Goal: Transaction & Acquisition: Purchase product/service

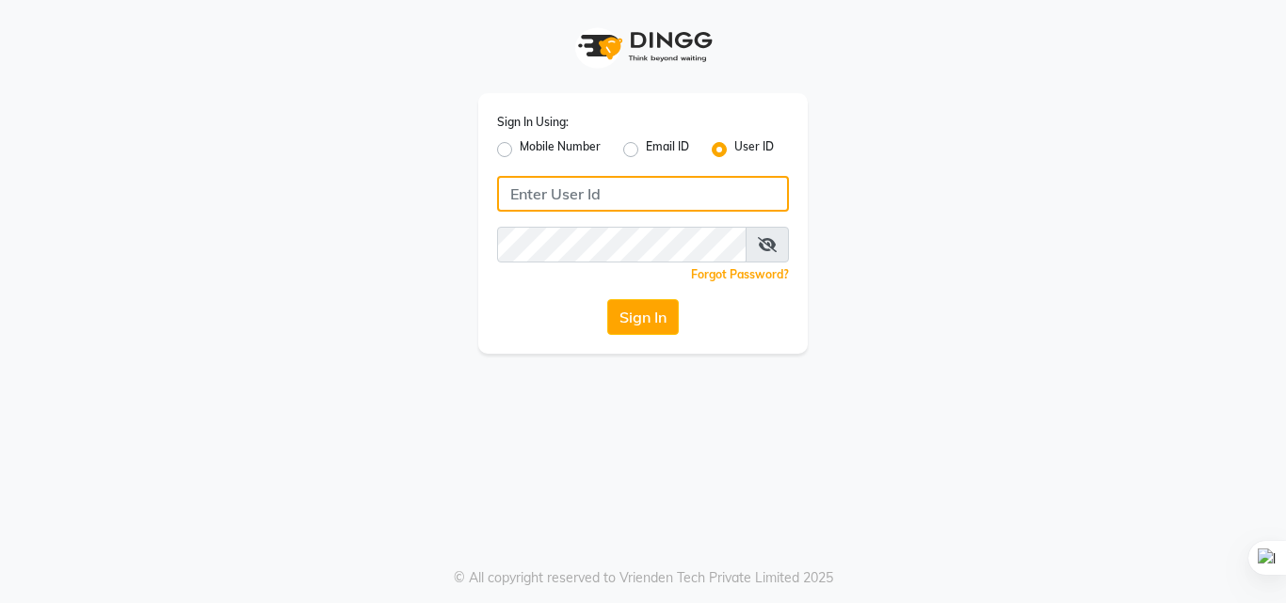
click at [586, 204] on input "Username" at bounding box center [643, 194] width 292 height 36
type input "[EMAIL_ADDRESS][DOMAIN_NAME]"
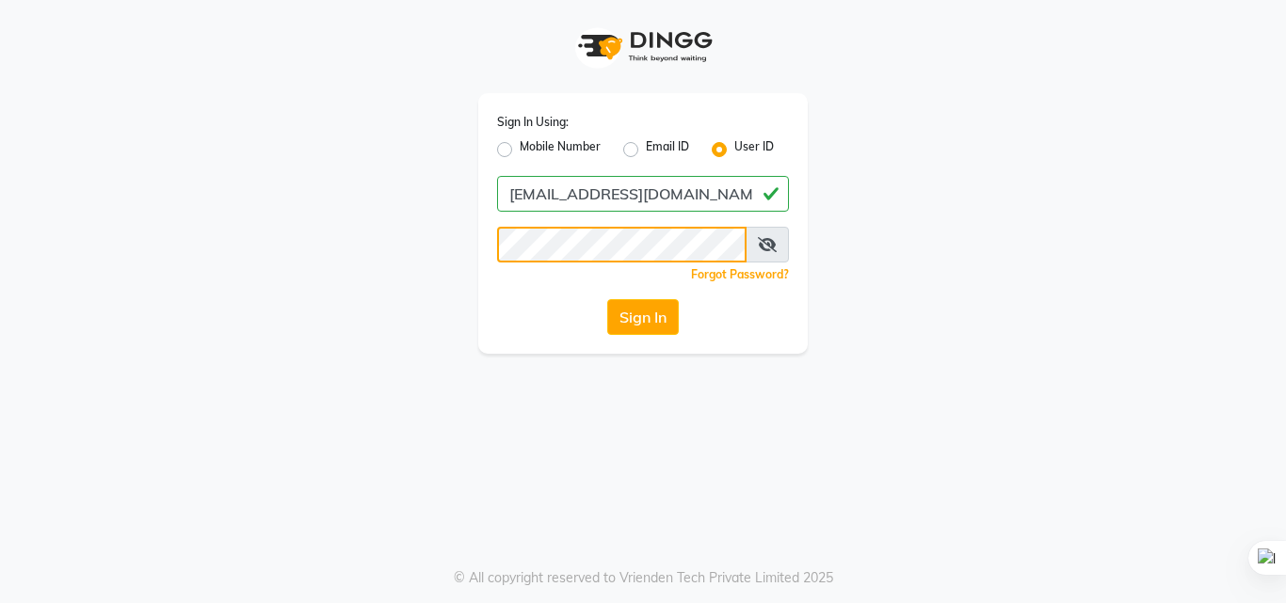
click at [607, 299] on button "Sign In" at bounding box center [643, 317] width 72 height 36
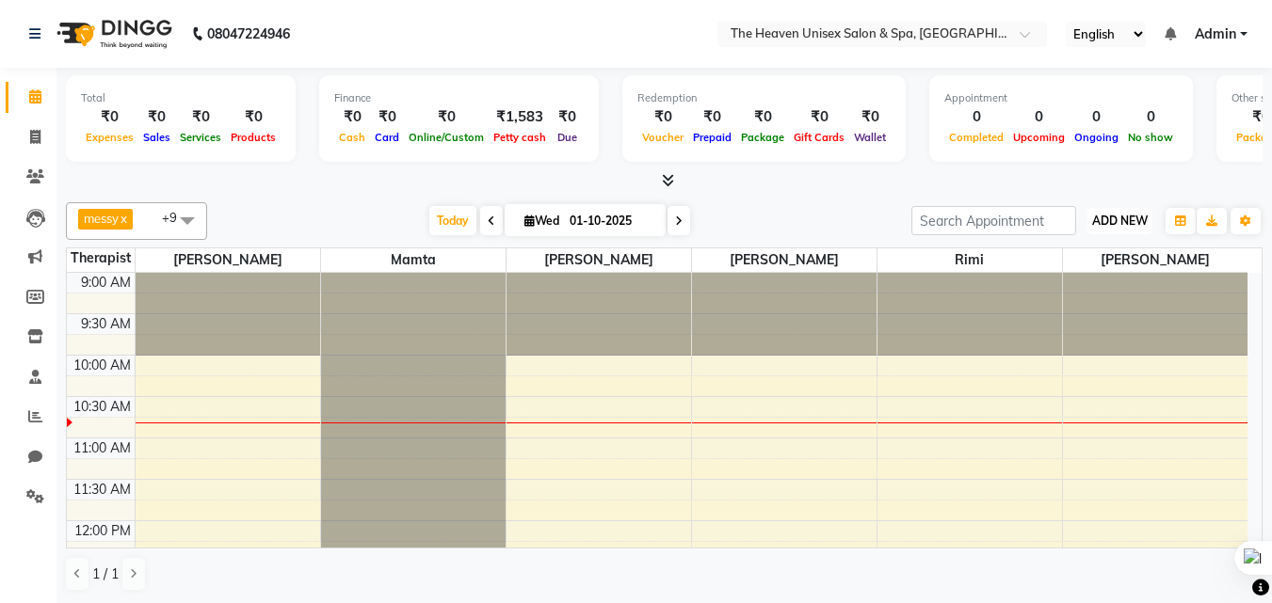
click at [1129, 212] on button "ADD NEW Toggle Dropdown" at bounding box center [1119, 221] width 65 height 26
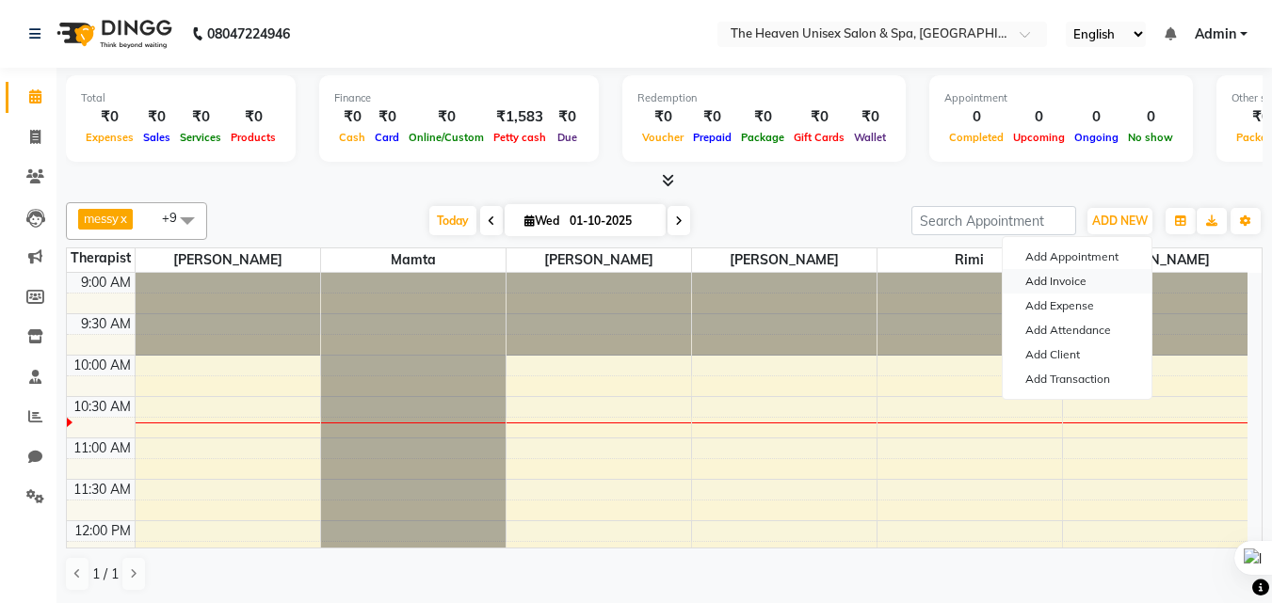
click at [1067, 293] on link "Add Invoice" at bounding box center [1077, 281] width 149 height 24
select select "8417"
select select "service"
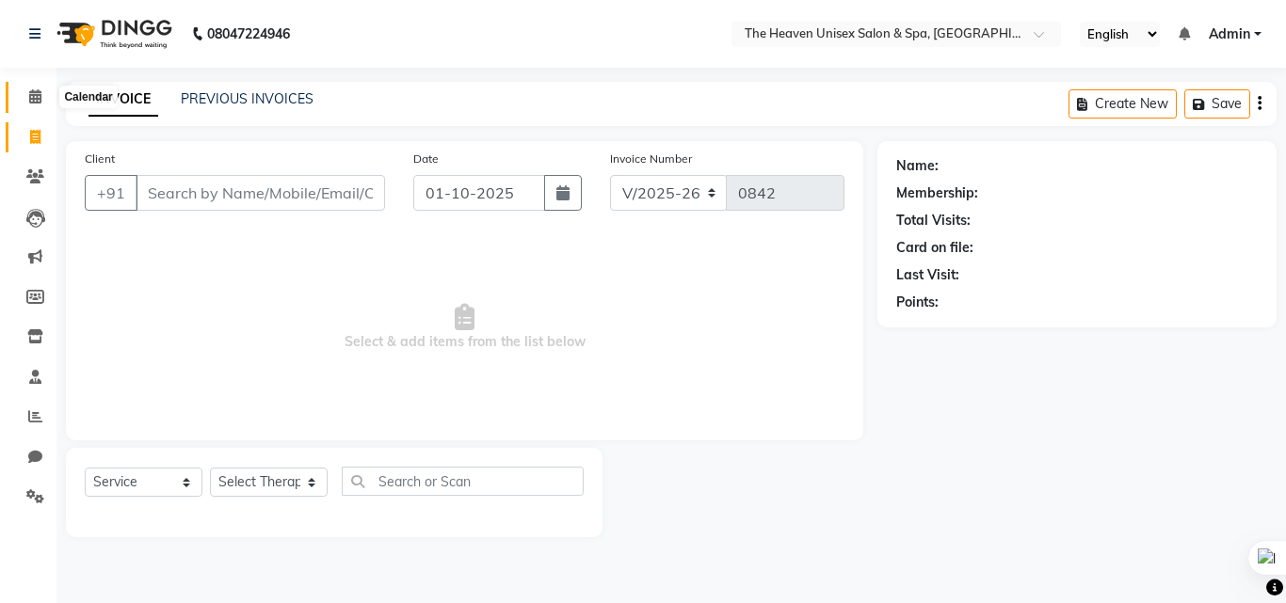
click at [38, 105] on span at bounding box center [35, 98] width 33 height 22
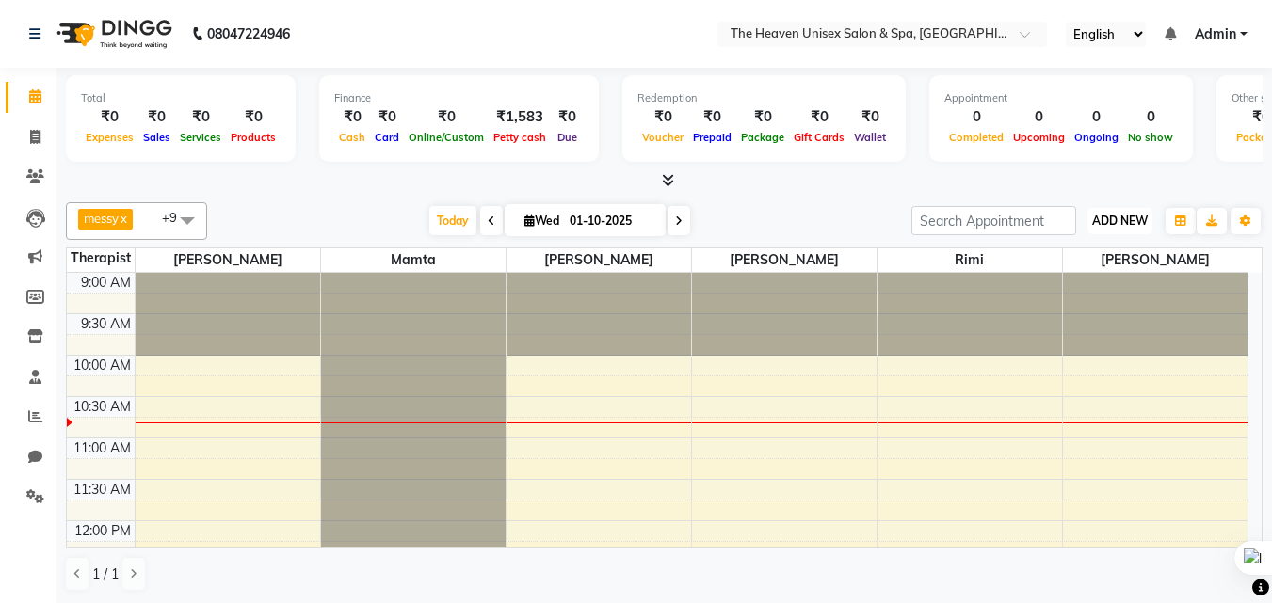
click at [1142, 215] on span "ADD NEW" at bounding box center [1120, 221] width 56 height 14
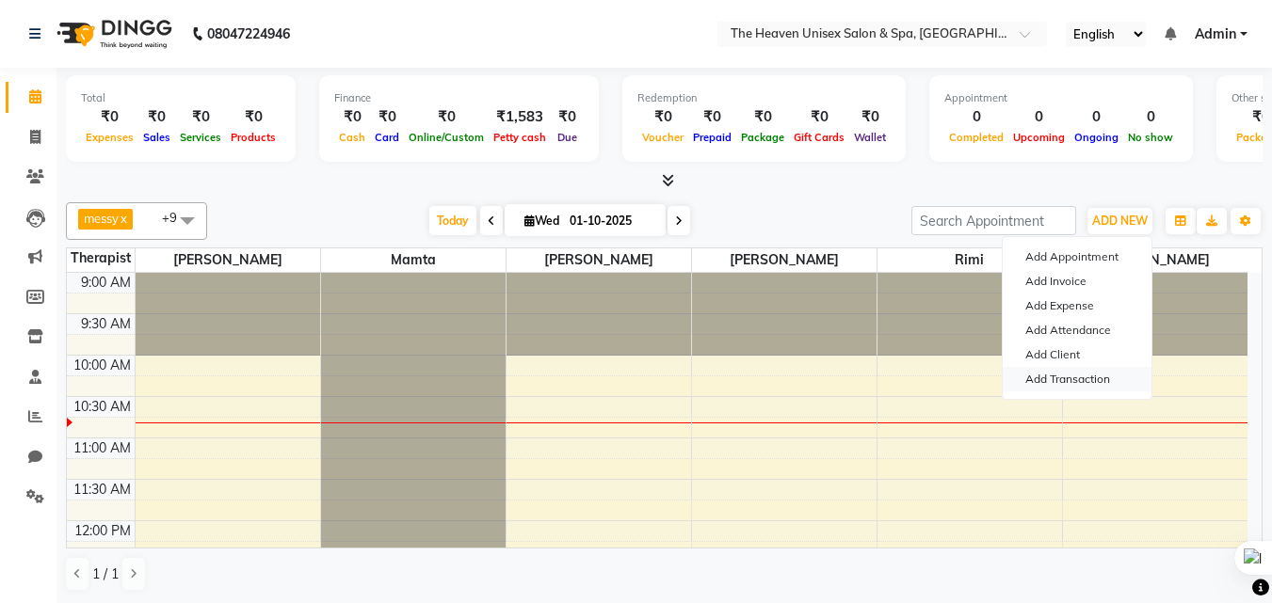
click at [1081, 379] on link "Add Transaction" at bounding box center [1077, 379] width 149 height 24
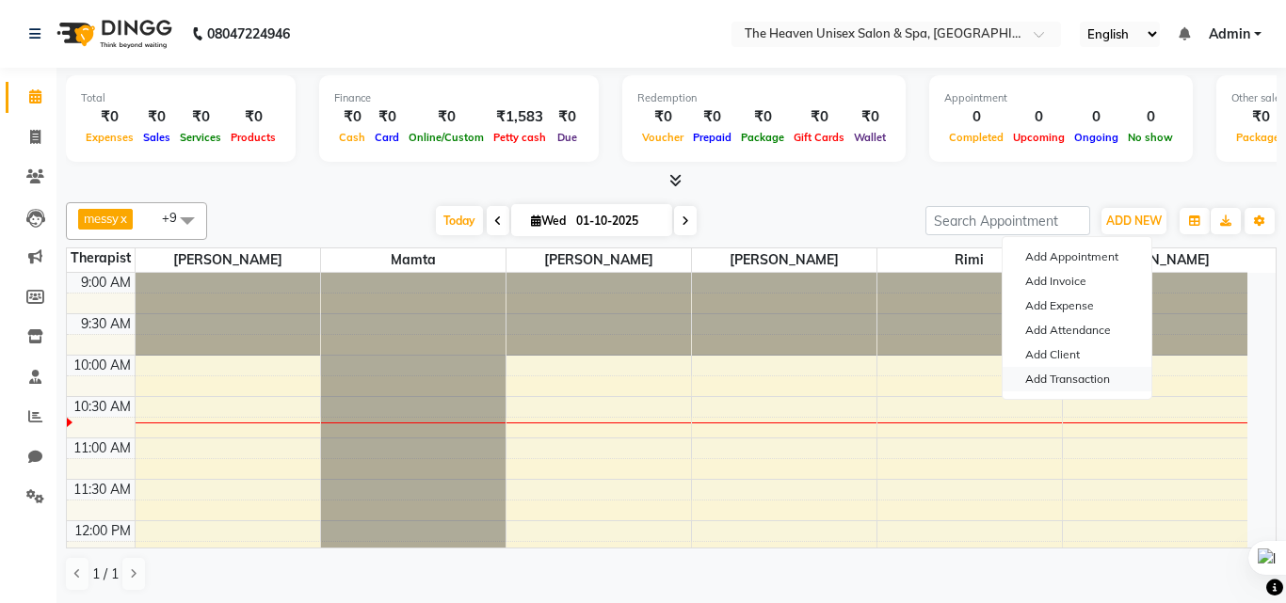
select select "direct"
select select
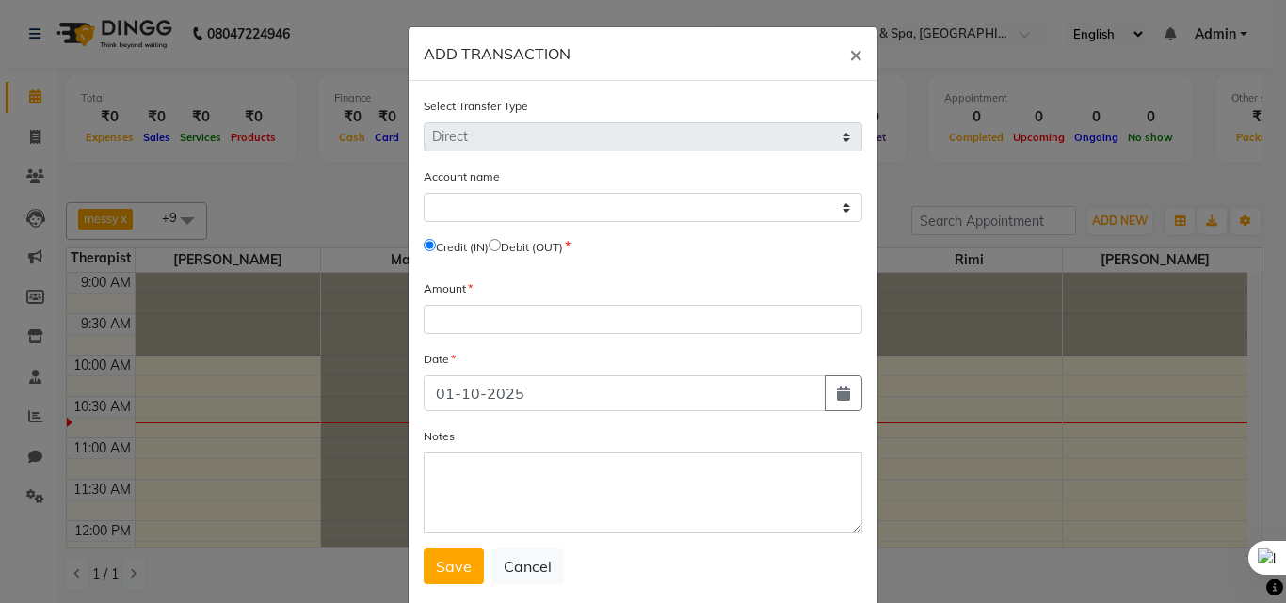
click at [500, 243] on input "radio" at bounding box center [495, 245] width 12 height 12
radio input "true"
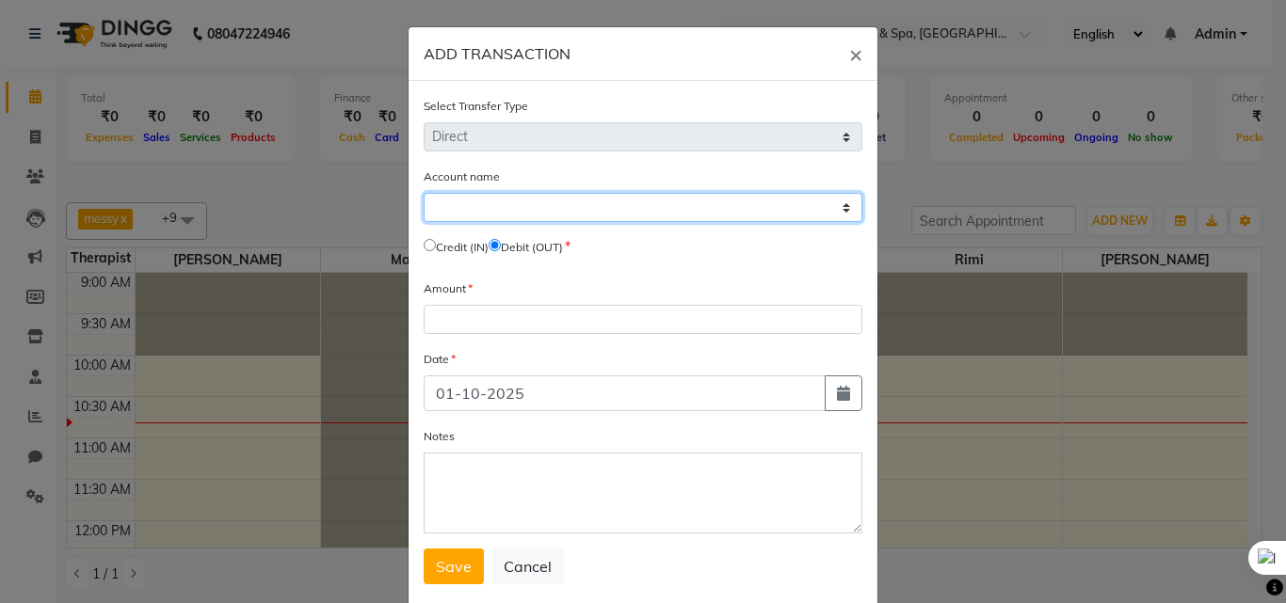
click at [513, 209] on select "Select Petty Cash Default Account" at bounding box center [643, 207] width 439 height 29
select select "7539"
click at [424, 193] on select "Select Petty Cash Default Account" at bounding box center [643, 207] width 439 height 29
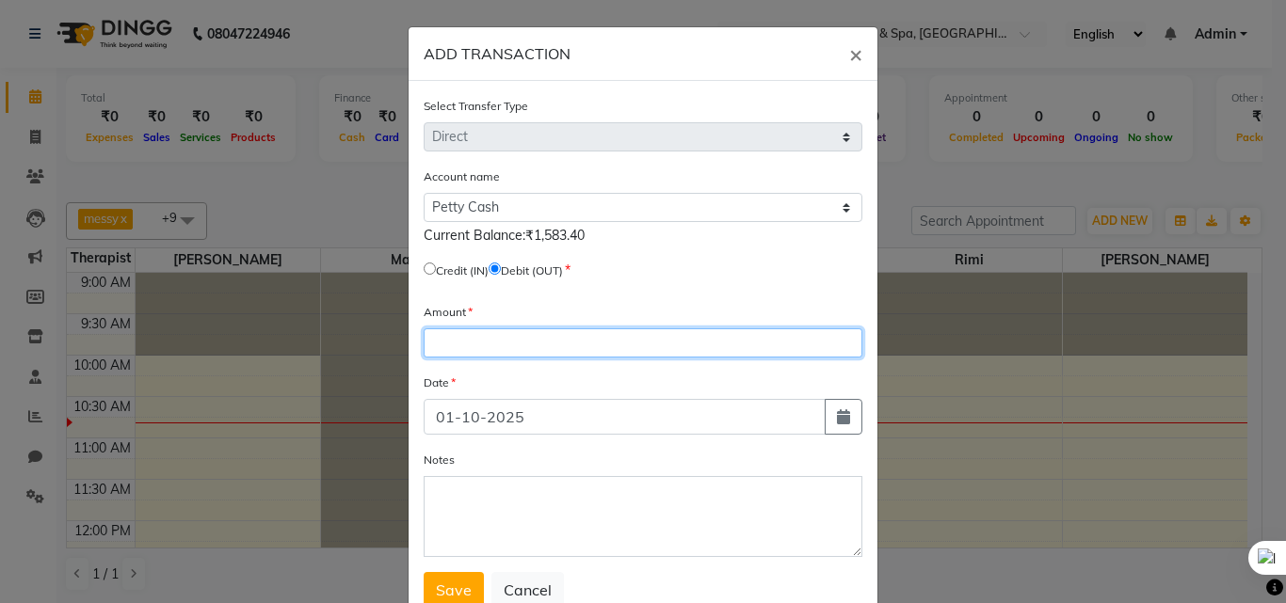
click at [495, 346] on input "number" at bounding box center [643, 343] width 439 height 29
type input "800"
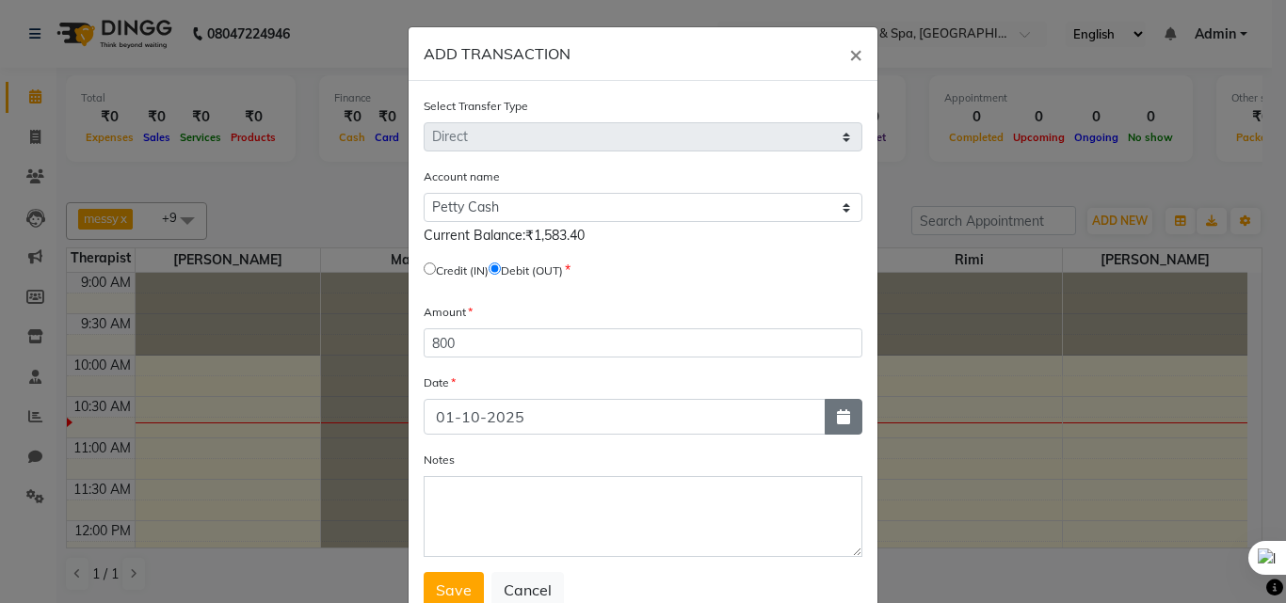
click at [838, 421] on icon "button" at bounding box center [843, 417] width 13 height 15
select select "10"
select select "2025"
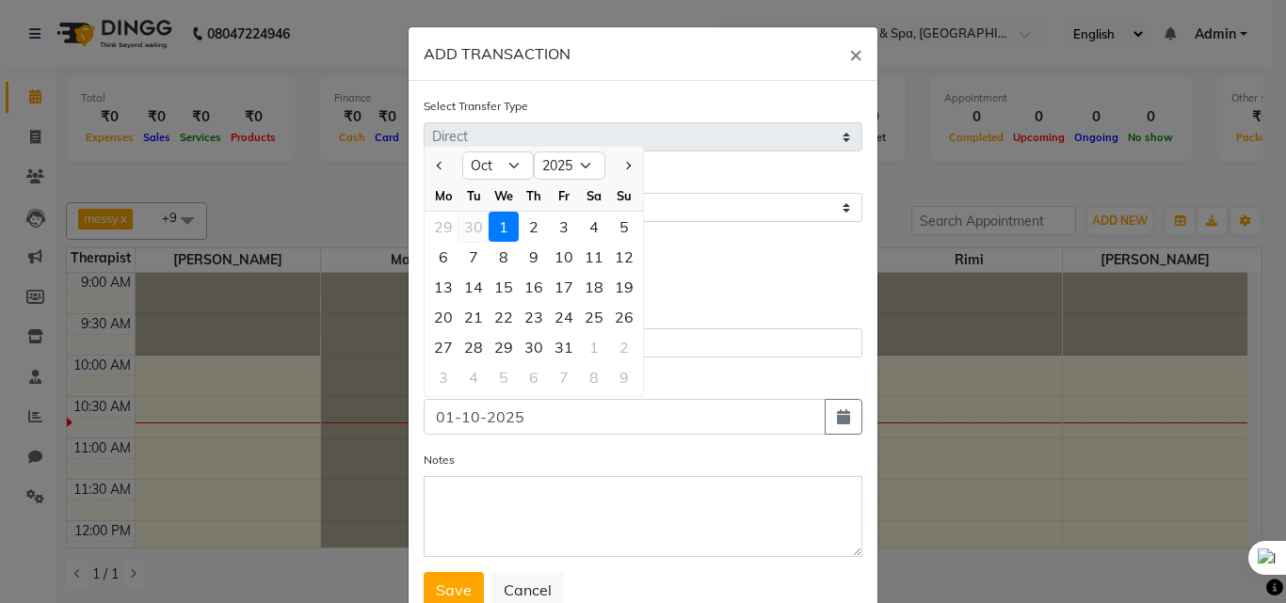
click at [470, 224] on div "30" at bounding box center [473, 227] width 30 height 30
type input "30-09-2025"
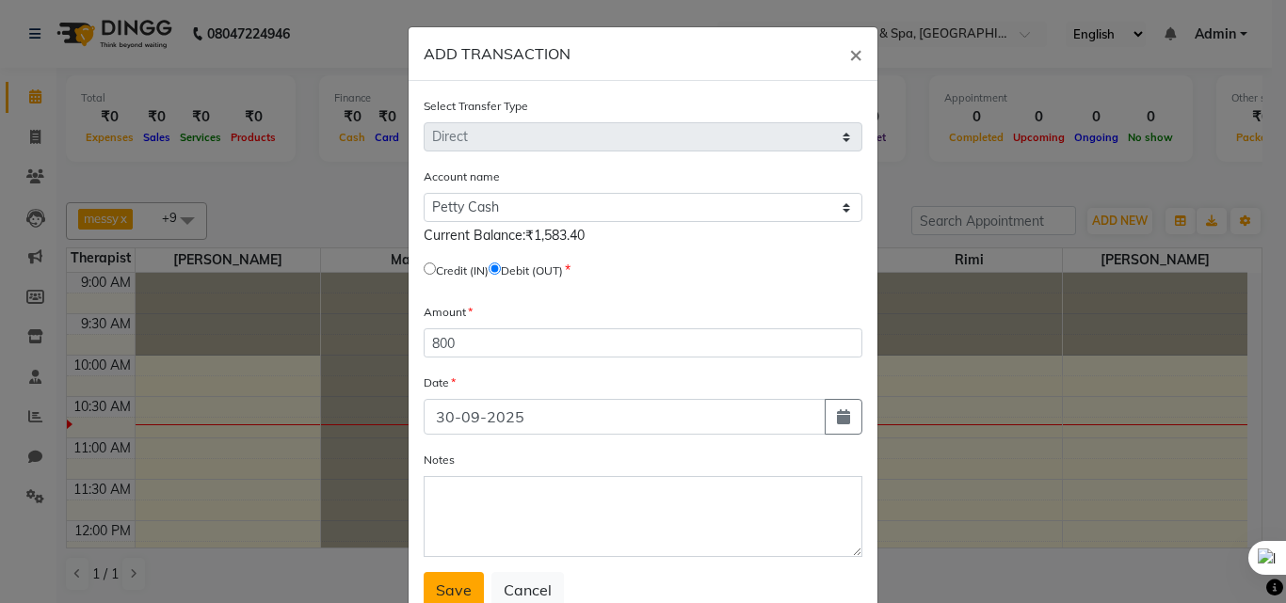
click at [452, 590] on span "Save" at bounding box center [454, 590] width 36 height 19
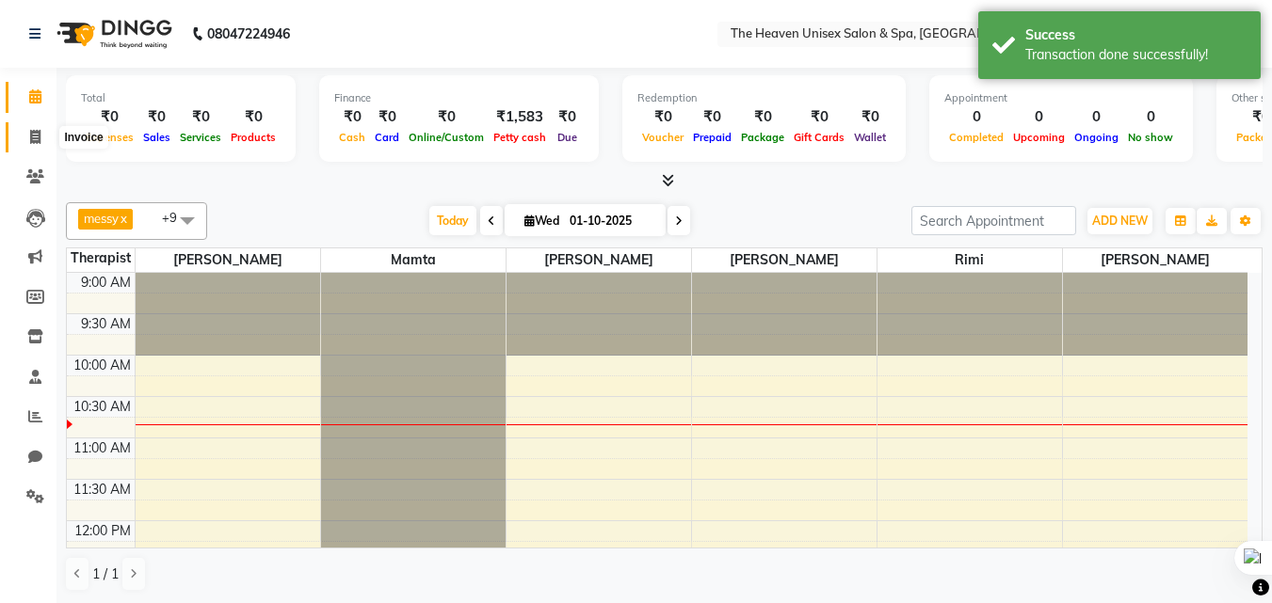
click at [36, 140] on icon at bounding box center [35, 137] width 10 height 14
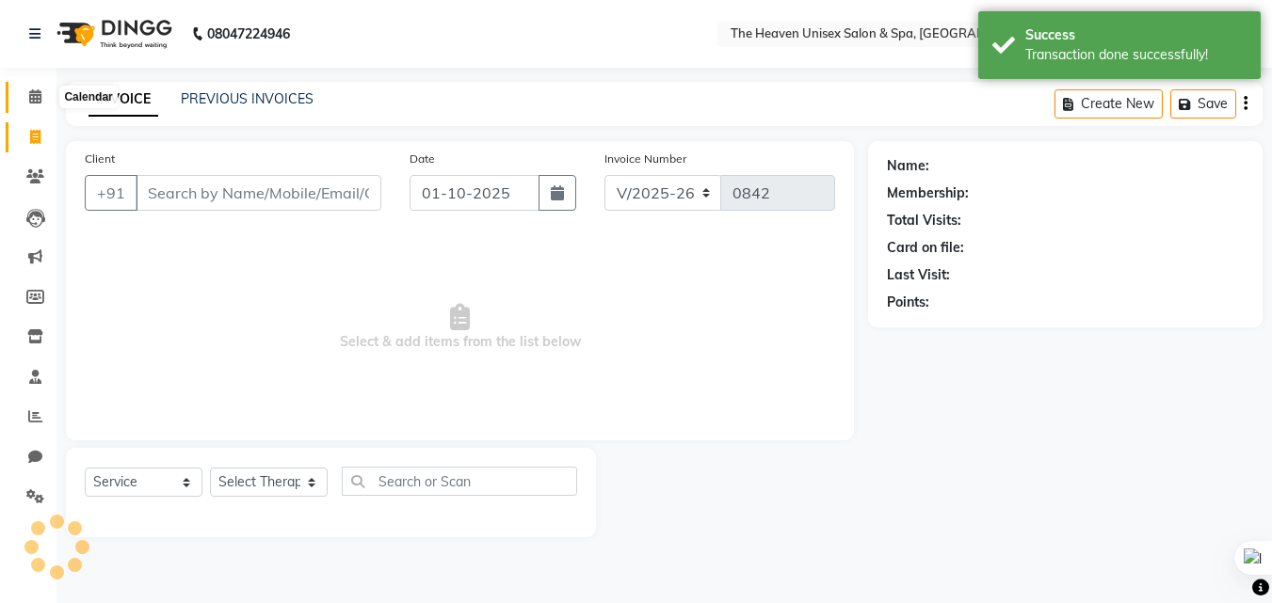
click at [36, 93] on icon at bounding box center [35, 96] width 12 height 14
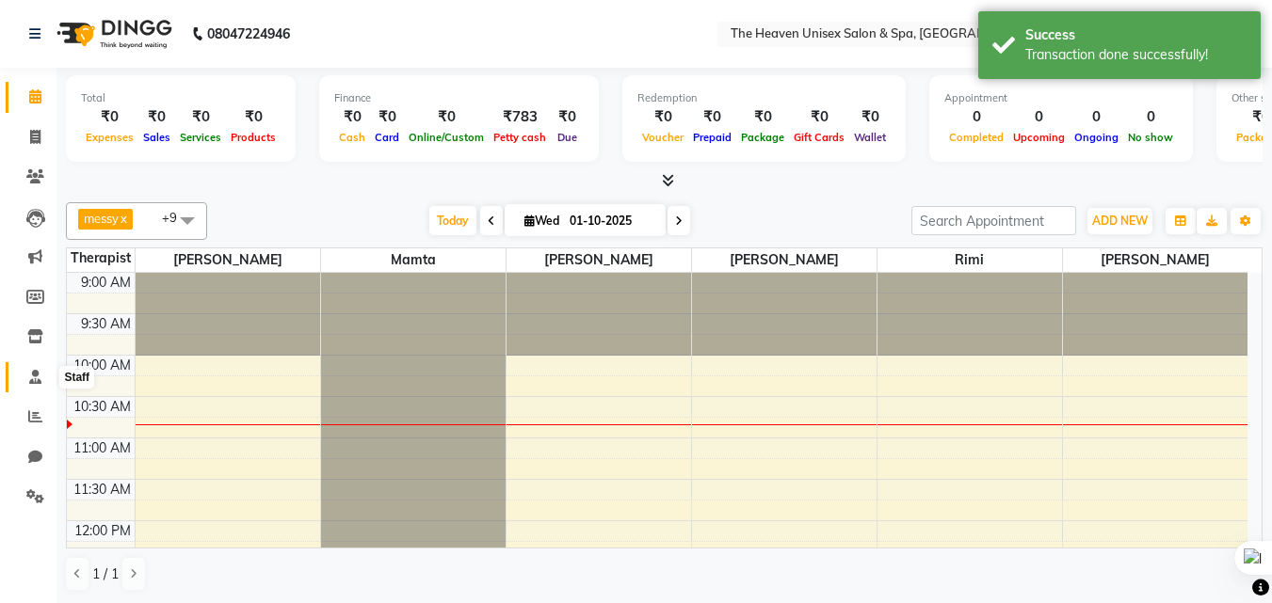
click at [41, 378] on icon at bounding box center [35, 377] width 12 height 14
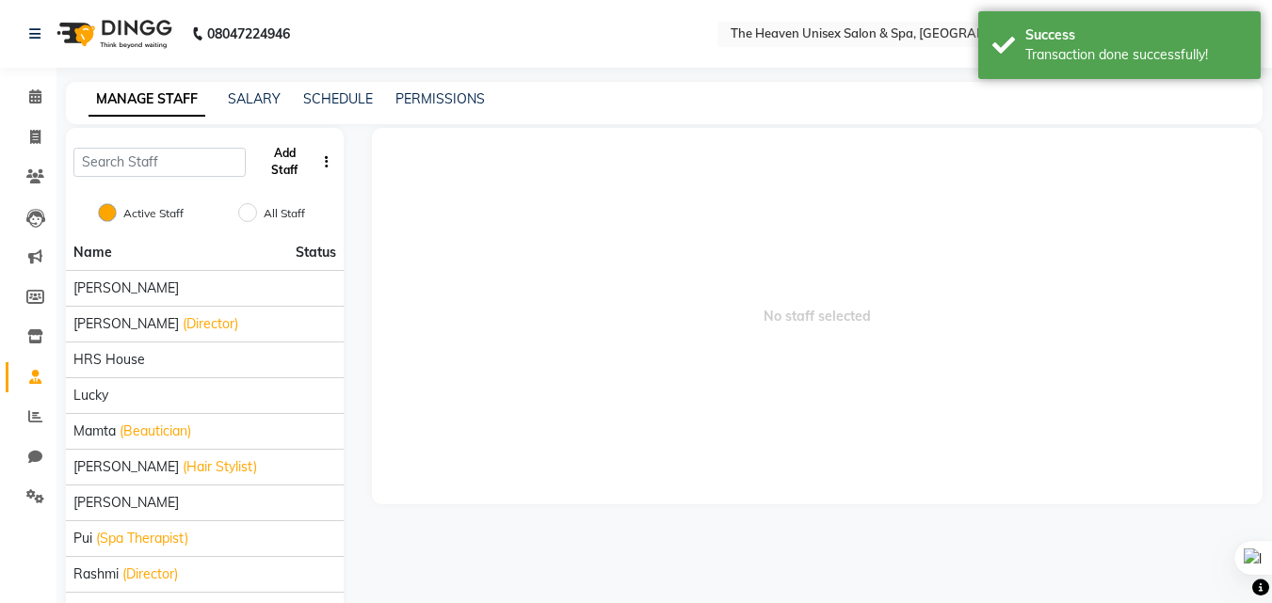
click at [273, 157] on button "Add Staff" at bounding box center [284, 161] width 62 height 49
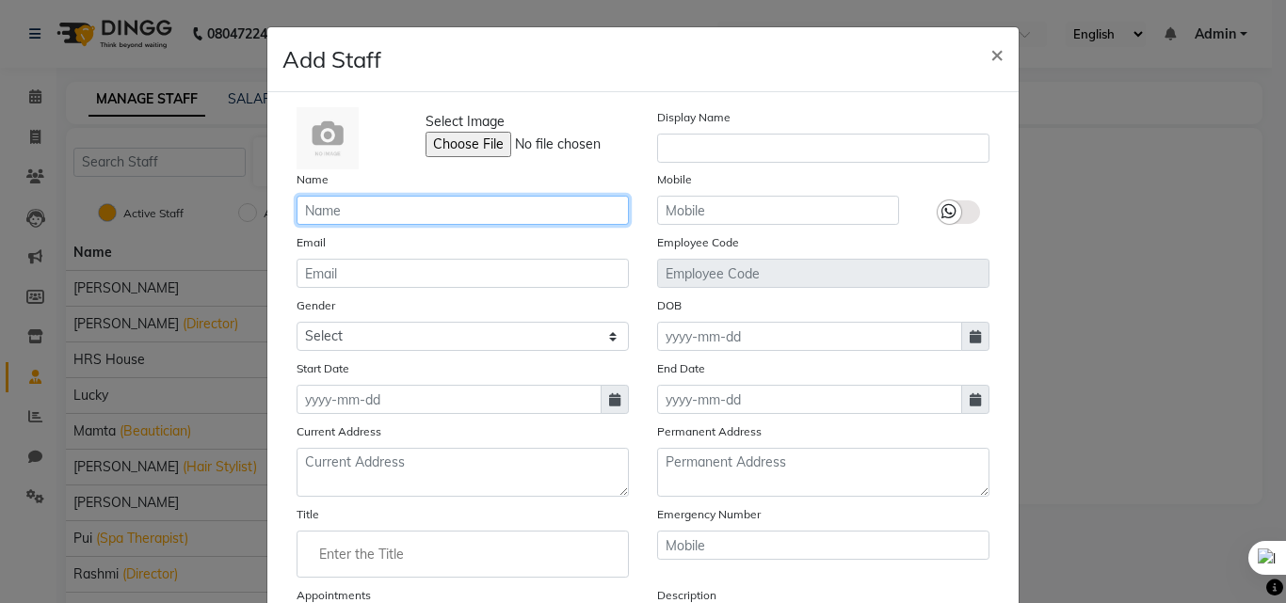
click at [378, 204] on input "text" at bounding box center [463, 210] width 332 height 29
type input "[PERSON_NAME]"
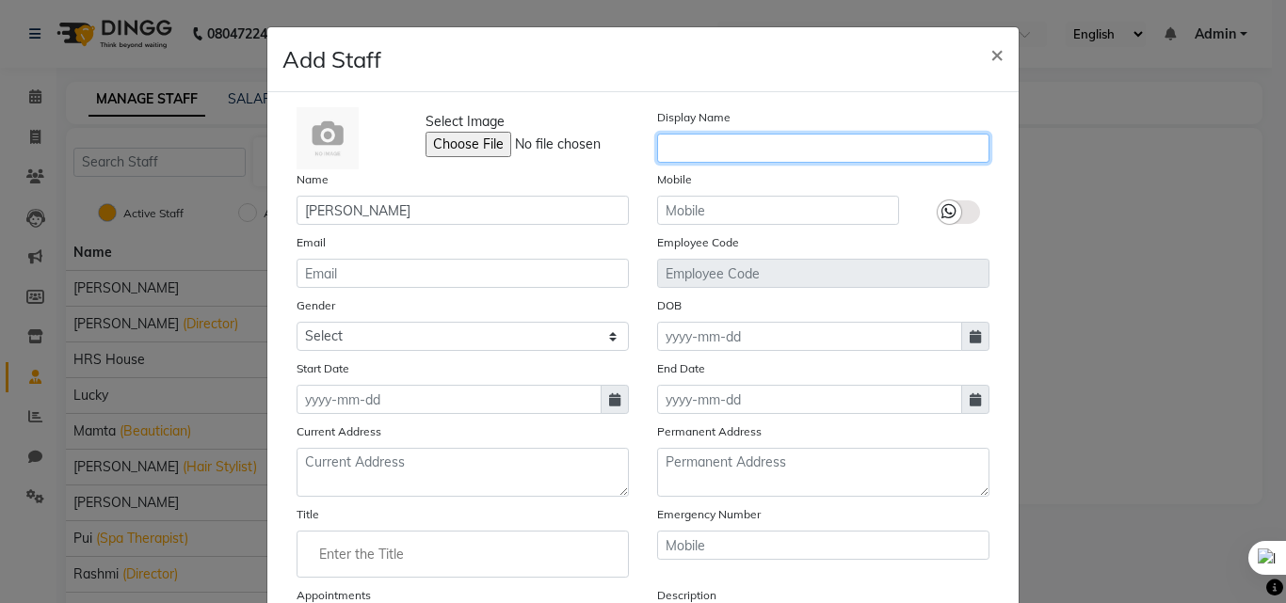
click at [738, 153] on input "text" at bounding box center [823, 148] width 332 height 29
type input "[PERSON_NAME]"
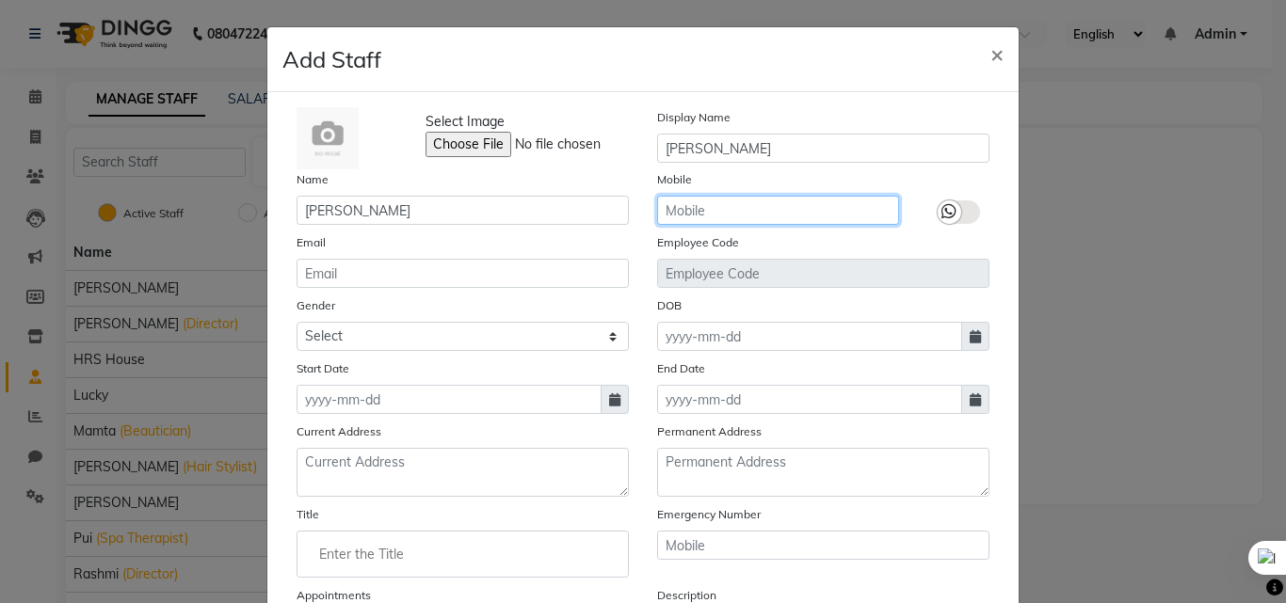
click at [740, 211] on input "text" at bounding box center [778, 210] width 242 height 29
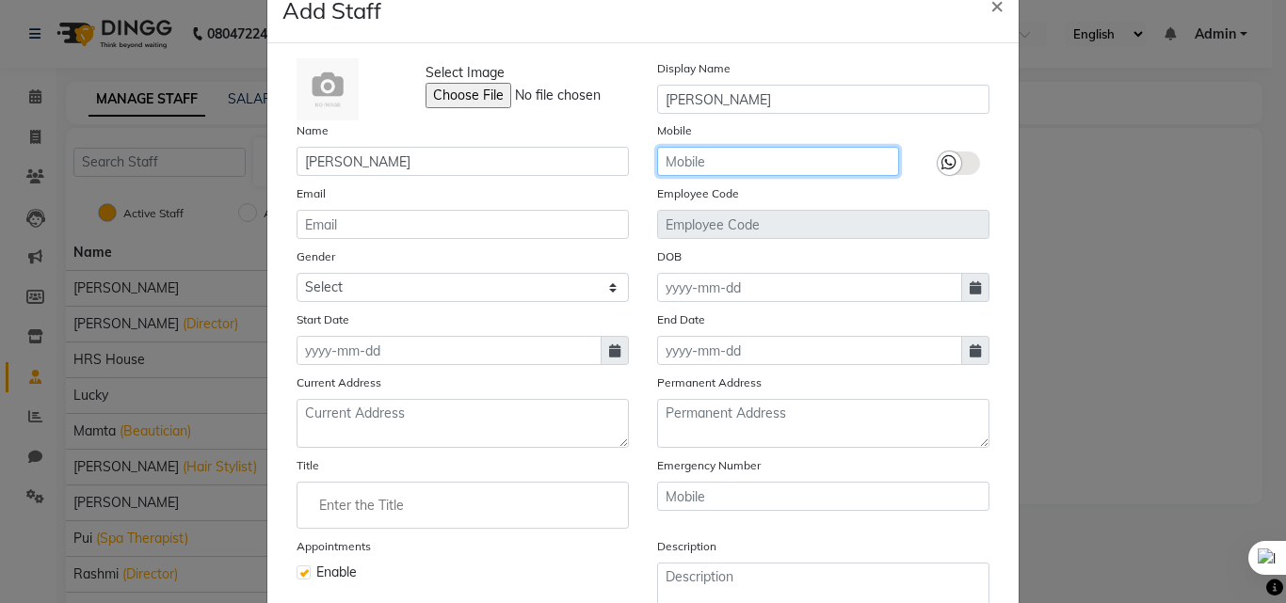
scroll to position [94, 0]
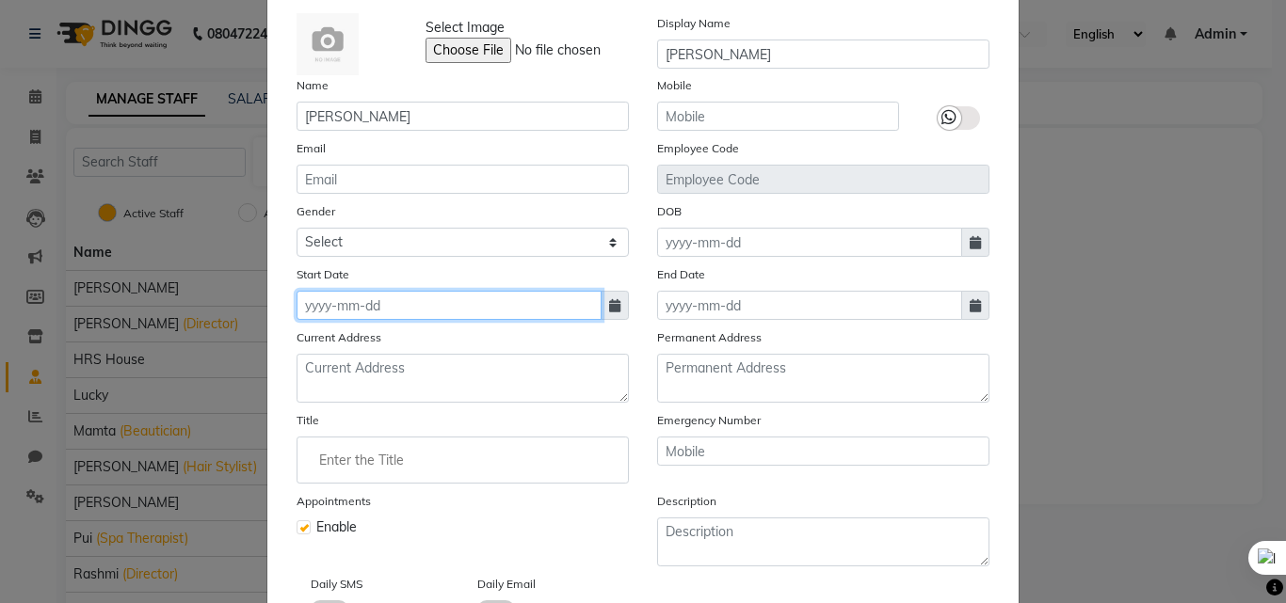
click at [459, 305] on input at bounding box center [449, 305] width 305 height 29
select select "10"
select select "2025"
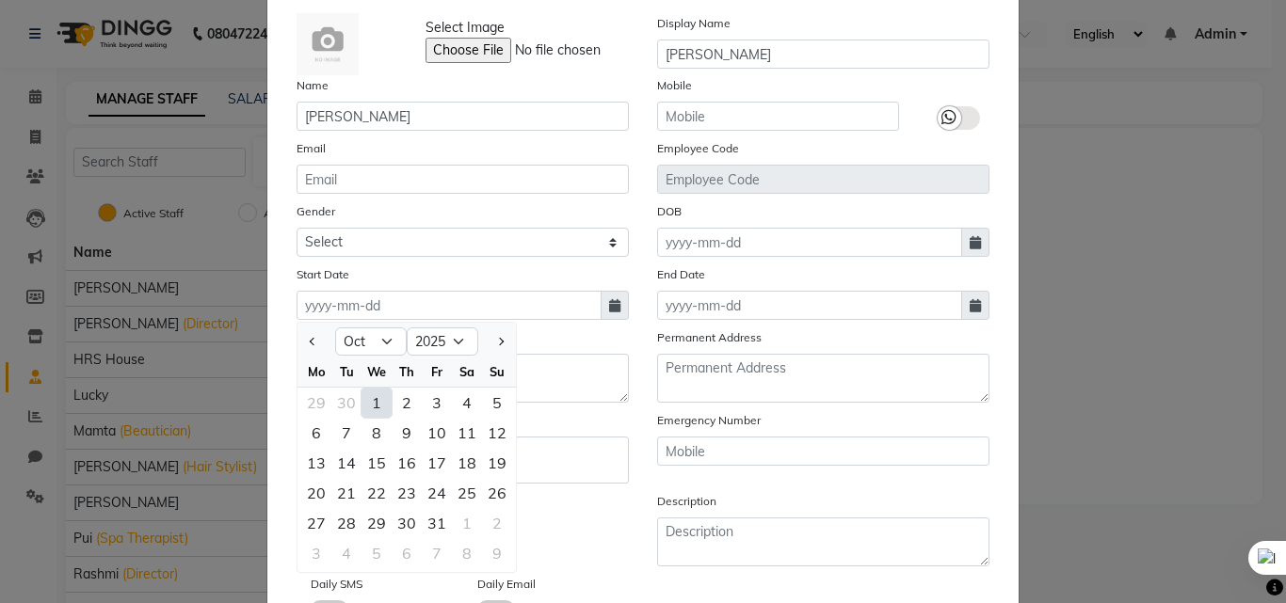
click at [368, 399] on div "1" at bounding box center [377, 403] width 30 height 30
type input "01-10-2025"
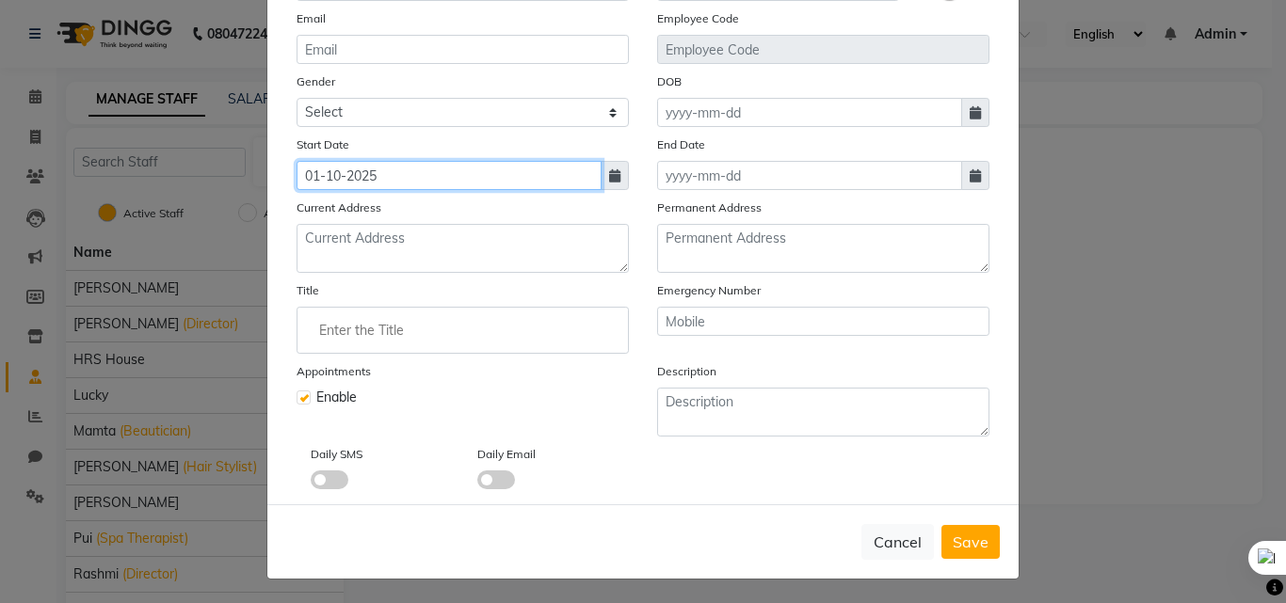
scroll to position [227, 0]
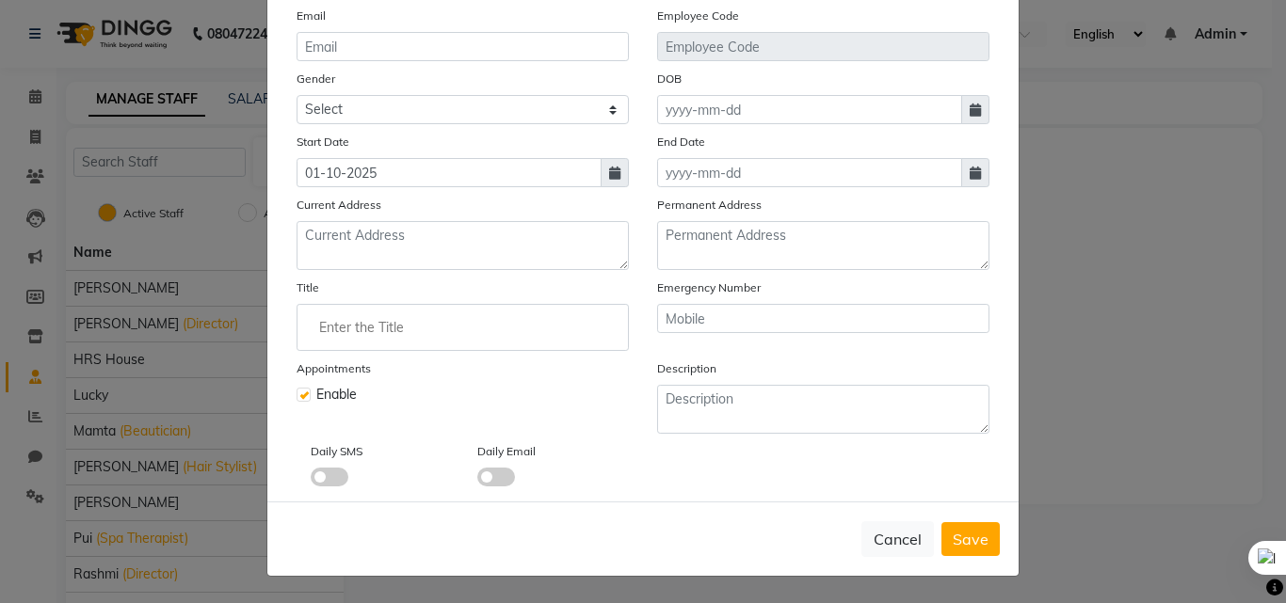
click at [325, 483] on span at bounding box center [330, 477] width 38 height 19
click at [311, 480] on input "checkbox" at bounding box center [311, 480] width 0 height 0
click at [488, 484] on span at bounding box center [496, 477] width 38 height 19
click at [477, 480] on input "checkbox" at bounding box center [477, 480] width 0 height 0
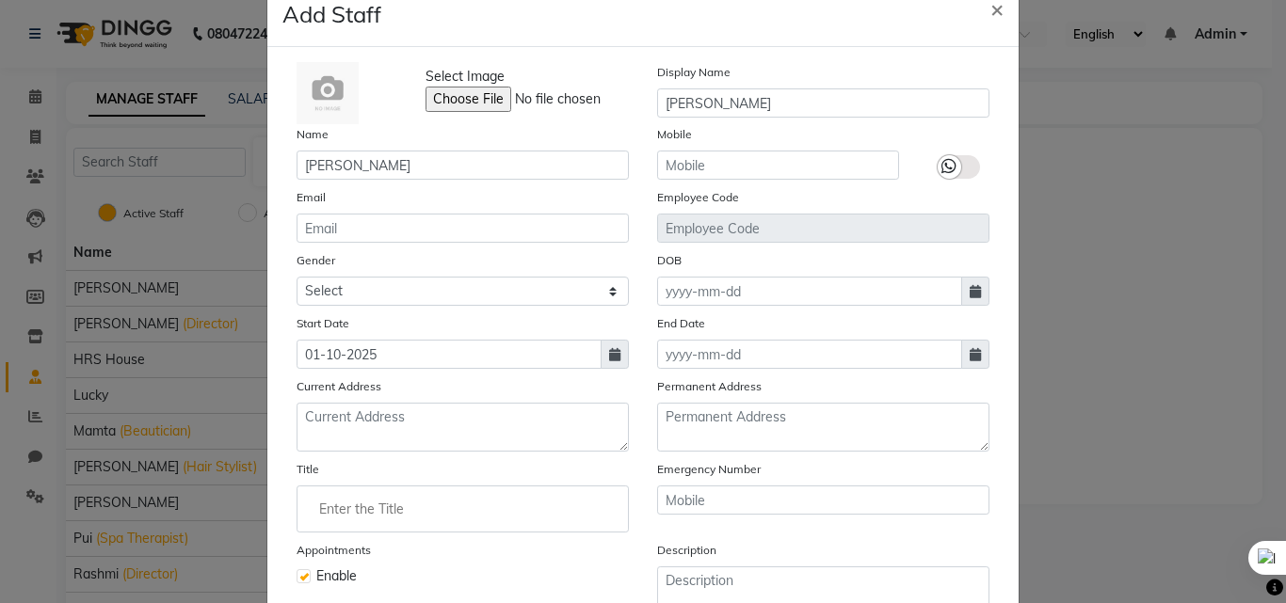
scroll to position [0, 0]
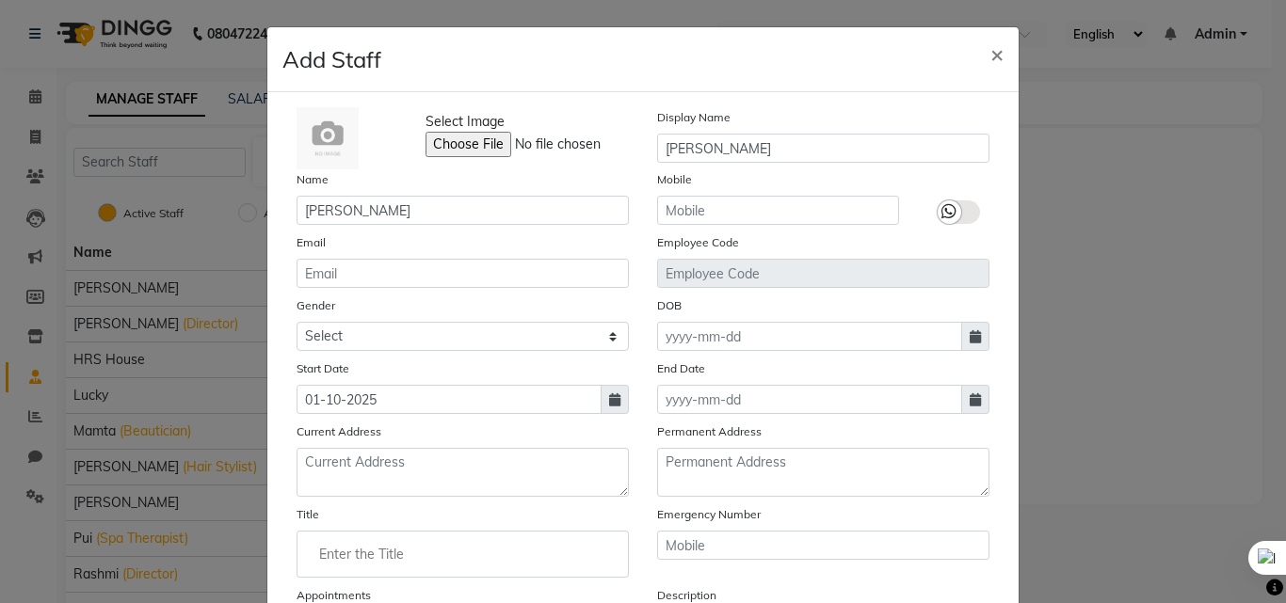
click at [947, 214] on icon at bounding box center [948, 211] width 15 height 17
click at [0, 0] on input "checkbox" at bounding box center [0, 0] width 0 height 0
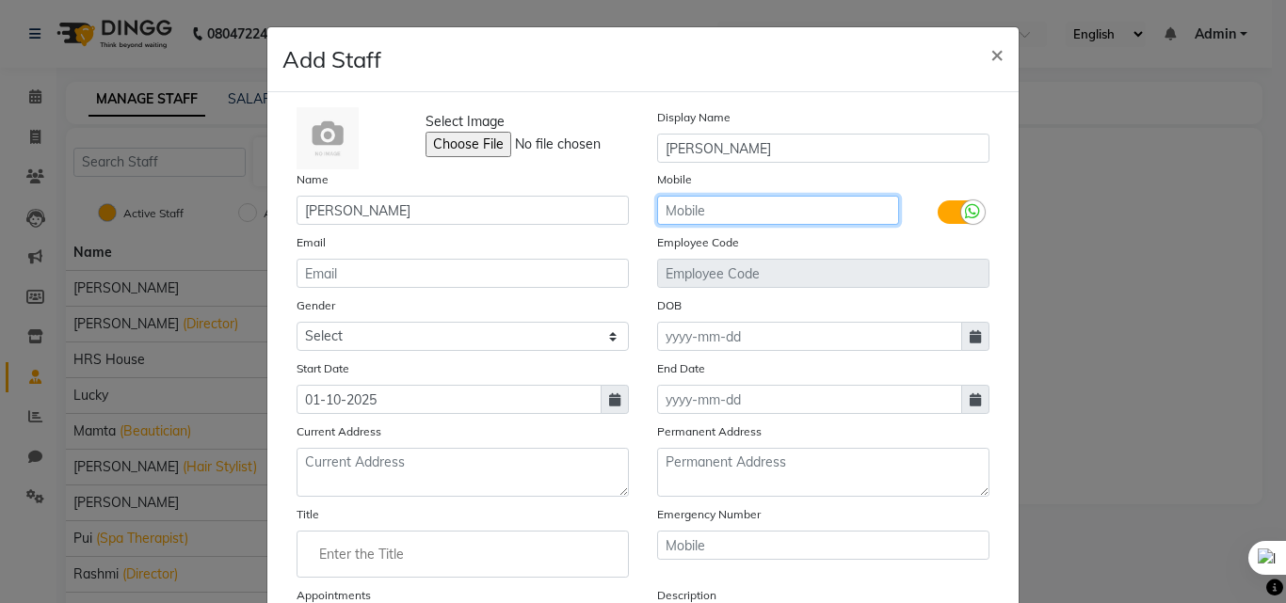
click at [764, 205] on input "text" at bounding box center [778, 210] width 242 height 29
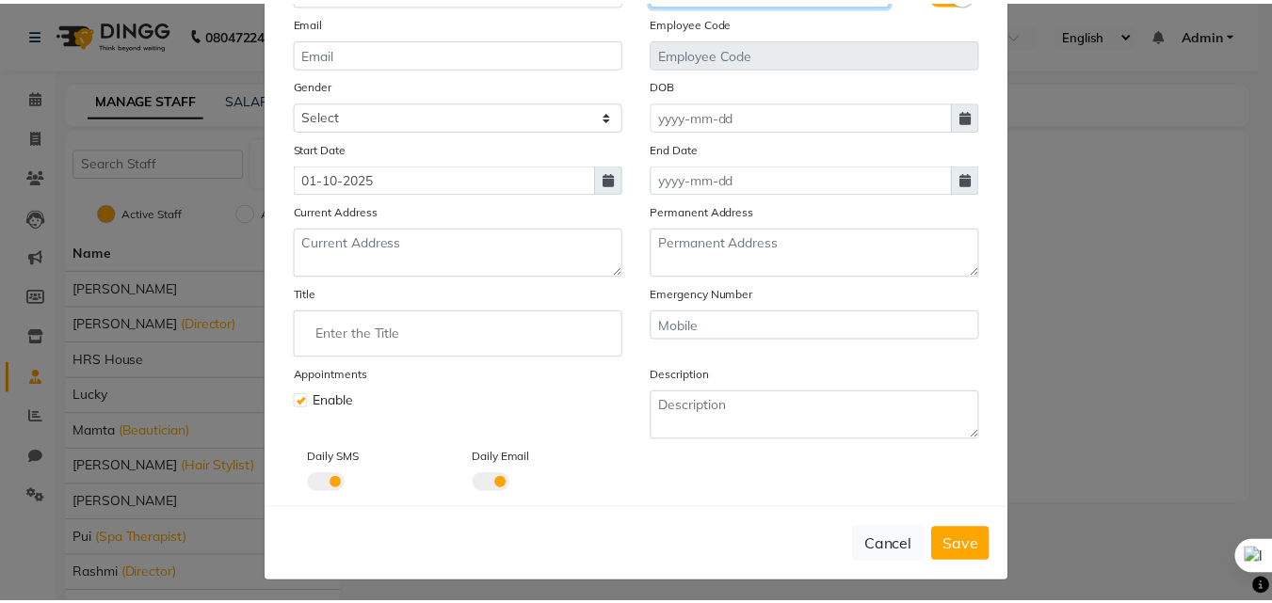
scroll to position [227, 0]
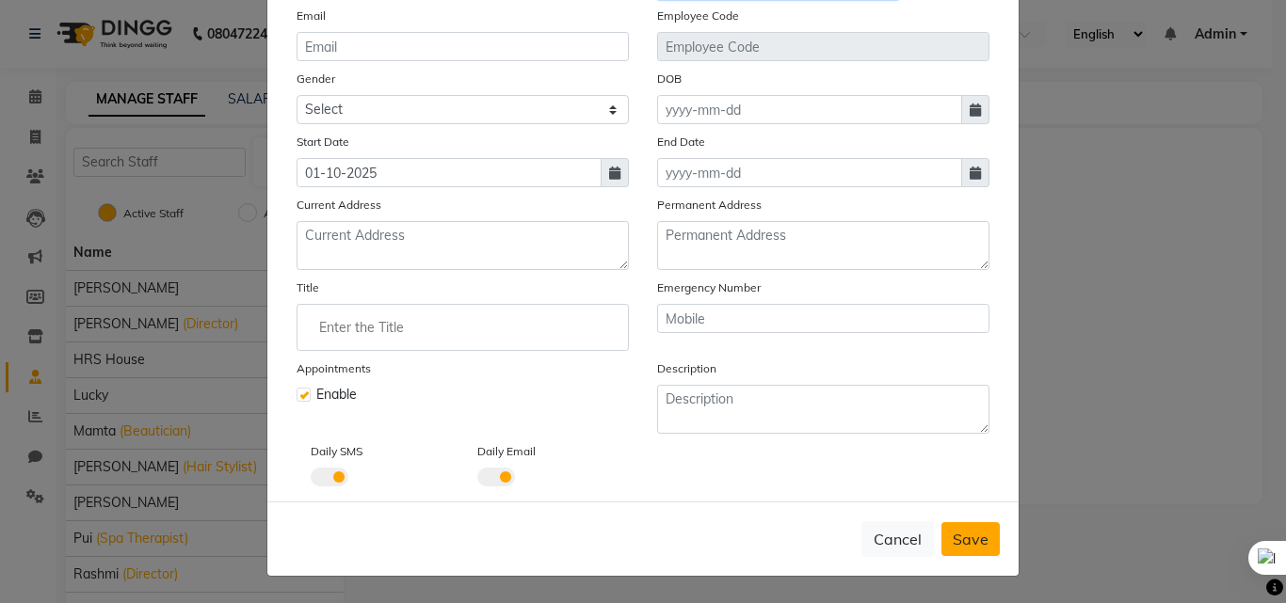
type input "8591888703"
click at [954, 540] on span "Save" at bounding box center [971, 539] width 36 height 19
checkbox input "false"
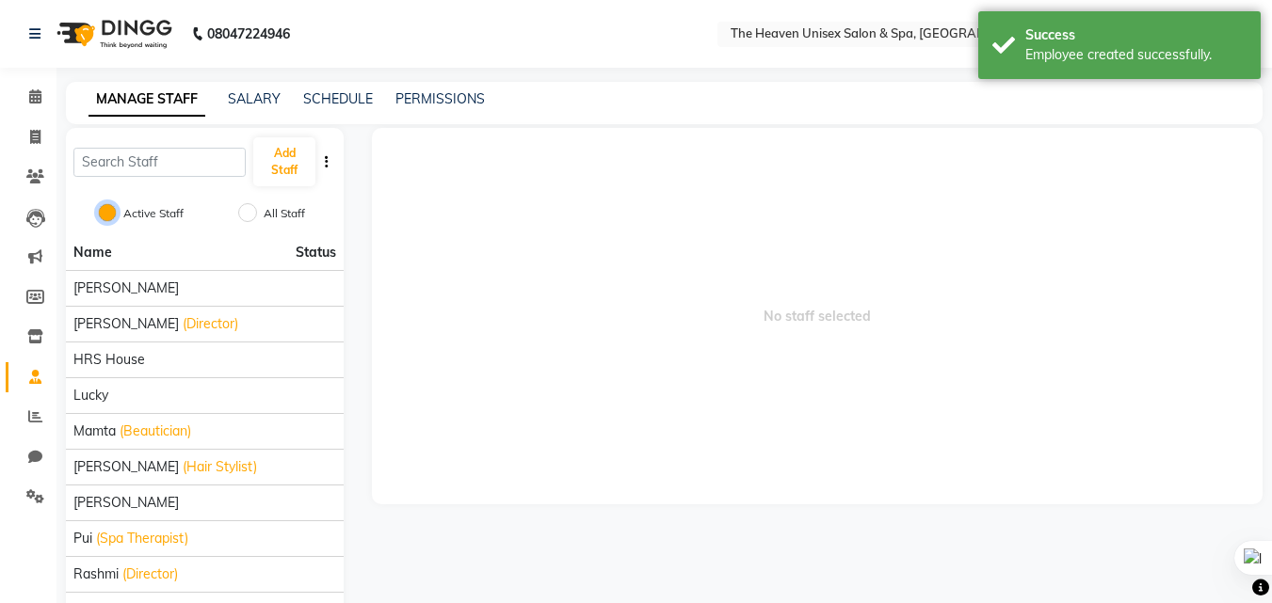
click at [108, 211] on input "Active Staff" at bounding box center [107, 212] width 19 height 19
click at [254, 217] on input "All Staff" at bounding box center [247, 212] width 19 height 19
radio input "true"
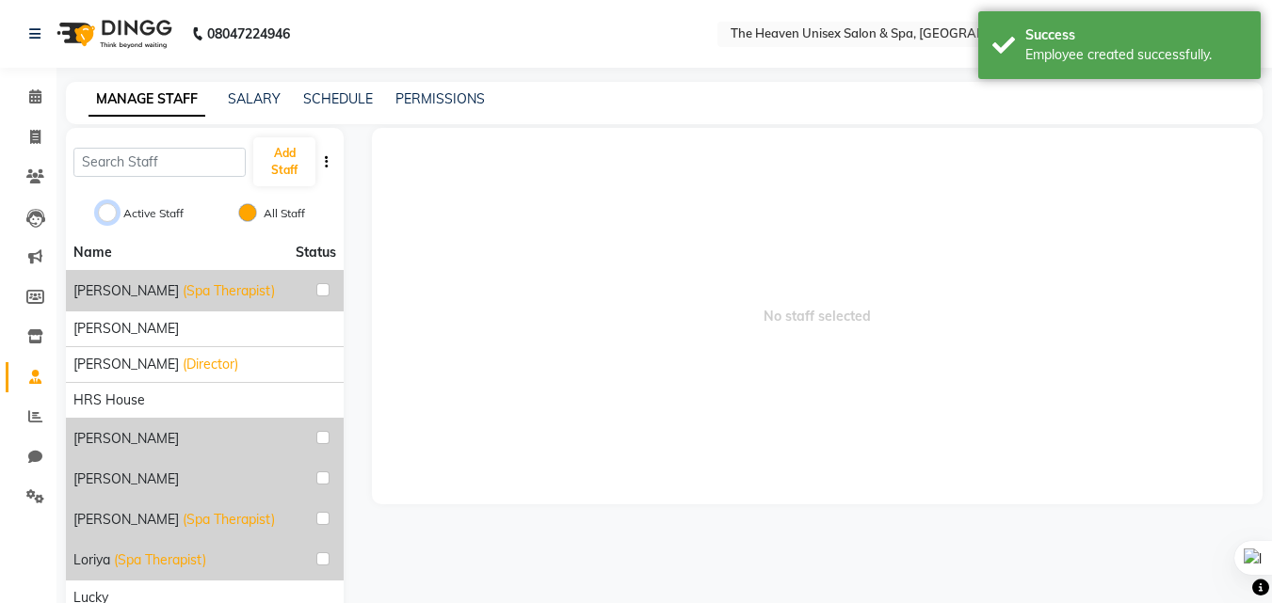
click at [107, 217] on input "Active Staff" at bounding box center [107, 212] width 19 height 19
radio input "true"
radio input "false"
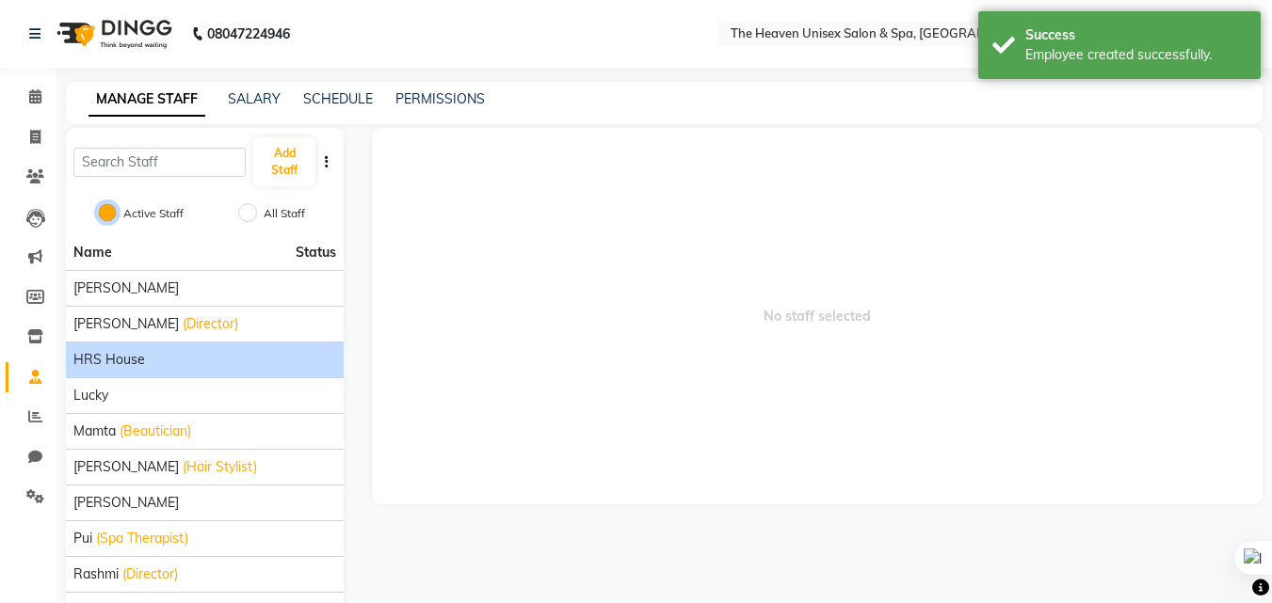
scroll to position [94, 0]
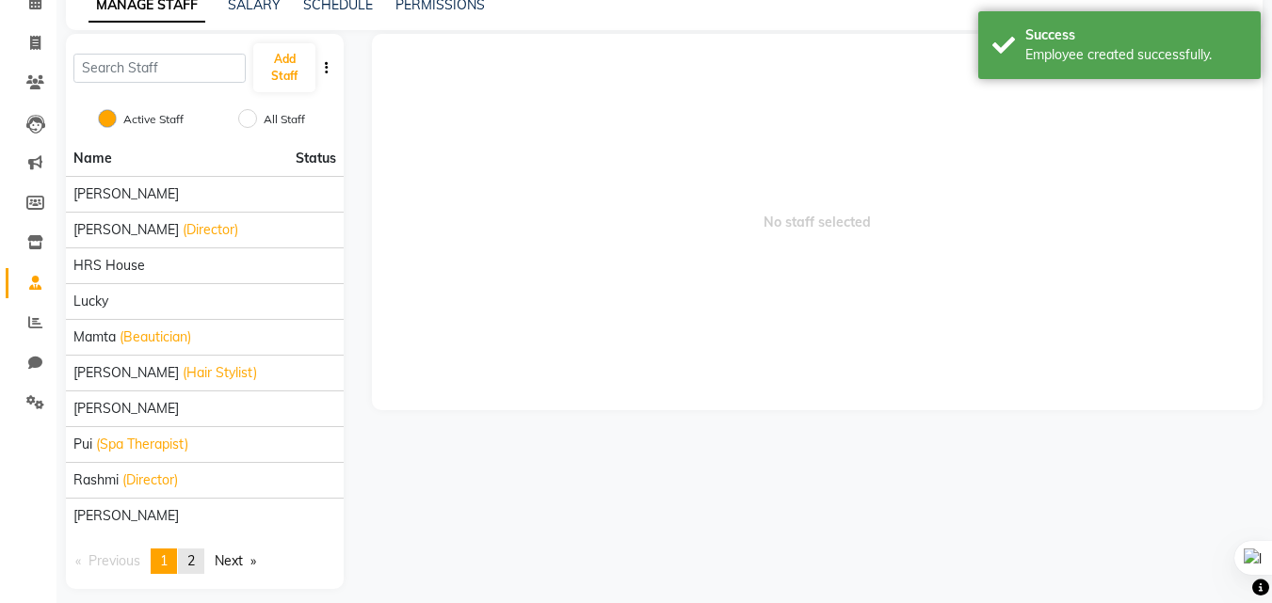
click at [202, 553] on link "page 2" at bounding box center [191, 561] width 26 height 25
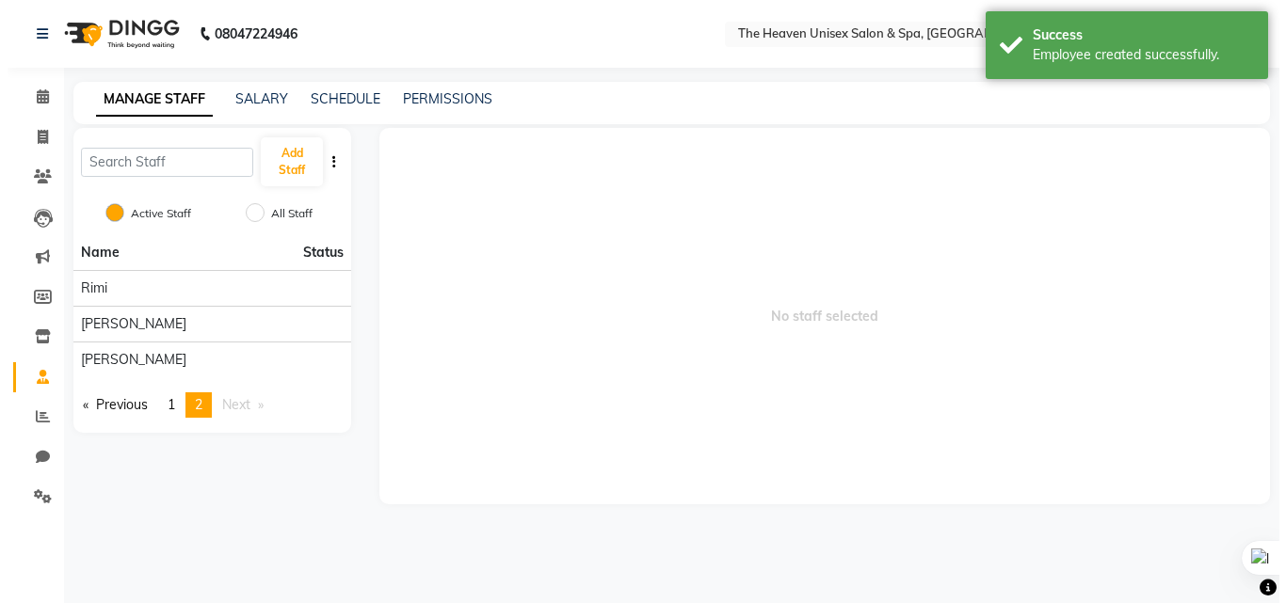
scroll to position [0, 0]
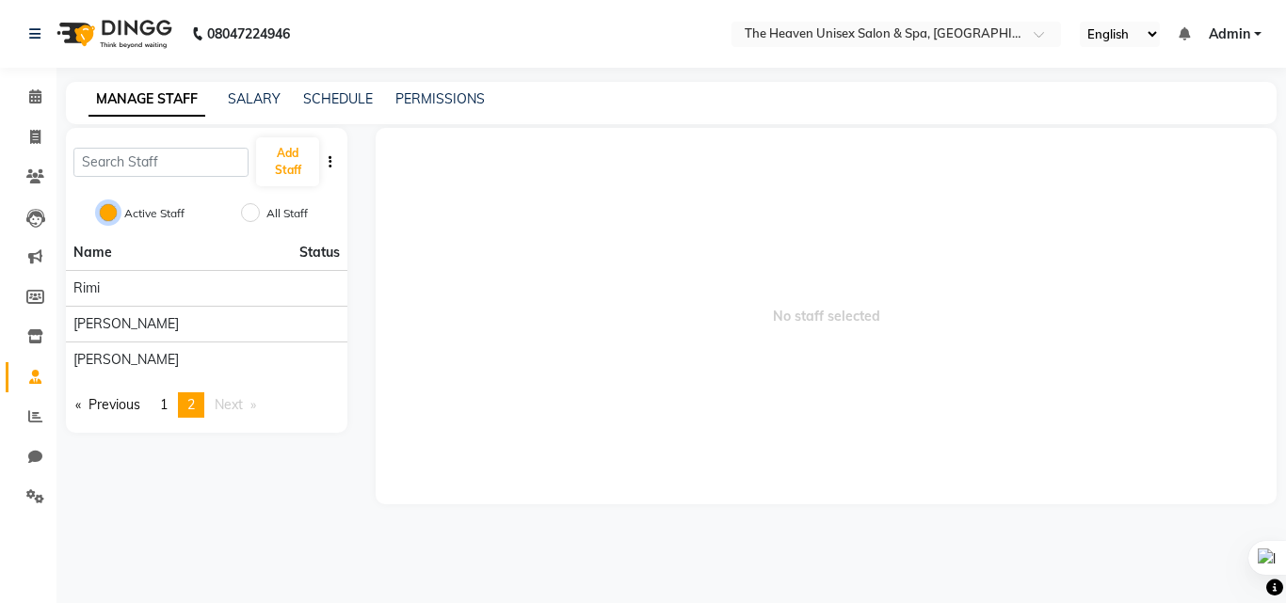
click at [102, 213] on input "Active Staff" at bounding box center [108, 212] width 19 height 19
click at [116, 405] on link "Previous page" at bounding box center [108, 405] width 84 height 25
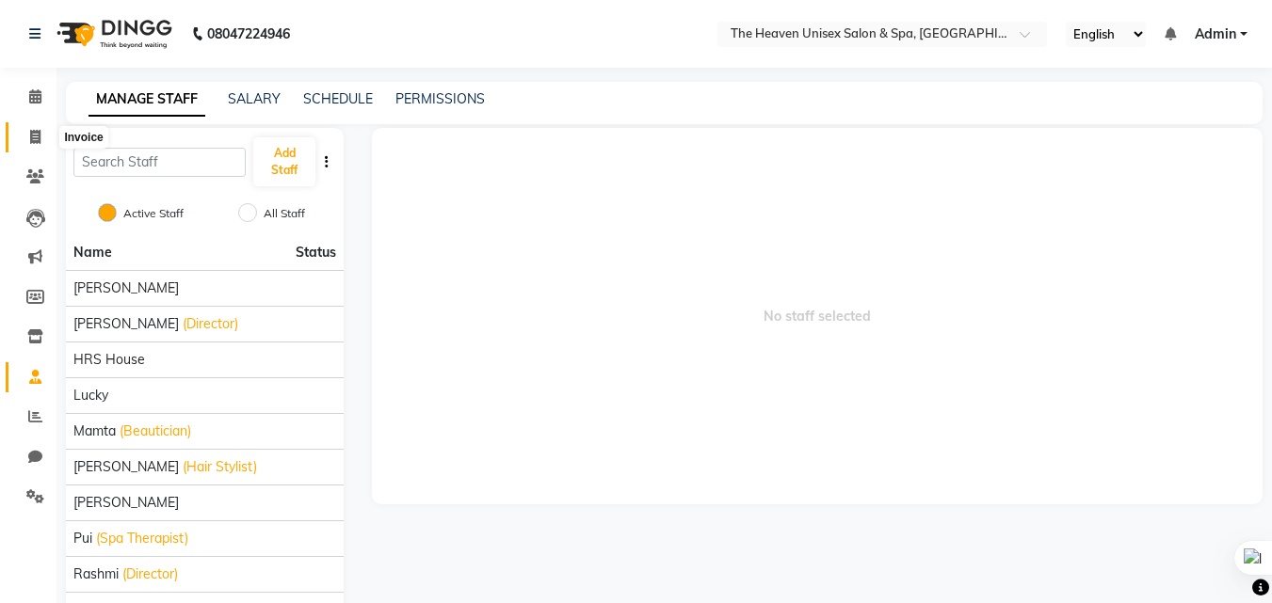
click at [33, 135] on icon at bounding box center [35, 137] width 10 height 14
select select "service"
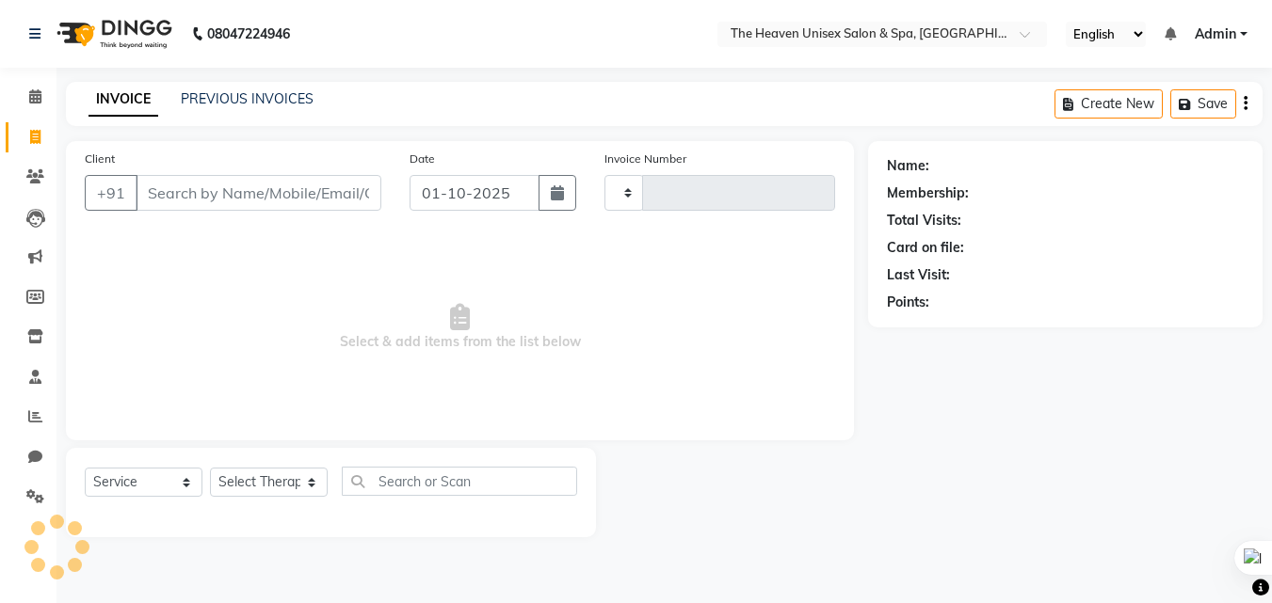
type input "0842"
select select "8417"
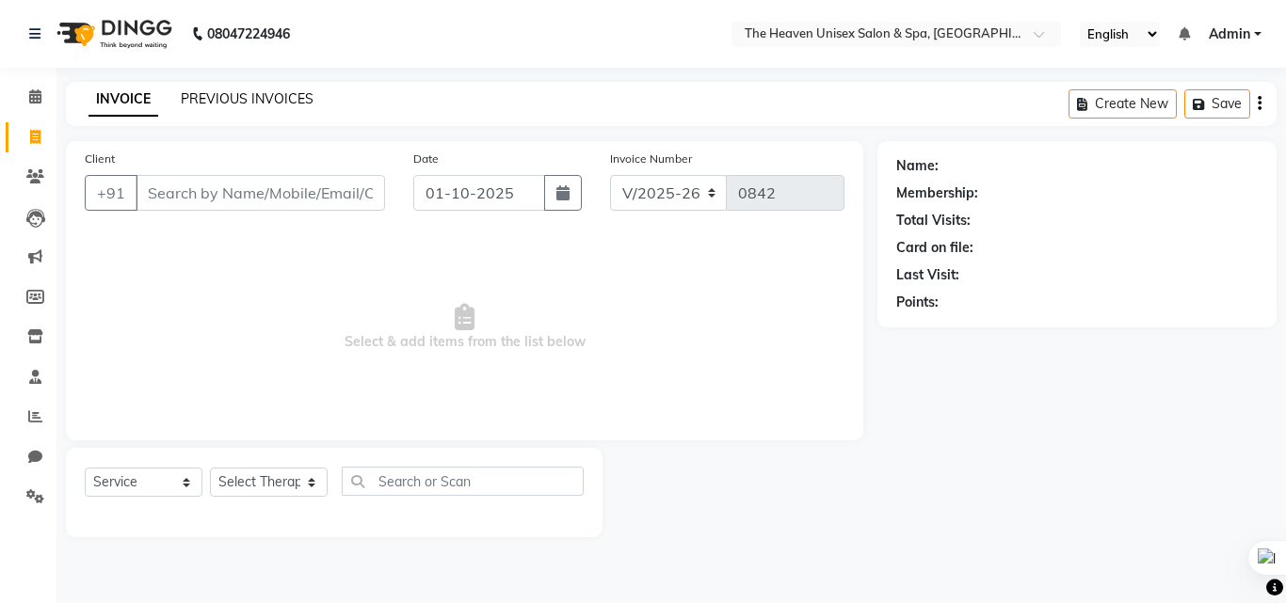
click at [214, 101] on link "PREVIOUS INVOICES" at bounding box center [247, 98] width 133 height 17
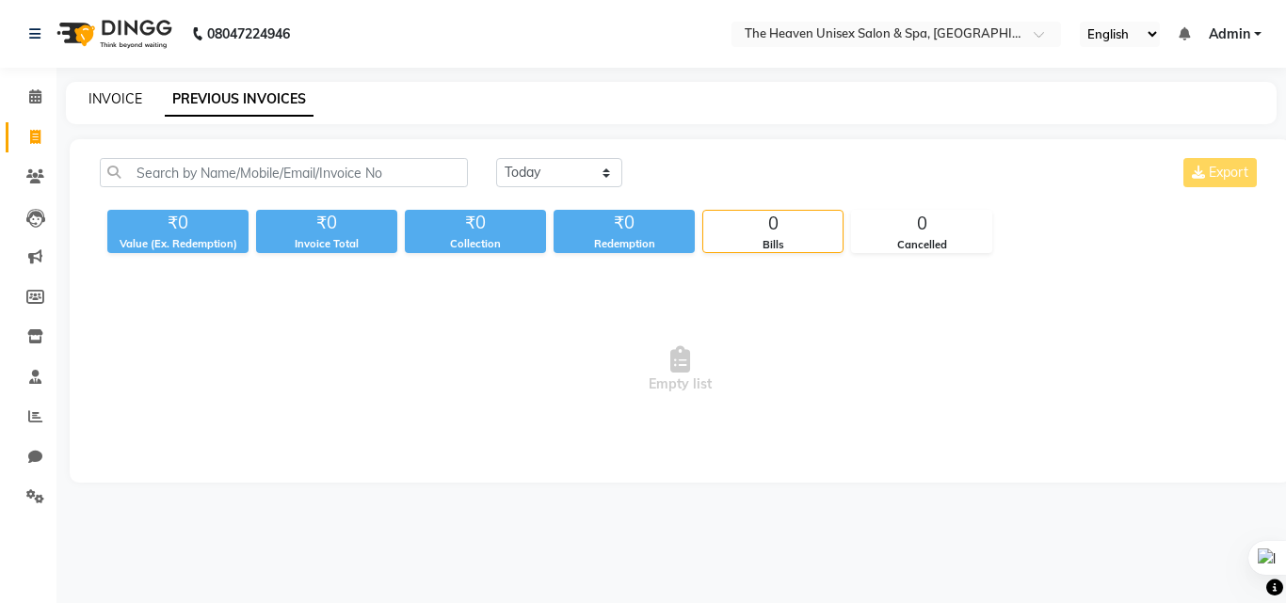
click at [119, 104] on link "INVOICE" at bounding box center [115, 98] width 54 height 17
select select "service"
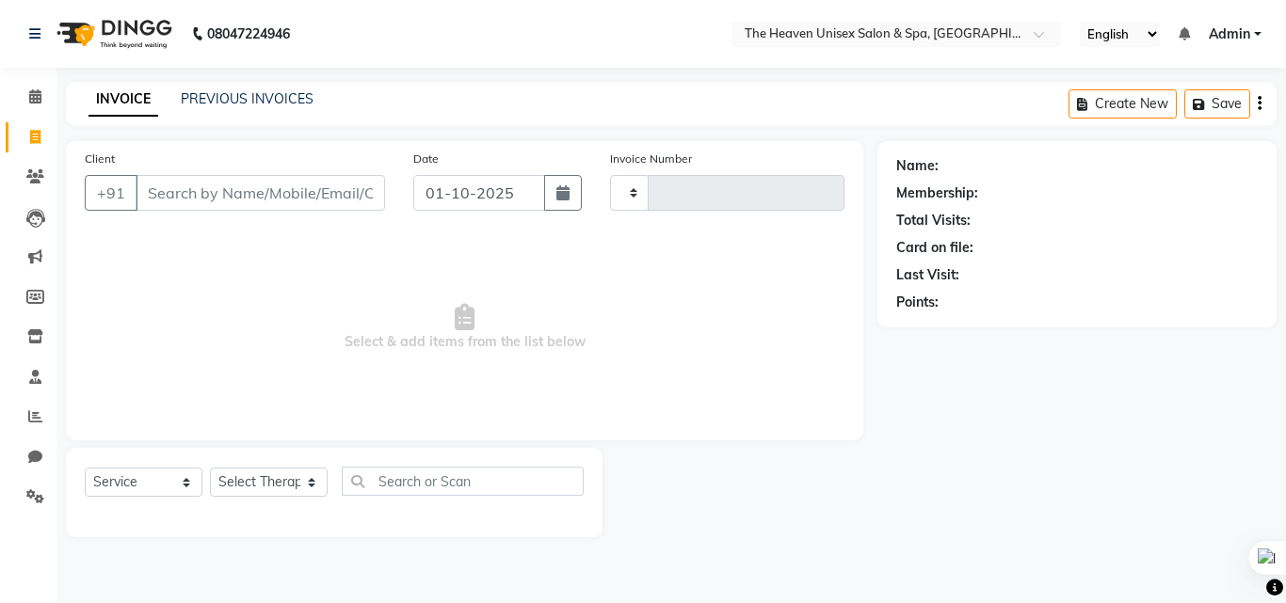
type input "0842"
select select "8417"
click at [230, 200] on input "Client" at bounding box center [260, 193] width 249 height 36
type input "9820377740"
click at [328, 199] on span "Add Client" at bounding box center [336, 193] width 74 height 19
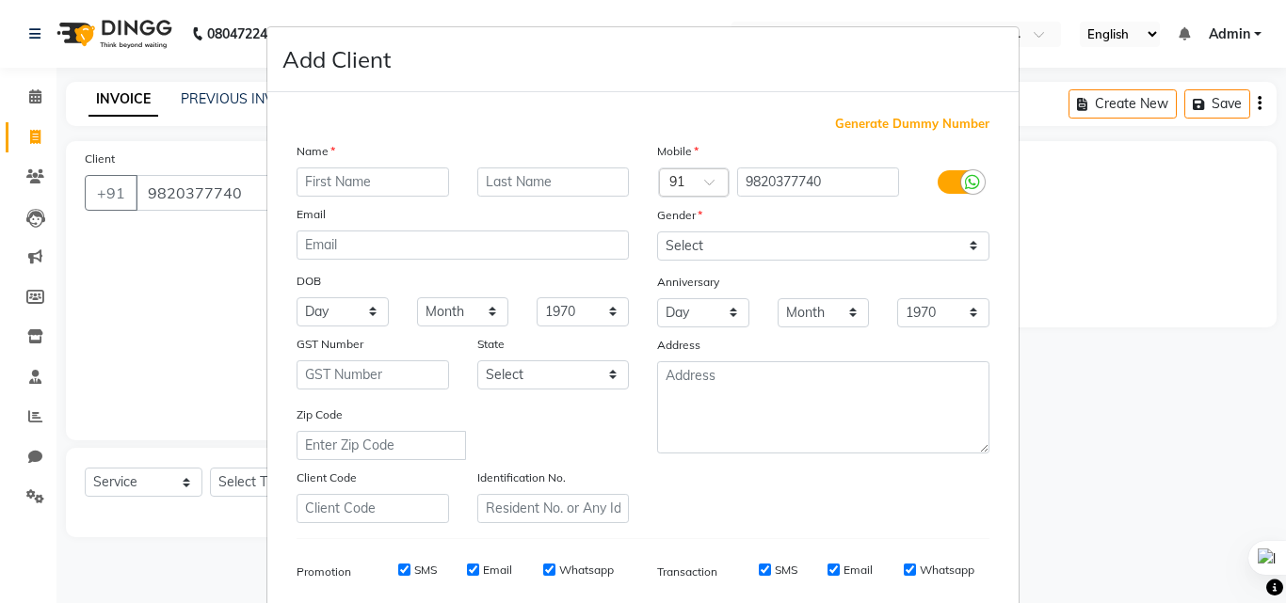
click at [945, 183] on label at bounding box center [959, 182] width 42 height 24
click at [0, 0] on input "checkbox" at bounding box center [0, 0] width 0 height 0
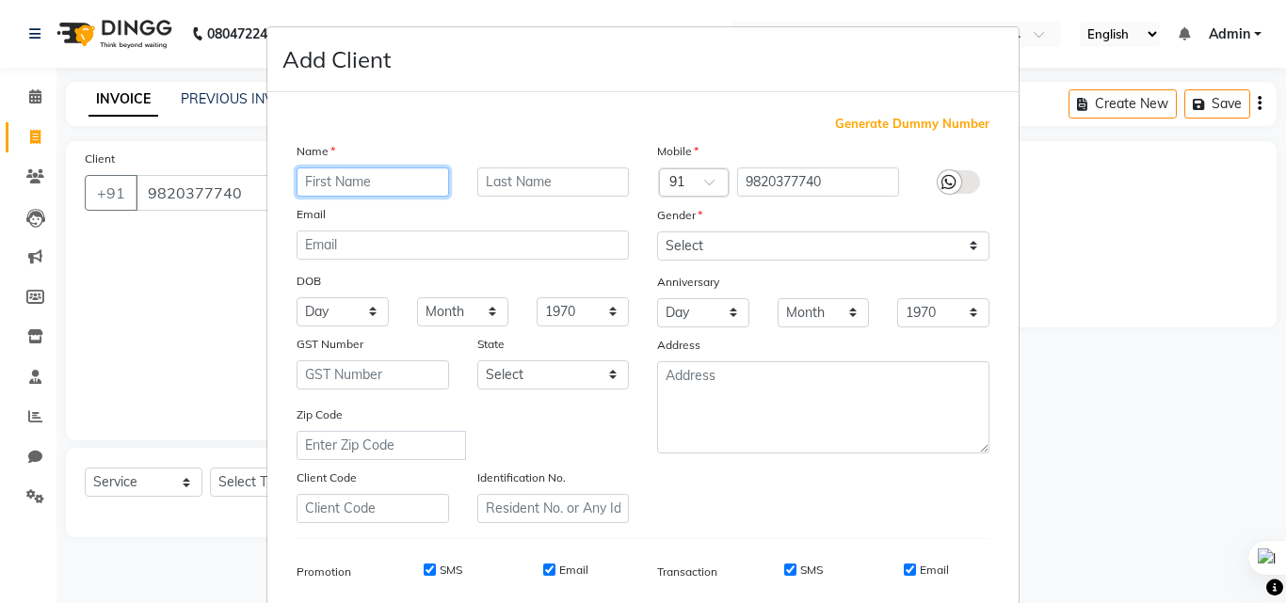
click at [388, 180] on input "text" at bounding box center [373, 182] width 153 height 29
type input "Sahil"
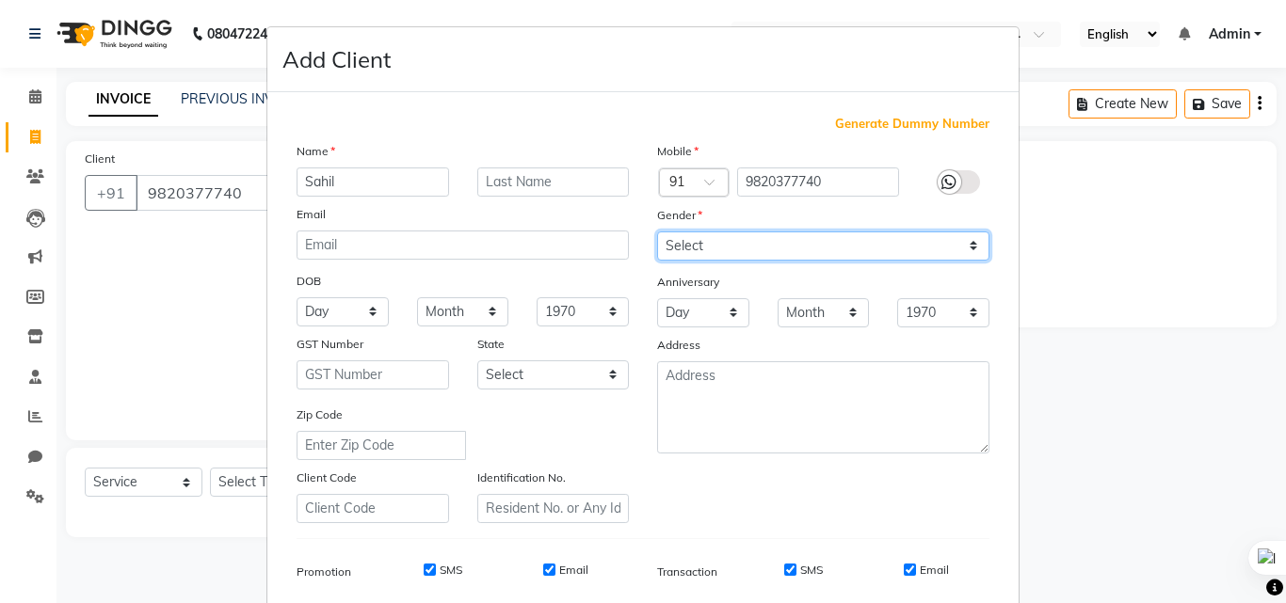
click at [761, 258] on select "Select Male Female Other Prefer Not To Say" at bounding box center [823, 246] width 332 height 29
select select "male"
click at [657, 232] on select "Select Male Female Other Prefer Not To Say" at bounding box center [823, 246] width 332 height 29
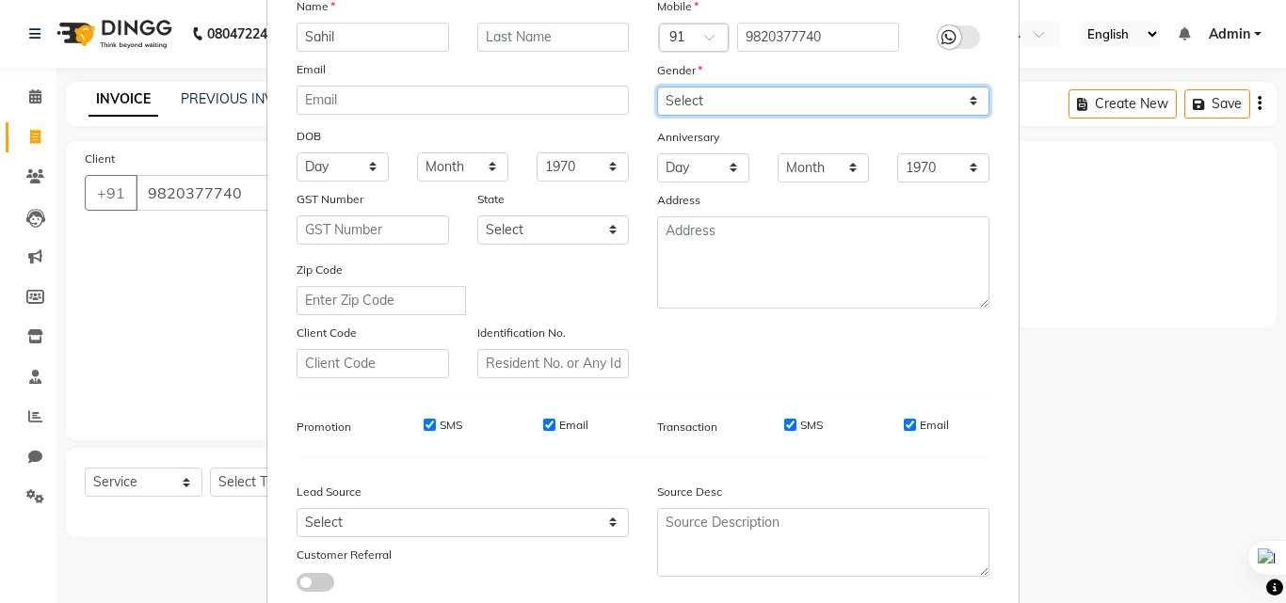
scroll to position [188, 0]
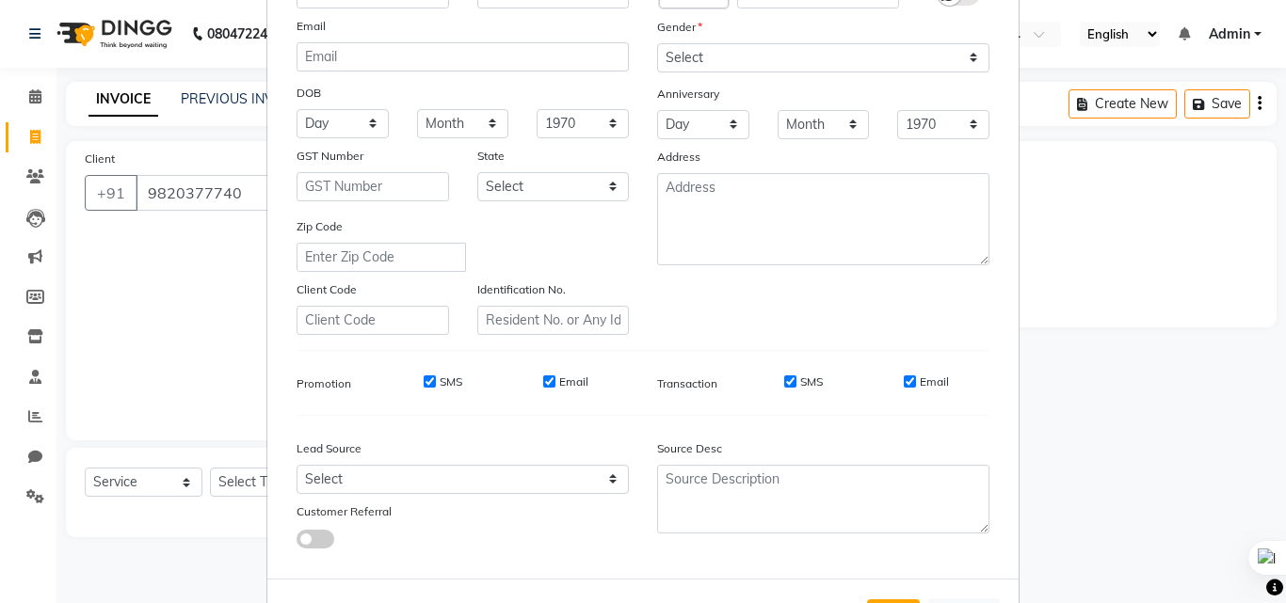
click at [426, 384] on input "SMS" at bounding box center [430, 382] width 12 height 12
checkbox input "false"
click at [543, 382] on input "Email" at bounding box center [549, 382] width 12 height 12
checkbox input "false"
click at [787, 380] on input "SMS" at bounding box center [790, 382] width 12 height 12
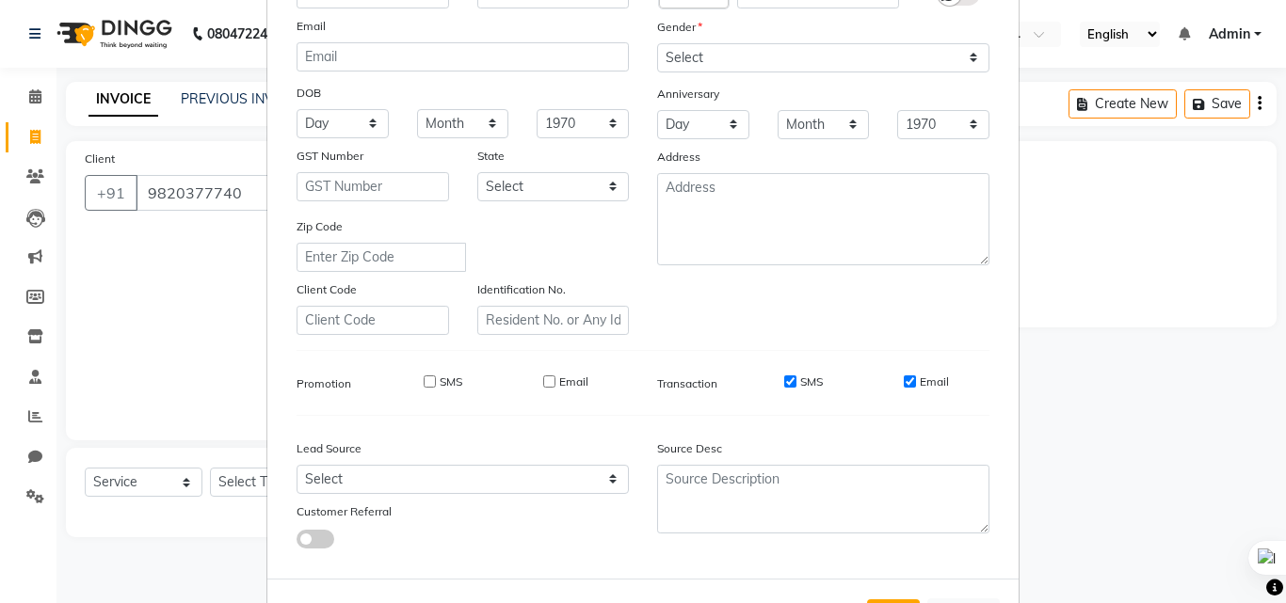
checkbox input "false"
click at [905, 378] on input "Email" at bounding box center [910, 382] width 12 height 12
checkbox input "false"
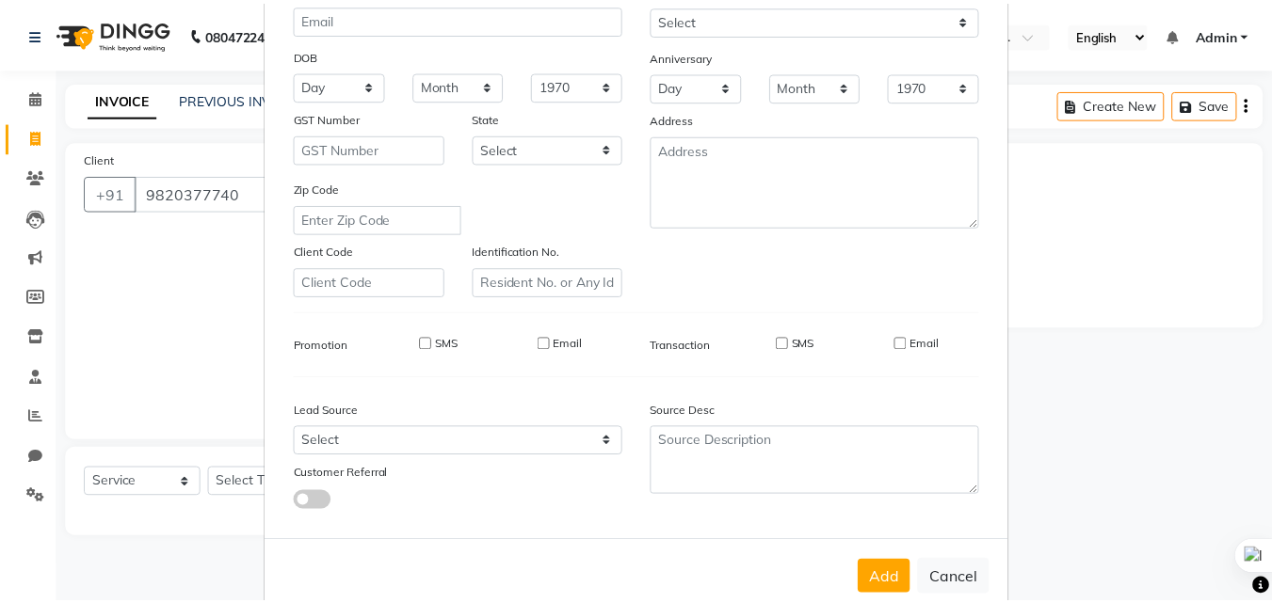
scroll to position [265, 0]
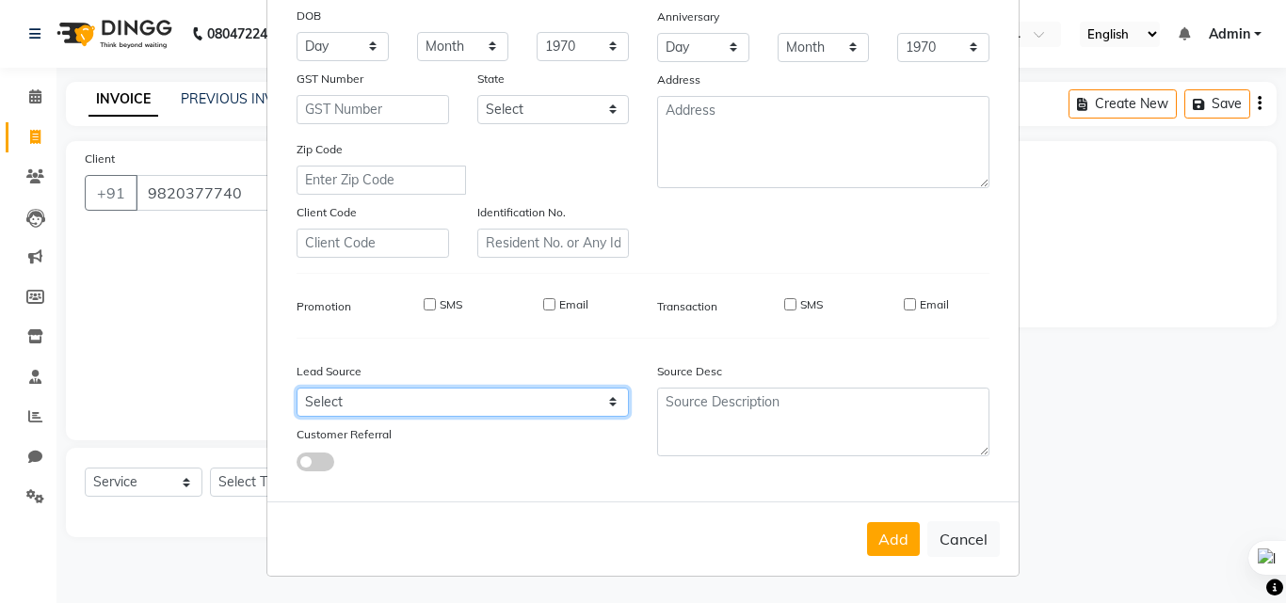
click at [509, 412] on select "Select Walk-in Referral Internet Friend Word of Mouth Advertisement Facebook Ju…" at bounding box center [463, 402] width 332 height 29
select select "55212"
click at [297, 388] on select "Select Walk-in Referral Internet Friend Word of Mouth Advertisement Facebook Ju…" at bounding box center [463, 402] width 332 height 29
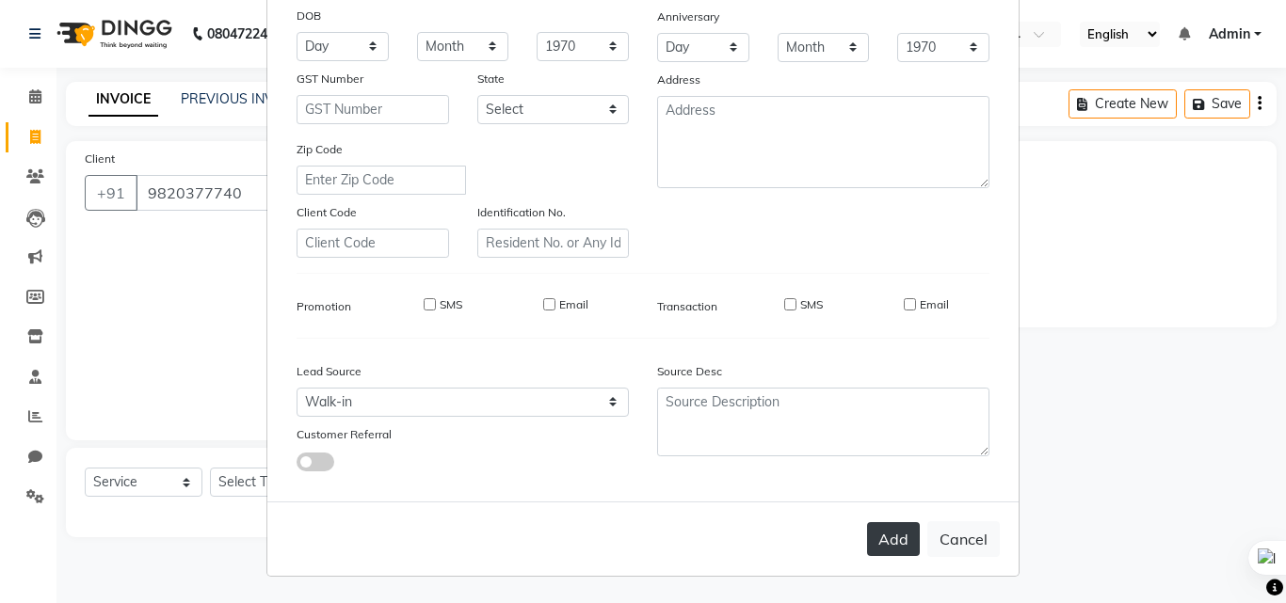
click at [892, 538] on button "Add" at bounding box center [893, 539] width 53 height 34
select select
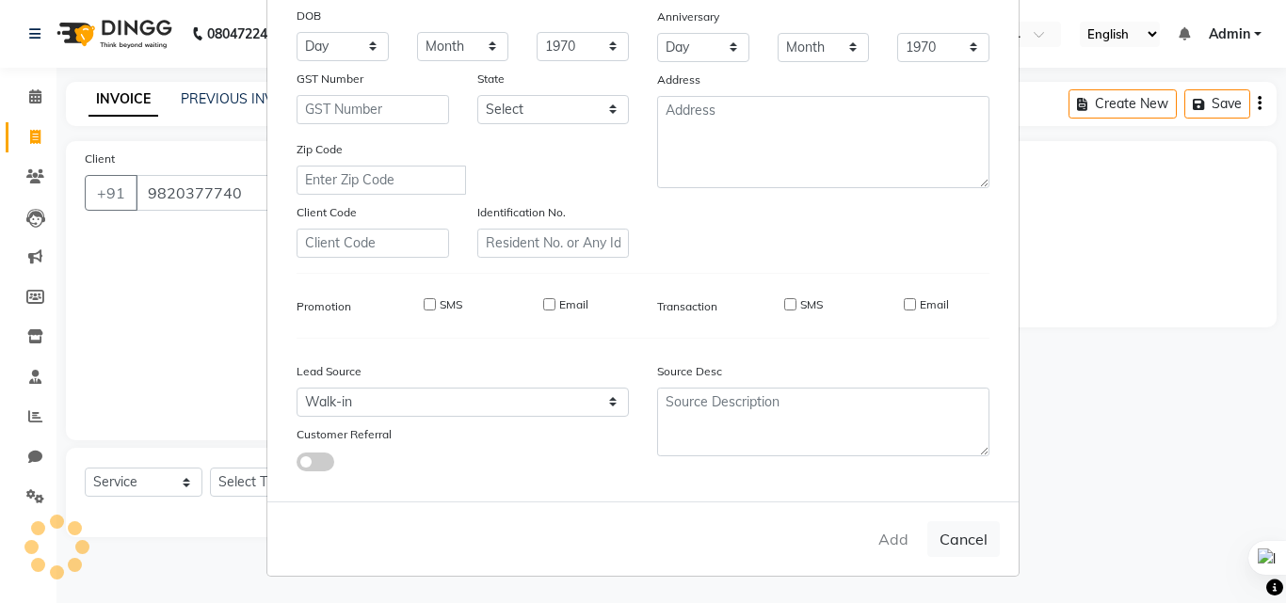
select select
checkbox input "false"
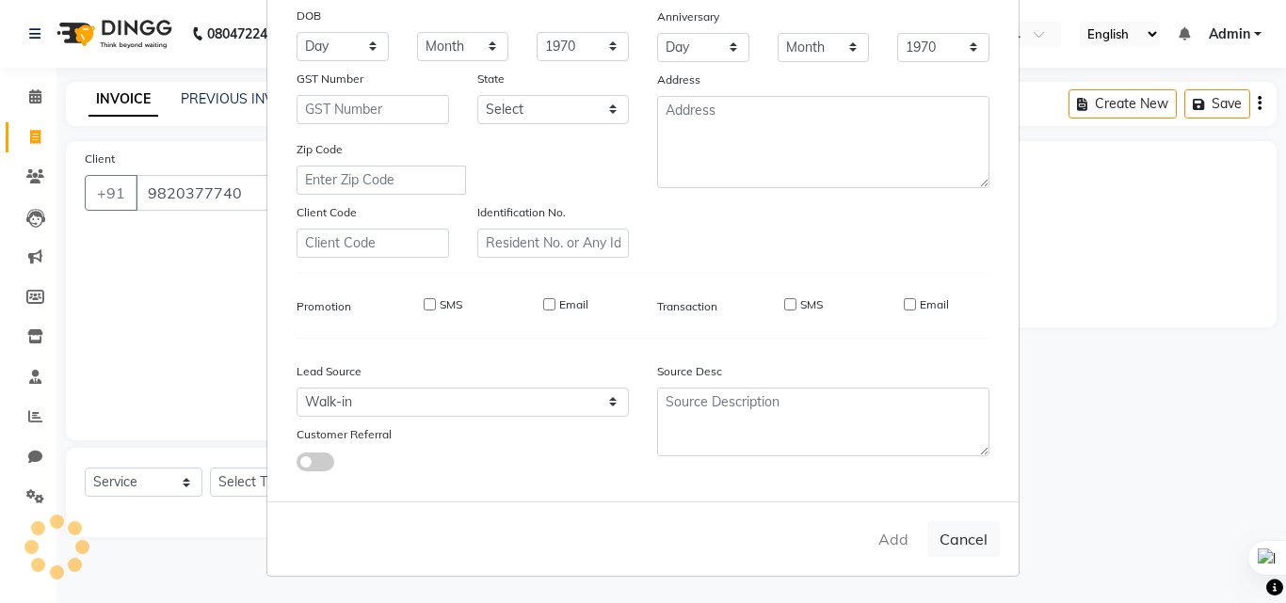
checkbox input "false"
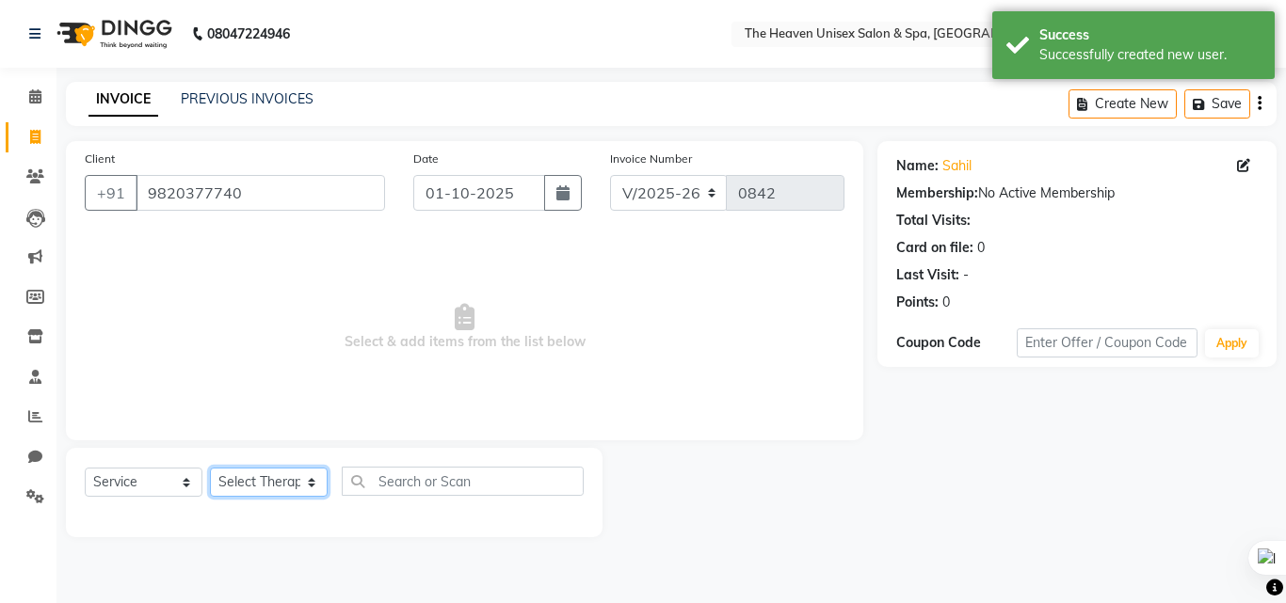
click at [276, 482] on select "Select Therapist Emtiyaz Himanshu Singh HRS House Lucky Mamta Meraj Monika pui …" at bounding box center [269, 482] width 118 height 29
select select "91764"
click at [210, 468] on select "Select Therapist Emtiyaz Himanshu Singh HRS House Lucky Mamta Meraj Monika pui …" at bounding box center [269, 482] width 118 height 29
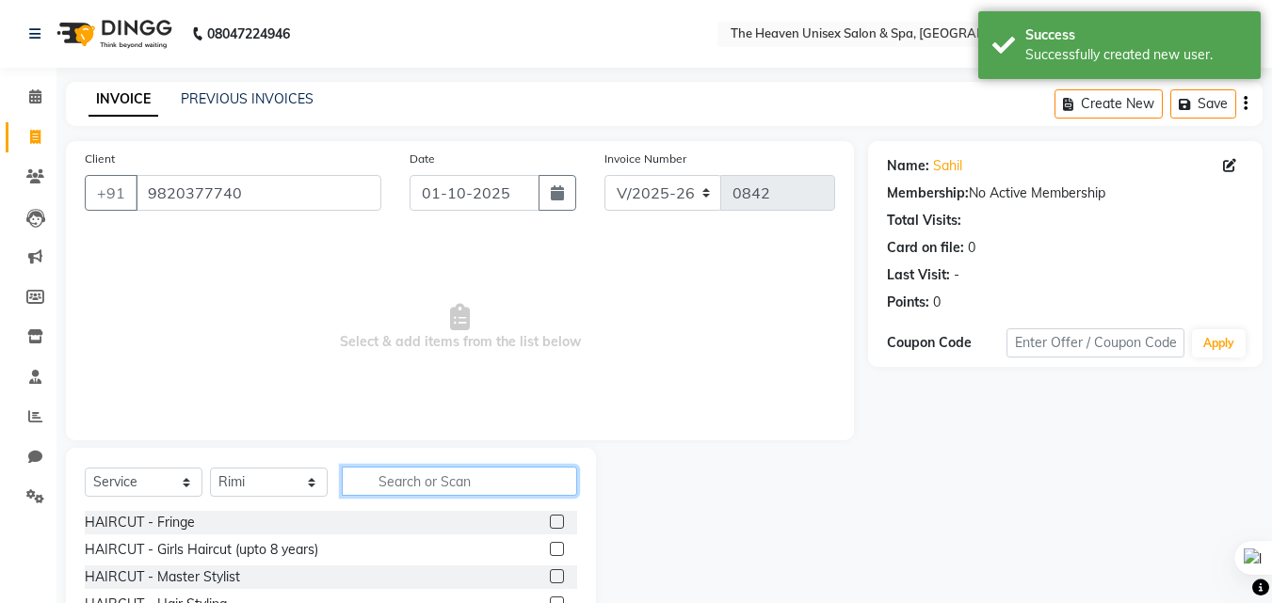
click at [487, 480] on input "text" at bounding box center [459, 481] width 235 height 29
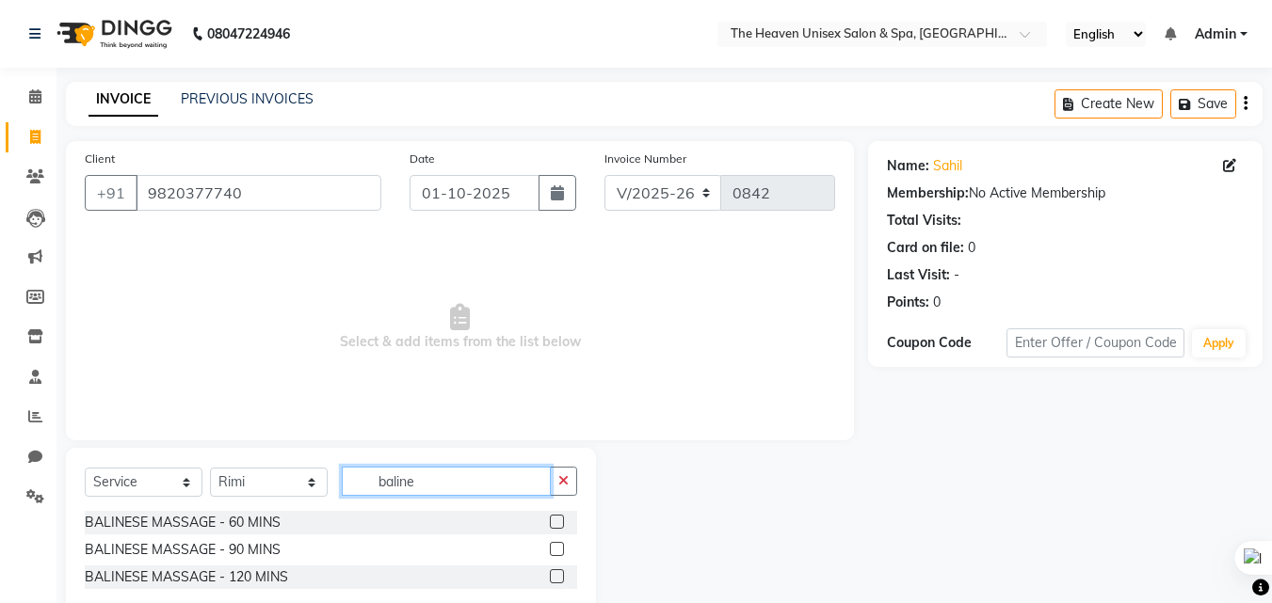
type input "baline"
click at [555, 527] on label at bounding box center [557, 522] width 14 height 14
click at [555, 527] on input "checkbox" at bounding box center [556, 523] width 12 height 12
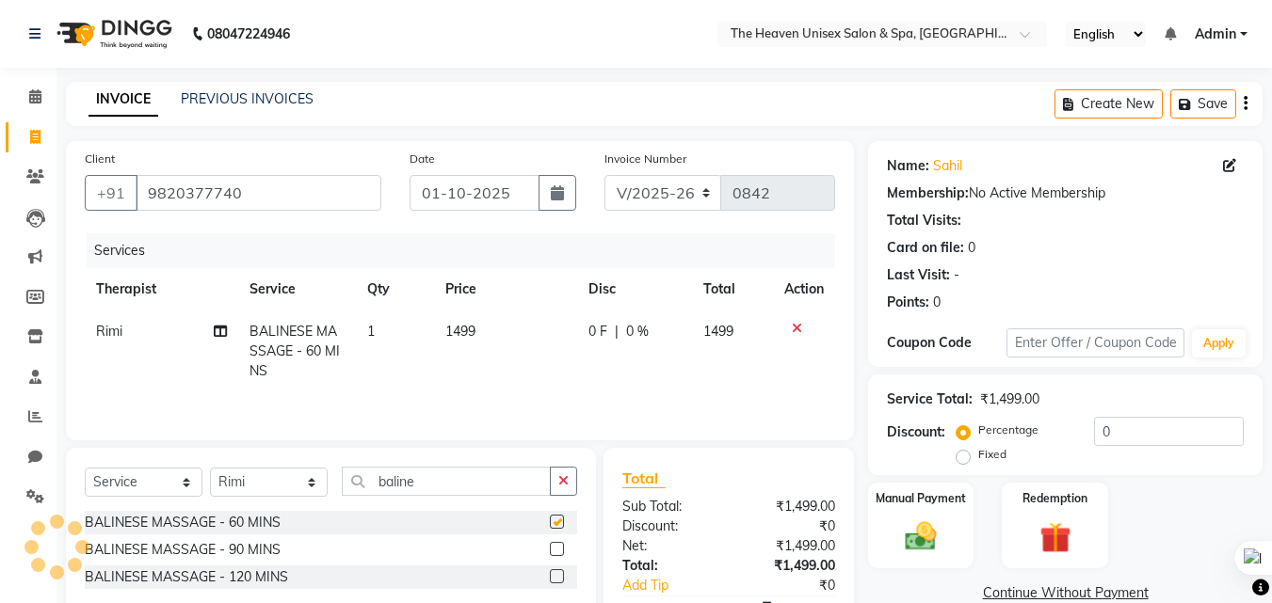
checkbox input "false"
click at [972, 461] on div "Fixed" at bounding box center [983, 454] width 46 height 23
click at [978, 460] on label "Fixed" at bounding box center [992, 454] width 28 height 17
click at [960, 460] on input "Fixed" at bounding box center [966, 454] width 13 height 13
radio input "true"
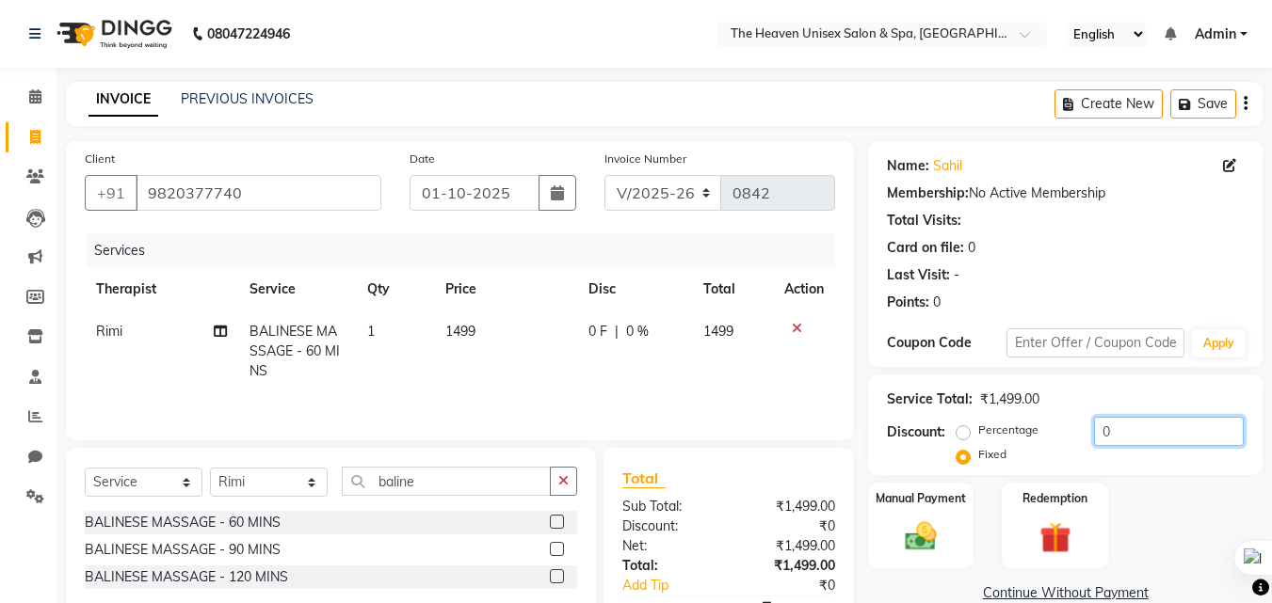
click at [1181, 428] on input "0" at bounding box center [1169, 431] width 150 height 29
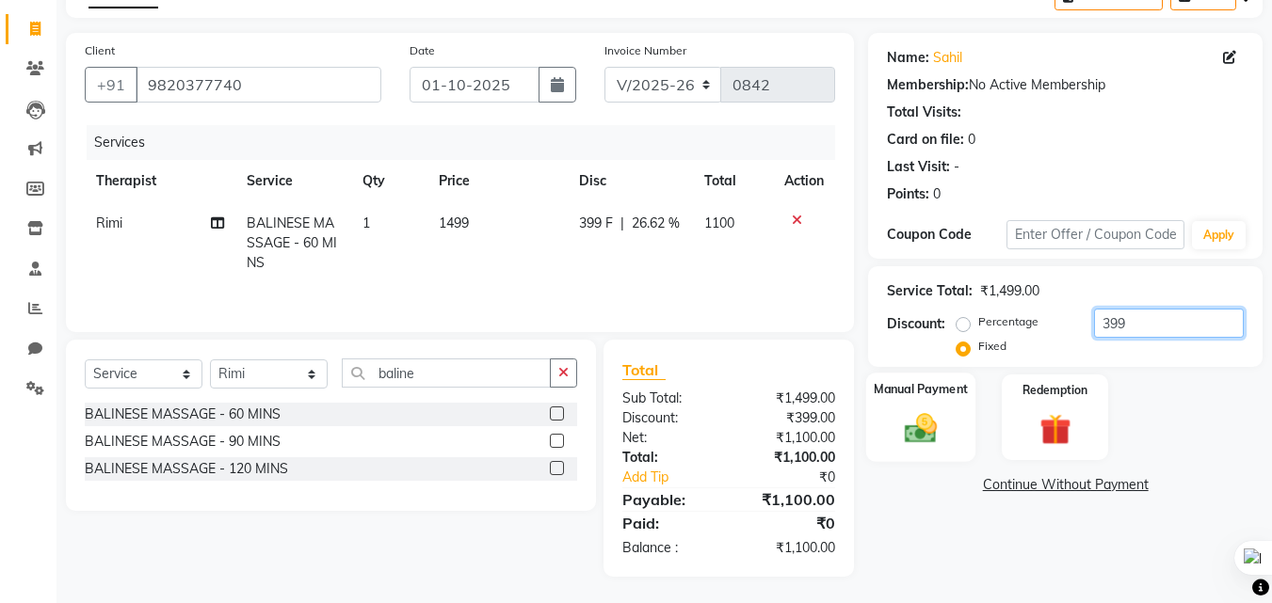
scroll to position [110, 0]
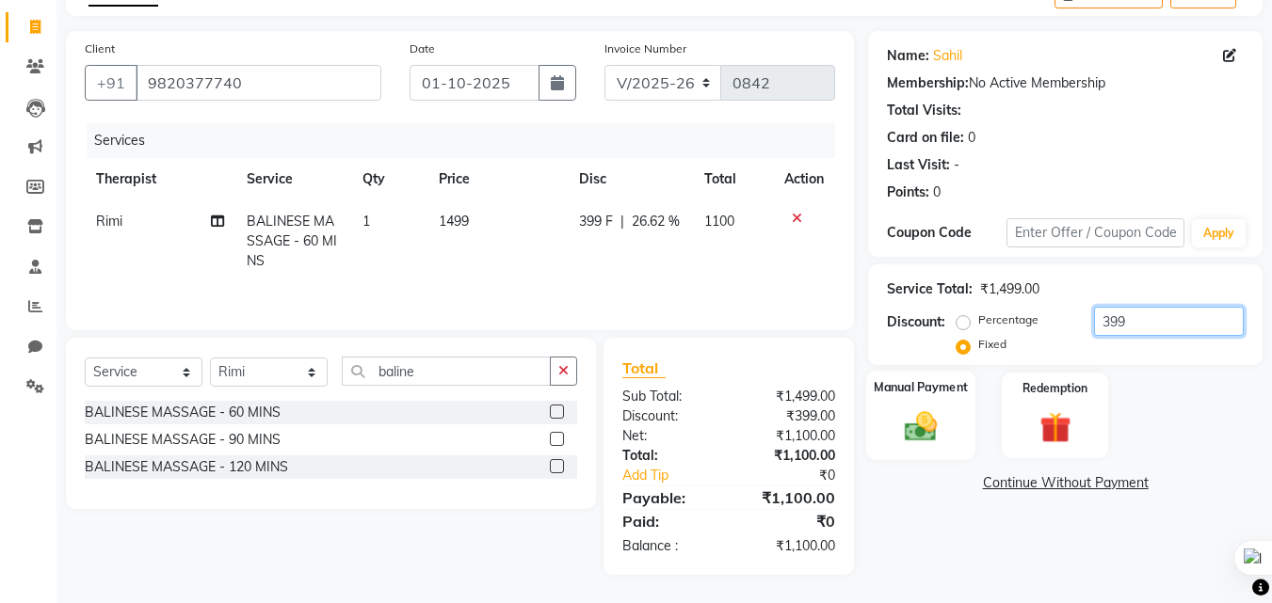
type input "399"
click at [945, 435] on img at bounding box center [920, 427] width 53 height 38
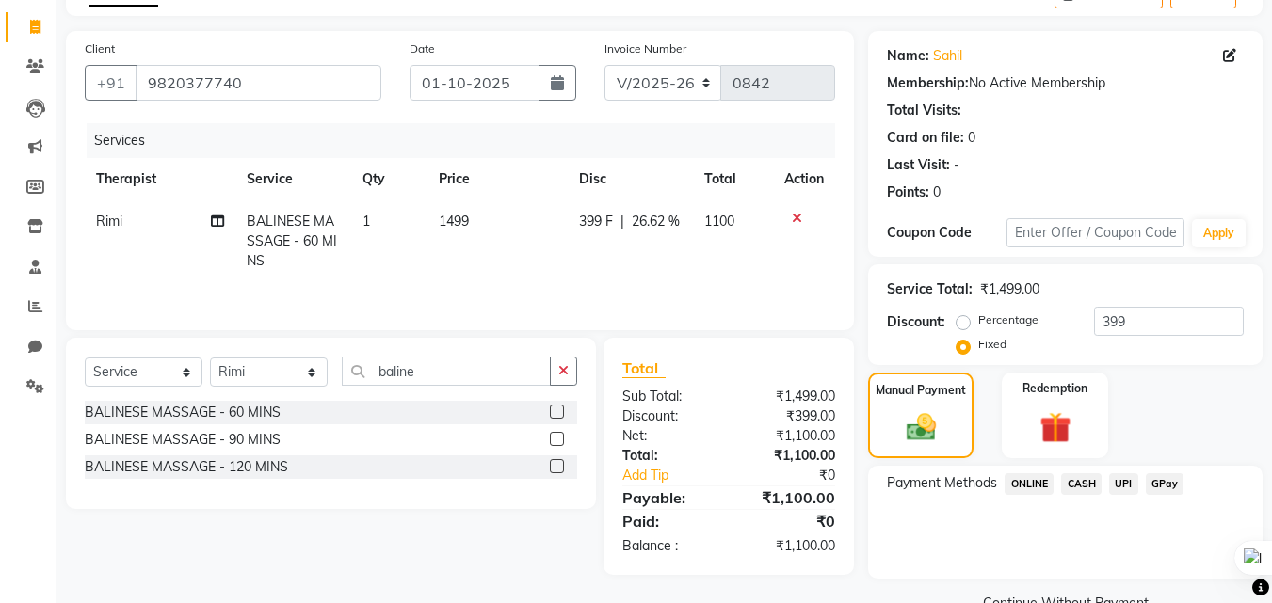
click at [1082, 474] on span "CASH" at bounding box center [1081, 485] width 40 height 22
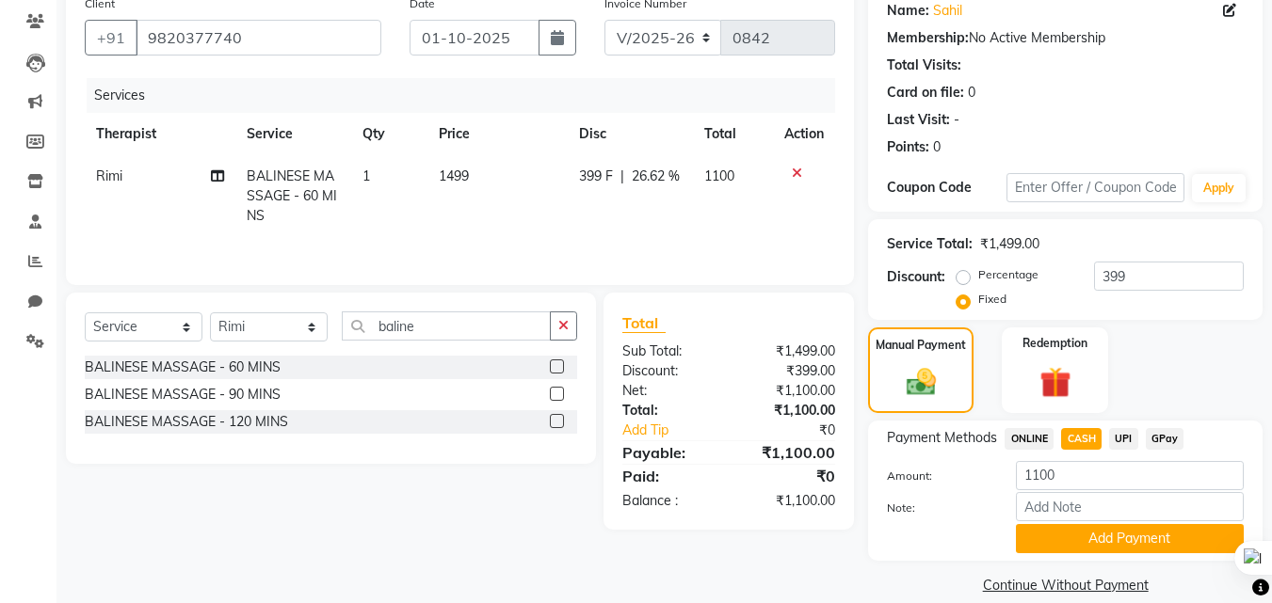
scroll to position [180, 0]
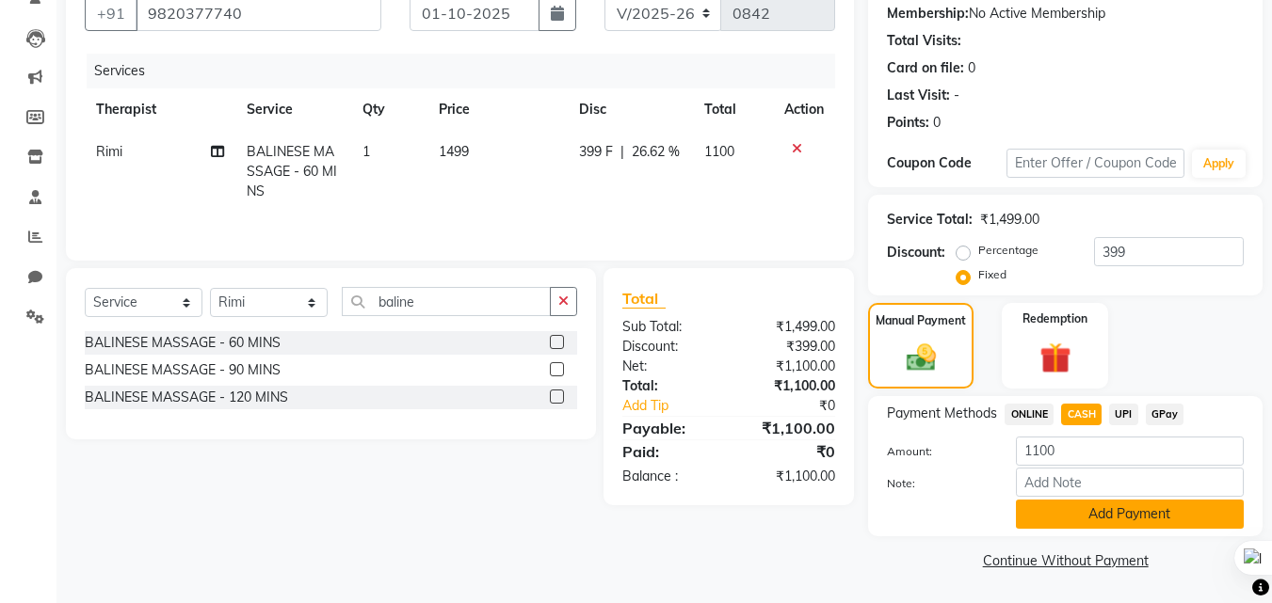
click at [1143, 522] on button "Add Payment" at bounding box center [1130, 514] width 228 height 29
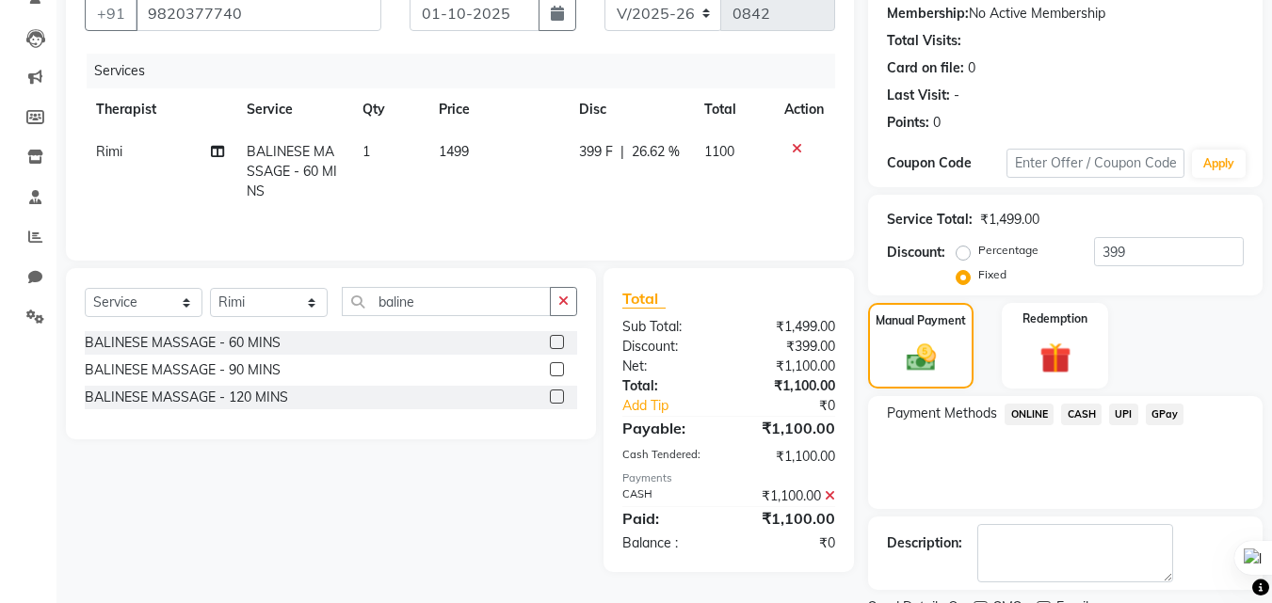
scroll to position [259, 0]
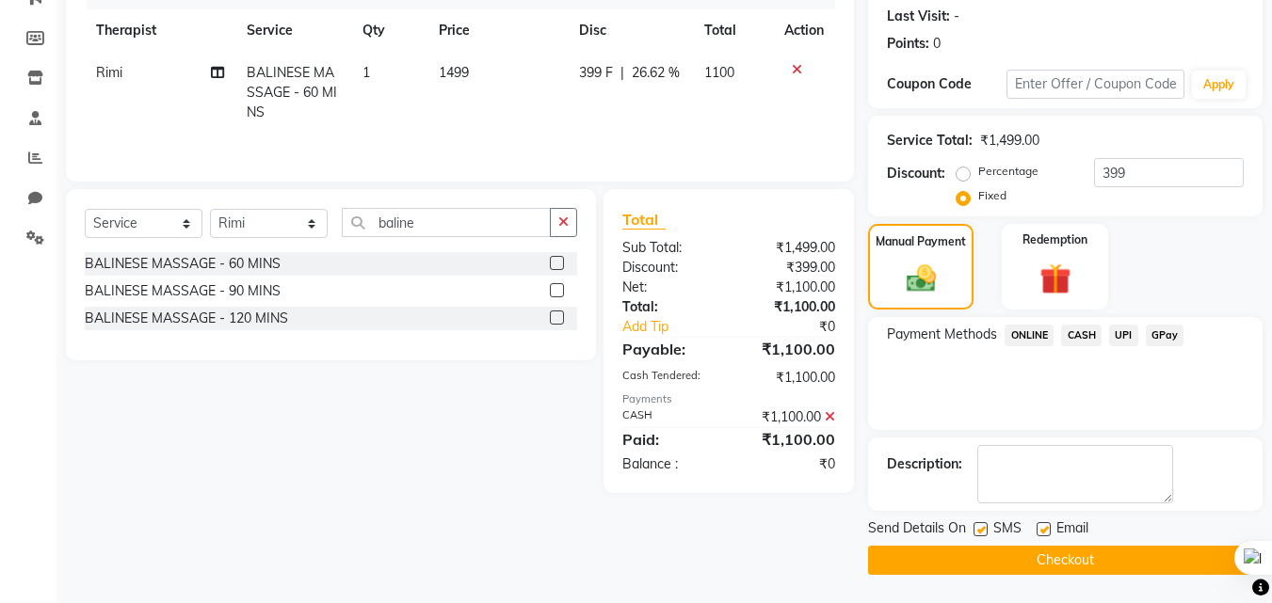
click at [1095, 556] on button "Checkout" at bounding box center [1065, 560] width 394 height 29
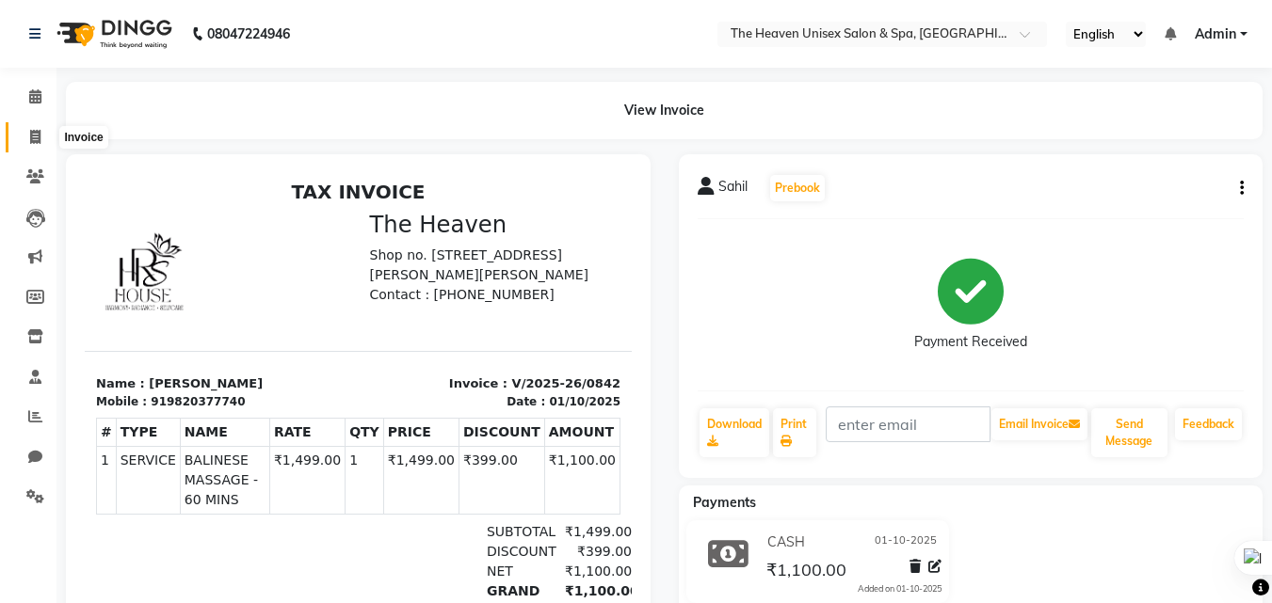
click at [23, 139] on span at bounding box center [35, 138] width 33 height 22
select select "8417"
select select "service"
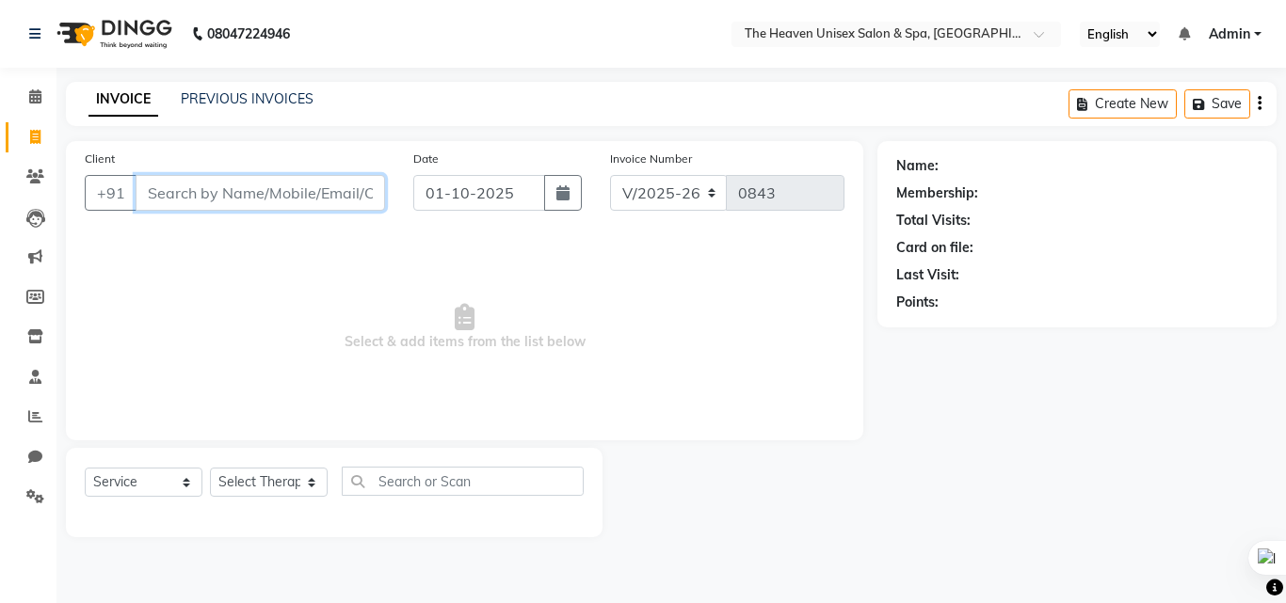
click at [180, 189] on input "Client" at bounding box center [260, 193] width 249 height 36
click at [196, 189] on input "Client" at bounding box center [260, 193] width 249 height 36
click at [169, 197] on input "Client" at bounding box center [260, 193] width 249 height 36
type input "9321571426"
click at [355, 195] on span "Add Client" at bounding box center [336, 193] width 74 height 19
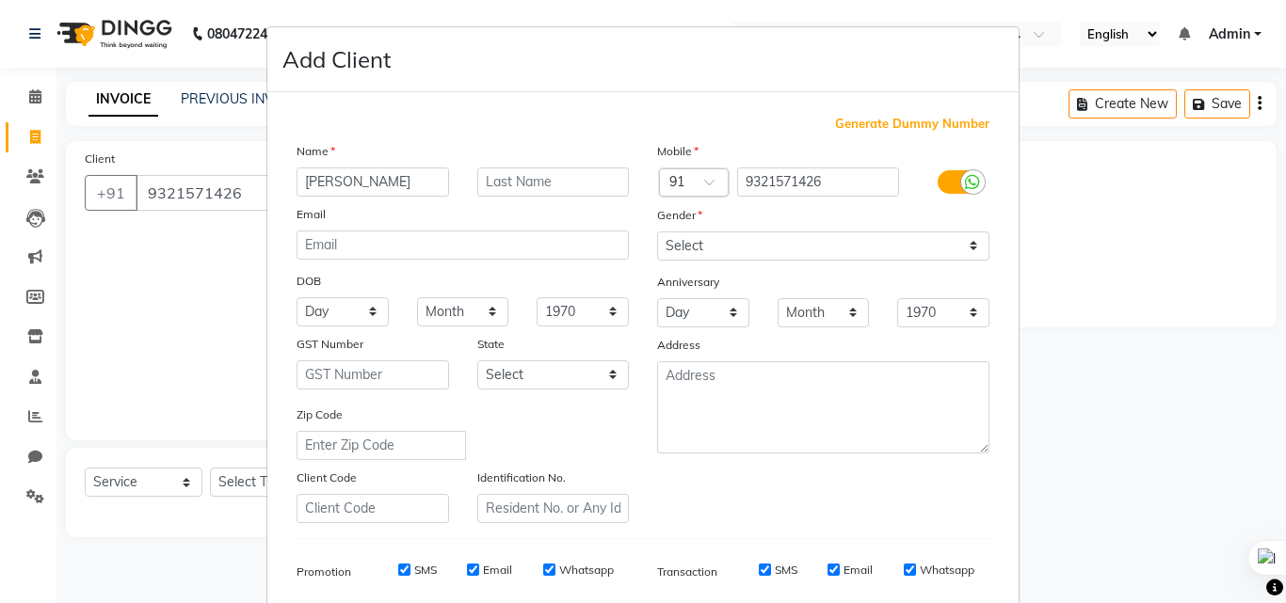
type input "[PERSON_NAME]"
click at [798, 244] on select "Select Male Female Other Prefer Not To Say" at bounding box center [823, 246] width 332 height 29
select select "male"
click at [657, 232] on select "Select Male Female Other Prefer Not To Say" at bounding box center [823, 246] width 332 height 29
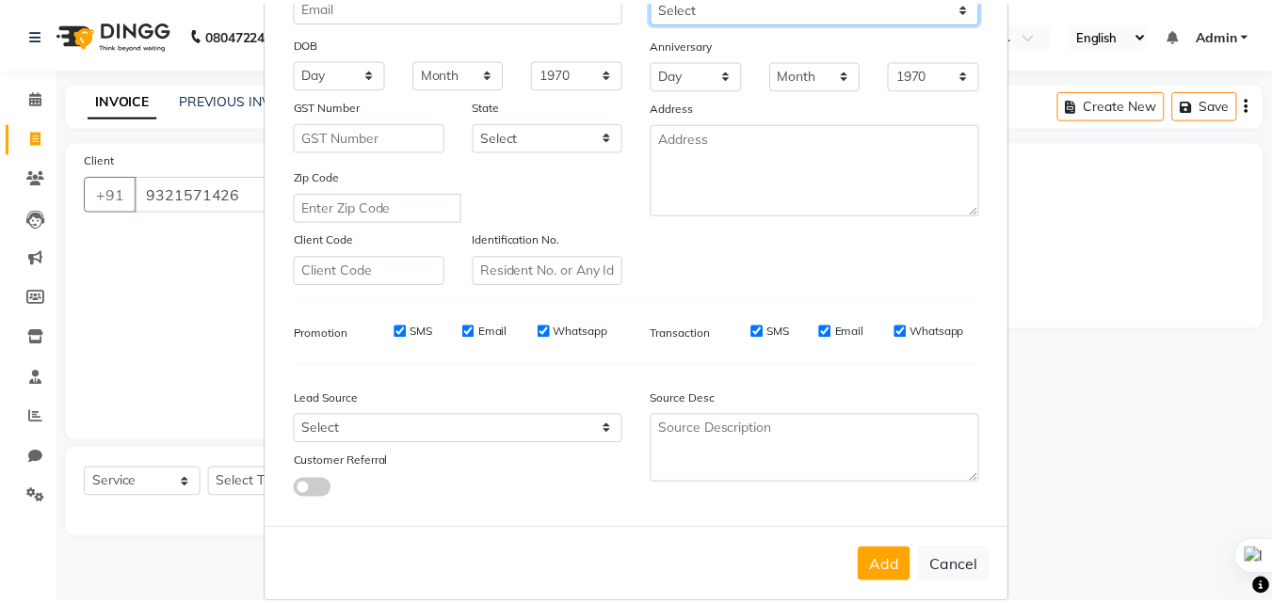
scroll to position [265, 0]
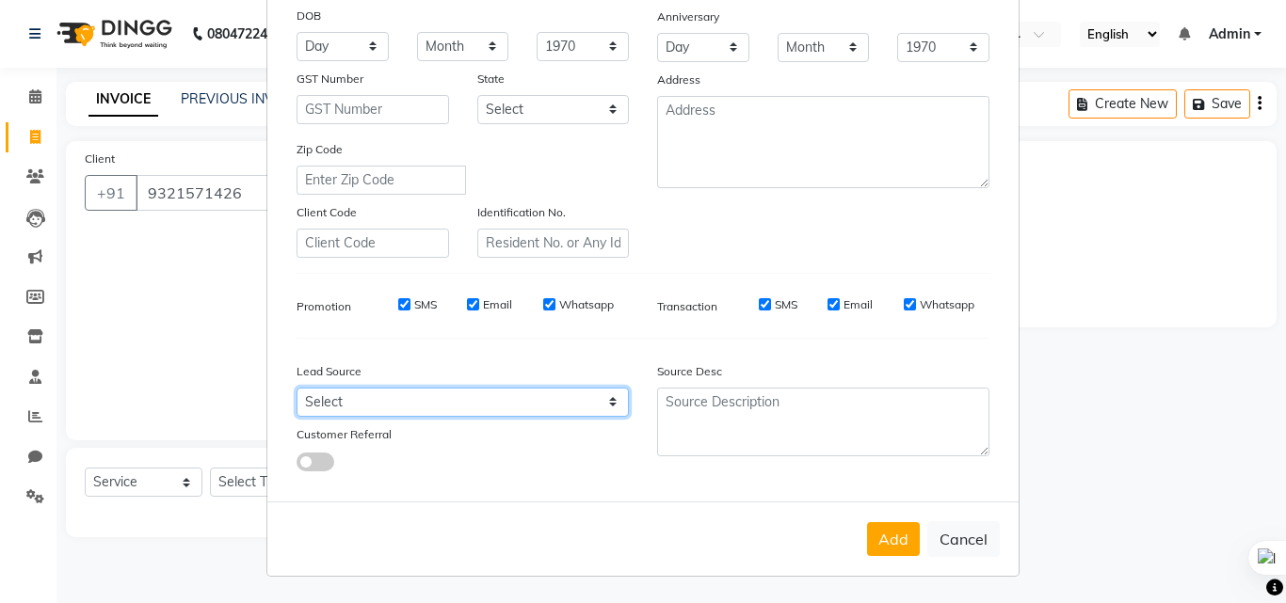
click at [416, 405] on select "Select Walk-in Referral Internet Friend Word of Mouth Advertisement Facebook Ju…" at bounding box center [463, 402] width 332 height 29
select select "55212"
click at [297, 388] on select "Select Walk-in Referral Internet Friend Word of Mouth Advertisement Facebook Ju…" at bounding box center [463, 402] width 332 height 29
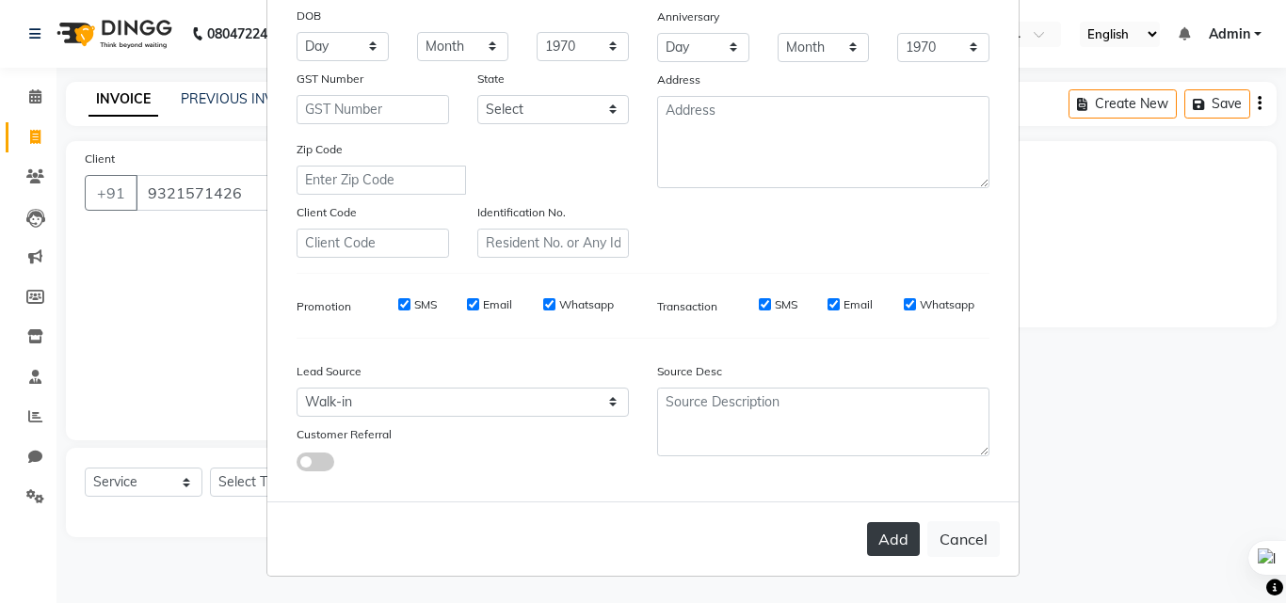
click at [891, 539] on button "Add" at bounding box center [893, 539] width 53 height 34
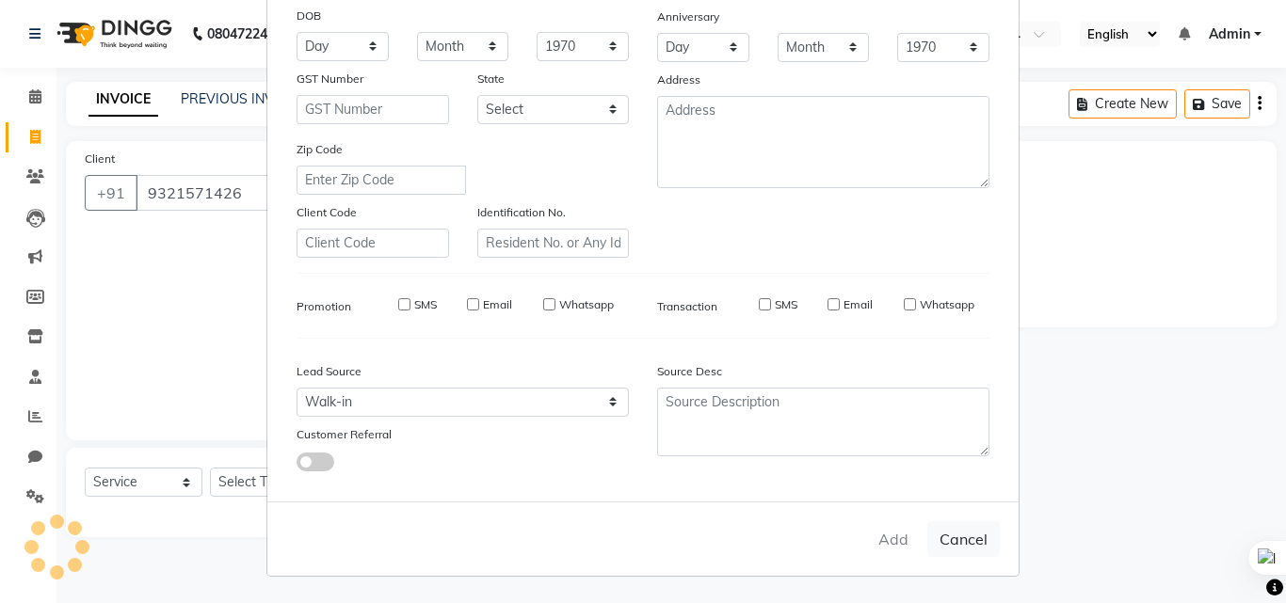
select select
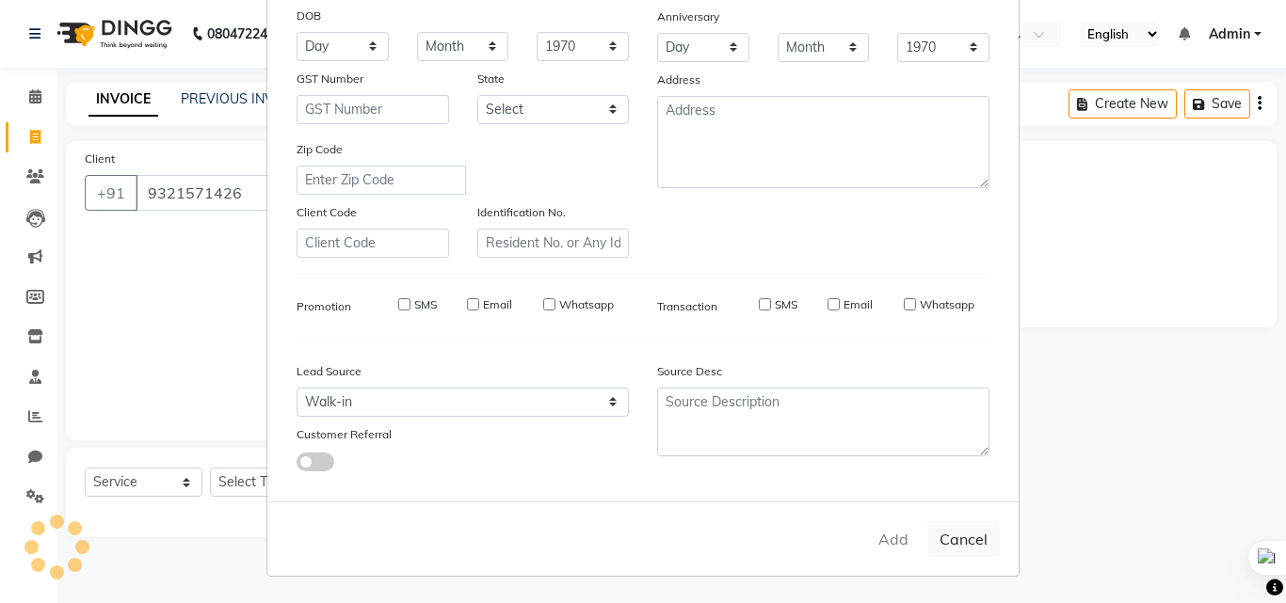
select select
checkbox input "false"
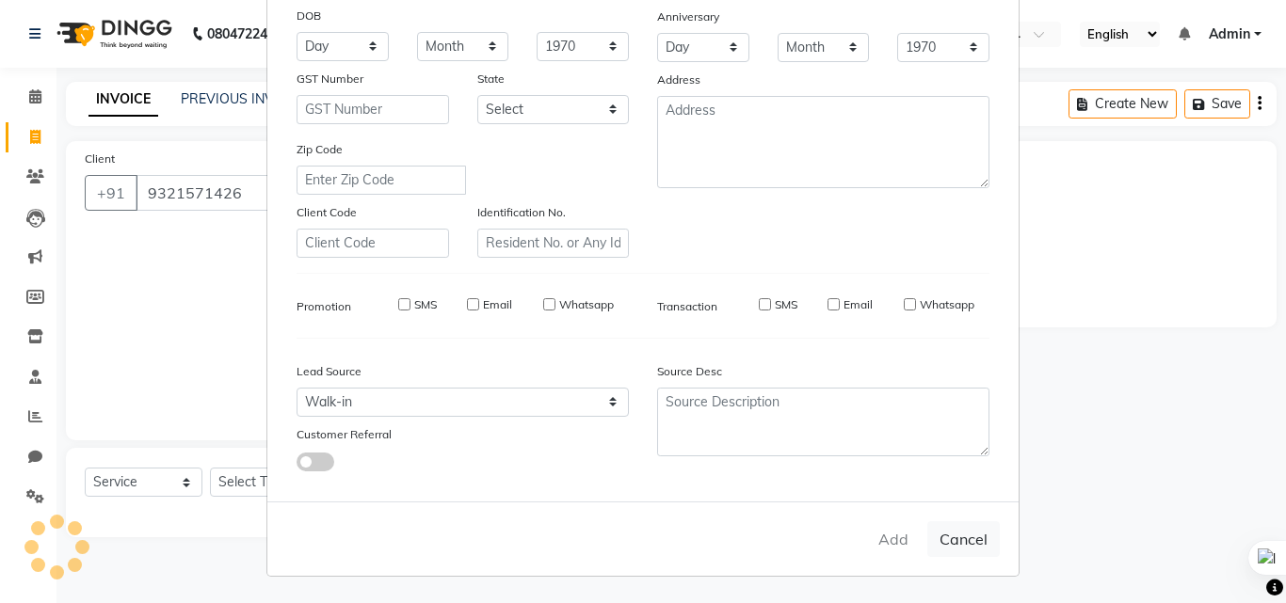
checkbox input "false"
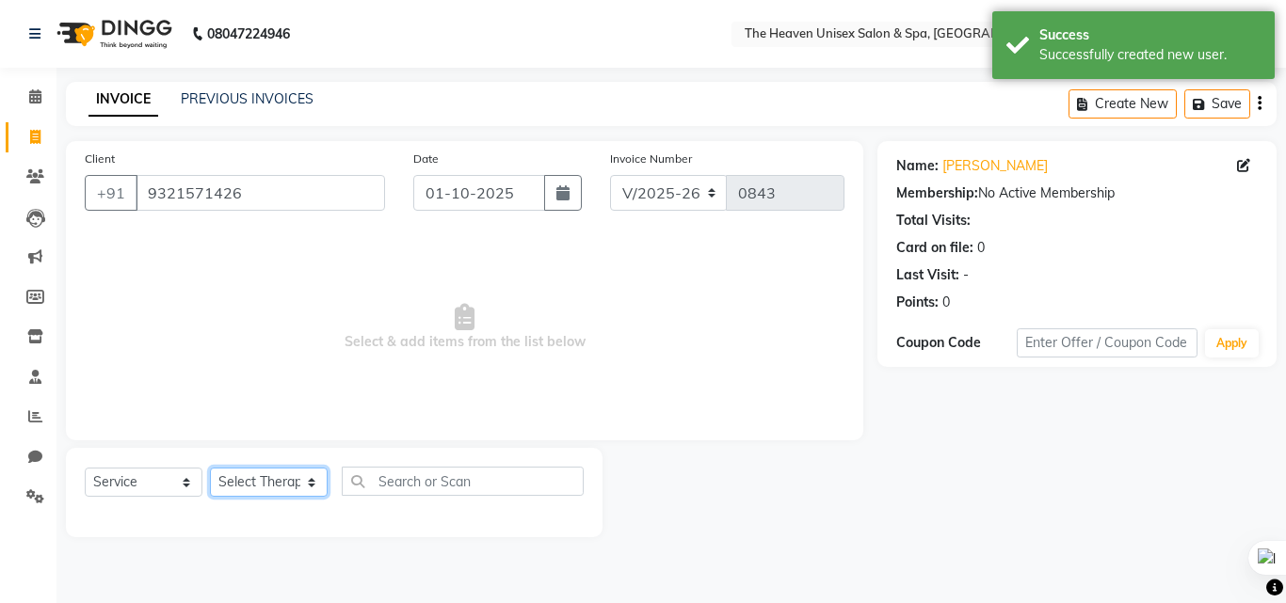
click at [279, 483] on select "Select Therapist Emtiyaz Himanshu Singh HRS House Lucky Mamta Meraj Monika pui …" at bounding box center [269, 482] width 118 height 29
select select "82833"
click at [210, 468] on select "Select Therapist Emtiyaz Himanshu Singh HRS House Lucky Mamta Meraj Monika pui …" at bounding box center [269, 482] width 118 height 29
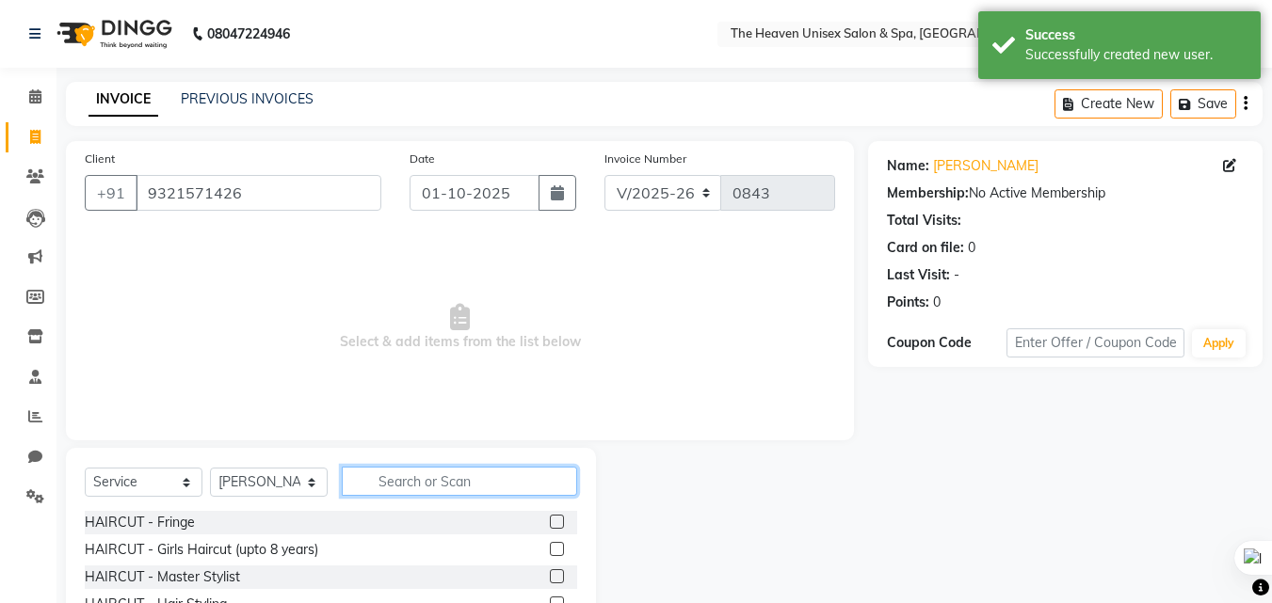
click at [475, 477] on input "text" at bounding box center [459, 481] width 235 height 29
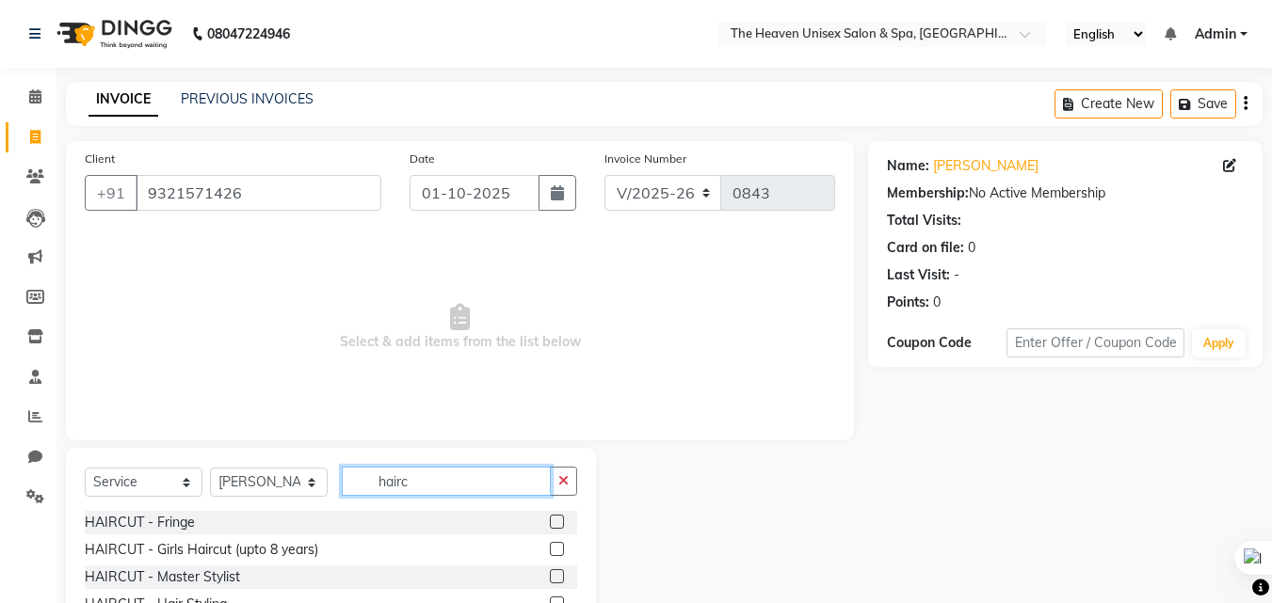
scroll to position [94, 0]
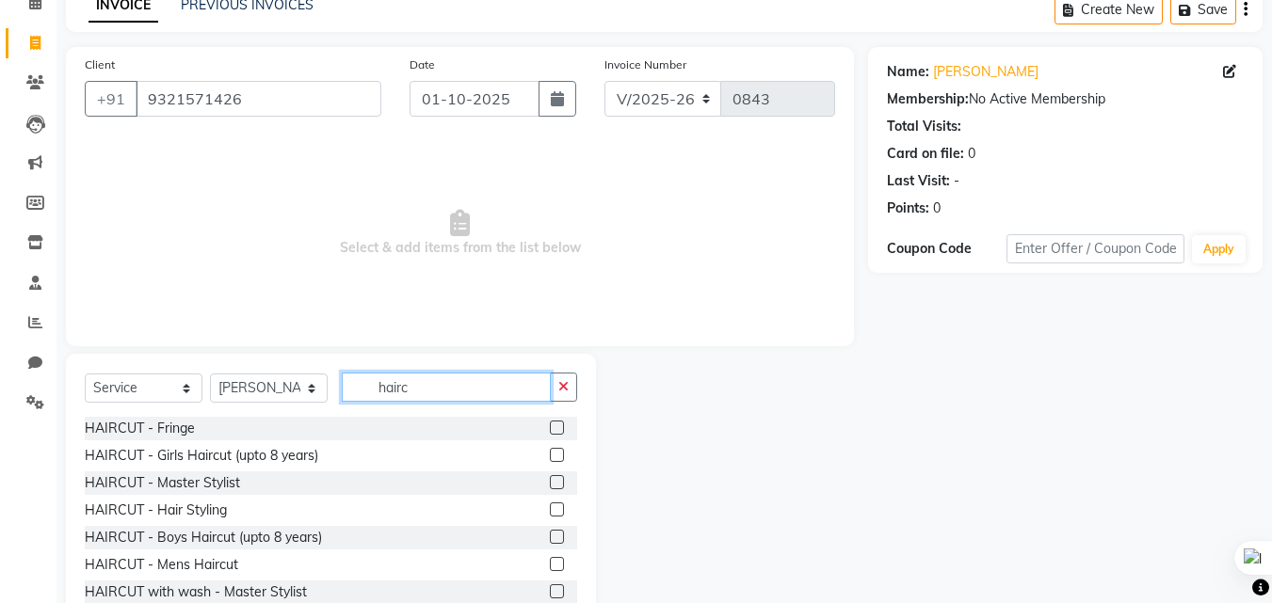
type input "hairc"
click at [550, 564] on label at bounding box center [557, 564] width 14 height 14
click at [550, 564] on input "checkbox" at bounding box center [556, 565] width 12 height 12
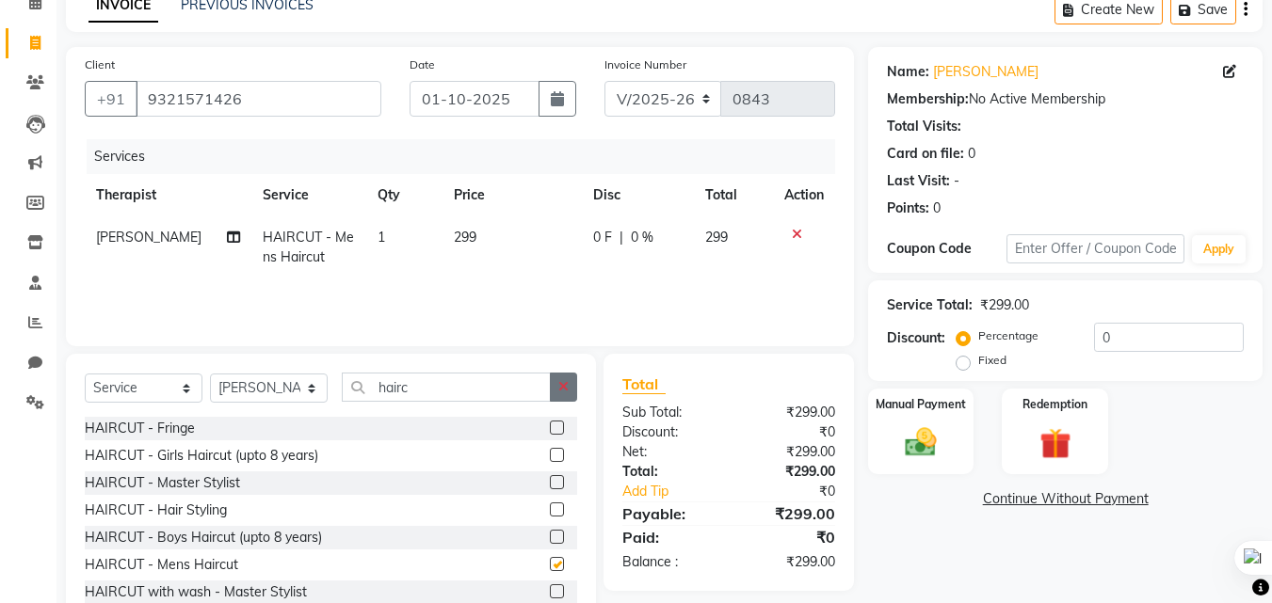
checkbox input "false"
click at [557, 380] on button "button" at bounding box center [563, 387] width 27 height 29
click at [483, 365] on div "Select Service Product Membership Package Voucher Prepaid Gift Card Select Ther…" at bounding box center [331, 493] width 530 height 278
click at [407, 378] on input "text" at bounding box center [459, 387] width 235 height 29
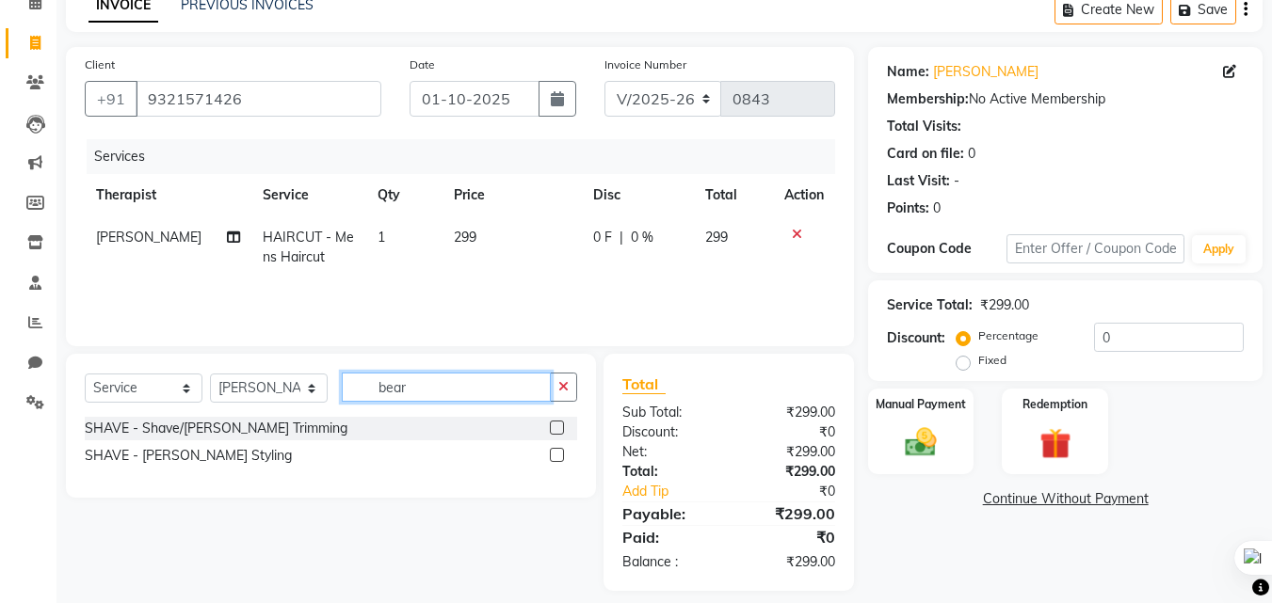
type input "bear"
drag, startPoint x: 558, startPoint y: 428, endPoint x: 549, endPoint y: 426, distance: 9.6
click at [556, 428] on label at bounding box center [557, 428] width 14 height 14
click at [556, 428] on input "checkbox" at bounding box center [556, 429] width 12 height 12
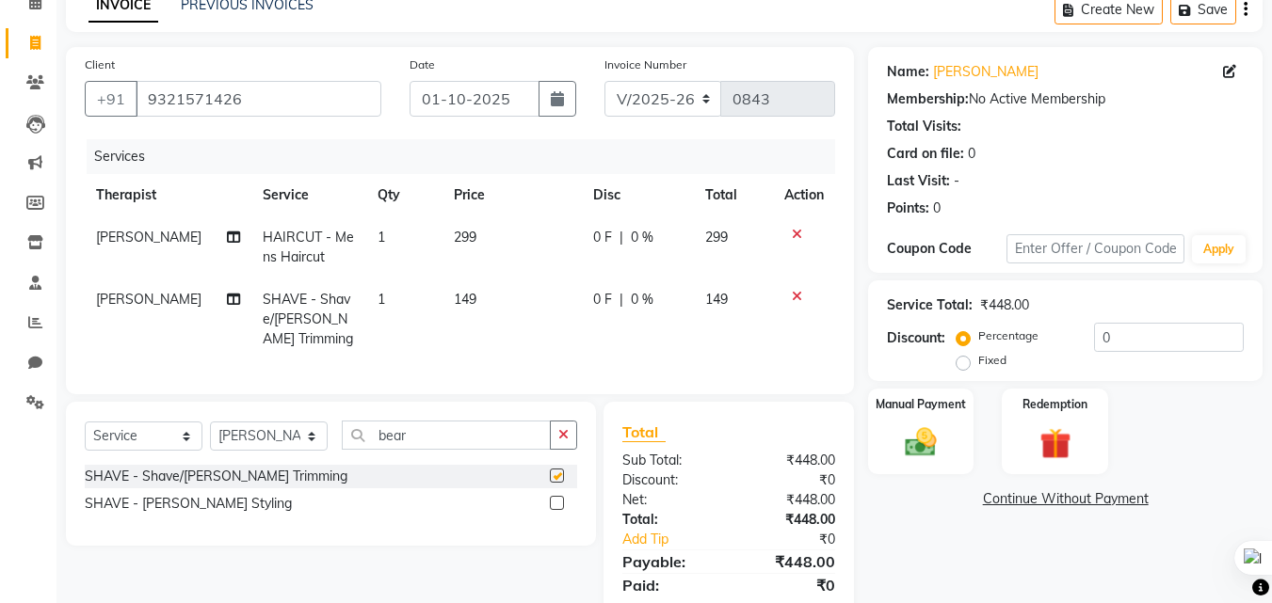
checkbox input "false"
click at [1146, 329] on input "0" at bounding box center [1169, 337] width 150 height 29
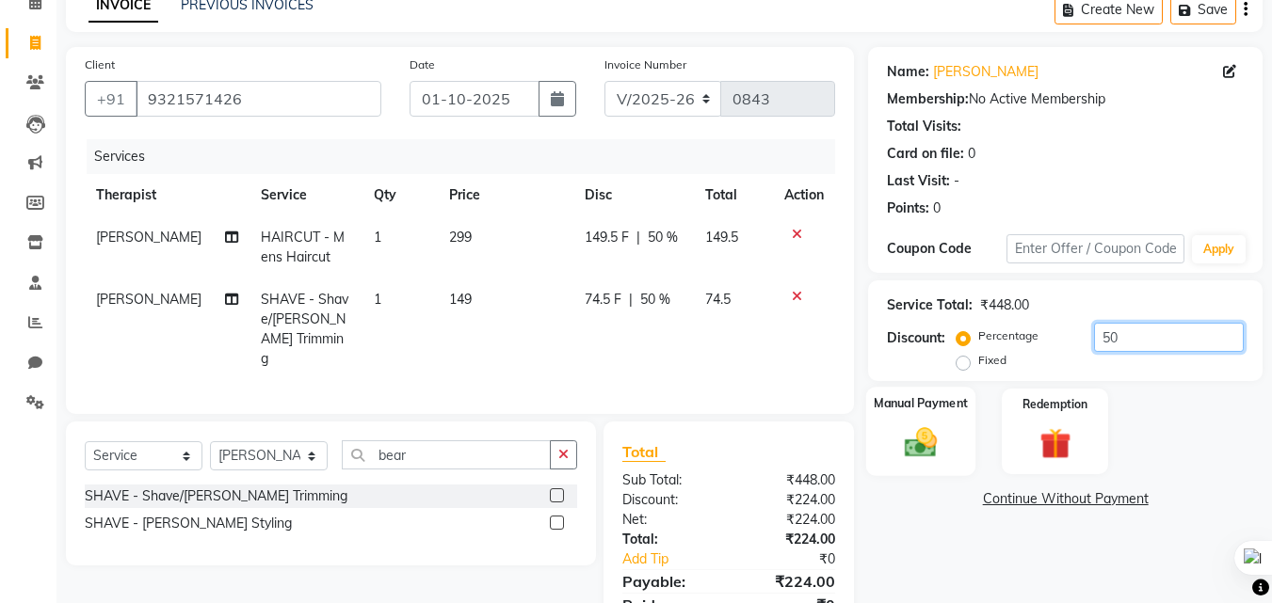
type input "50"
click at [945, 426] on img at bounding box center [920, 443] width 53 height 38
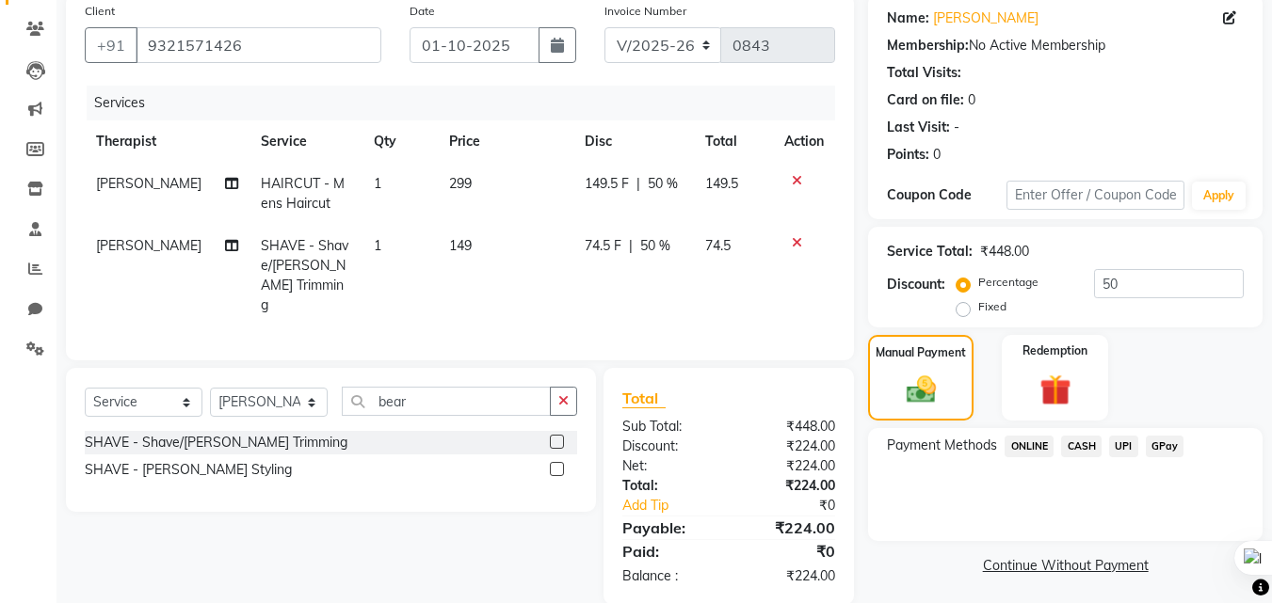
scroll to position [172, 0]
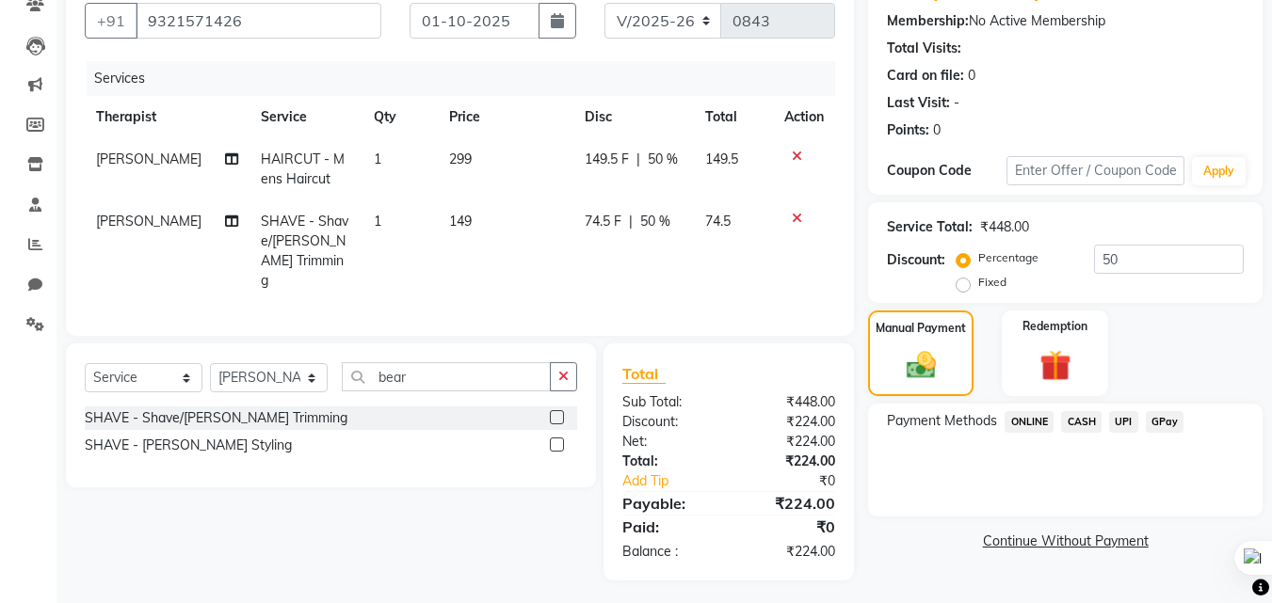
click at [1164, 422] on span "GPay" at bounding box center [1165, 422] width 39 height 22
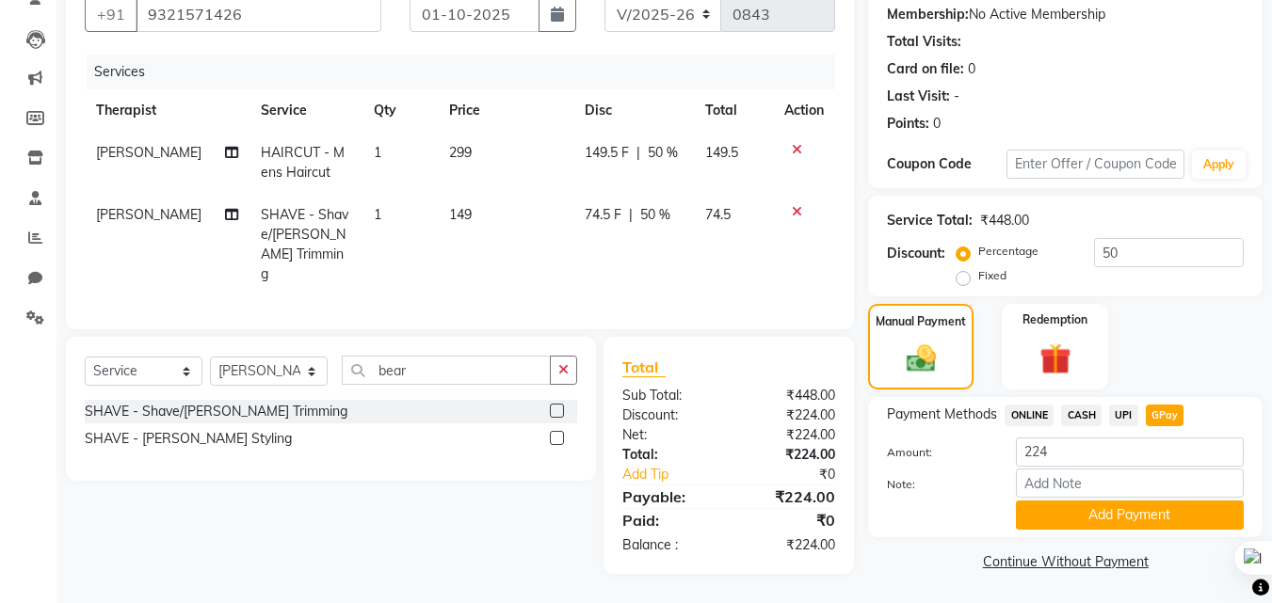
scroll to position [180, 0]
click at [1167, 516] on button "Add Payment" at bounding box center [1130, 514] width 228 height 29
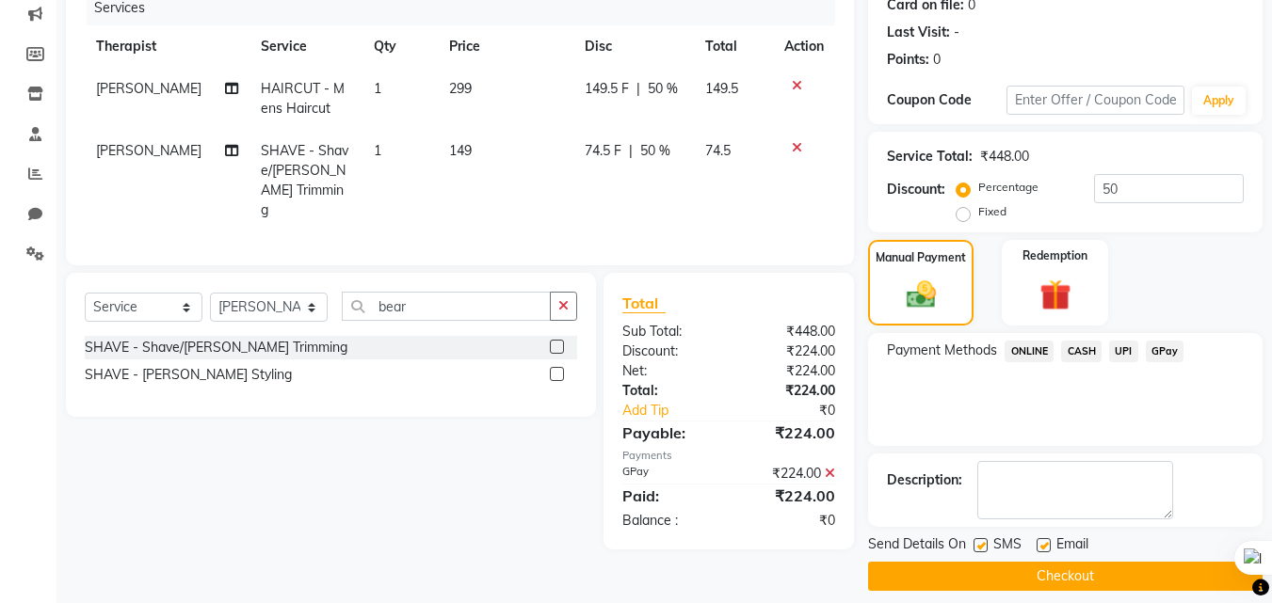
scroll to position [259, 0]
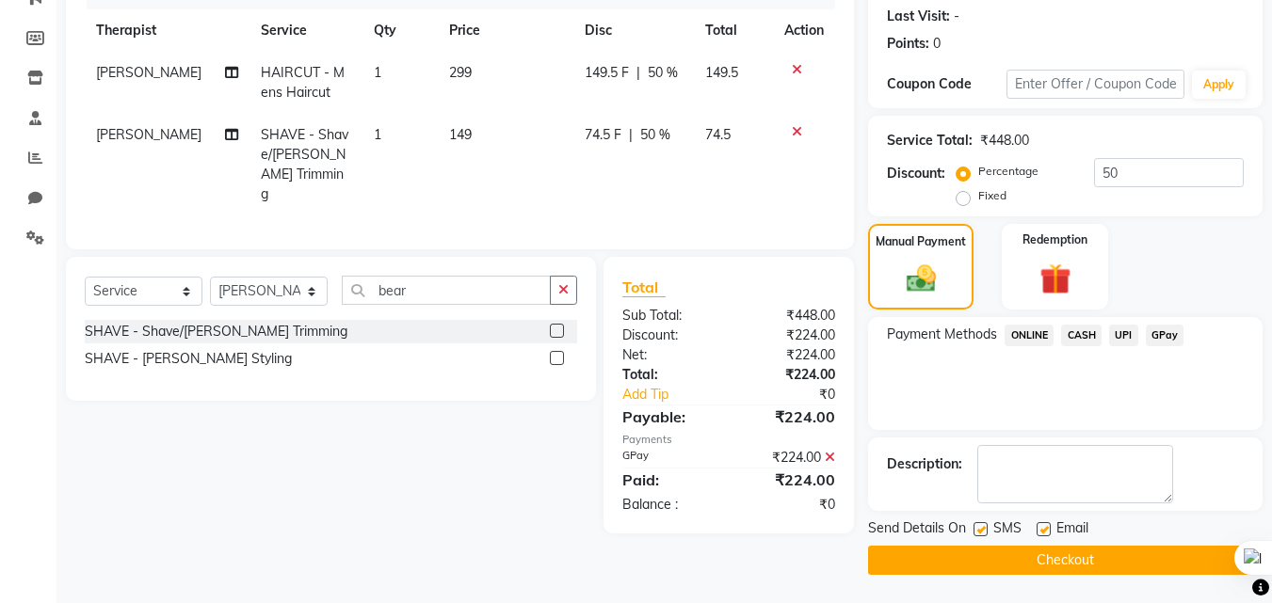
click at [1107, 574] on button "Checkout" at bounding box center [1065, 560] width 394 height 29
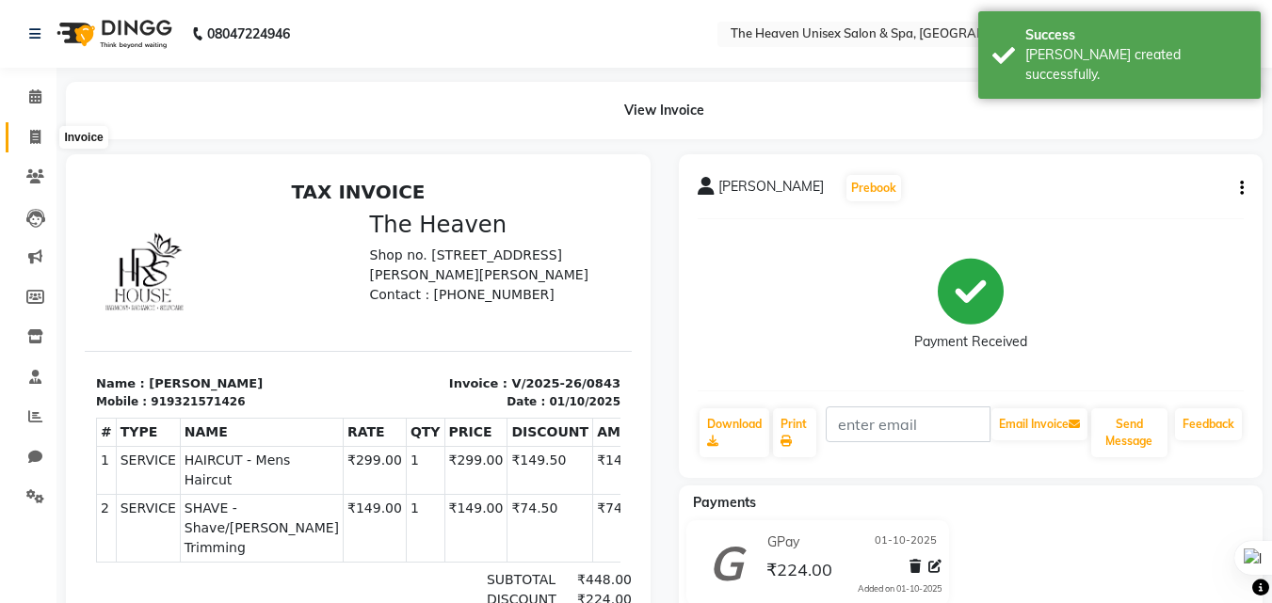
click at [36, 133] on icon at bounding box center [35, 137] width 10 height 14
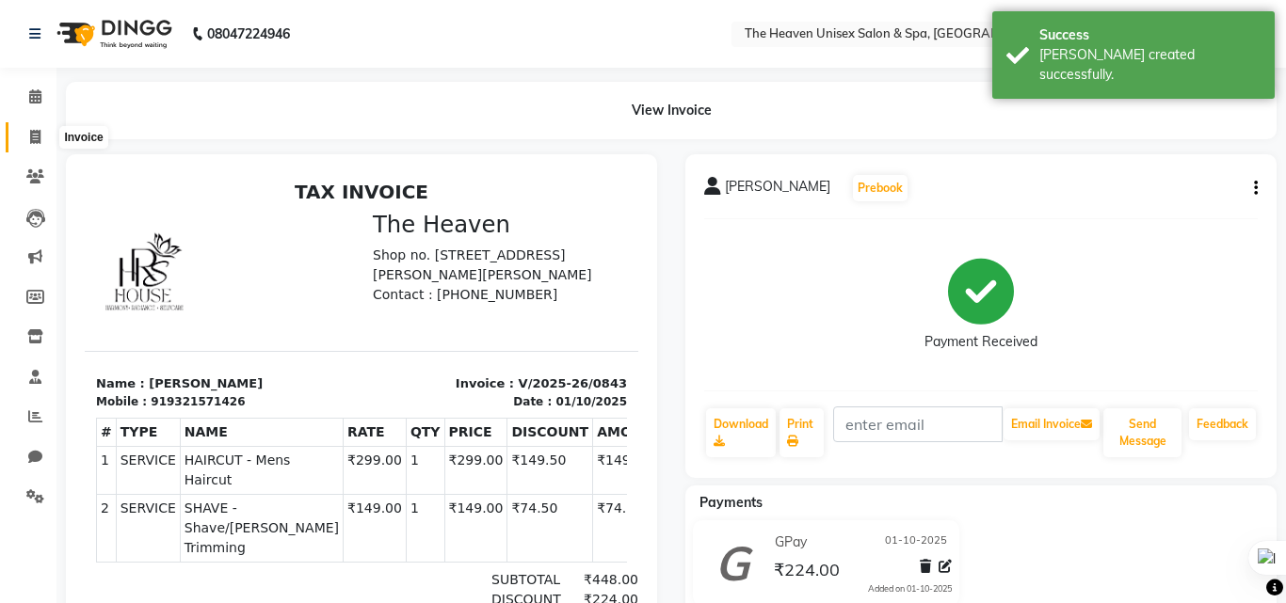
select select "service"
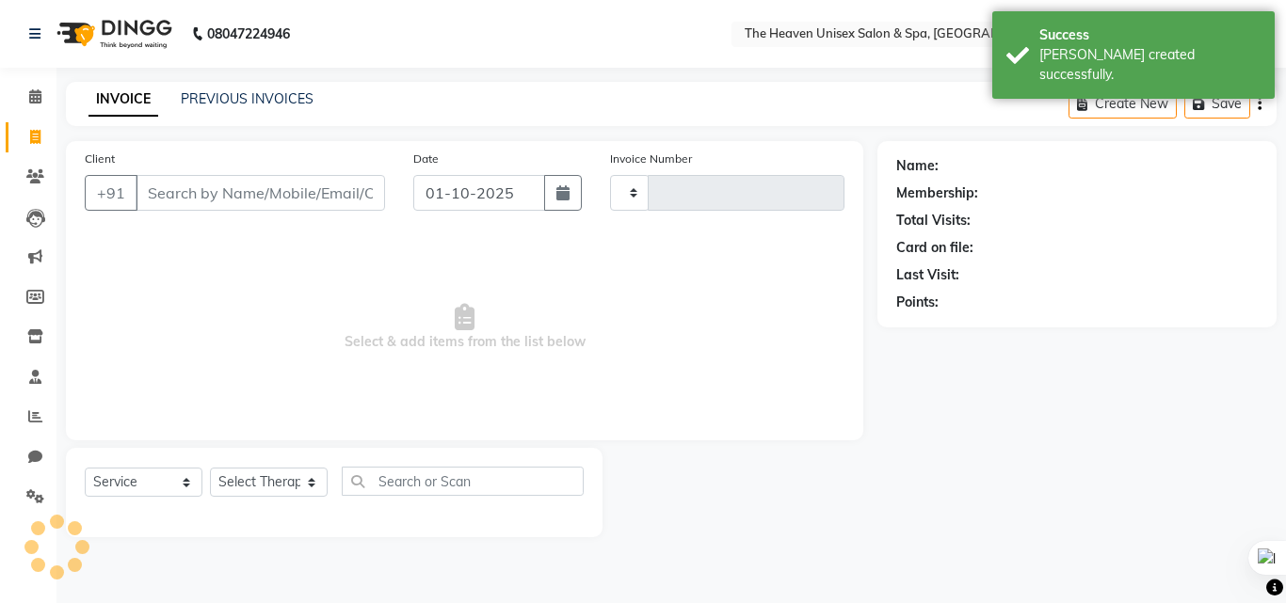
type input "0844"
select select "8417"
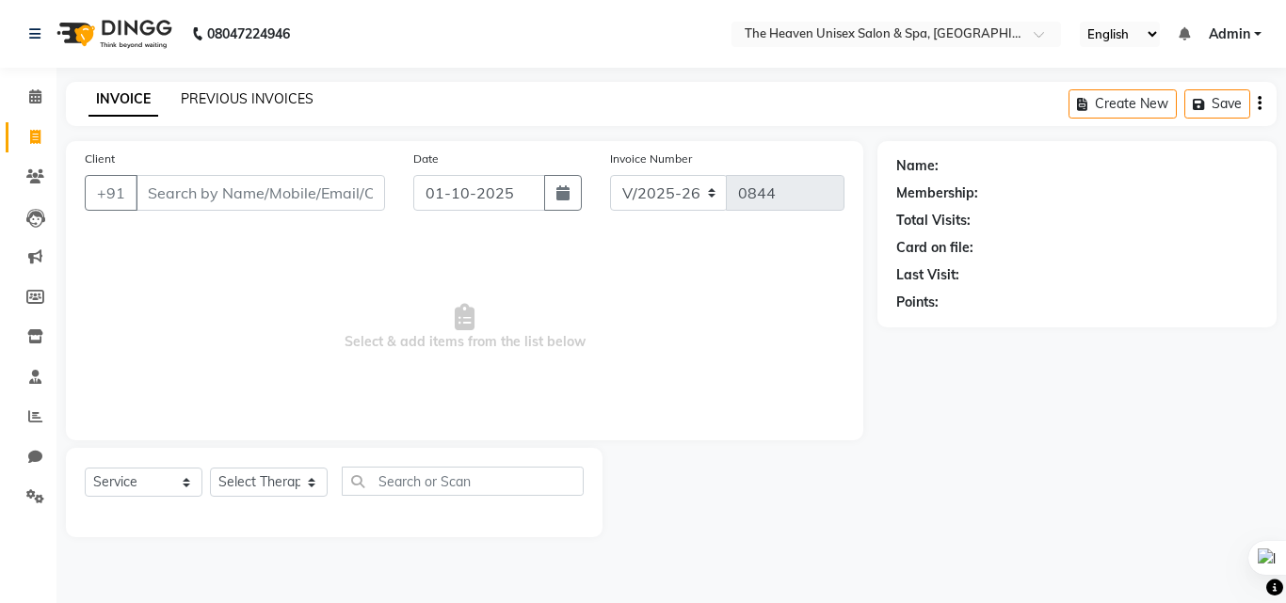
click at [243, 91] on link "PREVIOUS INVOICES" at bounding box center [247, 98] width 133 height 17
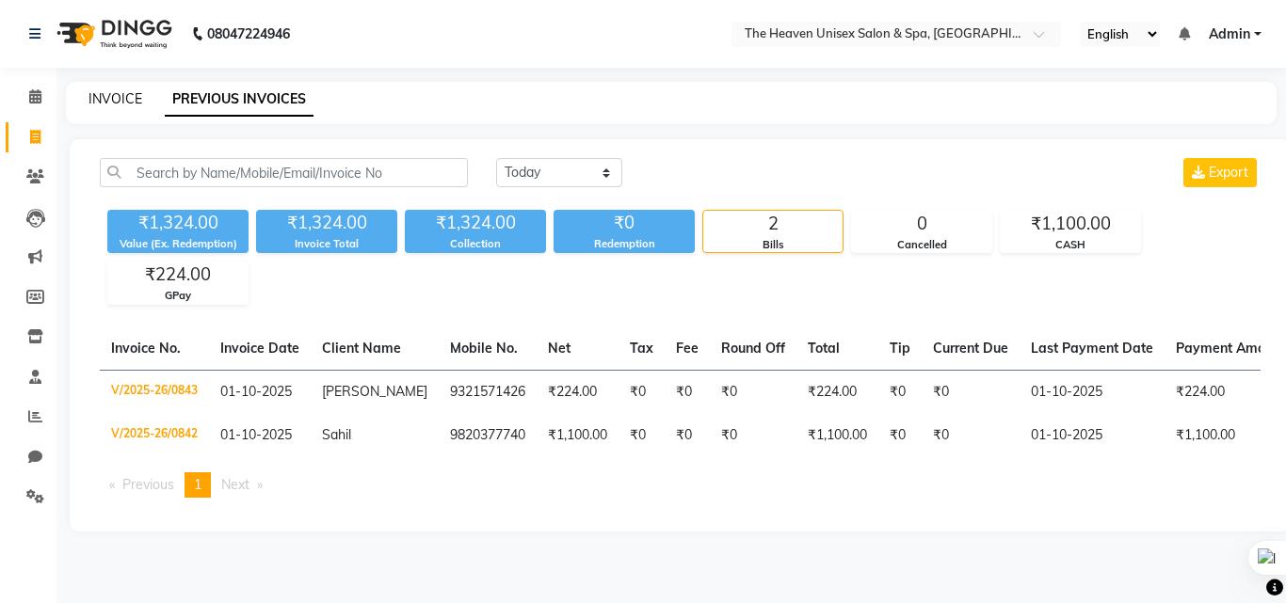
click at [137, 94] on link "INVOICE" at bounding box center [115, 98] width 54 height 17
select select "8417"
select select "service"
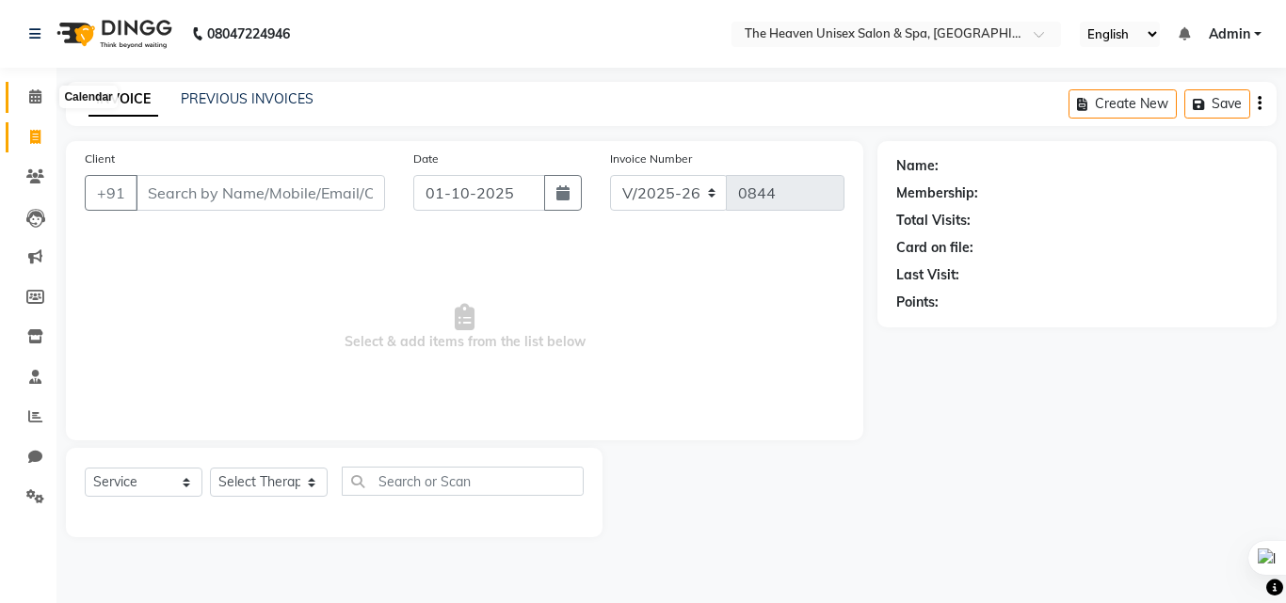
click at [37, 102] on icon at bounding box center [35, 96] width 12 height 14
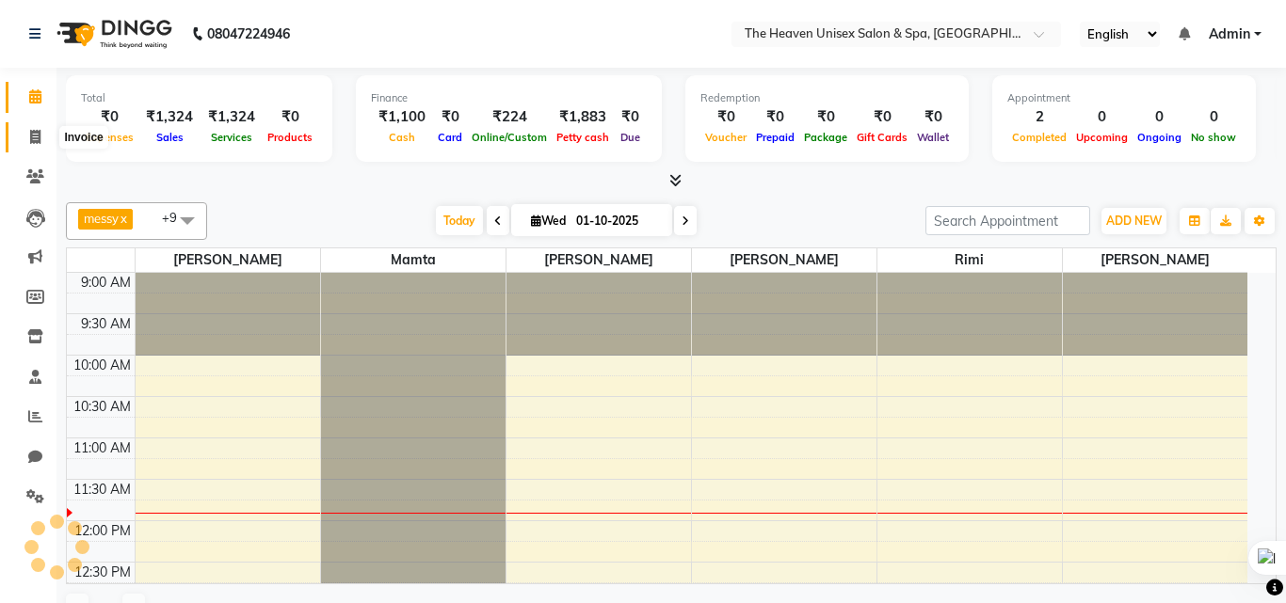
click at [37, 140] on icon at bounding box center [35, 137] width 10 height 14
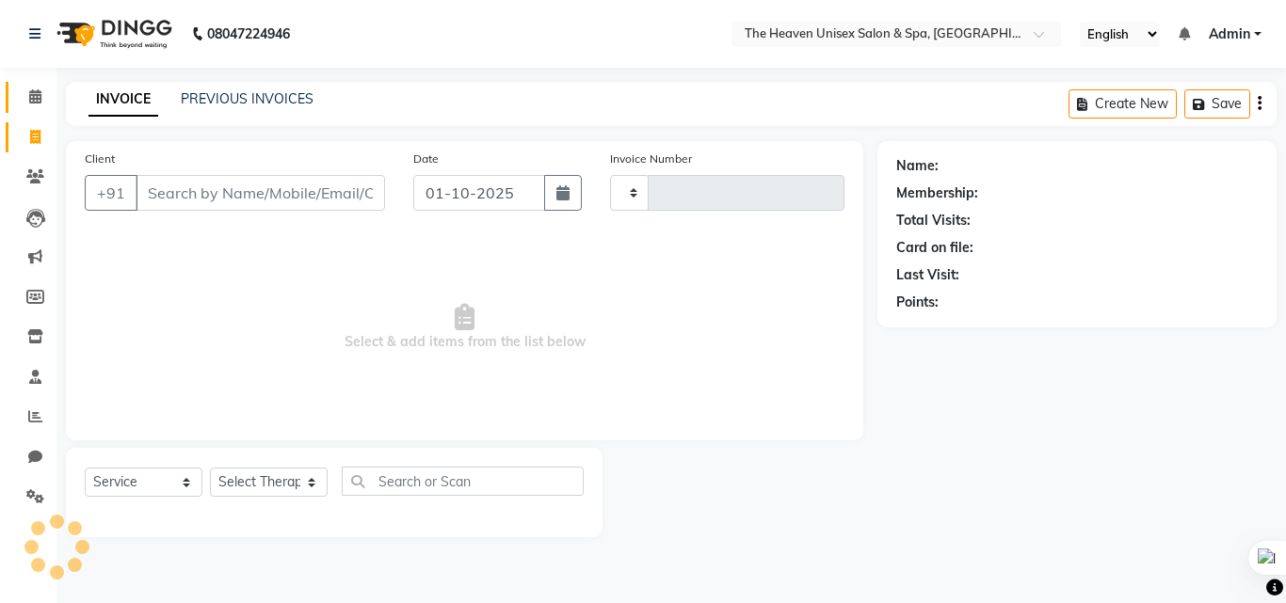
click at [40, 99] on icon at bounding box center [35, 96] width 12 height 14
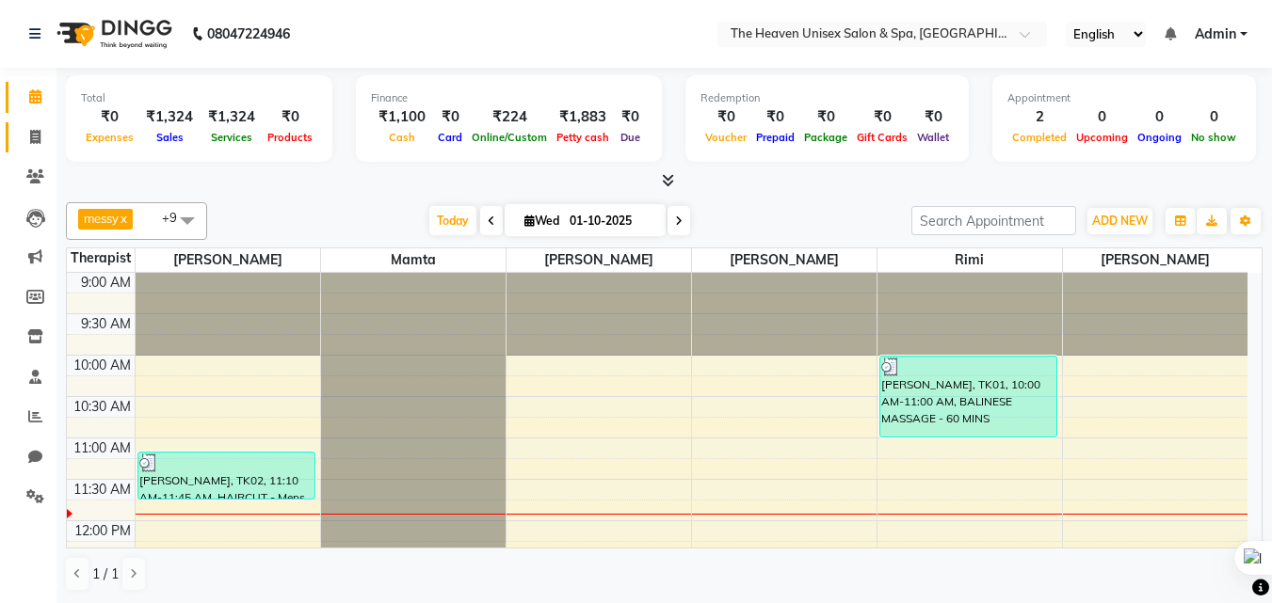
click at [37, 149] on link "Invoice" at bounding box center [28, 137] width 45 height 31
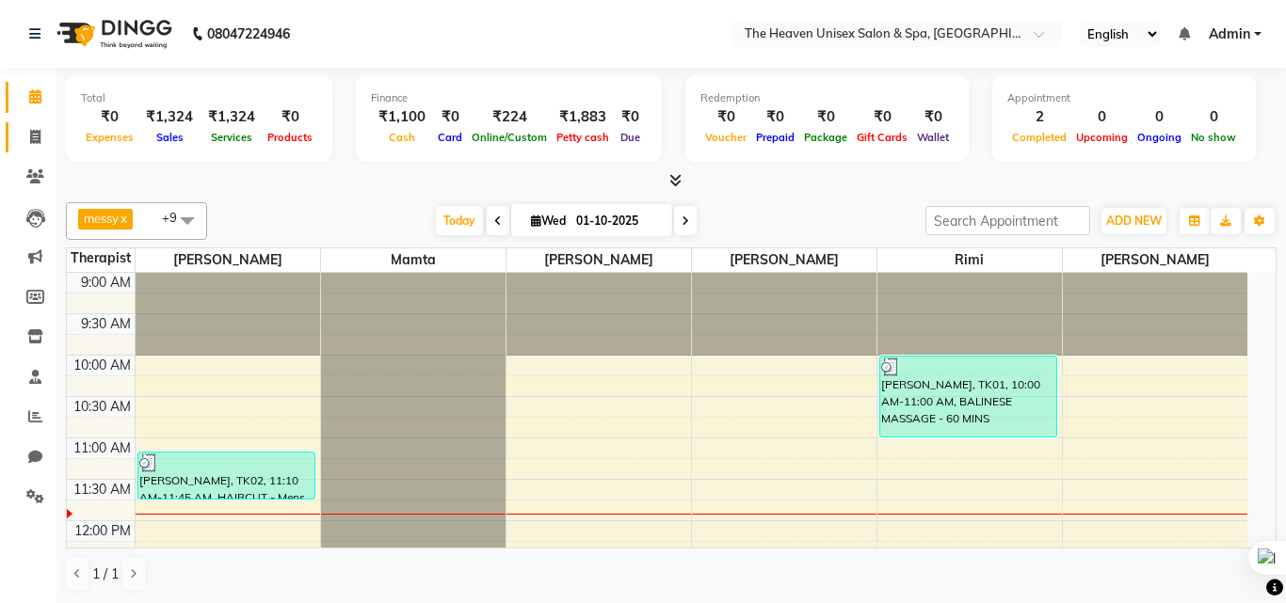
select select "8417"
select select "service"
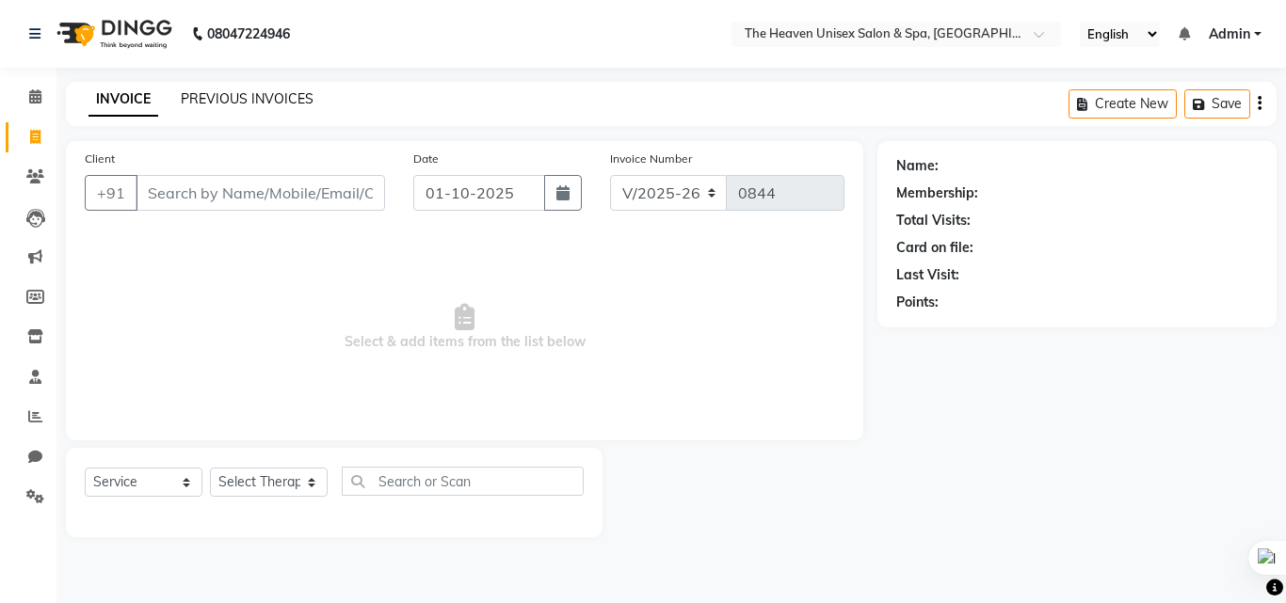
click at [207, 99] on link "PREVIOUS INVOICES" at bounding box center [247, 98] width 133 height 17
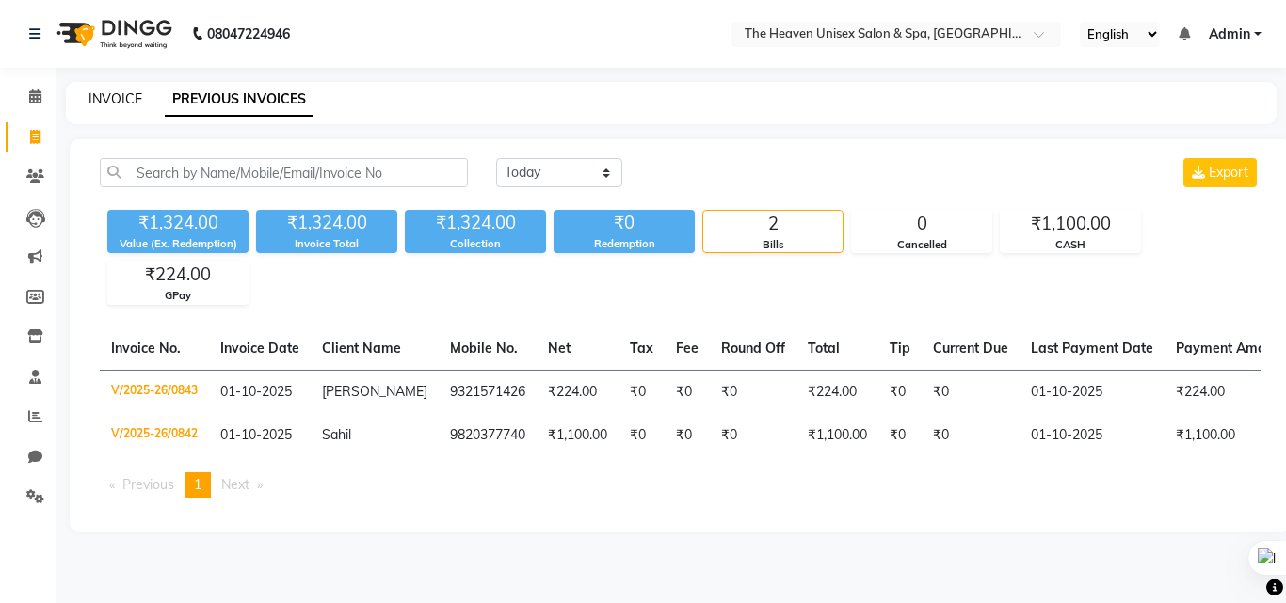
click at [128, 96] on link "INVOICE" at bounding box center [115, 98] width 54 height 17
select select "8417"
select select "service"
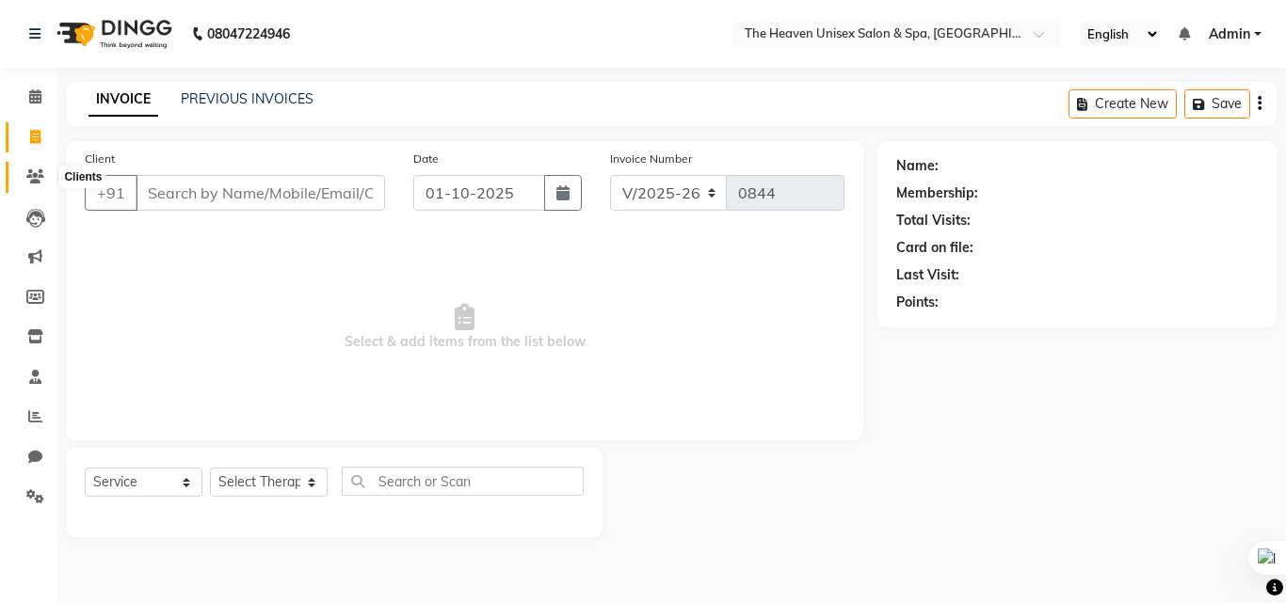
click at [38, 170] on icon at bounding box center [35, 176] width 18 height 14
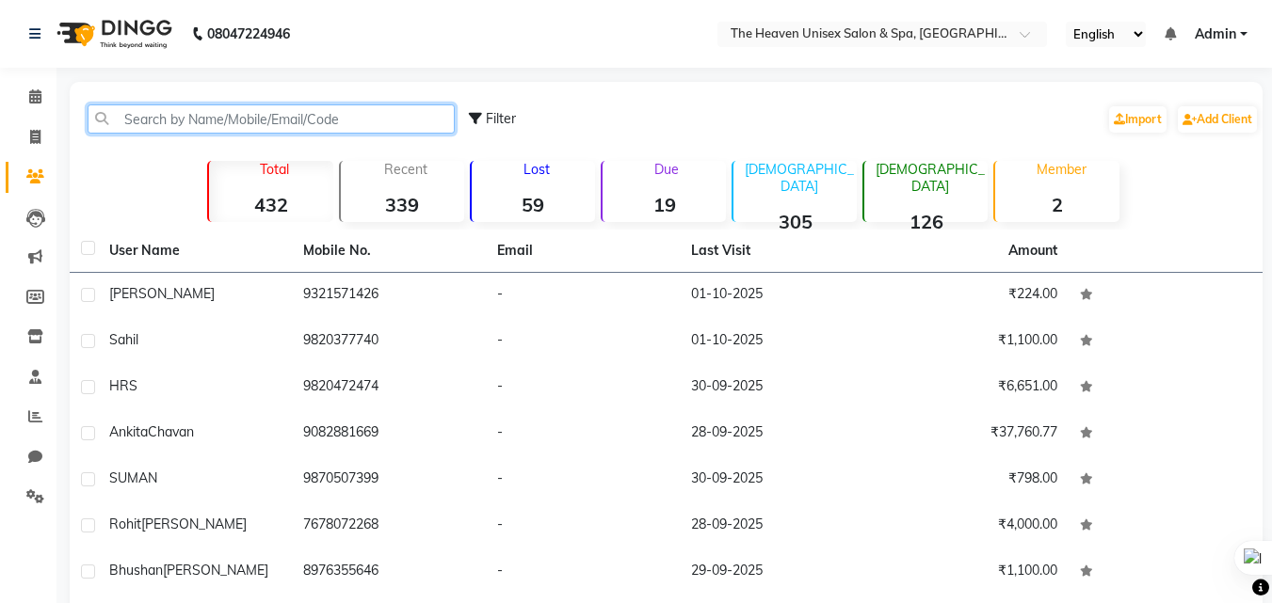
click at [171, 121] on input "text" at bounding box center [271, 118] width 367 height 29
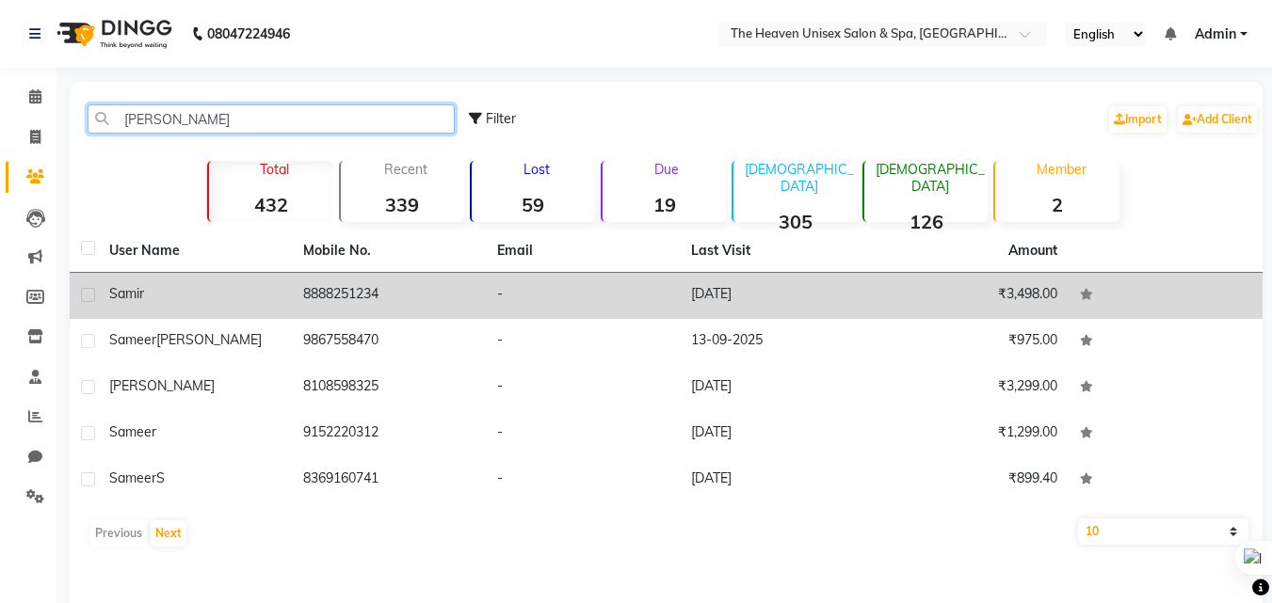
type input "sam"
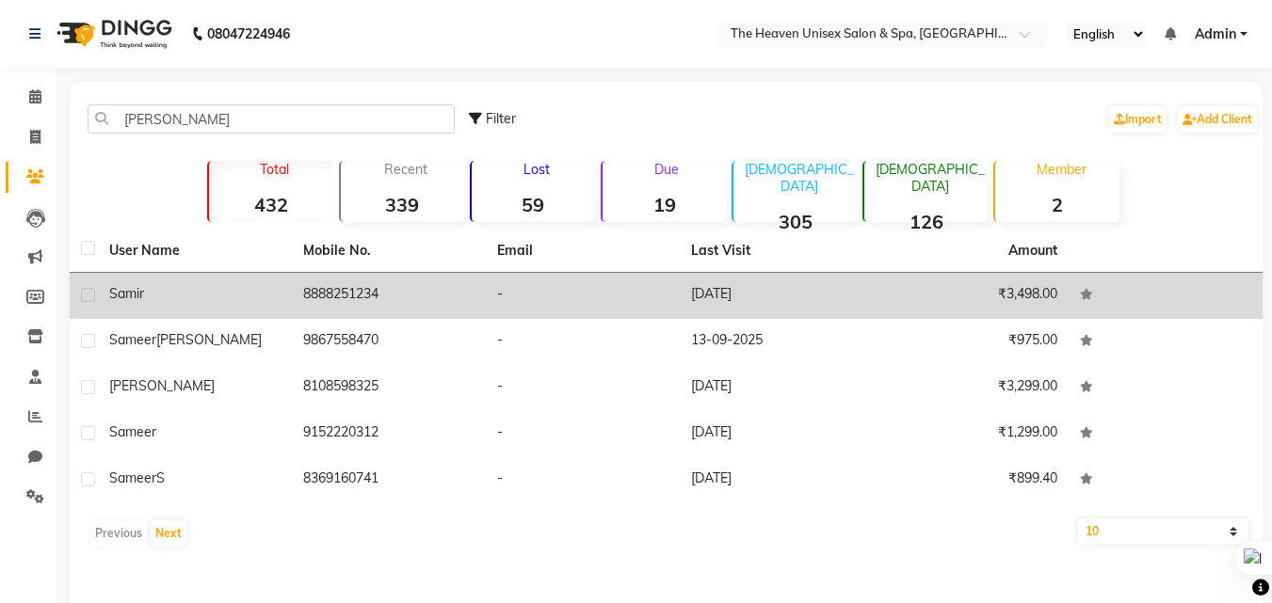
click at [277, 291] on div "samir" at bounding box center [194, 294] width 171 height 20
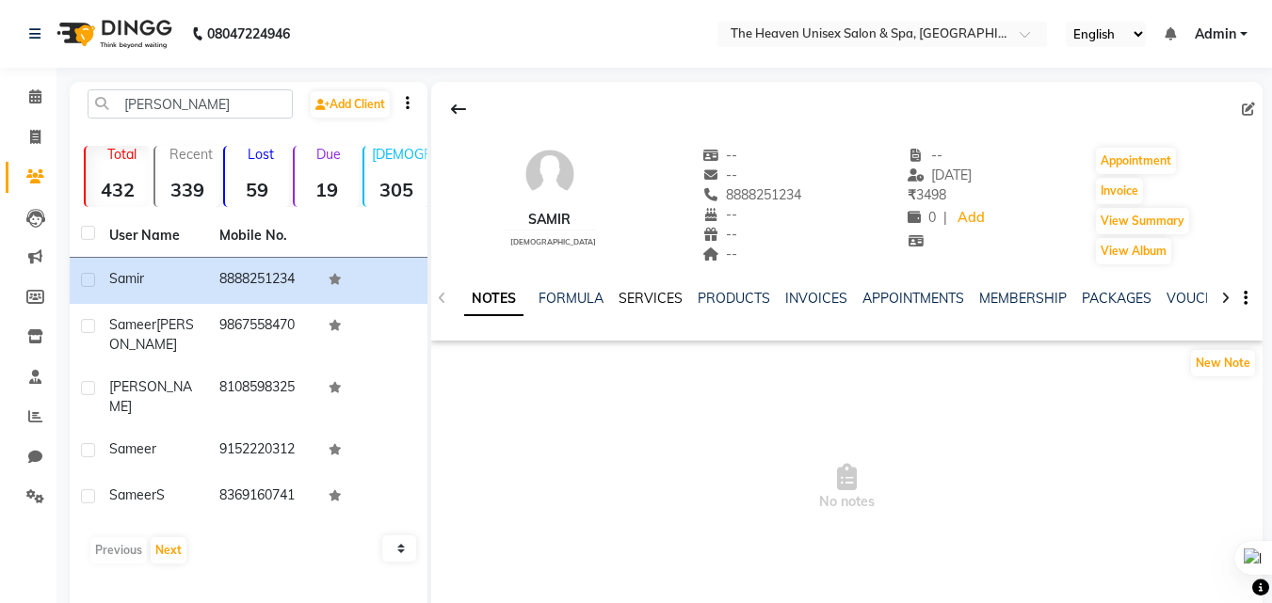
click at [658, 303] on link "SERVICES" at bounding box center [651, 298] width 64 height 17
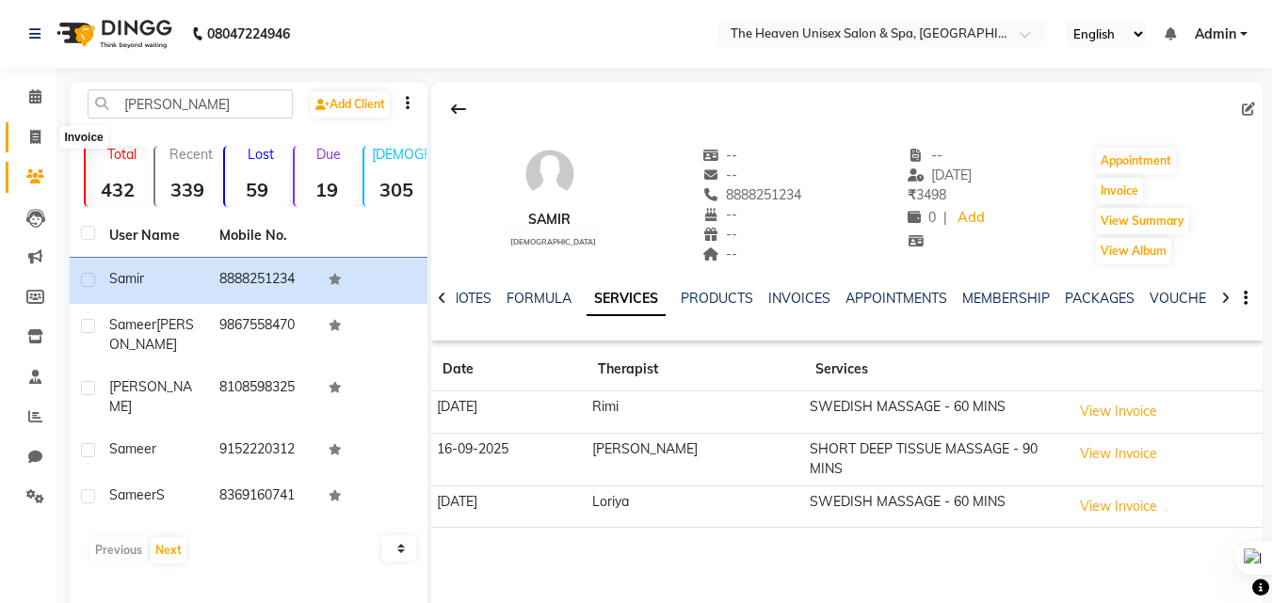
click at [35, 134] on icon at bounding box center [35, 137] width 10 height 14
select select "8417"
select select "service"
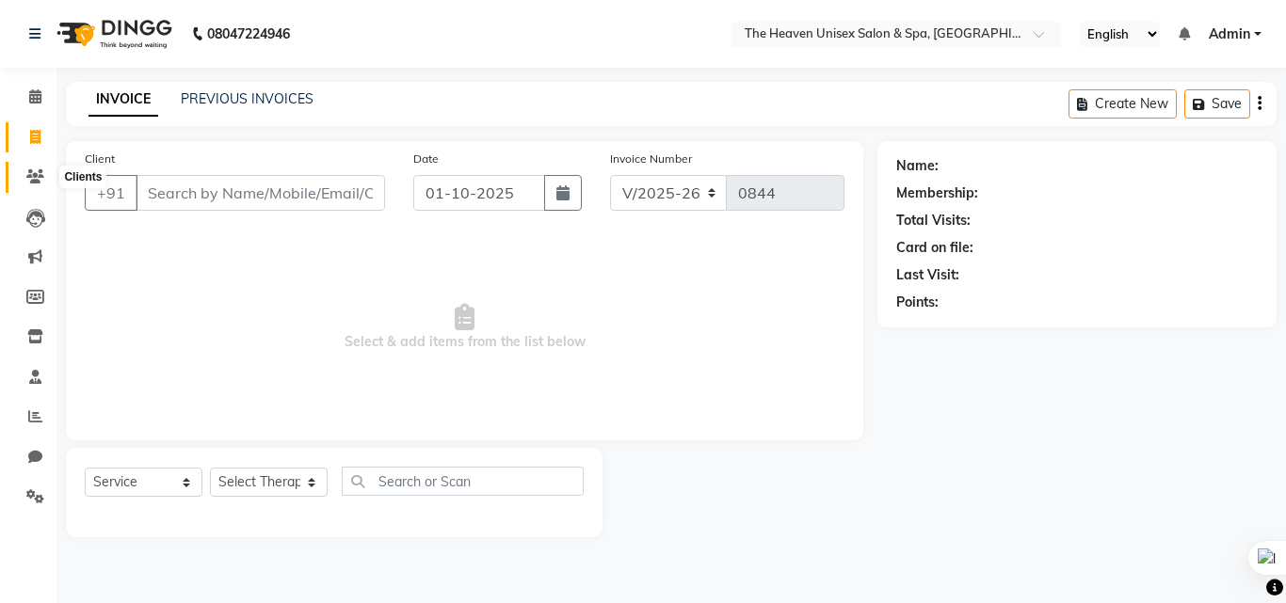
click at [47, 169] on span at bounding box center [35, 178] width 33 height 22
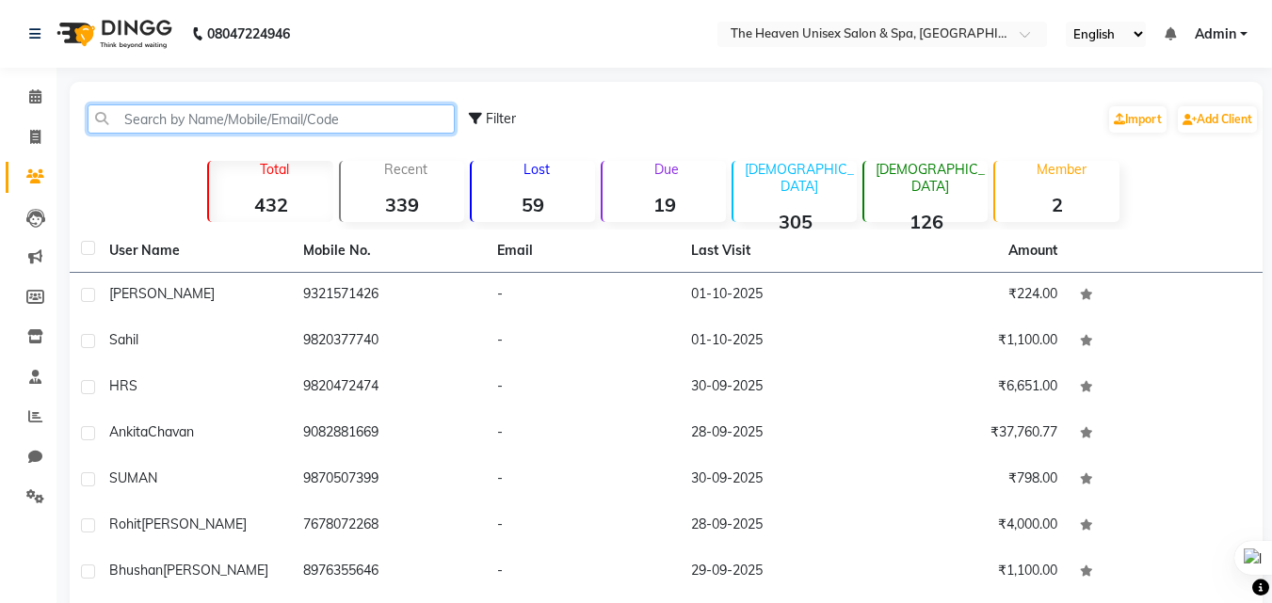
click at [217, 122] on input "text" at bounding box center [271, 118] width 367 height 29
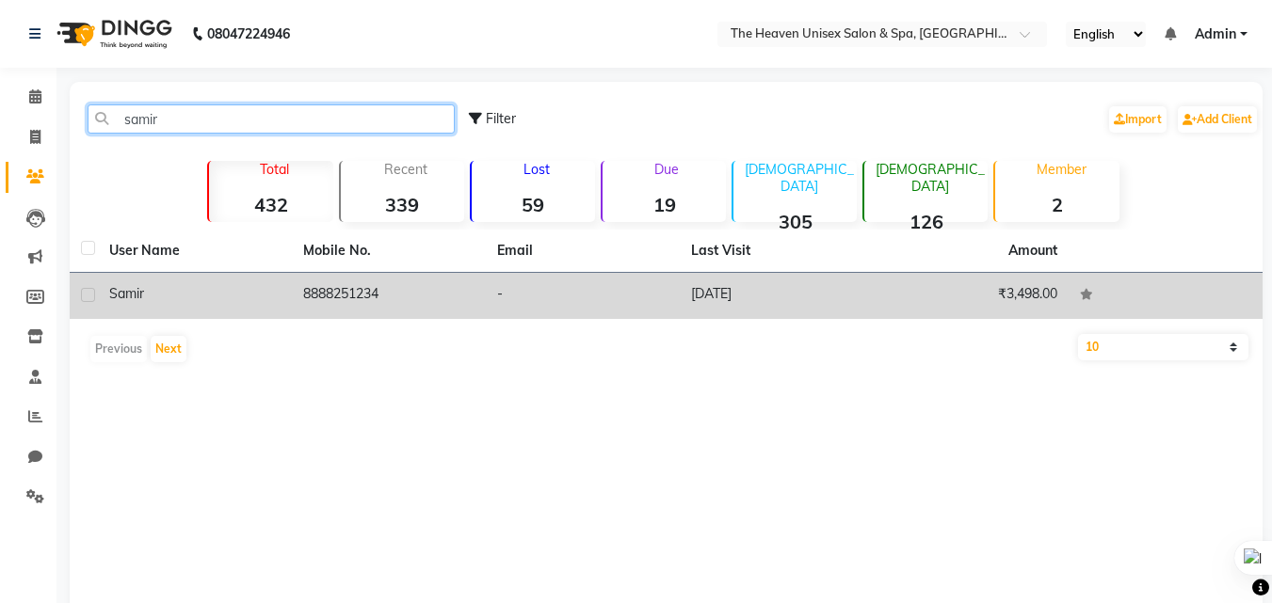
type input "samir"
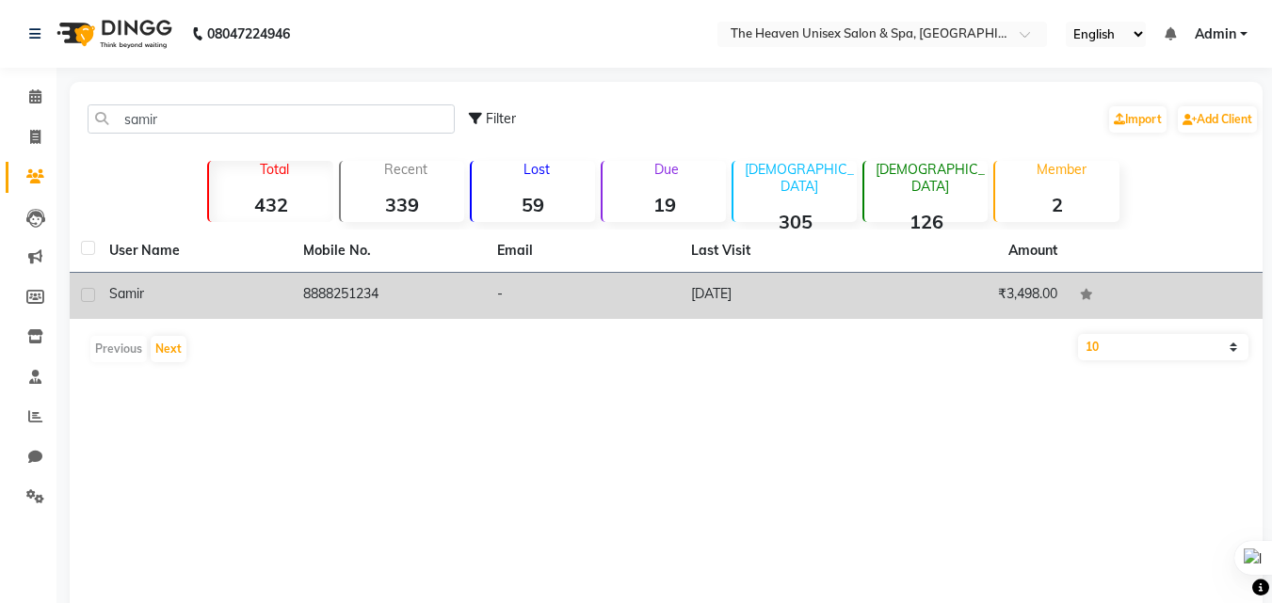
click at [401, 286] on td "8888251234" at bounding box center [389, 296] width 194 height 46
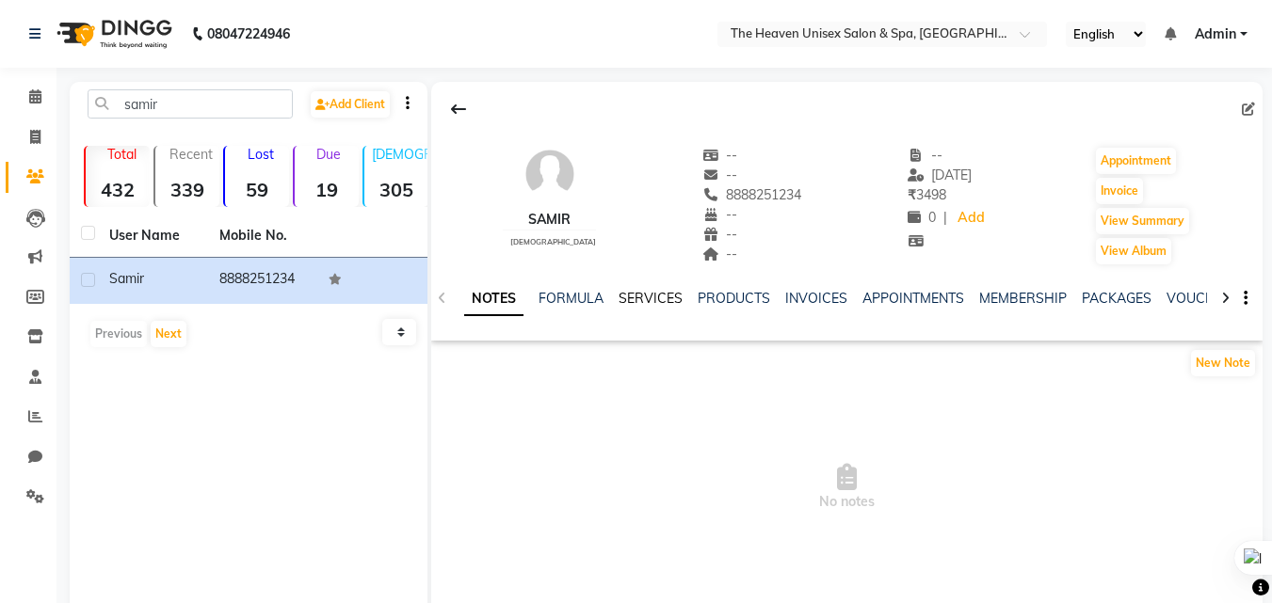
click at [640, 299] on link "SERVICES" at bounding box center [651, 298] width 64 height 17
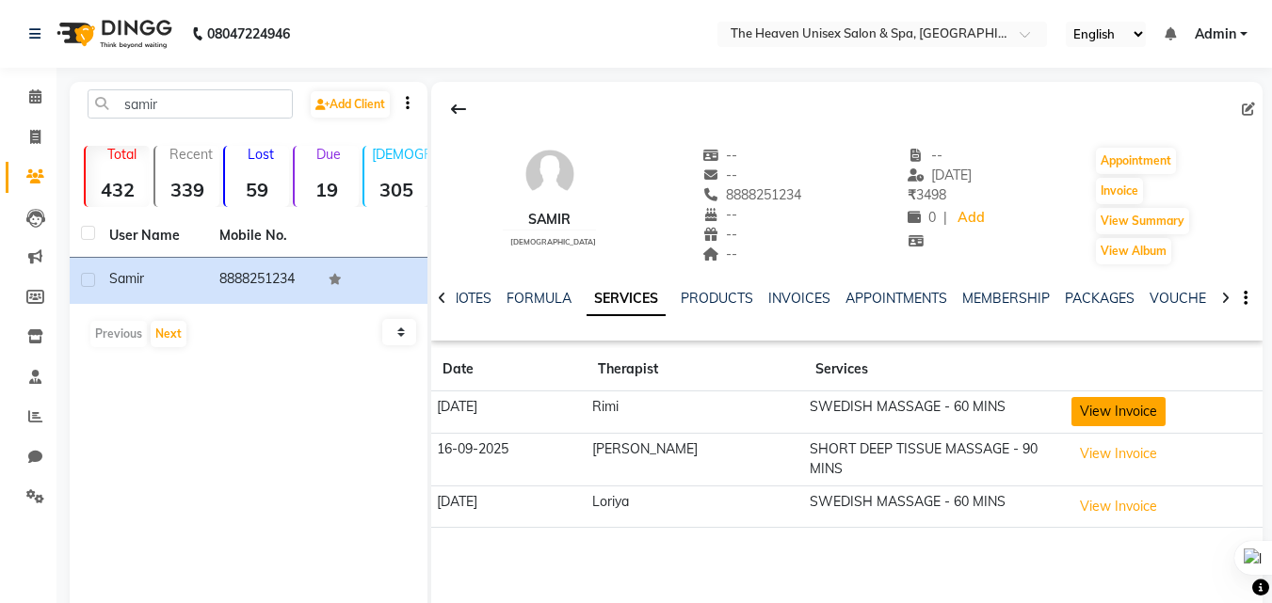
click at [1131, 402] on button "View Invoice" at bounding box center [1118, 411] width 94 height 29
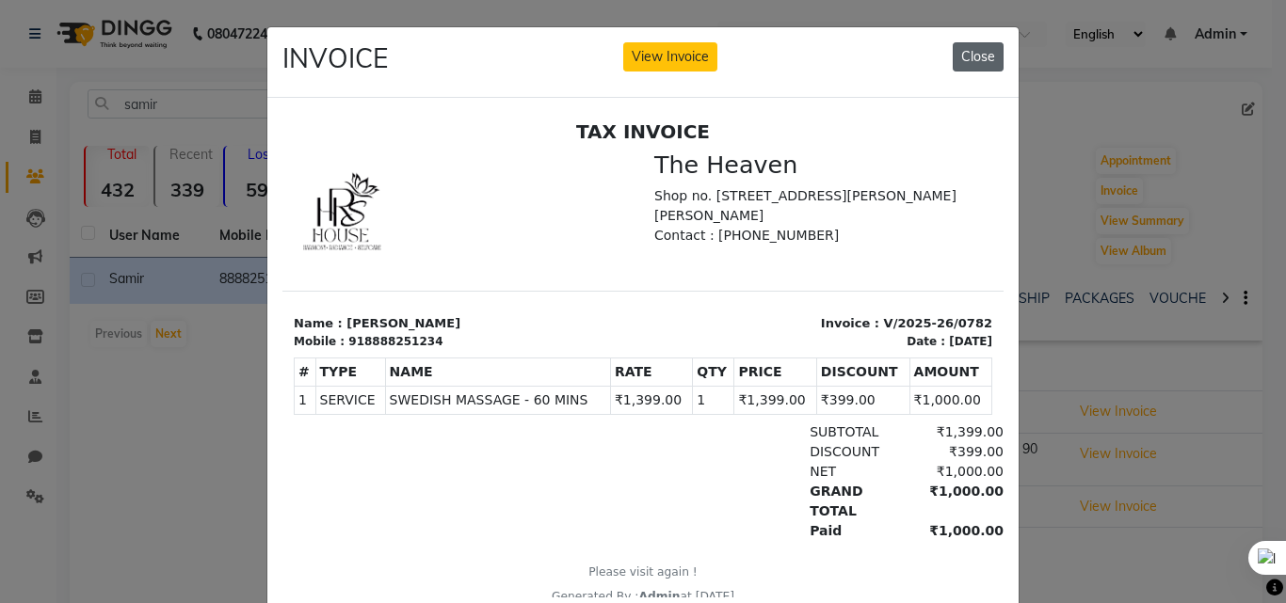
click at [977, 43] on button "Close" at bounding box center [978, 56] width 51 height 29
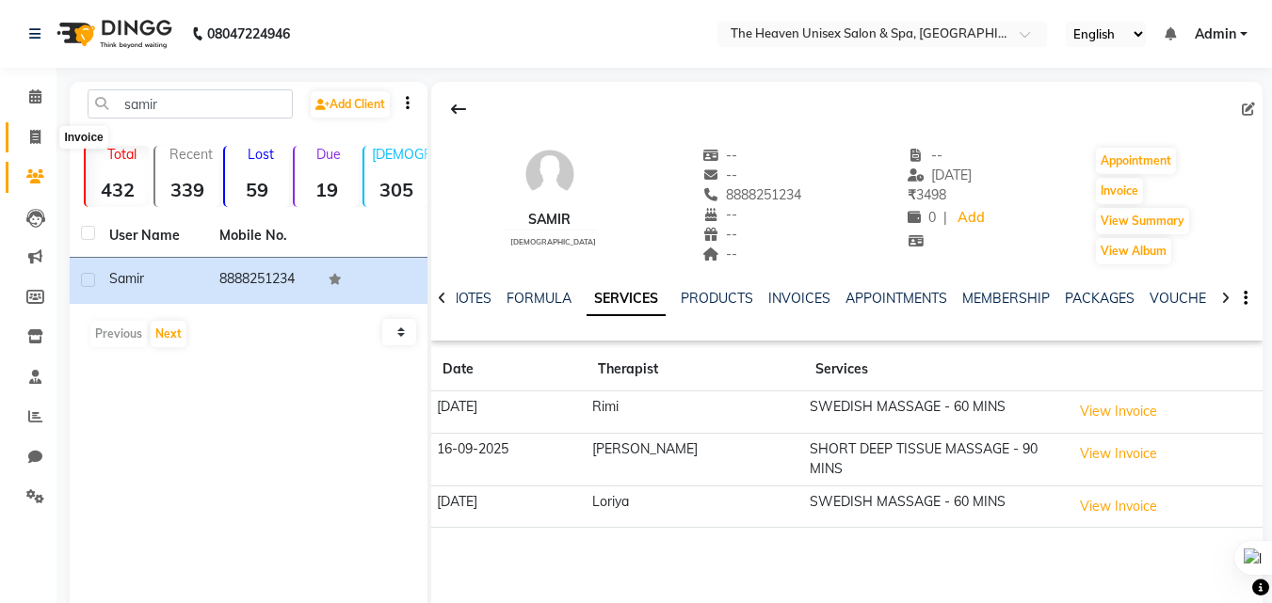
click at [21, 131] on span at bounding box center [35, 138] width 33 height 22
select select "service"
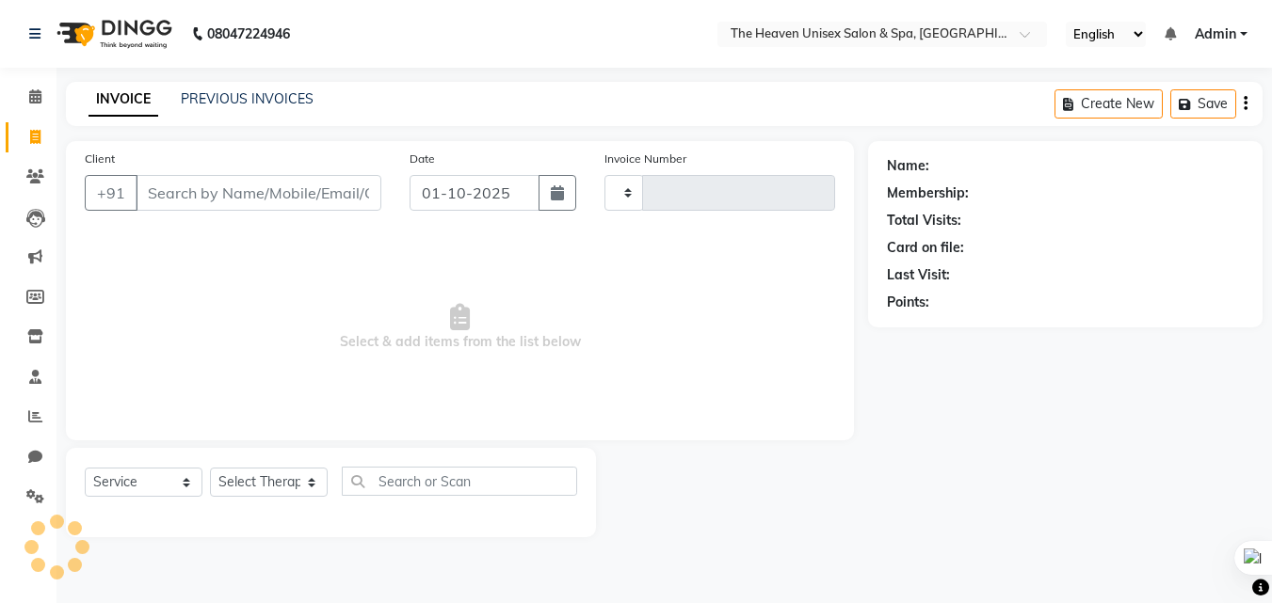
type input "0844"
select select "8417"
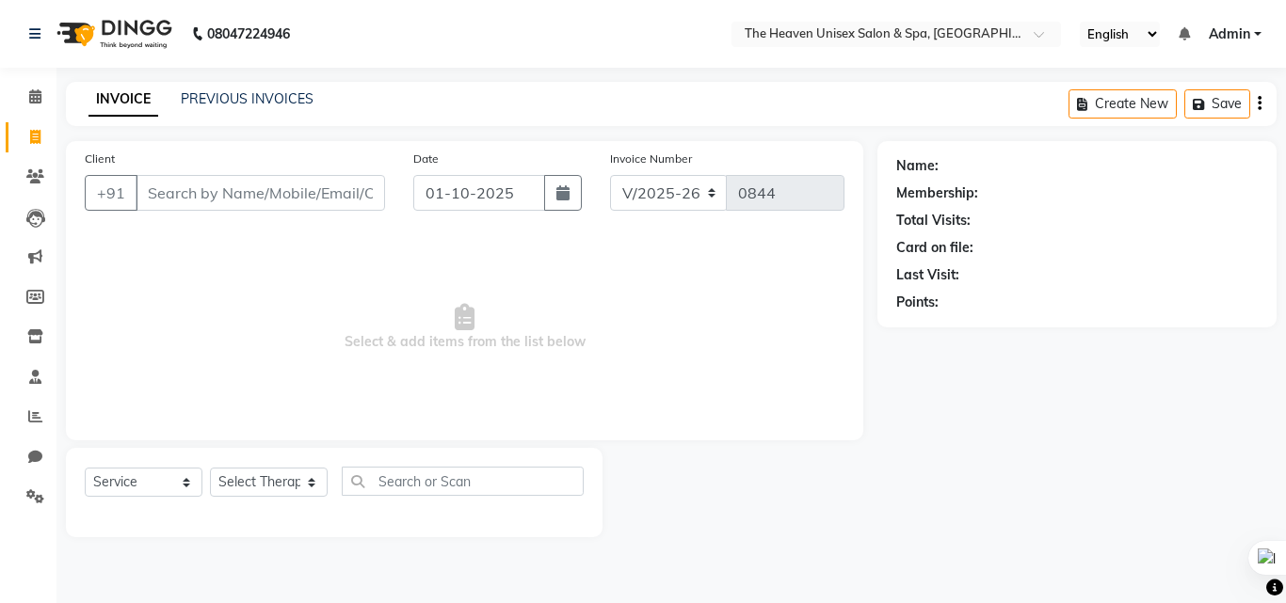
click at [227, 195] on input "Client" at bounding box center [260, 193] width 249 height 36
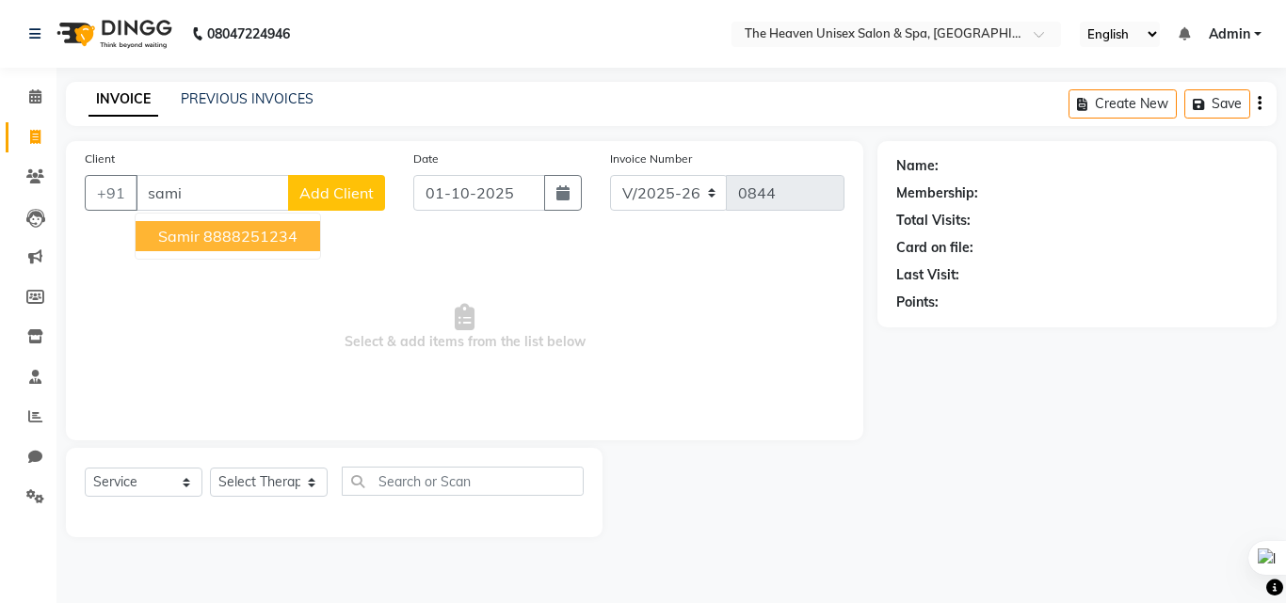
click at [220, 244] on ngb-highlight "8888251234" at bounding box center [250, 236] width 94 height 19
type input "8888251234"
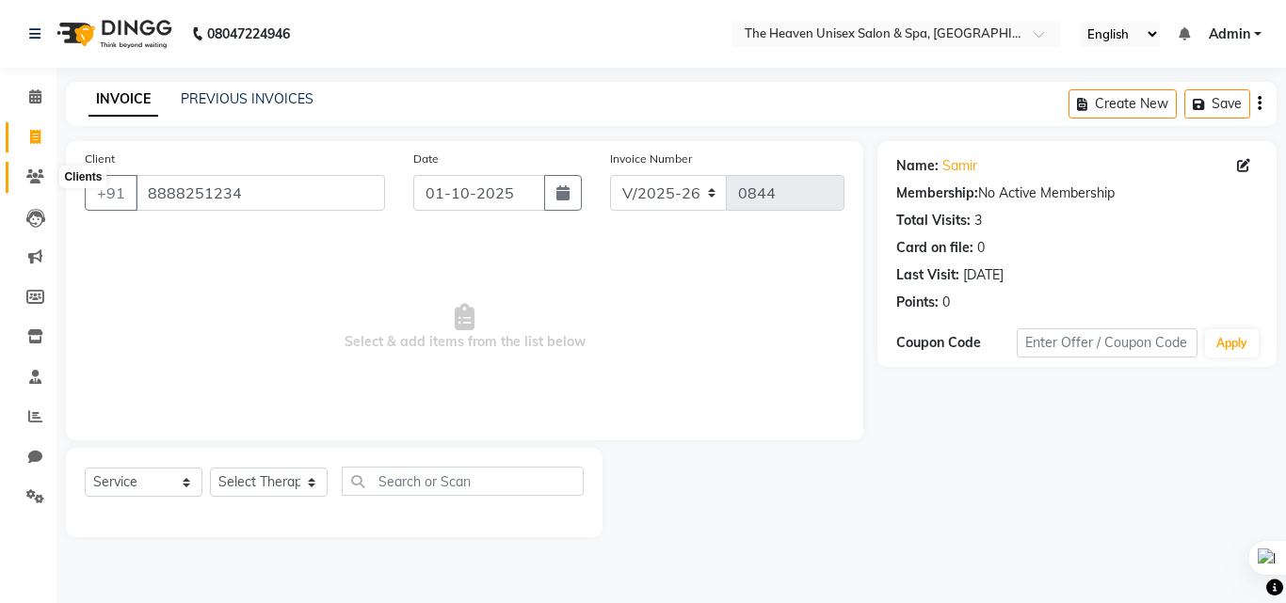
click at [34, 172] on icon at bounding box center [35, 176] width 18 height 14
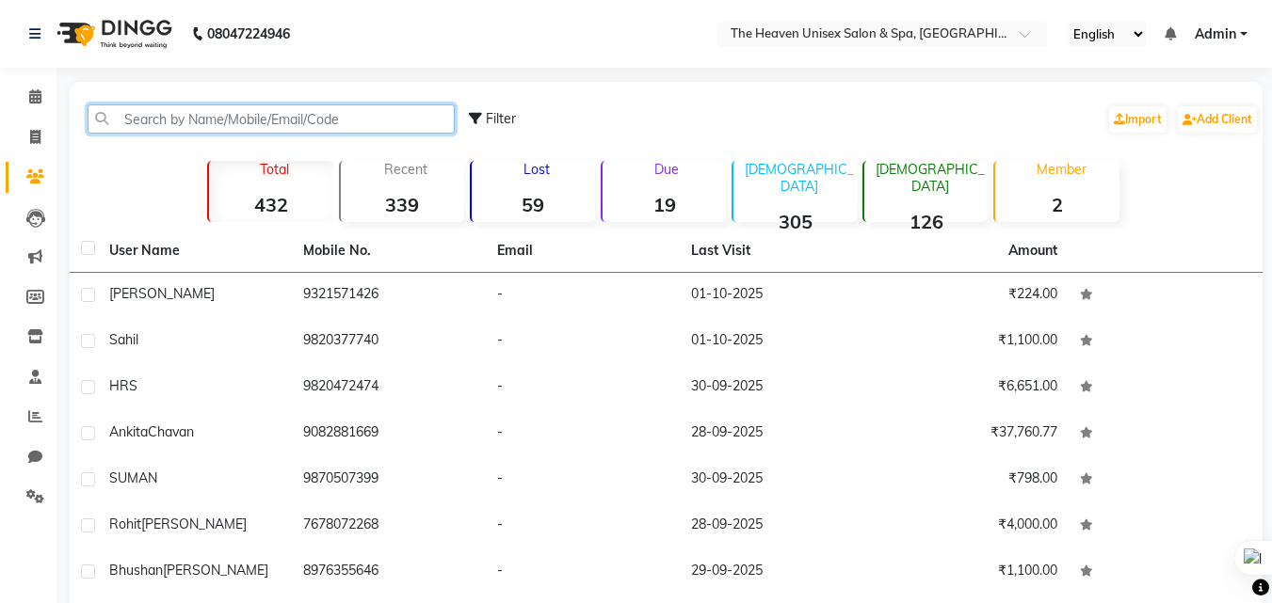
click at [263, 111] on input "text" at bounding box center [271, 118] width 367 height 29
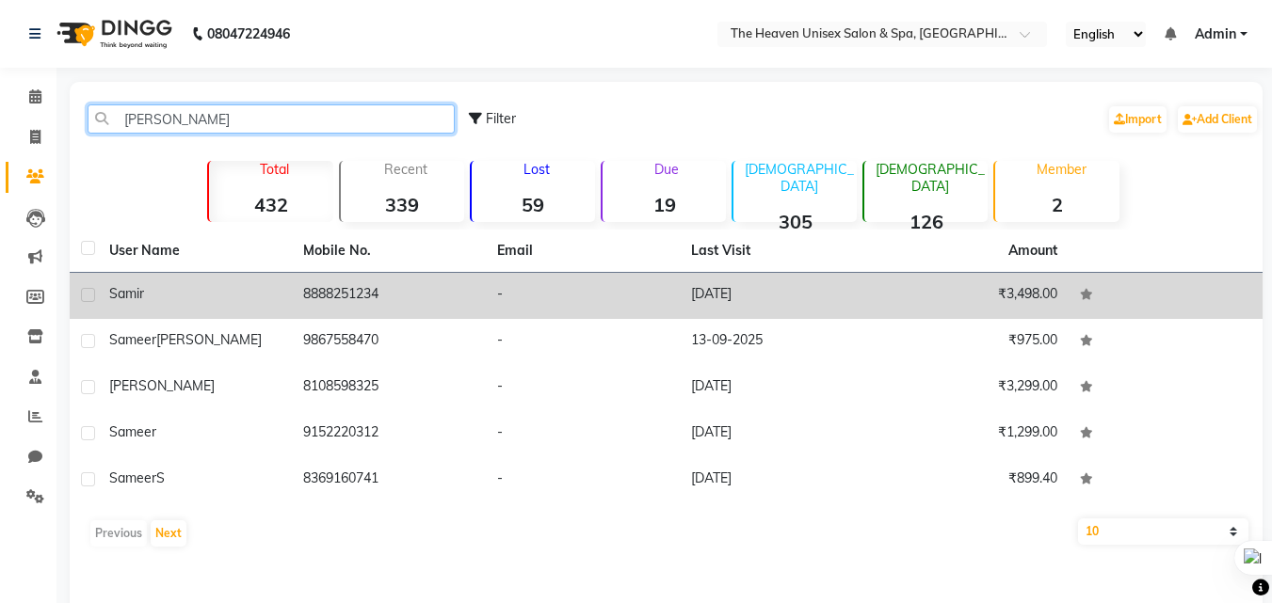
type input "sam"
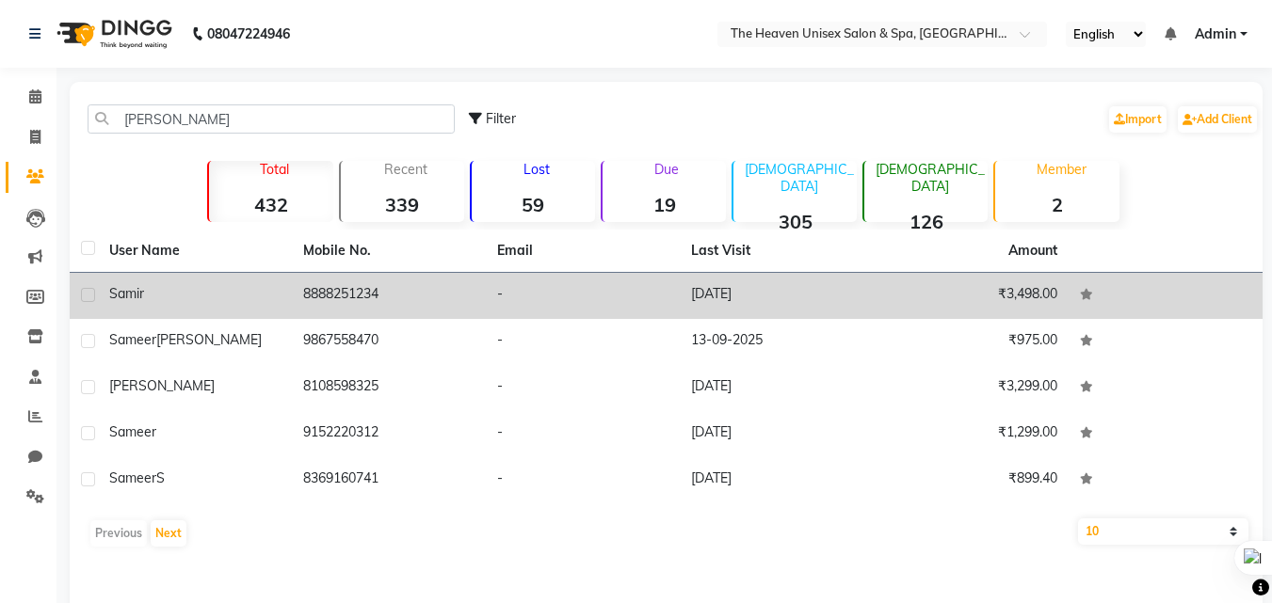
click at [927, 294] on td "₹3,498.00" at bounding box center [972, 296] width 194 height 46
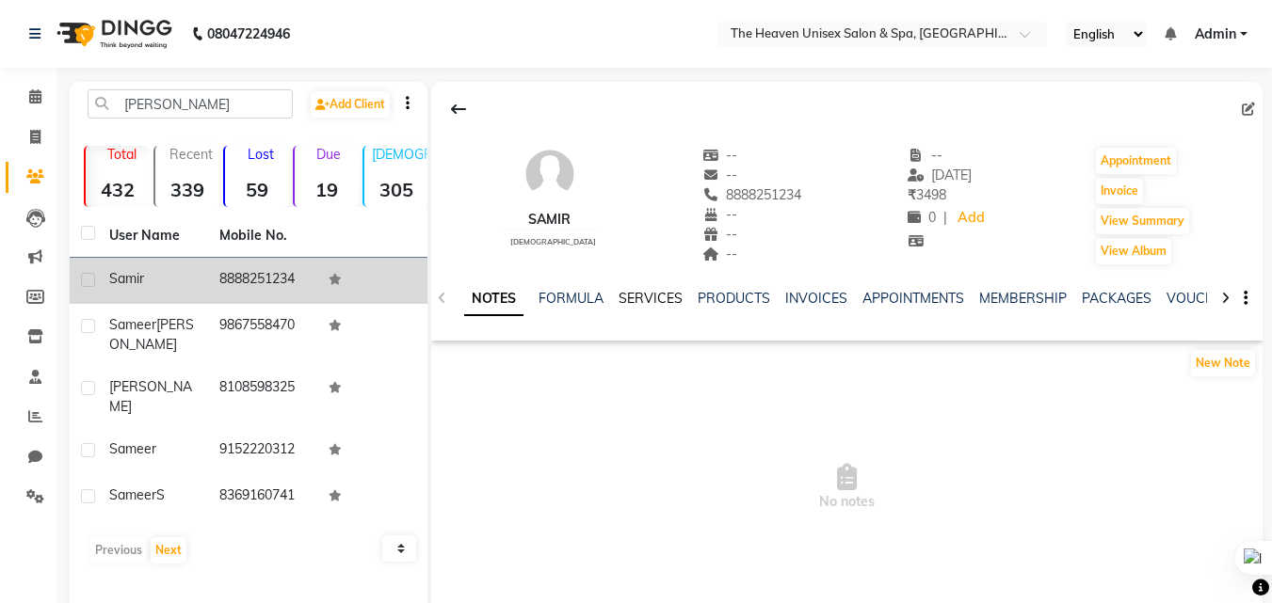
click at [651, 302] on link "SERVICES" at bounding box center [651, 298] width 64 height 17
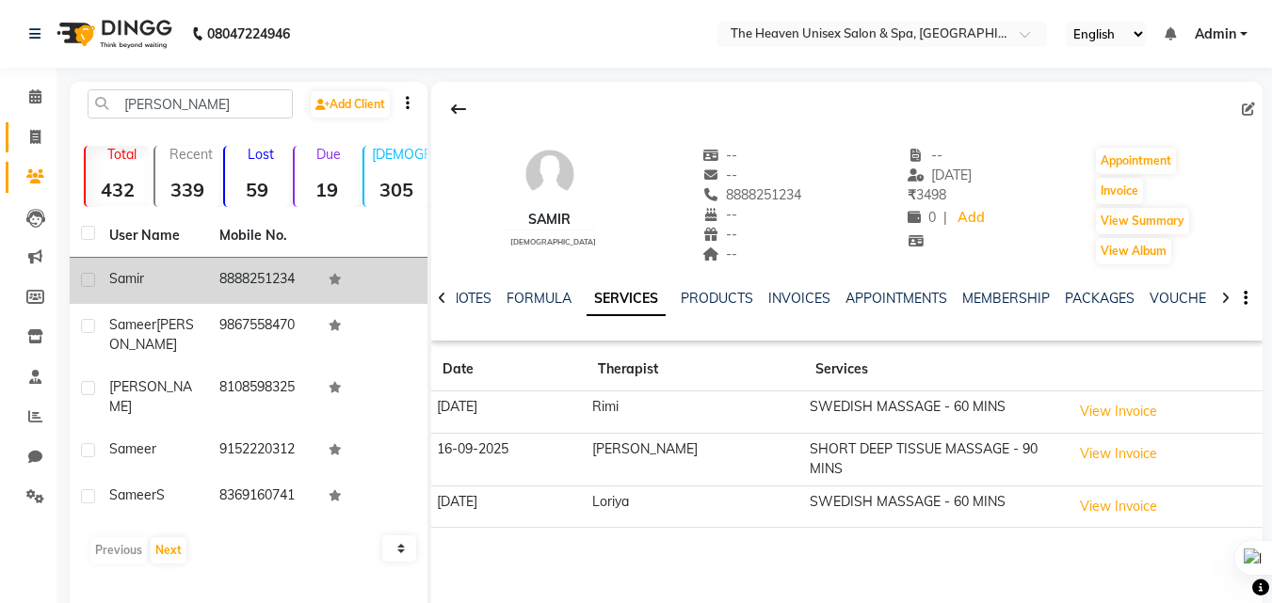
click at [29, 122] on link "Invoice" at bounding box center [28, 137] width 45 height 31
select select "service"
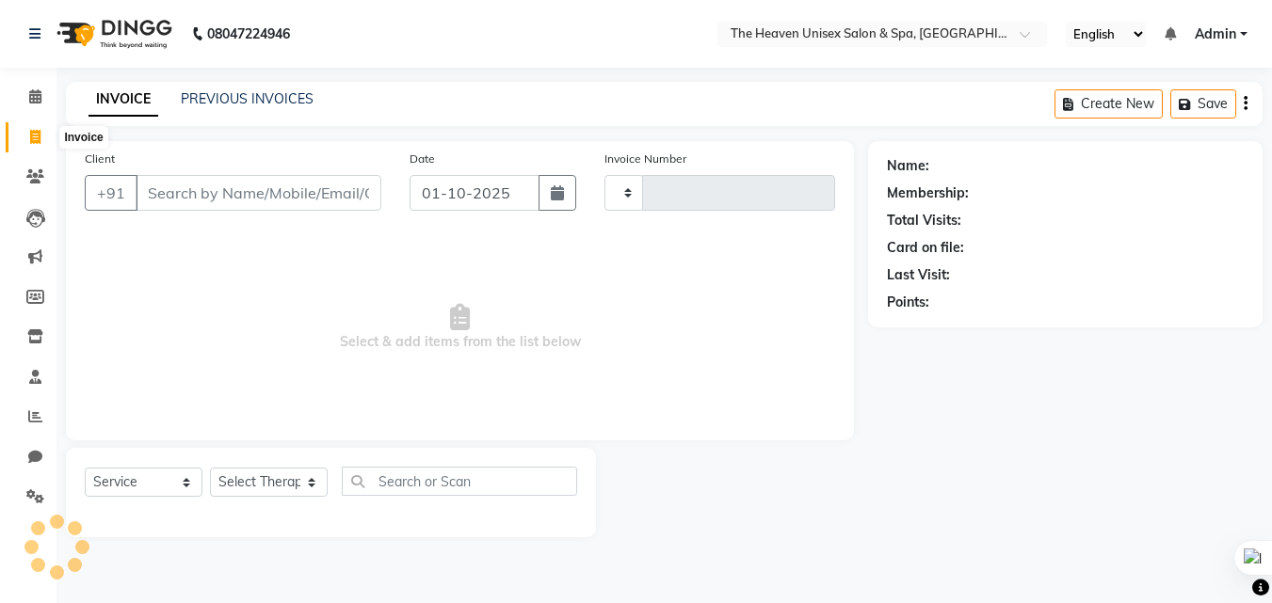
type input "0844"
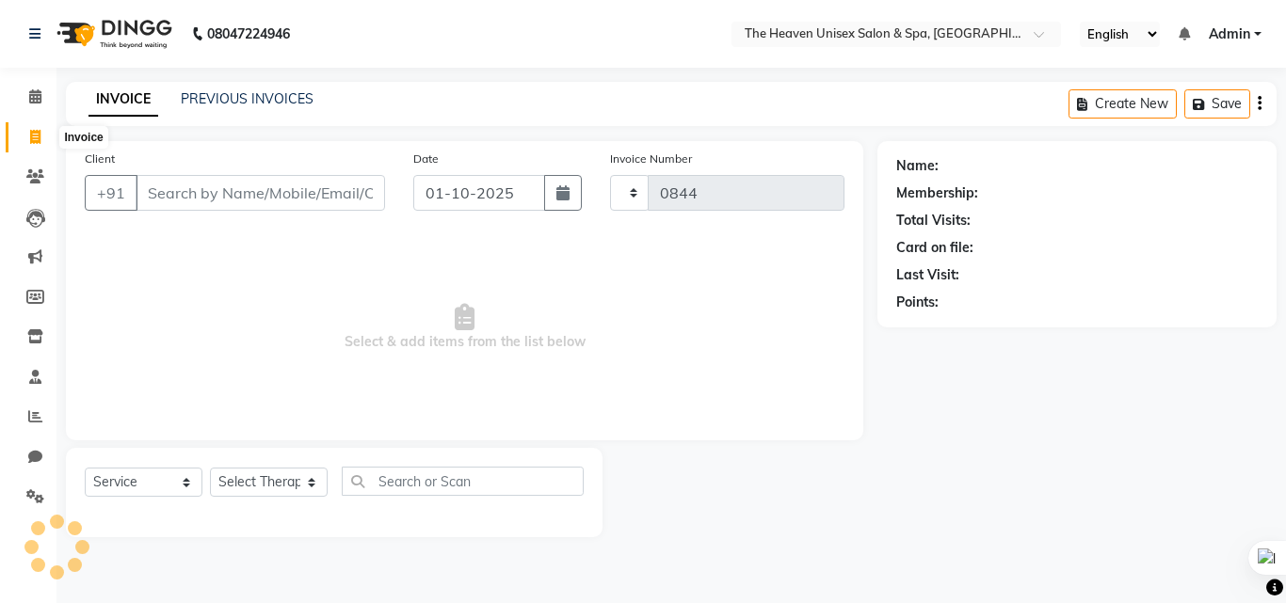
select select "8417"
click at [233, 185] on input "Client" at bounding box center [260, 193] width 249 height 36
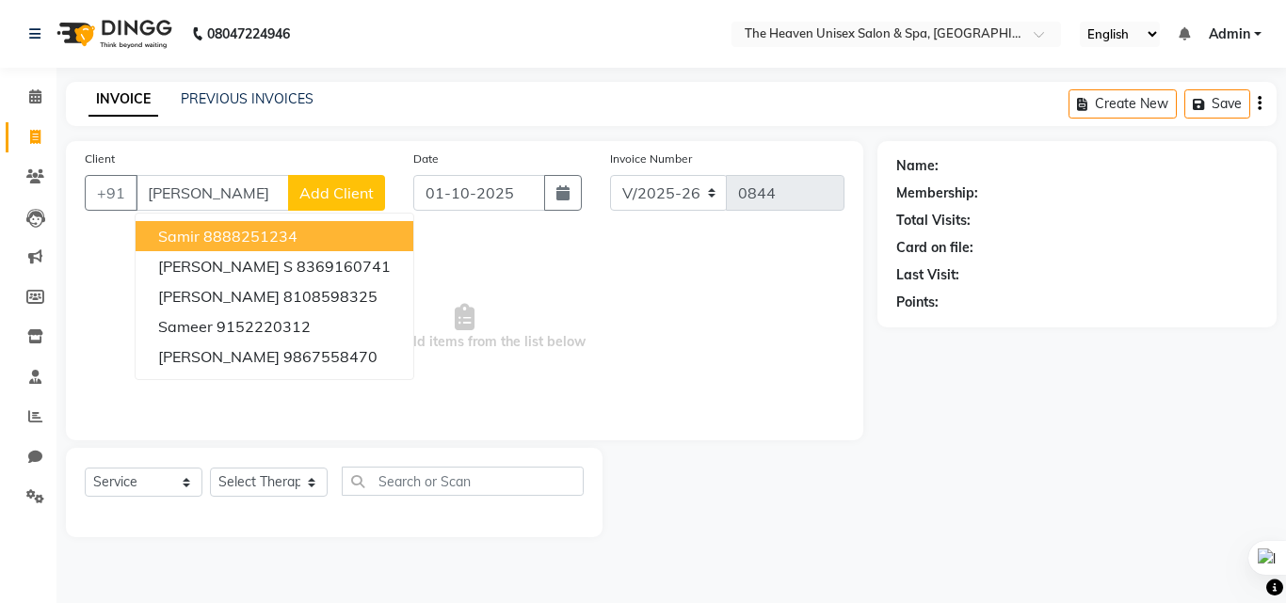
click at [256, 246] on button "samir 8888251234" at bounding box center [275, 236] width 278 height 30
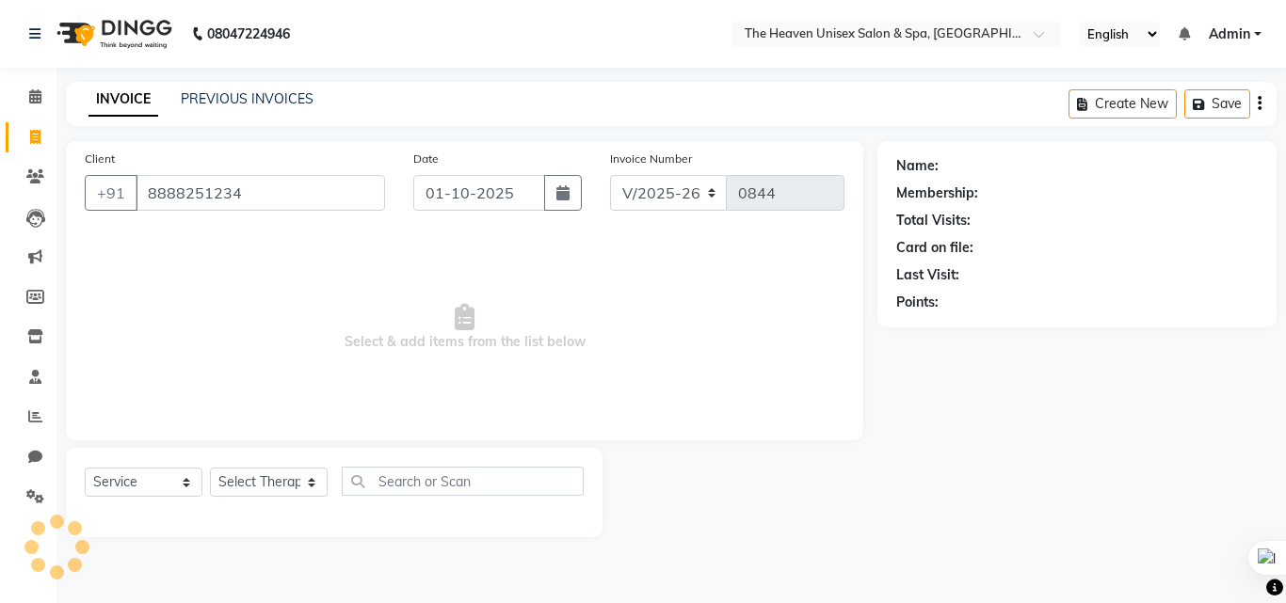
type input "8888251234"
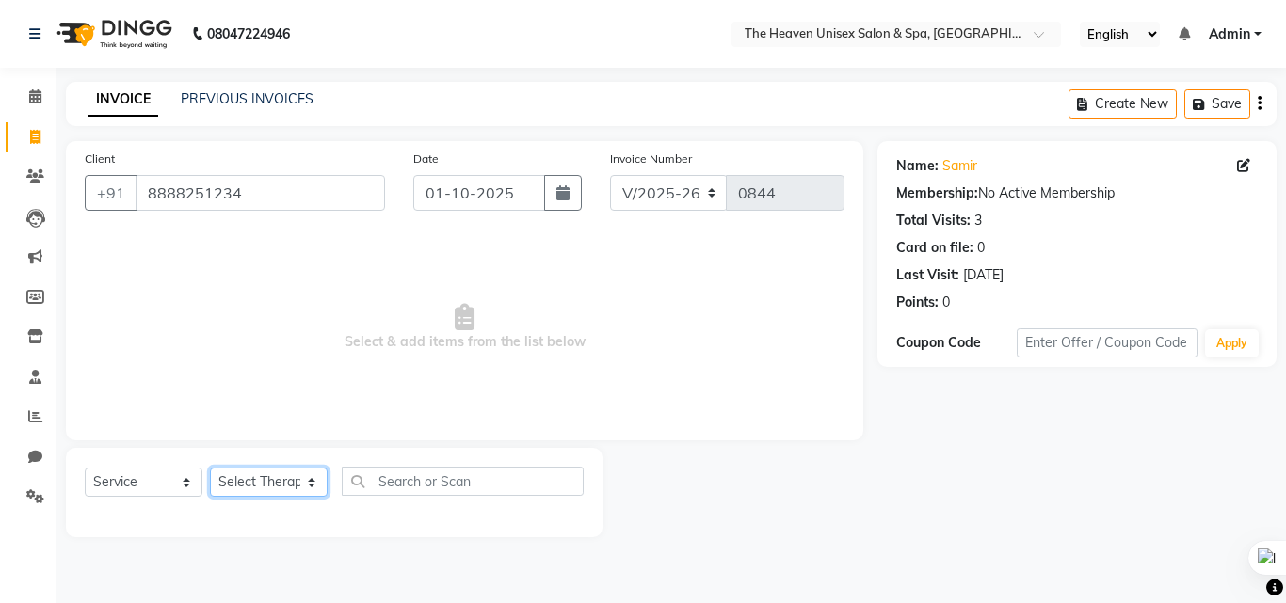
click at [279, 490] on select "Select Therapist Emtiyaz Himanshu Singh HRS House Lucky Mamta Meraj Monika pui …" at bounding box center [269, 482] width 118 height 29
select select "90533"
click at [210, 468] on select "Select Therapist Emtiyaz Himanshu Singh HRS House Lucky Mamta Meraj Monika pui …" at bounding box center [269, 482] width 118 height 29
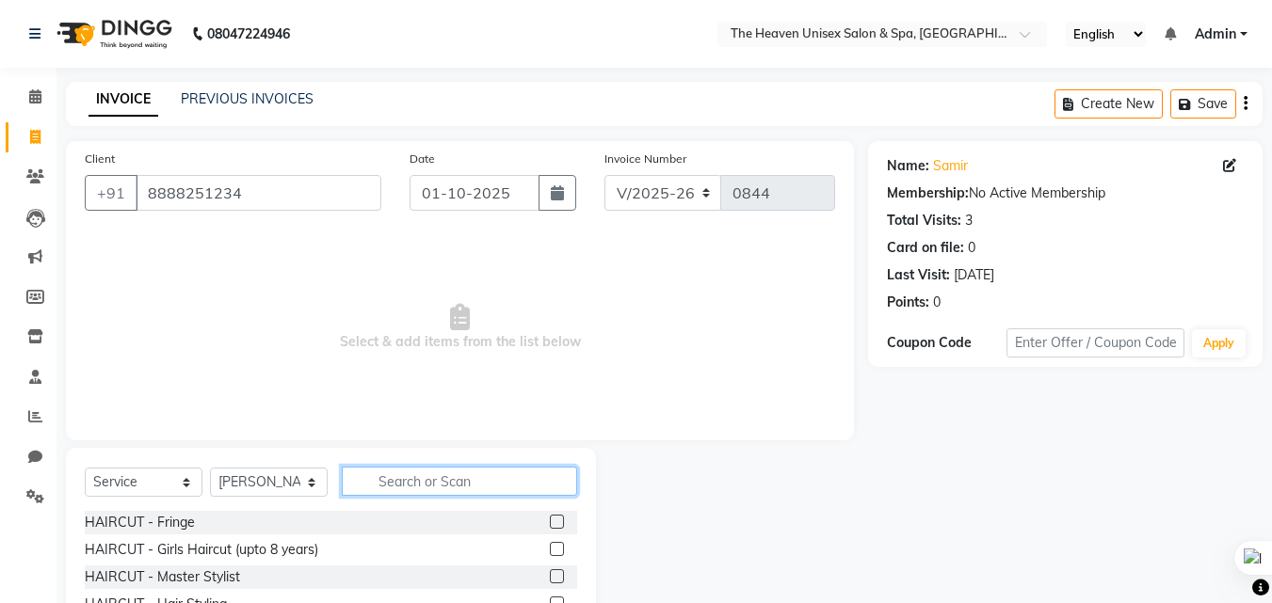
click at [429, 485] on input "text" at bounding box center [459, 481] width 235 height 29
type input "swe"
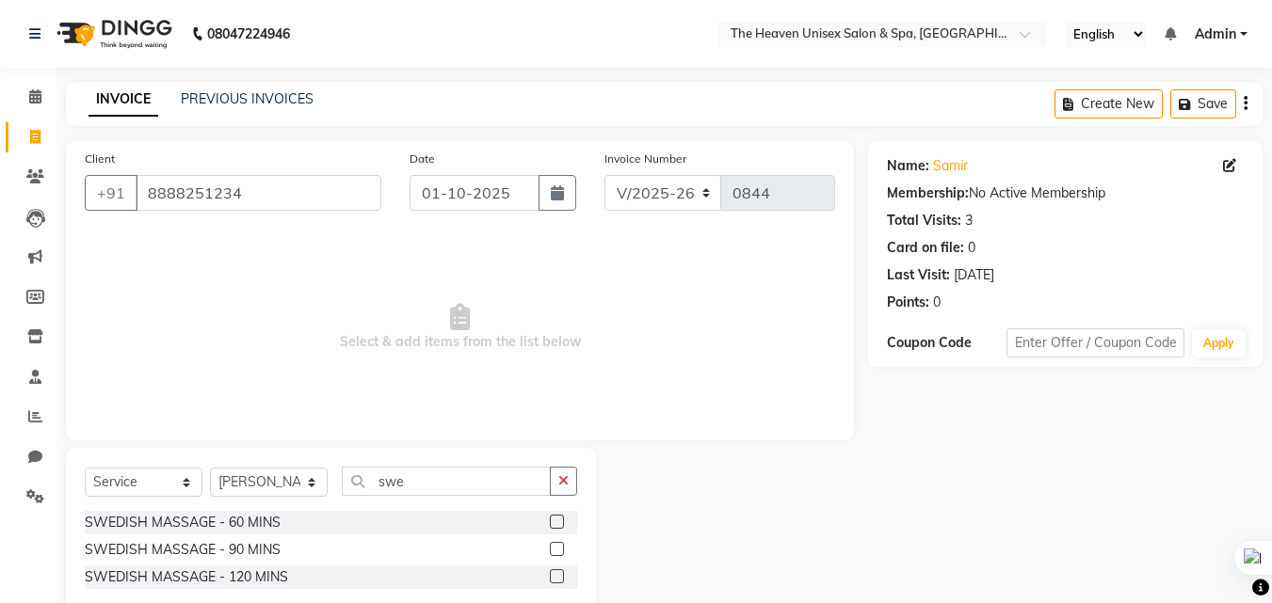
click at [558, 521] on label at bounding box center [557, 522] width 14 height 14
click at [558, 521] on input "checkbox" at bounding box center [556, 523] width 12 height 12
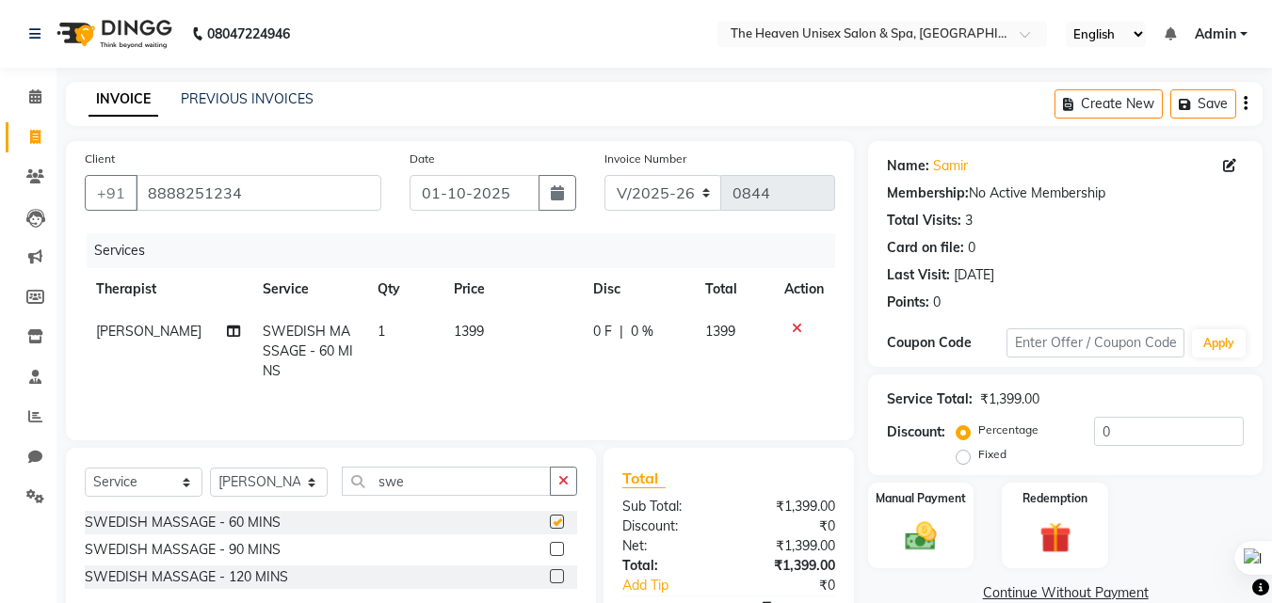
checkbox input "false"
click at [978, 458] on label "Fixed" at bounding box center [992, 454] width 28 height 17
click at [960, 458] on input "Fixed" at bounding box center [966, 454] width 13 height 13
radio input "true"
click at [1175, 437] on input "0" at bounding box center [1169, 431] width 150 height 29
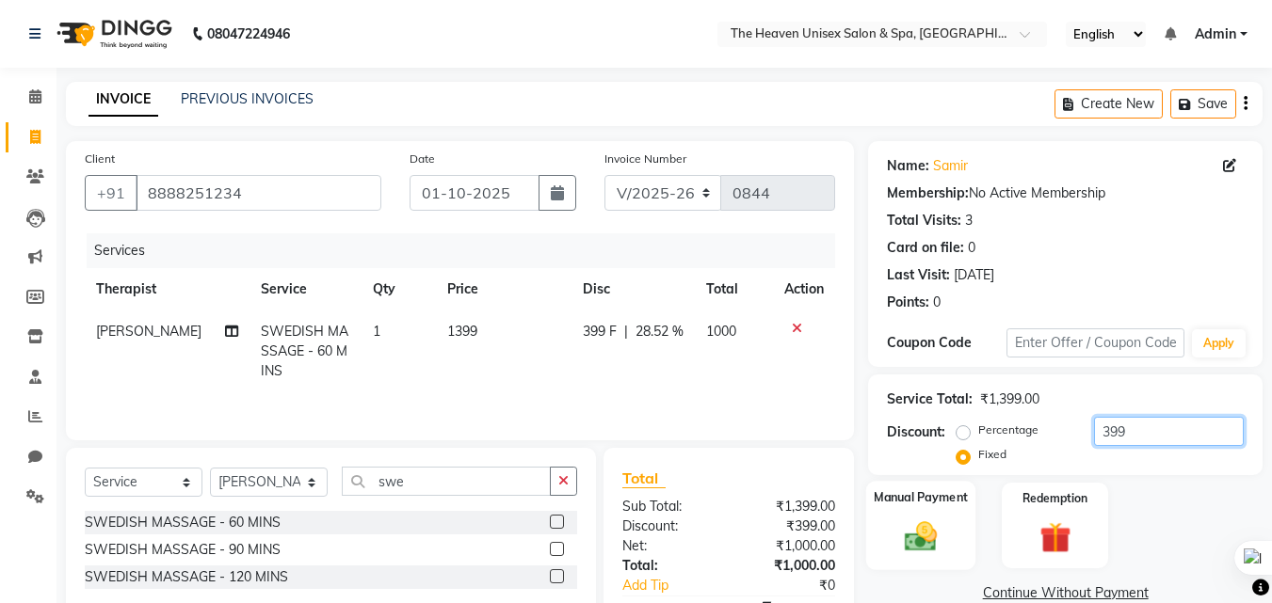
type input "399"
click at [926, 511] on div "Manual Payment" at bounding box center [921, 525] width 110 height 89
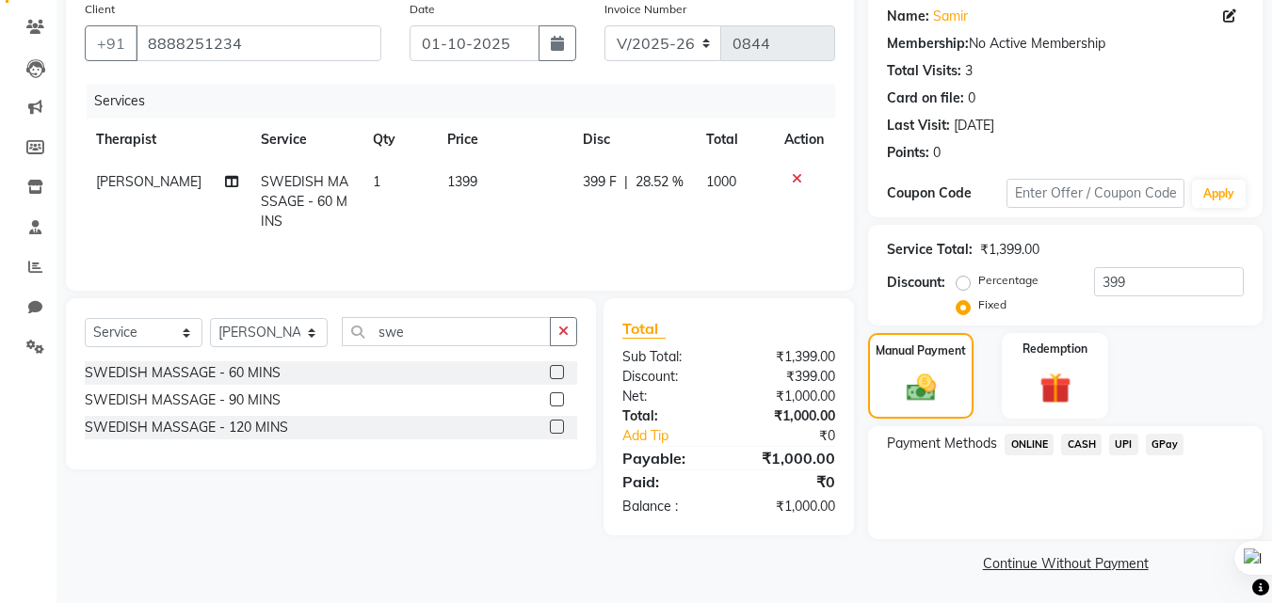
scroll to position [153, 0]
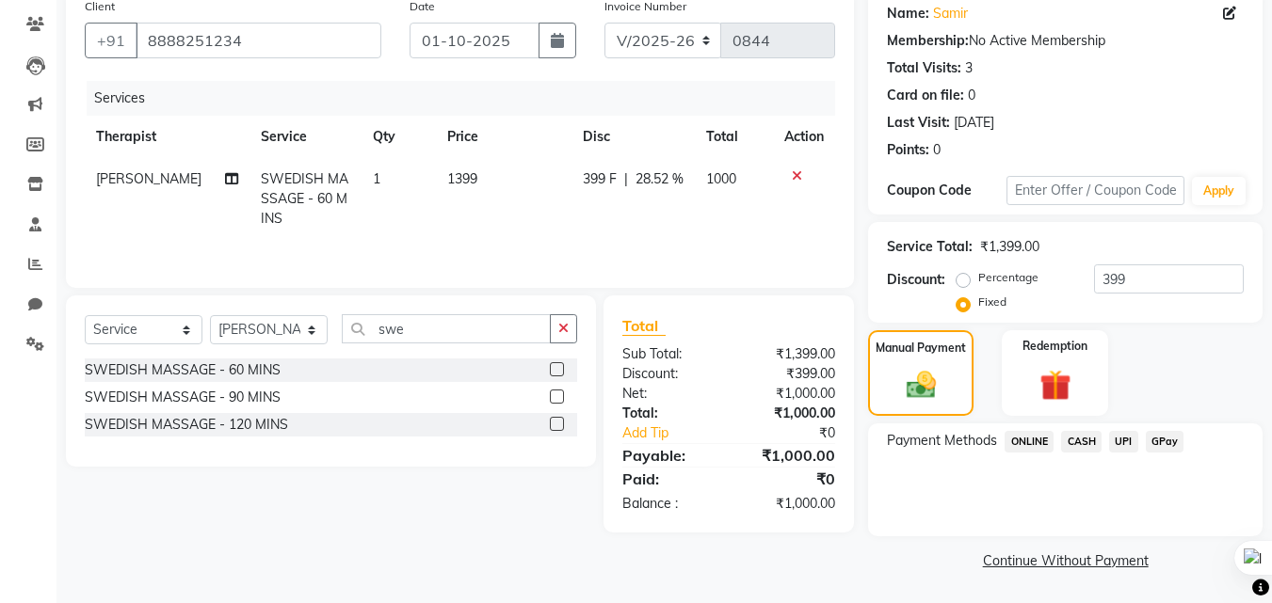
click at [1074, 441] on span "CASH" at bounding box center [1081, 442] width 40 height 22
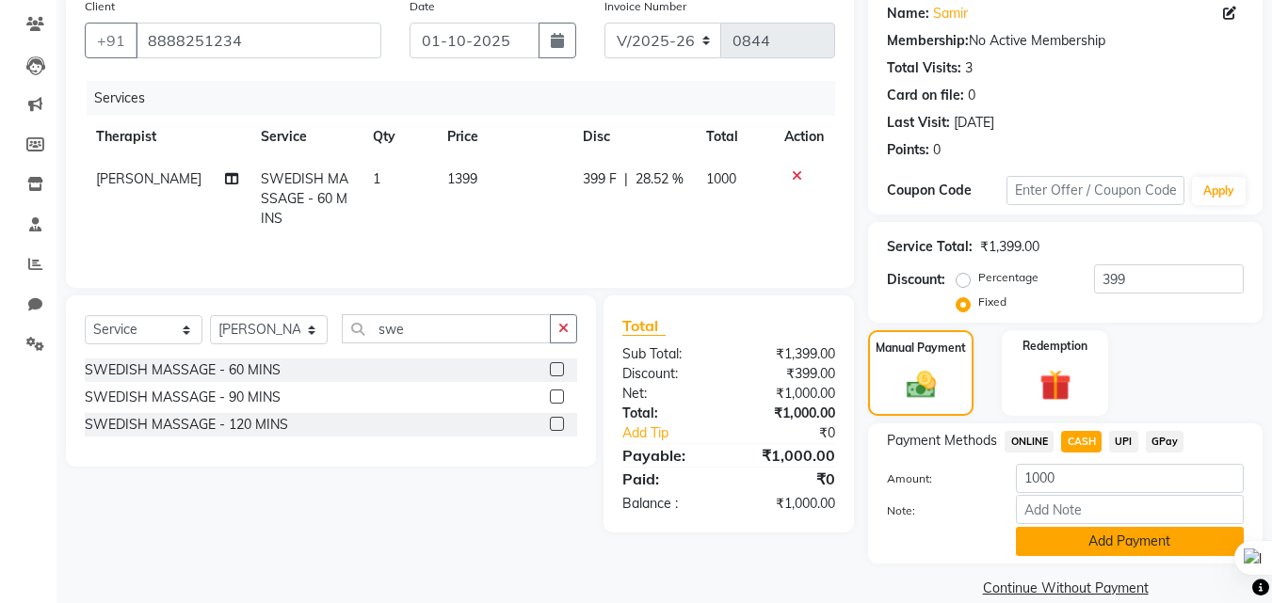
scroll to position [180, 0]
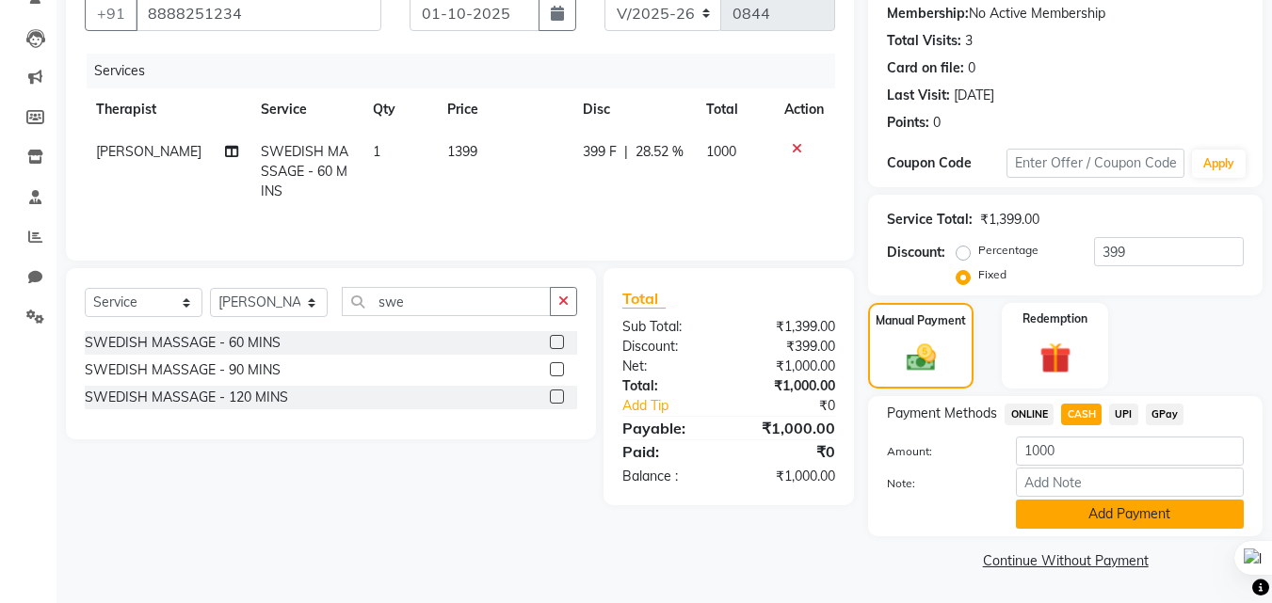
click at [1105, 517] on button "Add Payment" at bounding box center [1130, 514] width 228 height 29
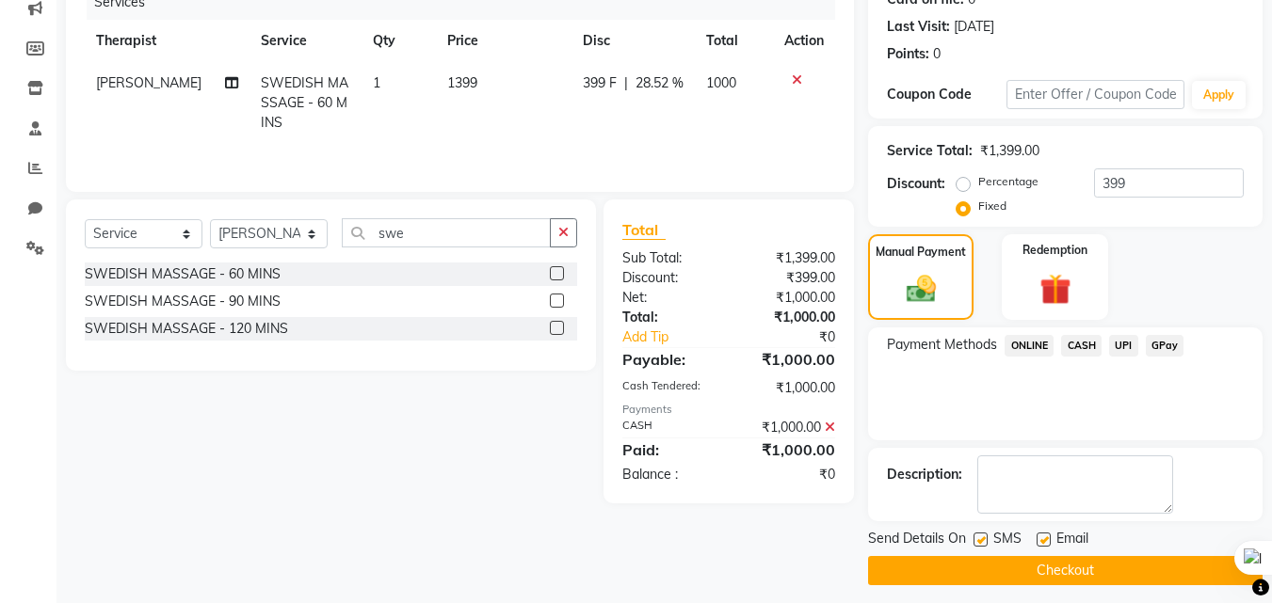
scroll to position [259, 0]
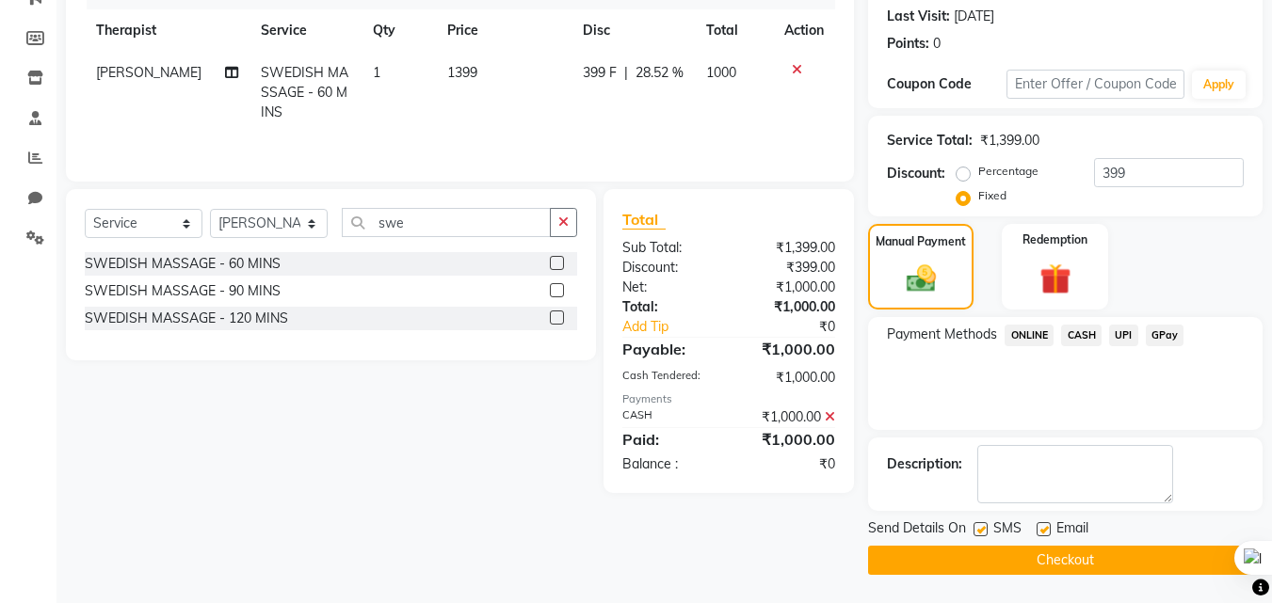
click at [1051, 558] on button "Checkout" at bounding box center [1065, 560] width 394 height 29
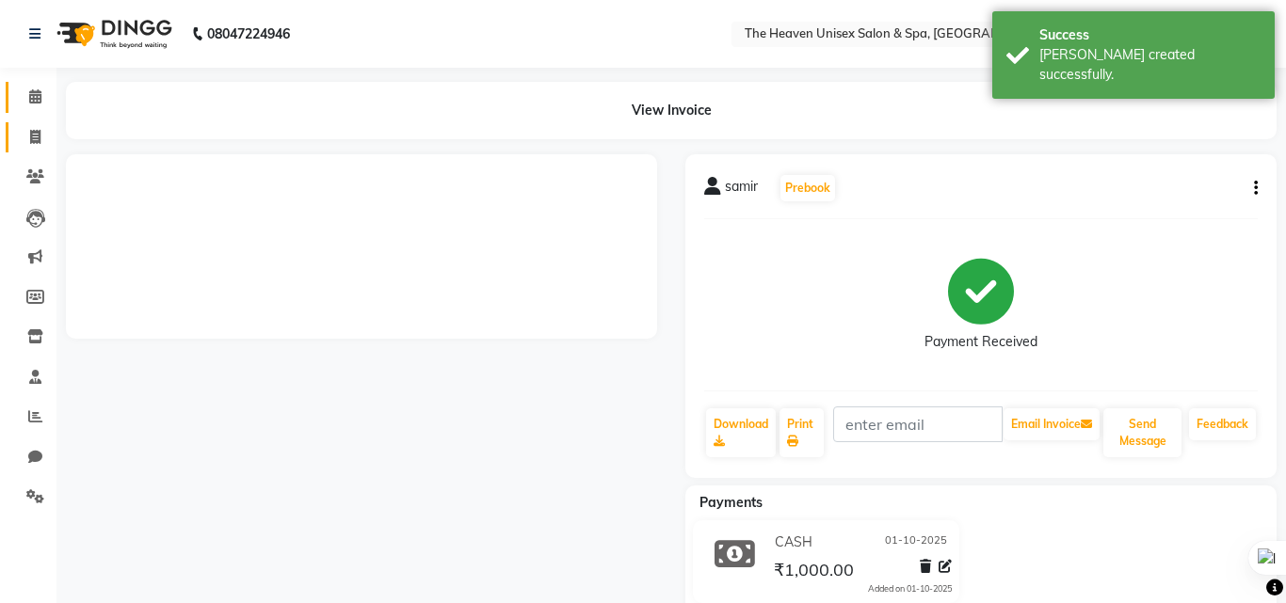
click at [40, 131] on icon at bounding box center [35, 137] width 10 height 14
select select "service"
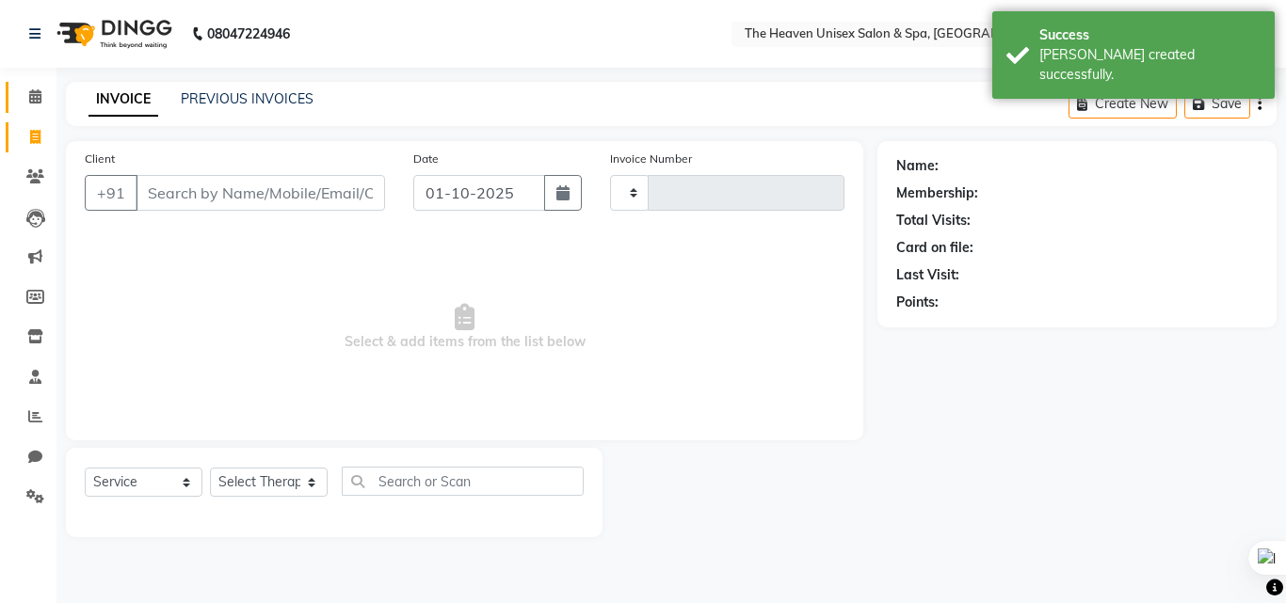
type input "0845"
select select "8417"
drag, startPoint x: 26, startPoint y: 135, endPoint x: 39, endPoint y: 121, distance: 18.0
click at [27, 135] on span at bounding box center [35, 138] width 33 height 22
select select "service"
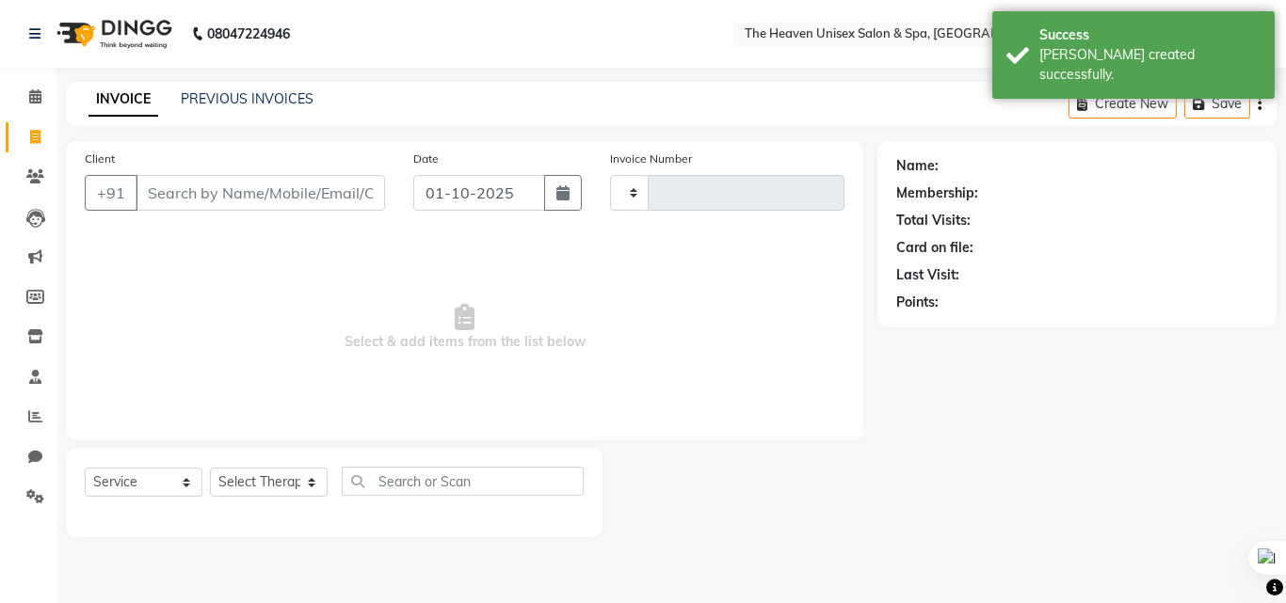
type input "0845"
select select "8417"
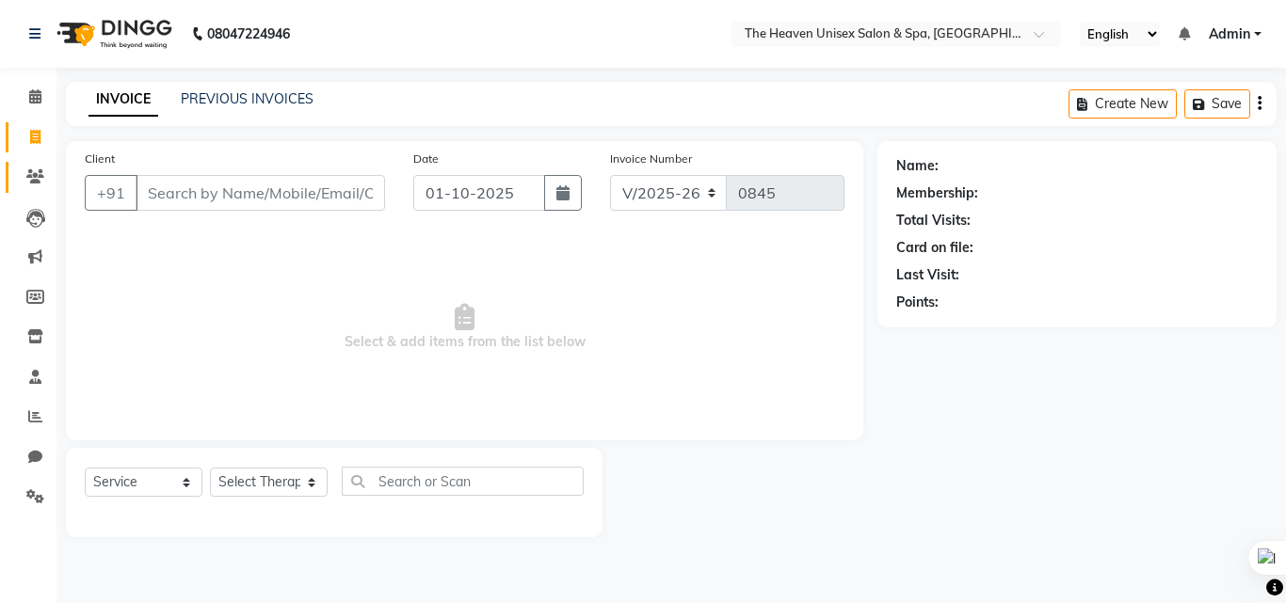
click at [29, 165] on link "Clients" at bounding box center [28, 177] width 45 height 31
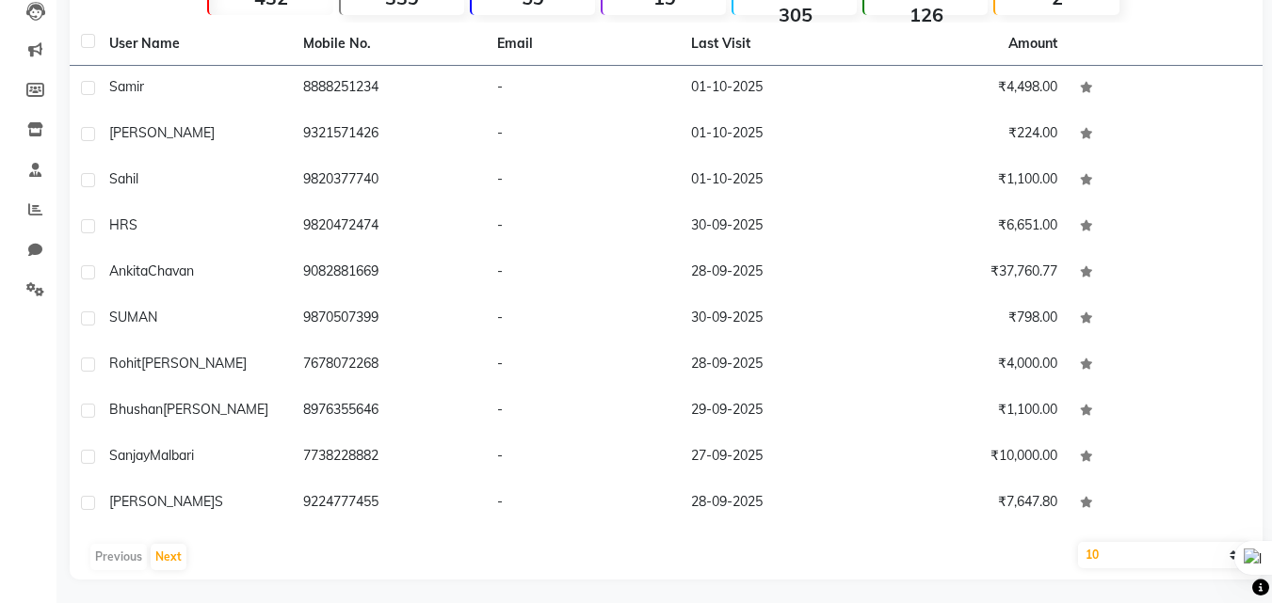
scroll to position [212, 0]
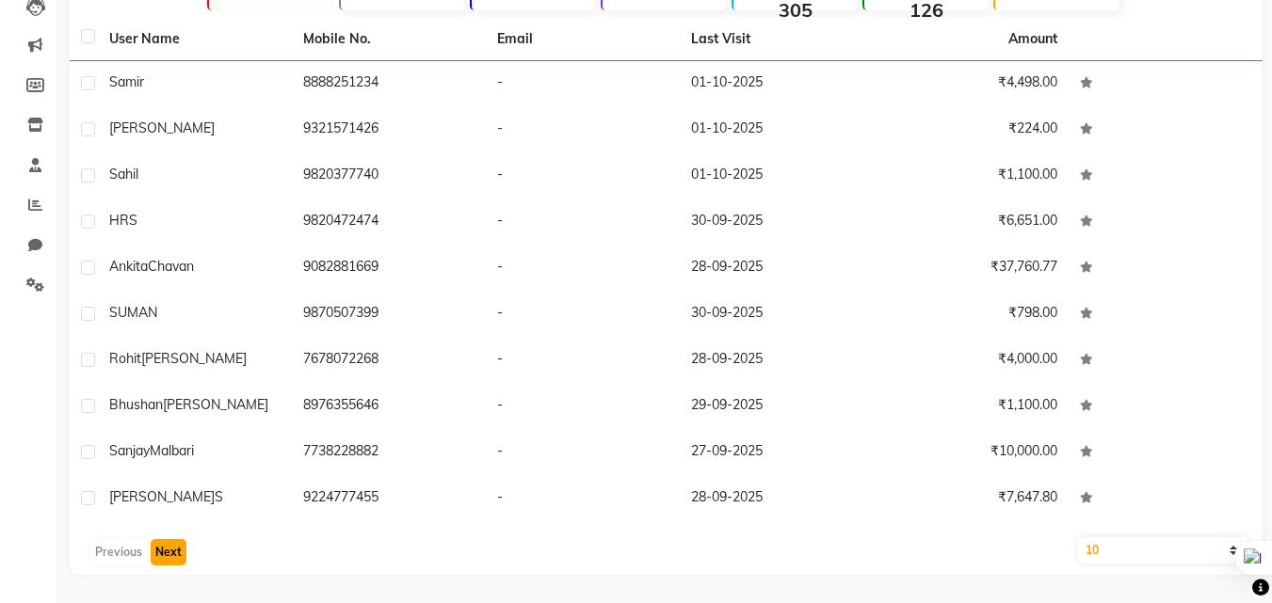
click at [166, 559] on button "Next" at bounding box center [169, 552] width 36 height 26
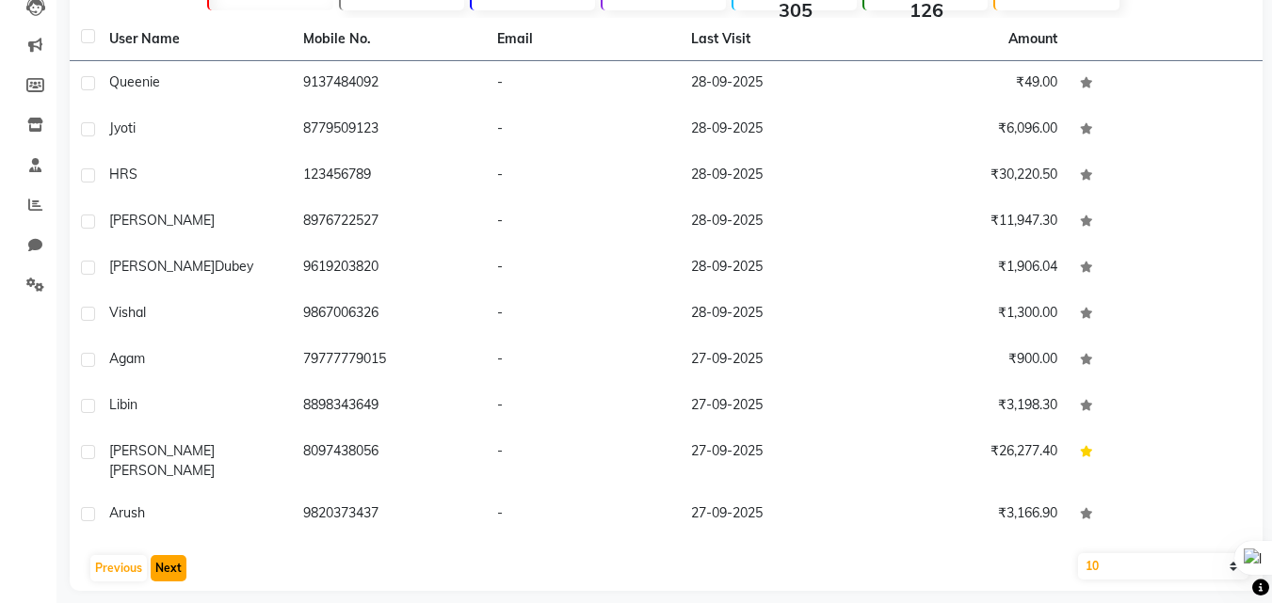
click at [163, 562] on button "Next" at bounding box center [169, 568] width 36 height 26
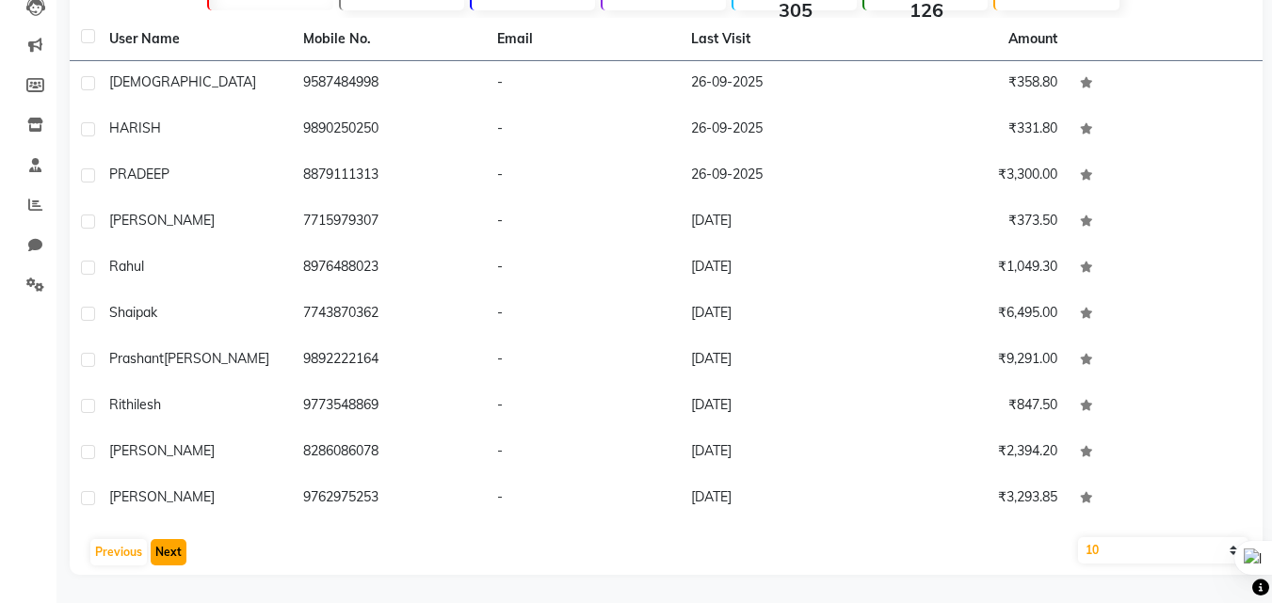
click at [174, 554] on button "Next" at bounding box center [169, 552] width 36 height 26
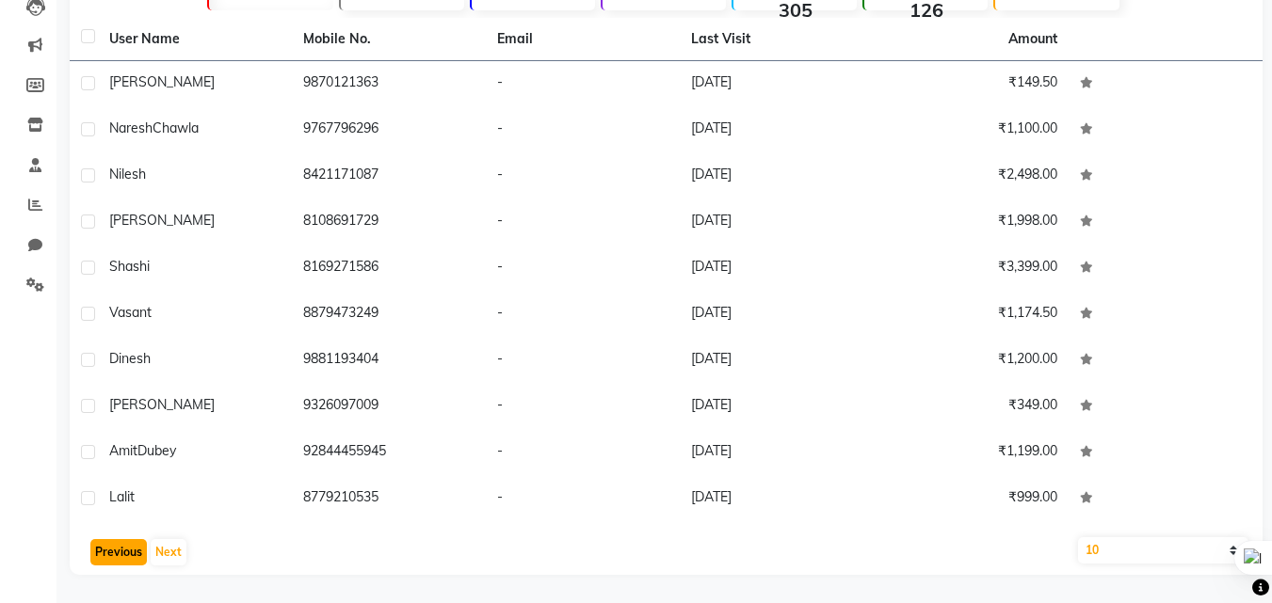
click at [121, 553] on button "Previous" at bounding box center [118, 552] width 56 height 26
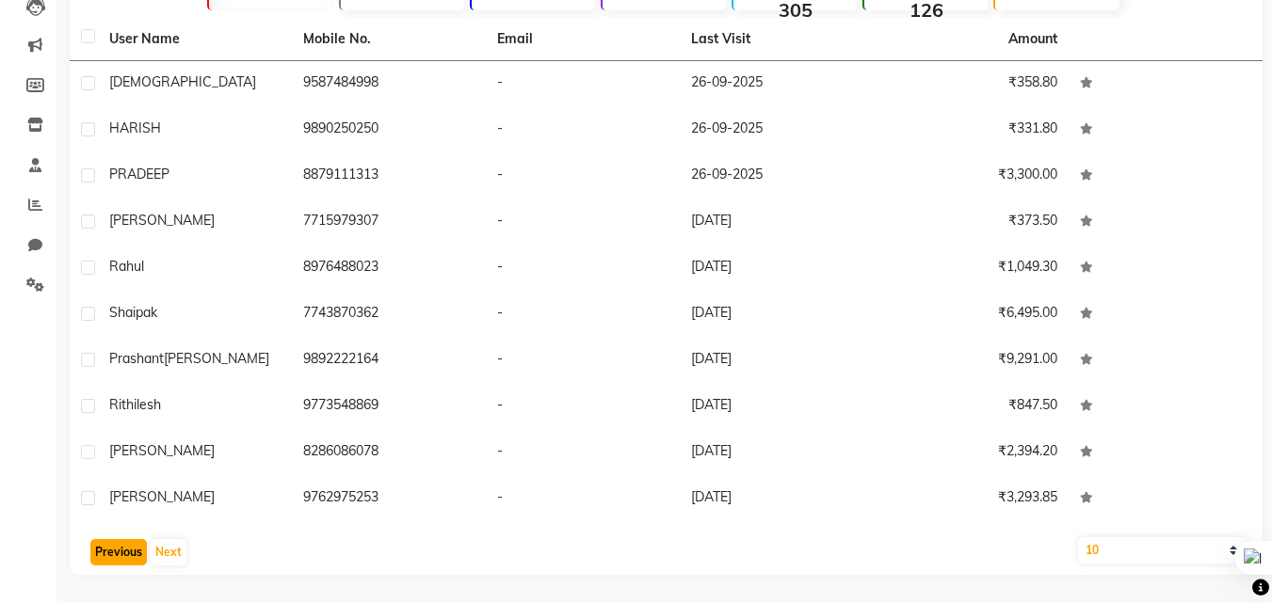
click at [132, 541] on button "Previous" at bounding box center [118, 552] width 56 height 26
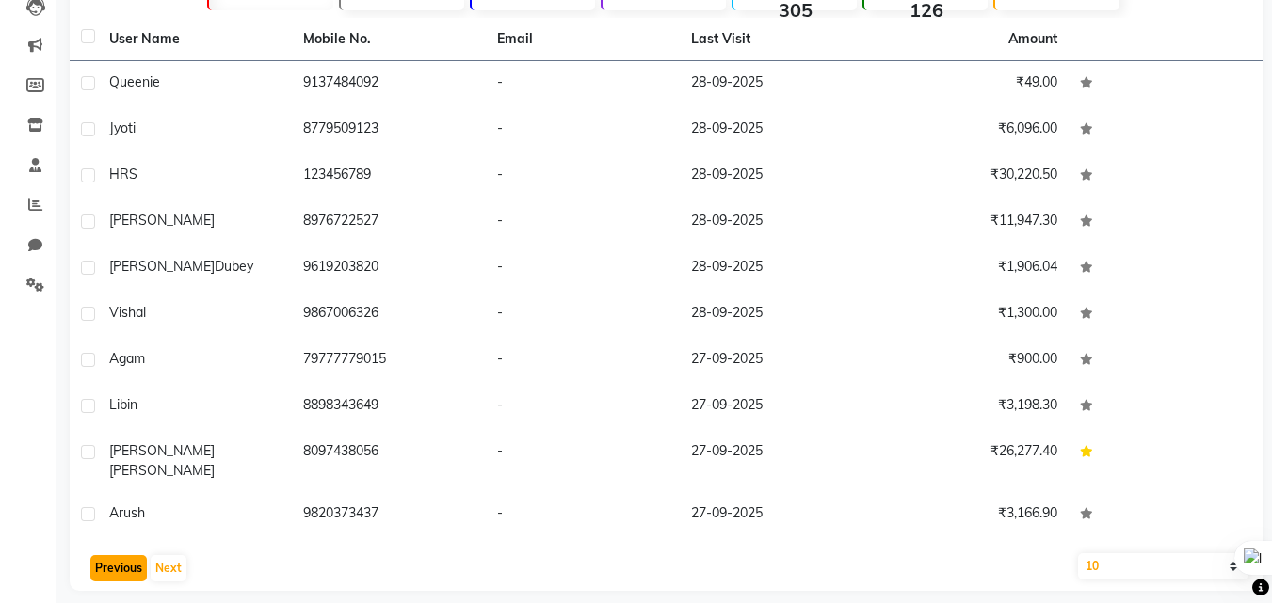
click at [111, 555] on button "Previous" at bounding box center [118, 568] width 56 height 26
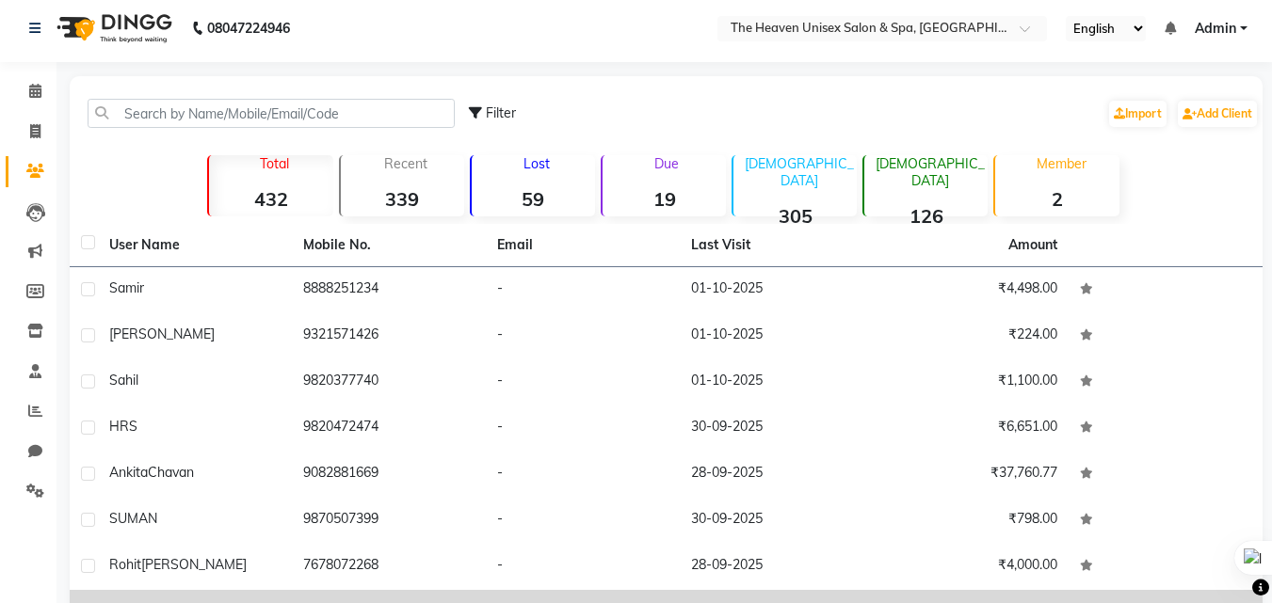
scroll to position [0, 0]
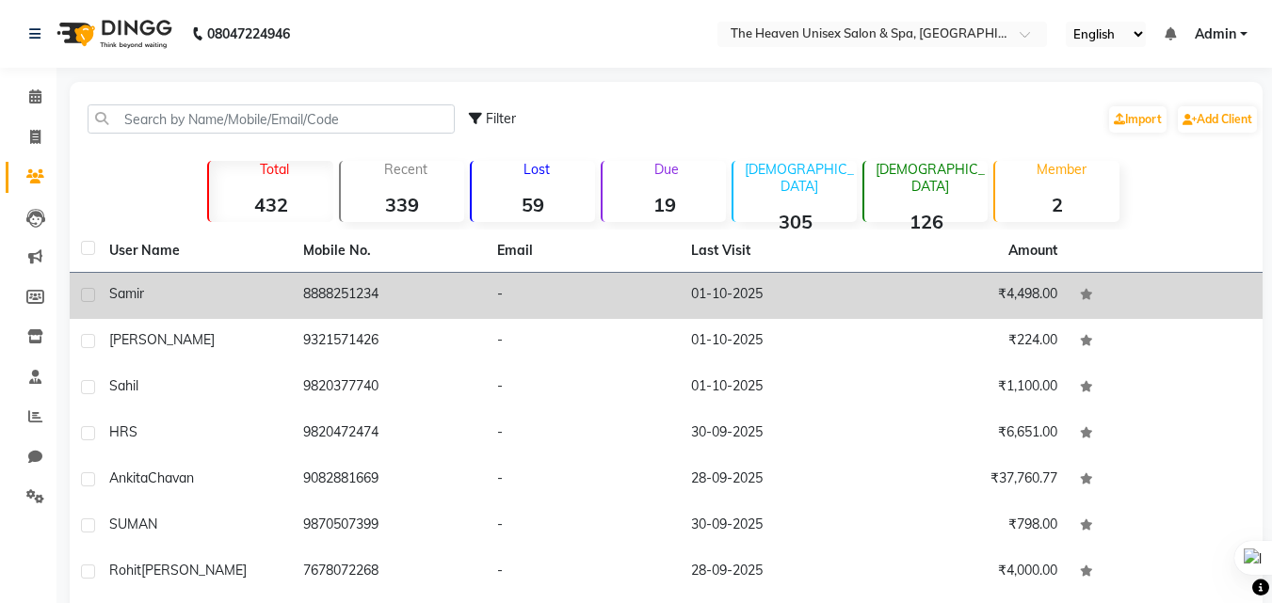
click at [372, 290] on td "8888251234" at bounding box center [389, 296] width 194 height 46
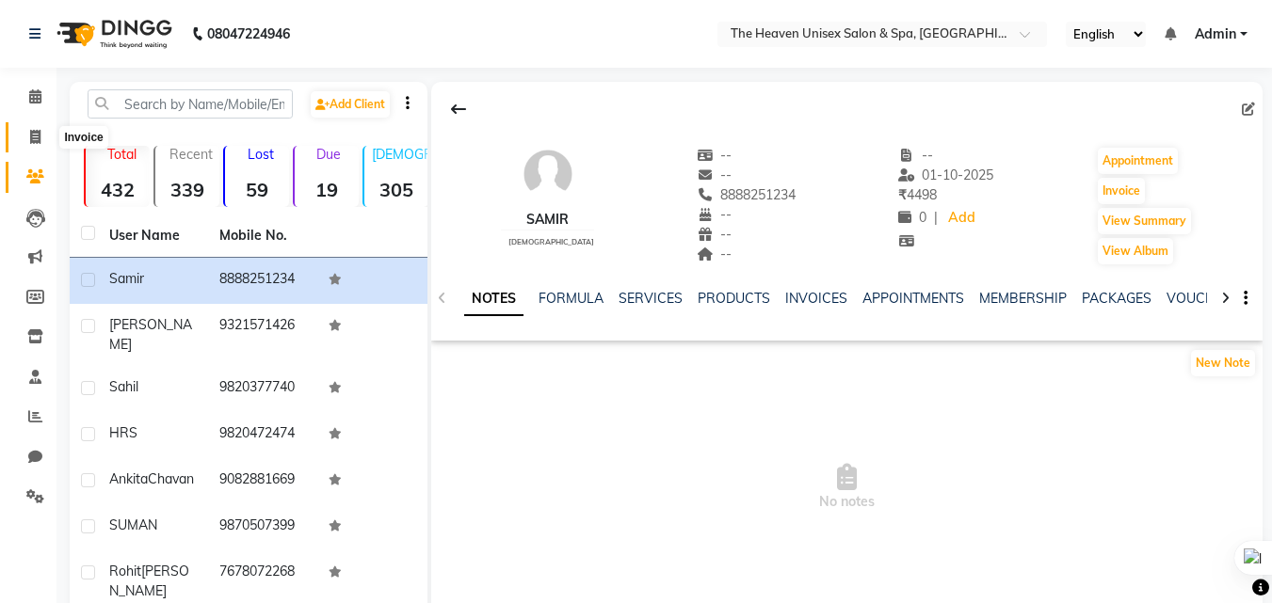
click at [43, 135] on span at bounding box center [35, 138] width 33 height 22
select select "8417"
select select "service"
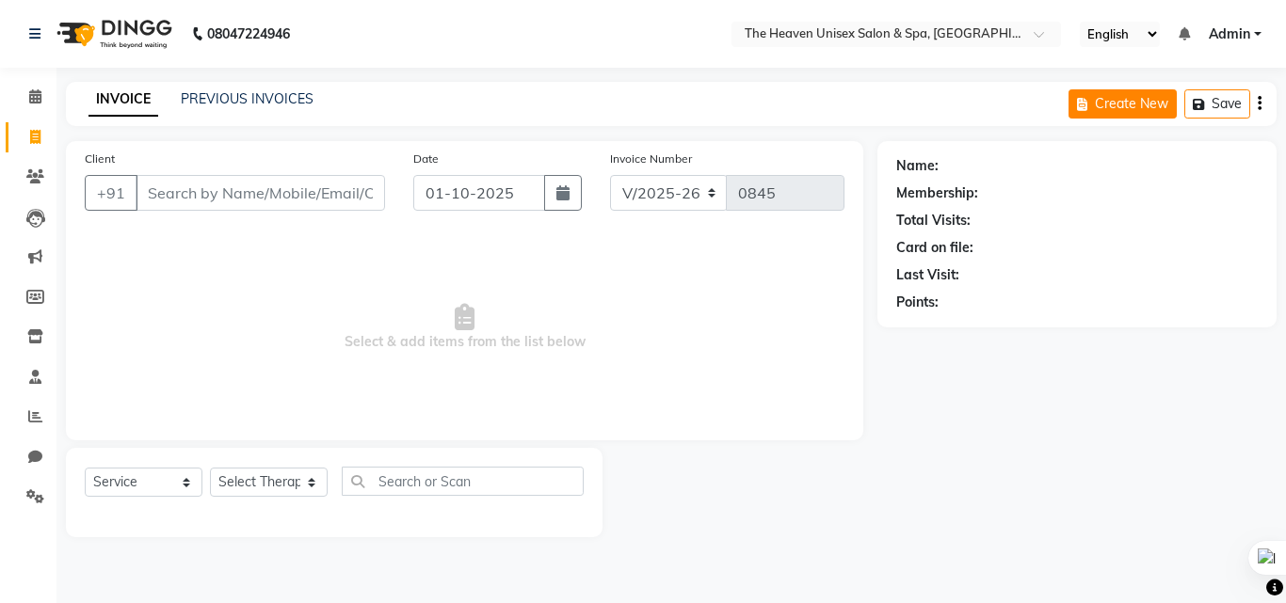
click at [1140, 104] on button "Create New" at bounding box center [1123, 103] width 108 height 29
select select "8417"
select select "service"
click at [224, 191] on input "Client" at bounding box center [260, 193] width 249 height 36
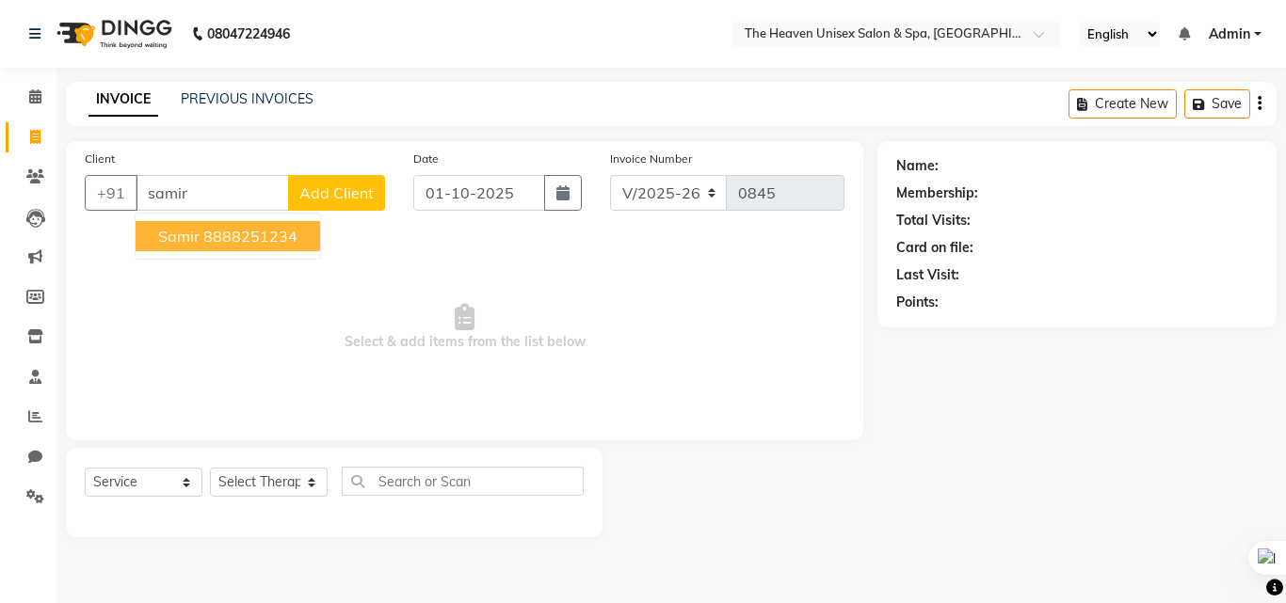
click at [274, 233] on ngb-highlight "8888251234" at bounding box center [250, 236] width 94 height 19
type input "8888251234"
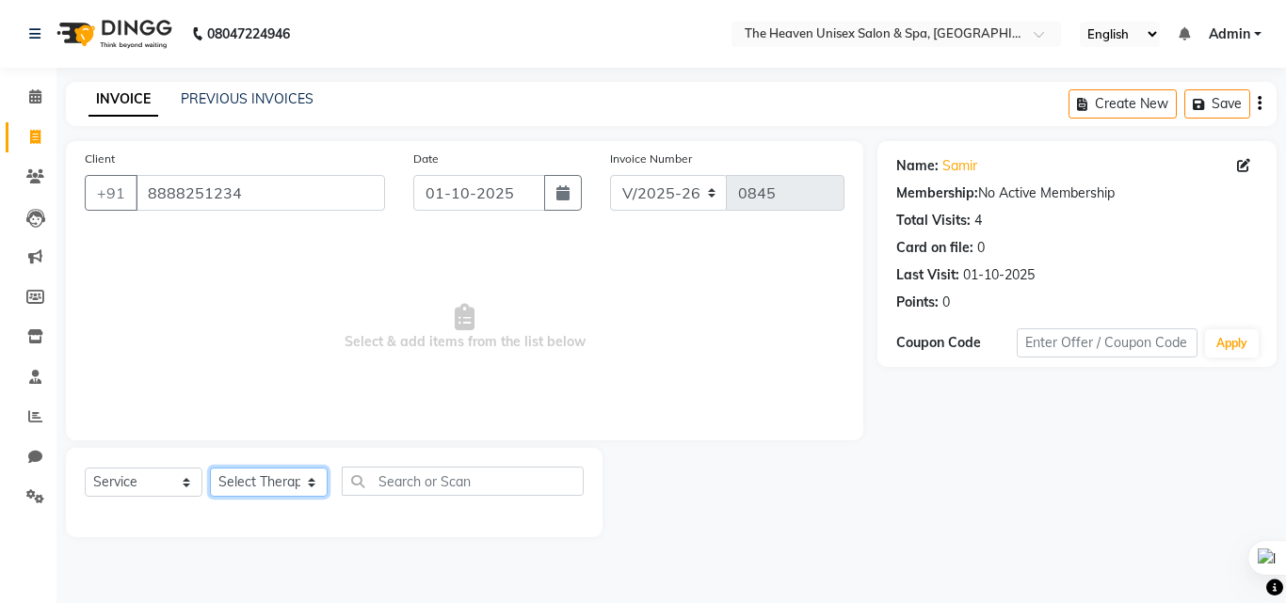
click at [257, 470] on select "Select Therapist Emtiyaz Himanshu Singh HRS House Lucky Mamta Meraj Monika pui …" at bounding box center [269, 482] width 118 height 29
select select "83615"
click at [210, 468] on select "Select Therapist Emtiyaz Himanshu Singh HRS House Lucky Mamta Meraj Monika pui …" at bounding box center [269, 482] width 118 height 29
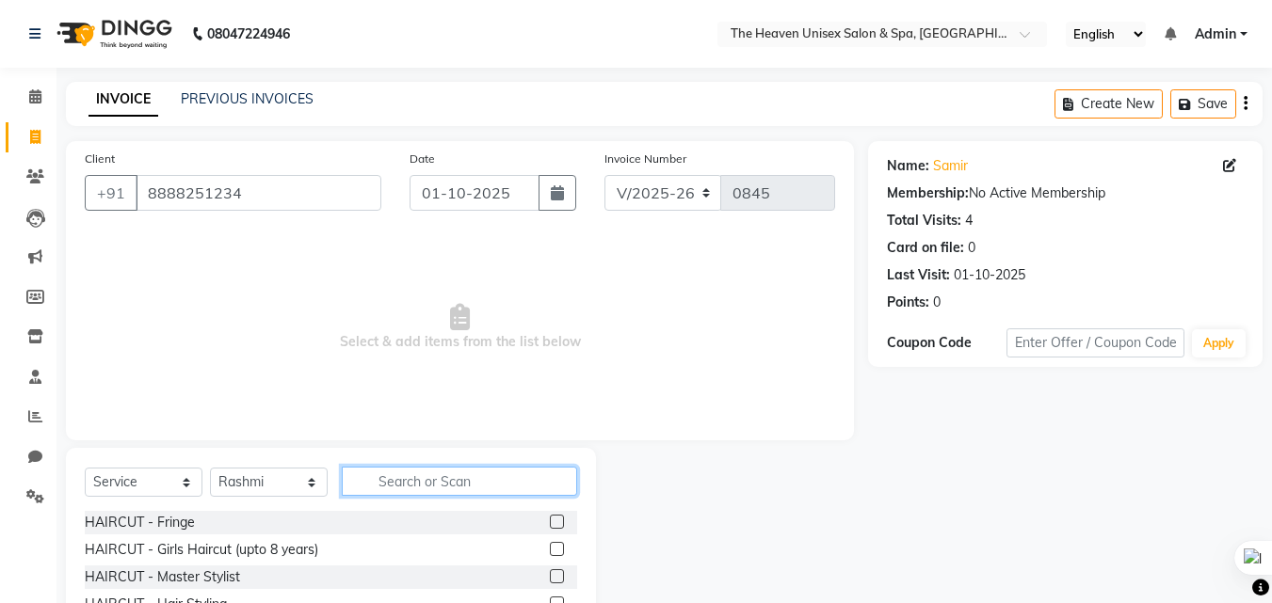
click at [433, 488] on input "text" at bounding box center [459, 481] width 235 height 29
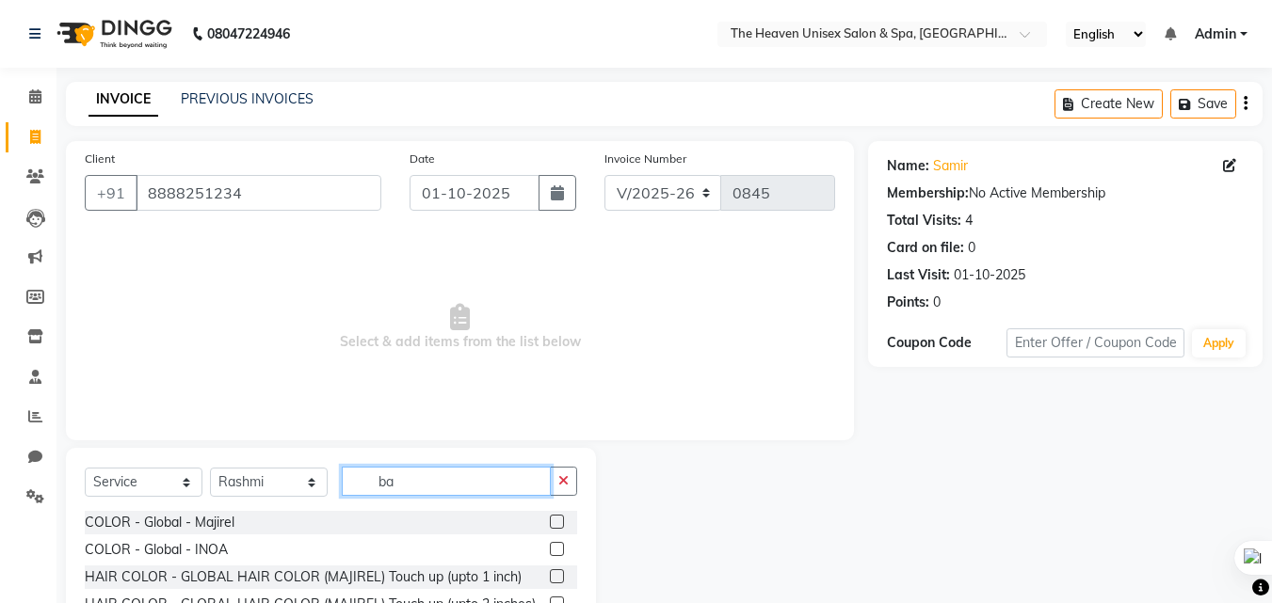
type input "b"
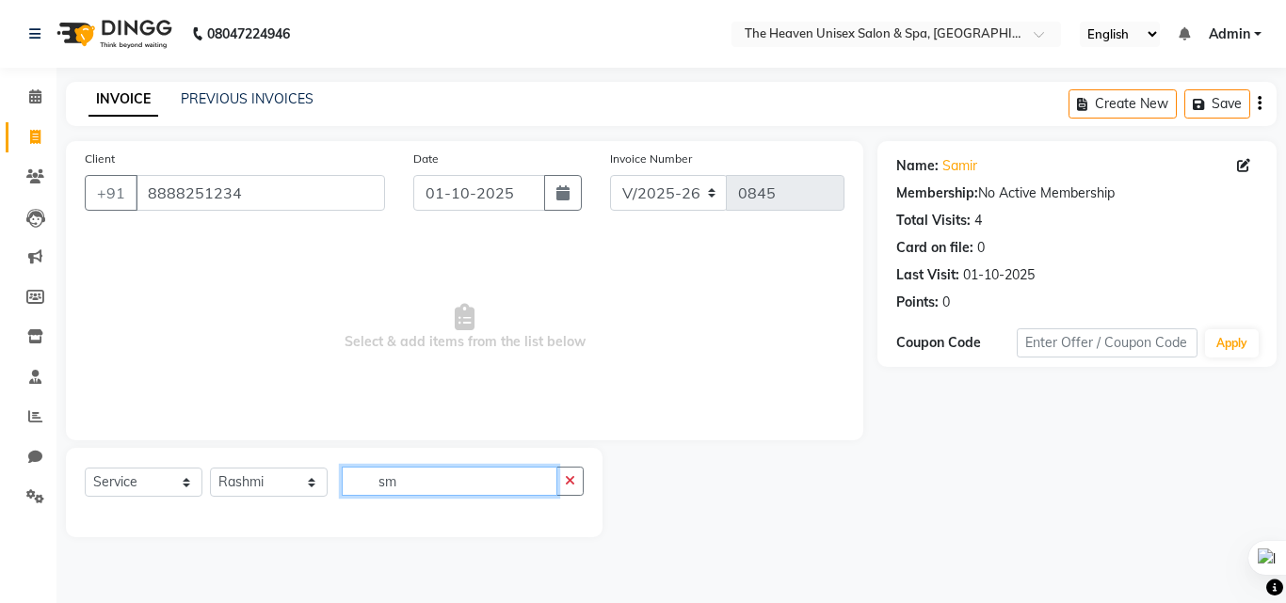
type input "s"
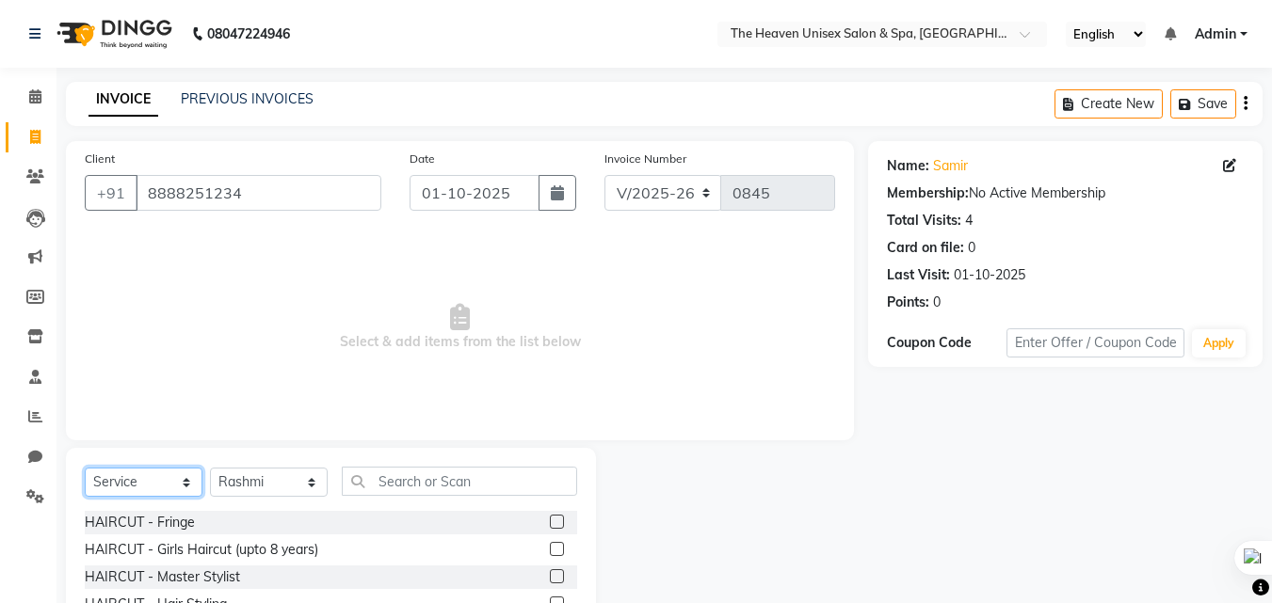
click at [134, 482] on select "Select Service Product Membership Package Voucher Prepaid Gift Card" at bounding box center [144, 482] width 118 height 29
select select "P"
click at [85, 468] on select "Select Service Product Membership Package Voucher Prepaid Gift Card" at bounding box center [144, 482] width 118 height 29
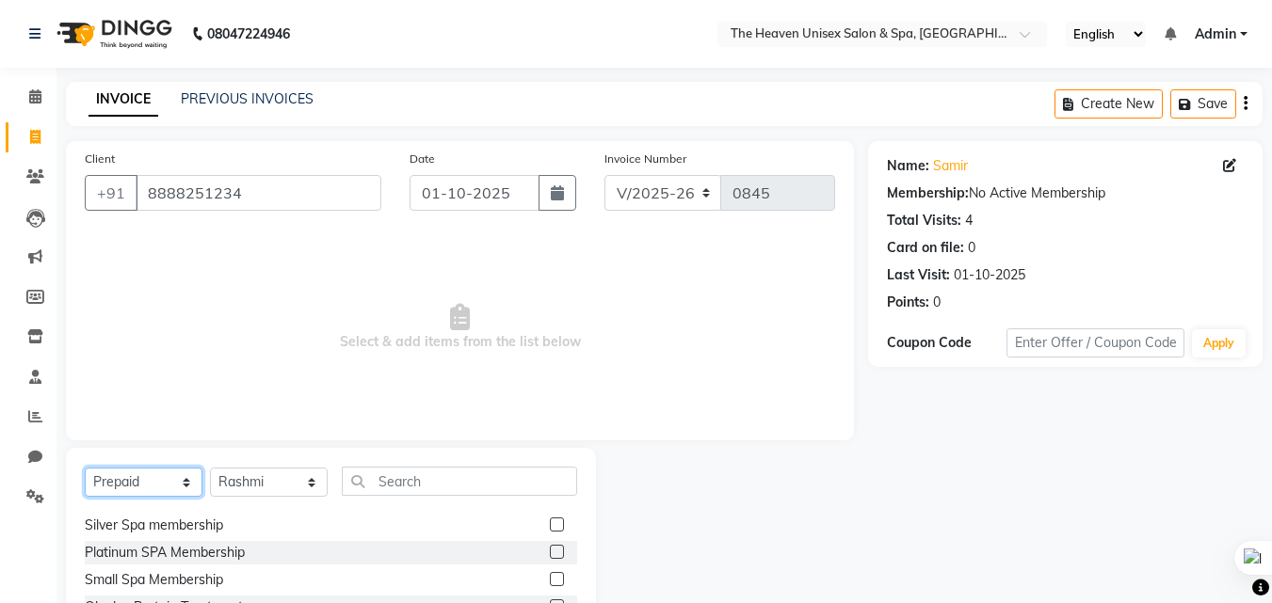
scroll to position [30, 0]
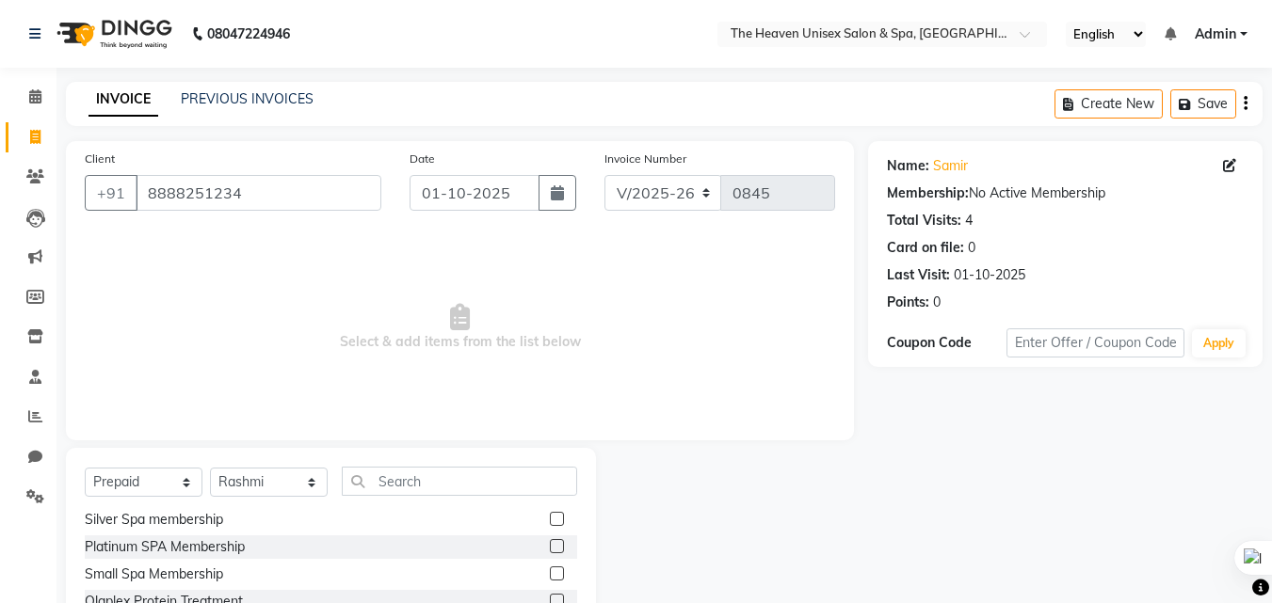
click at [550, 572] on label at bounding box center [557, 574] width 14 height 14
click at [550, 572] on input "checkbox" at bounding box center [556, 575] width 12 height 12
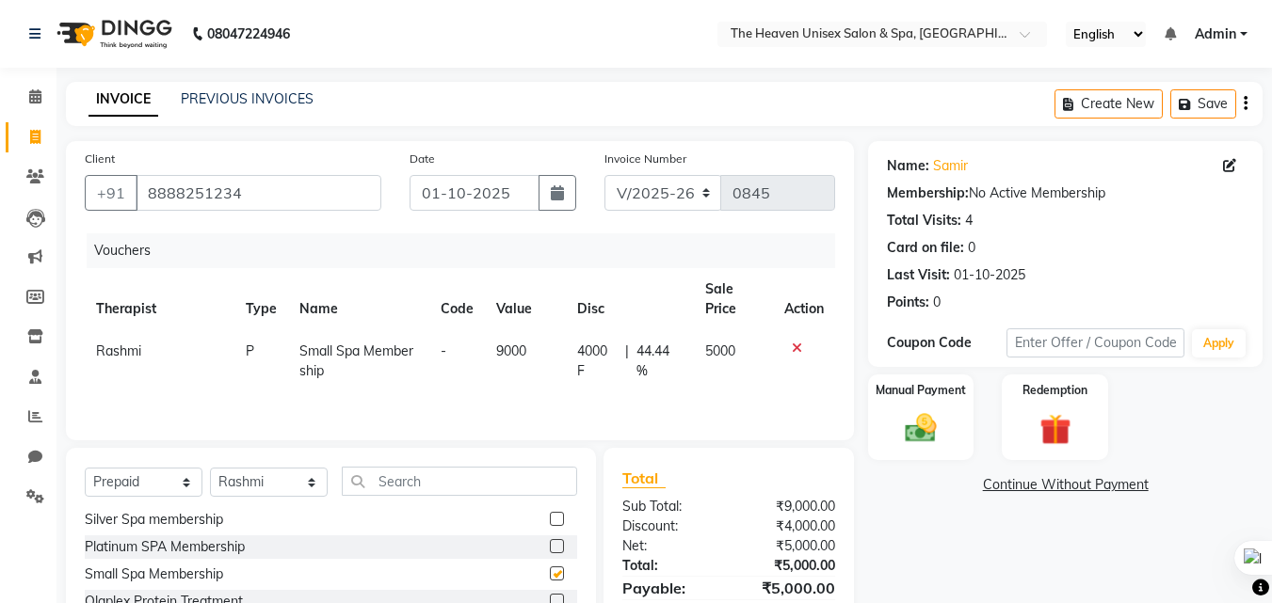
checkbox input "false"
drag, startPoint x: 530, startPoint y: 474, endPoint x: 518, endPoint y: 480, distance: 13.9
click at [529, 474] on input "text" at bounding box center [459, 481] width 235 height 29
click at [515, 349] on span "9000" at bounding box center [511, 351] width 30 height 17
select select "83615"
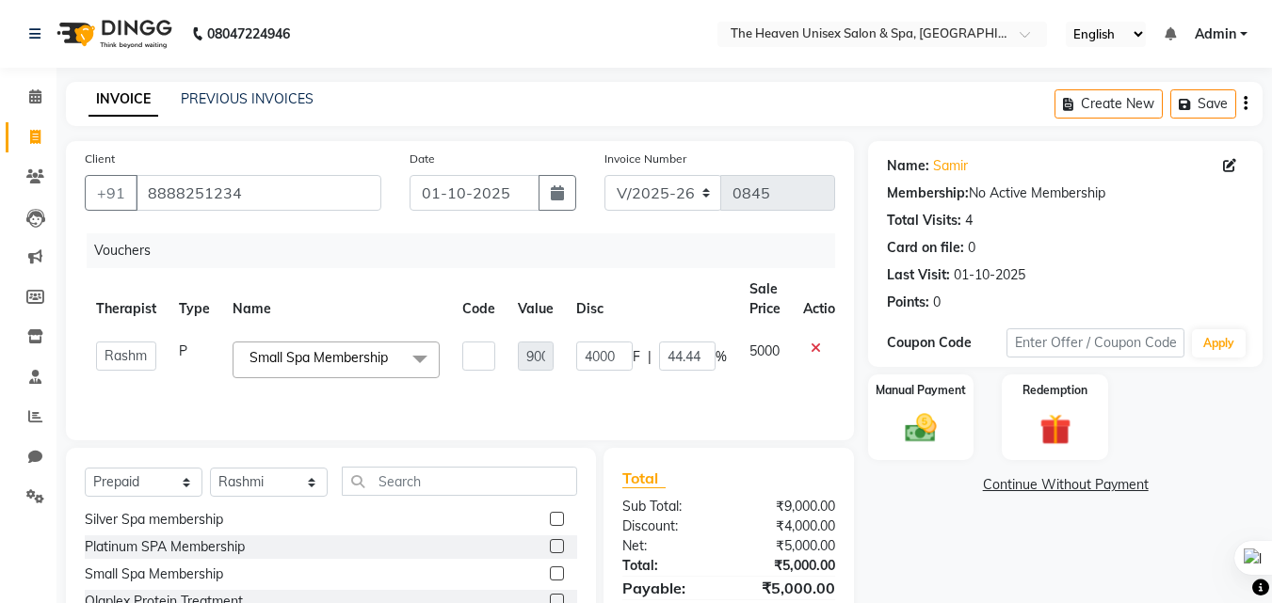
click at [913, 531] on div "Name: Samir Membership: No Active Membership Total Visits: 4 Card on file: 0 La…" at bounding box center [1072, 433] width 409 height 585
click at [911, 525] on div "Name: Samir Membership: No Active Membership Total Visits: 4 Card on file: 0 La…" at bounding box center [1072, 433] width 409 height 585
click at [656, 297] on th "Disc" at bounding box center [651, 299] width 173 height 62
click at [588, 361] on input "4000" at bounding box center [604, 356] width 56 height 29
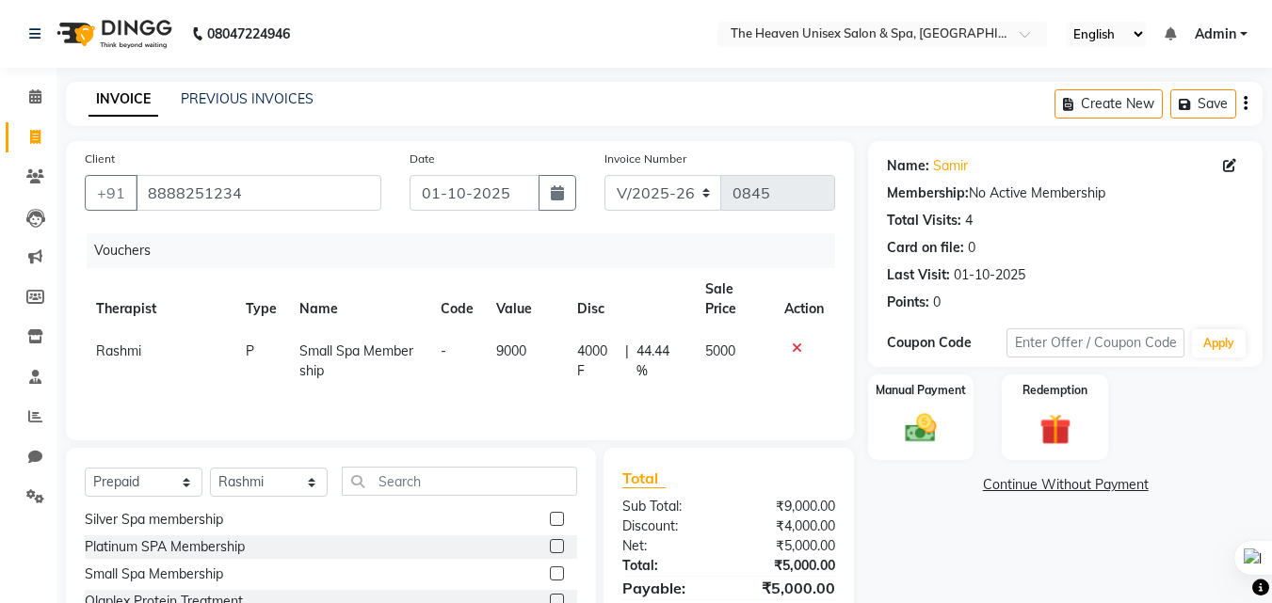
click at [504, 350] on span "9000" at bounding box center [511, 351] width 30 height 17
select select "83615"
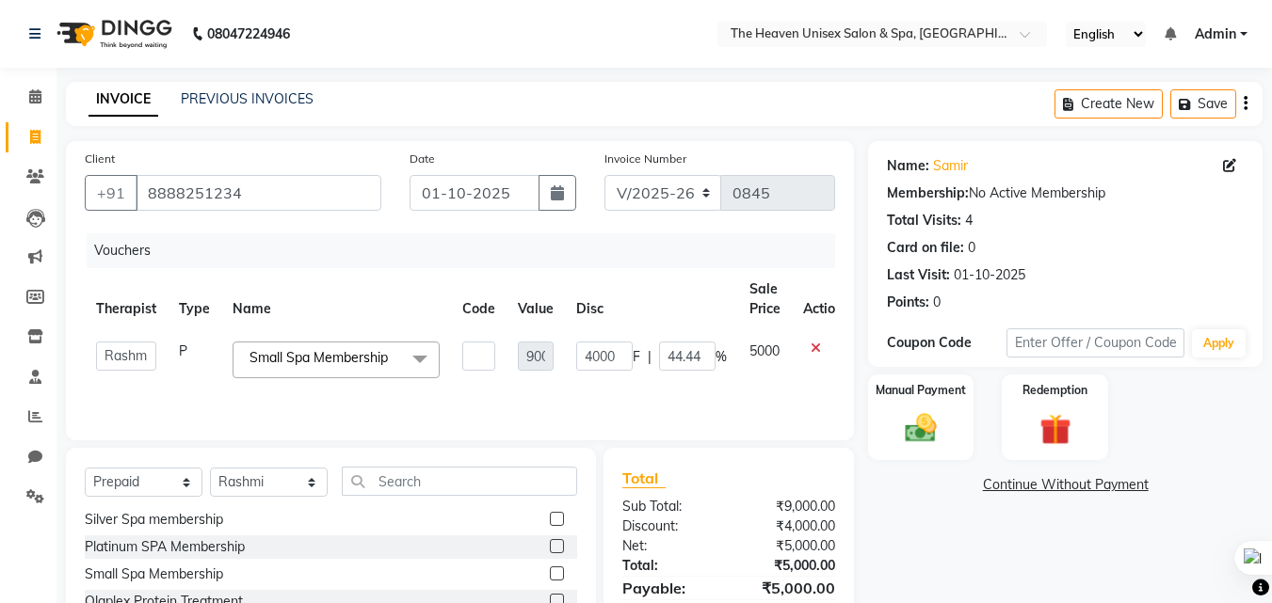
click at [956, 521] on div "Name: Samir Membership: No Active Membership Total Visits: 4 Card on file: 0 La…" at bounding box center [1072, 433] width 409 height 585
click at [924, 441] on img at bounding box center [920, 429] width 53 height 38
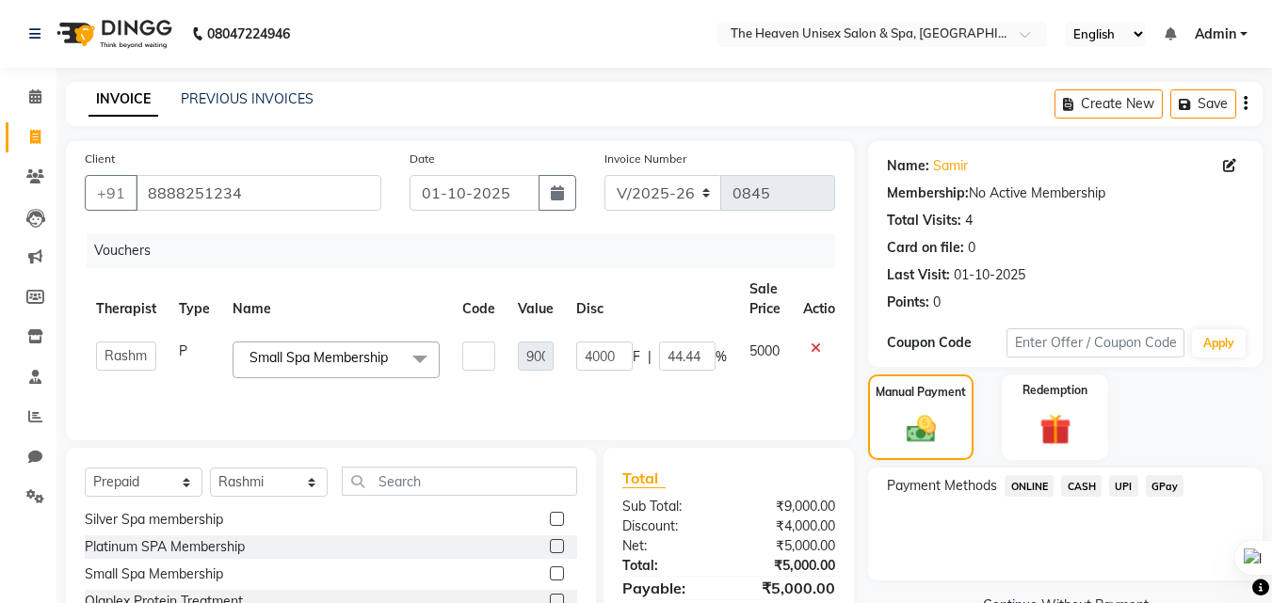
click at [1086, 489] on span "CASH" at bounding box center [1081, 486] width 40 height 22
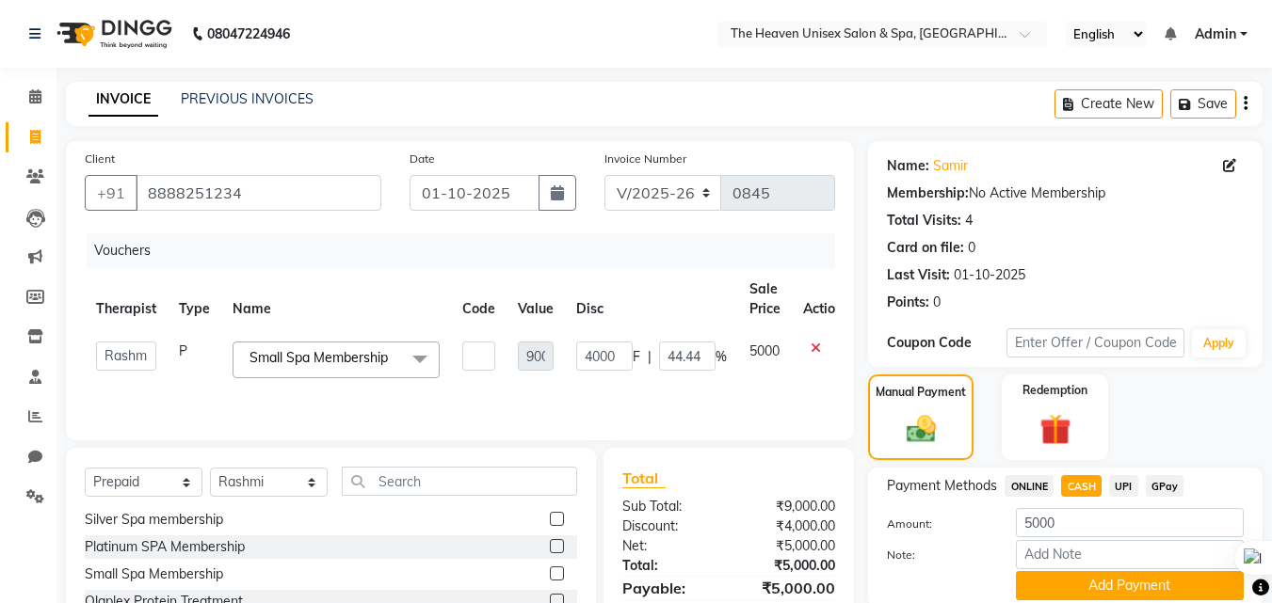
scroll to position [151, 0]
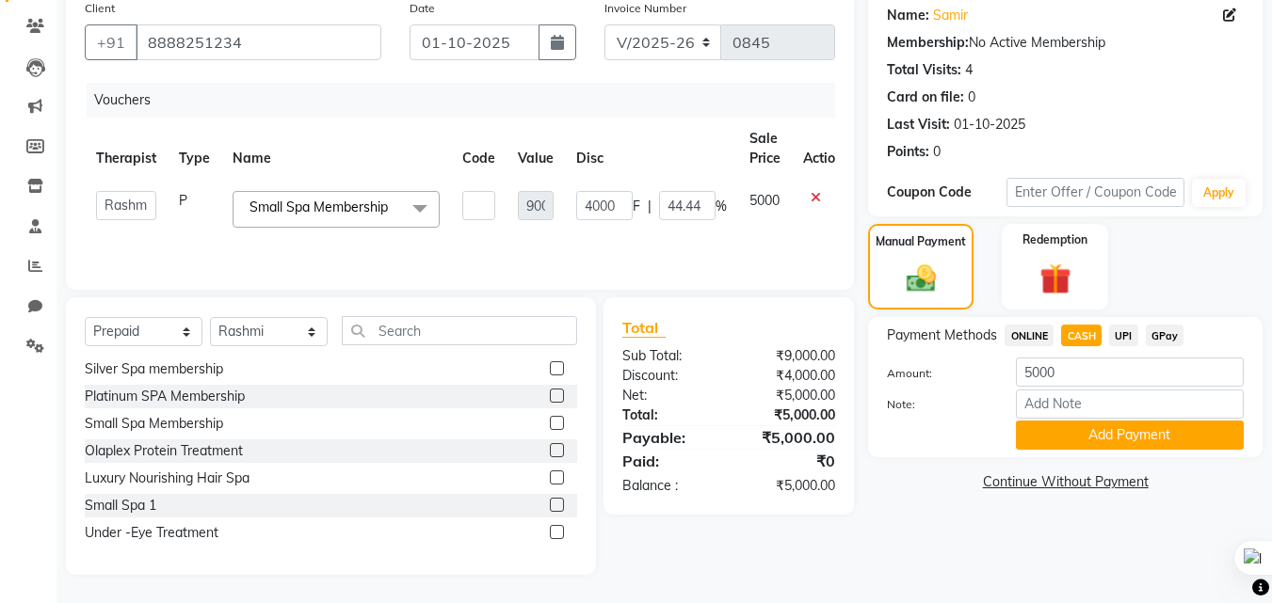
click at [1087, 437] on button "Add Payment" at bounding box center [1130, 435] width 228 height 29
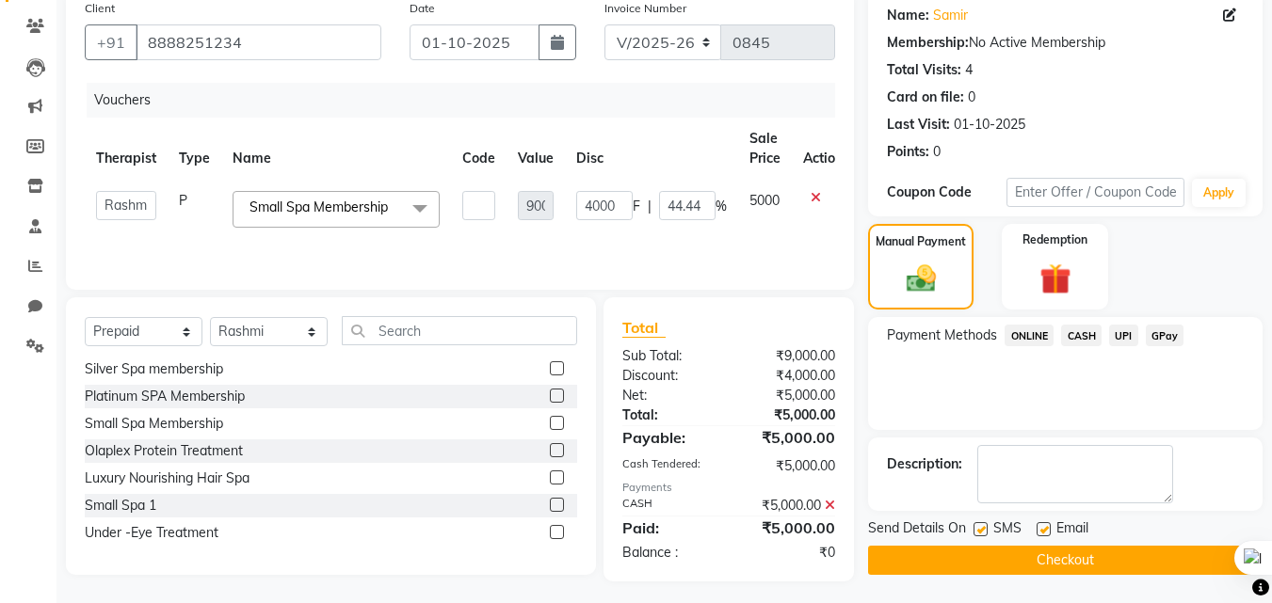
scroll to position [157, 0]
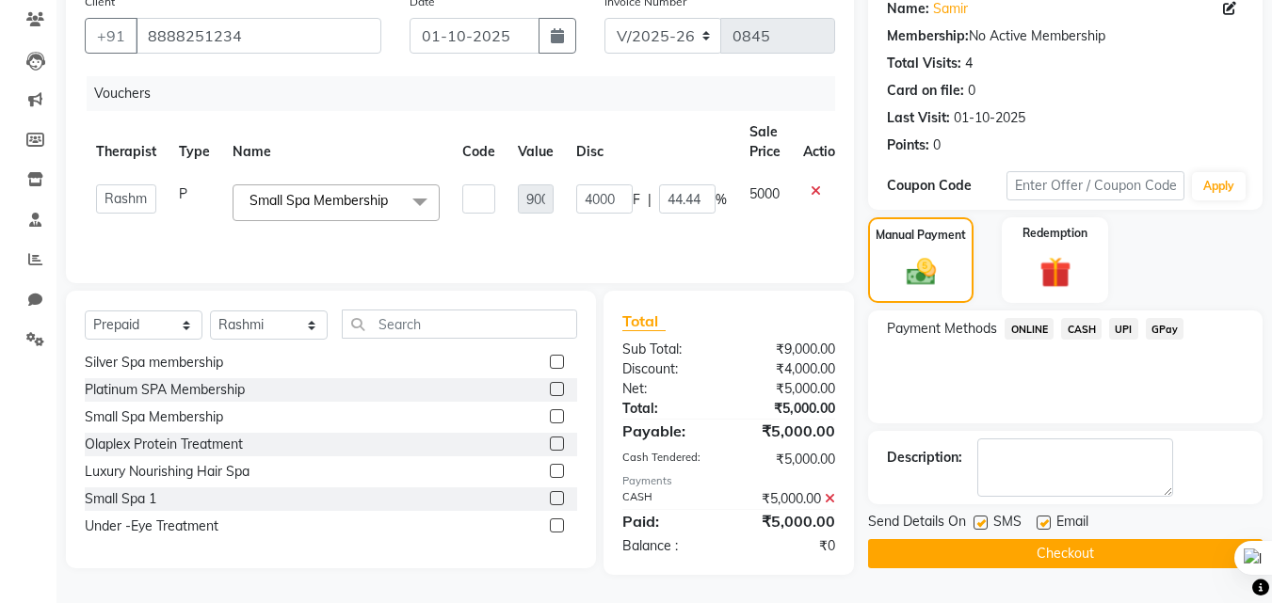
click at [1065, 541] on button "Checkout" at bounding box center [1065, 553] width 394 height 29
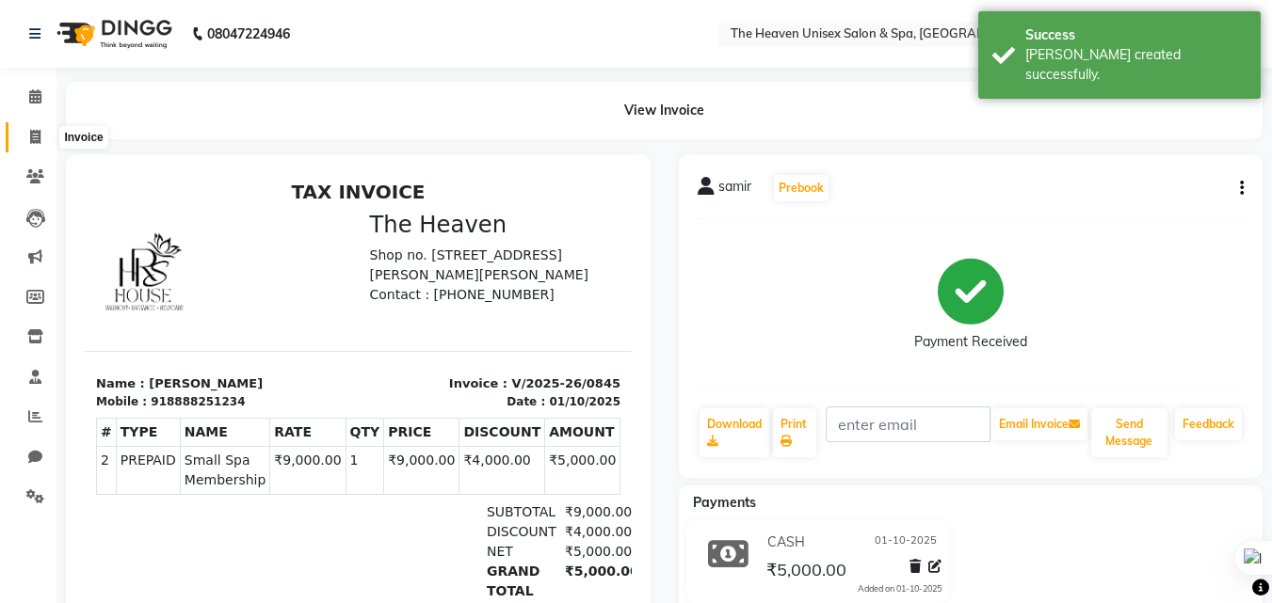
click at [49, 132] on span at bounding box center [35, 138] width 33 height 22
select select "8417"
select select "service"
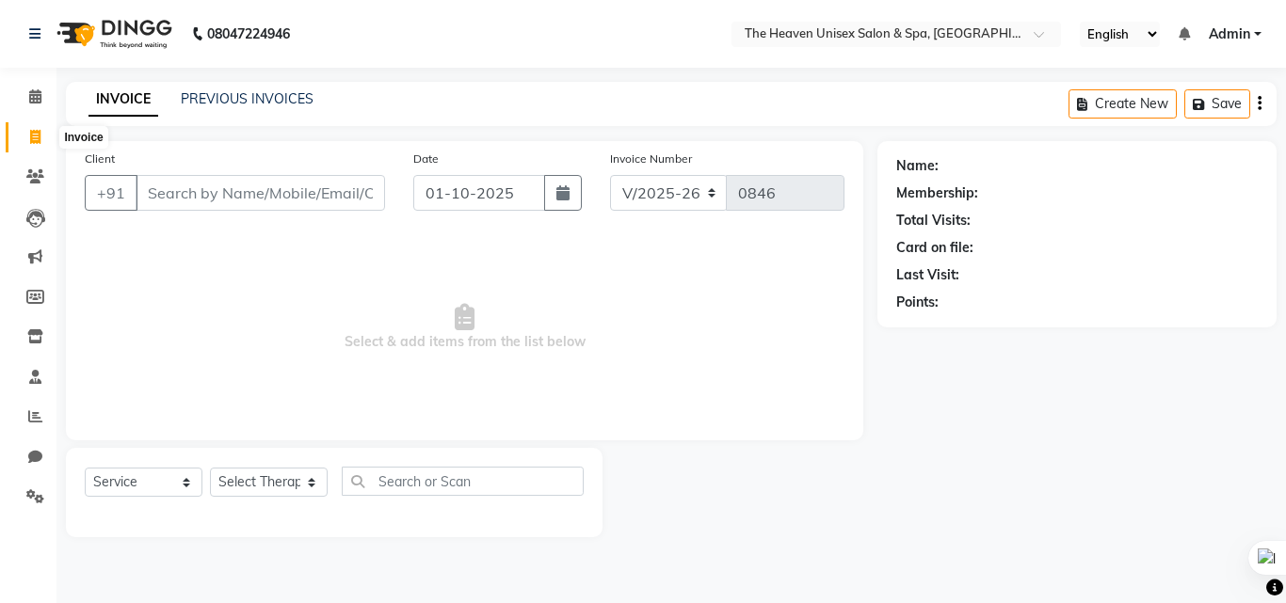
click at [42, 135] on span at bounding box center [35, 138] width 33 height 22
select select "service"
select select "8417"
type input "0846"
click at [32, 97] on icon at bounding box center [35, 96] width 12 height 14
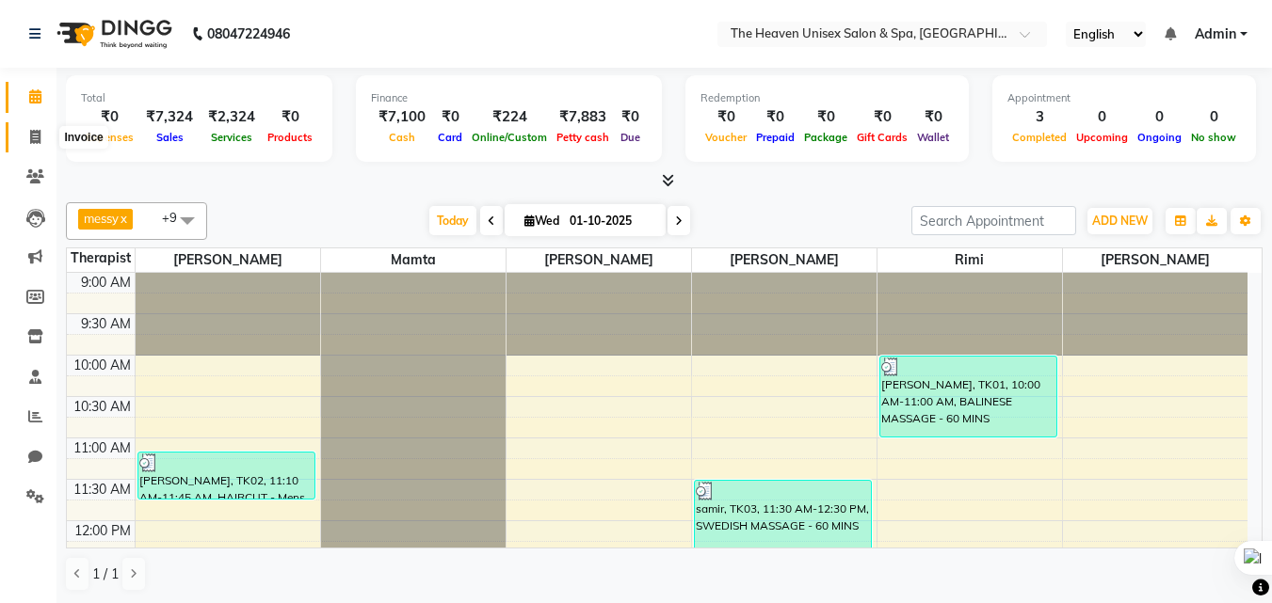
click at [33, 130] on icon at bounding box center [35, 137] width 10 height 14
select select "8417"
select select "service"
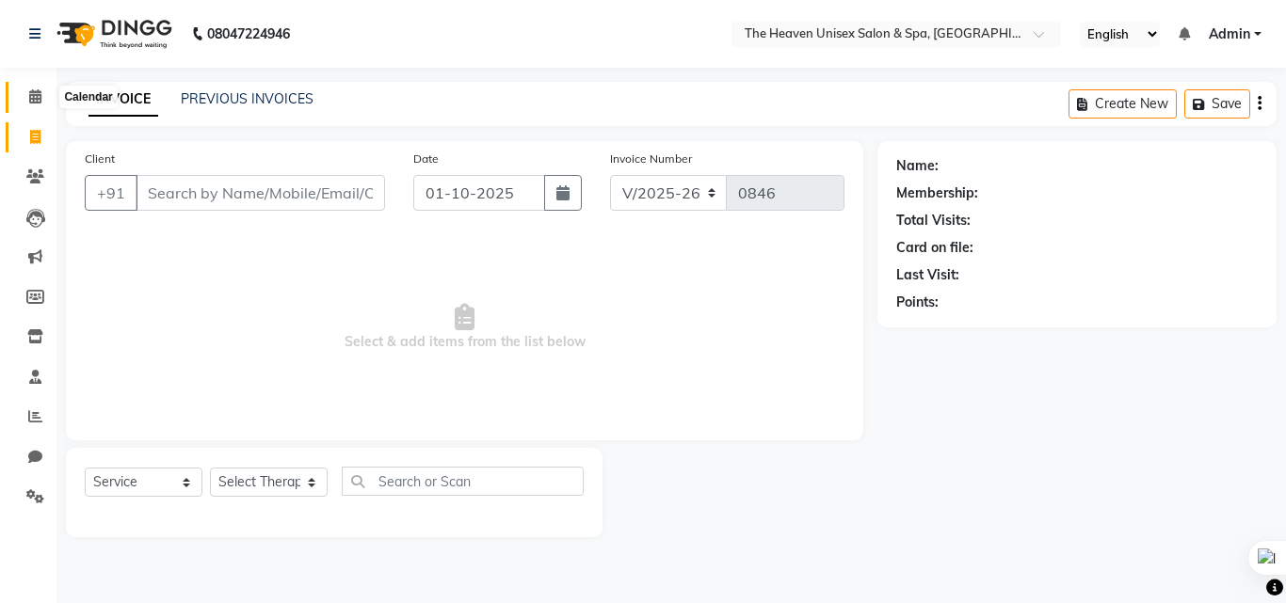
click at [37, 103] on icon at bounding box center [35, 96] width 12 height 14
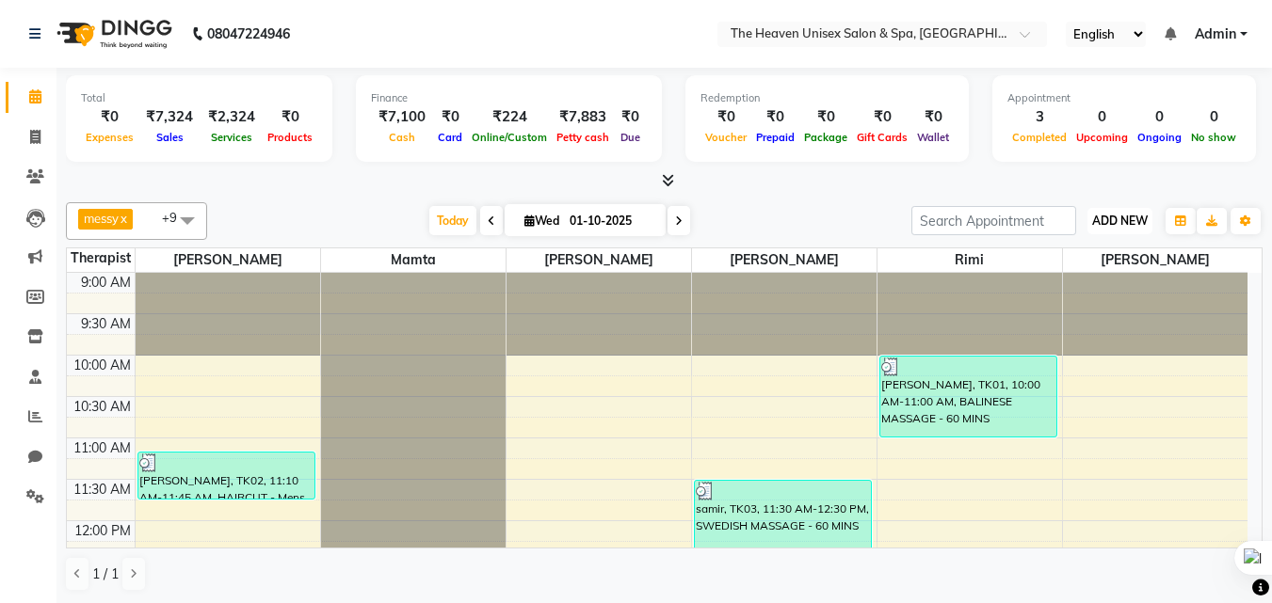
click at [1125, 223] on span "ADD NEW" at bounding box center [1120, 221] width 56 height 14
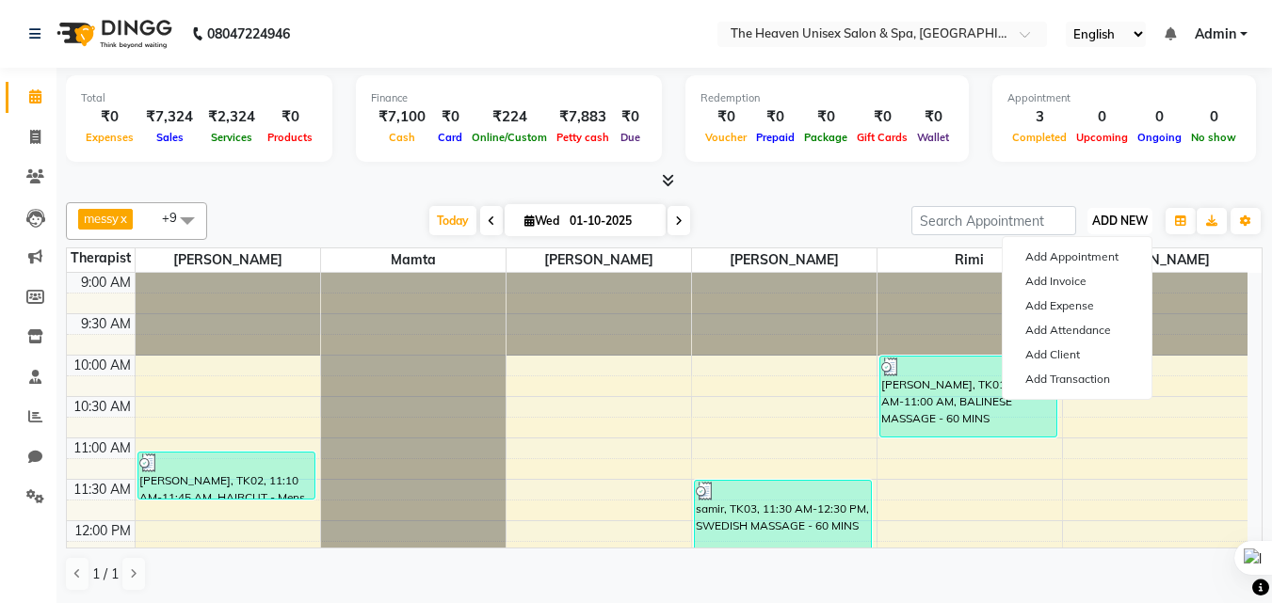
click at [1117, 226] on span "ADD NEW" at bounding box center [1120, 221] width 56 height 14
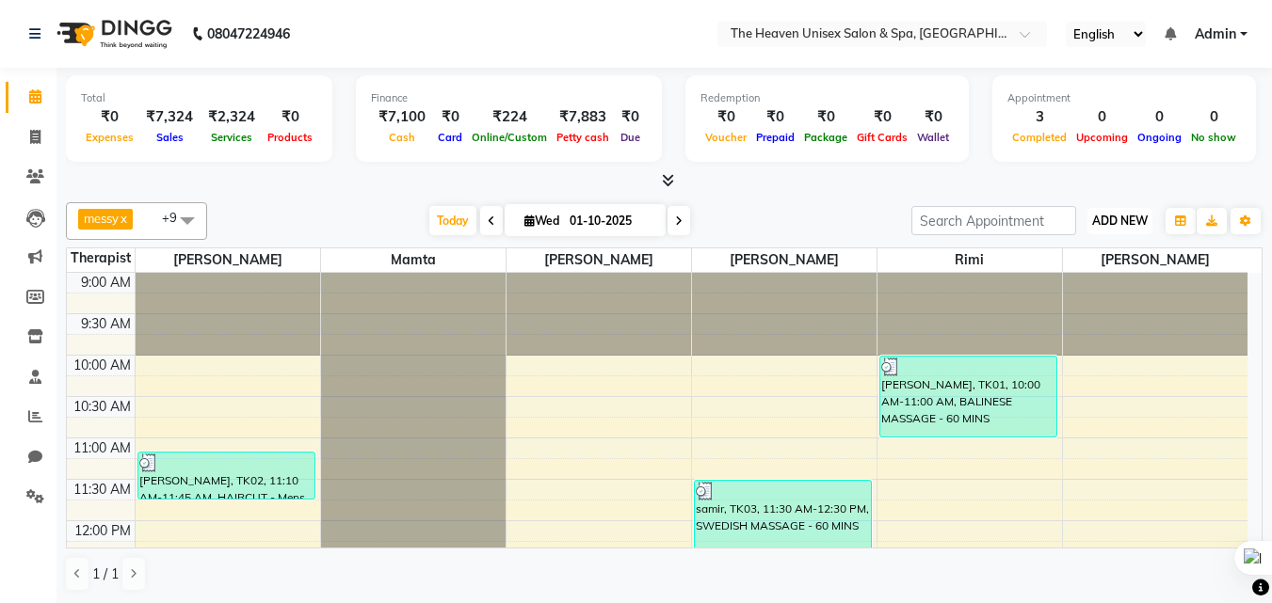
click at [1117, 226] on span "ADD NEW" at bounding box center [1120, 221] width 56 height 14
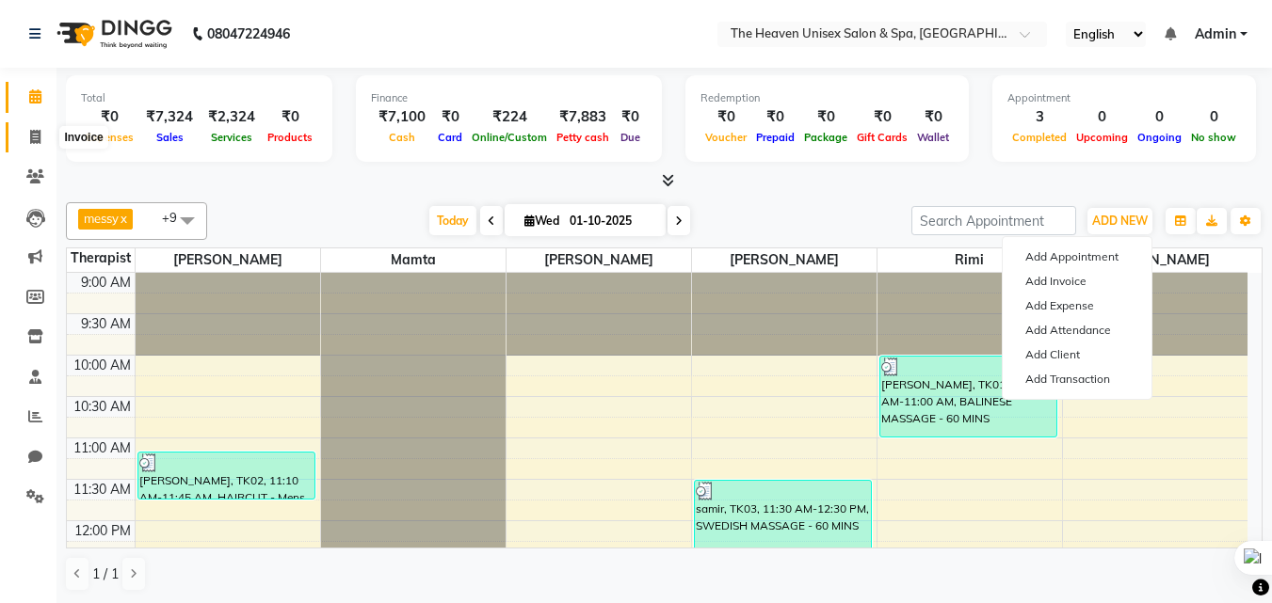
click at [33, 138] on icon at bounding box center [35, 137] width 10 height 14
select select "service"
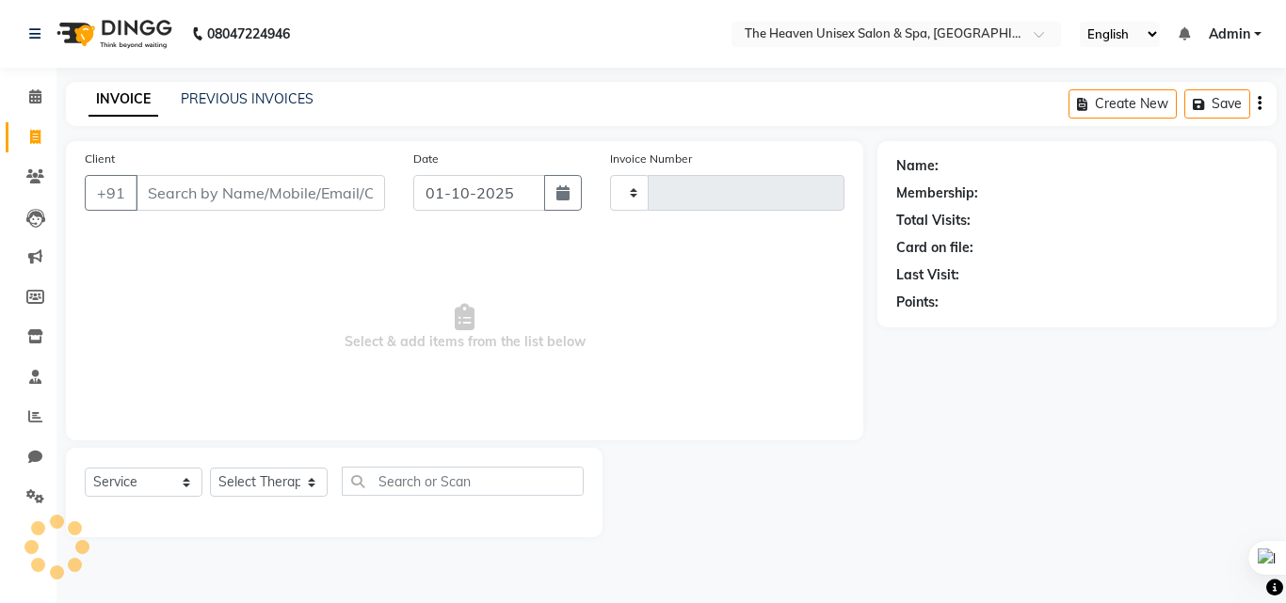
type input "0846"
select select "8417"
click at [184, 196] on input "Client" at bounding box center [260, 193] width 249 height 36
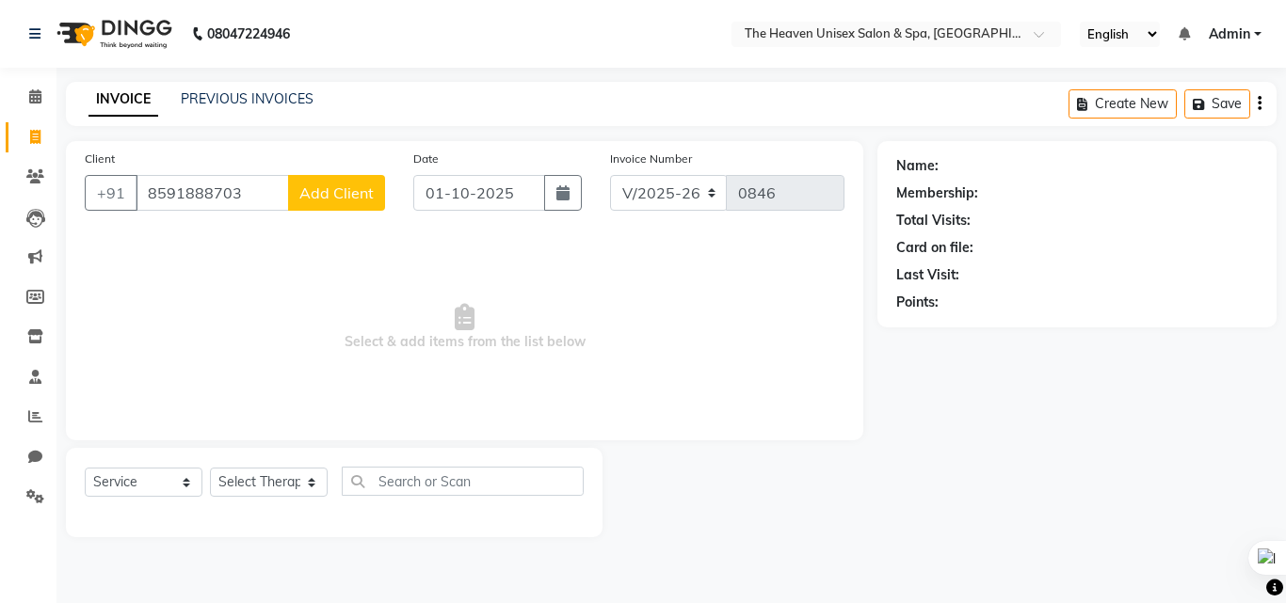
type input "8591888703"
click at [356, 207] on button "Add Client" at bounding box center [336, 193] width 97 height 36
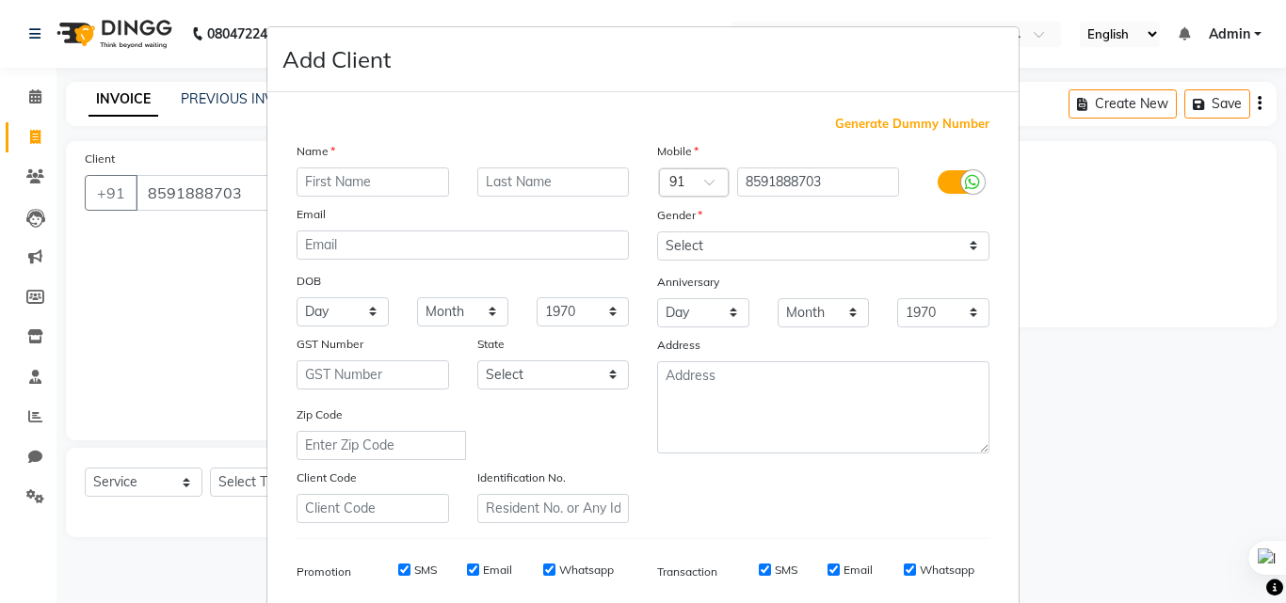
click at [330, 180] on input "text" at bounding box center [373, 182] width 153 height 29
type input "[PERSON_NAME]"
click at [554, 189] on input "text" at bounding box center [553, 182] width 153 height 29
click at [806, 249] on select "Select Male Female Other Prefer Not To Say" at bounding box center [823, 246] width 332 height 29
select select "female"
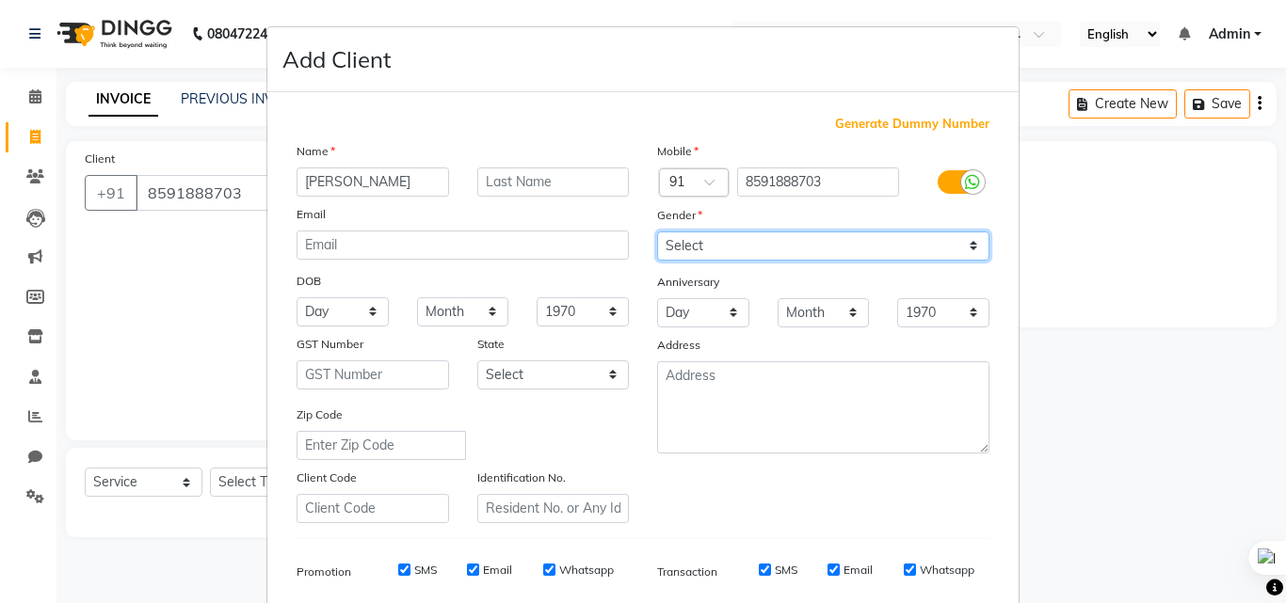
click at [657, 232] on select "Select Male Female Other Prefer Not To Say" at bounding box center [823, 246] width 332 height 29
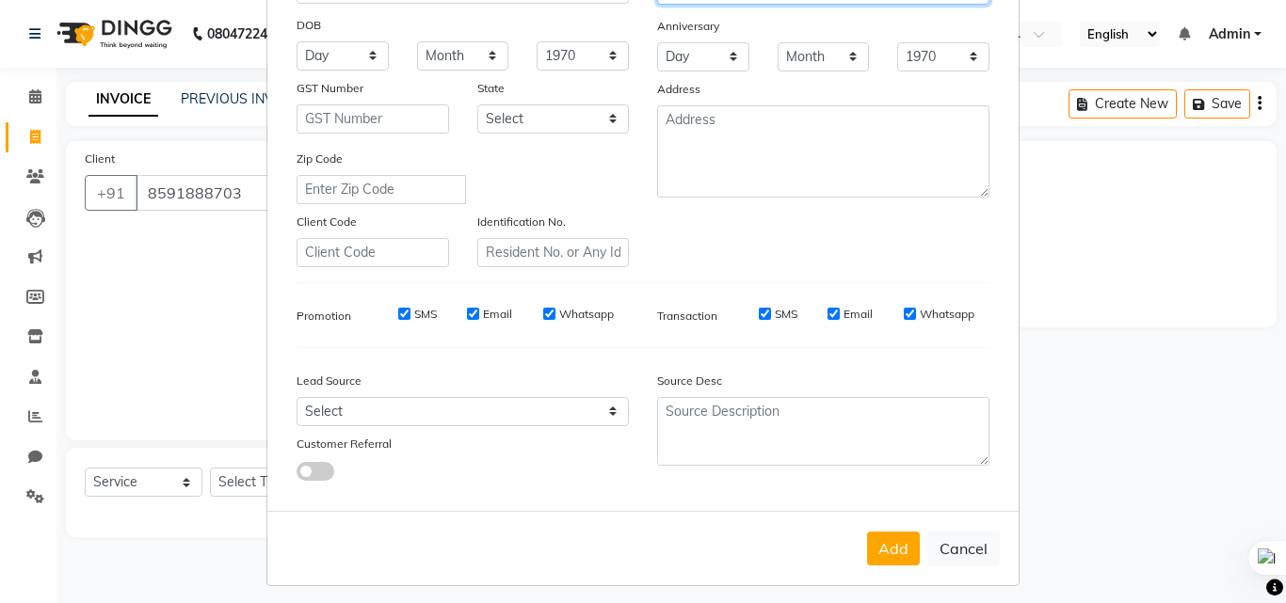
scroll to position [265, 0]
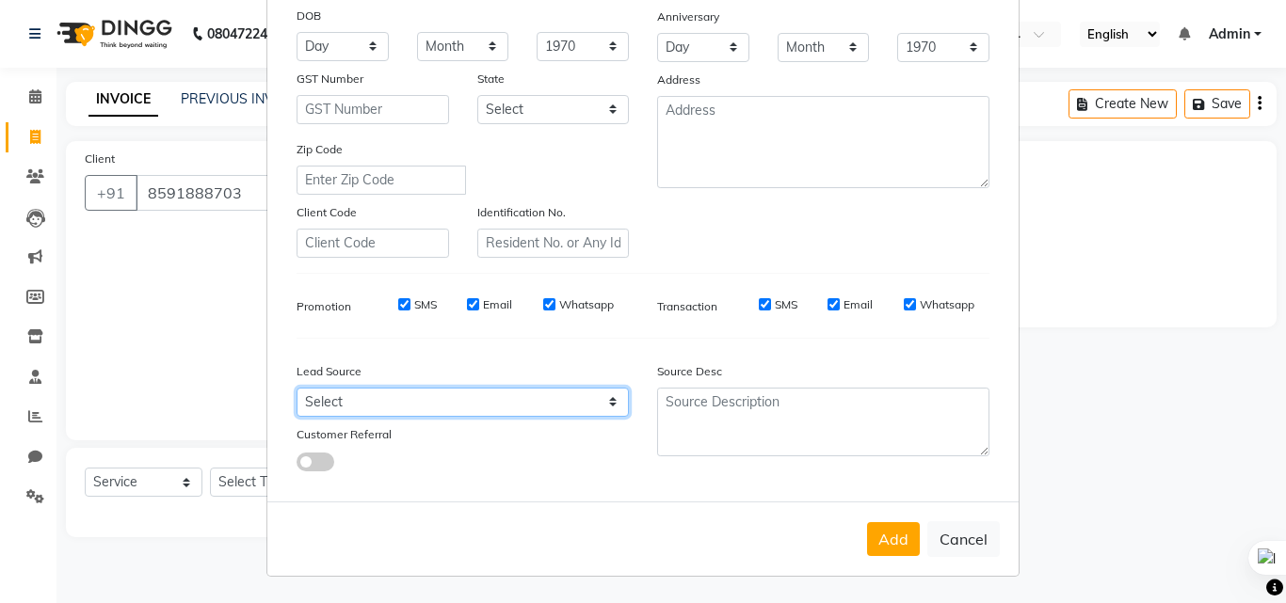
click at [425, 409] on select "Select Walk-in Referral Internet Friend Word of Mouth Advertisement Facebook Ju…" at bounding box center [463, 402] width 332 height 29
select select "55212"
click at [297, 388] on select "Select Walk-in Referral Internet Friend Word of Mouth Advertisement Facebook Ju…" at bounding box center [463, 402] width 332 height 29
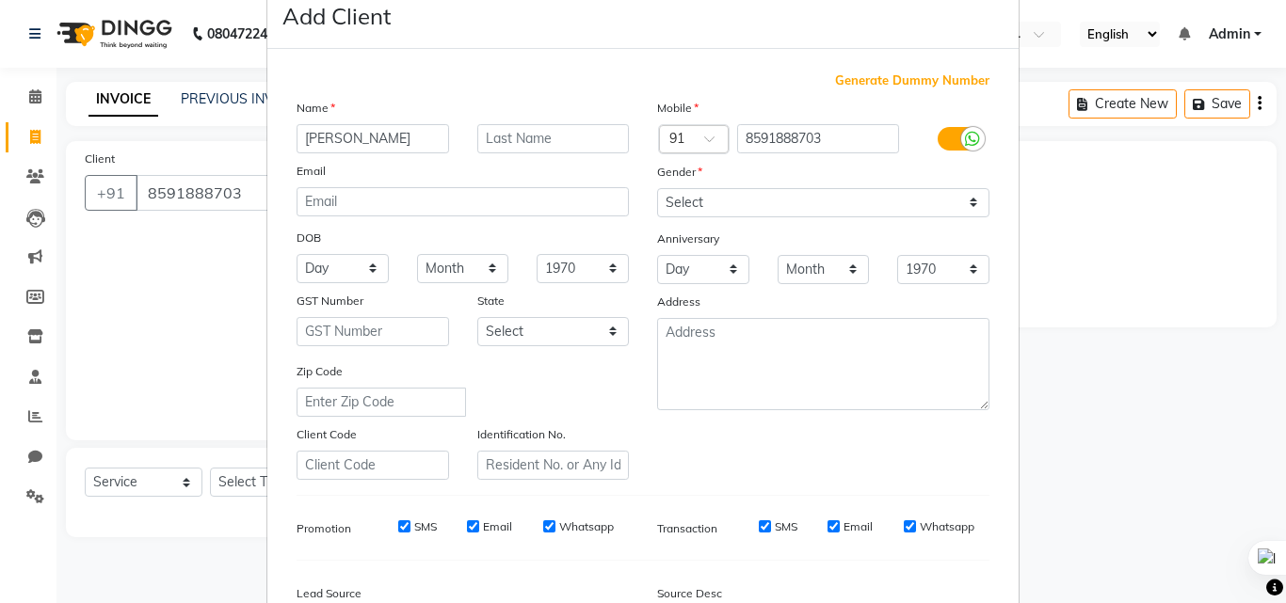
scroll to position [0, 0]
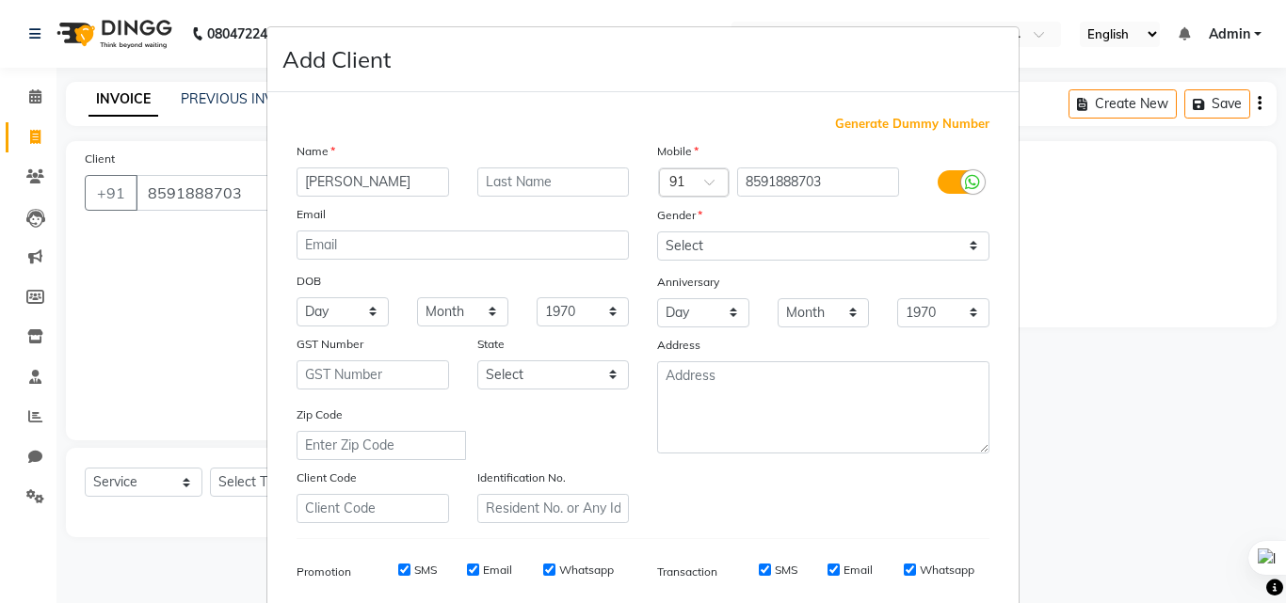
click at [945, 179] on label at bounding box center [959, 182] width 42 height 24
click at [0, 0] on input "checkbox" at bounding box center [0, 0] width 0 height 0
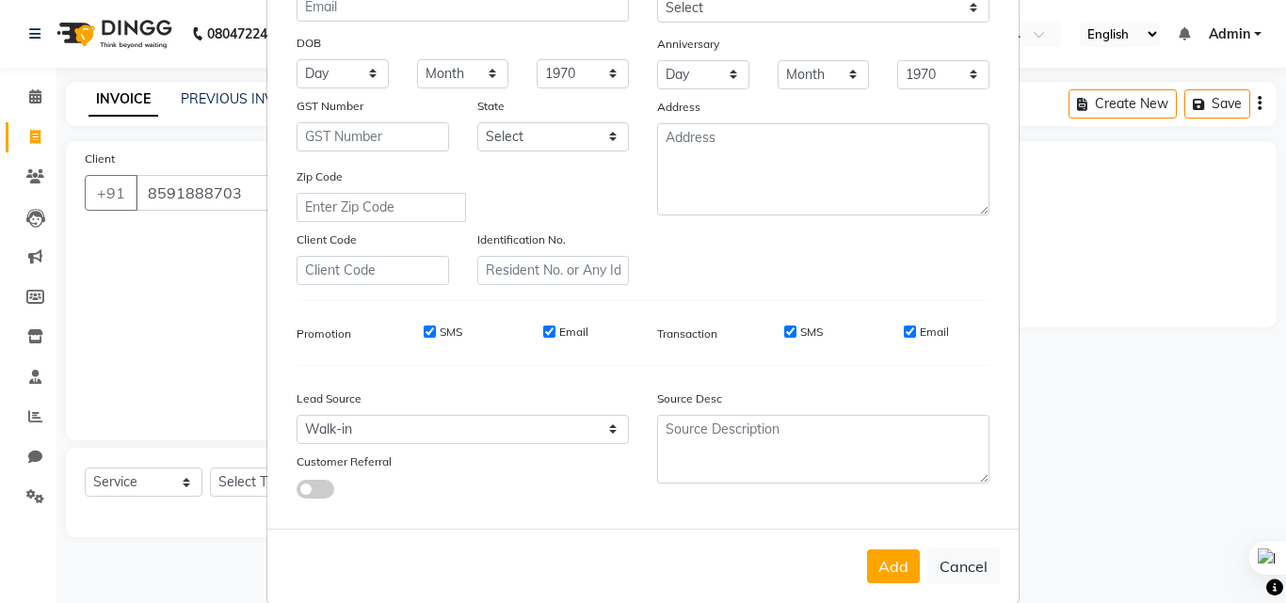
scroll to position [265, 0]
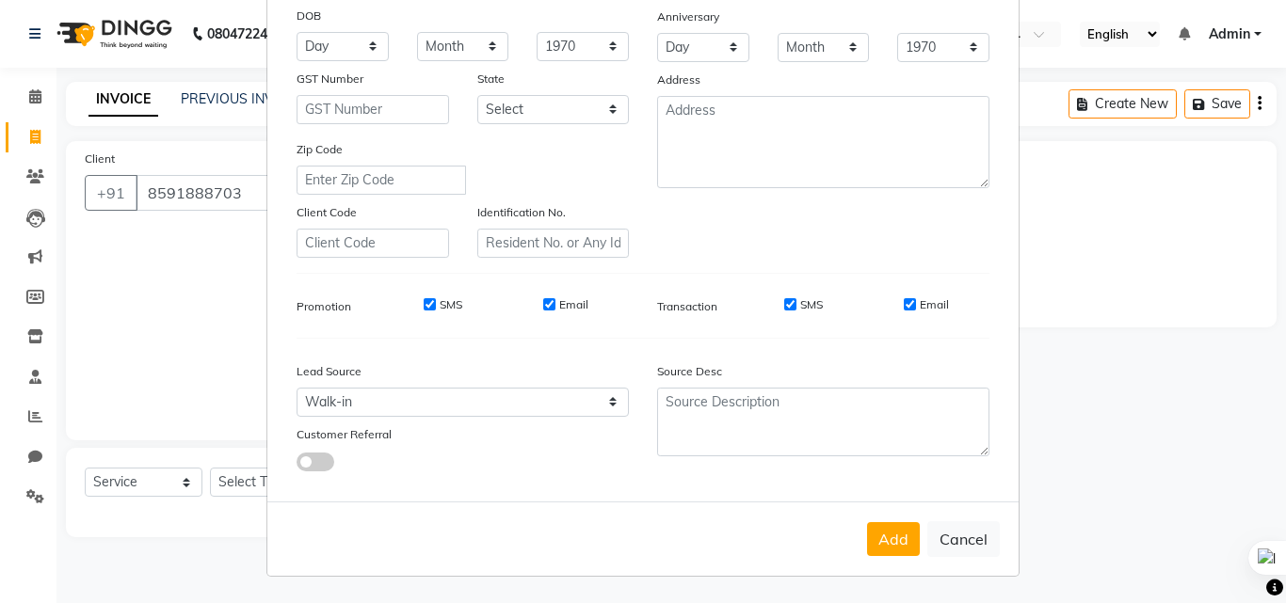
click at [424, 307] on input "SMS" at bounding box center [430, 304] width 12 height 12
checkbox input "false"
click at [535, 312] on div "SMS Email" at bounding box center [493, 305] width 272 height 17
click at [550, 307] on div "Email" at bounding box center [565, 305] width 45 height 17
click at [543, 302] on input "Email" at bounding box center [549, 304] width 12 height 12
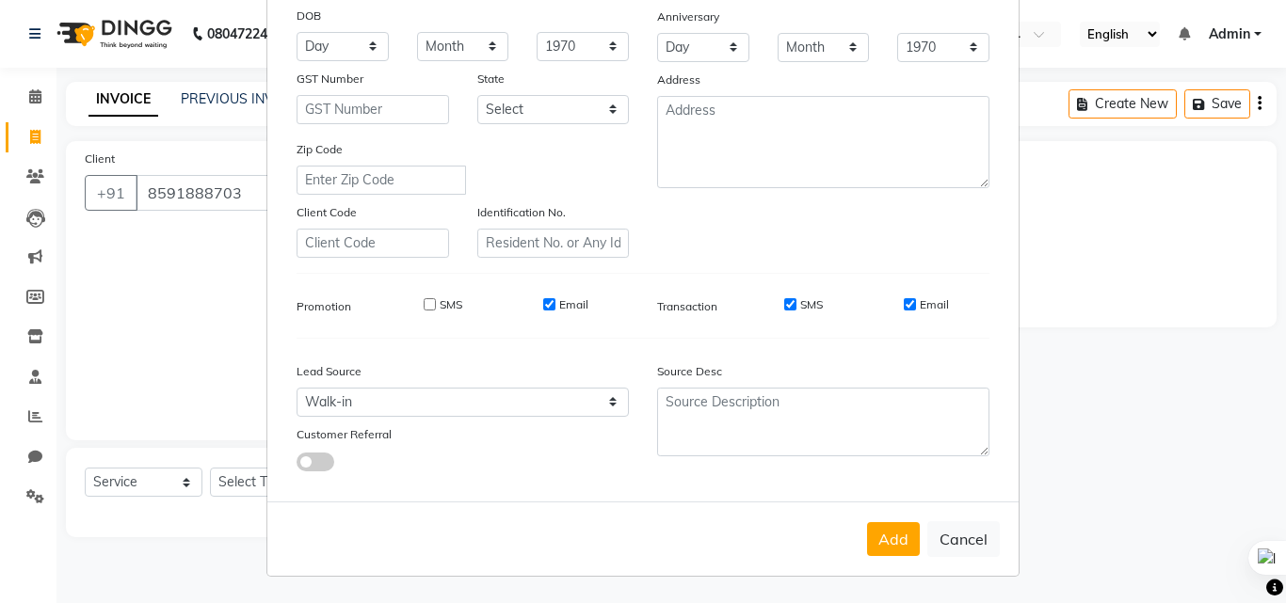
checkbox input "false"
click at [789, 308] on input "SMS" at bounding box center [790, 304] width 12 height 12
checkbox input "false"
click at [904, 297] on div "Email" at bounding box center [926, 305] width 45 height 17
click at [904, 305] on input "Email" at bounding box center [910, 304] width 12 height 12
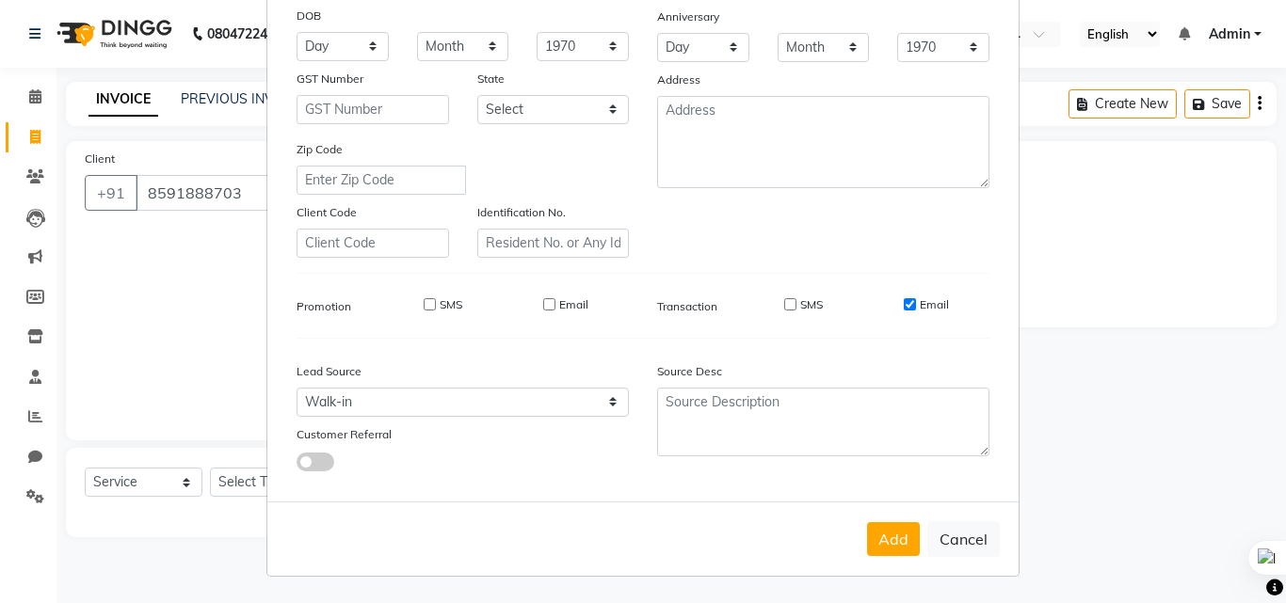
checkbox input "false"
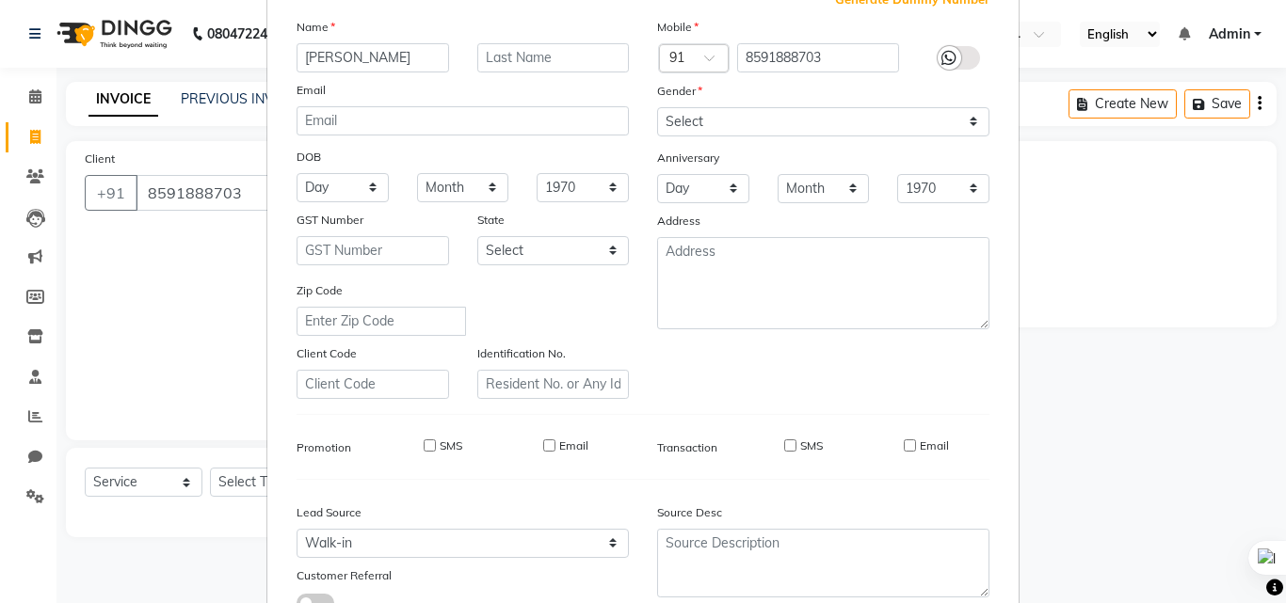
scroll to position [0, 0]
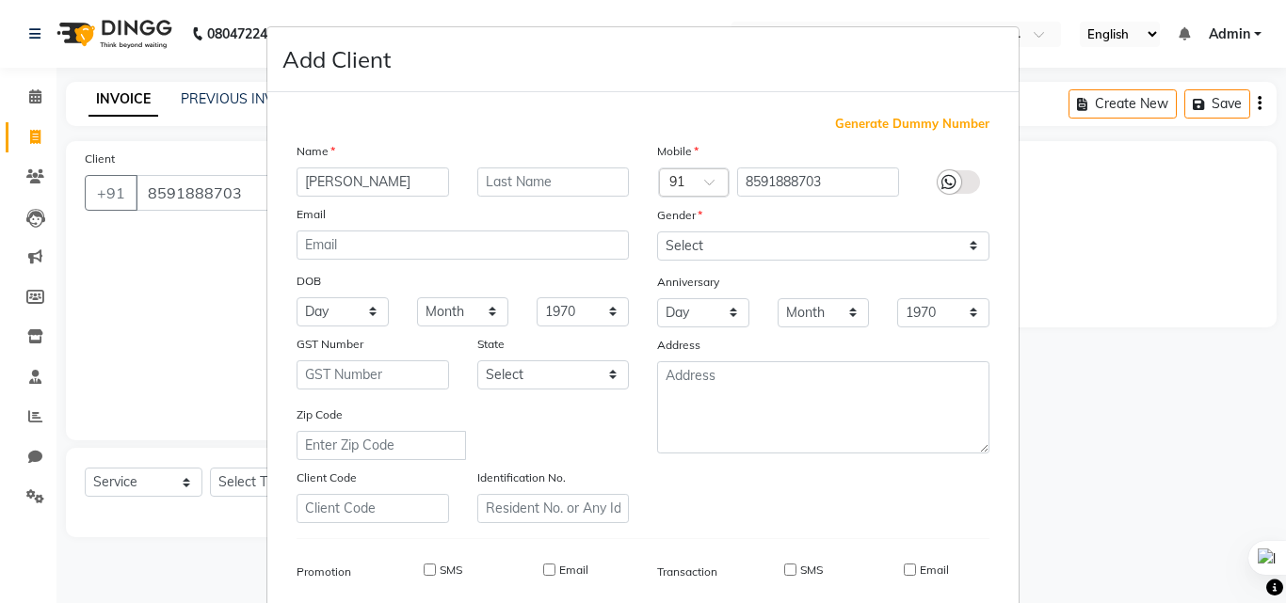
click at [947, 190] on icon at bounding box center [948, 182] width 15 height 17
click at [0, 0] on input "checkbox" at bounding box center [0, 0] width 0 height 0
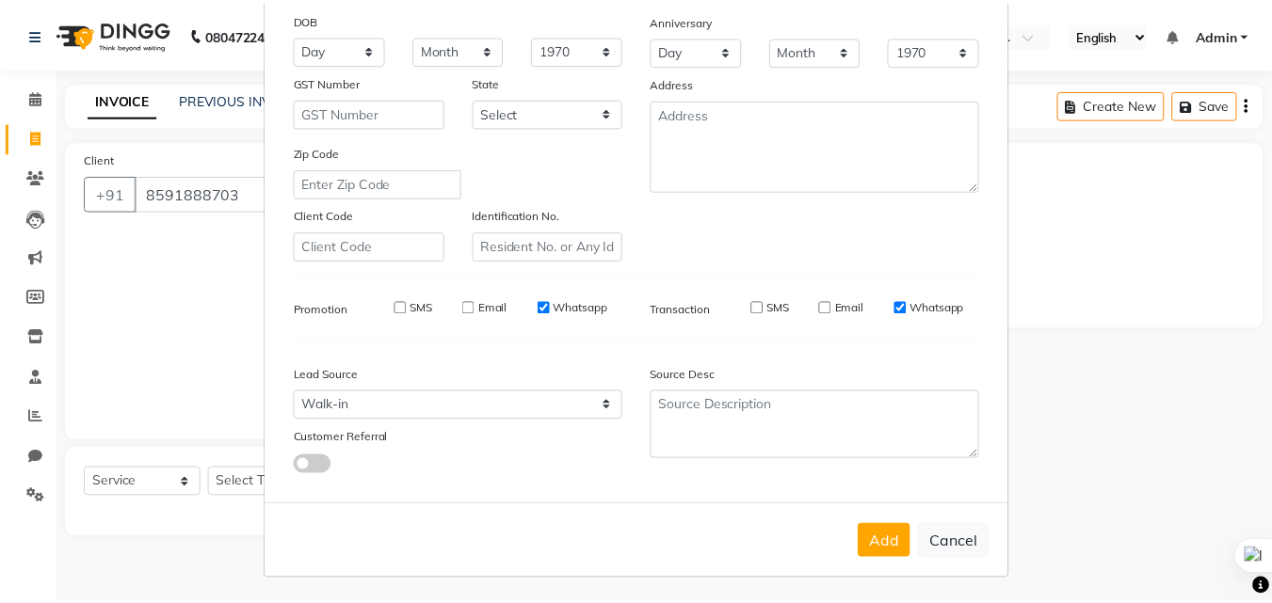
scroll to position [265, 0]
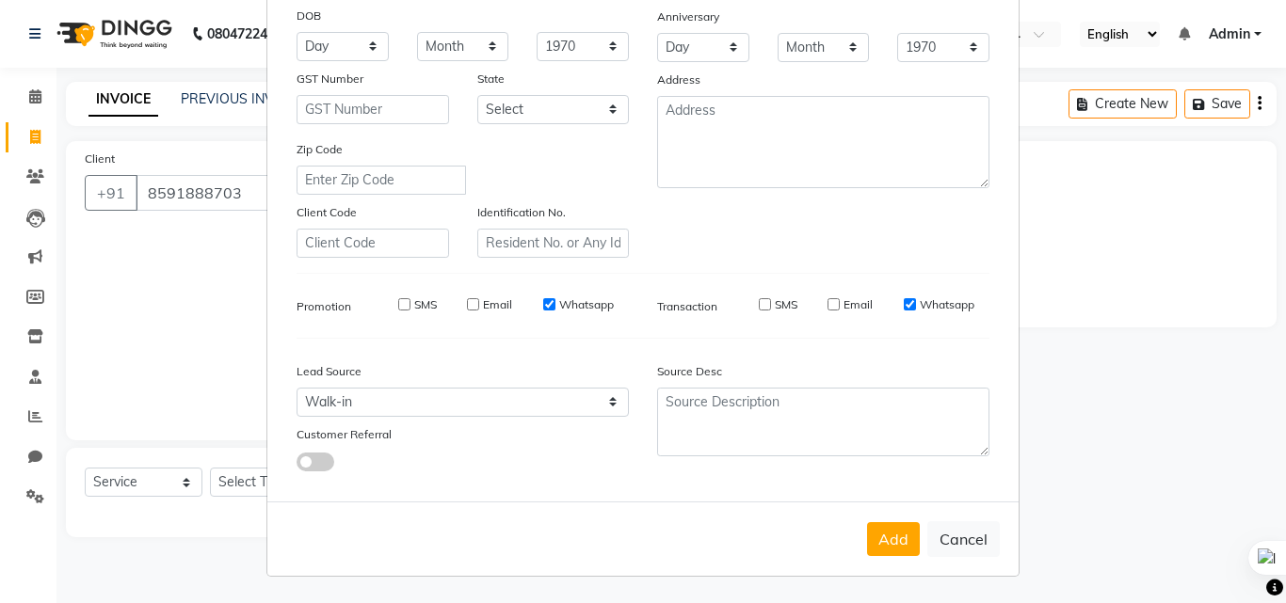
click at [401, 305] on input "SMS" at bounding box center [404, 304] width 12 height 12
checkbox input "true"
click at [467, 306] on input "Email" at bounding box center [473, 304] width 12 height 12
checkbox input "true"
click at [763, 304] on input "SMS" at bounding box center [765, 304] width 12 height 12
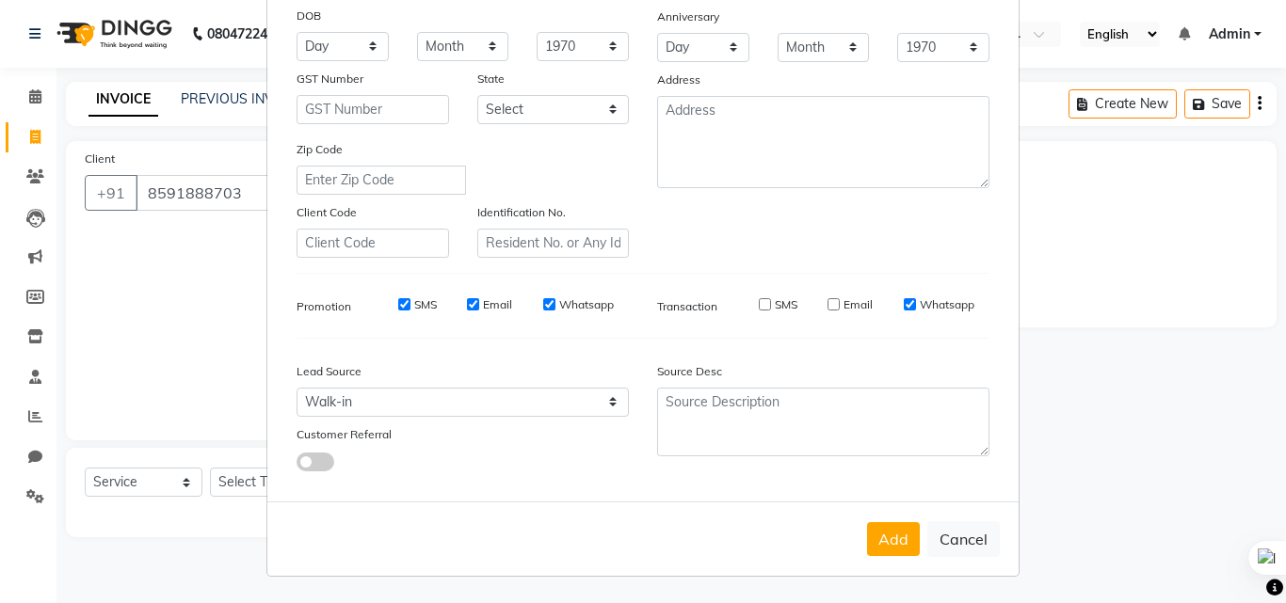
checkbox input "true"
click at [836, 307] on div "Email" at bounding box center [850, 305] width 45 height 17
click at [832, 302] on input "Email" at bounding box center [834, 304] width 12 height 12
checkbox input "true"
click at [890, 536] on button "Add" at bounding box center [893, 539] width 53 height 34
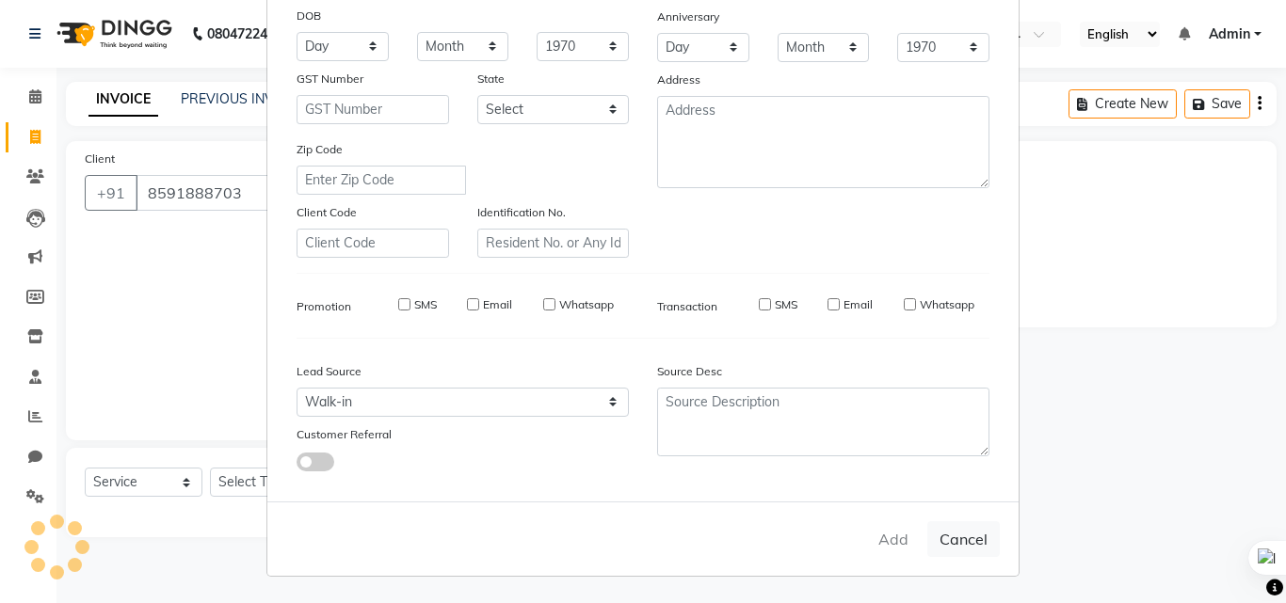
select select
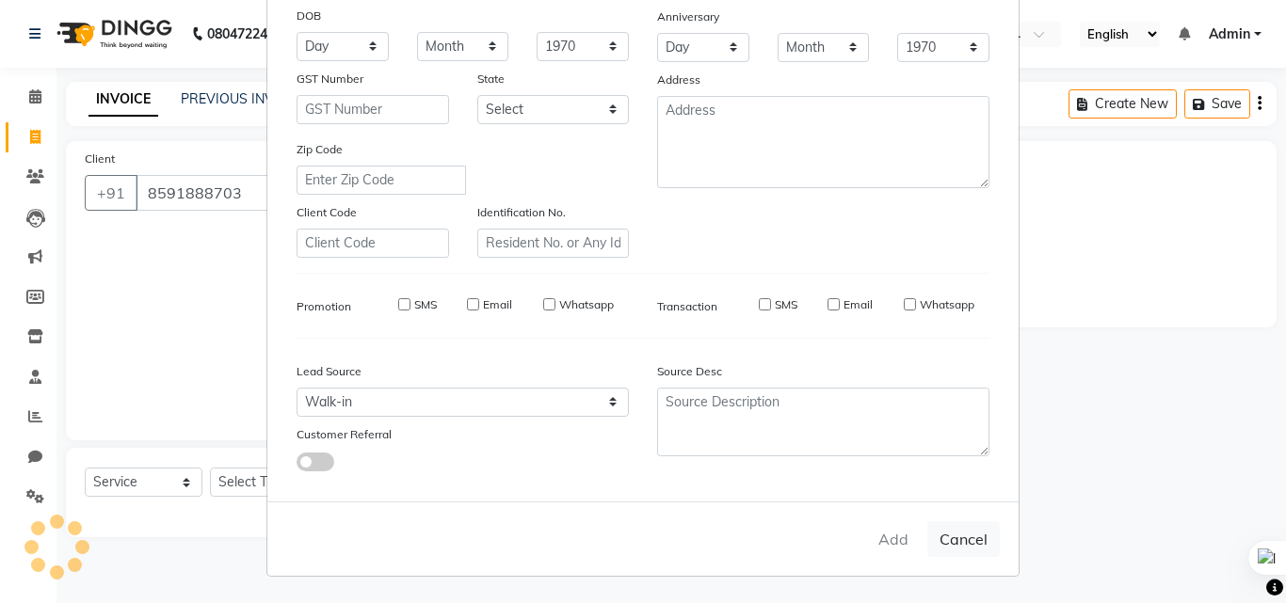
select select
checkbox input "false"
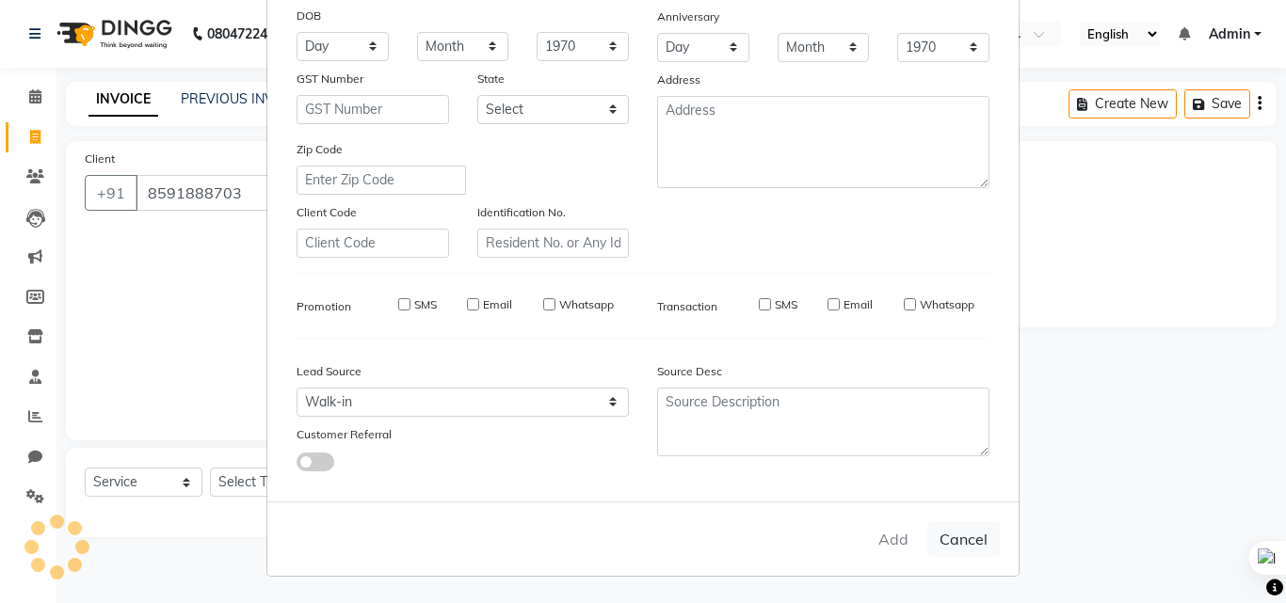
checkbox input "false"
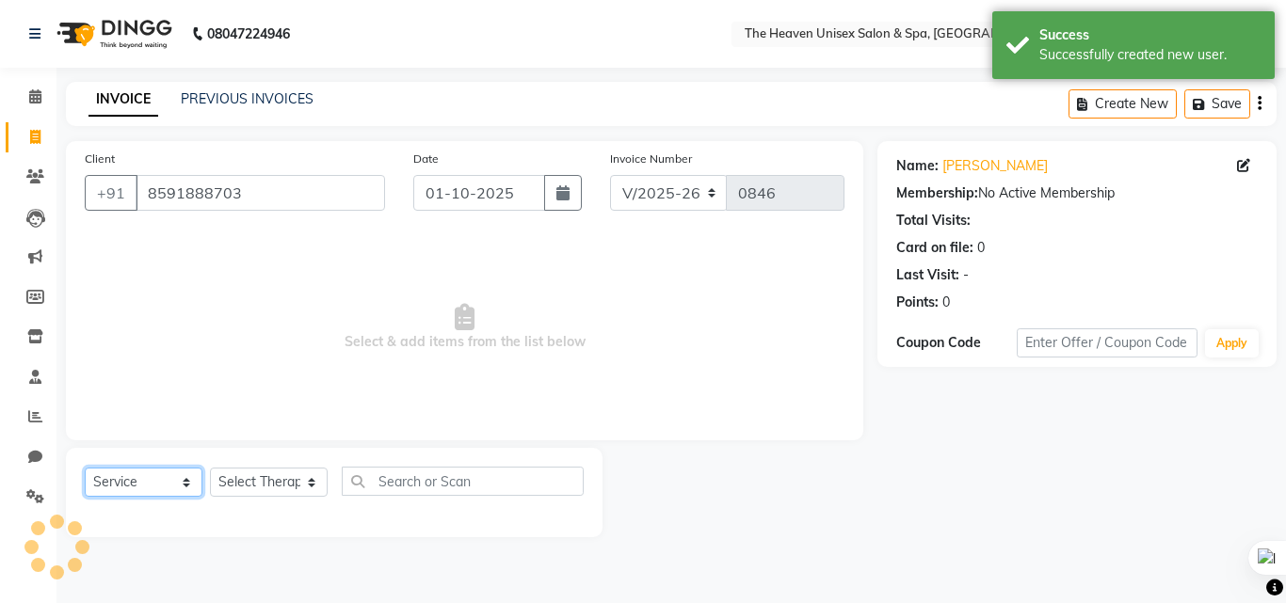
click at [162, 482] on select "Select Service Product Membership Package Voucher Prepaid Gift Card" at bounding box center [144, 482] width 118 height 29
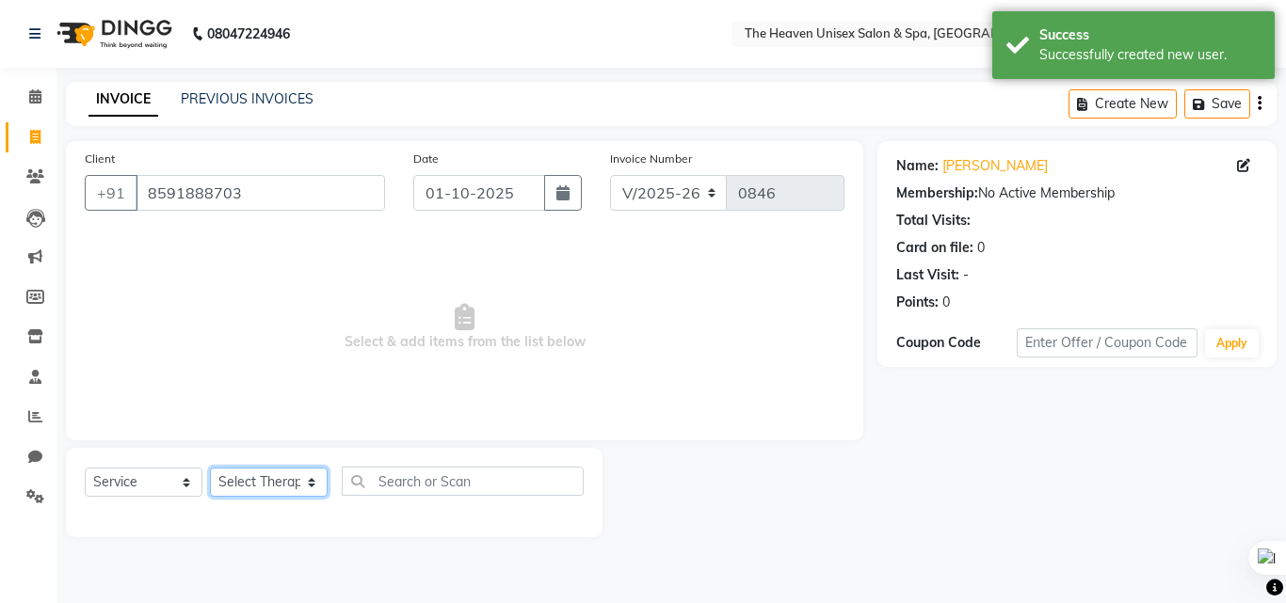
click at [254, 482] on select "Select Therapist Emtiyaz Himanshu Singh HRS House Lucky Mamta Meraj Monika pui …" at bounding box center [269, 482] width 118 height 29
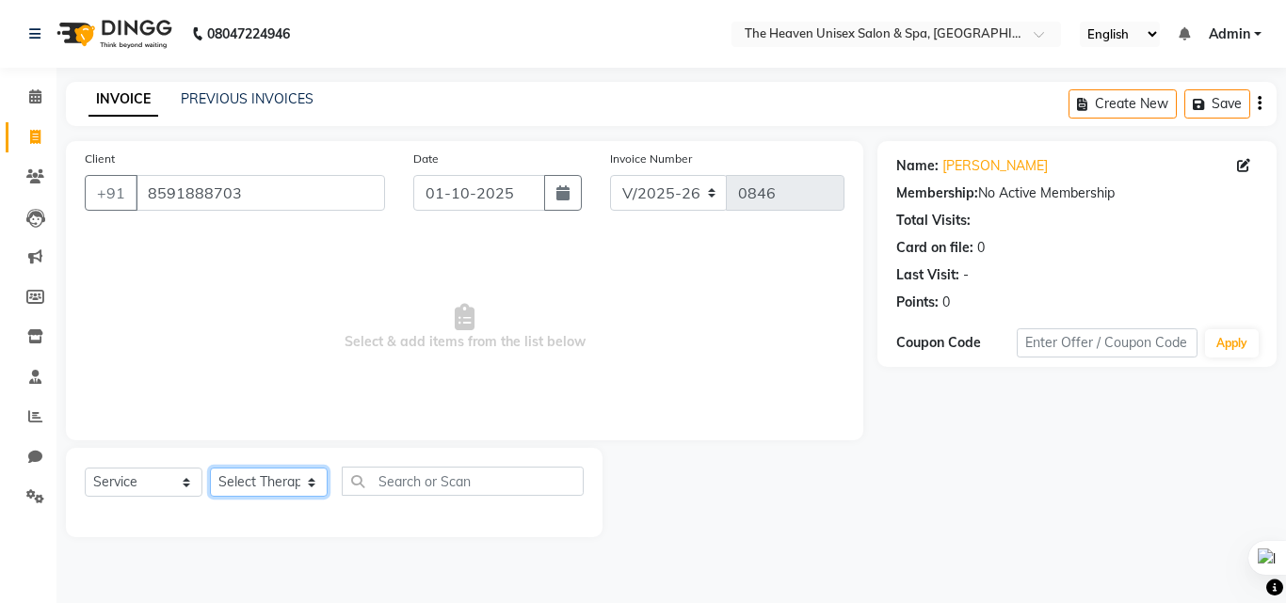
select select "93373"
click at [210, 468] on select "Select Therapist Emtiyaz Himanshu Singh HRS House Lucky Mamta Meraj Monika pui …" at bounding box center [269, 482] width 118 height 29
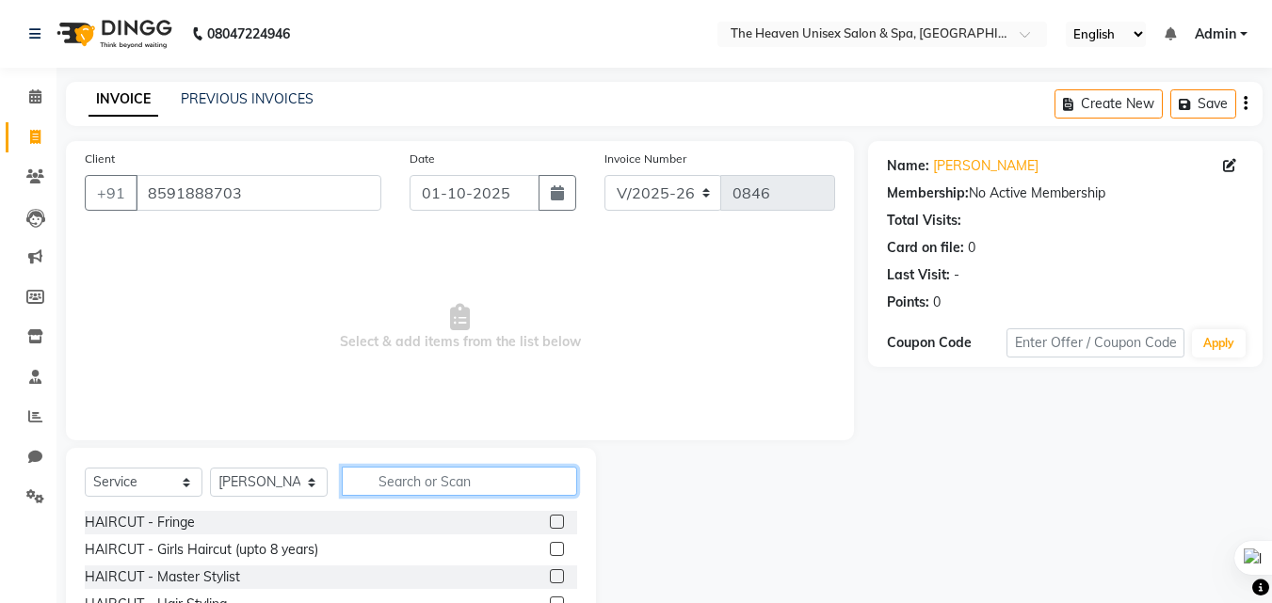
click at [480, 486] on input "text" at bounding box center [459, 481] width 235 height 29
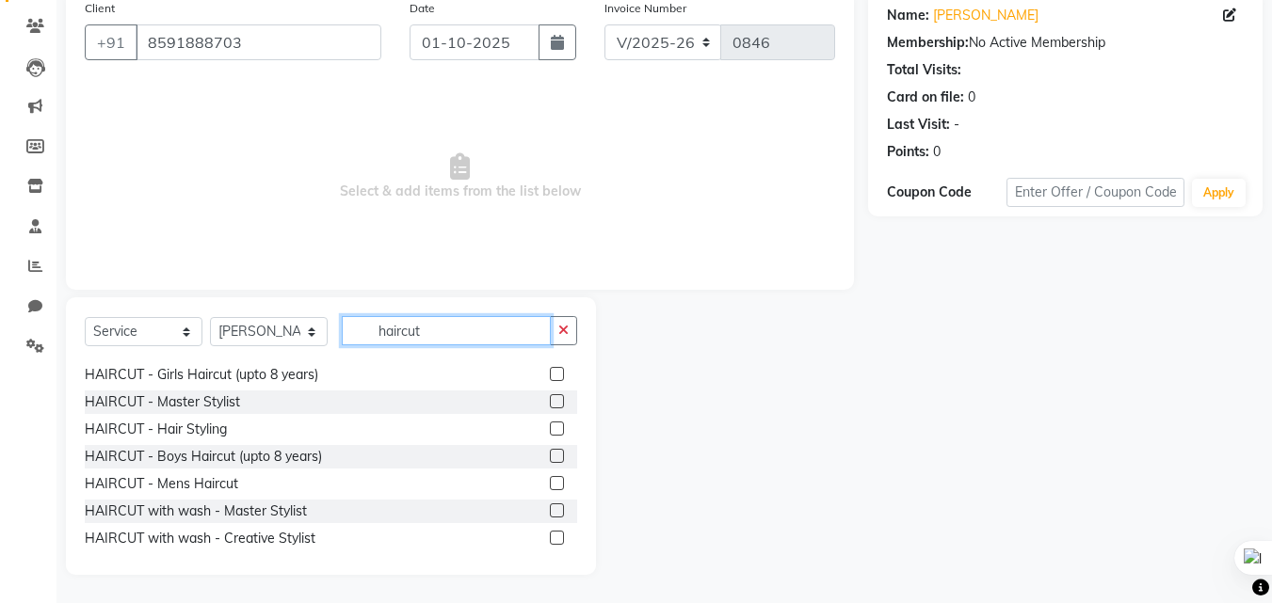
scroll to position [30, 0]
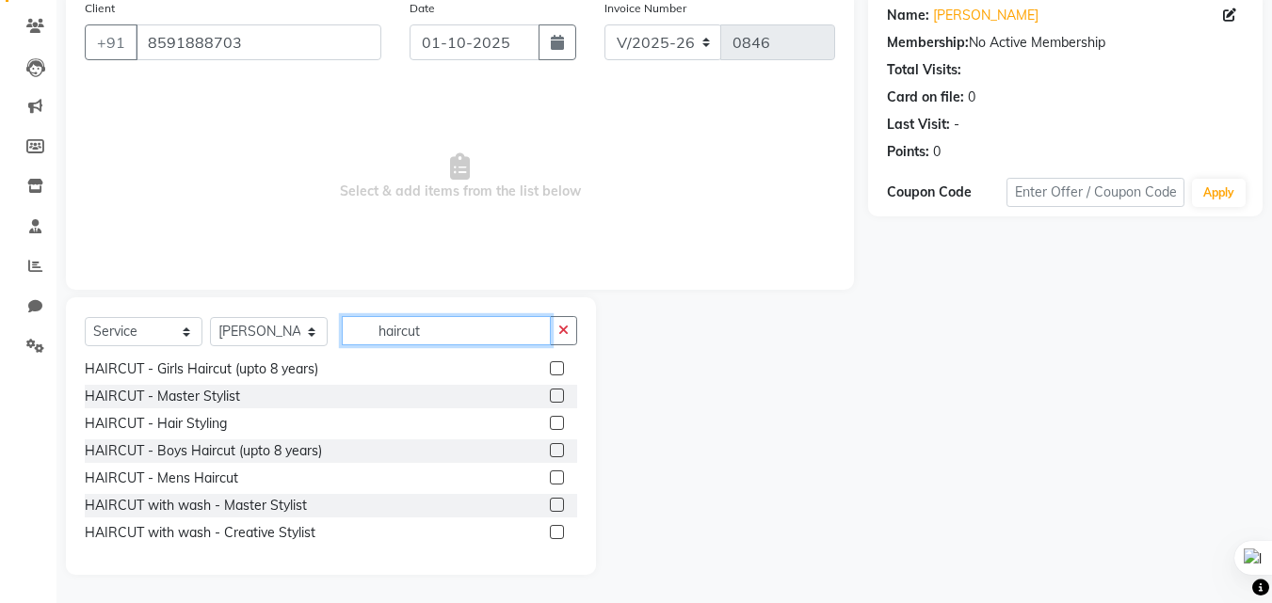
type input "haircut"
click at [550, 421] on label at bounding box center [557, 423] width 14 height 14
click at [550, 421] on input "checkbox" at bounding box center [556, 424] width 12 height 12
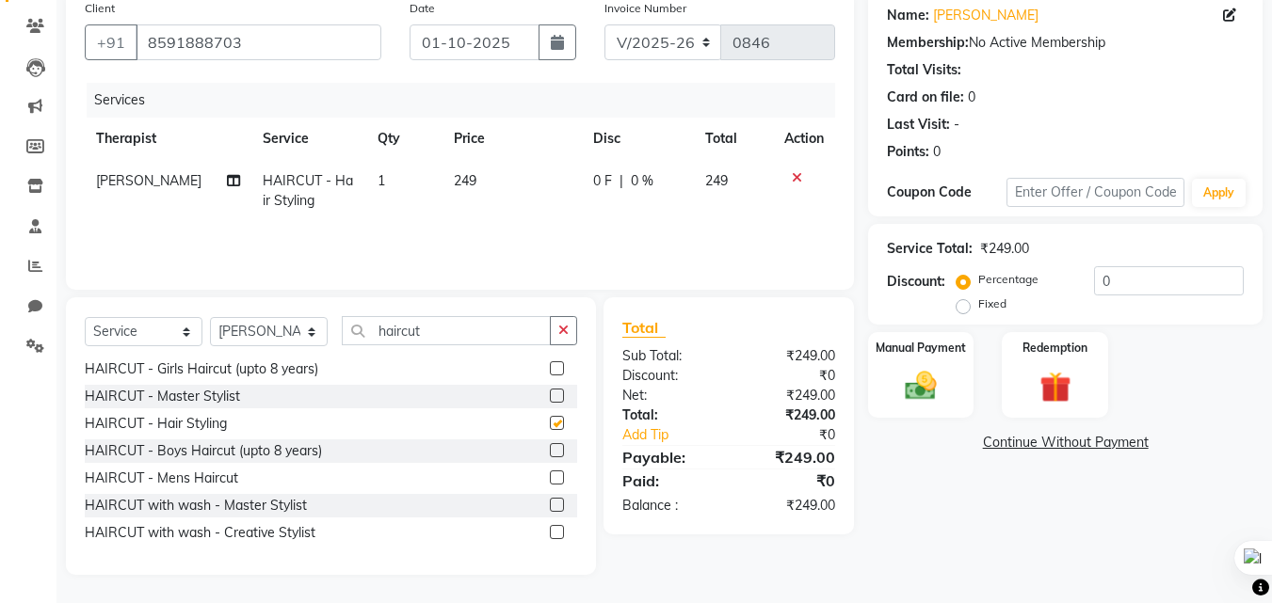
checkbox input "false"
click at [1113, 280] on input "0" at bounding box center [1169, 280] width 150 height 29
type input "2"
click at [1120, 290] on input "number" at bounding box center [1169, 280] width 150 height 29
type input "30"
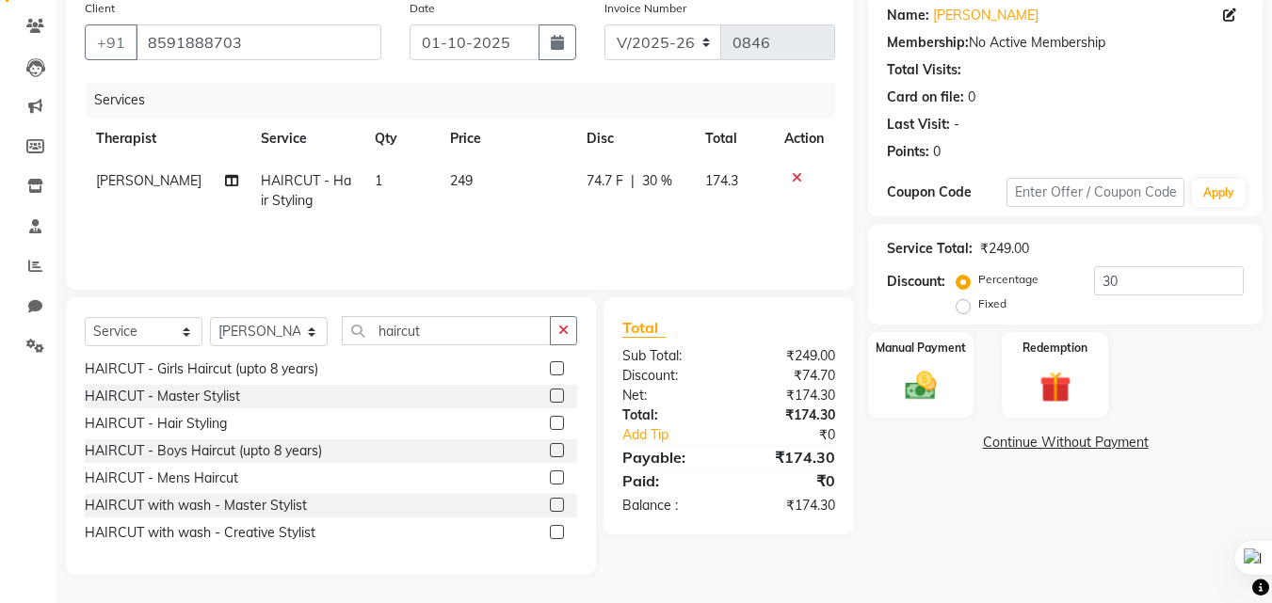
click at [978, 302] on label "Fixed" at bounding box center [992, 304] width 28 height 17
click at [971, 302] on input "Fixed" at bounding box center [966, 303] width 13 height 13
radio input "true"
click at [1128, 293] on input "30" at bounding box center [1169, 280] width 150 height 29
type input "3"
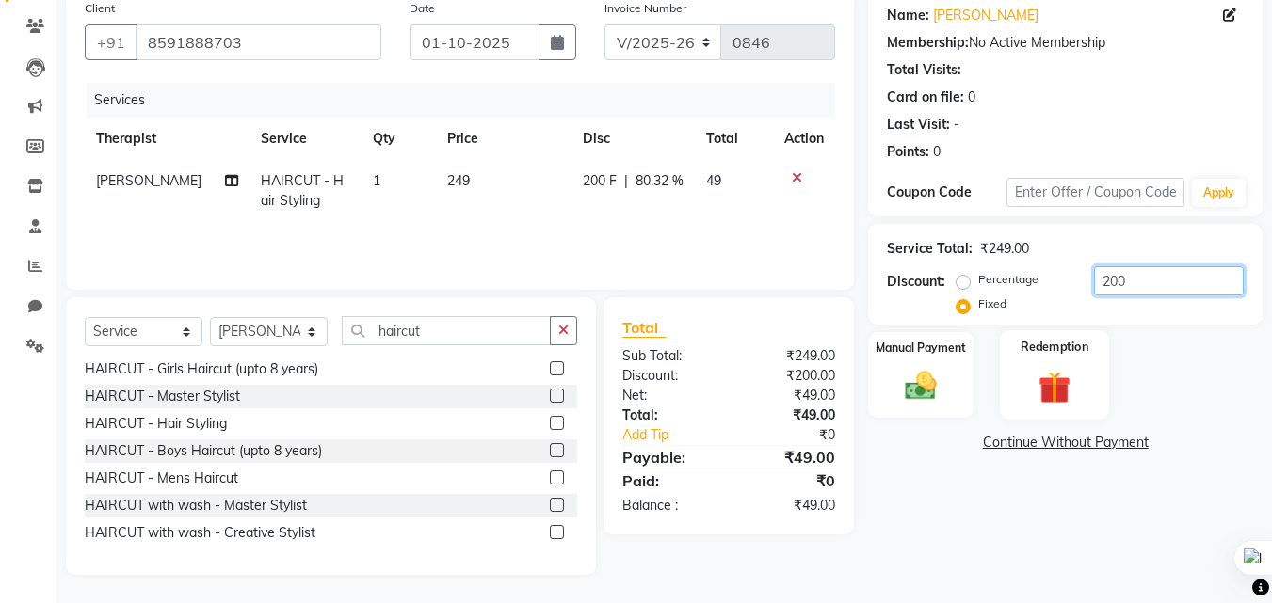
type input "200"
click at [1065, 389] on img at bounding box center [1054, 387] width 53 height 40
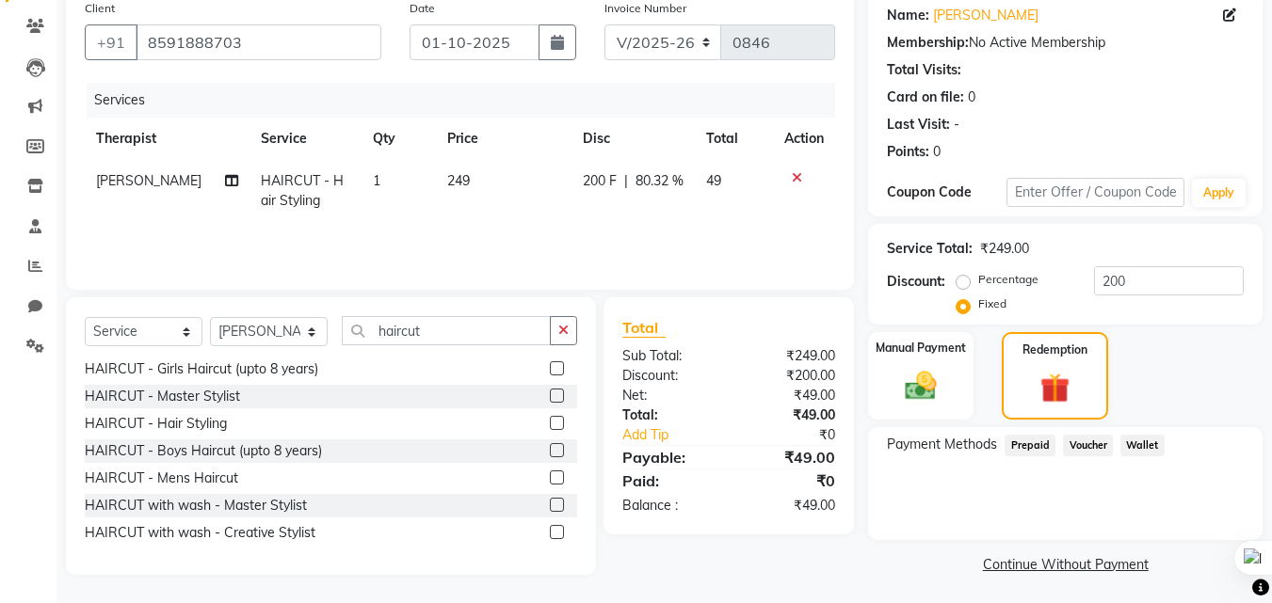
click at [1036, 446] on span "Prepaid" at bounding box center [1029, 446] width 51 height 22
click at [928, 387] on img at bounding box center [920, 386] width 53 height 38
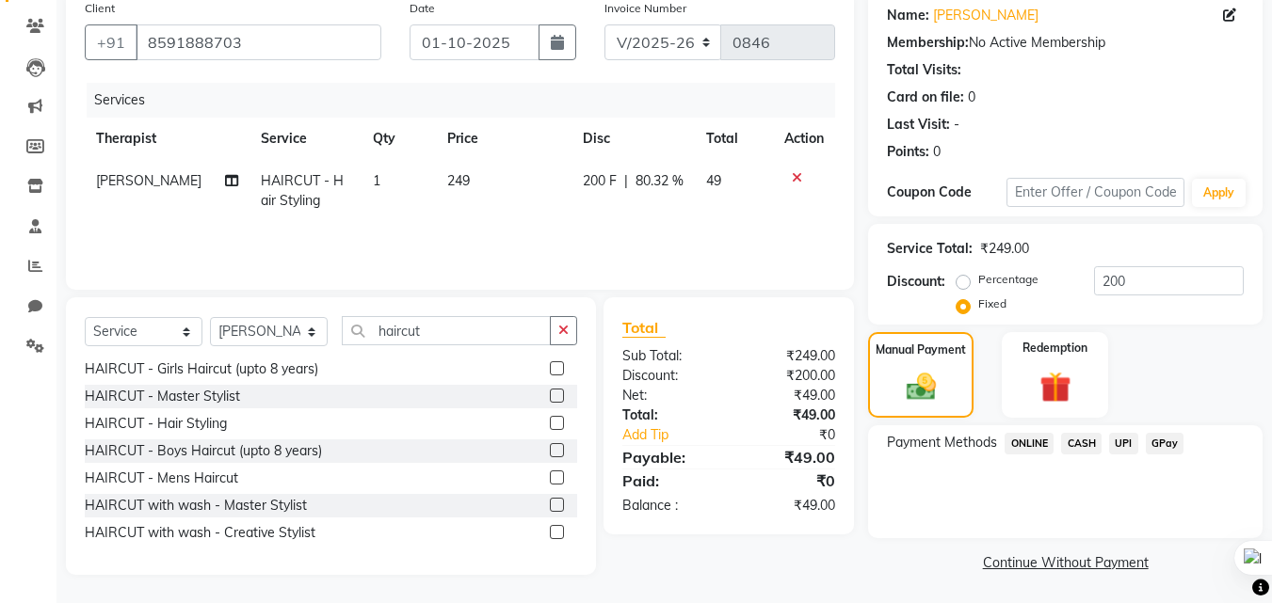
scroll to position [153, 0]
click at [1079, 441] on span "CASH" at bounding box center [1081, 442] width 40 height 22
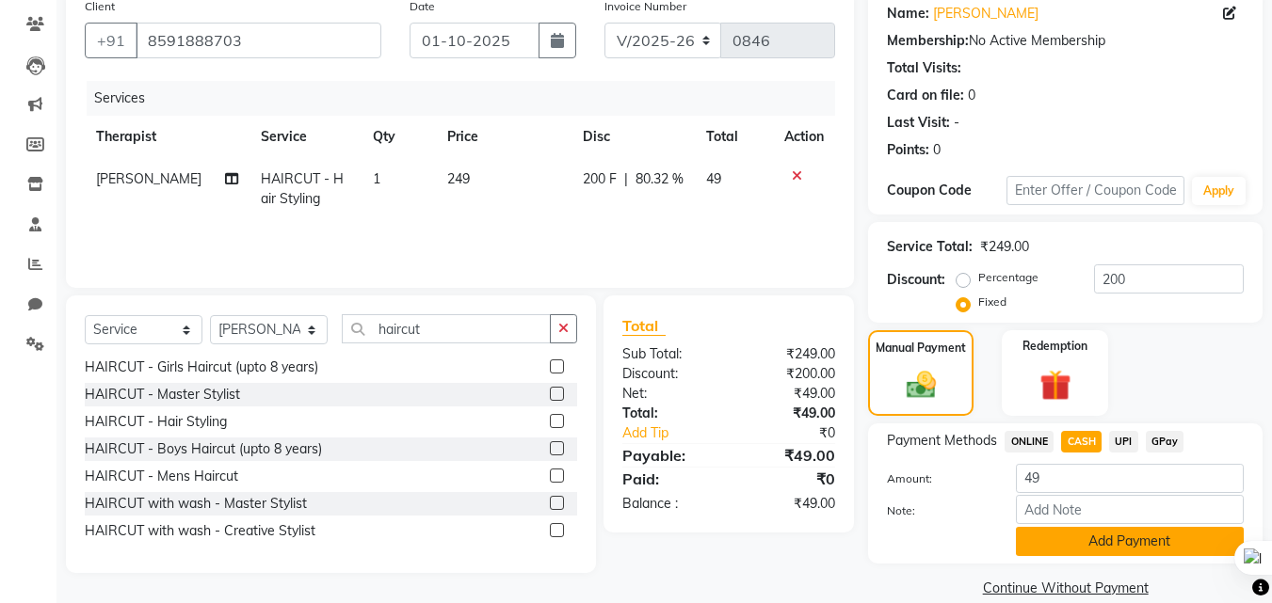
scroll to position [180, 0]
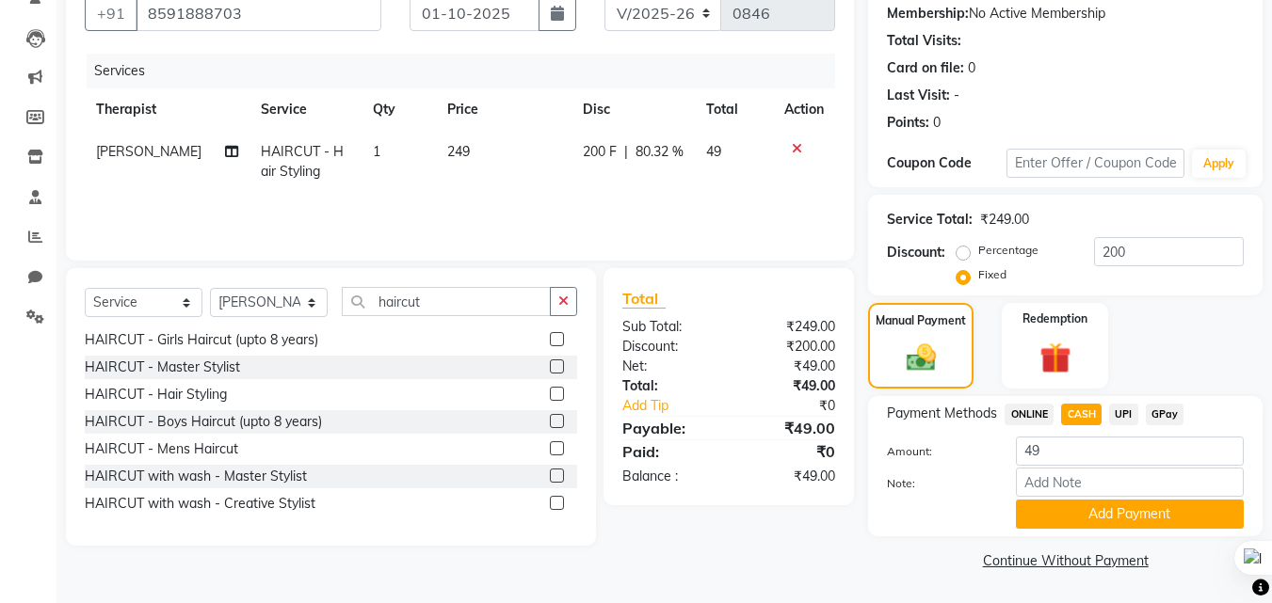
click at [1089, 508] on button "Add Payment" at bounding box center [1130, 514] width 228 height 29
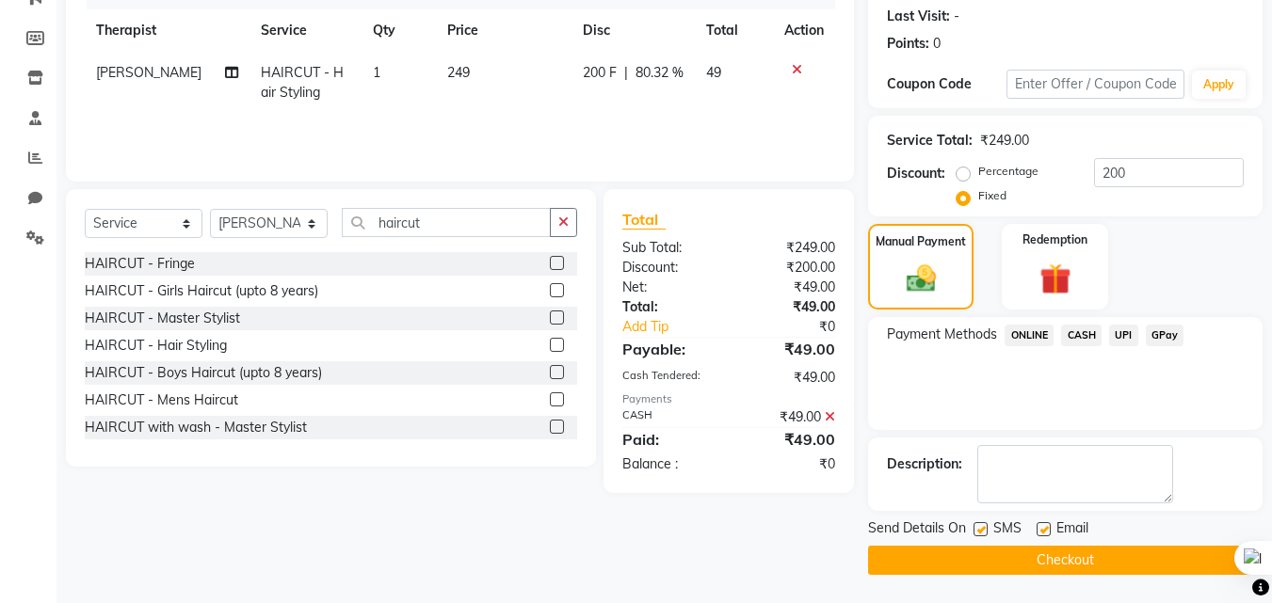
scroll to position [0, 0]
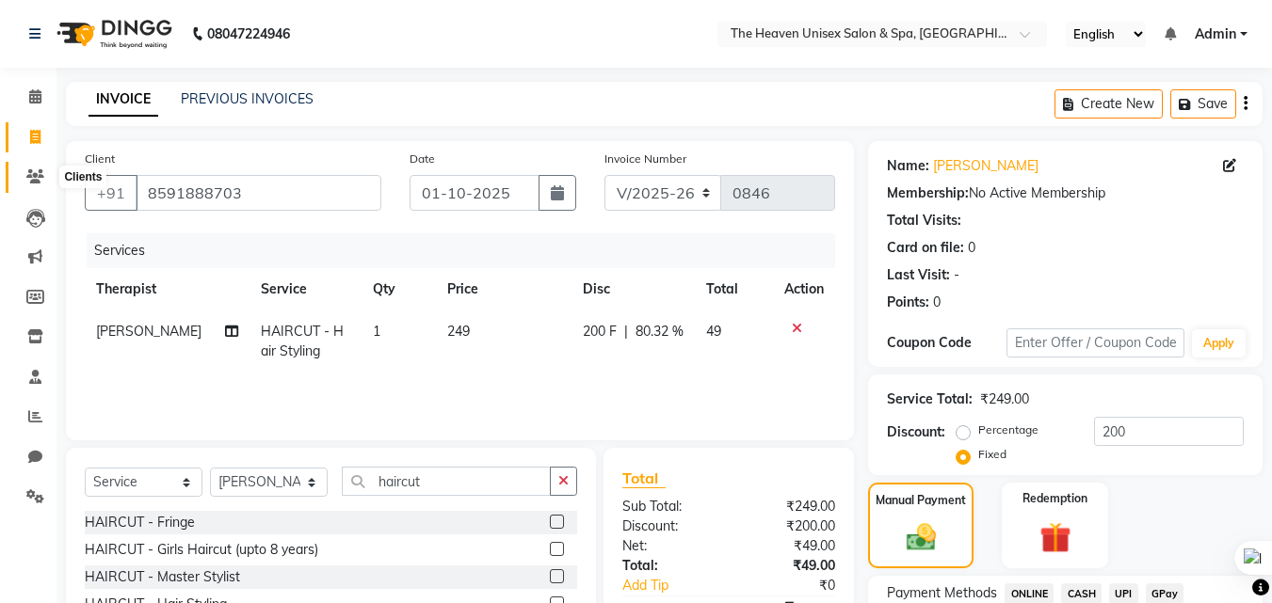
click at [33, 176] on icon at bounding box center [35, 176] width 18 height 14
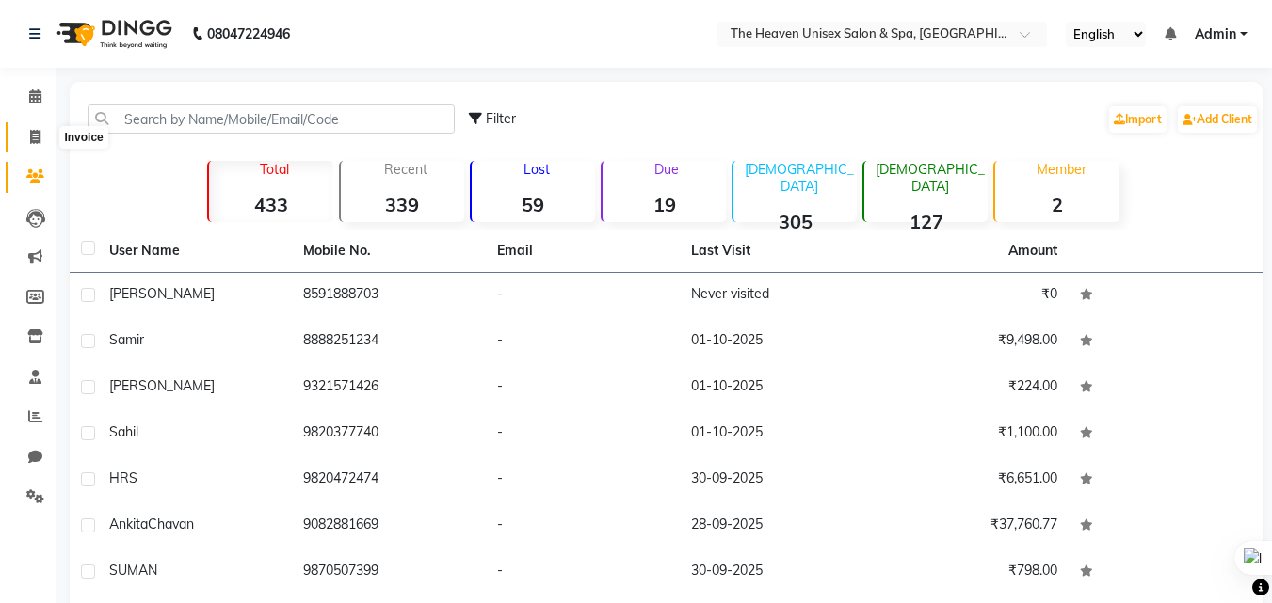
click at [30, 135] on icon at bounding box center [35, 137] width 10 height 14
select select "8417"
select select "service"
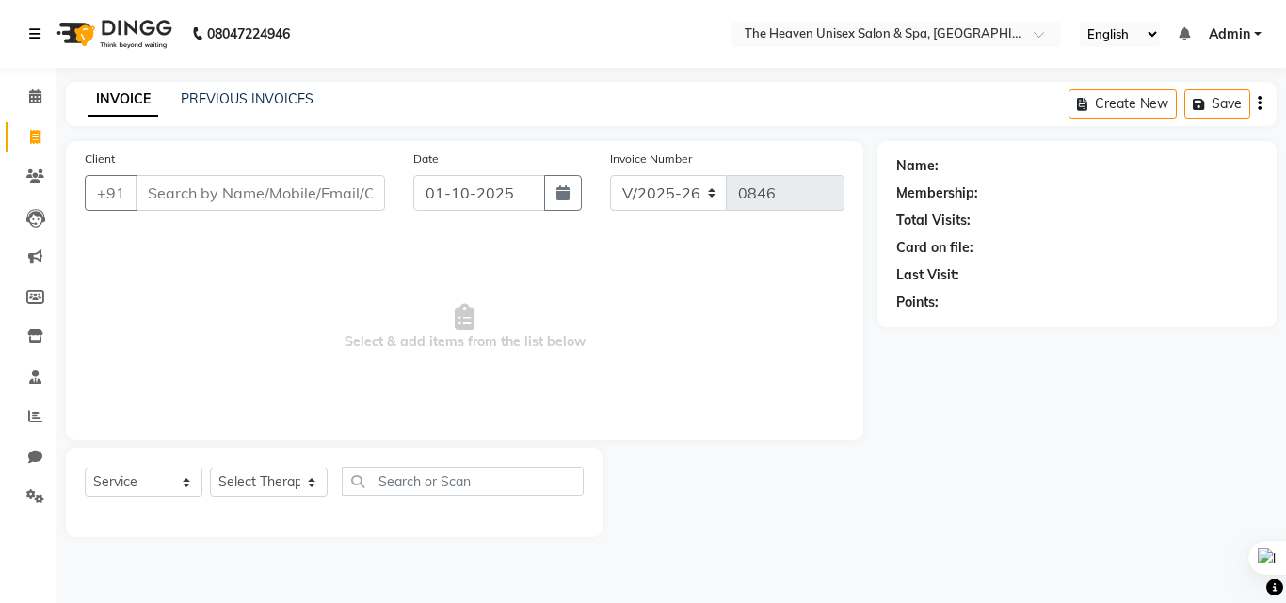
click at [33, 40] on icon at bounding box center [34, 33] width 11 height 13
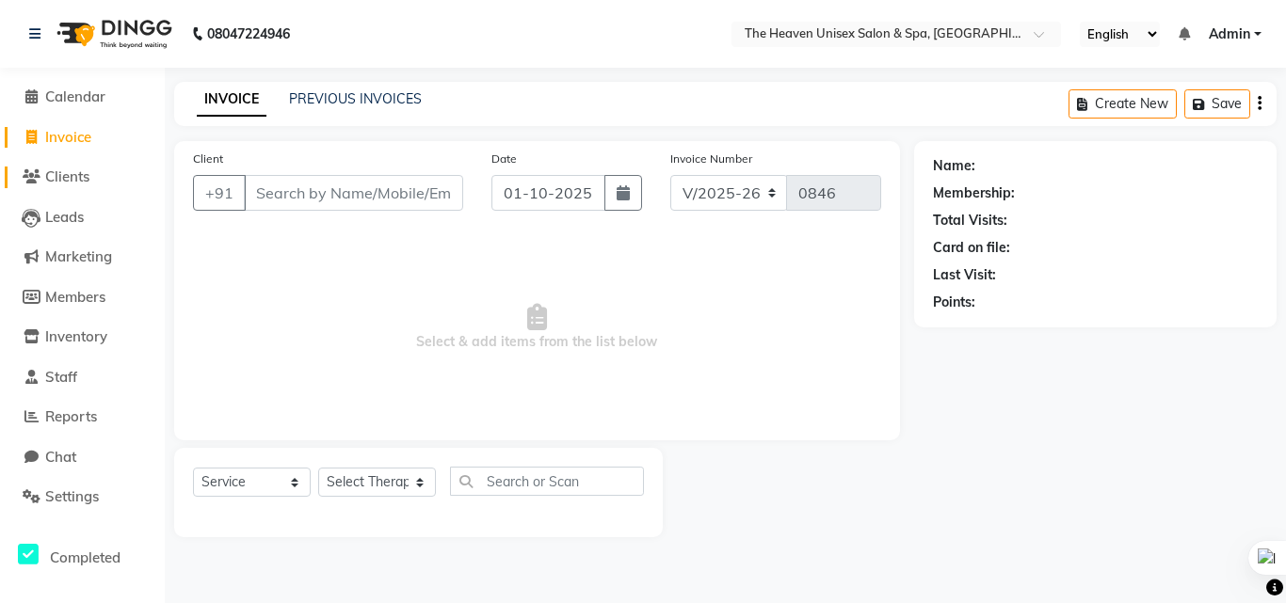
click at [63, 174] on span "Clients" at bounding box center [67, 177] width 44 height 18
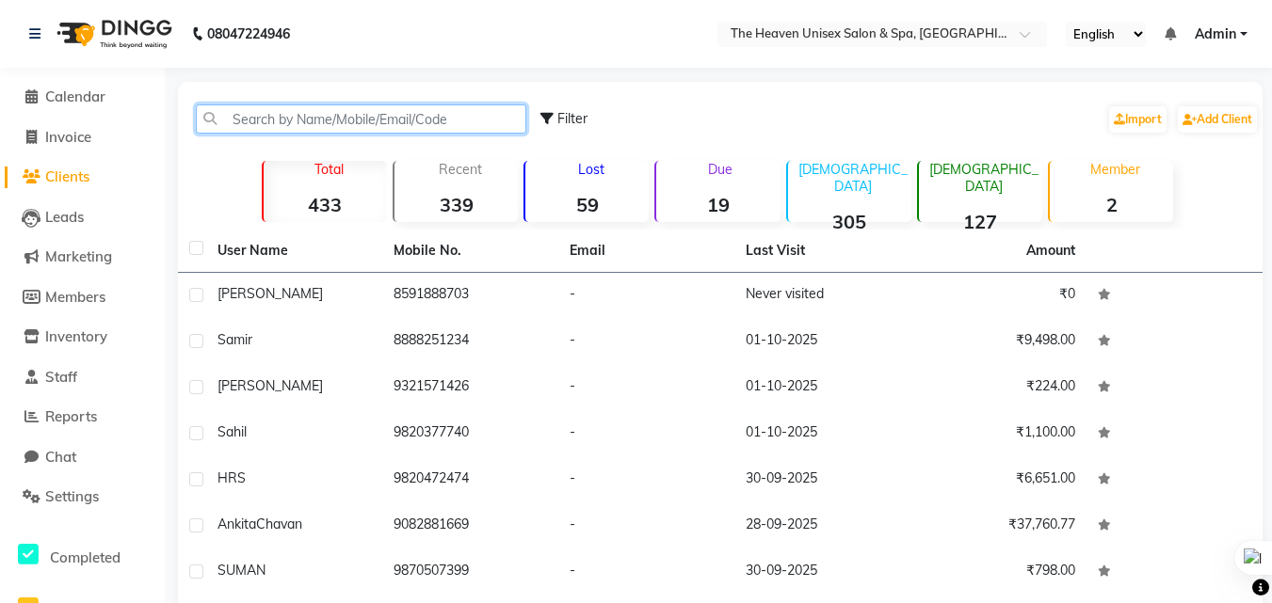
click at [292, 111] on input "text" at bounding box center [361, 118] width 330 height 29
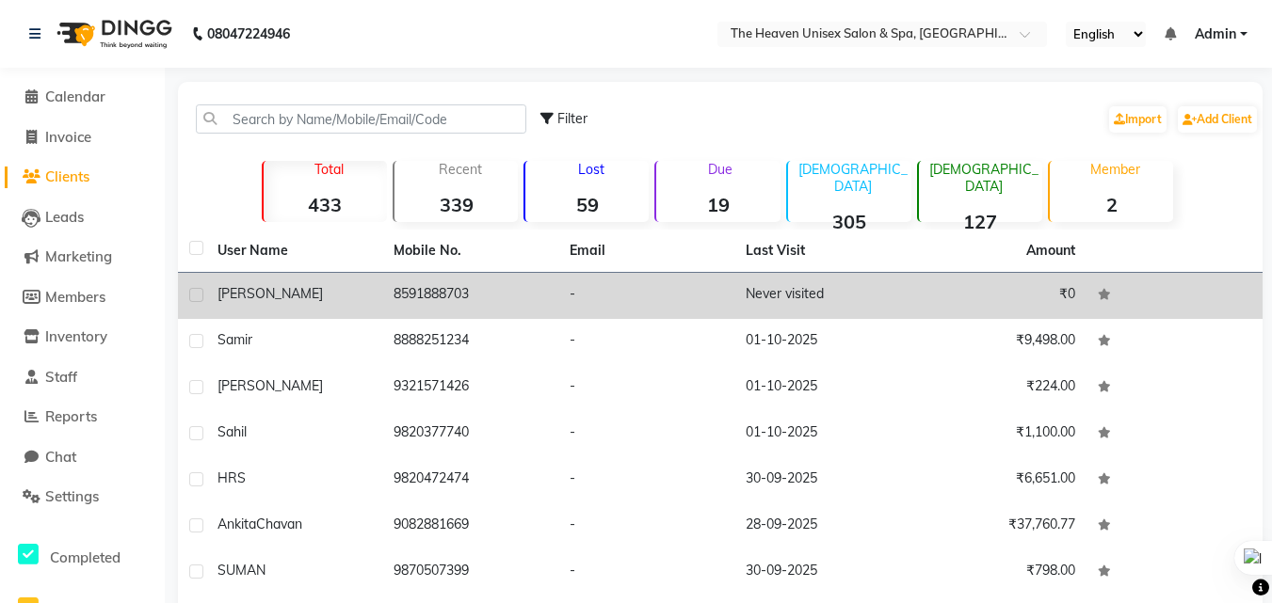
click at [570, 309] on td "-" at bounding box center [646, 296] width 176 height 46
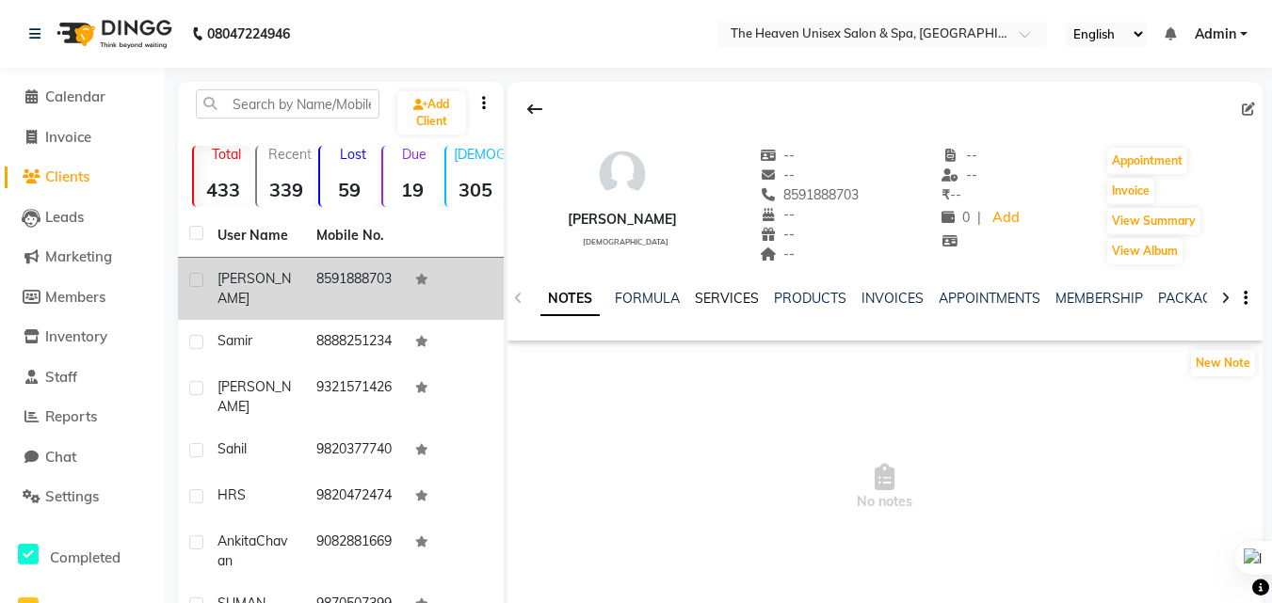
click at [728, 301] on link "SERVICES" at bounding box center [727, 298] width 64 height 17
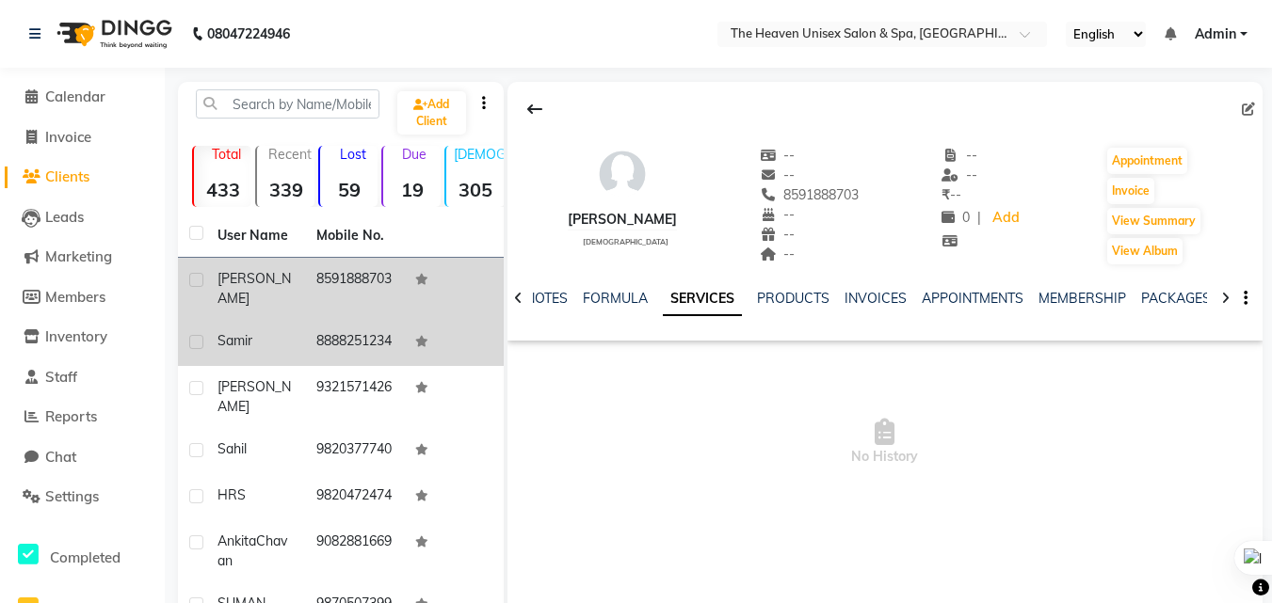
click at [305, 356] on td "8888251234" at bounding box center [354, 343] width 99 height 46
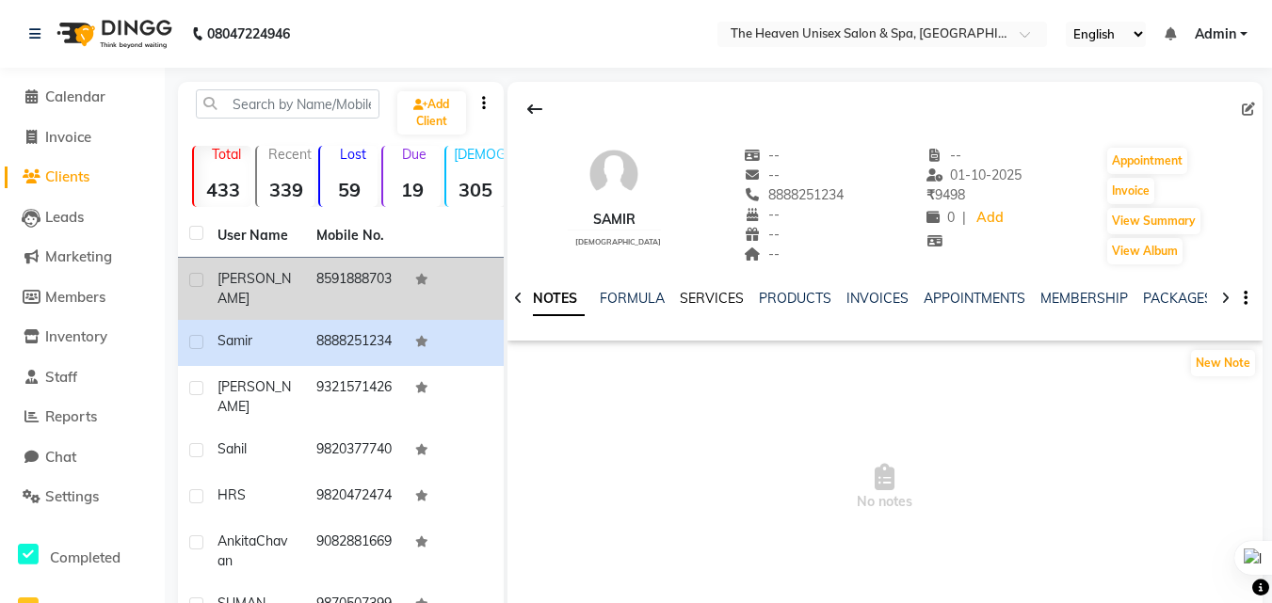
click at [721, 304] on link "SERVICES" at bounding box center [712, 298] width 64 height 17
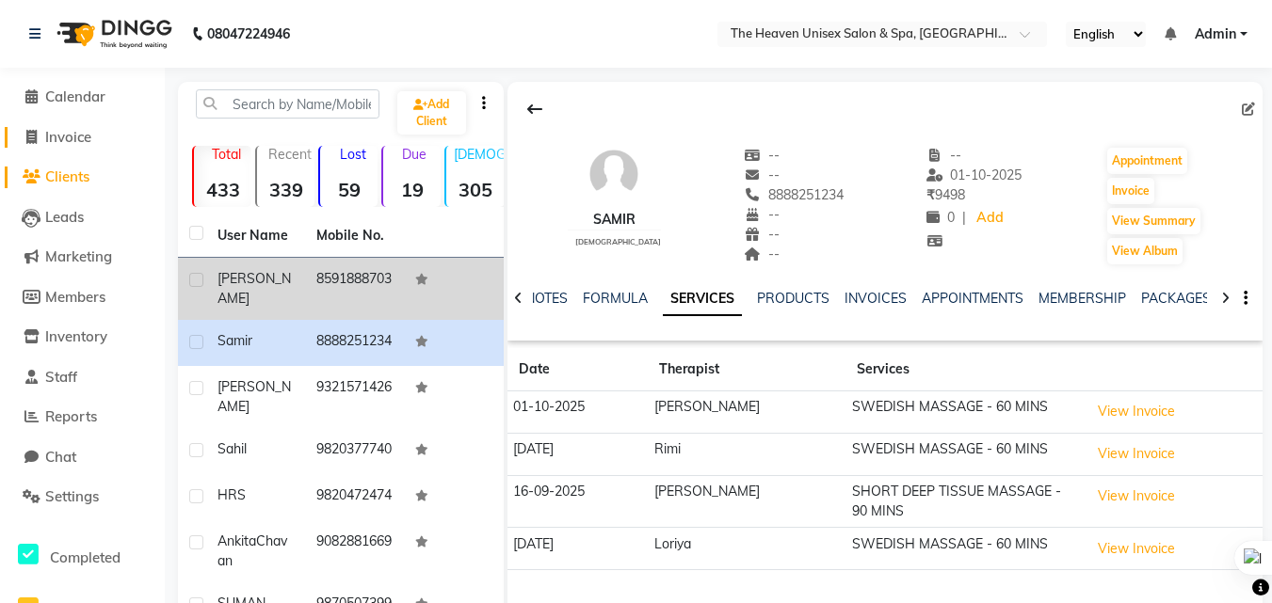
click at [56, 134] on span "Invoice" at bounding box center [68, 137] width 46 height 18
select select "8417"
select select "service"
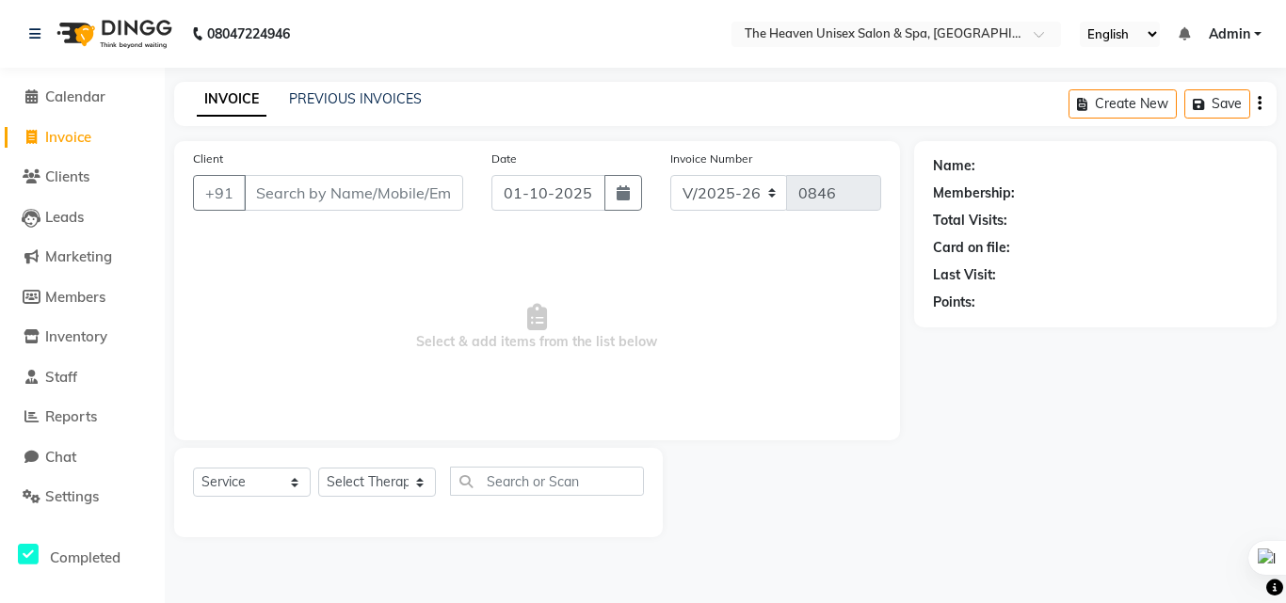
click at [291, 188] on input "Client" at bounding box center [353, 193] width 219 height 36
click at [385, 484] on select "Select Therapist Emtiyaz Himanshu Singh HRS House Lucky Mamta Meraj Monika pui …" at bounding box center [377, 482] width 118 height 29
click at [619, 231] on div "Client +91 Date 01-10-2025 Invoice Number V/2025 V/2025-26 0846 Select & add it…" at bounding box center [537, 290] width 726 height 299
click at [370, 186] on input "Client" at bounding box center [353, 193] width 219 height 36
click at [317, 197] on input "Client" at bounding box center [353, 193] width 219 height 36
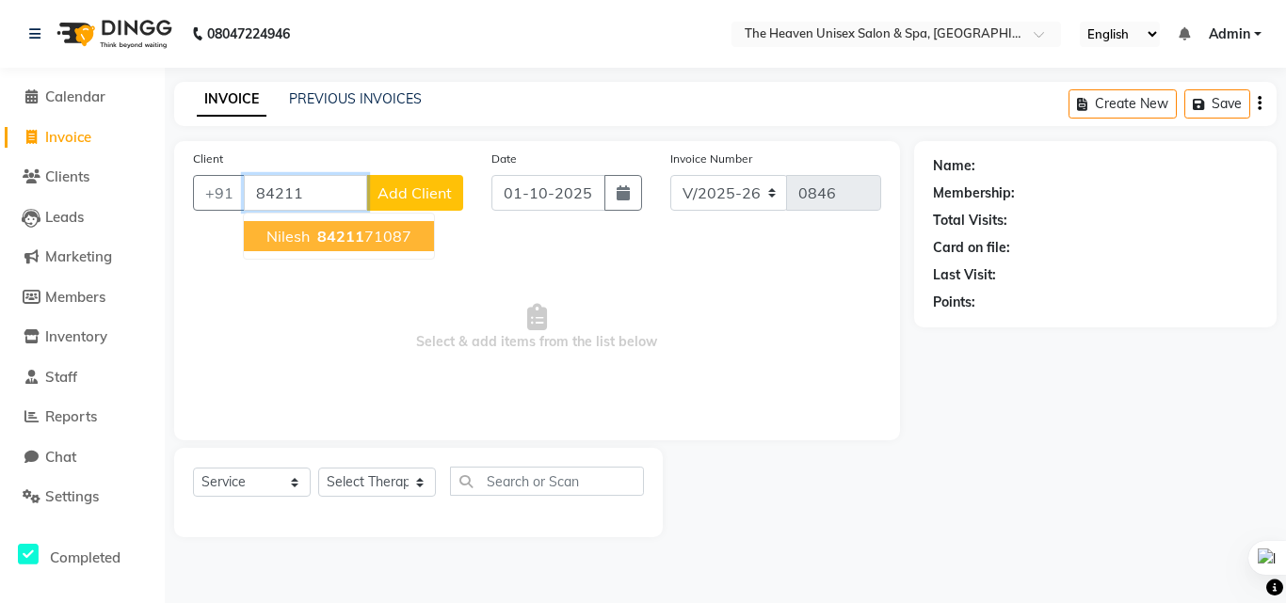
drag, startPoint x: 320, startPoint y: 197, endPoint x: 284, endPoint y: 251, distance: 65.3
click at [284, 251] on ngb-typeahead-window "nilesh 84211 71087" at bounding box center [339, 236] width 192 height 47
click at [284, 247] on button "nilesh 84211 71087" at bounding box center [339, 236] width 190 height 30
type input "8421171087"
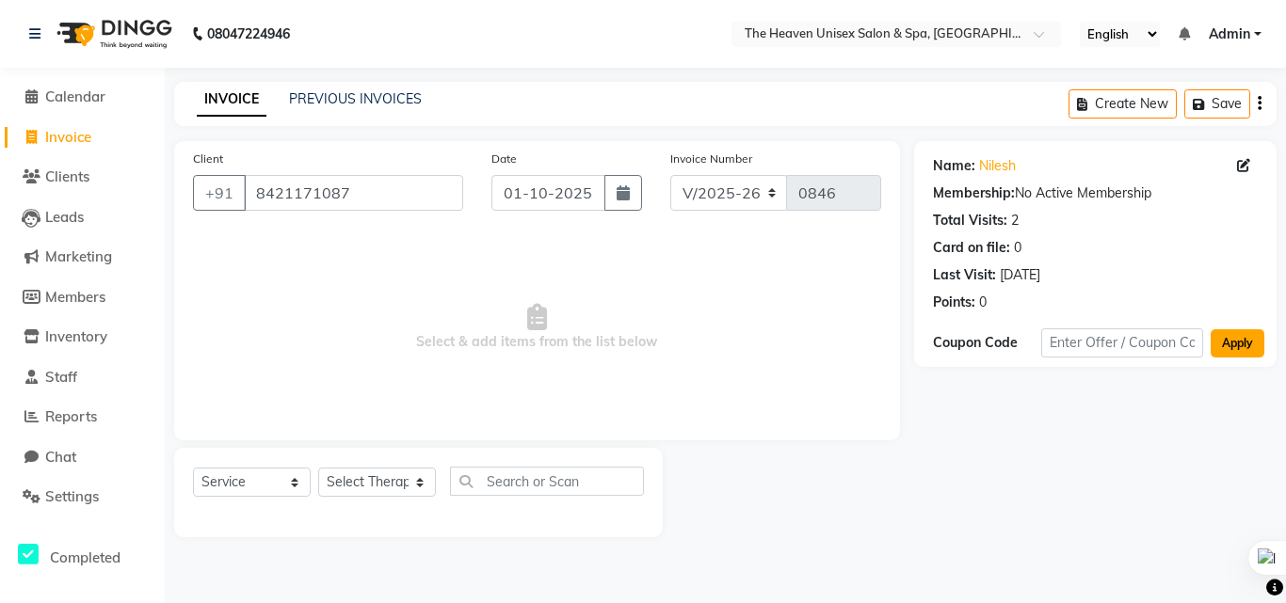
click at [1249, 340] on button "Apply" at bounding box center [1238, 343] width 54 height 28
click at [1140, 329] on input "text" at bounding box center [1122, 343] width 163 height 29
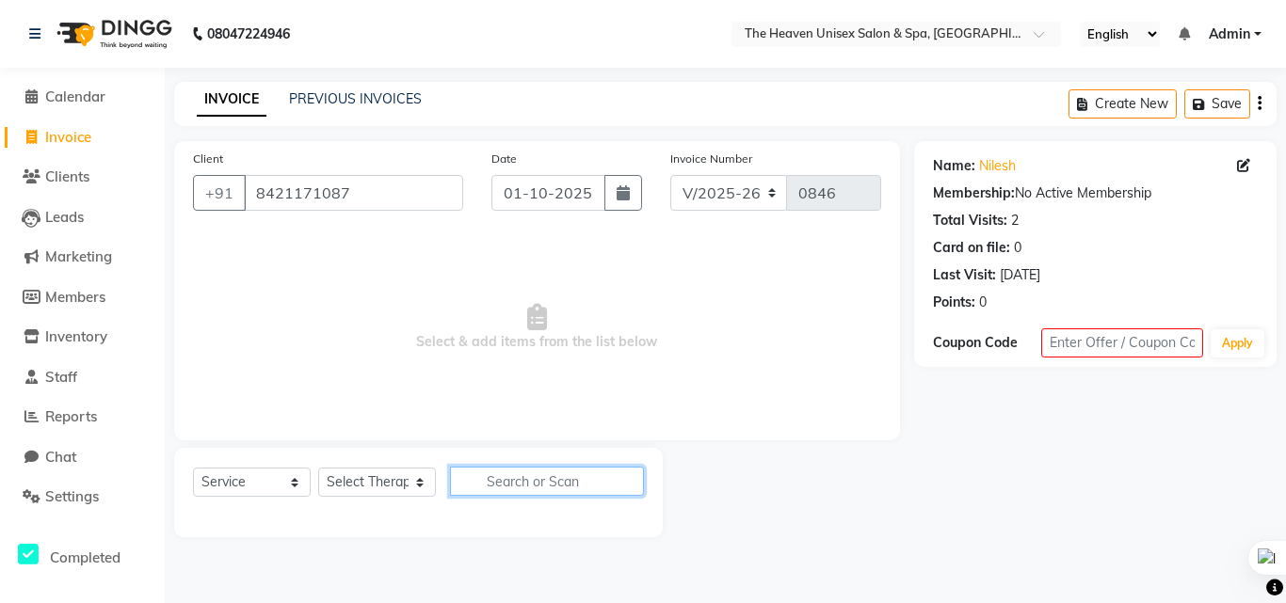
click at [538, 479] on input "text" at bounding box center [547, 481] width 194 height 29
type input "0"
click at [635, 482] on icon "button" at bounding box center [630, 480] width 10 height 13
click at [351, 487] on select "Select Therapist Emtiyaz Himanshu Singh HRS House Lucky Mamta Meraj Monika pui …" at bounding box center [377, 482] width 118 height 29
select select "91764"
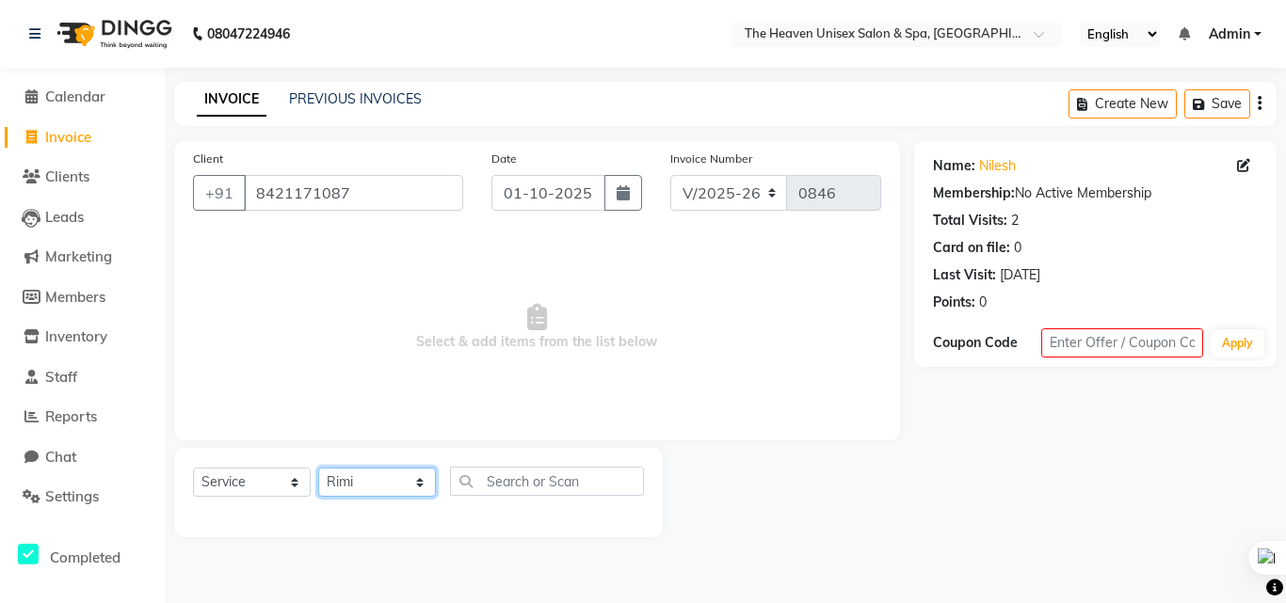
click at [318, 468] on select "Select Therapist Emtiyaz Himanshu Singh HRS House Lucky Mamta Meraj Monika pui …" at bounding box center [377, 482] width 118 height 29
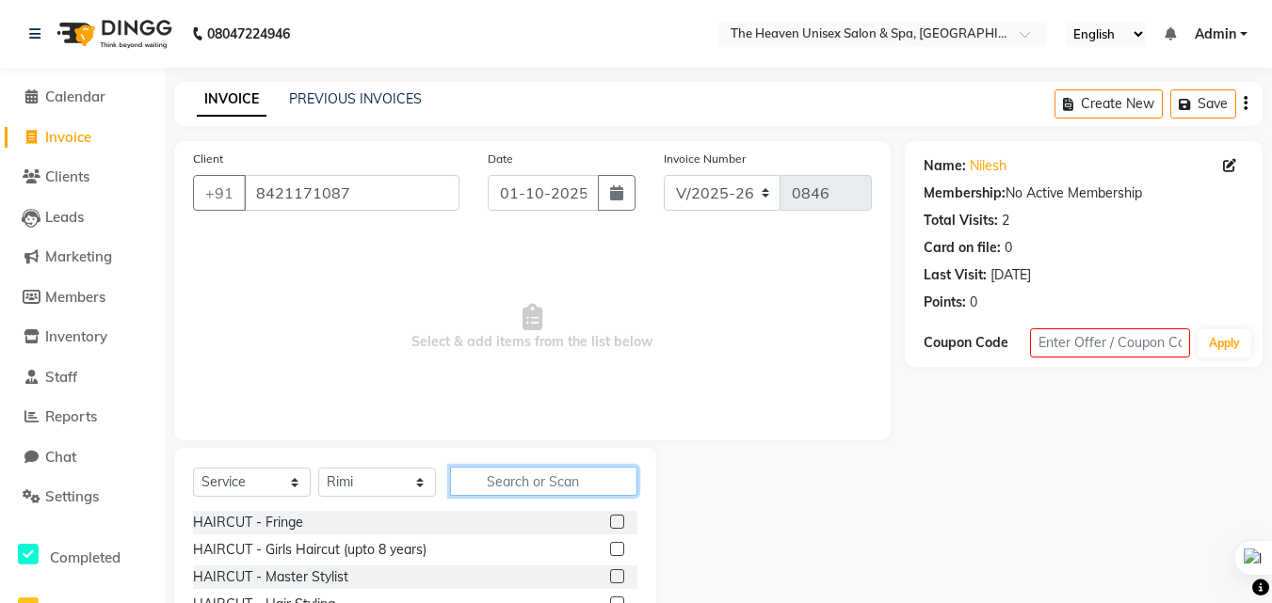
click at [506, 476] on input "text" at bounding box center [543, 481] width 187 height 29
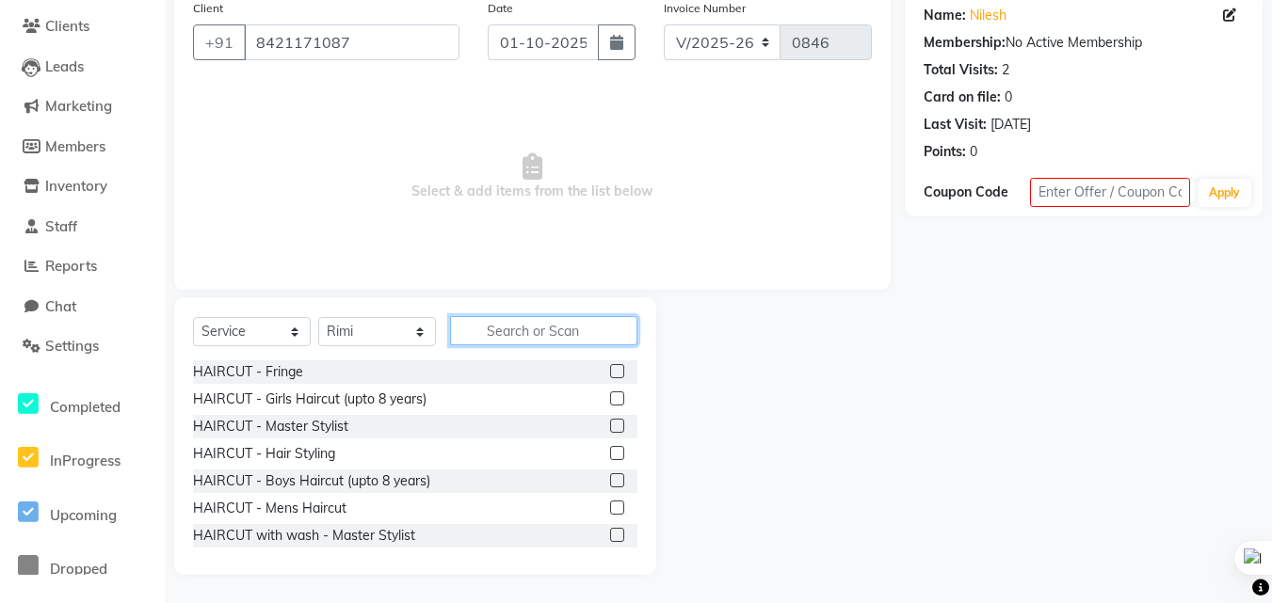
click at [516, 336] on input "text" at bounding box center [543, 330] width 187 height 29
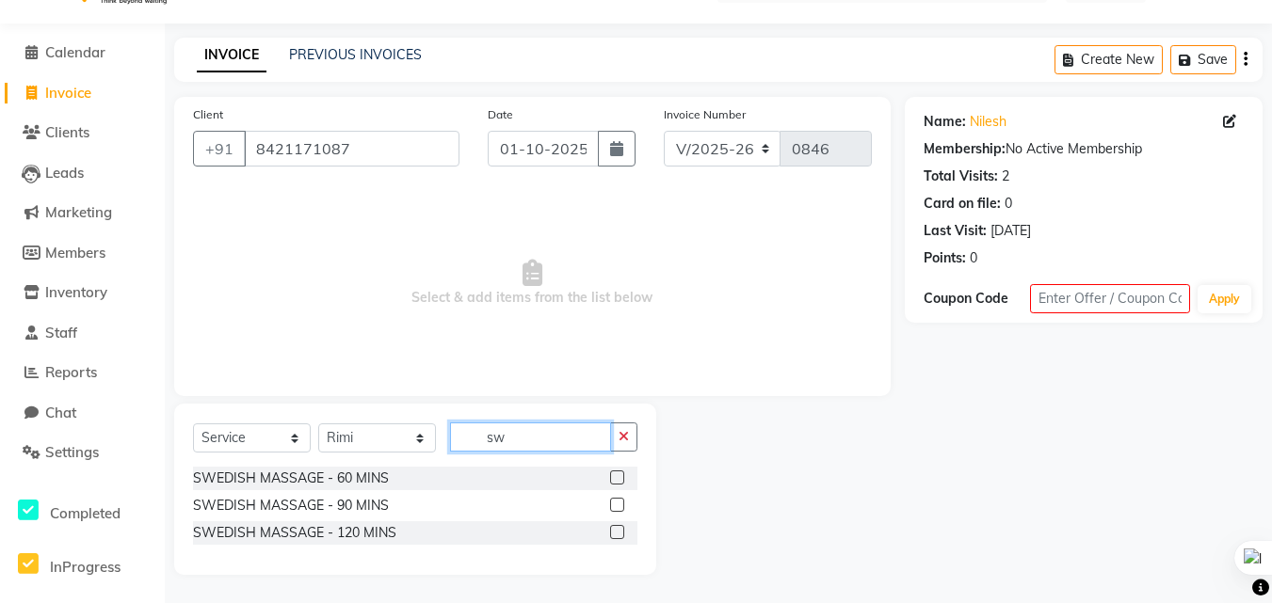
scroll to position [44, 0]
type input "sw"
click at [620, 476] on label at bounding box center [617, 478] width 14 height 14
click at [620, 476] on input "checkbox" at bounding box center [616, 479] width 12 height 12
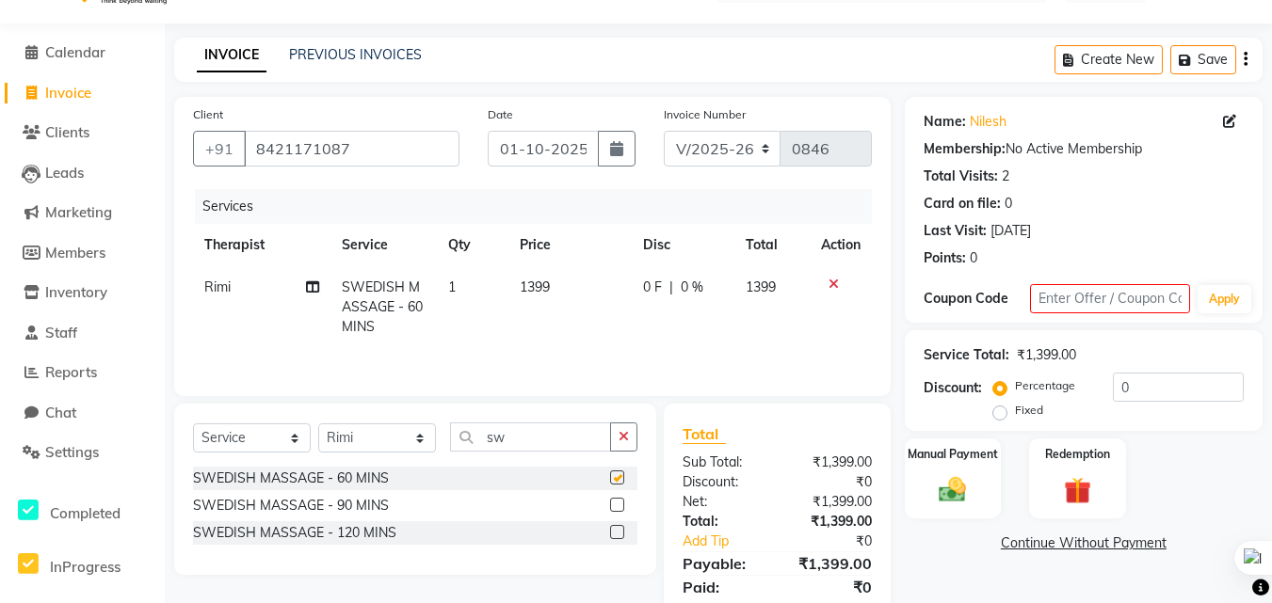
checkbox input "false"
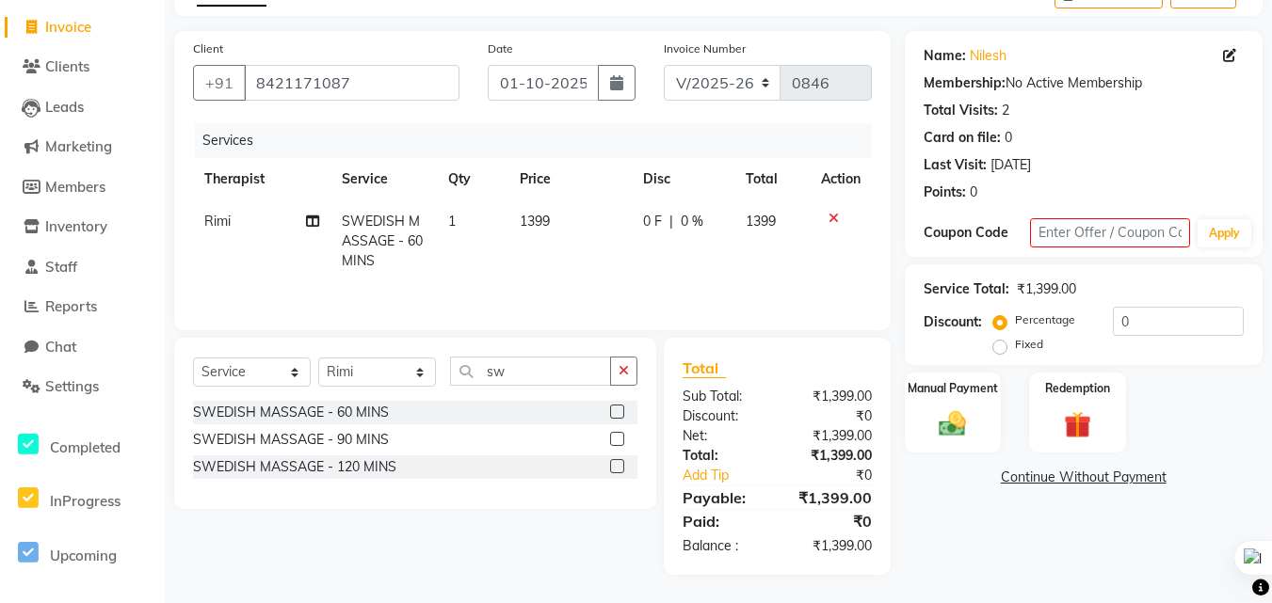
click at [703, 214] on div "0 F | 0 %" at bounding box center [683, 222] width 80 height 20
select select "91764"
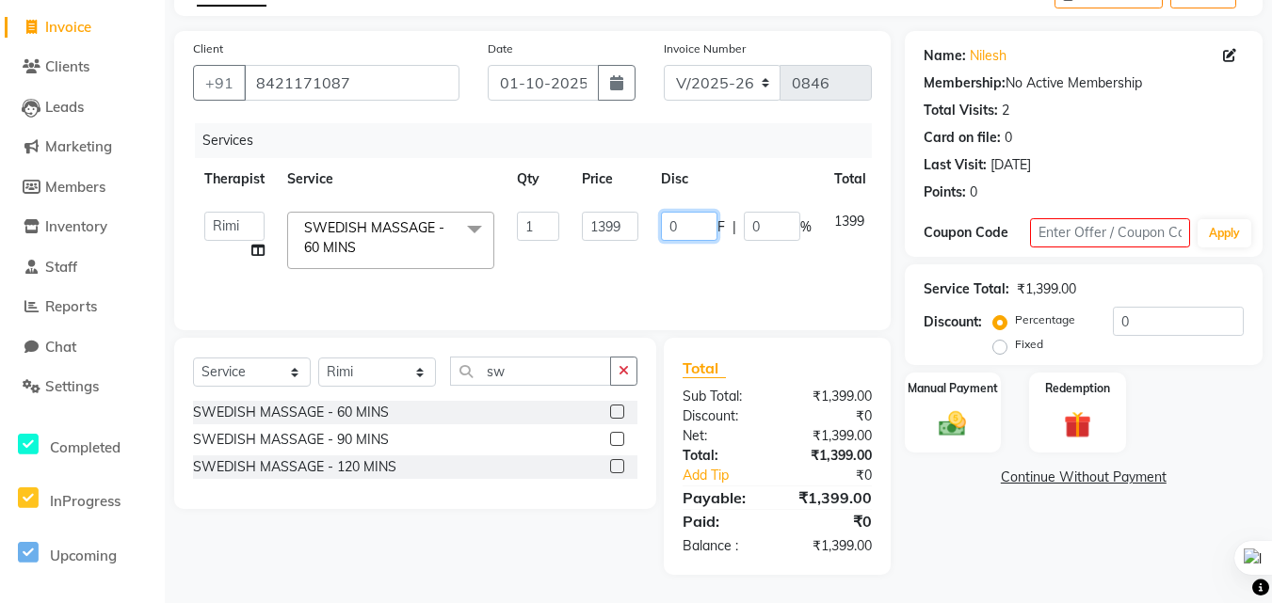
click at [701, 223] on input "0" at bounding box center [689, 226] width 56 height 29
type input "200"
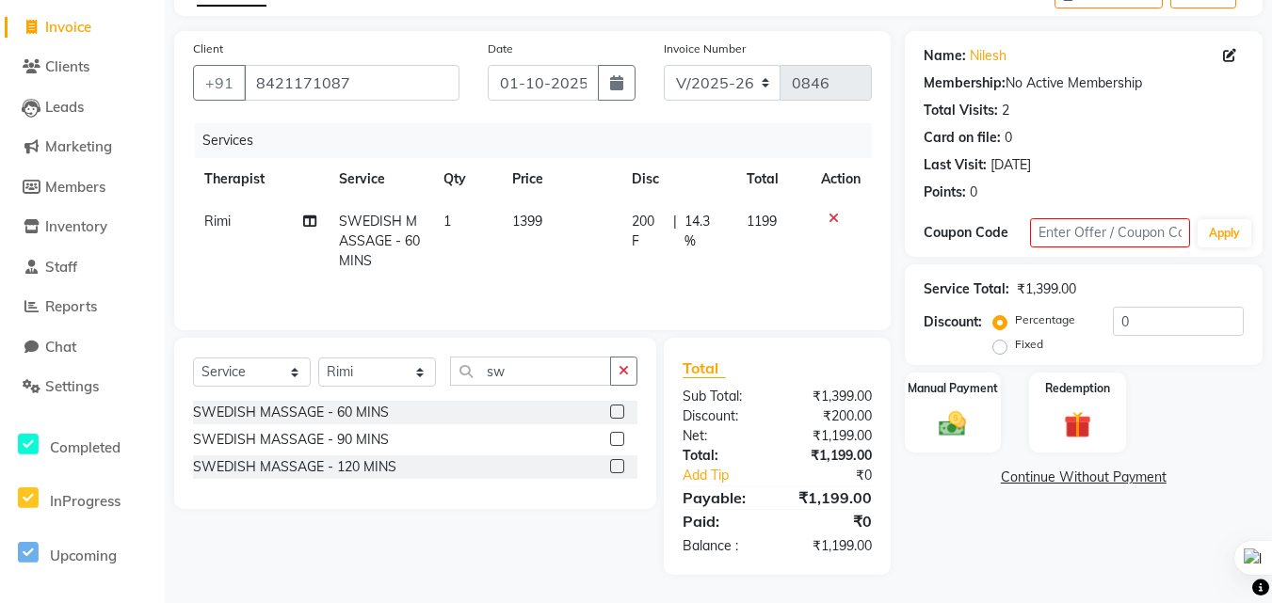
click at [731, 276] on td "200 F | 14.3 %" at bounding box center [677, 242] width 115 height 82
select select "91764"
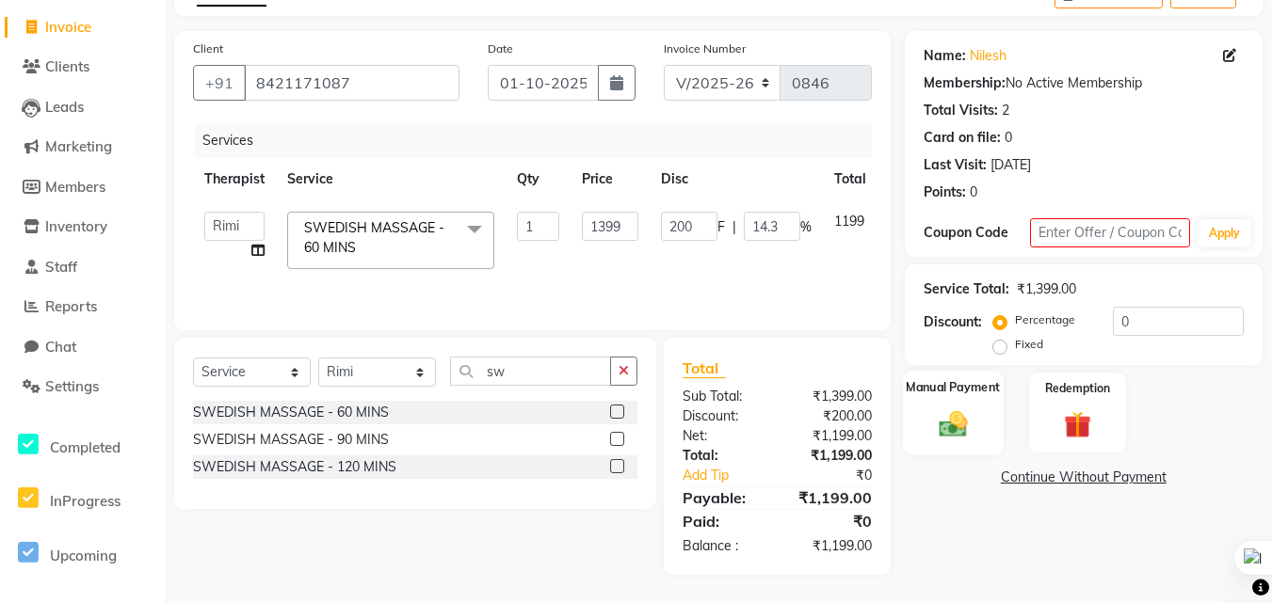
click at [955, 423] on img at bounding box center [953, 424] width 46 height 33
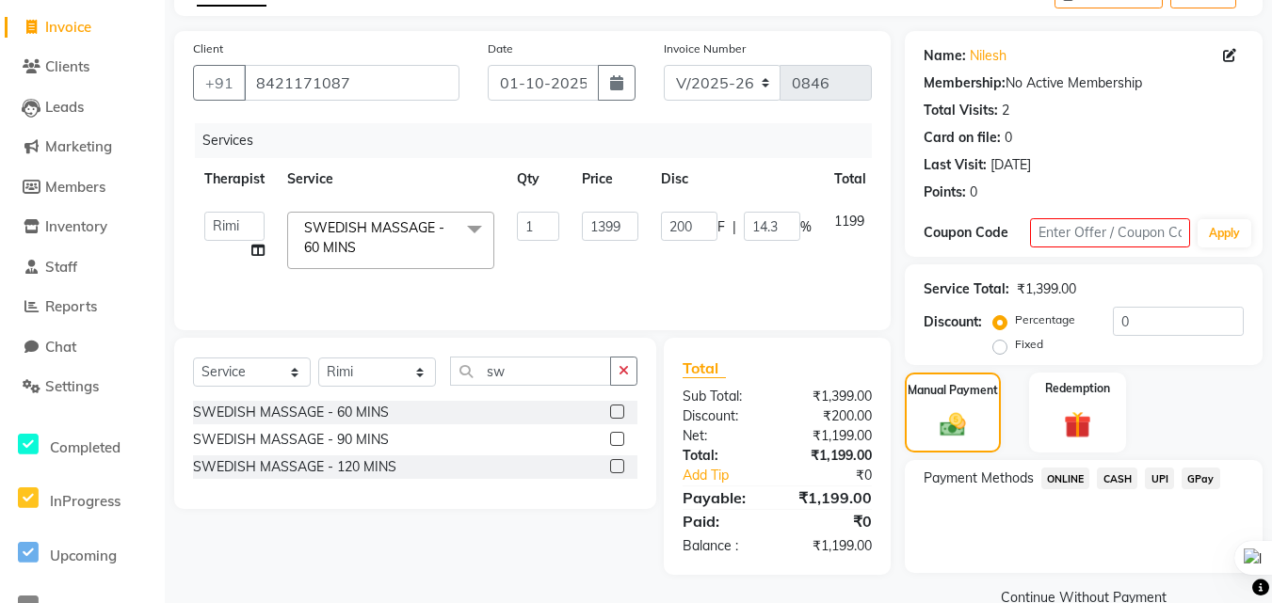
scroll to position [147, 0]
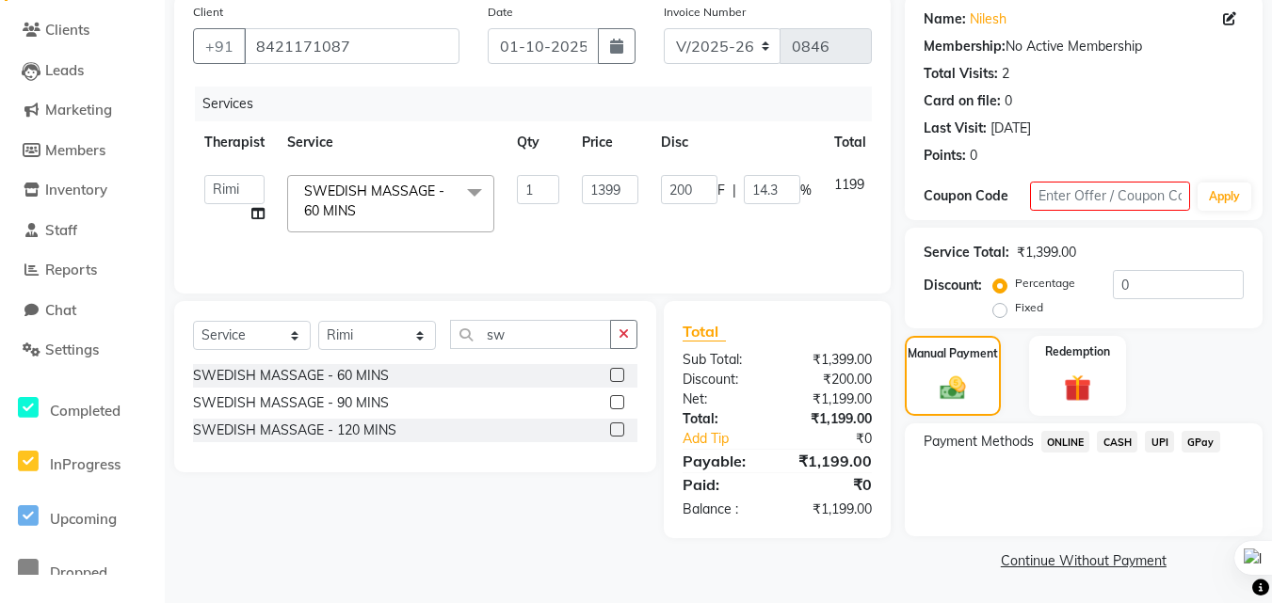
click at [1115, 440] on span "CASH" at bounding box center [1117, 442] width 40 height 22
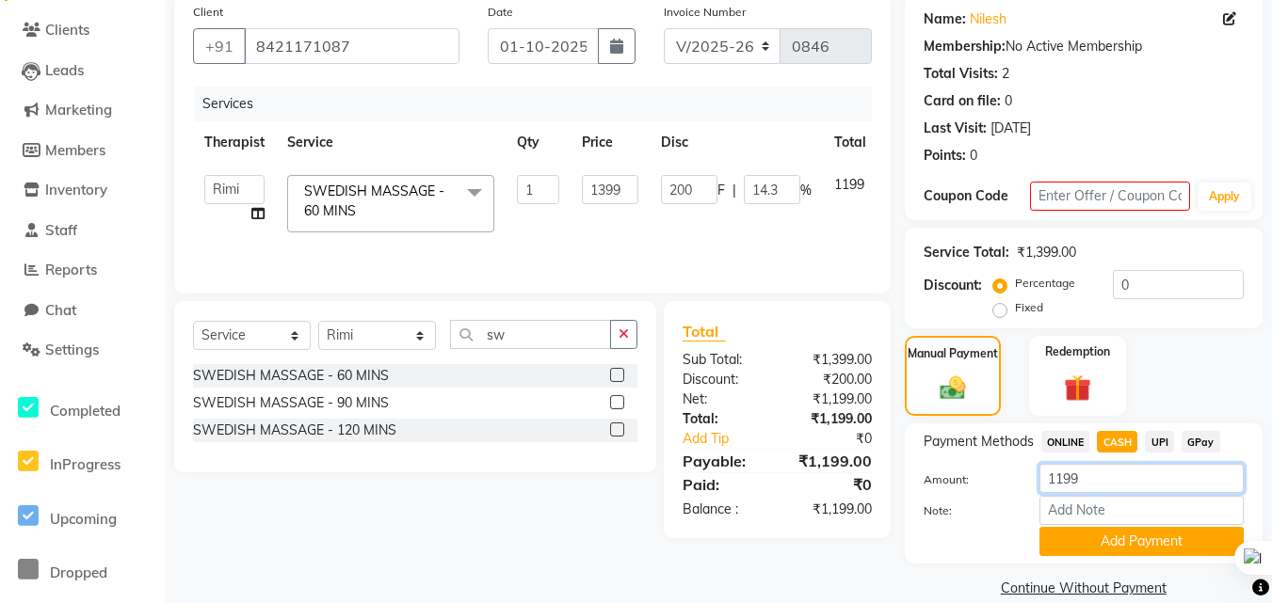
click at [1082, 475] on input "1199" at bounding box center [1141, 478] width 204 height 29
type input "1"
type input "1000"
click at [1131, 544] on button "Add Payment" at bounding box center [1141, 541] width 204 height 29
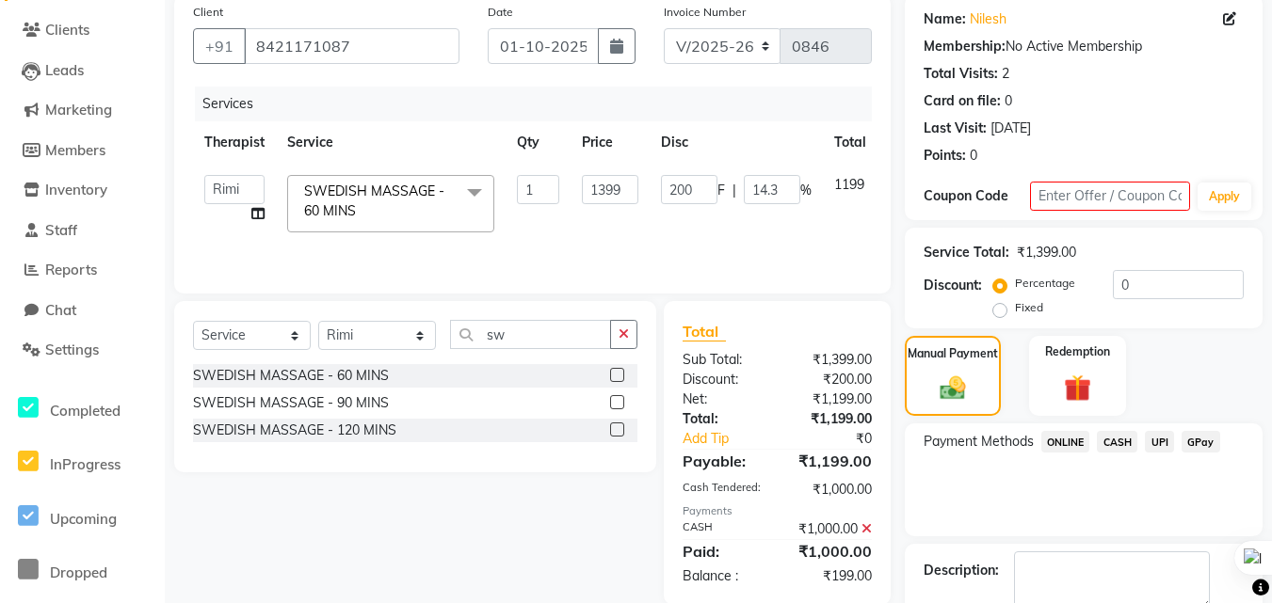
scroll to position [253, 0]
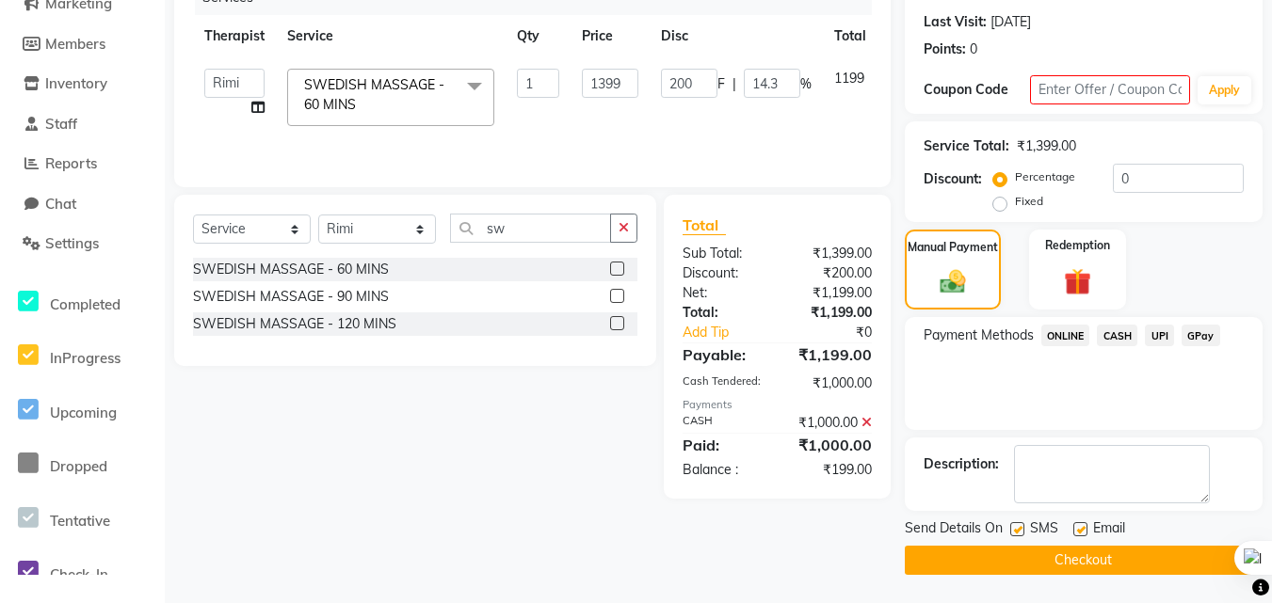
click at [1192, 334] on span "GPay" at bounding box center [1200, 336] width 39 height 22
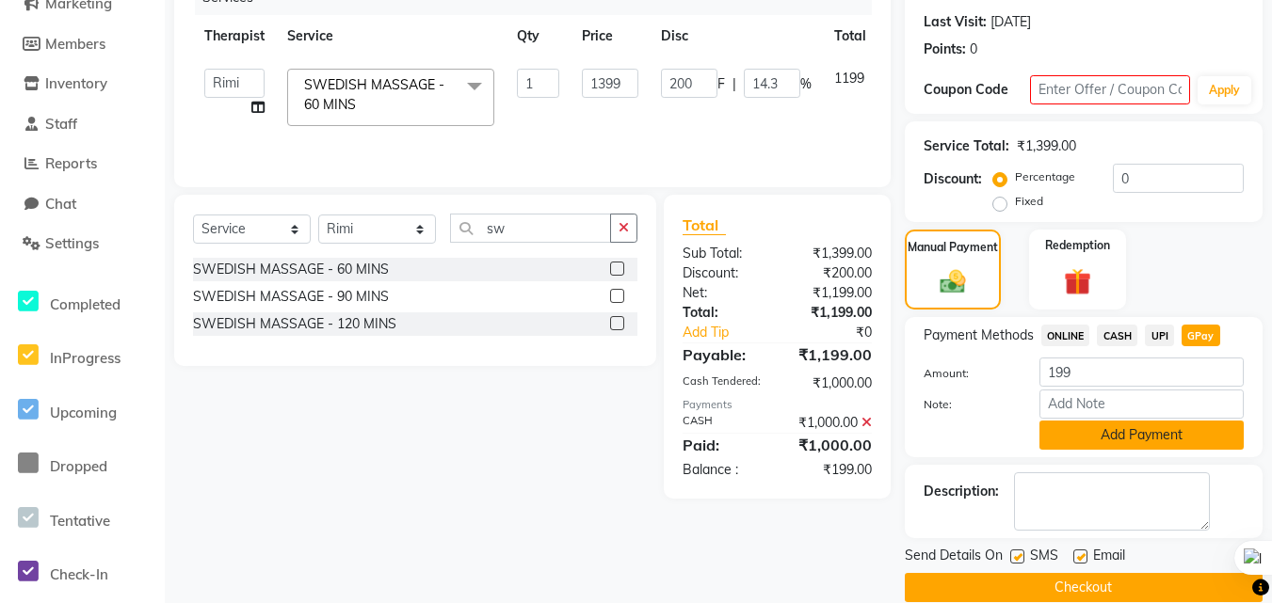
click at [1131, 439] on button "Add Payment" at bounding box center [1141, 435] width 204 height 29
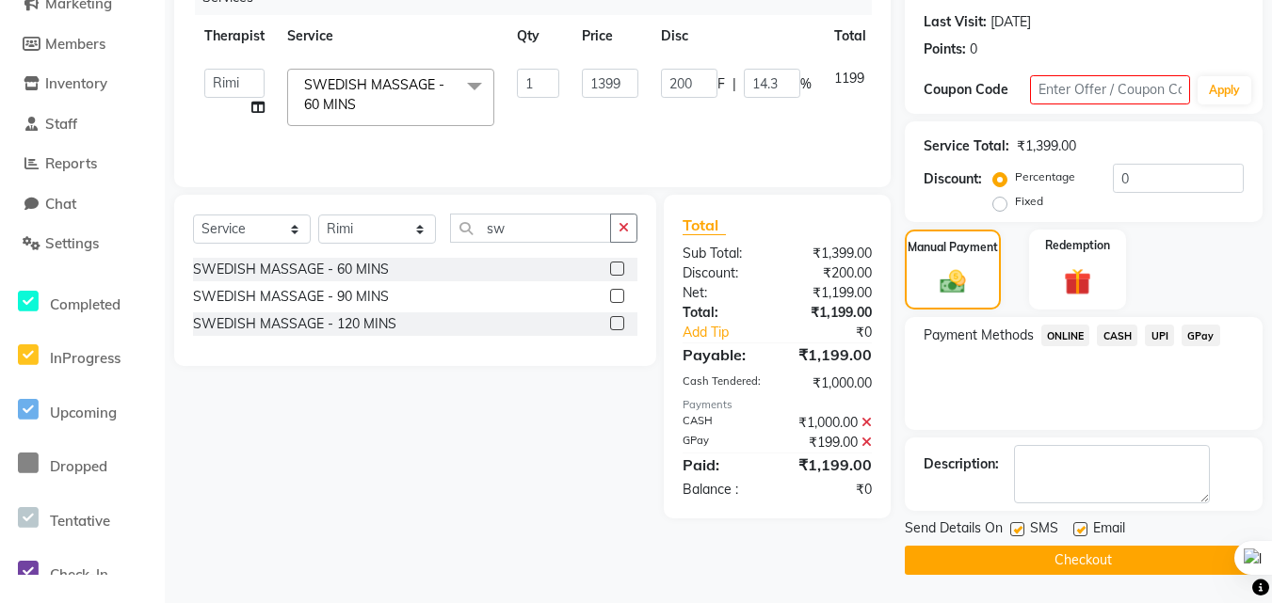
click at [1118, 555] on button "Checkout" at bounding box center [1084, 560] width 358 height 29
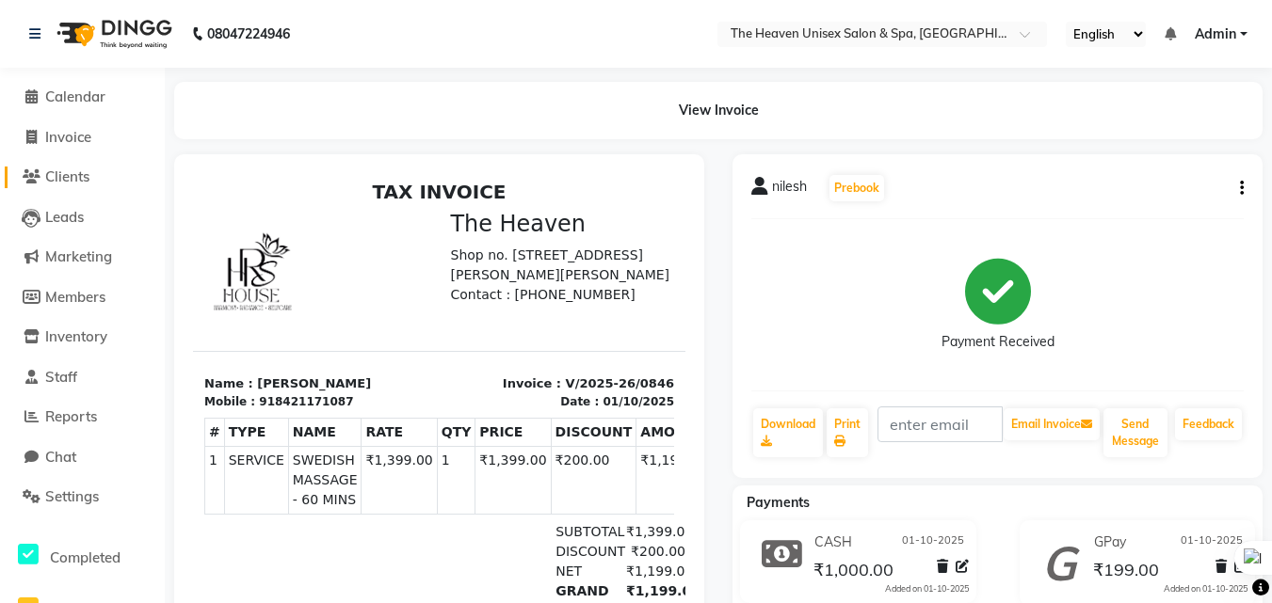
click at [80, 183] on span "Clients" at bounding box center [67, 177] width 44 height 18
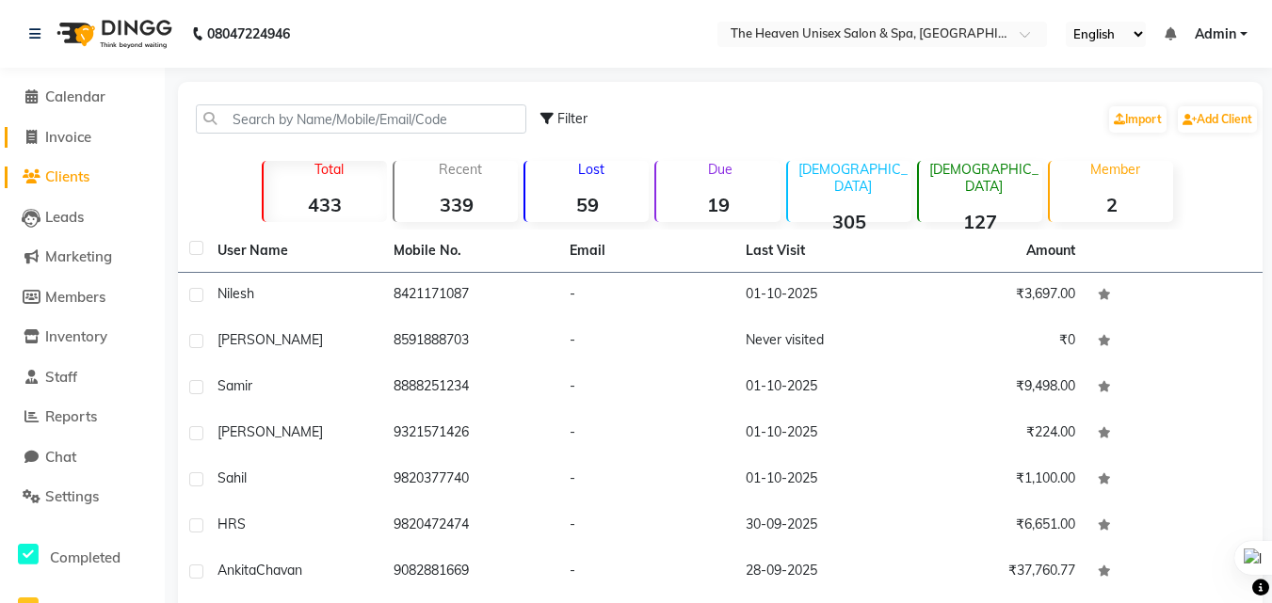
click at [84, 130] on span "Invoice" at bounding box center [68, 137] width 46 height 18
select select "8417"
select select "service"
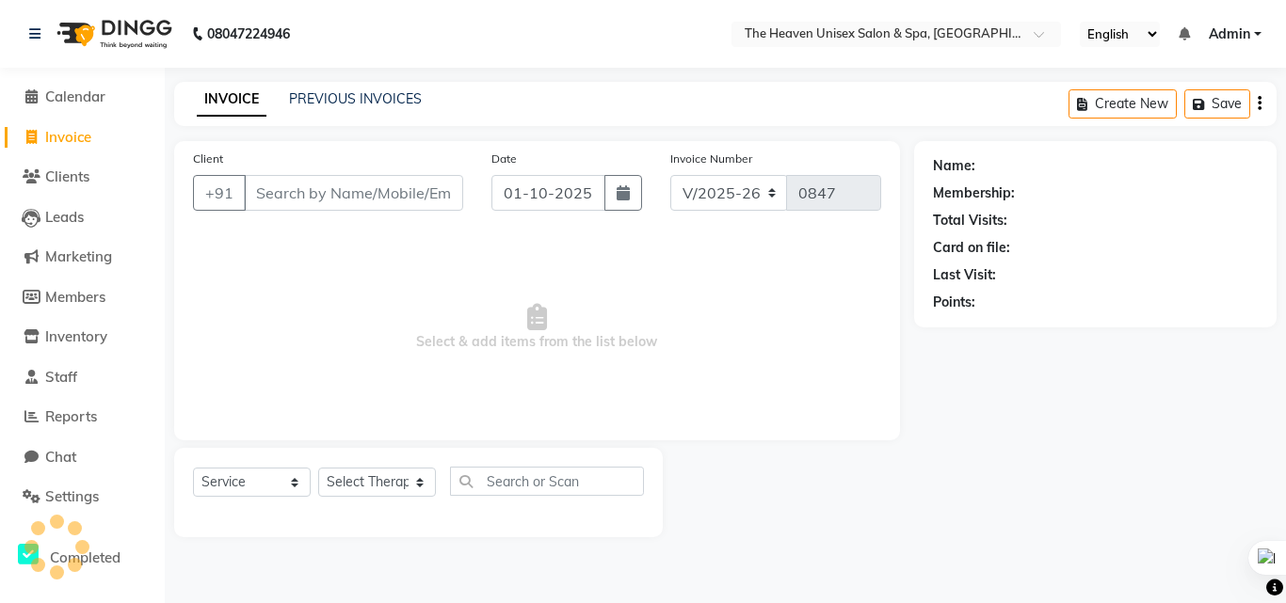
click at [324, 188] on input "Client" at bounding box center [353, 193] width 219 height 36
type input "8983151171"
click at [378, 182] on button "Add Client" at bounding box center [414, 193] width 97 height 36
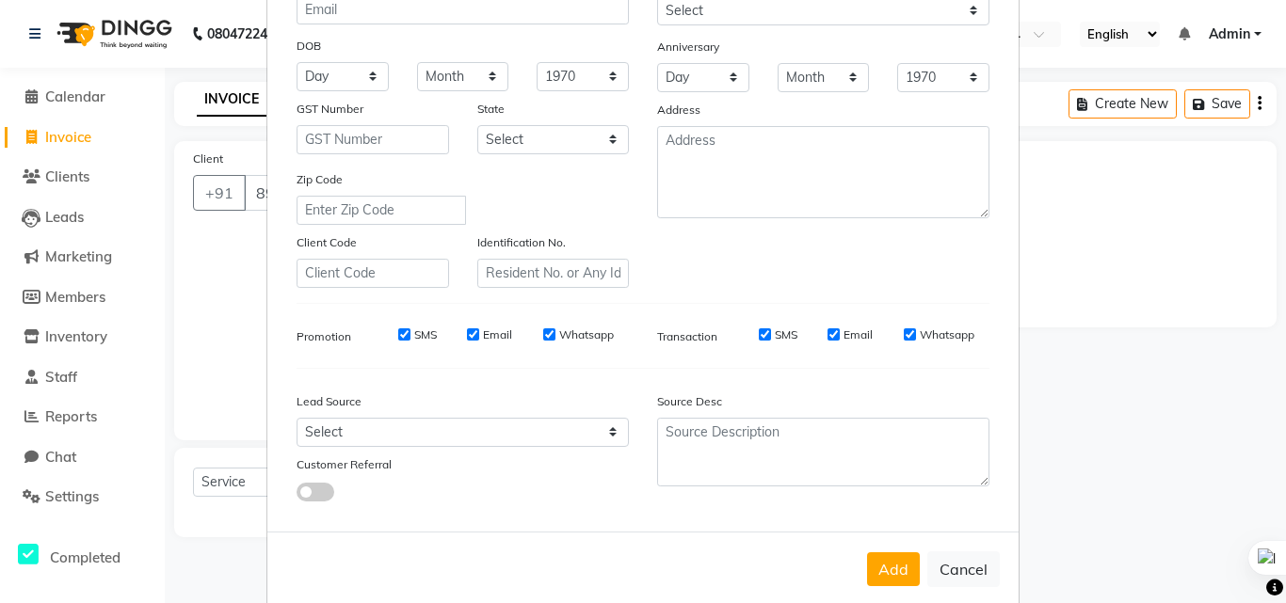
scroll to position [265, 0]
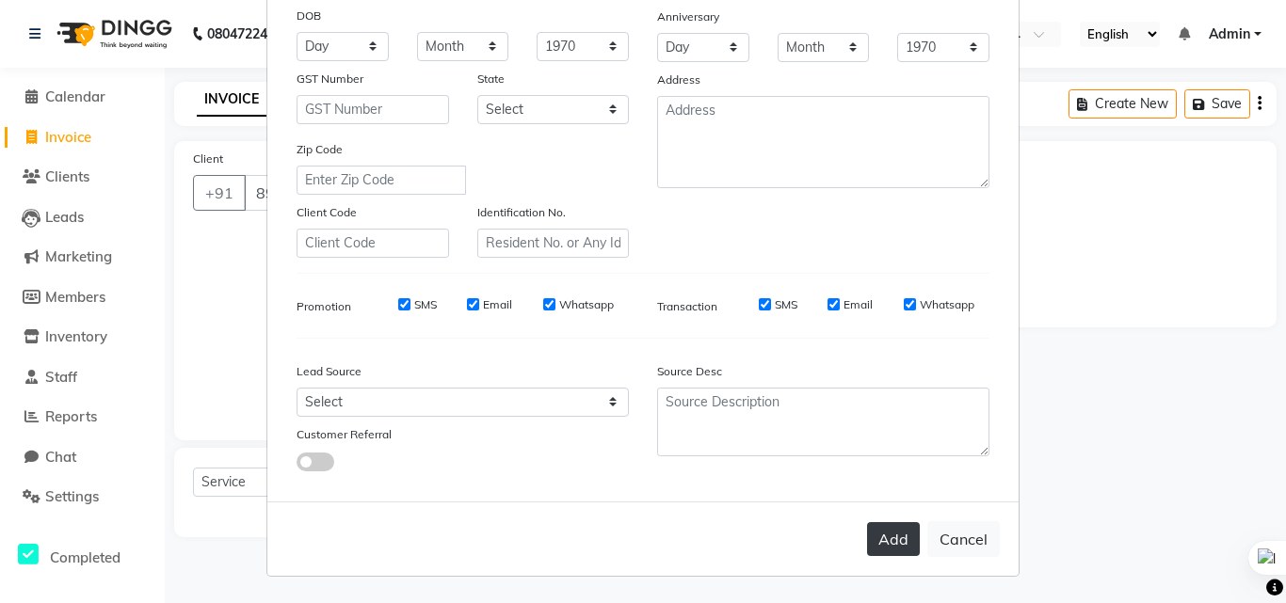
type input "[PERSON_NAME]"
click at [884, 537] on button "Add" at bounding box center [893, 539] width 53 height 34
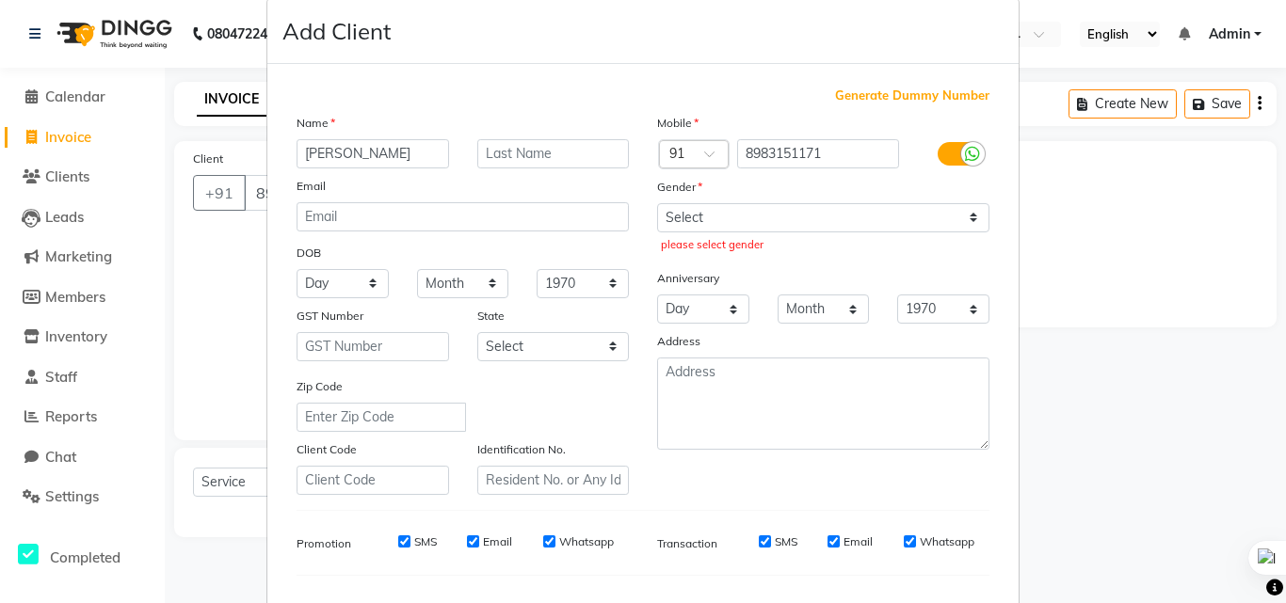
scroll to position [0, 0]
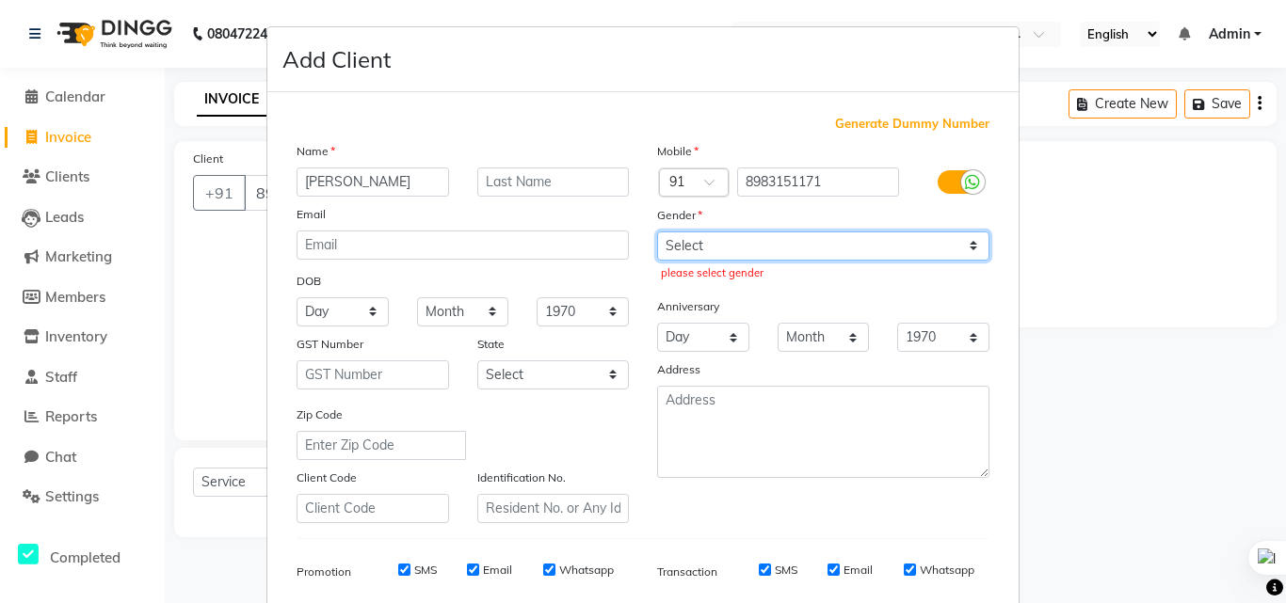
click at [755, 254] on select "Select Male Female Other Prefer Not To Say" at bounding box center [823, 246] width 332 height 29
select select "male"
click at [657, 232] on select "Select Male Female Other Prefer Not To Say" at bounding box center [823, 246] width 332 height 29
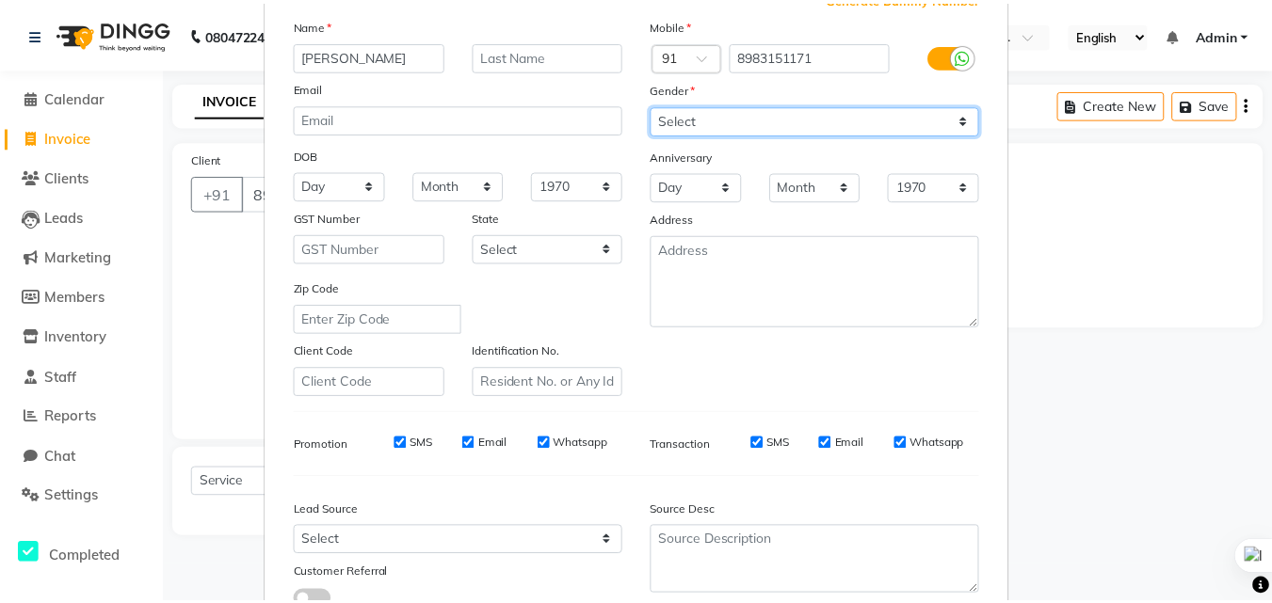
scroll to position [265, 0]
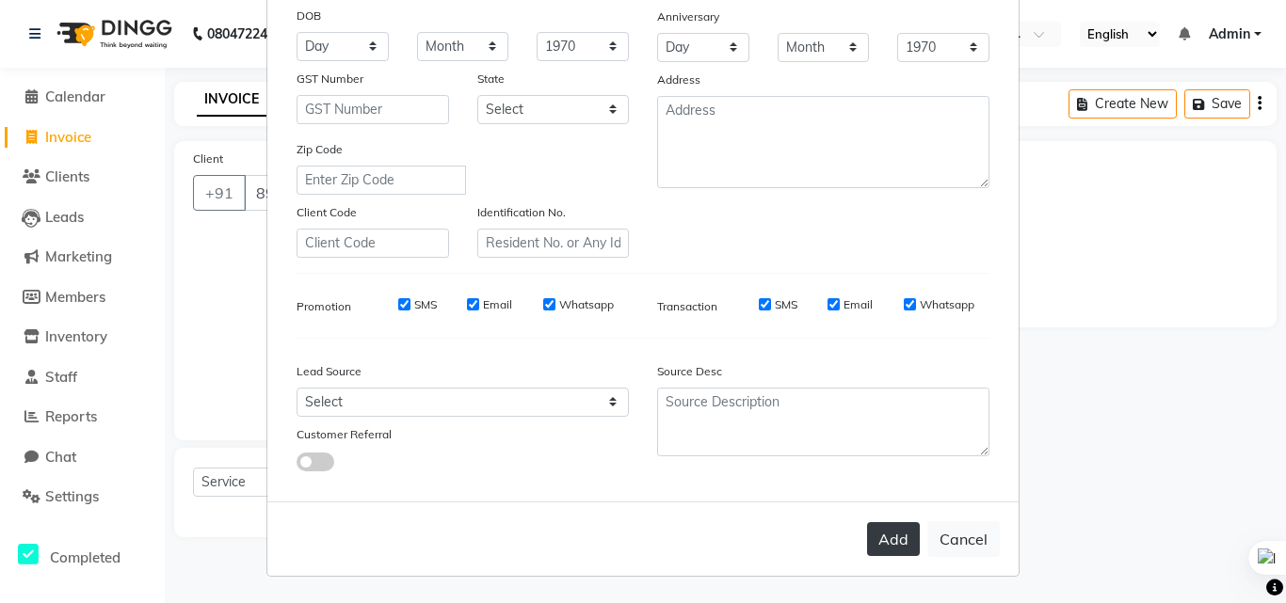
click at [877, 534] on button "Add" at bounding box center [893, 539] width 53 height 34
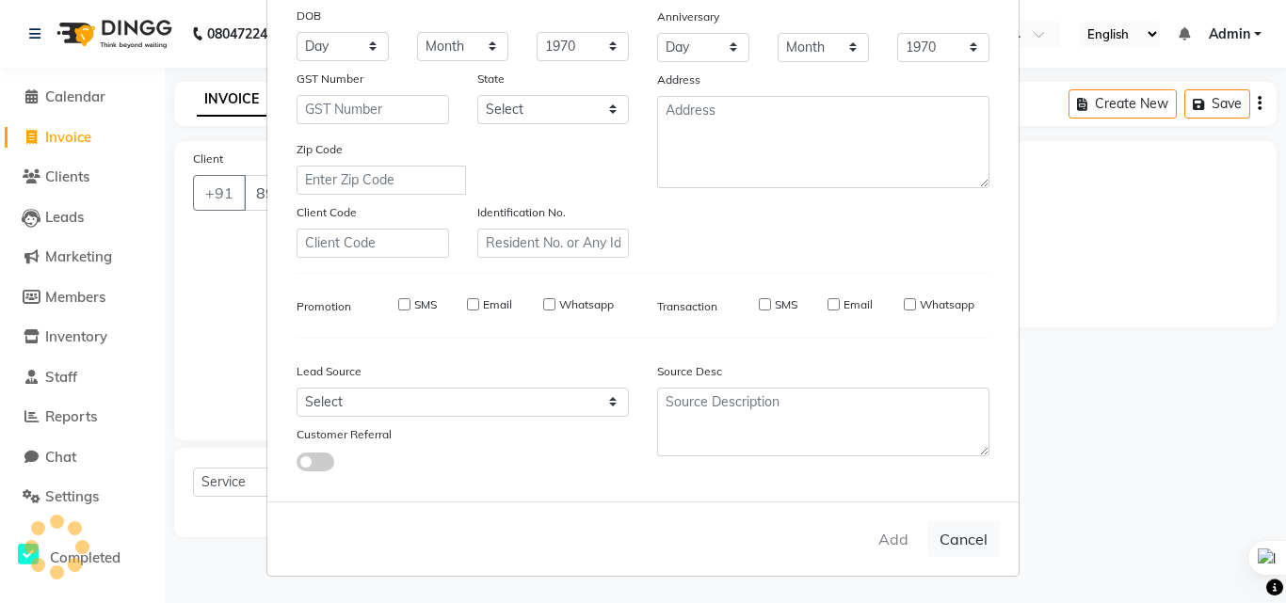
select select
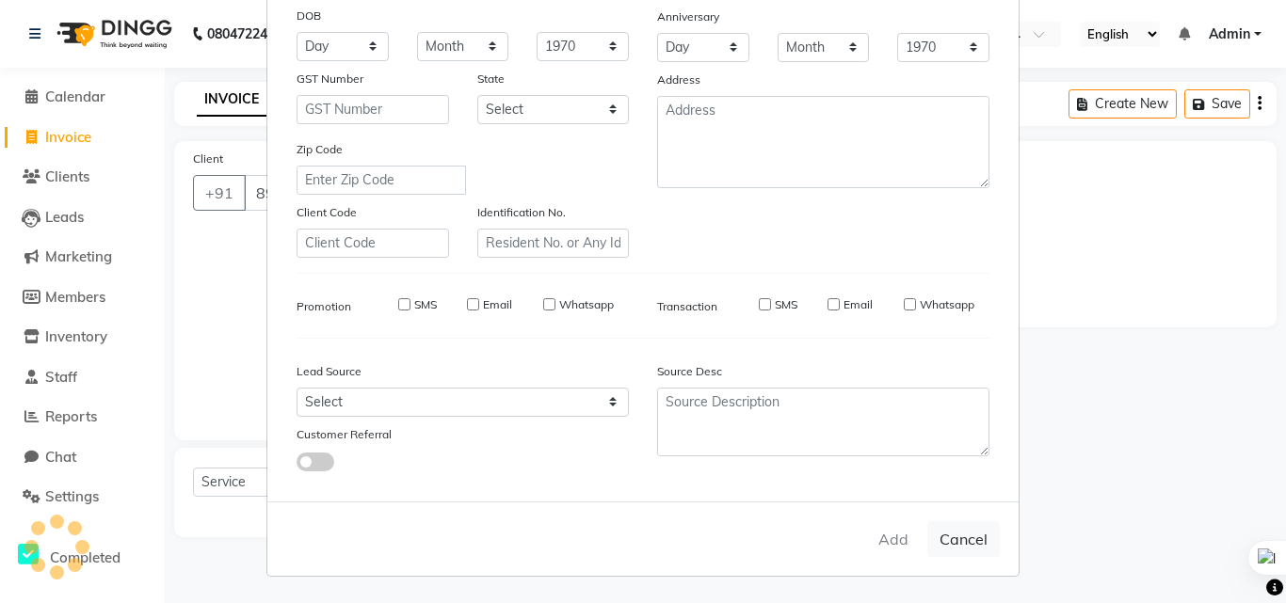
select select
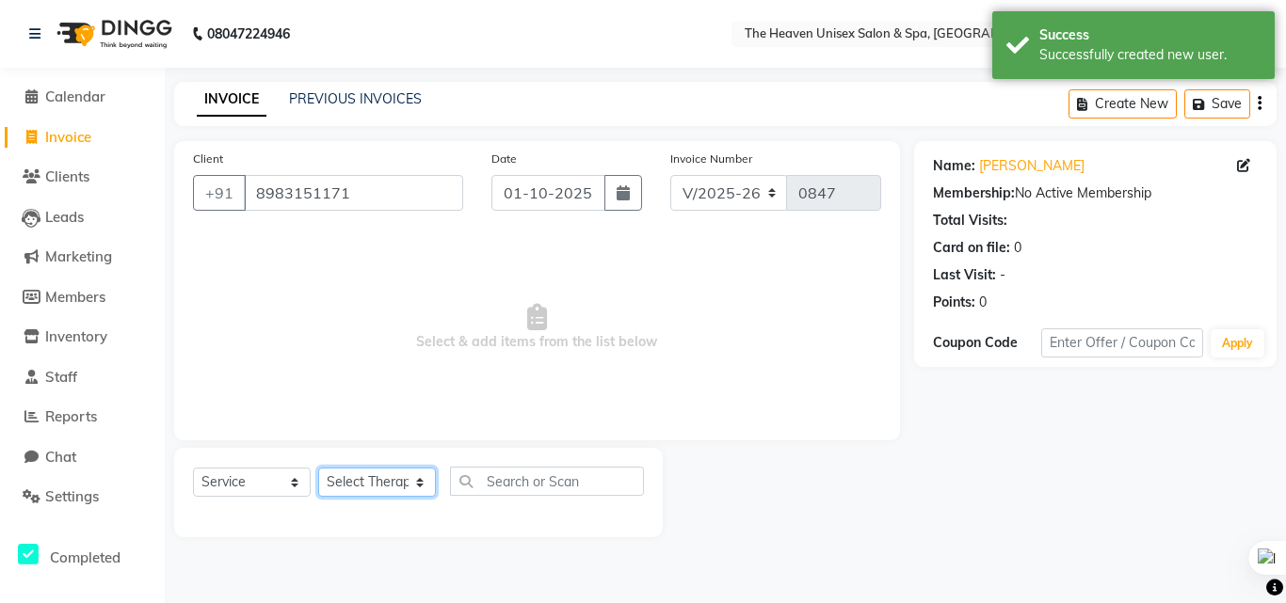
click at [414, 476] on select "Select Therapist Emtiyaz Himanshu Singh HRS House Lucky Mamta Meraj Monika pui …" at bounding box center [377, 482] width 118 height 29
click at [318, 468] on select "Select Therapist Emtiyaz Himanshu Singh HRS House Lucky Mamta Meraj Monika pui …" at bounding box center [377, 482] width 118 height 29
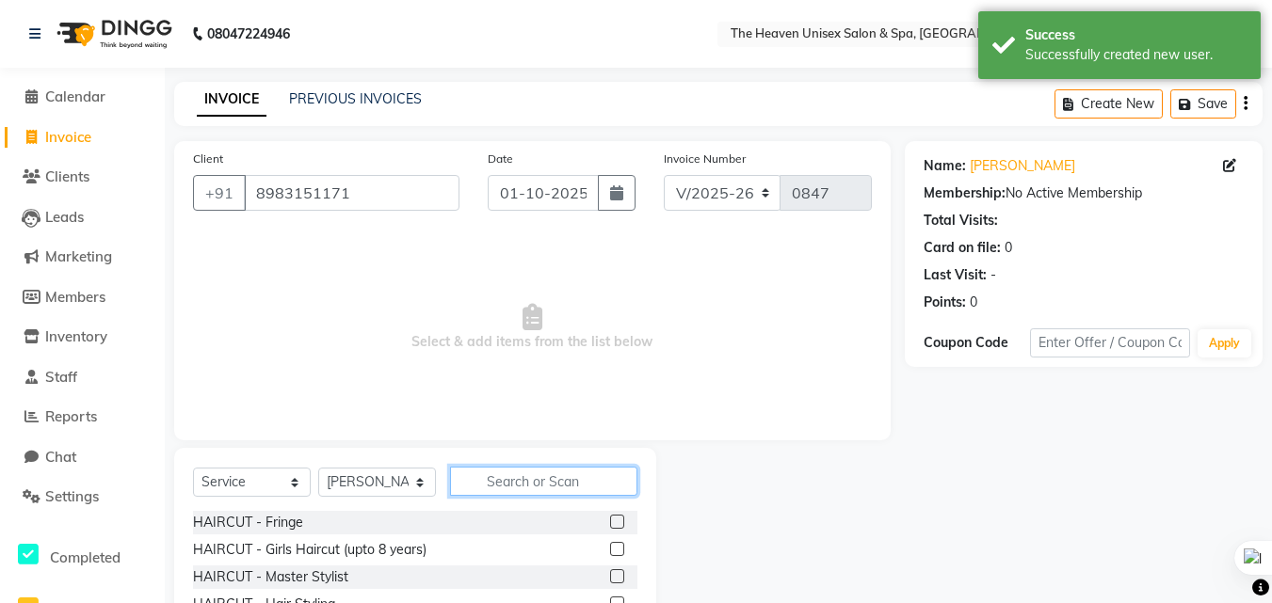
click at [583, 479] on input "text" at bounding box center [543, 481] width 187 height 29
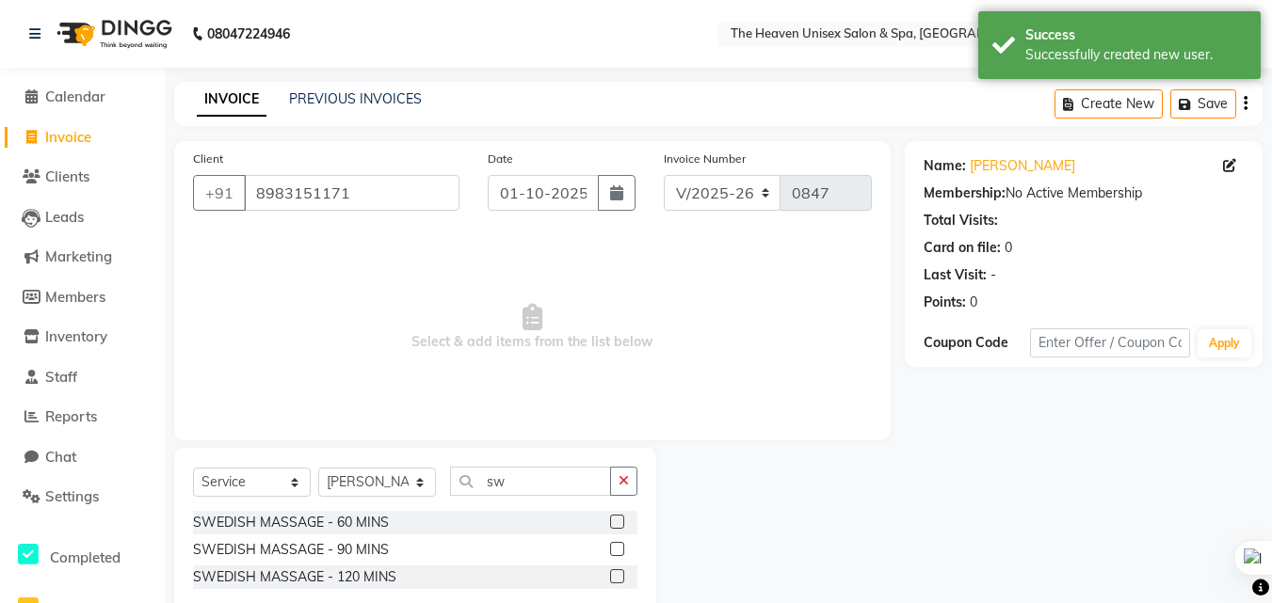
click at [618, 516] on label at bounding box center [617, 522] width 14 height 14
click at [618, 517] on input "checkbox" at bounding box center [616, 523] width 12 height 12
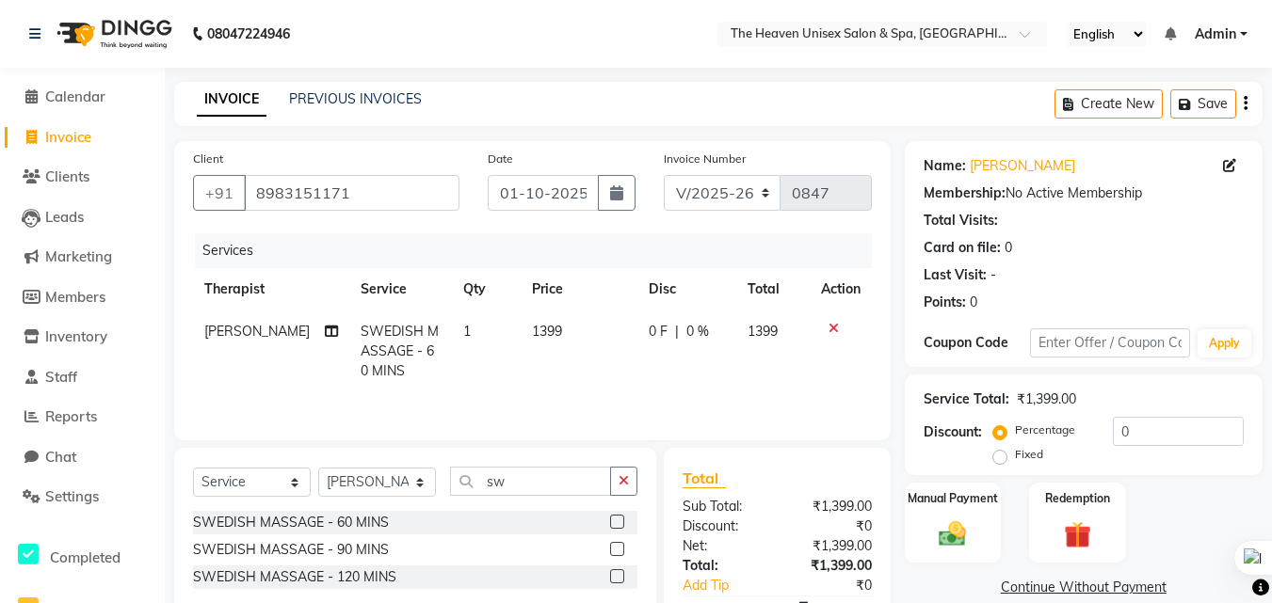
click at [690, 330] on span "0 %" at bounding box center [697, 332] width 23 height 20
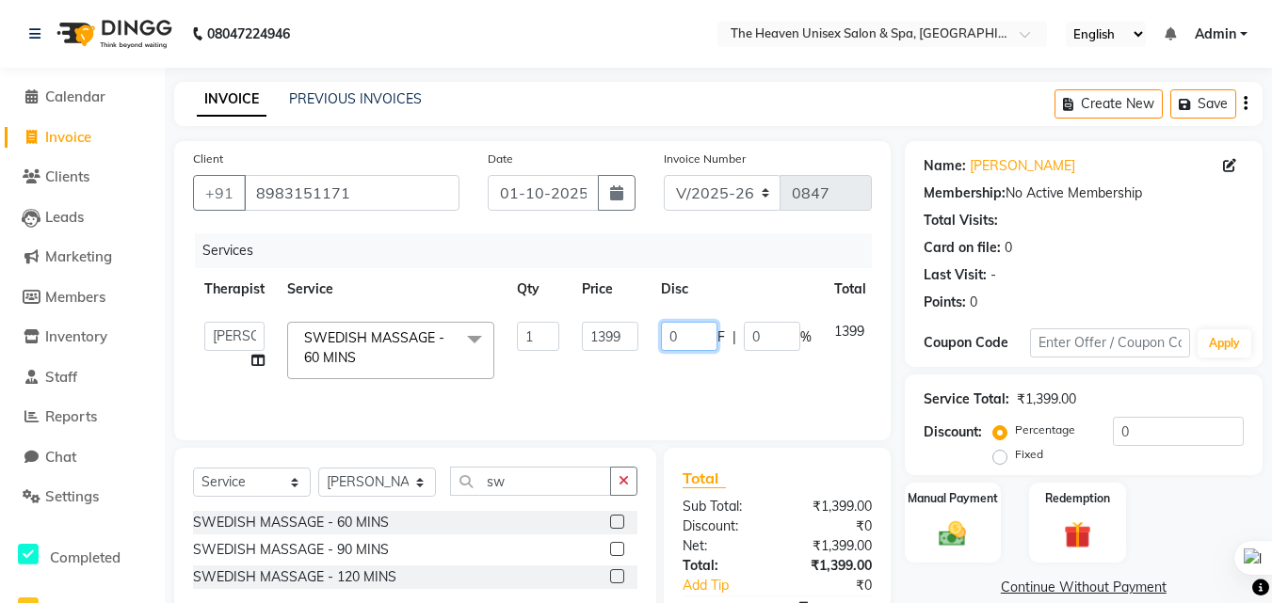
click at [690, 345] on input "0" at bounding box center [689, 336] width 56 height 29
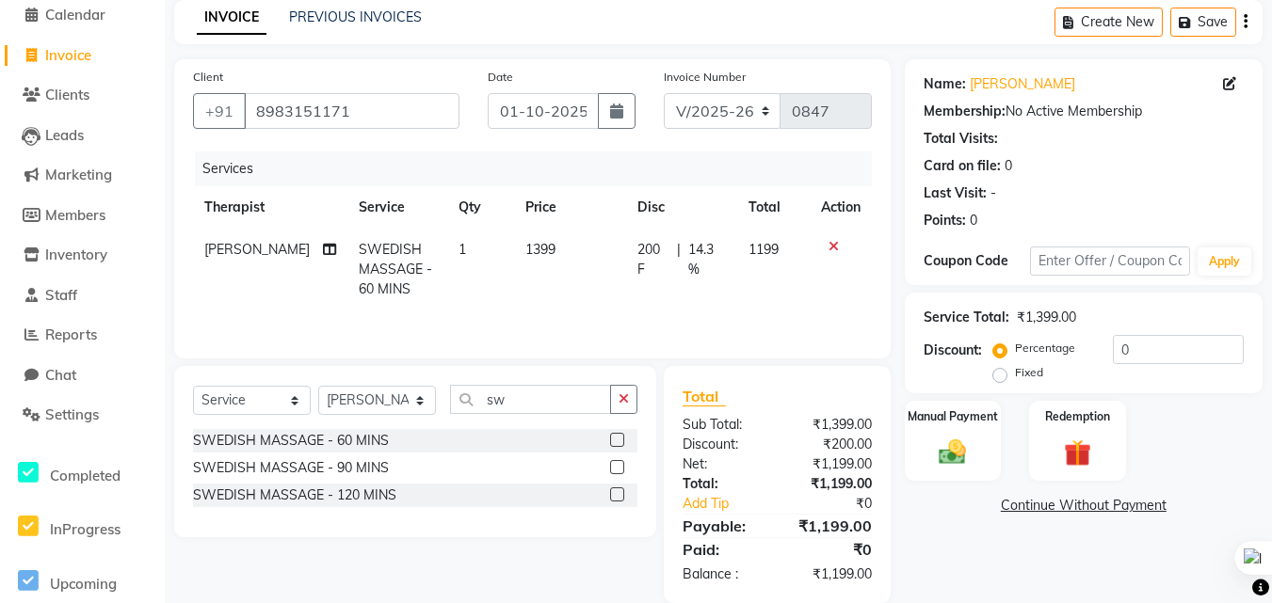
scroll to position [110, 0]
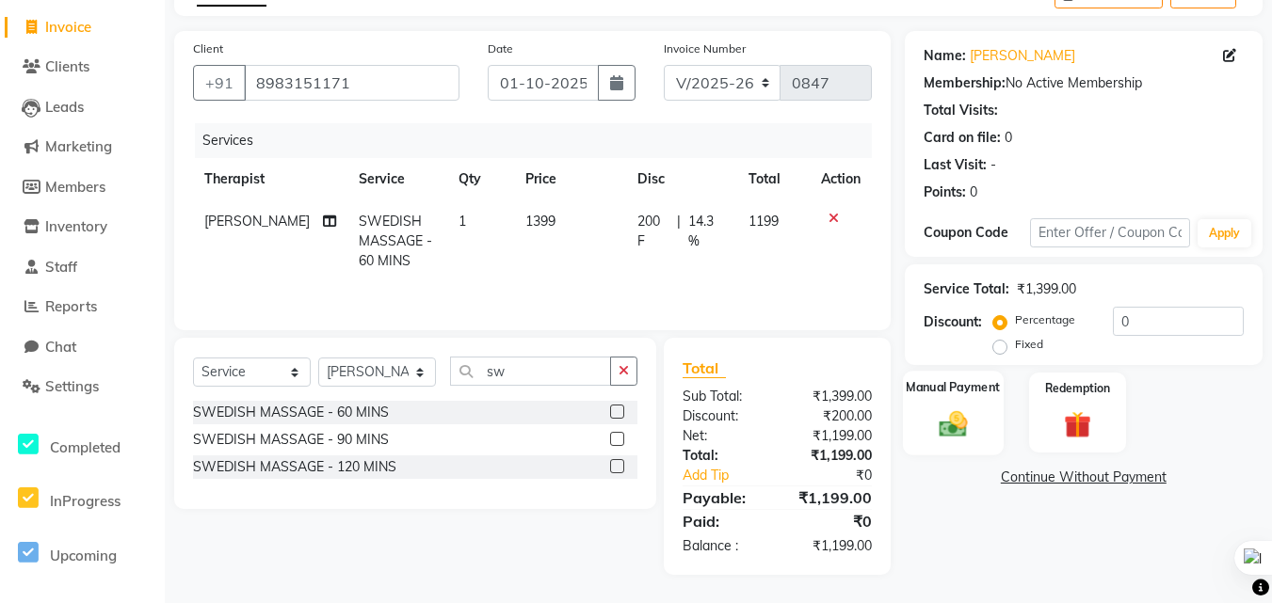
click at [954, 413] on img at bounding box center [953, 424] width 46 height 33
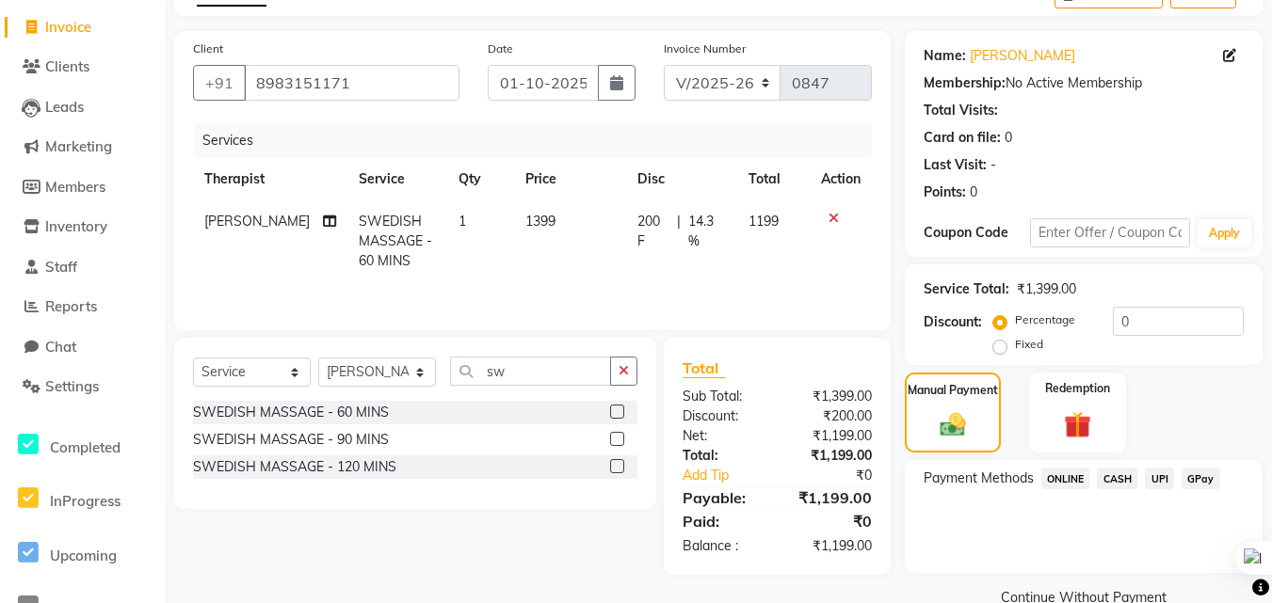
scroll to position [147, 0]
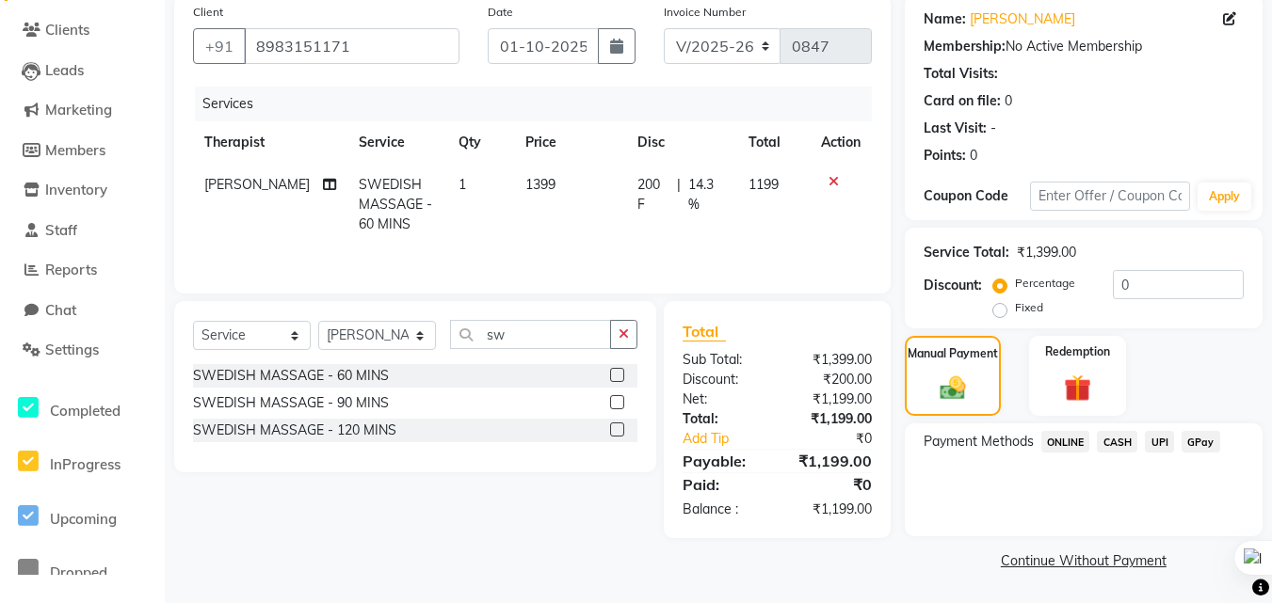
click at [1208, 443] on span "GPay" at bounding box center [1200, 442] width 39 height 22
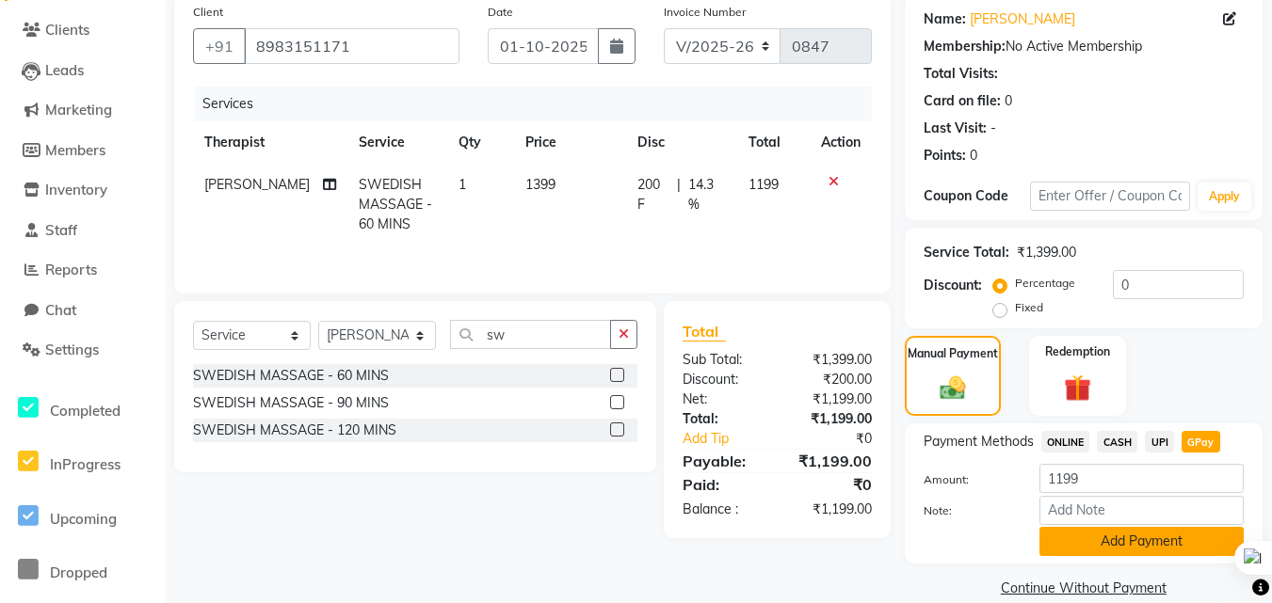
scroll to position [174, 0]
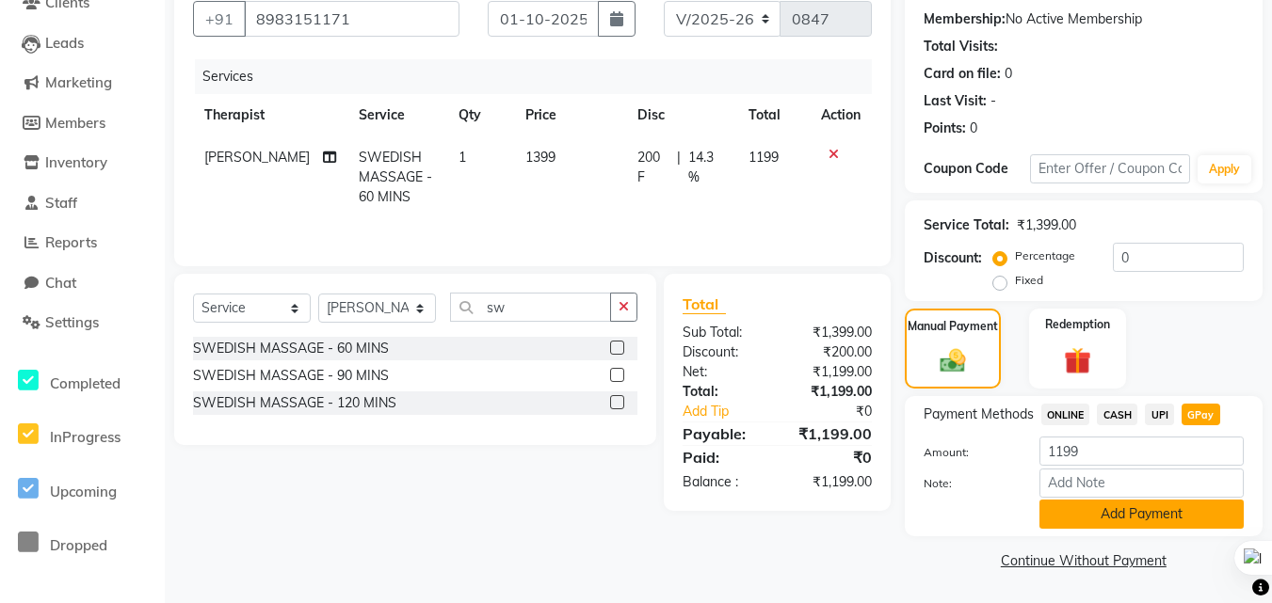
click at [1153, 511] on button "Add Payment" at bounding box center [1141, 514] width 204 height 29
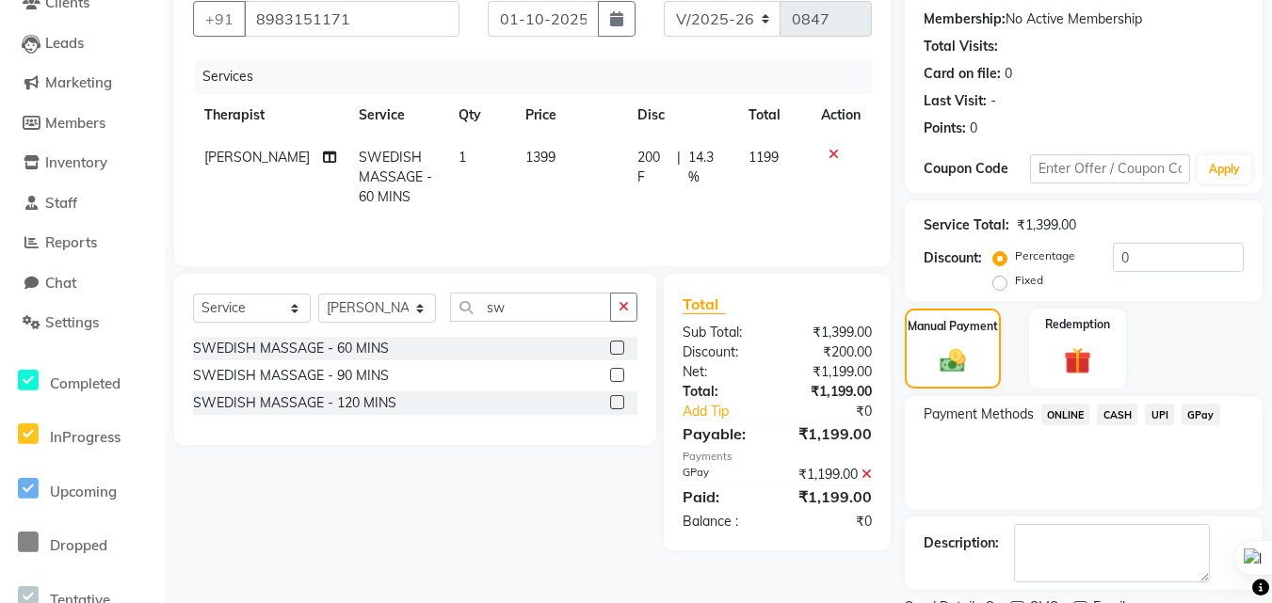
scroll to position [253, 0]
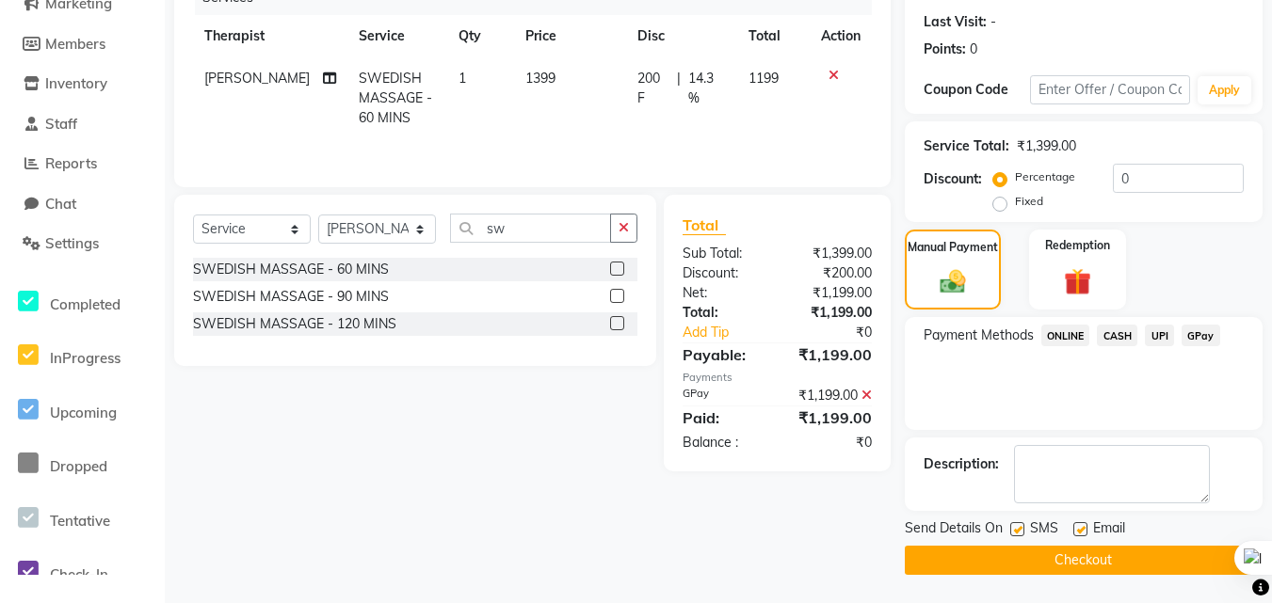
click at [1175, 562] on button "Checkout" at bounding box center [1084, 560] width 358 height 29
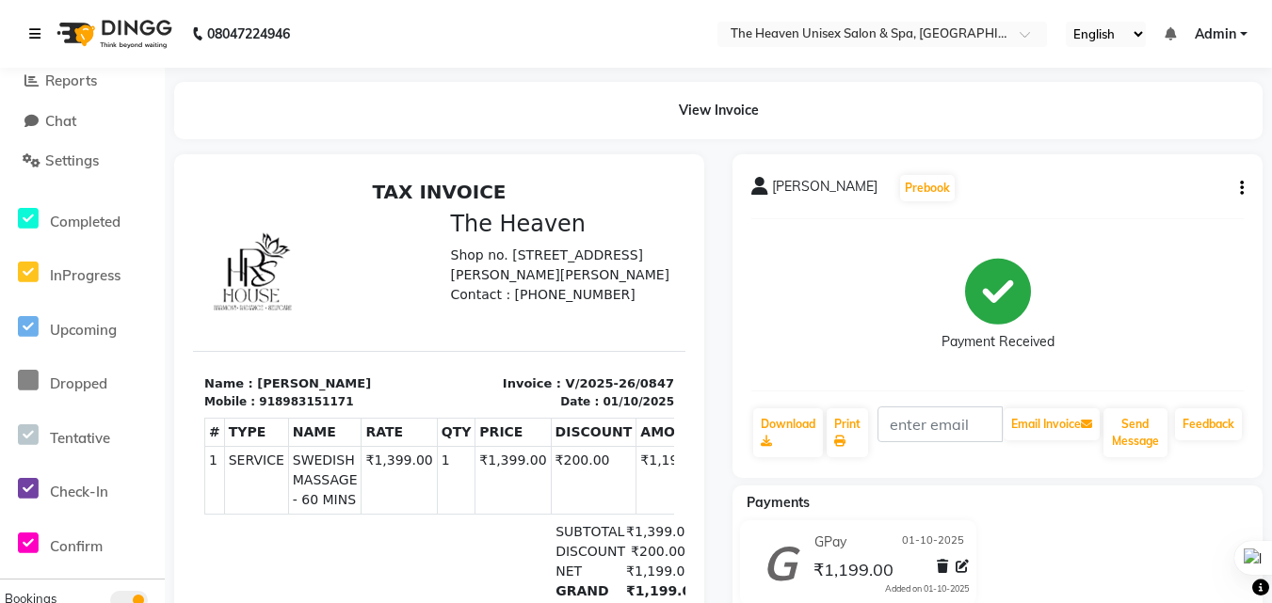
click at [36, 25] on link at bounding box center [38, 34] width 19 height 53
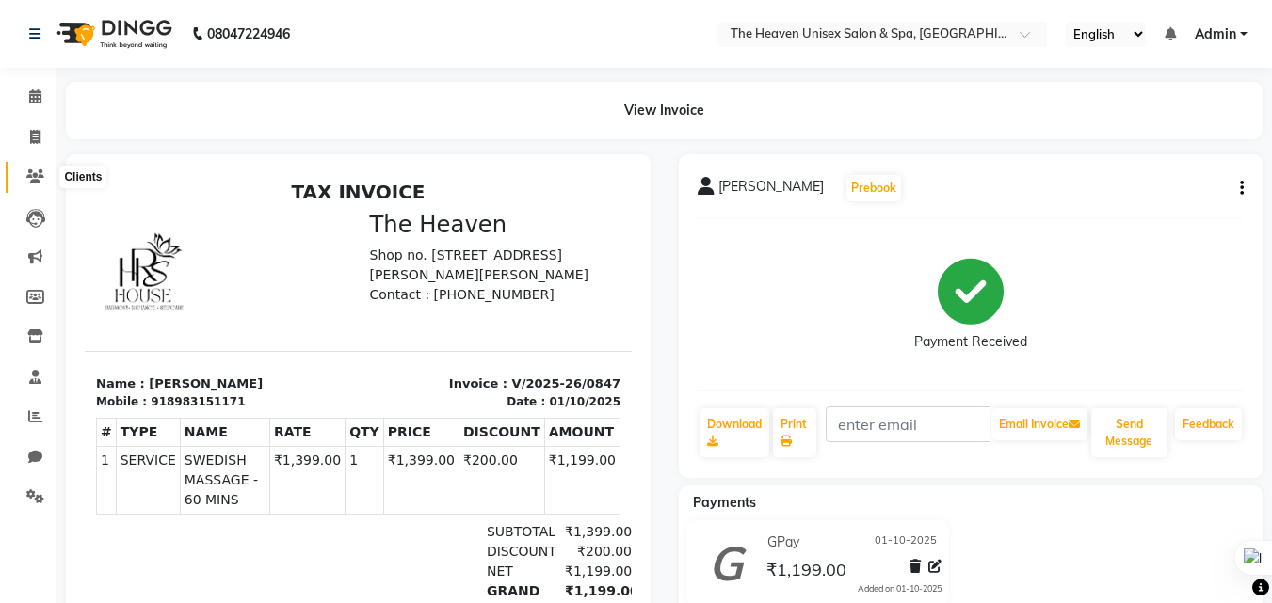
click at [35, 187] on span at bounding box center [35, 178] width 33 height 22
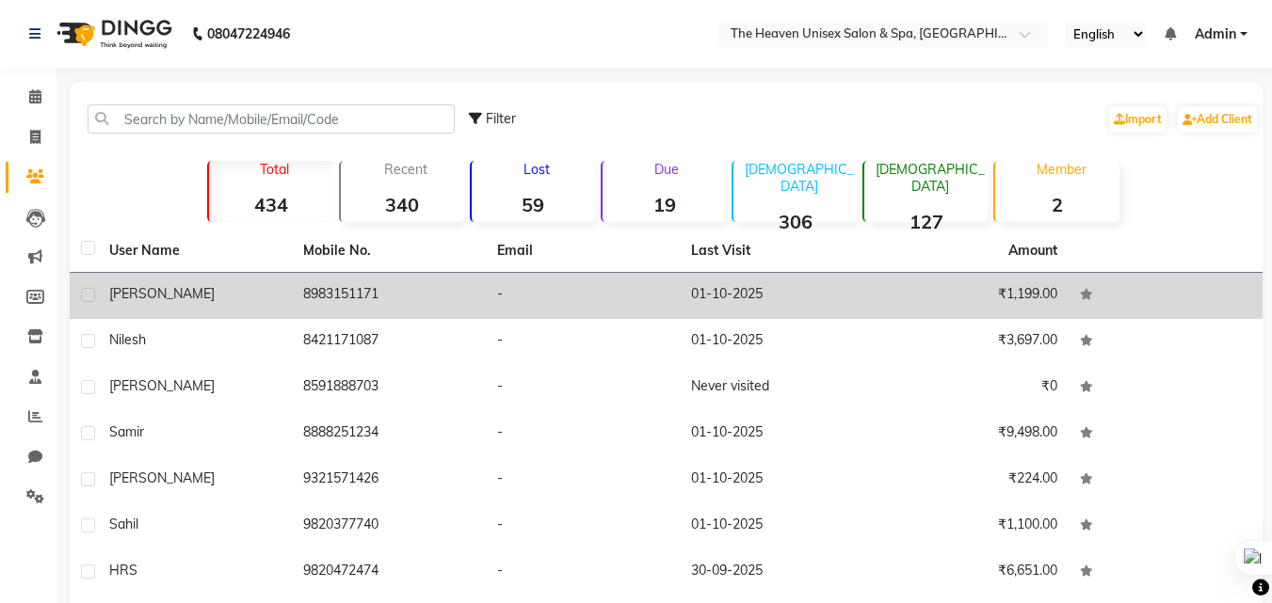
click at [217, 289] on div "[PERSON_NAME]" at bounding box center [194, 294] width 171 height 20
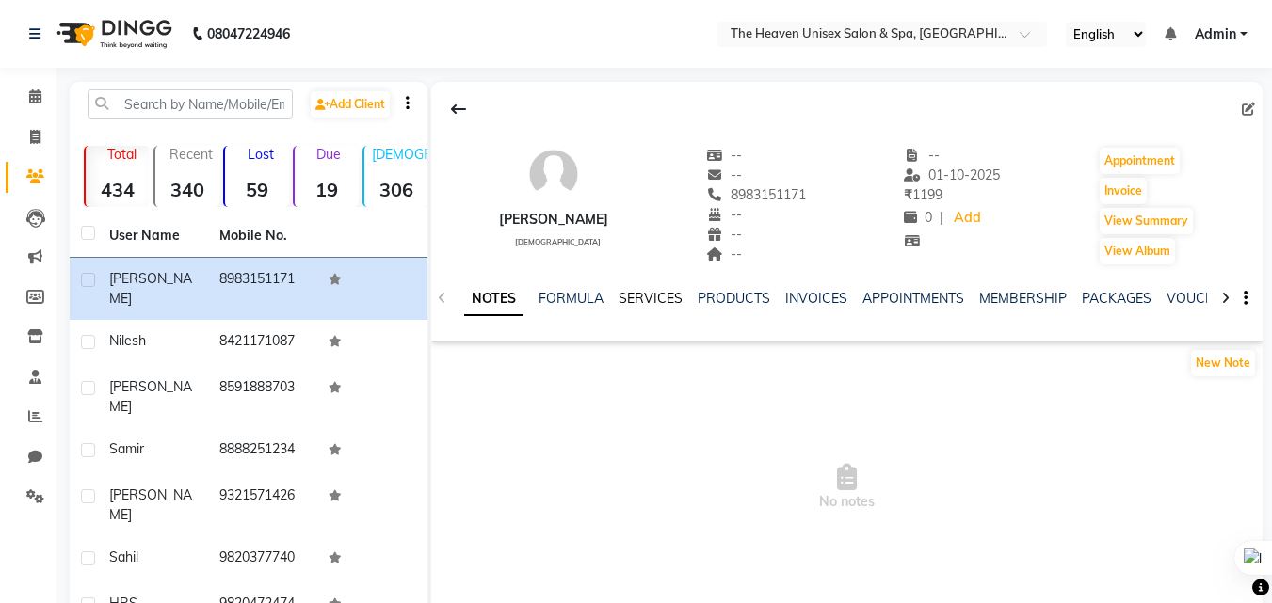
click at [651, 301] on link "SERVICES" at bounding box center [651, 298] width 64 height 17
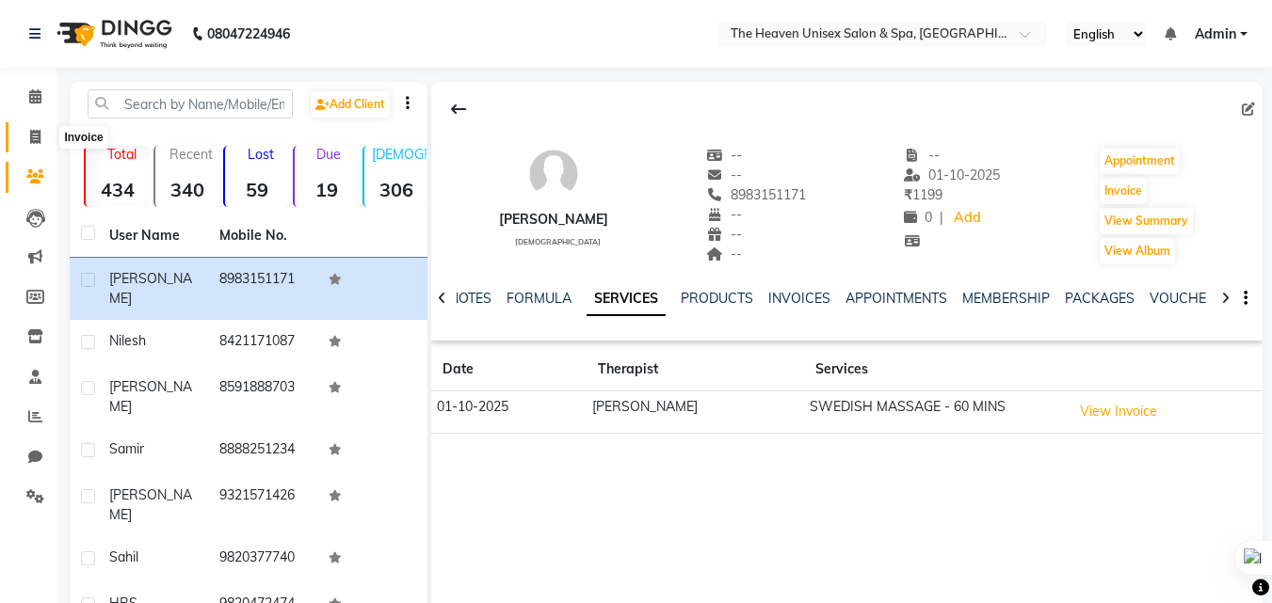
click at [28, 147] on span at bounding box center [35, 138] width 33 height 22
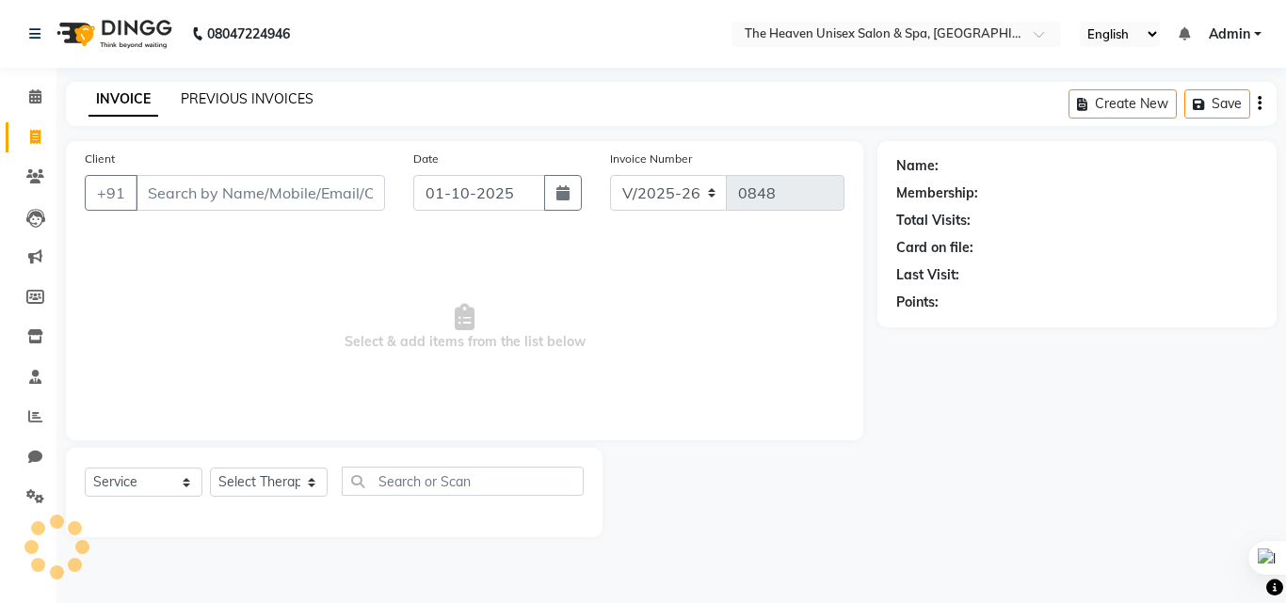
click at [292, 106] on link "PREVIOUS INVOICES" at bounding box center [247, 98] width 133 height 17
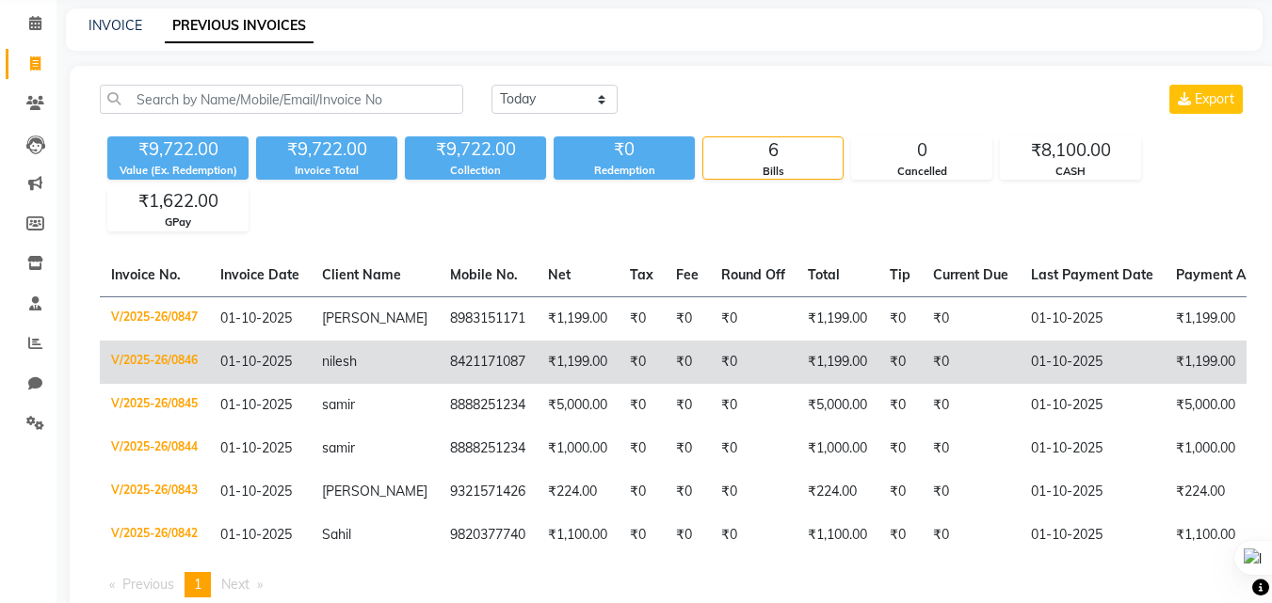
scroll to position [94, 0]
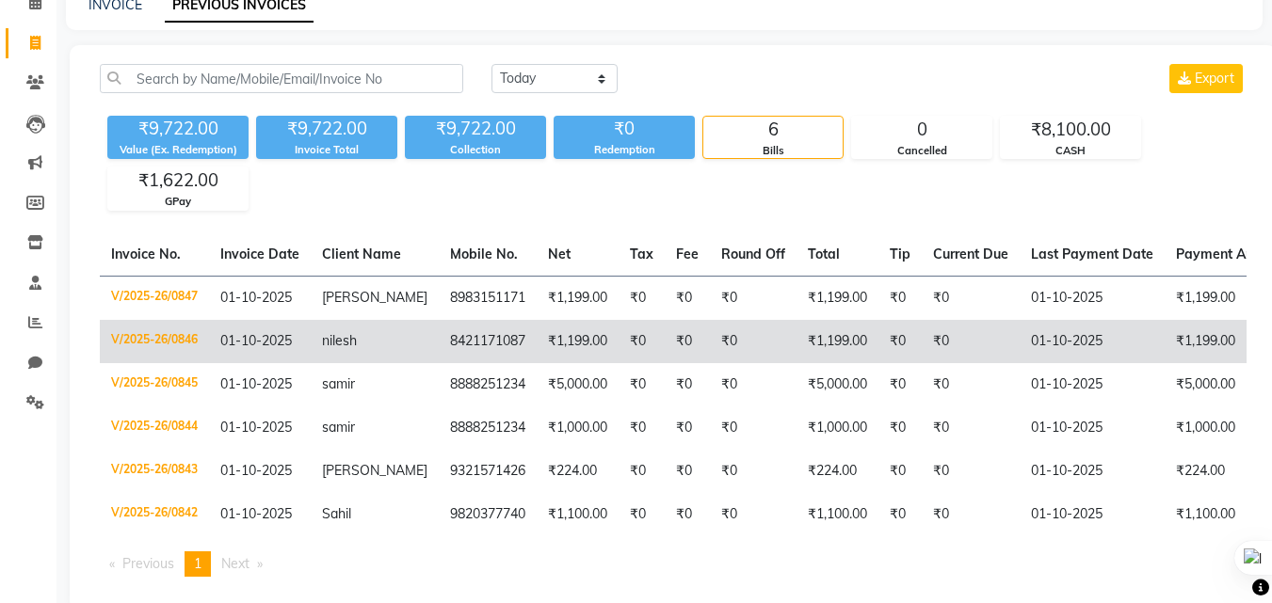
click at [796, 363] on td "₹1,199.00" at bounding box center [837, 341] width 82 height 43
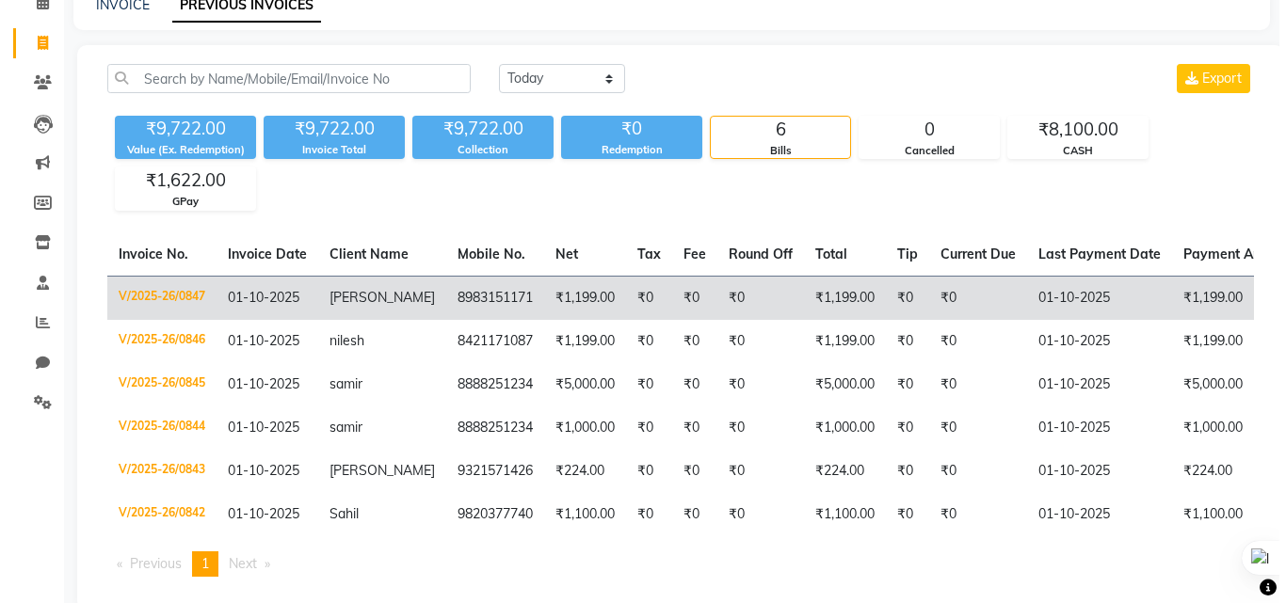
scroll to position [0, 0]
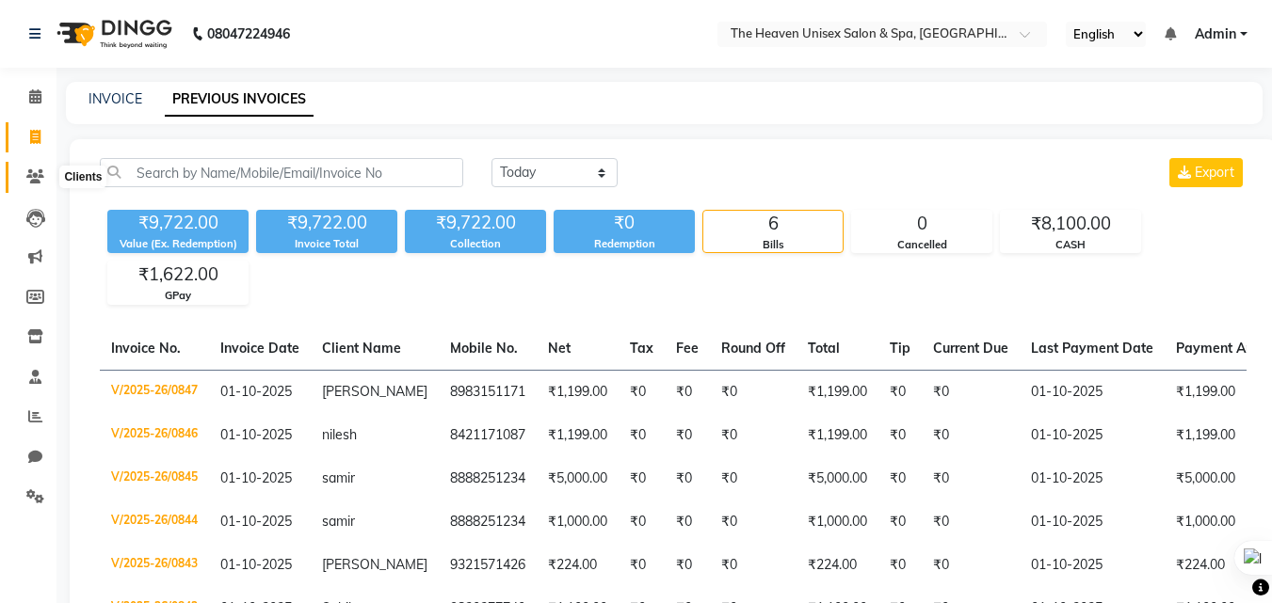
click at [43, 178] on icon at bounding box center [35, 176] width 18 height 14
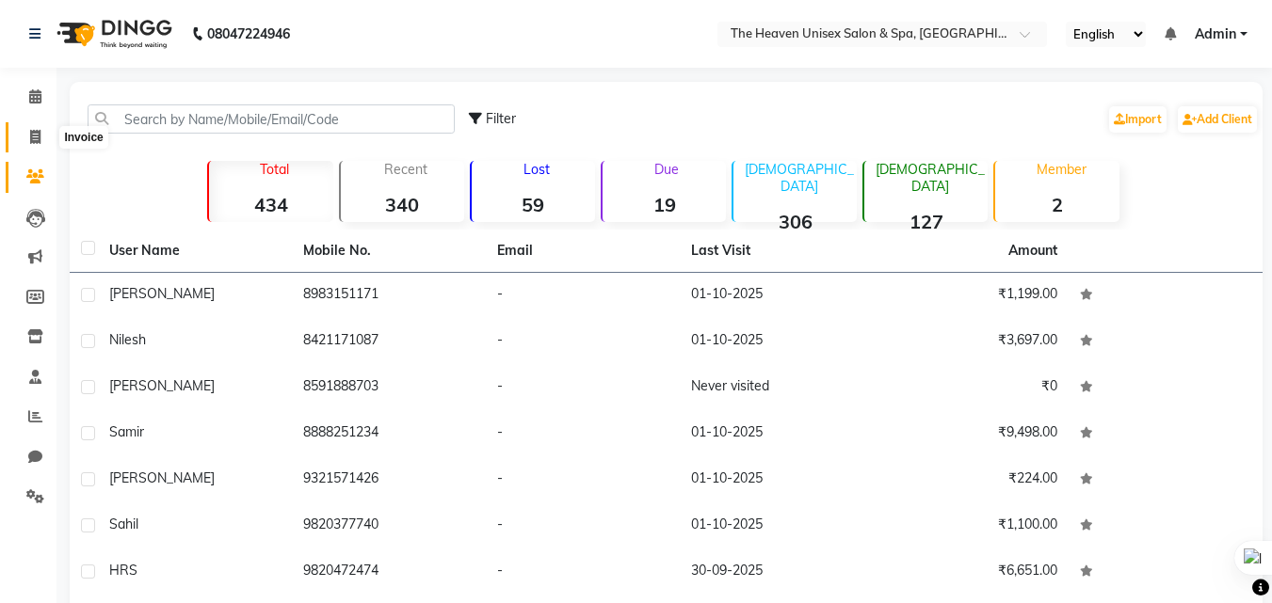
click at [28, 135] on span at bounding box center [35, 138] width 33 height 22
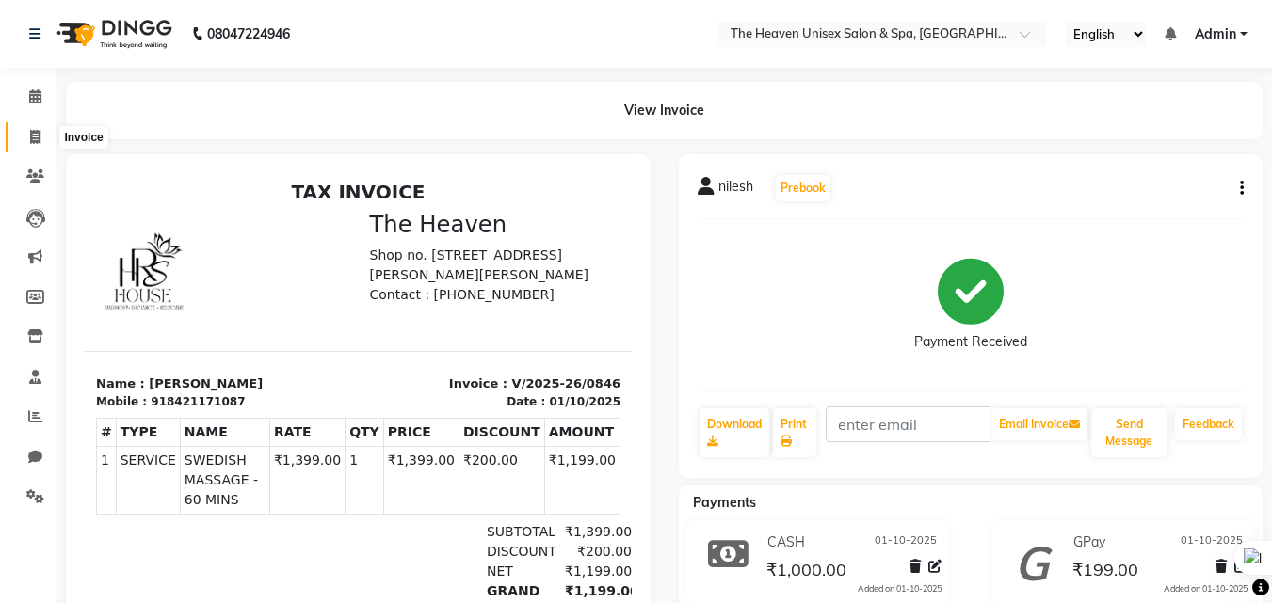
click at [28, 137] on span at bounding box center [35, 138] width 33 height 22
select select "8417"
select select "service"
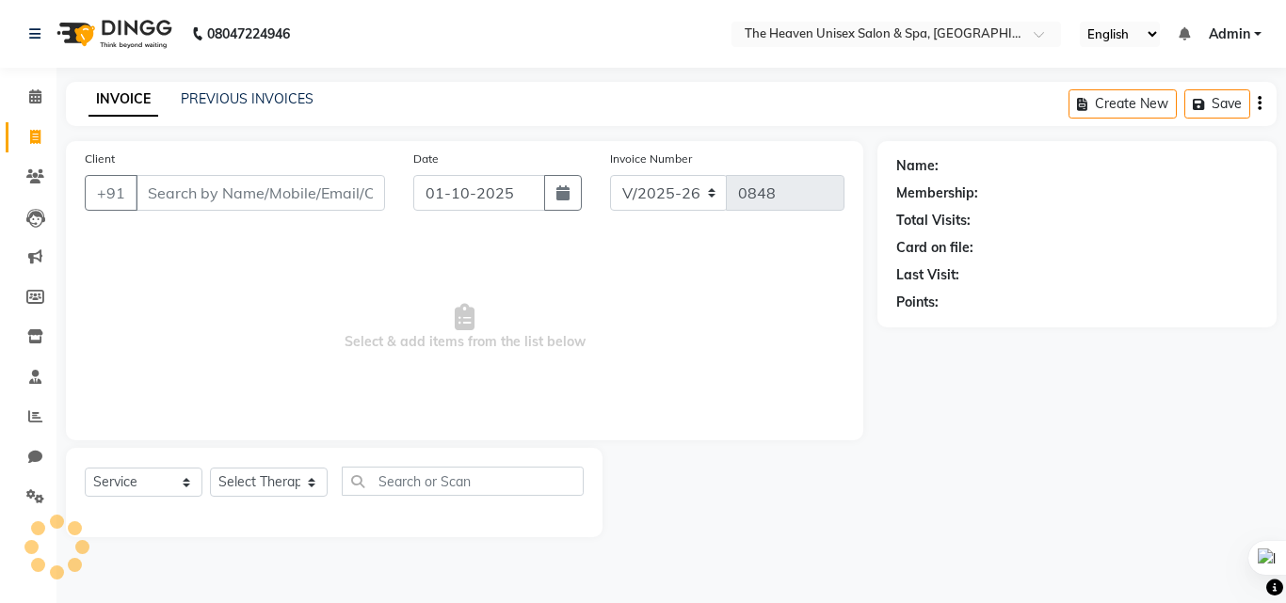
click at [242, 88] on div "INVOICE PREVIOUS INVOICES Create New Save" at bounding box center [671, 104] width 1211 height 44
click at [242, 99] on link "PREVIOUS INVOICES" at bounding box center [247, 98] width 133 height 17
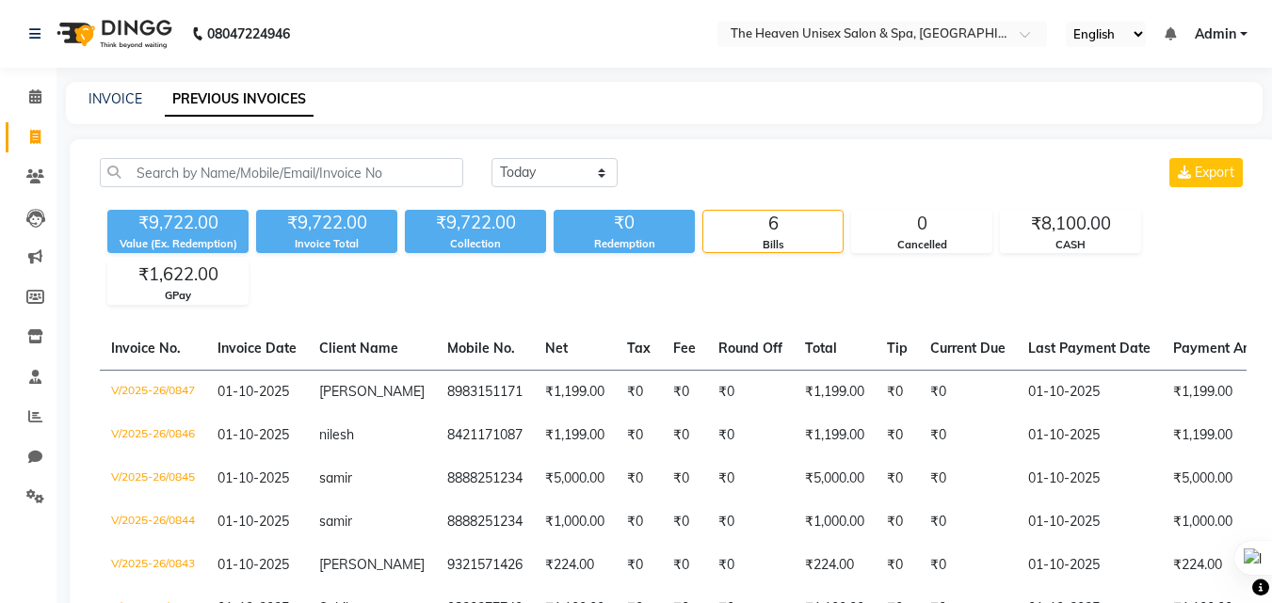
click at [84, 86] on div "INVOICE PREVIOUS INVOICES" at bounding box center [664, 103] width 1197 height 42
click at [112, 91] on link "INVOICE" at bounding box center [115, 98] width 54 height 17
select select "8417"
select select "service"
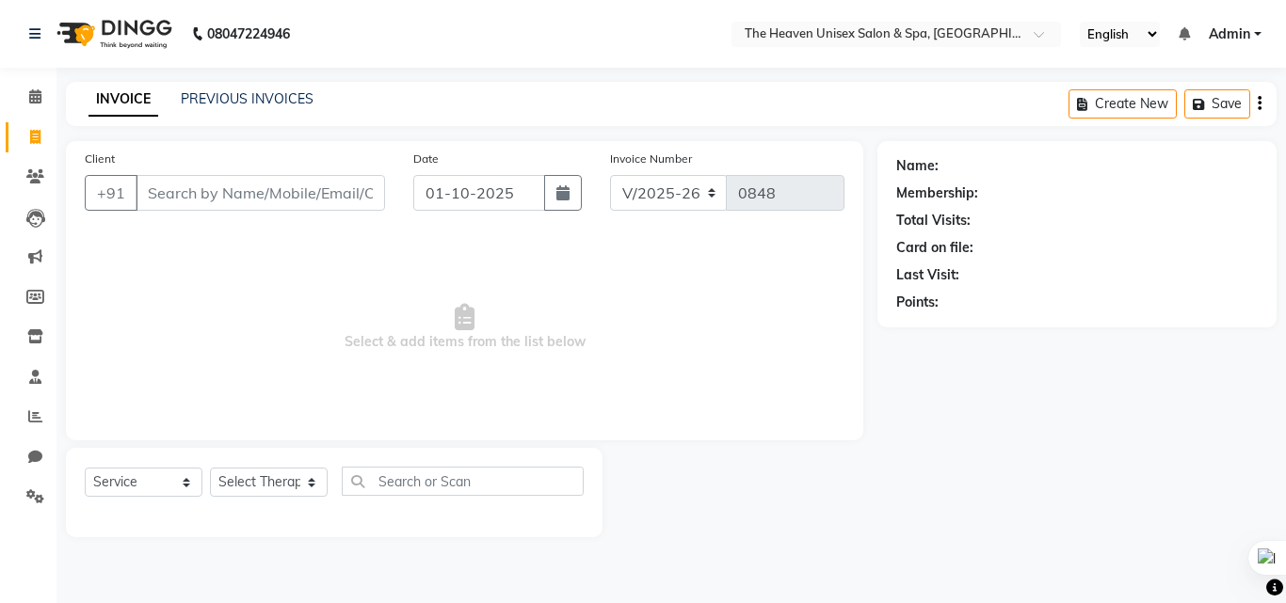
click at [1057, 376] on div "Name: Membership: Total Visits: Card on file: Last Visit: Points:" at bounding box center [1083, 339] width 413 height 396
click at [33, 167] on span at bounding box center [35, 178] width 33 height 22
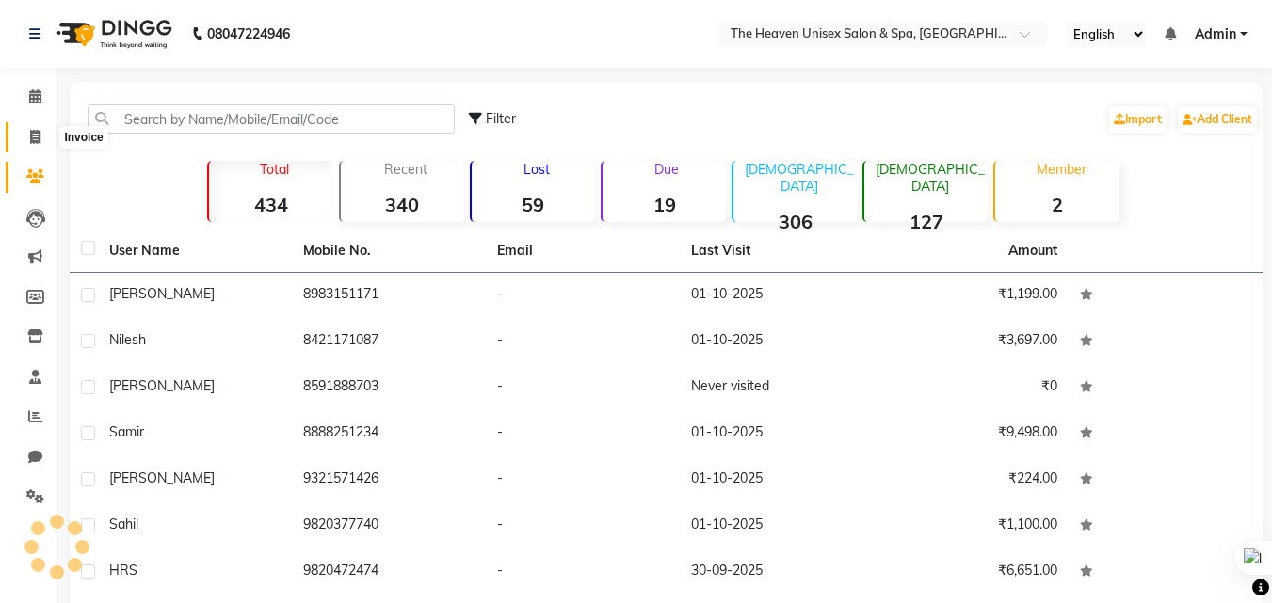
click at [30, 131] on icon at bounding box center [35, 137] width 10 height 14
select select "8417"
select select "service"
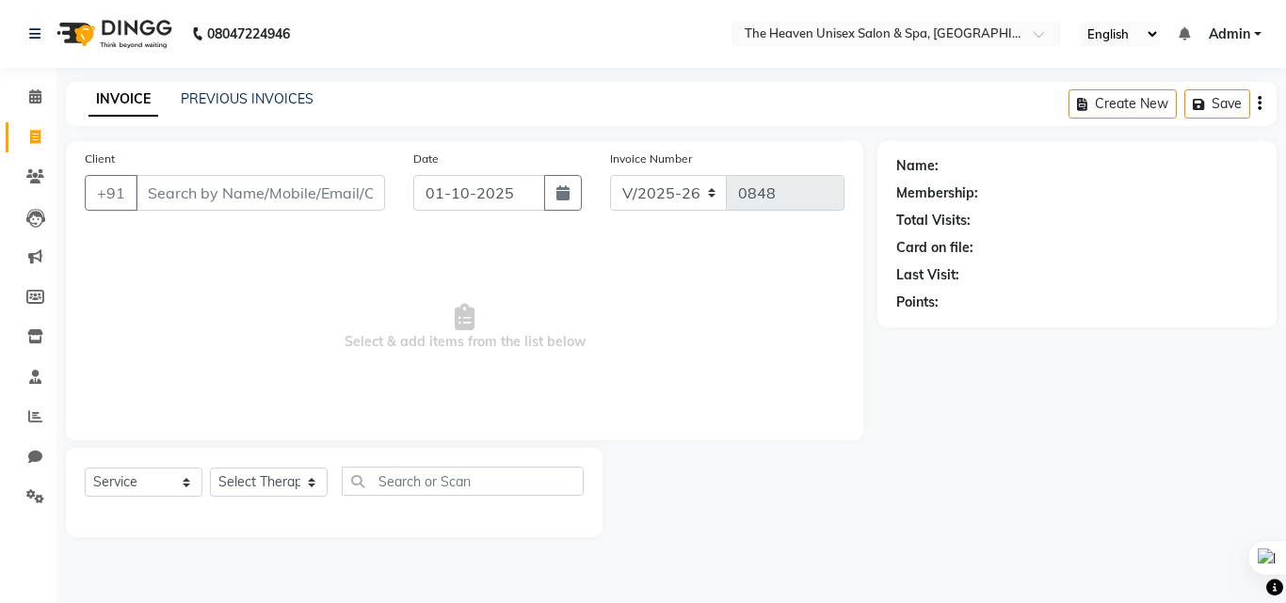
select select "8417"
select select "service"
click at [211, 188] on input "Client" at bounding box center [260, 193] width 249 height 36
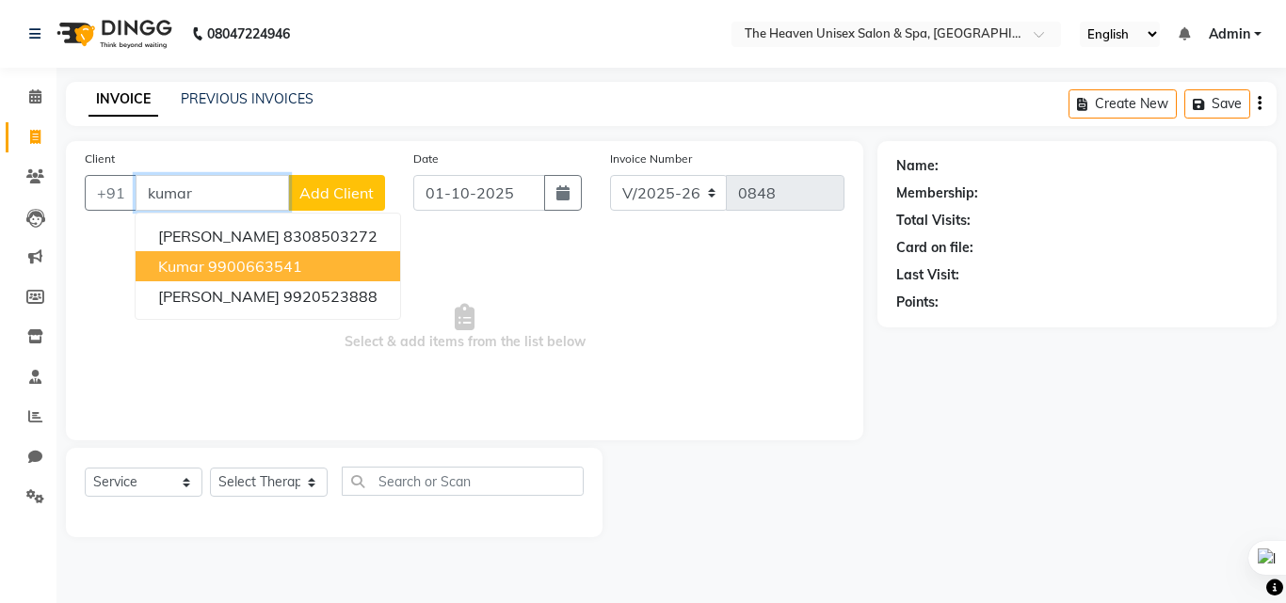
click at [266, 269] on ngb-highlight "9900663541" at bounding box center [255, 266] width 94 height 19
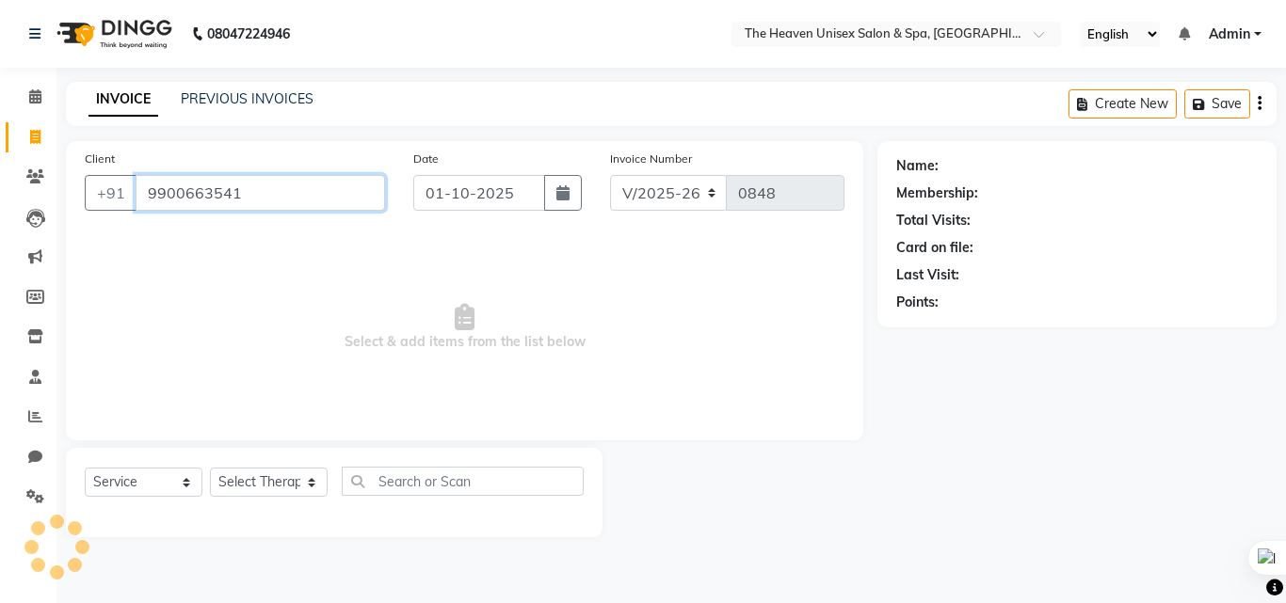
type input "9900663541"
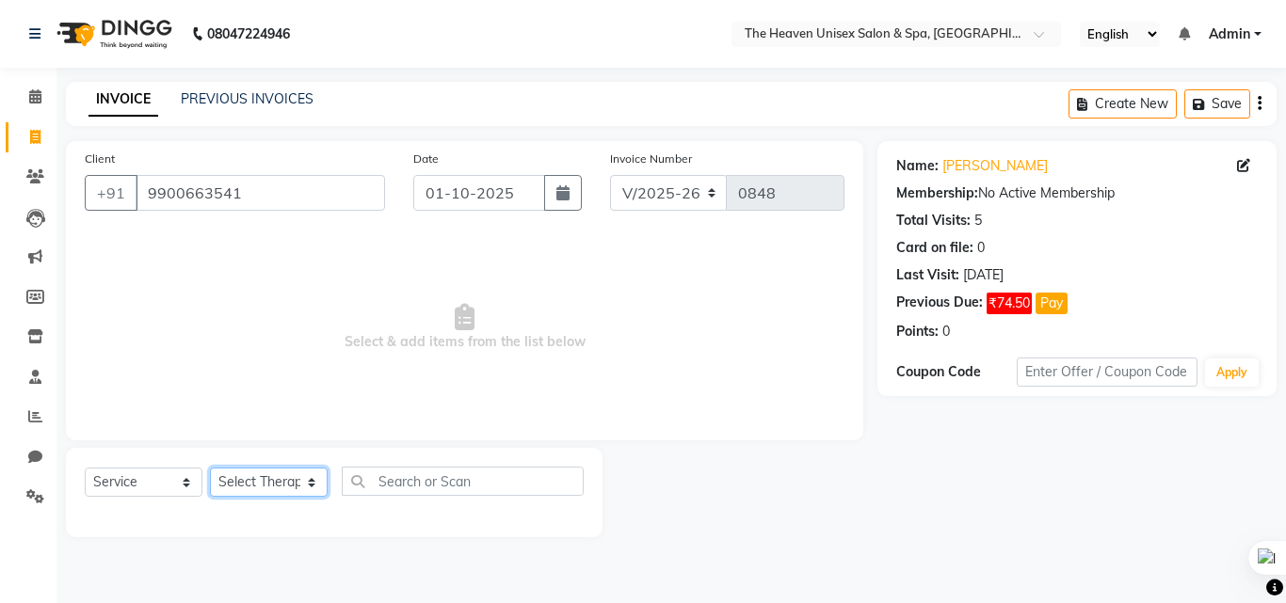
click at [284, 474] on select "Select Therapist [PERSON_NAME] [PERSON_NAME] HRS House Lucky [PERSON_NAME] [PER…" at bounding box center [269, 482] width 118 height 29
select select "88810"
click at [210, 468] on select "Select Therapist [PERSON_NAME] [PERSON_NAME] HRS House Lucky [PERSON_NAME] [PER…" at bounding box center [269, 482] width 118 height 29
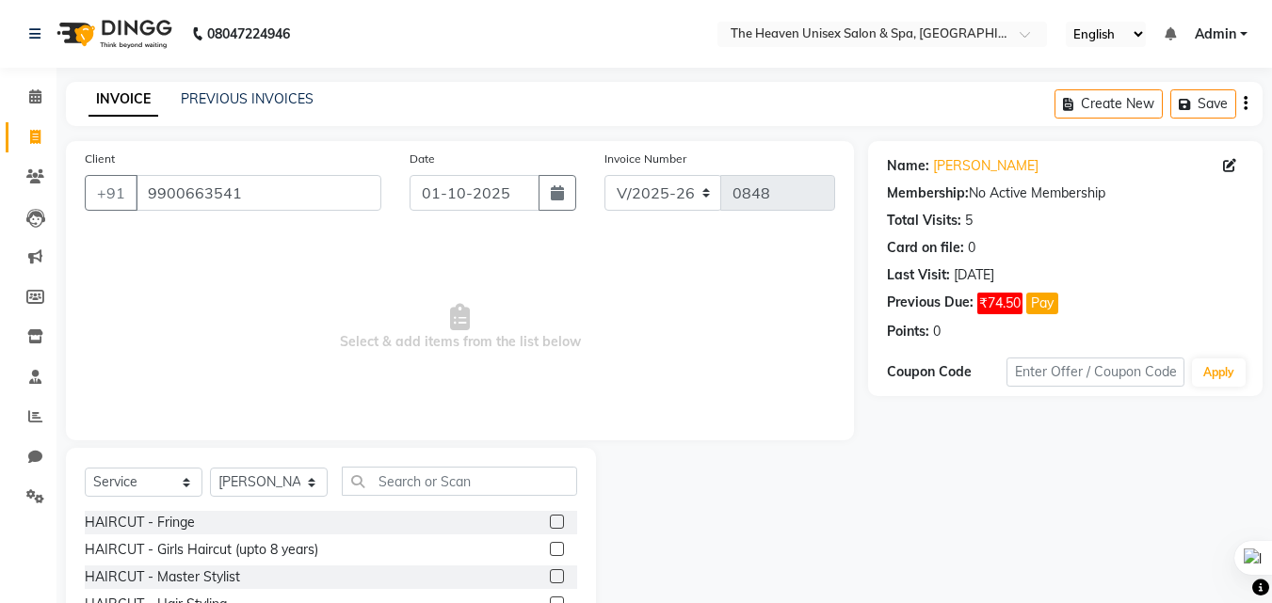
click at [394, 505] on div "Select Service Product Membership Package Voucher Prepaid Gift Card Select Ther…" at bounding box center [331, 489] width 492 height 44
click at [399, 485] on input "text" at bounding box center [459, 481] width 235 height 29
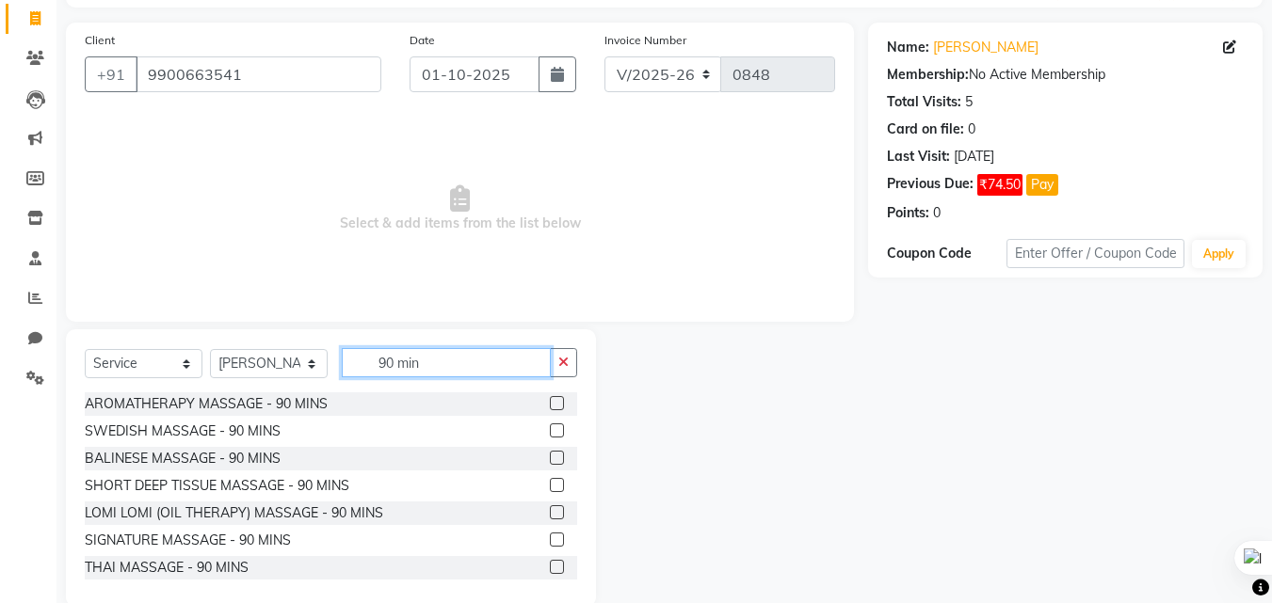
scroll to position [151, 0]
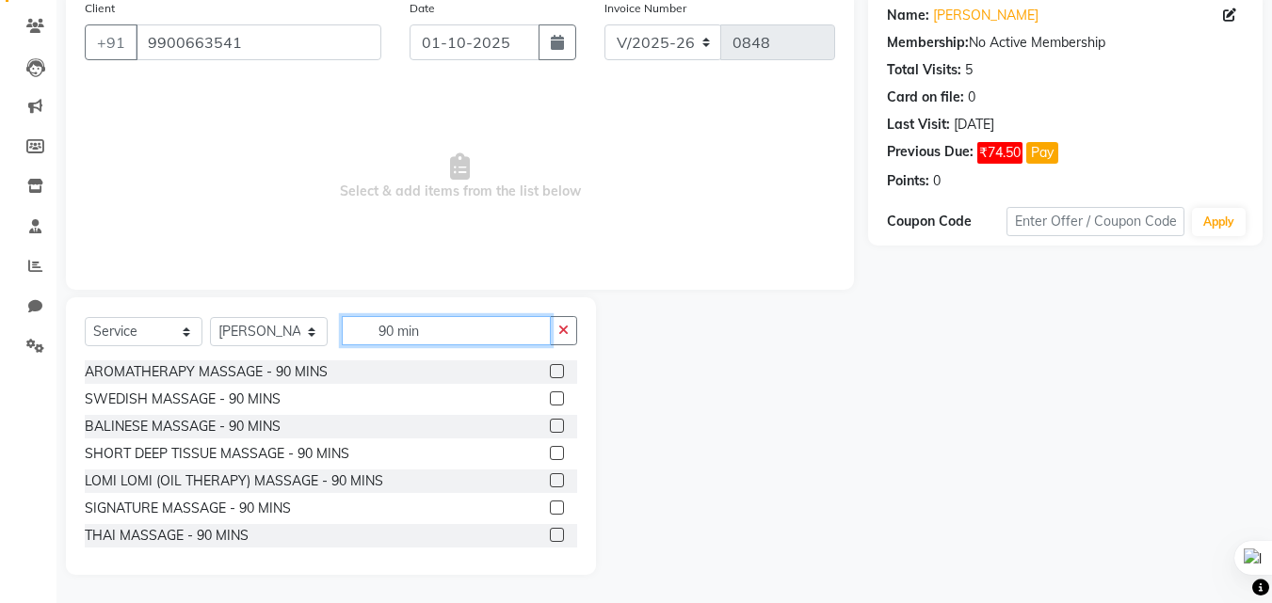
type input "90 min"
click at [550, 426] on label at bounding box center [557, 426] width 14 height 14
click at [550, 426] on input "checkbox" at bounding box center [556, 427] width 12 height 12
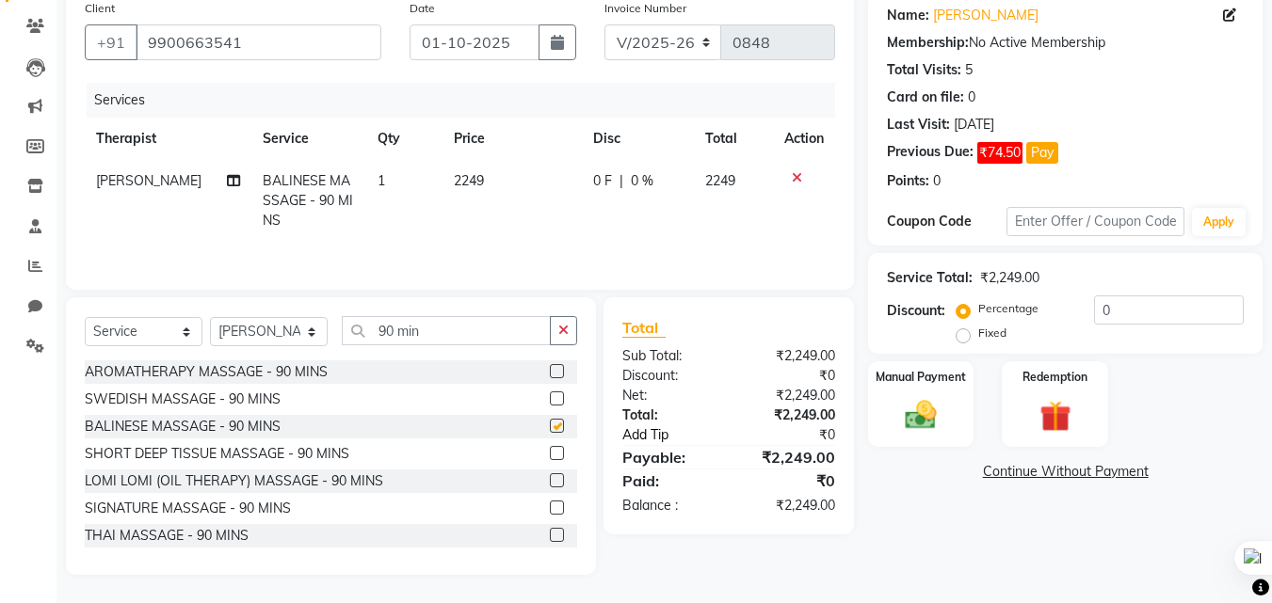
checkbox input "false"
click at [978, 342] on label "Fixed" at bounding box center [992, 333] width 28 height 17
click at [967, 340] on input "Fixed" at bounding box center [966, 333] width 13 height 13
radio input "true"
click at [1138, 297] on input "0" at bounding box center [1169, 310] width 150 height 29
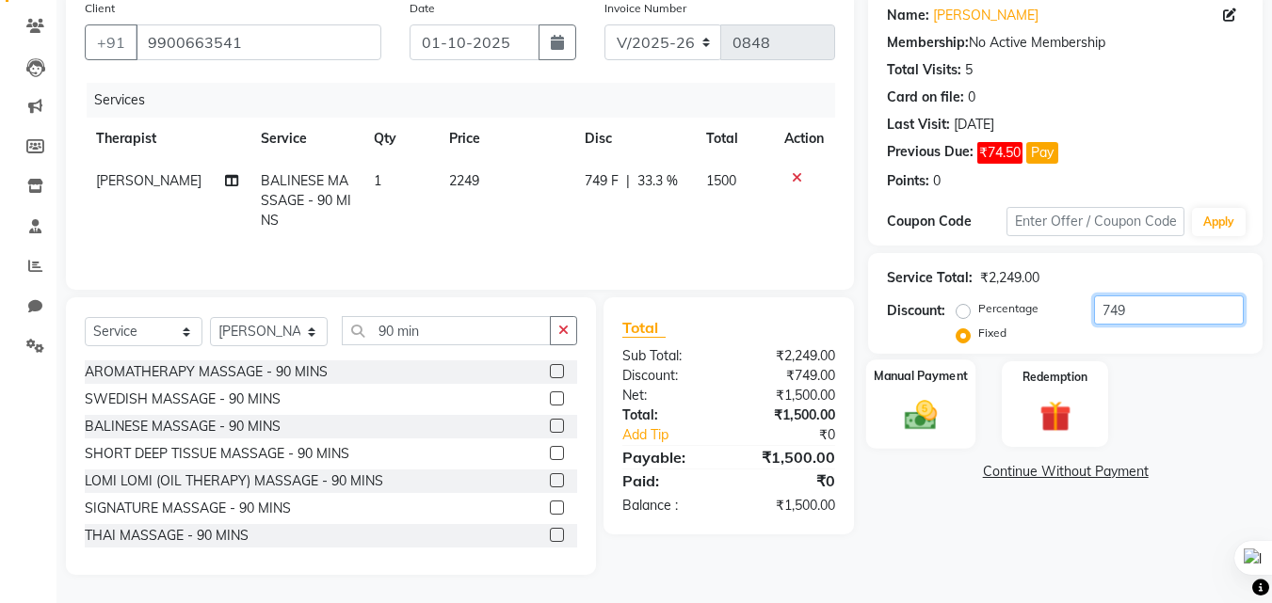
type input "749"
click at [907, 435] on div "Manual Payment" at bounding box center [921, 404] width 110 height 89
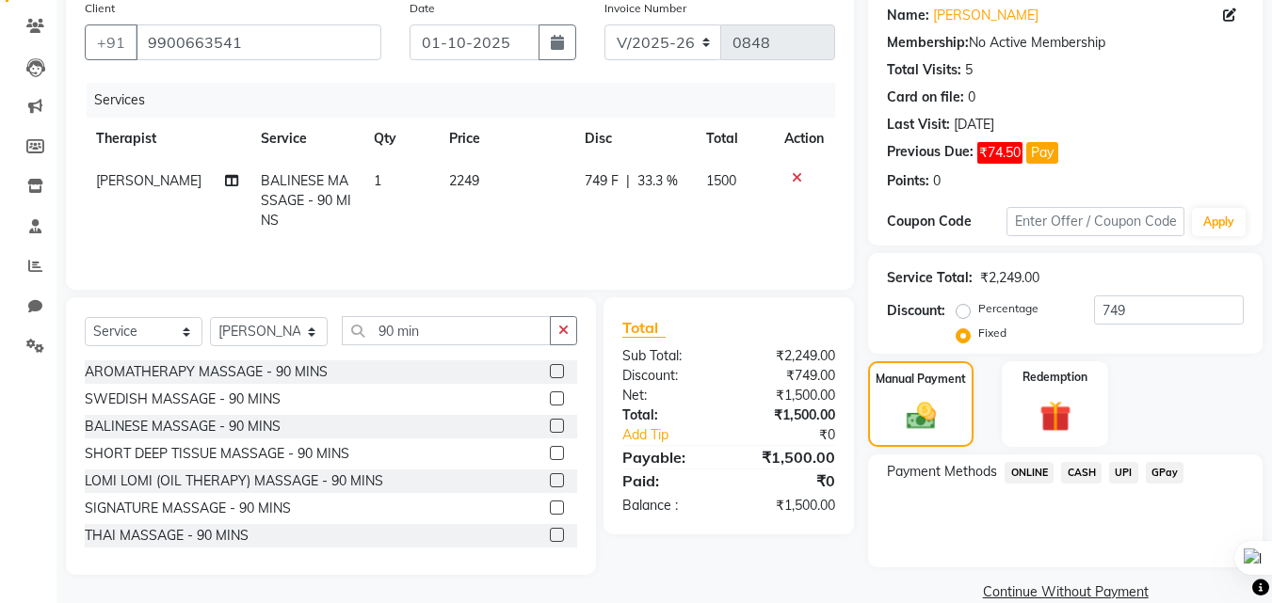
click at [1082, 478] on span "CASH" at bounding box center [1081, 473] width 40 height 22
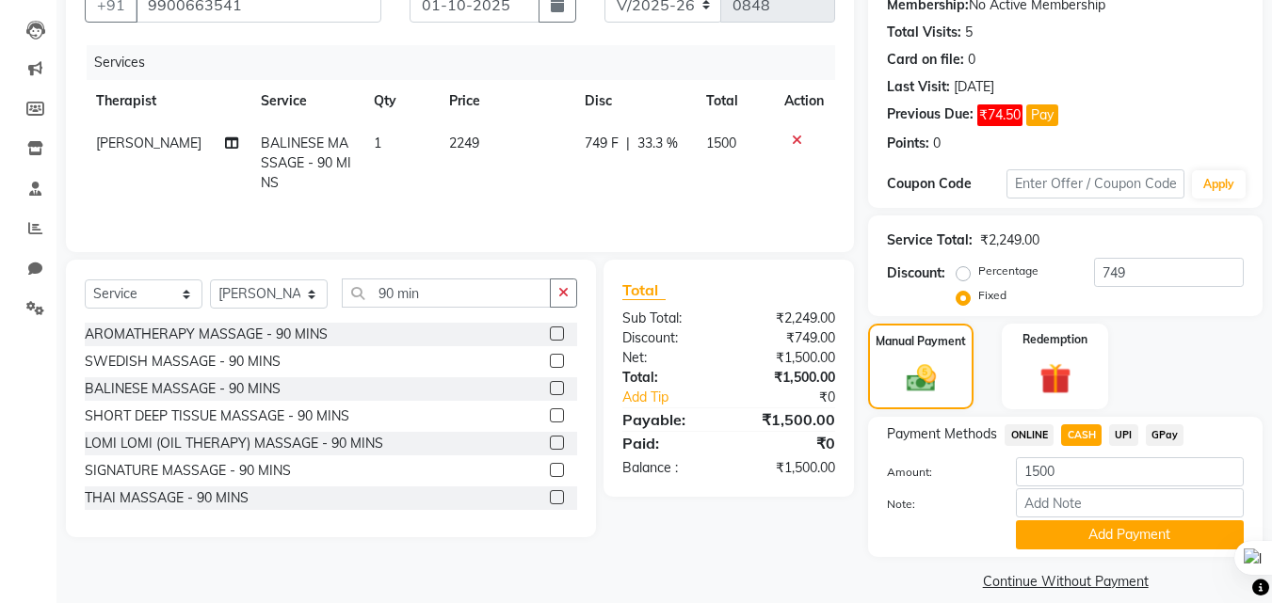
scroll to position [209, 0]
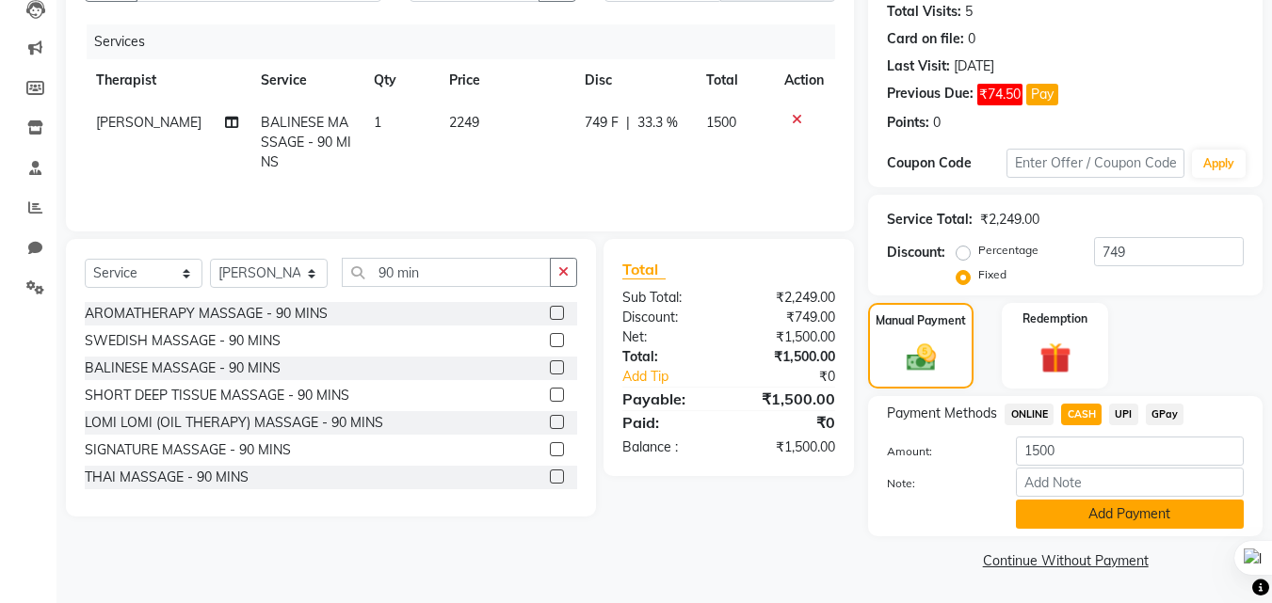
click at [1100, 514] on button "Add Payment" at bounding box center [1130, 514] width 228 height 29
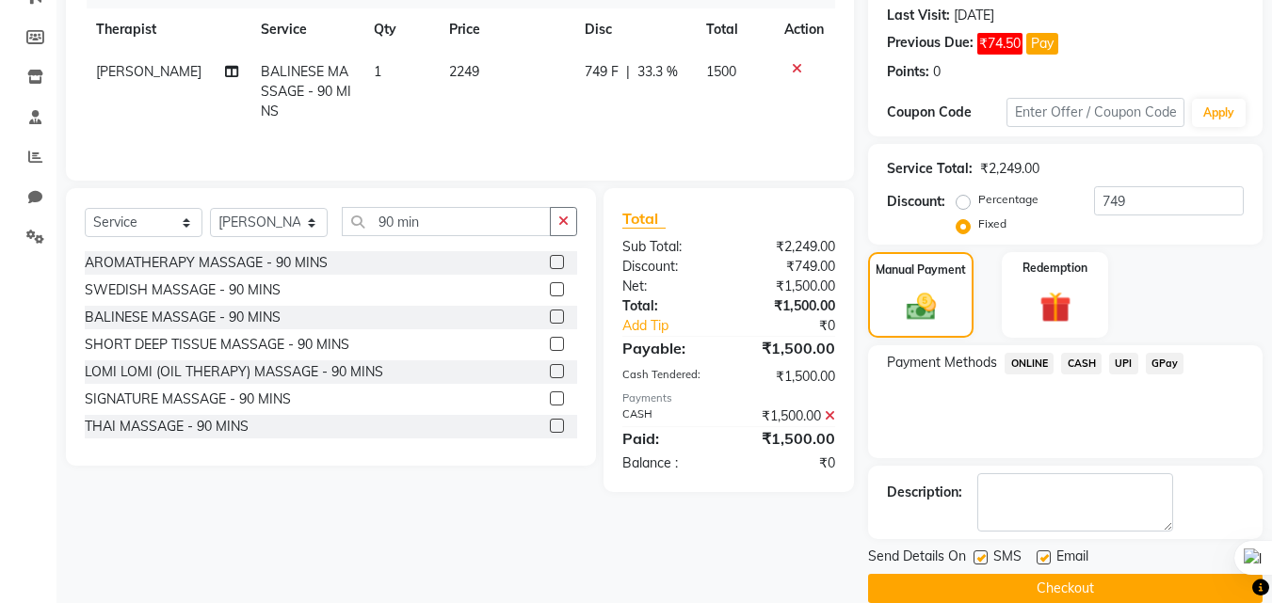
scroll to position [288, 0]
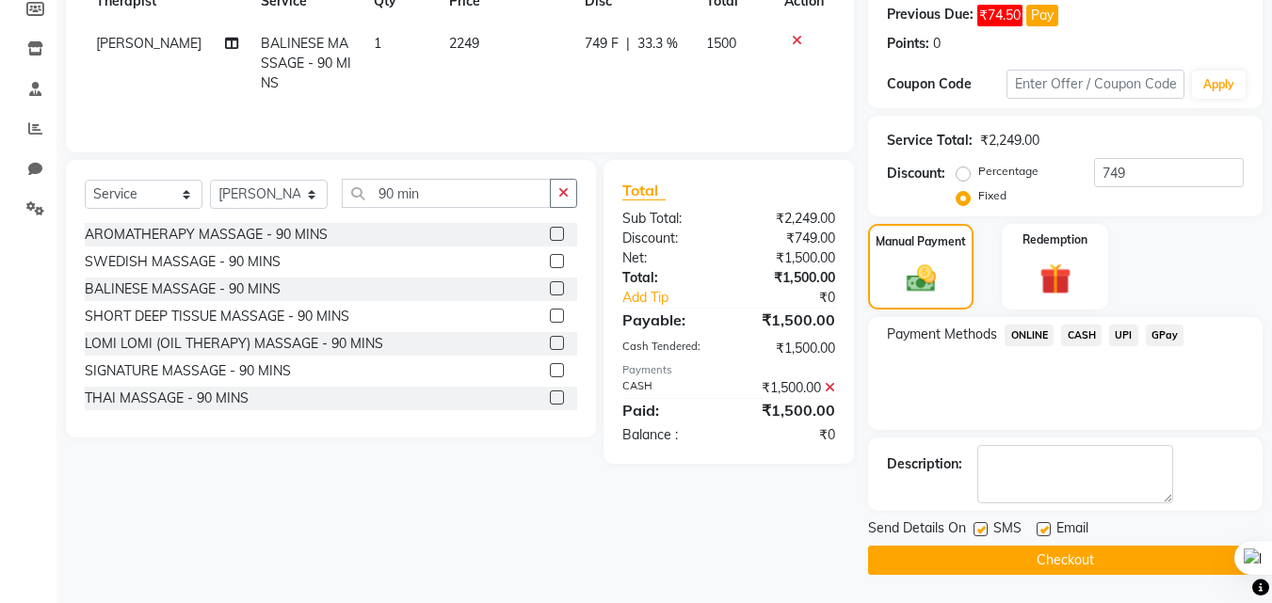
click at [1048, 555] on button "Checkout" at bounding box center [1065, 560] width 394 height 29
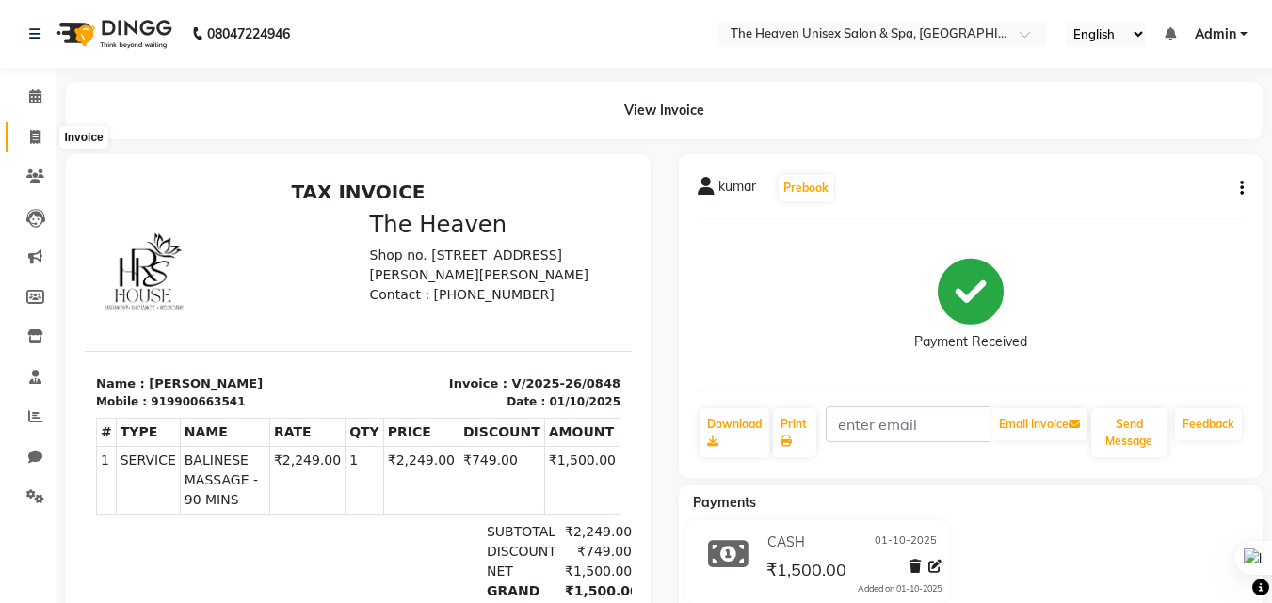
drag, startPoint x: 41, startPoint y: 131, endPoint x: 45, endPoint y: 150, distance: 19.2
click at [40, 131] on span at bounding box center [35, 138] width 33 height 22
select select "8417"
select select "service"
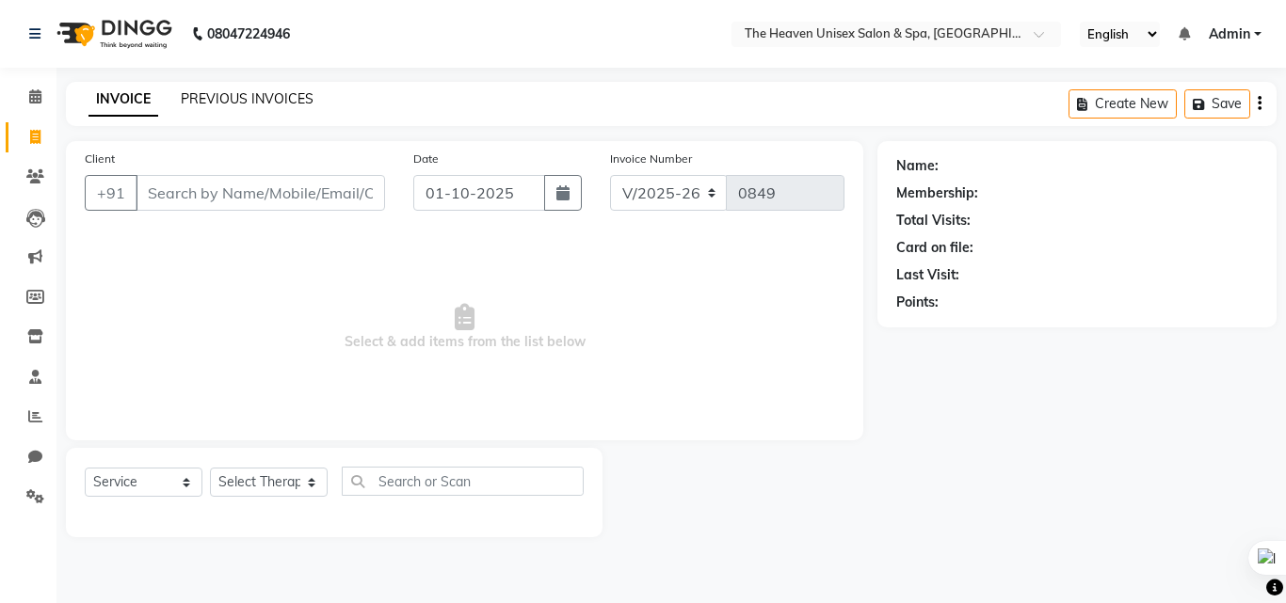
click at [260, 93] on link "PREVIOUS INVOICES" at bounding box center [247, 98] width 133 height 17
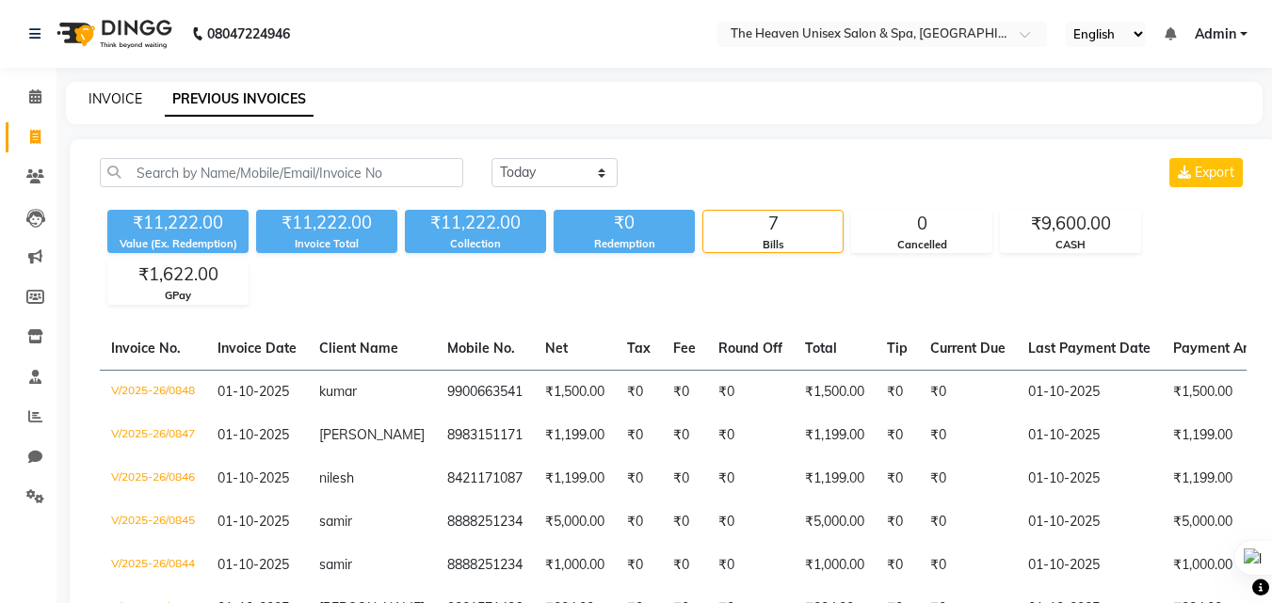
click at [134, 103] on link "INVOICE" at bounding box center [115, 98] width 54 height 17
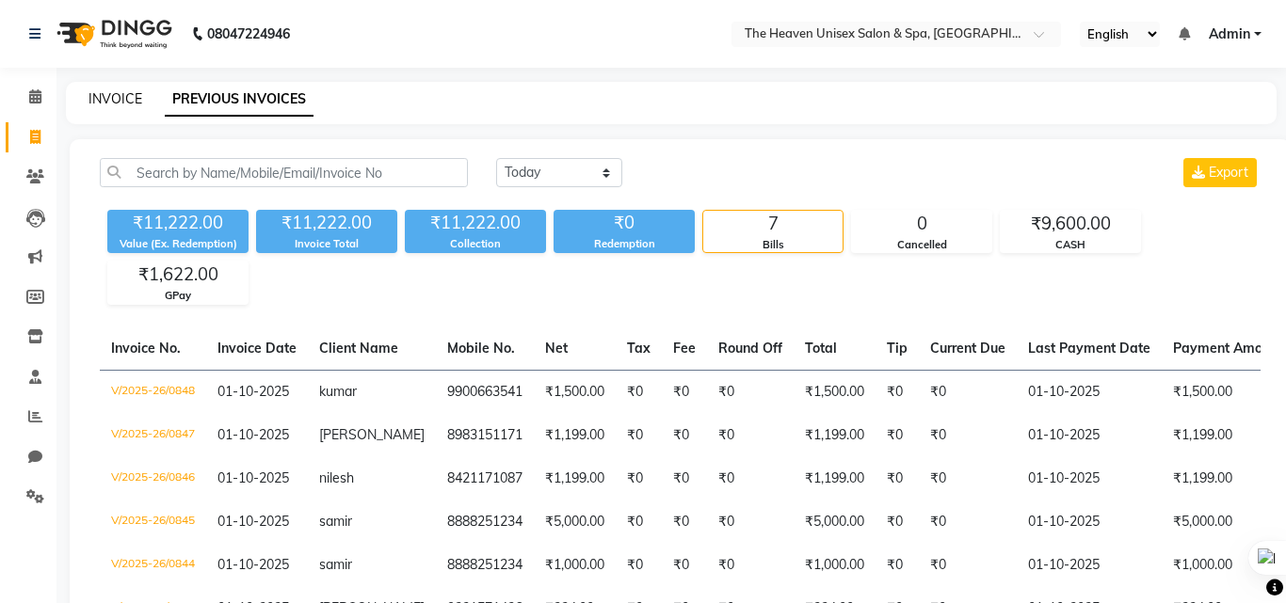
select select "8417"
select select "service"
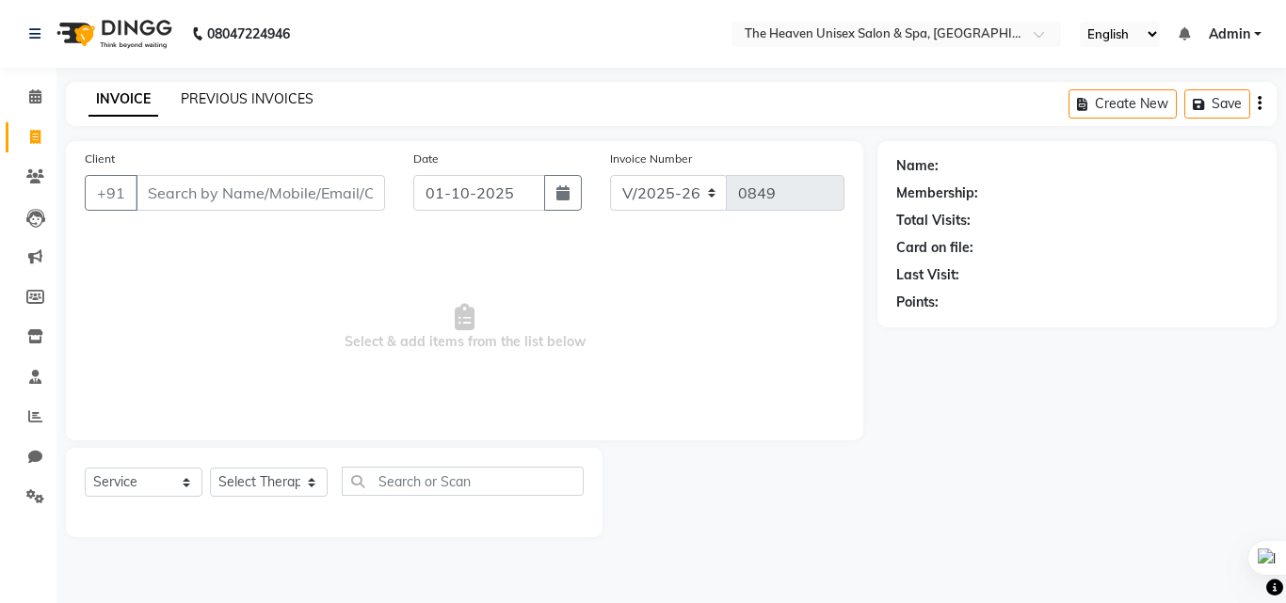
click at [216, 99] on link "PREVIOUS INVOICES" at bounding box center [247, 98] width 133 height 17
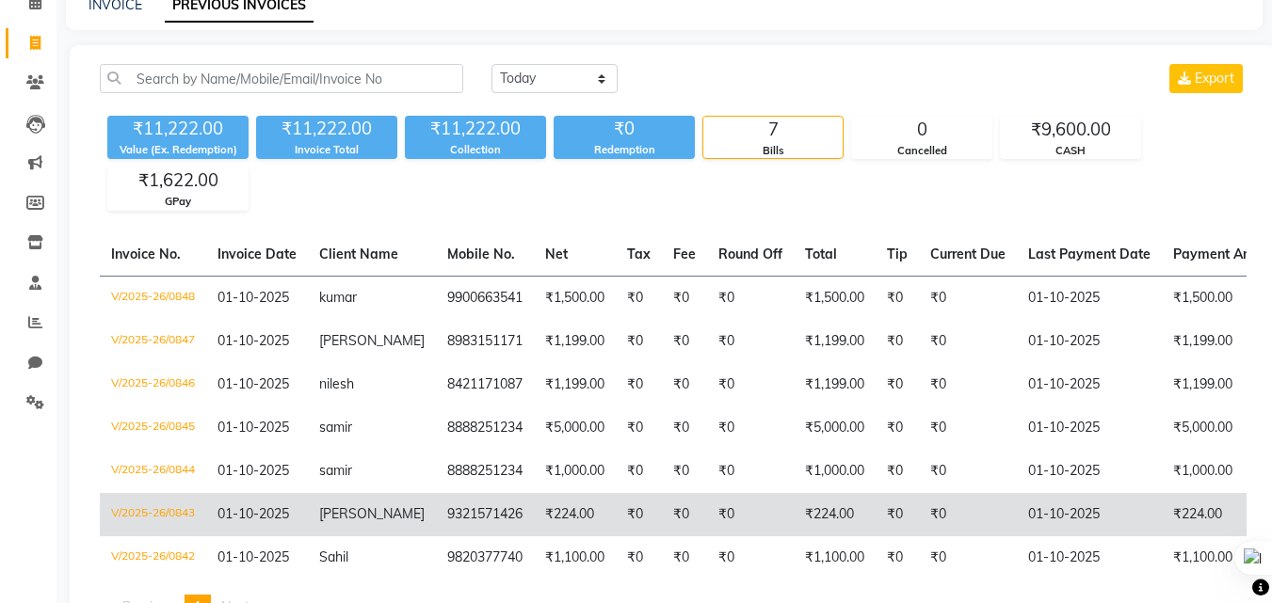
scroll to position [188, 0]
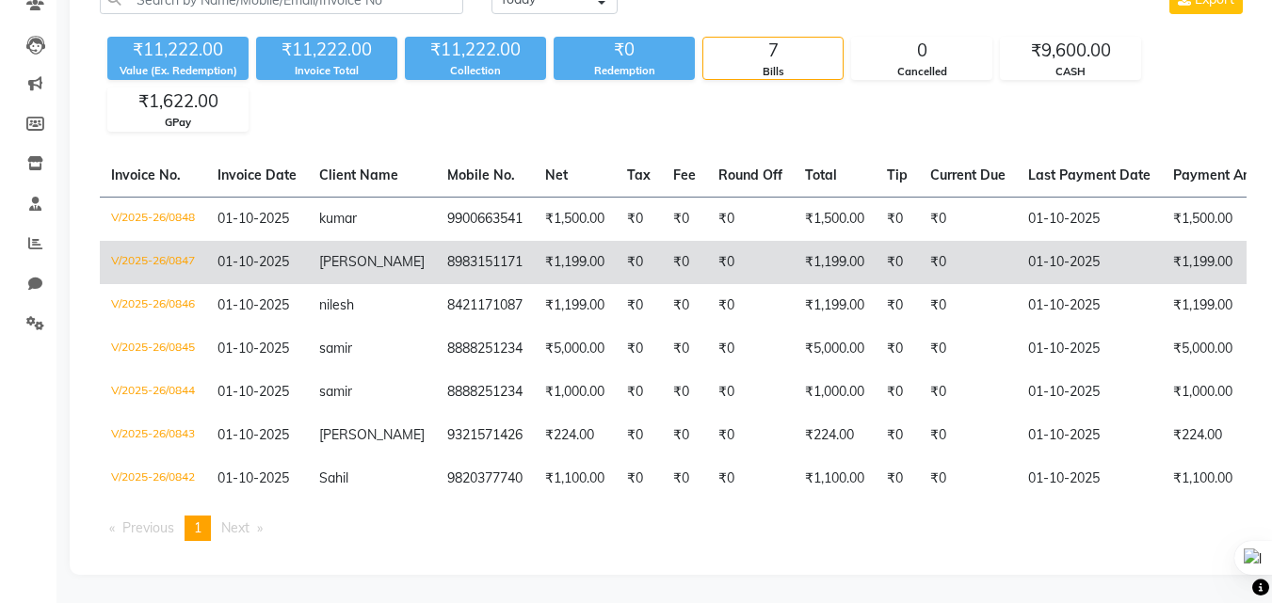
click at [919, 266] on td "₹0" at bounding box center [968, 262] width 98 height 43
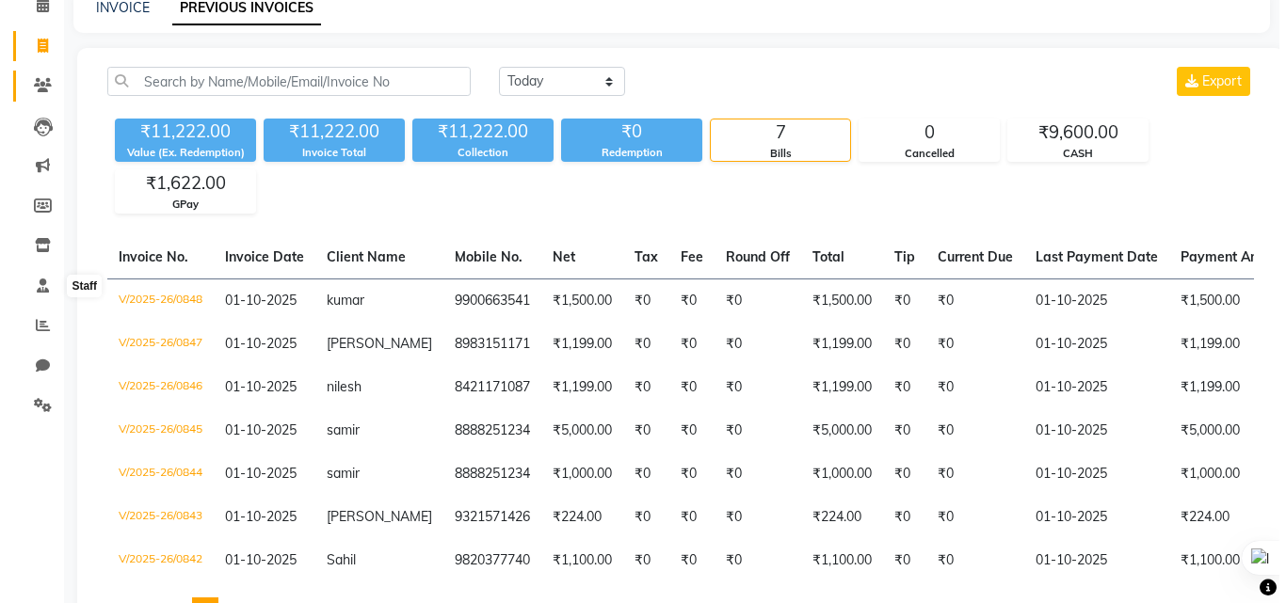
scroll to position [0, 0]
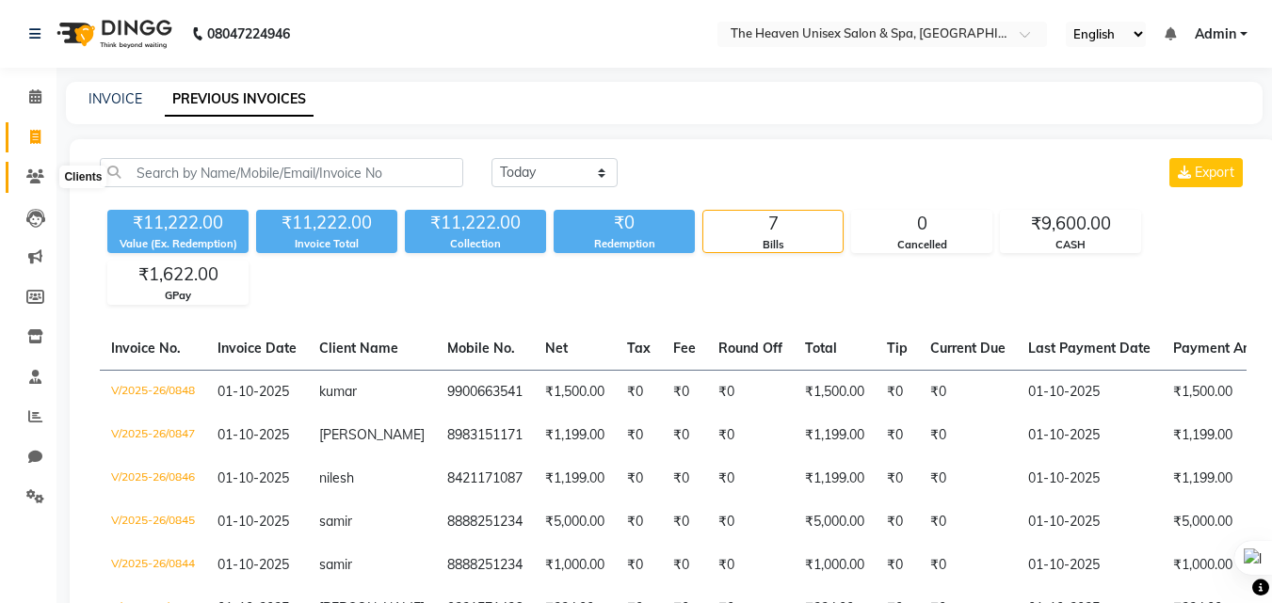
click at [40, 181] on icon at bounding box center [35, 176] width 18 height 14
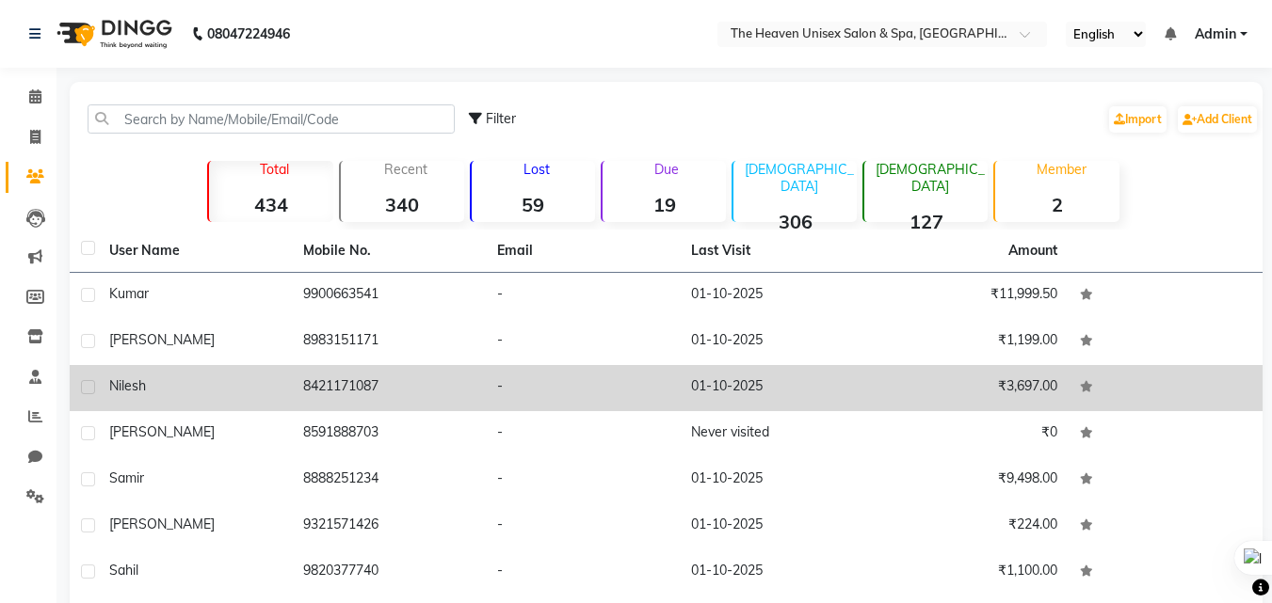
click at [258, 388] on div "nilesh" at bounding box center [194, 387] width 171 height 20
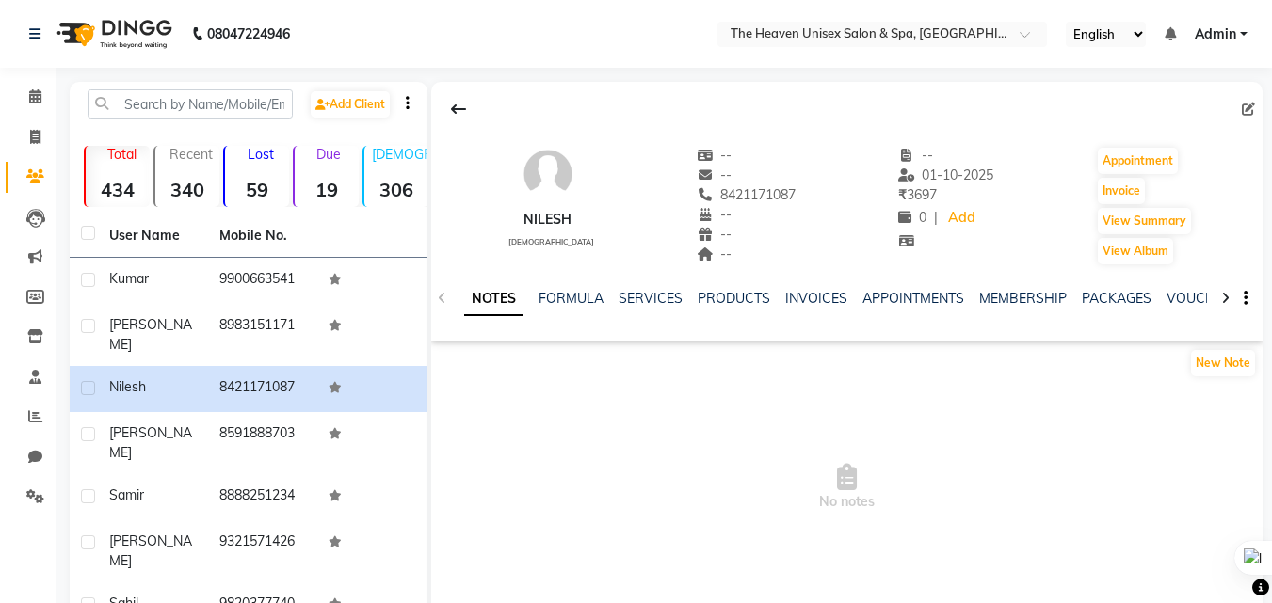
click at [635, 309] on div "NOTES FORMULA SERVICES PRODUCTS INVOICES APPOINTMENTS MEMBERSHIP PACKAGES VOUCH…" at bounding box center [824, 306] width 720 height 35
click at [647, 291] on link "SERVICES" at bounding box center [651, 298] width 64 height 17
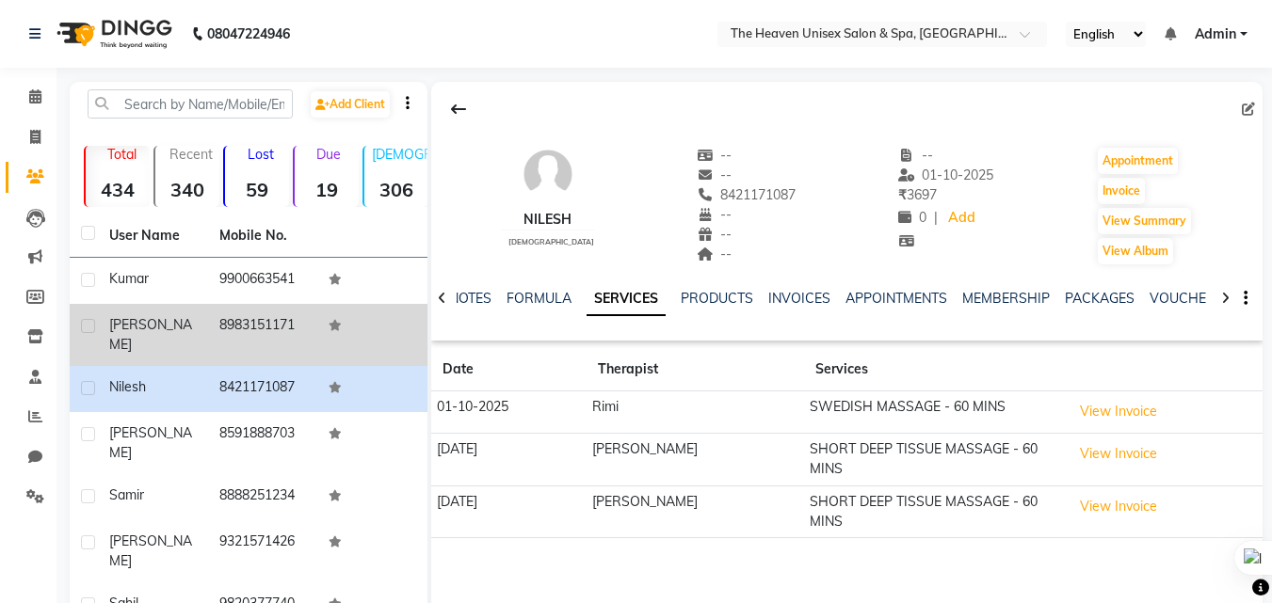
click at [206, 341] on td "[PERSON_NAME]" at bounding box center [153, 335] width 110 height 62
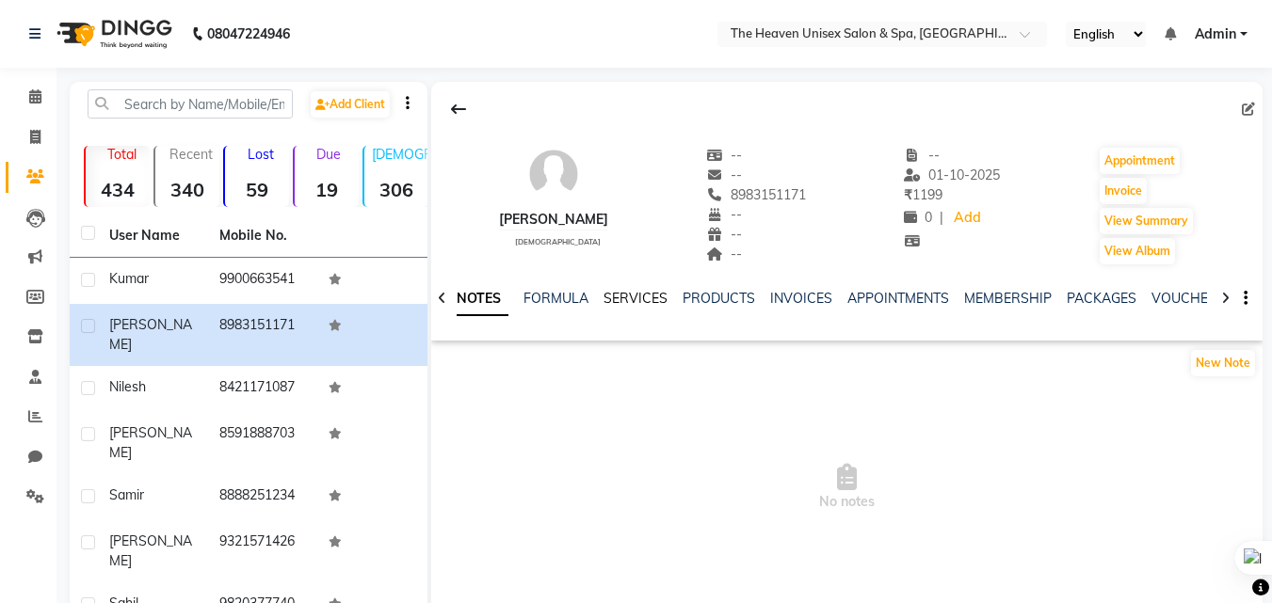
click at [624, 293] on link "SERVICES" at bounding box center [635, 298] width 64 height 17
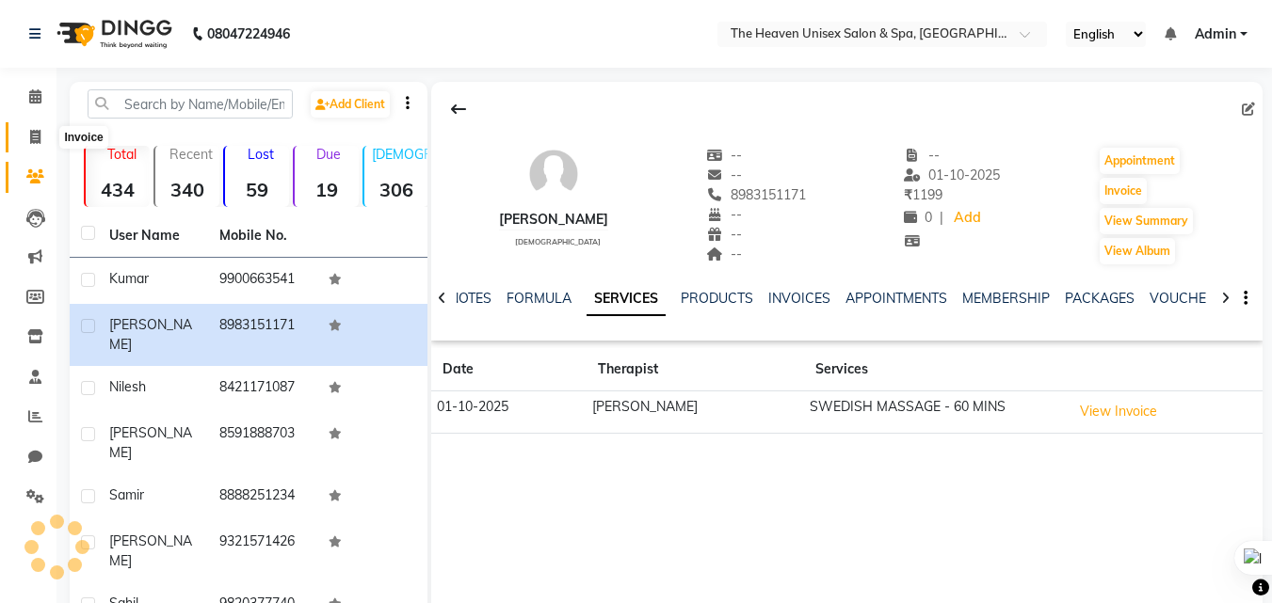
click at [42, 136] on span at bounding box center [35, 138] width 33 height 22
select select "8417"
select select "service"
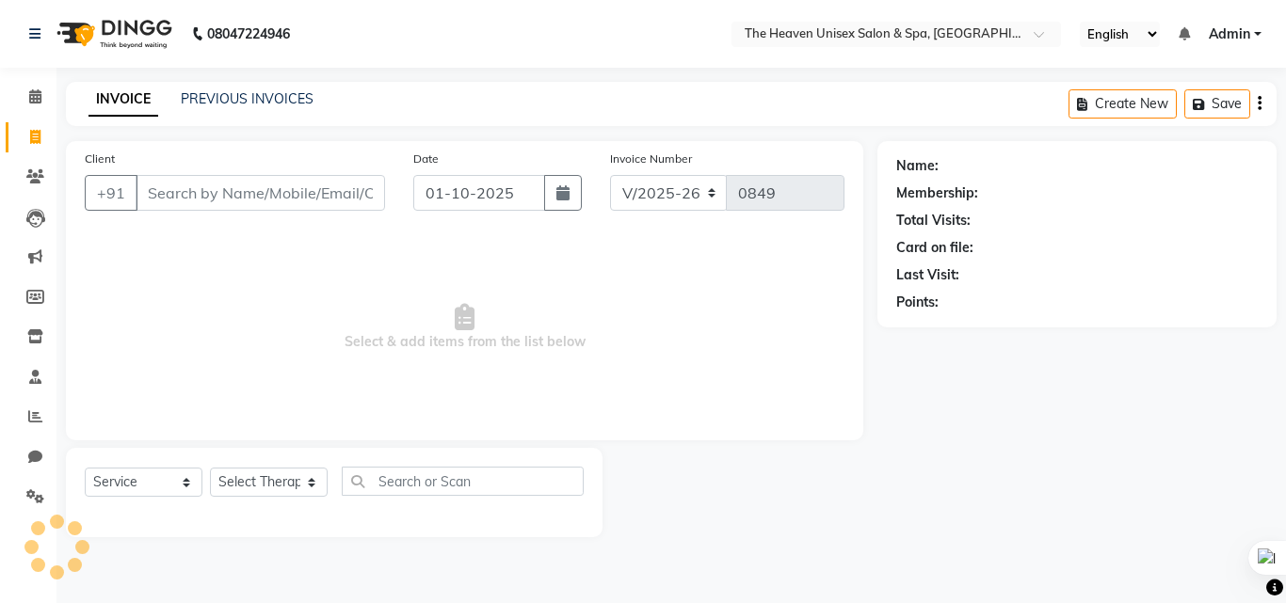
drag, startPoint x: 193, startPoint y: 188, endPoint x: 175, endPoint y: 180, distance: 19.8
click at [192, 188] on input "Client" at bounding box center [260, 193] width 249 height 36
type input "9769374213"
click at [349, 193] on span "Add Client" at bounding box center [336, 193] width 74 height 19
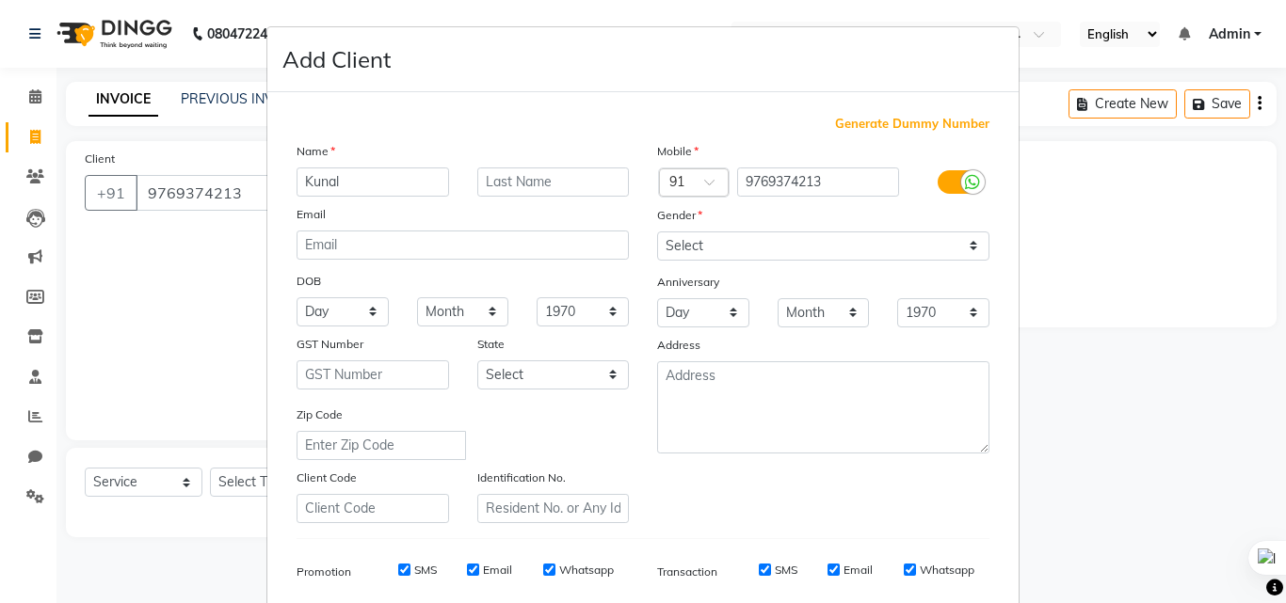
type input "Kunal"
drag, startPoint x: 814, startPoint y: 242, endPoint x: 805, endPoint y: 254, distance: 15.4
click at [814, 242] on select "Select Male Female Other Prefer Not To Say" at bounding box center [823, 246] width 332 height 29
select select "male"
click at [657, 232] on select "Select Male Female Other Prefer Not To Say" at bounding box center [823, 246] width 332 height 29
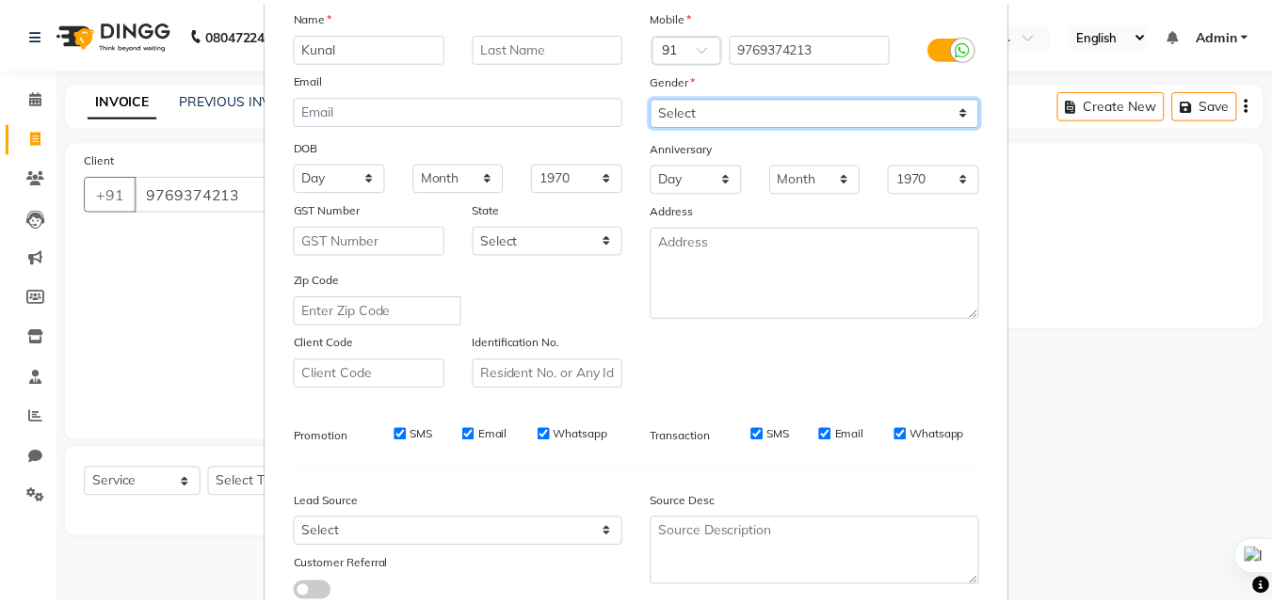
scroll to position [265, 0]
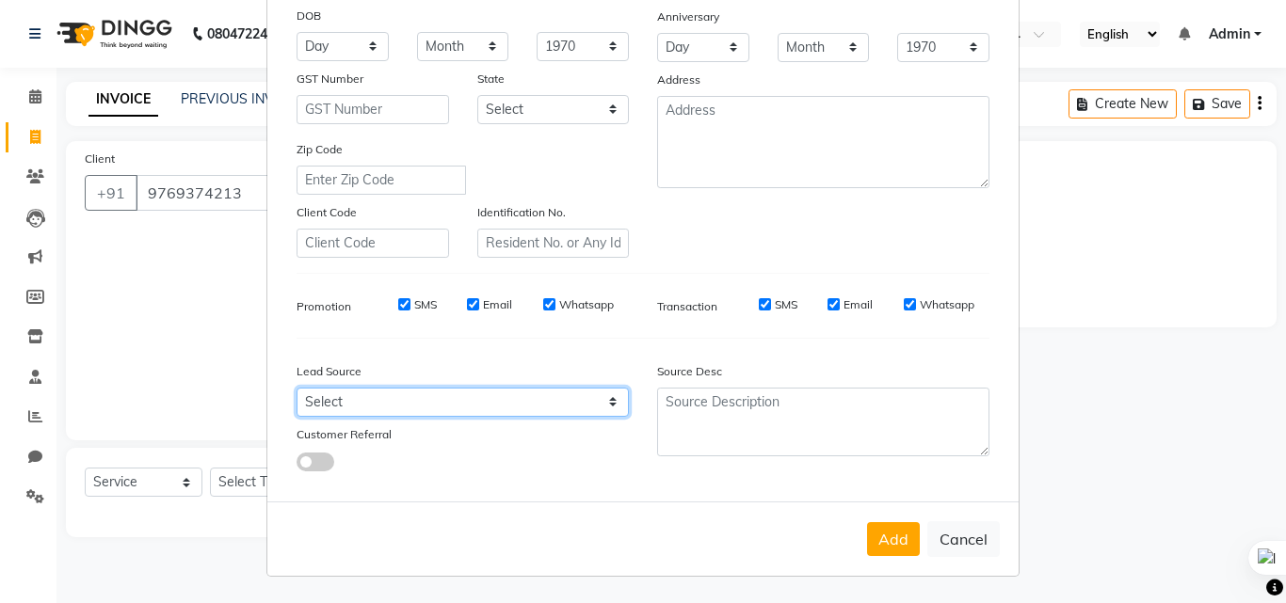
click at [397, 398] on select "Select Walk-in Referral Internet Friend Word of Mouth Advertisement Facebook Ju…" at bounding box center [463, 402] width 332 height 29
select select "55212"
click at [297, 388] on select "Select Walk-in Referral Internet Friend Word of Mouth Advertisement Facebook Ju…" at bounding box center [463, 402] width 332 height 29
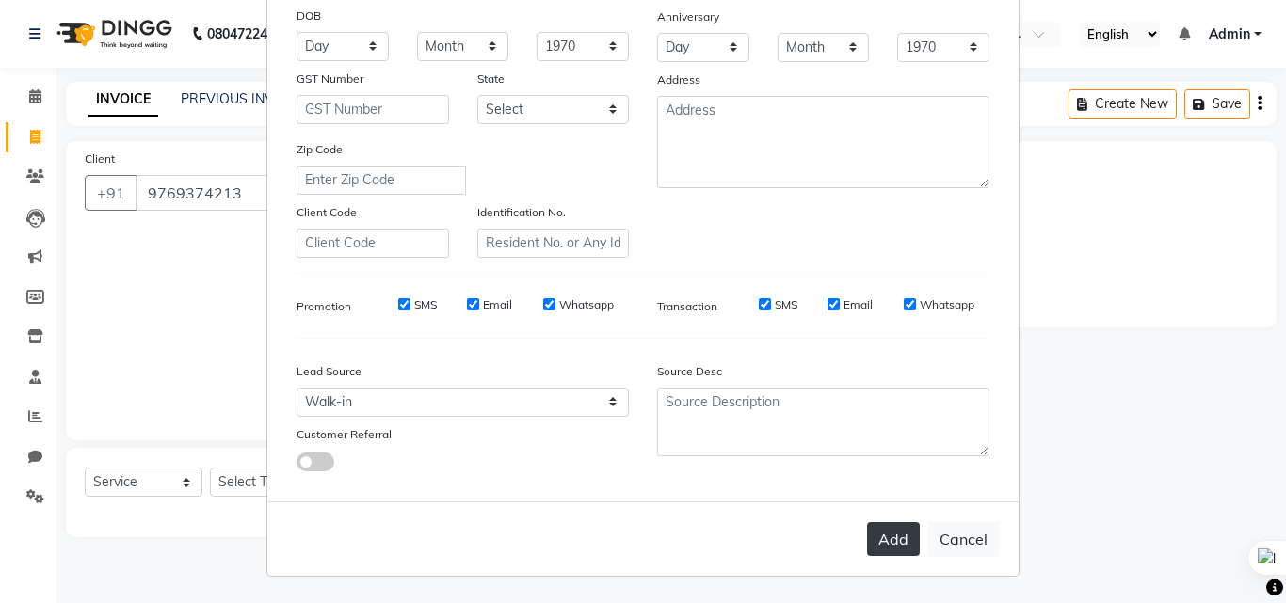
click at [883, 540] on button "Add" at bounding box center [893, 539] width 53 height 34
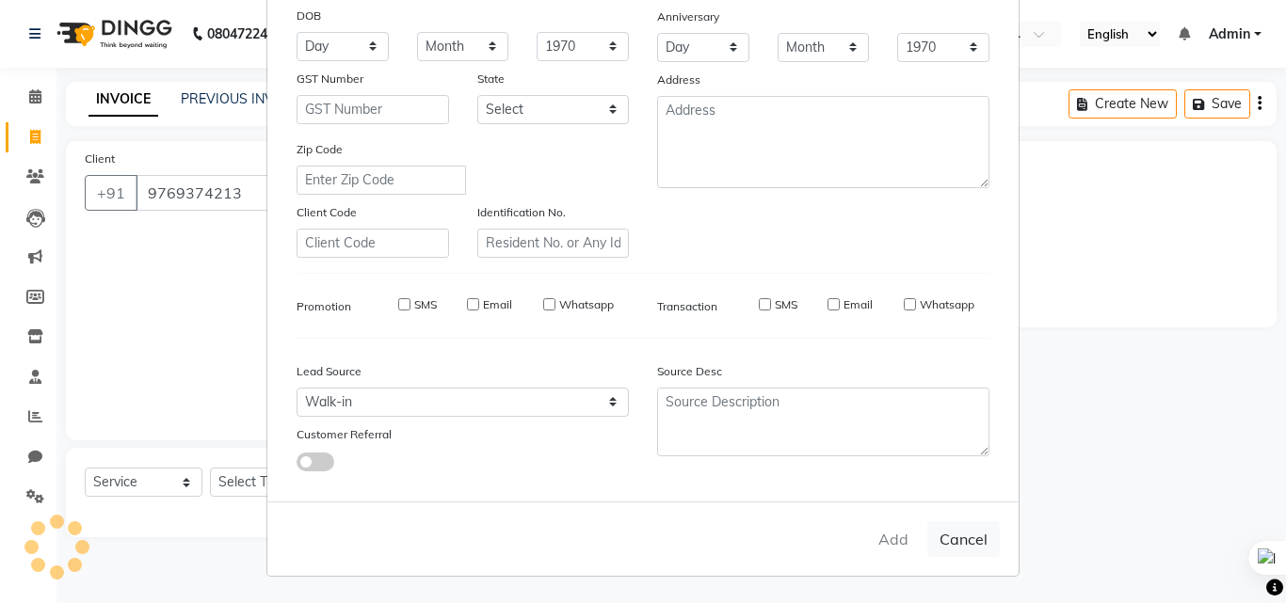
select select
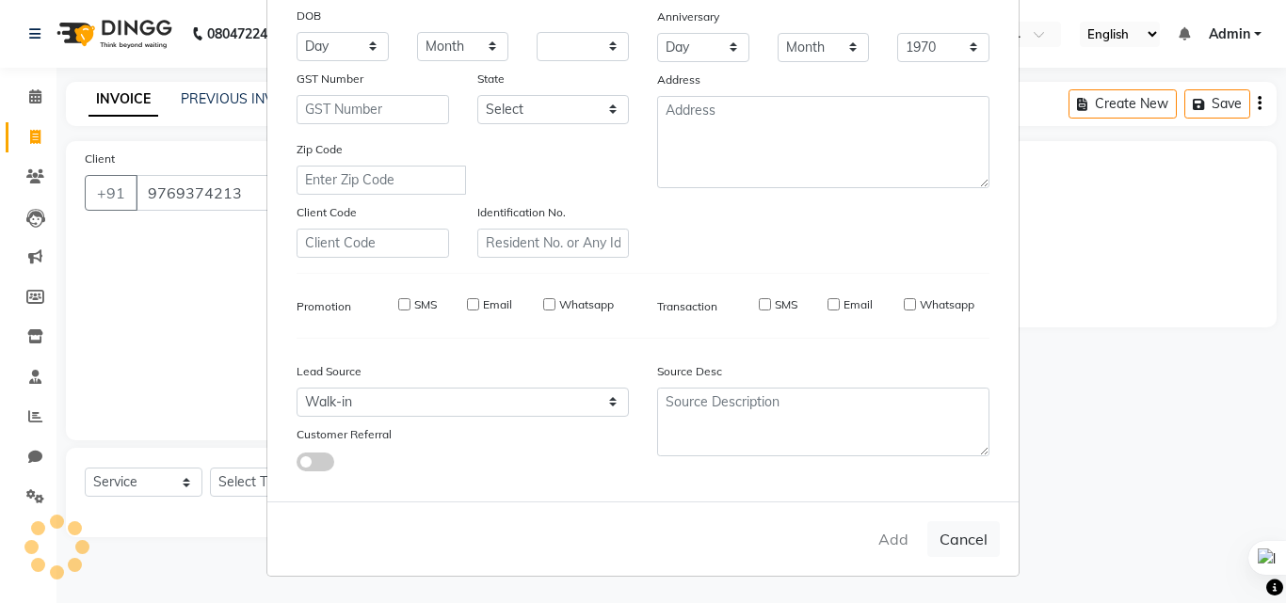
select select
checkbox input "false"
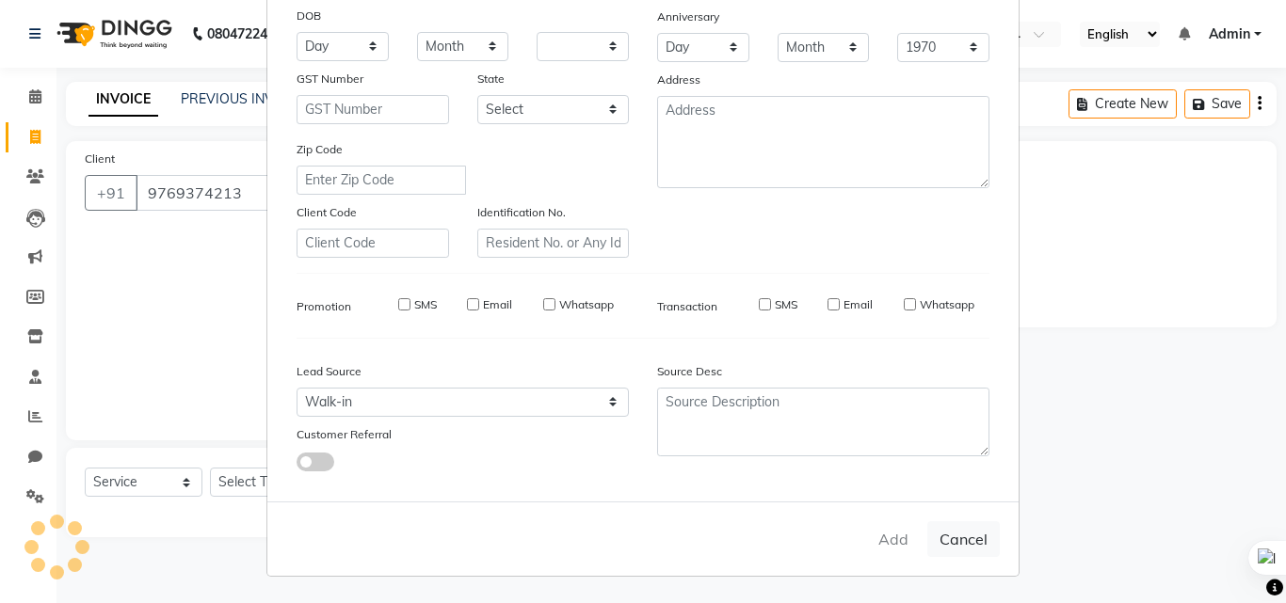
checkbox input "false"
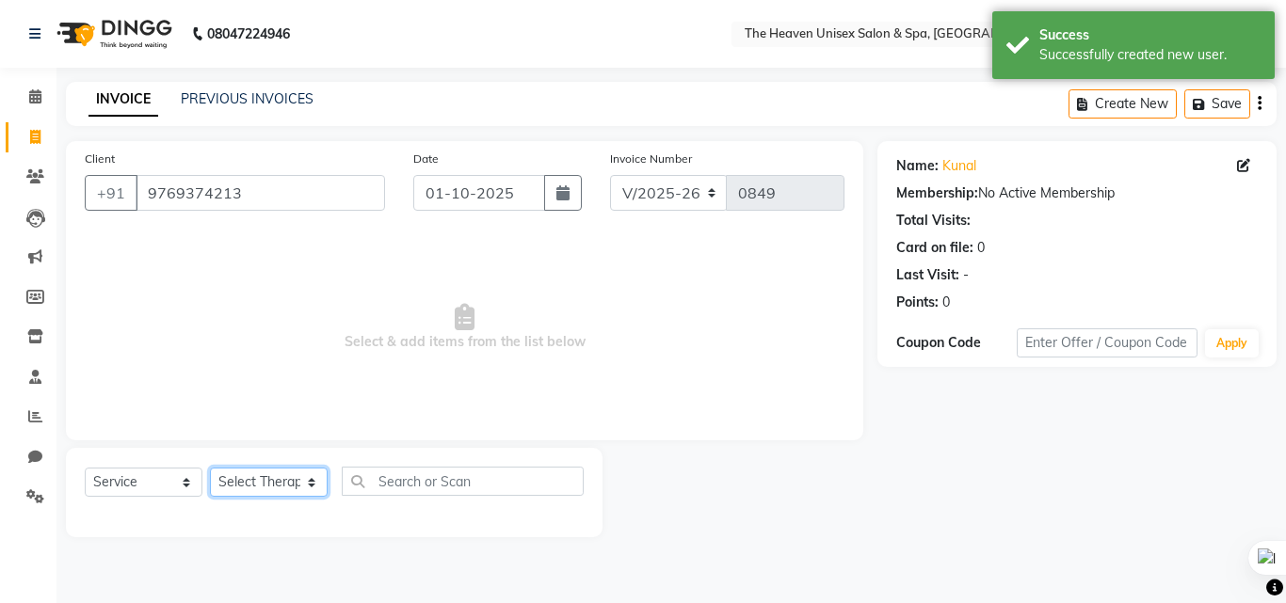
click at [275, 479] on select "Select Therapist Emtiyaz Himanshu Singh HRS House Lucky Mamta Meraj Monika pui …" at bounding box center [269, 482] width 118 height 29
select select "91764"
click at [210, 468] on select "Select Therapist Emtiyaz Himanshu Singh HRS House Lucky Mamta Meraj Monika pui …" at bounding box center [269, 482] width 118 height 29
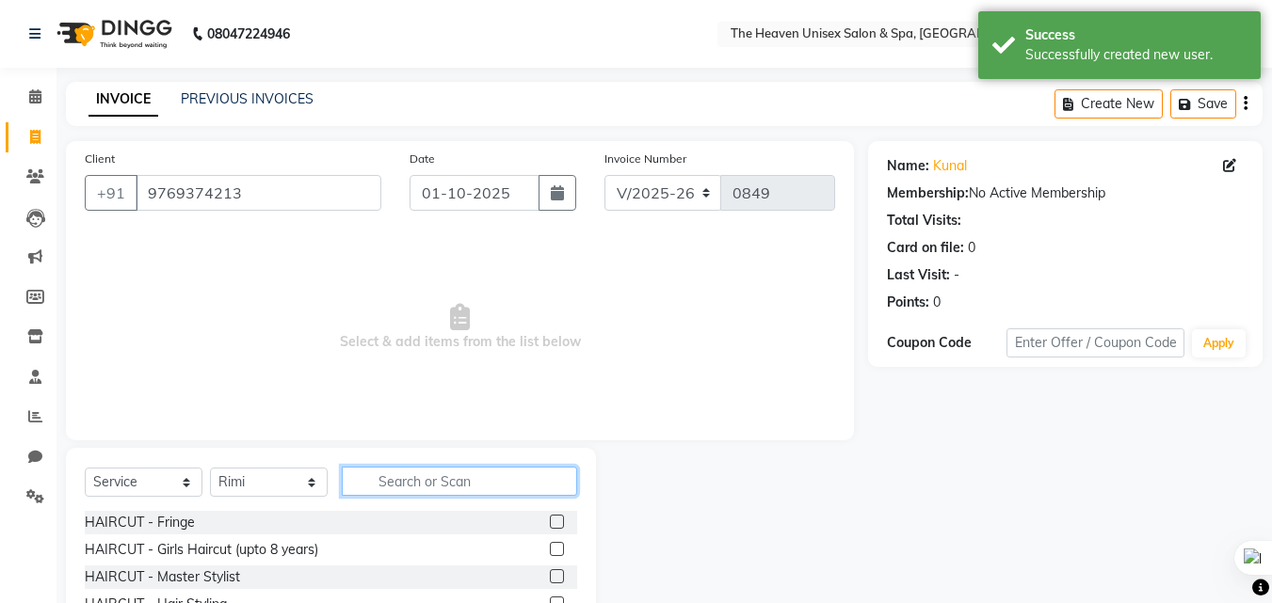
click at [426, 483] on input "text" at bounding box center [459, 481] width 235 height 29
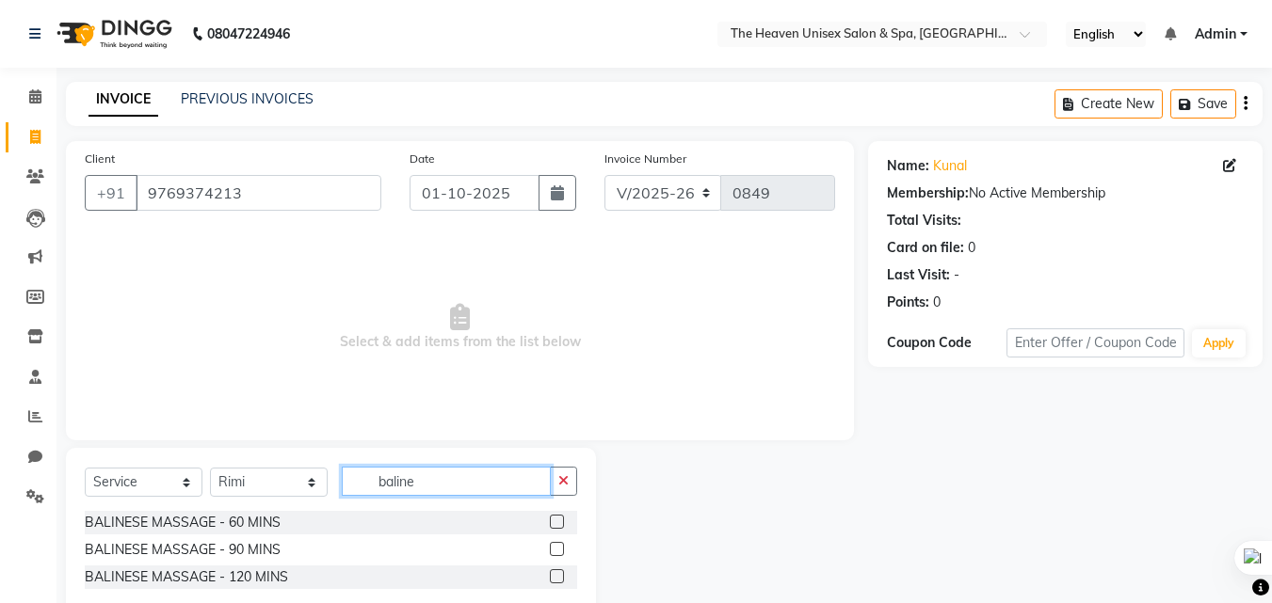
type input "baline"
click at [560, 524] on label at bounding box center [557, 522] width 14 height 14
click at [560, 524] on input "checkbox" at bounding box center [556, 523] width 12 height 12
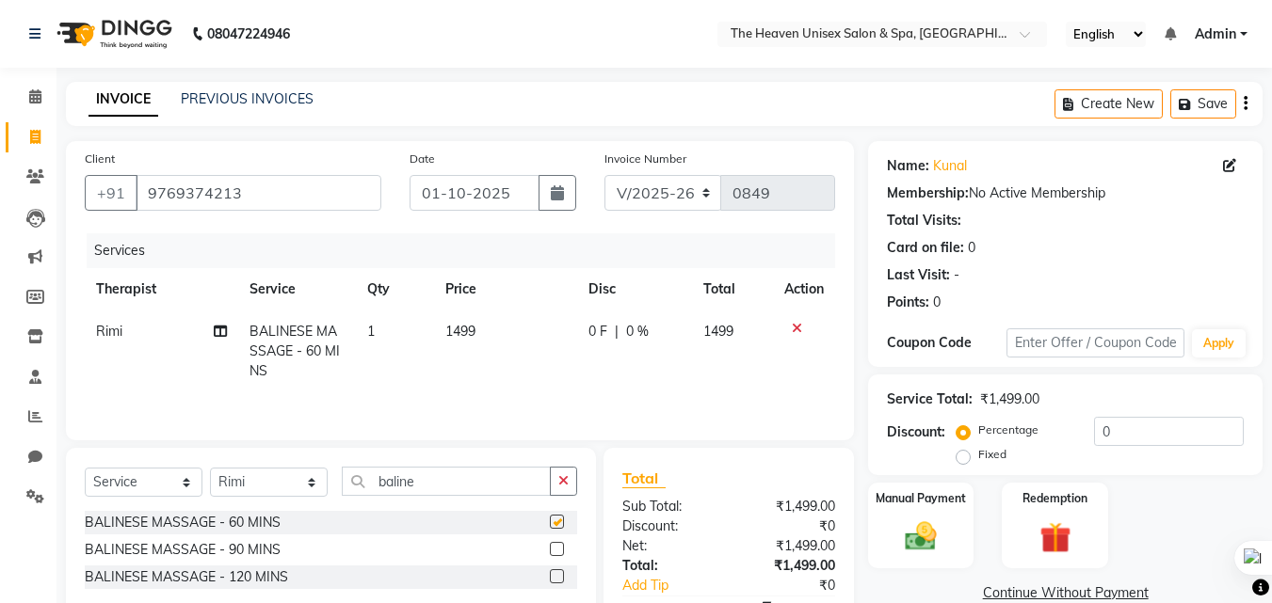
checkbox input "false"
click at [978, 459] on label "Fixed" at bounding box center [992, 454] width 28 height 17
click at [971, 459] on input "Fixed" at bounding box center [966, 454] width 13 height 13
radio input "true"
click at [1117, 431] on input "0" at bounding box center [1169, 431] width 150 height 29
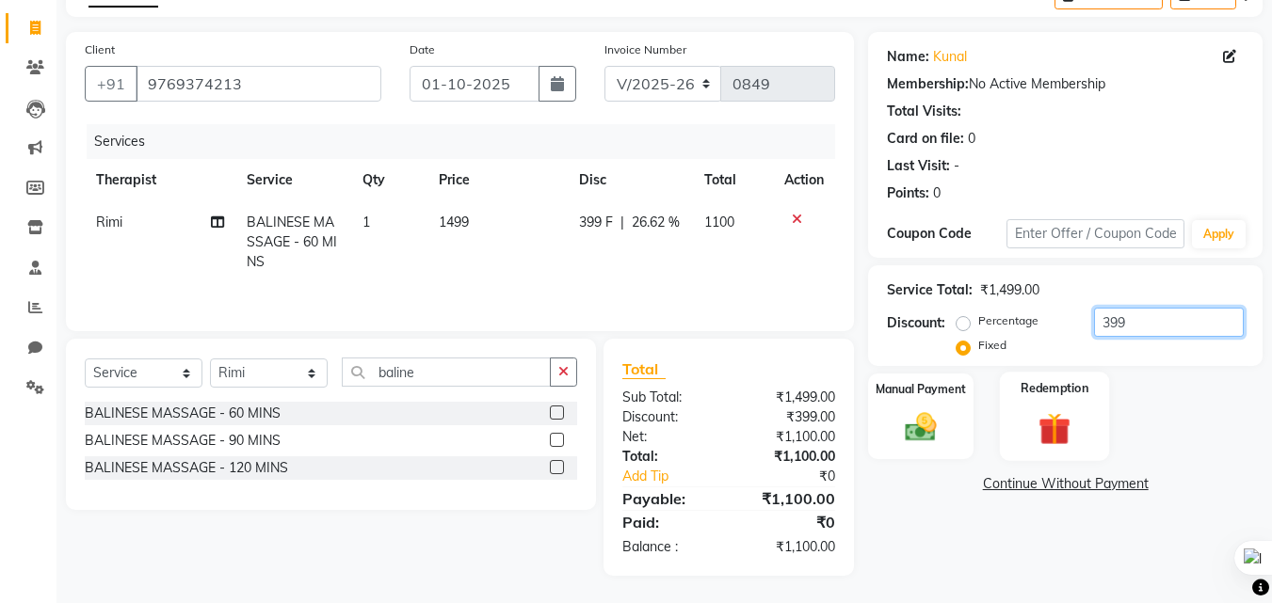
scroll to position [110, 0]
type input "399"
click at [931, 413] on img at bounding box center [920, 427] width 53 height 38
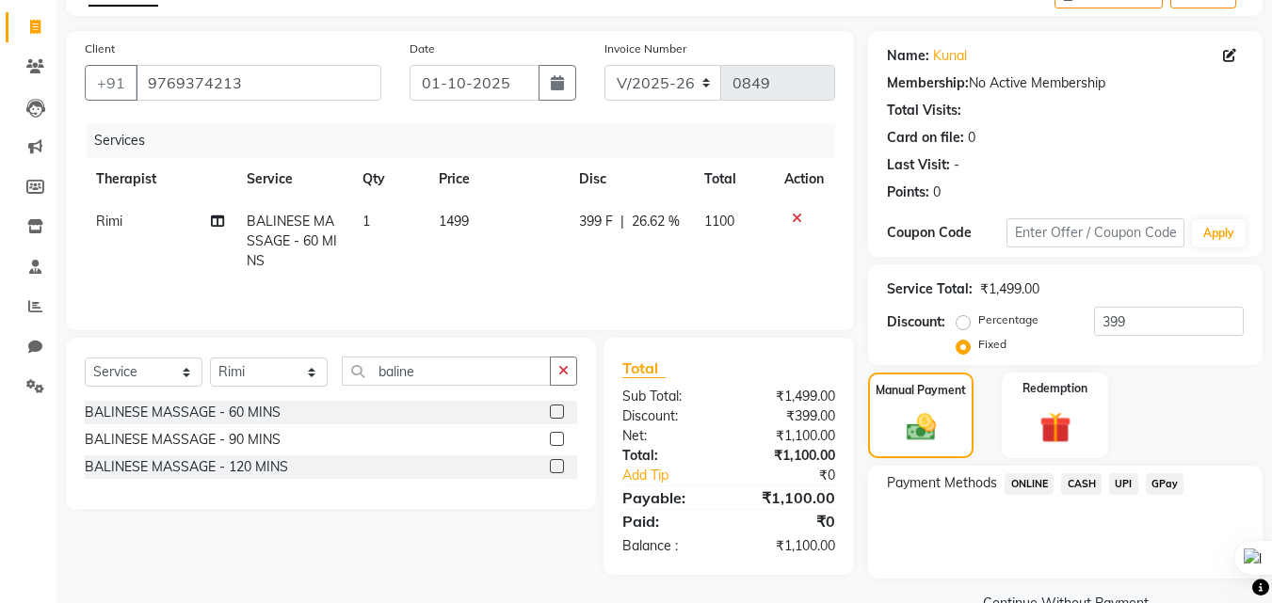
scroll to position [153, 0]
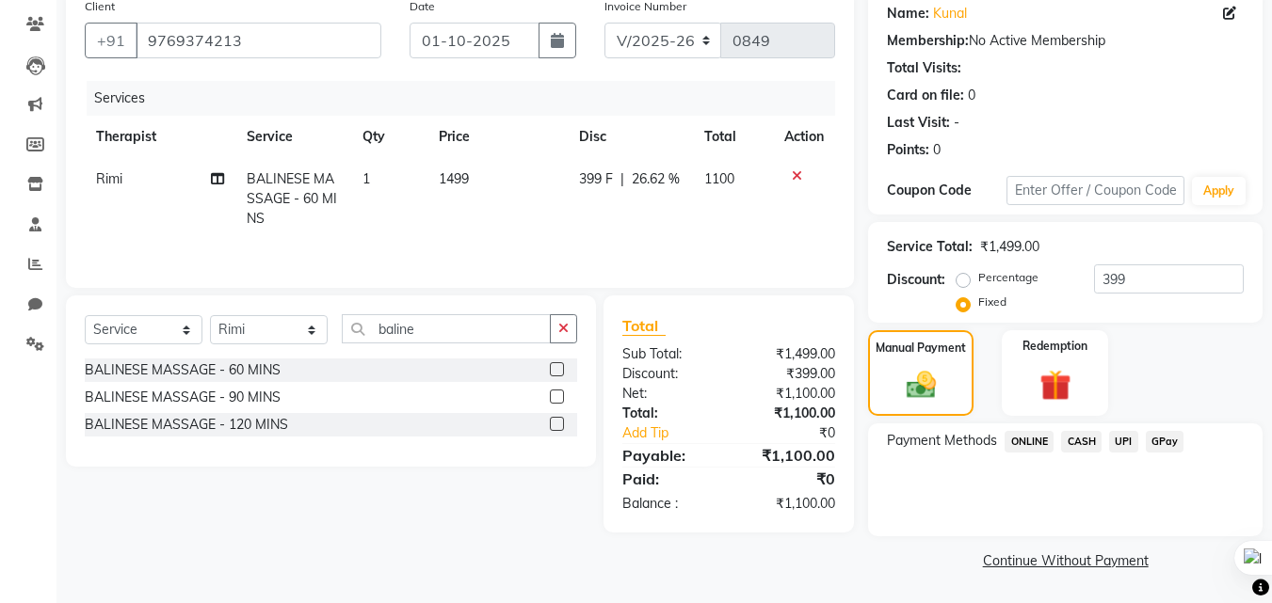
click at [1081, 436] on span "CASH" at bounding box center [1081, 442] width 40 height 22
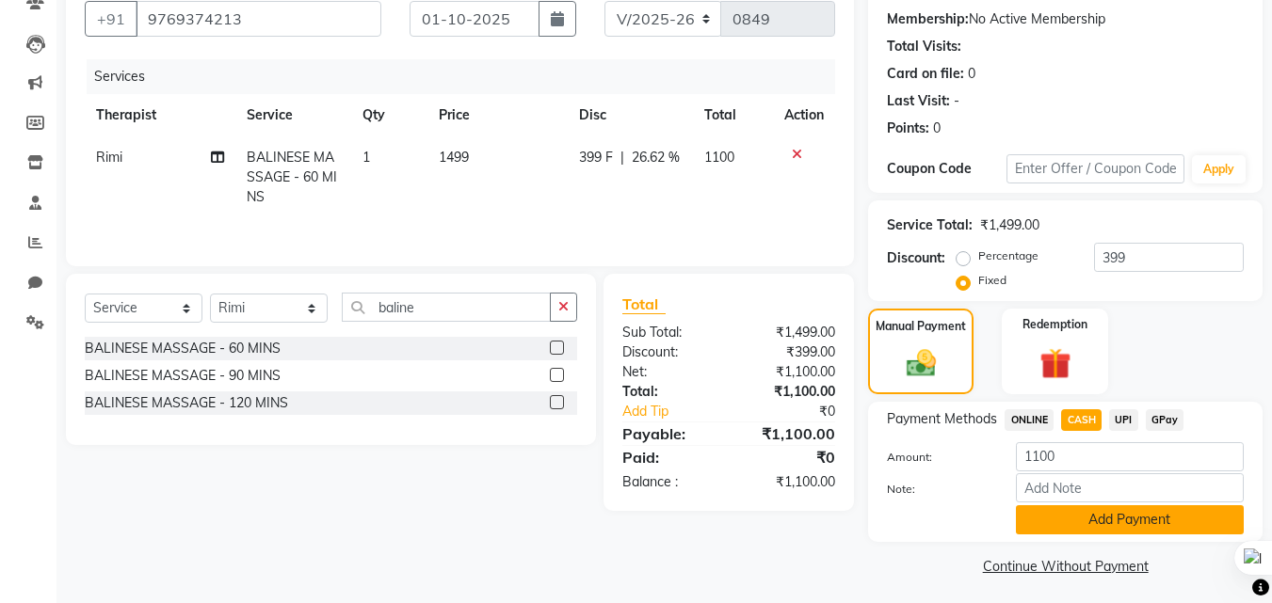
scroll to position [180, 0]
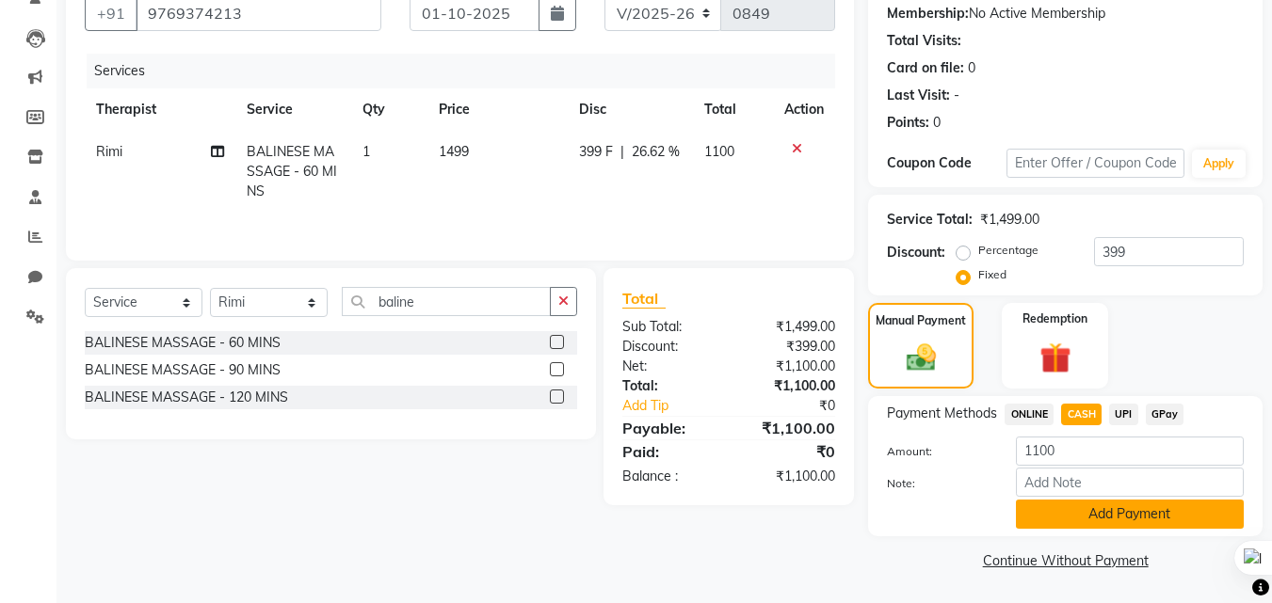
click at [1103, 515] on button "Add Payment" at bounding box center [1130, 514] width 228 height 29
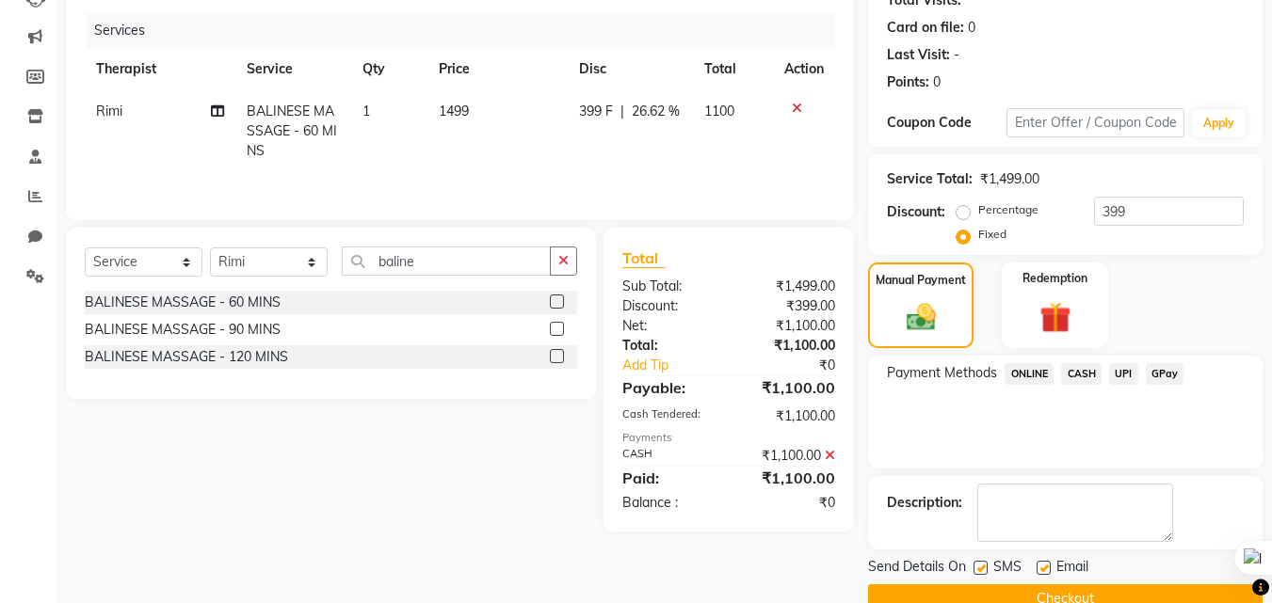
scroll to position [259, 0]
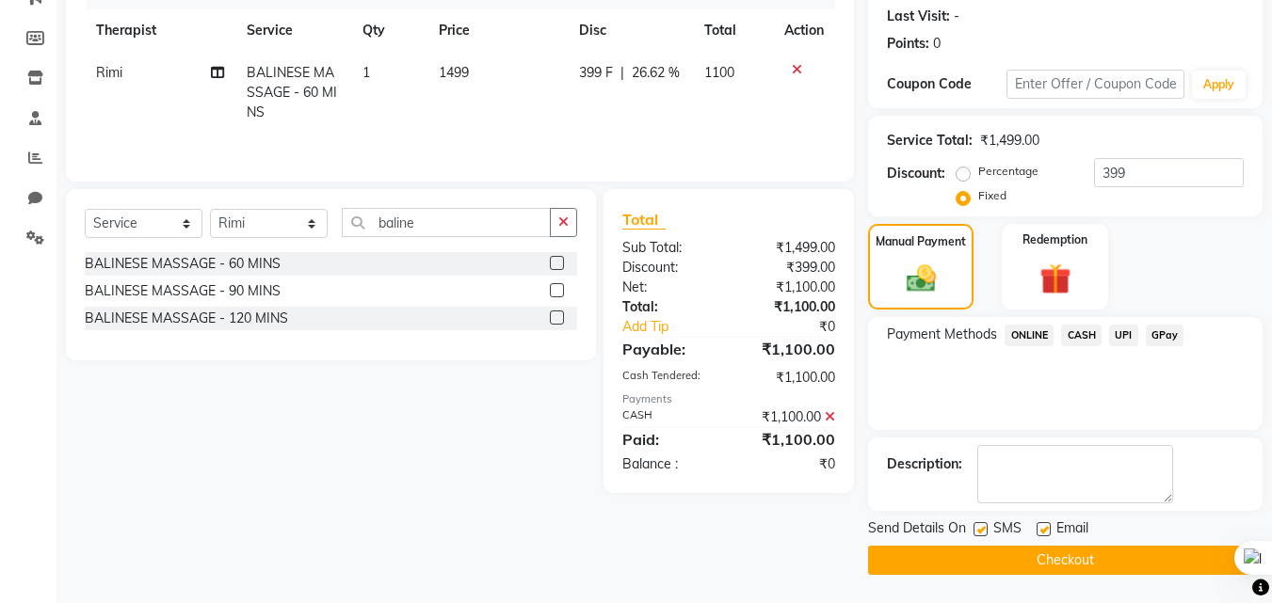
click at [1041, 556] on button "Checkout" at bounding box center [1065, 560] width 394 height 29
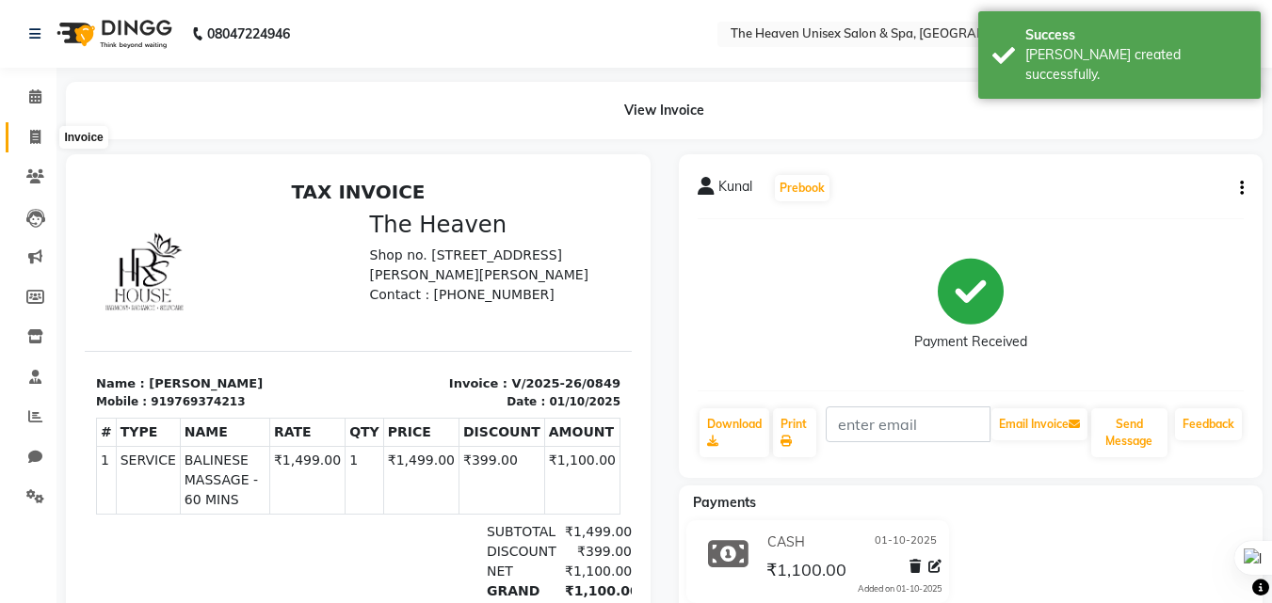
click at [34, 137] on icon at bounding box center [35, 137] width 10 height 14
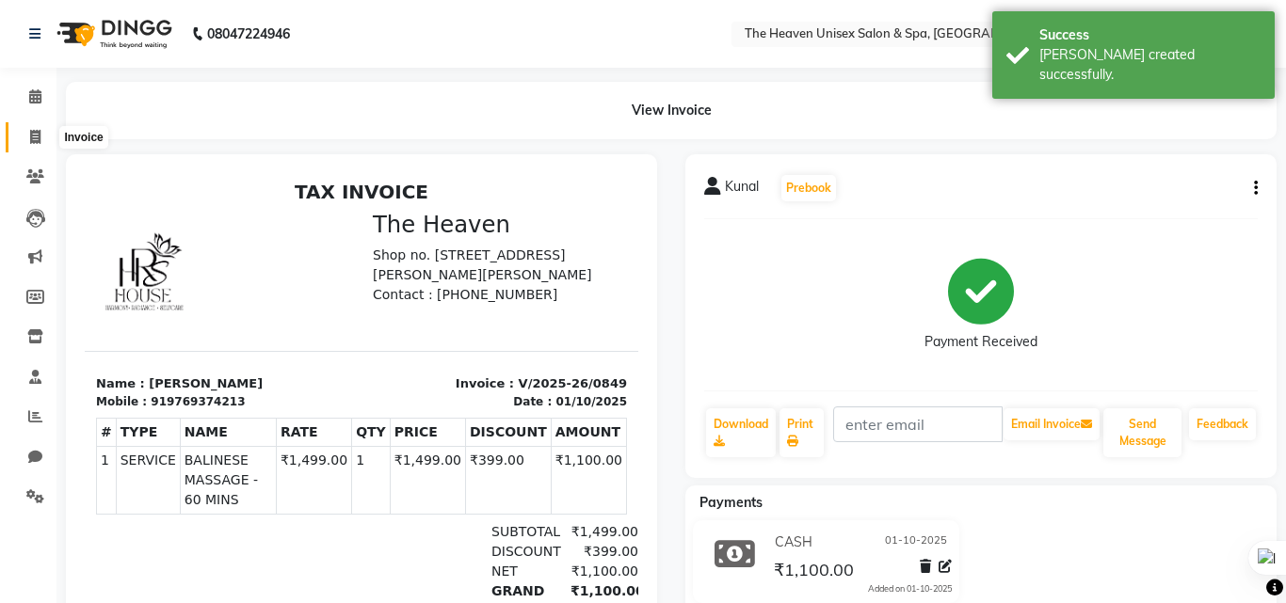
select select "8417"
select select "service"
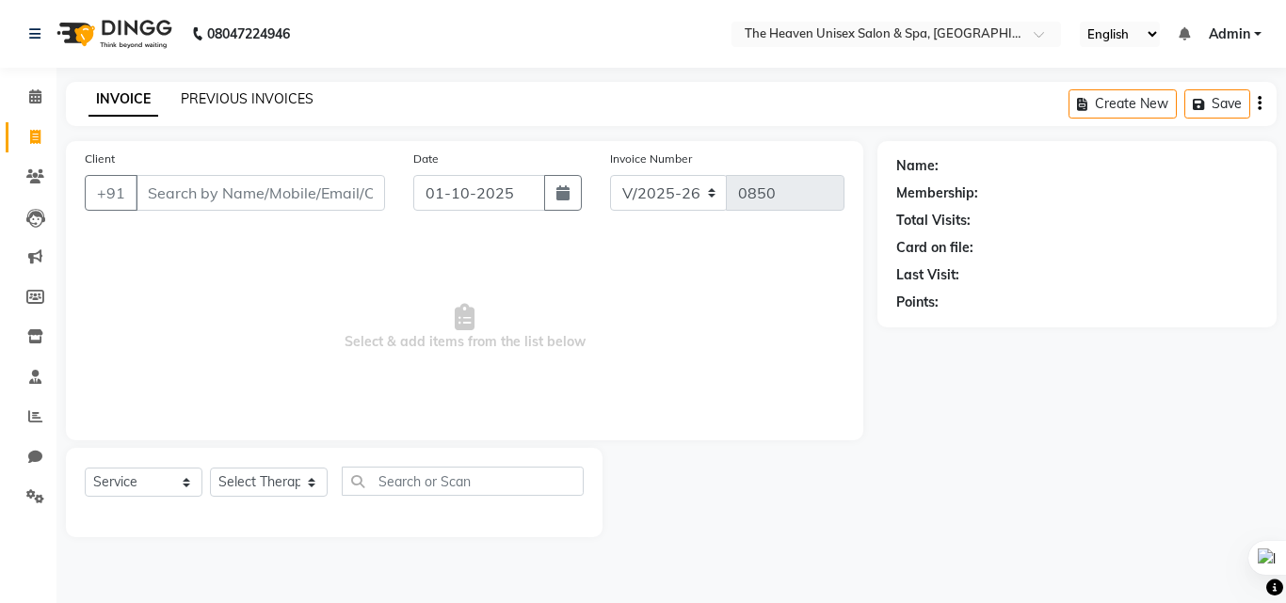
click at [246, 96] on link "PREVIOUS INVOICES" at bounding box center [247, 98] width 133 height 17
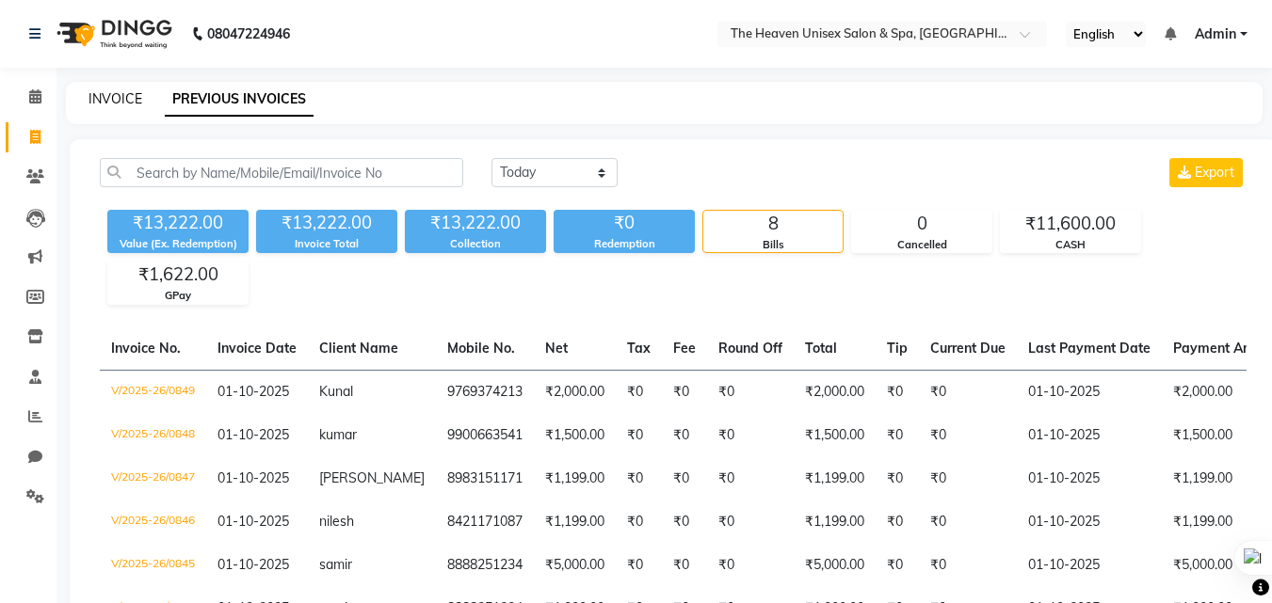
click at [120, 93] on link "INVOICE" at bounding box center [115, 98] width 54 height 17
select select "service"
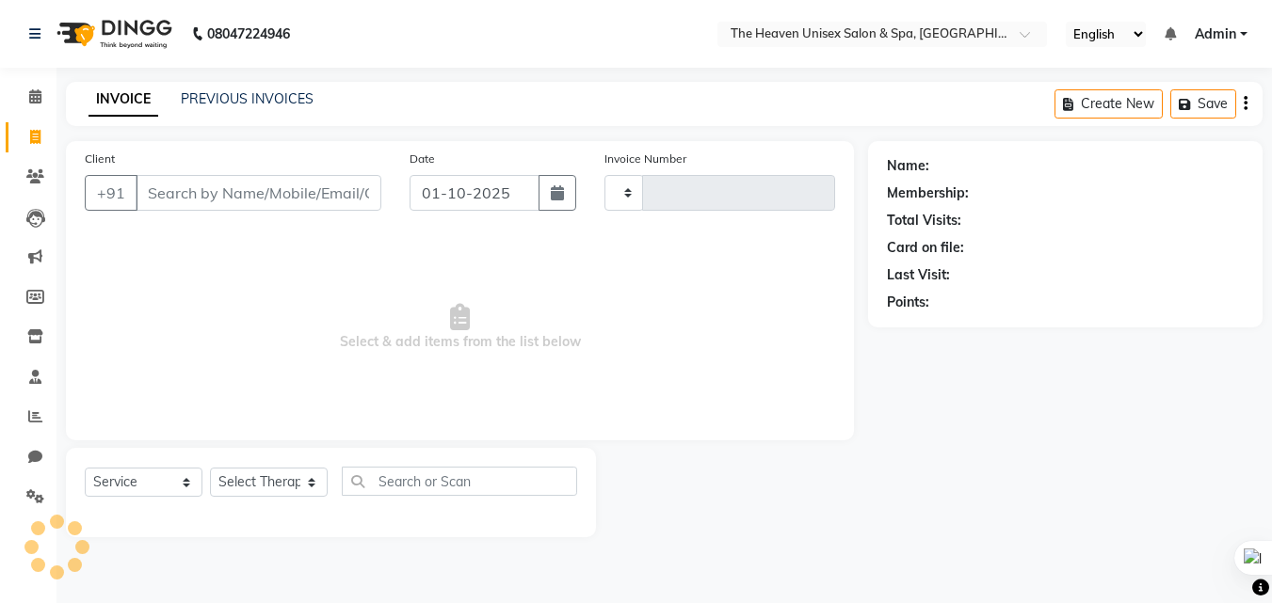
type input "0850"
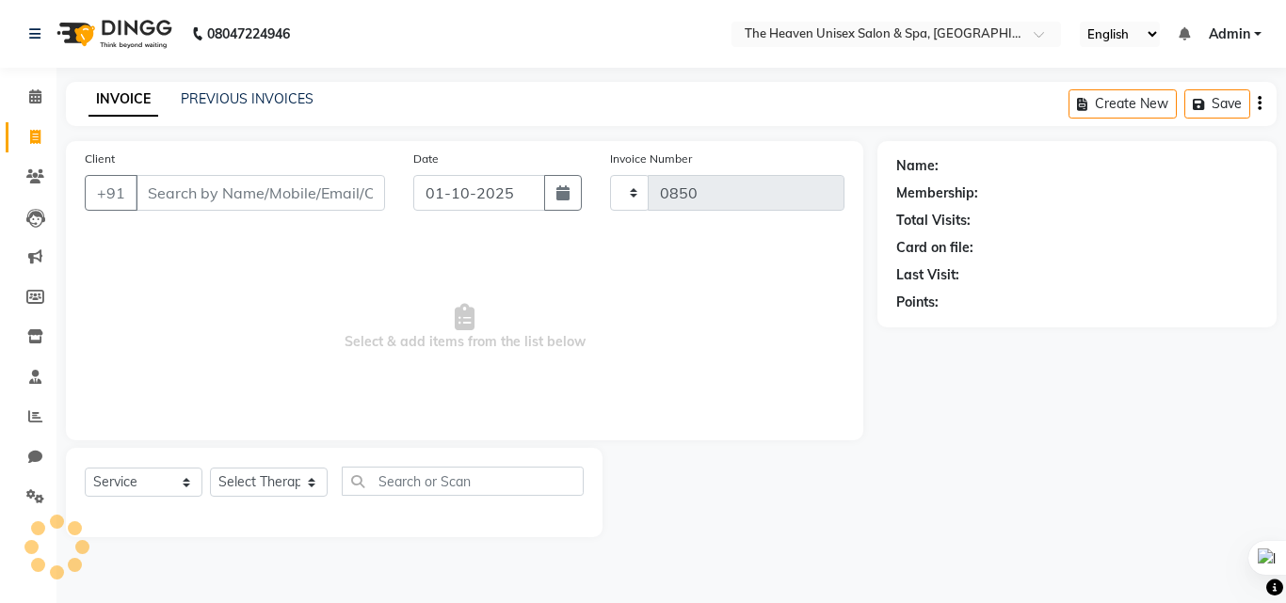
select select "8417"
click at [39, 180] on icon at bounding box center [35, 176] width 18 height 14
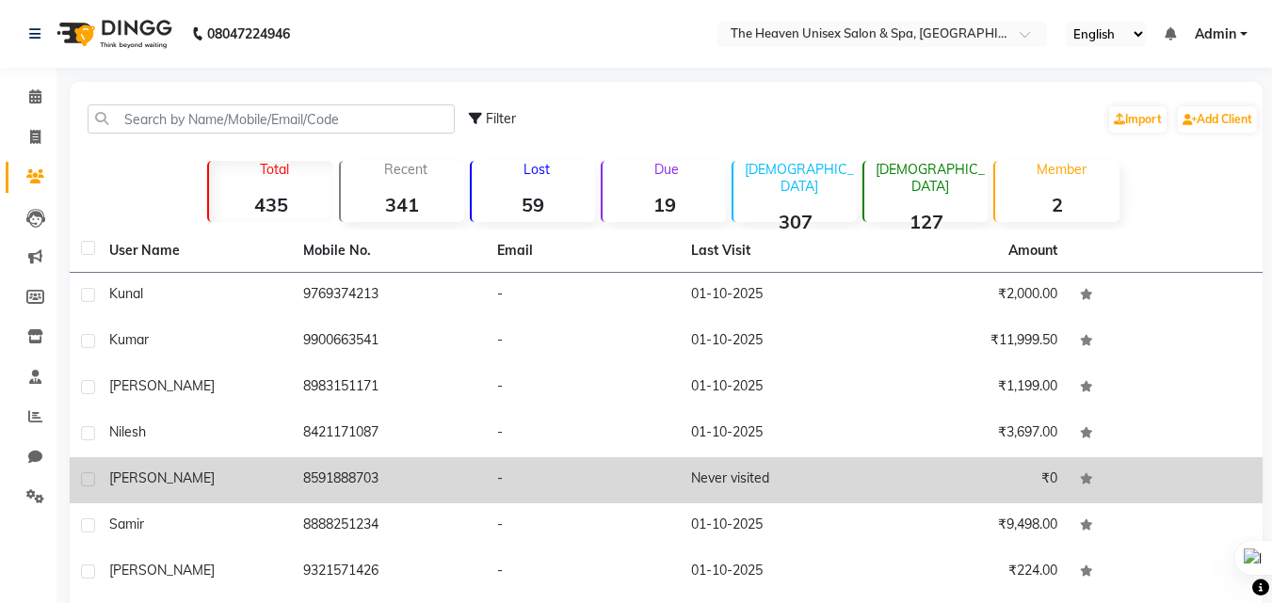
click at [316, 471] on td "8591888703" at bounding box center [389, 481] width 194 height 46
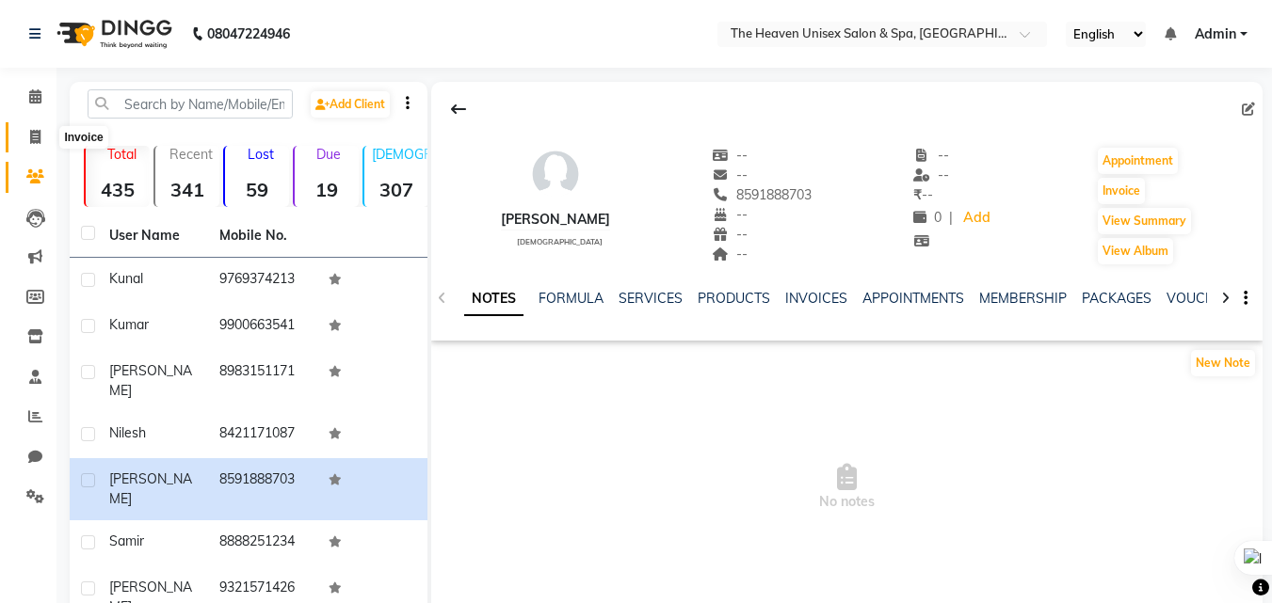
click at [38, 137] on icon at bounding box center [35, 137] width 10 height 14
select select "8417"
select select "service"
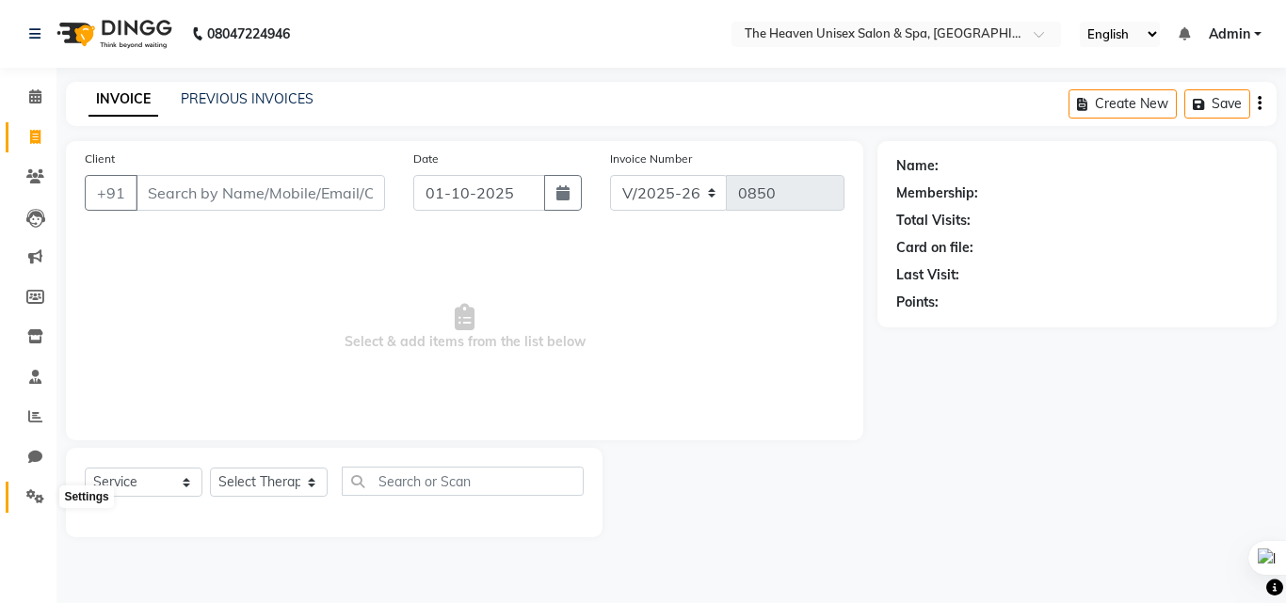
click at [46, 490] on span at bounding box center [35, 498] width 33 height 22
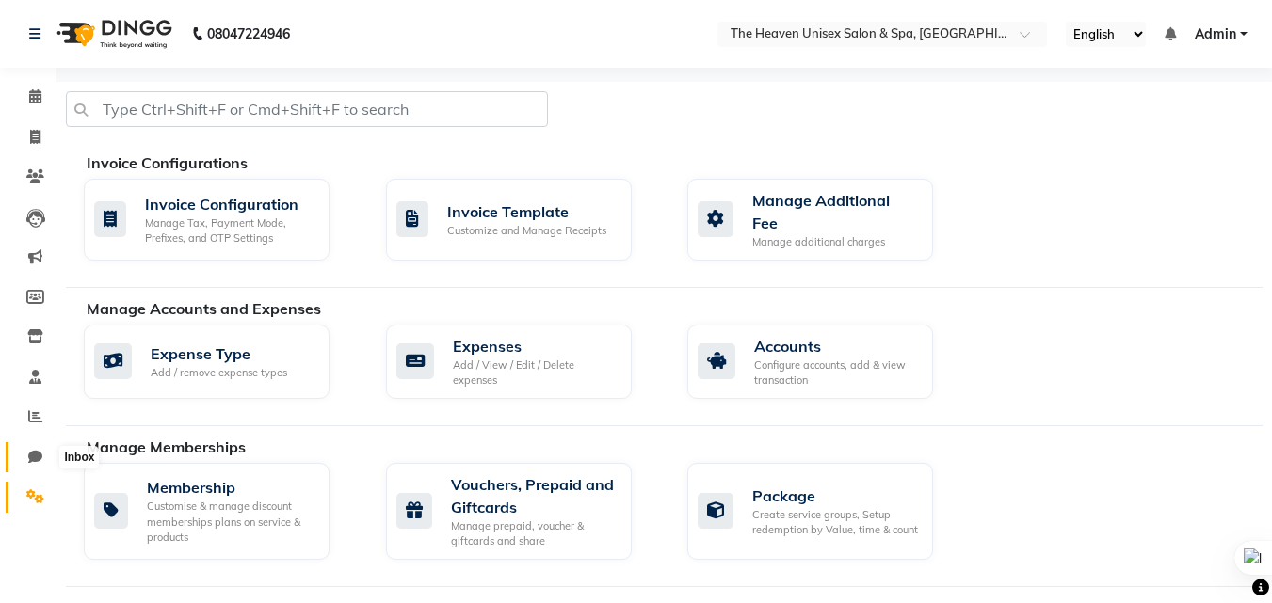
click at [41, 457] on icon at bounding box center [35, 457] width 14 height 14
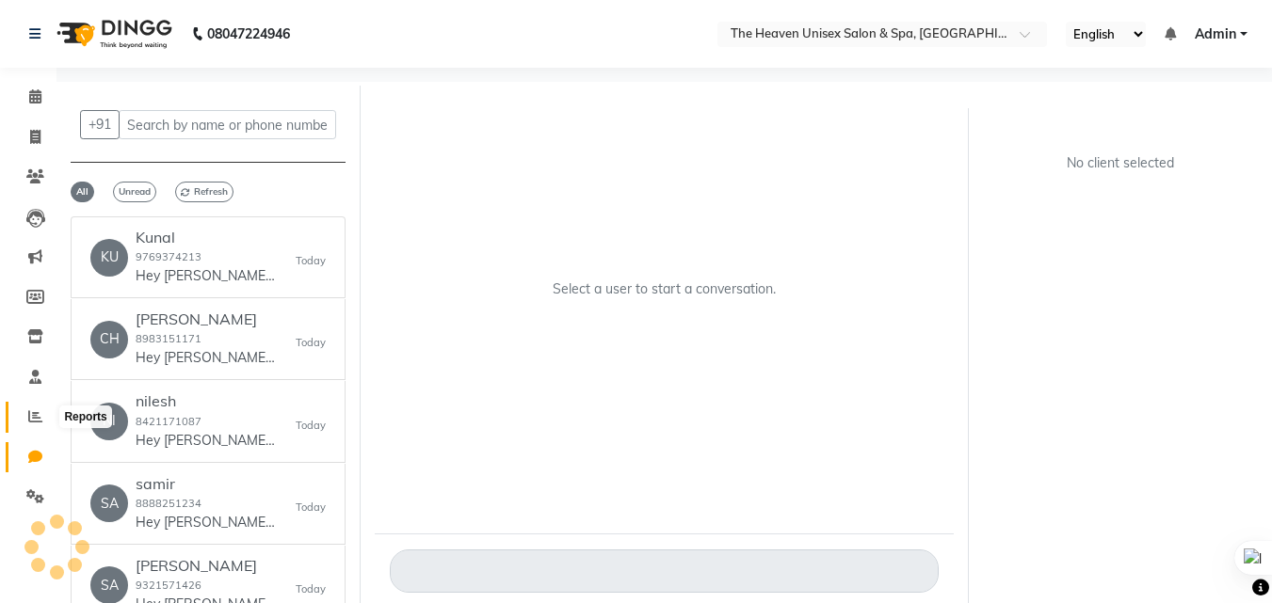
click at [45, 416] on span at bounding box center [35, 418] width 33 height 22
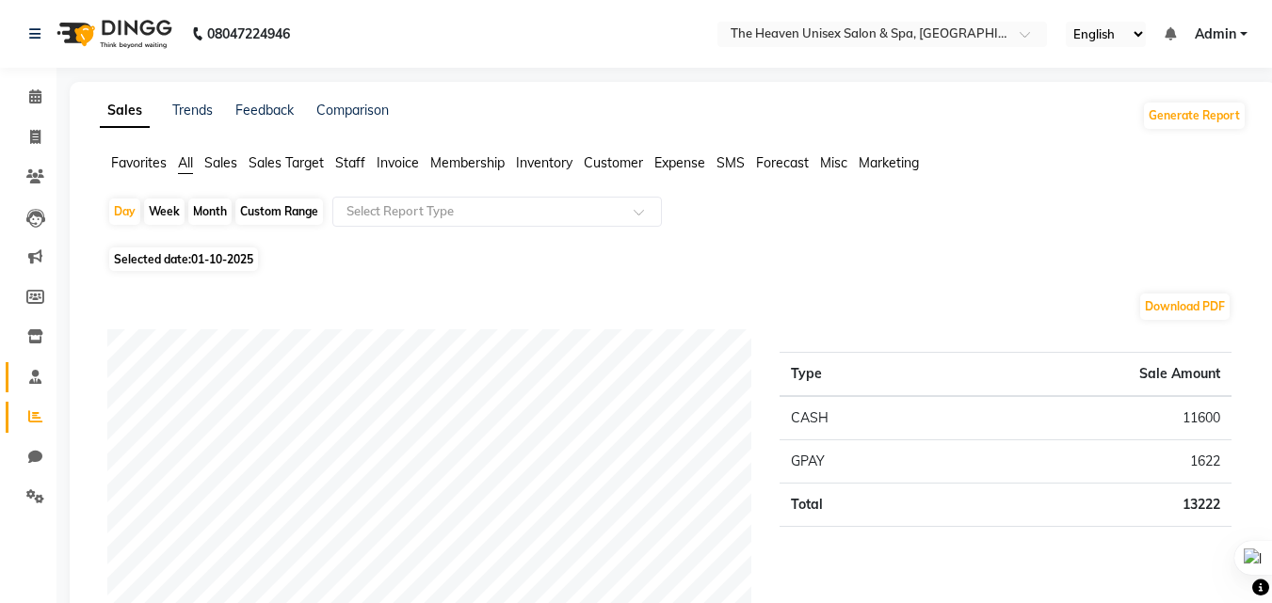
click at [26, 375] on span at bounding box center [35, 378] width 33 height 22
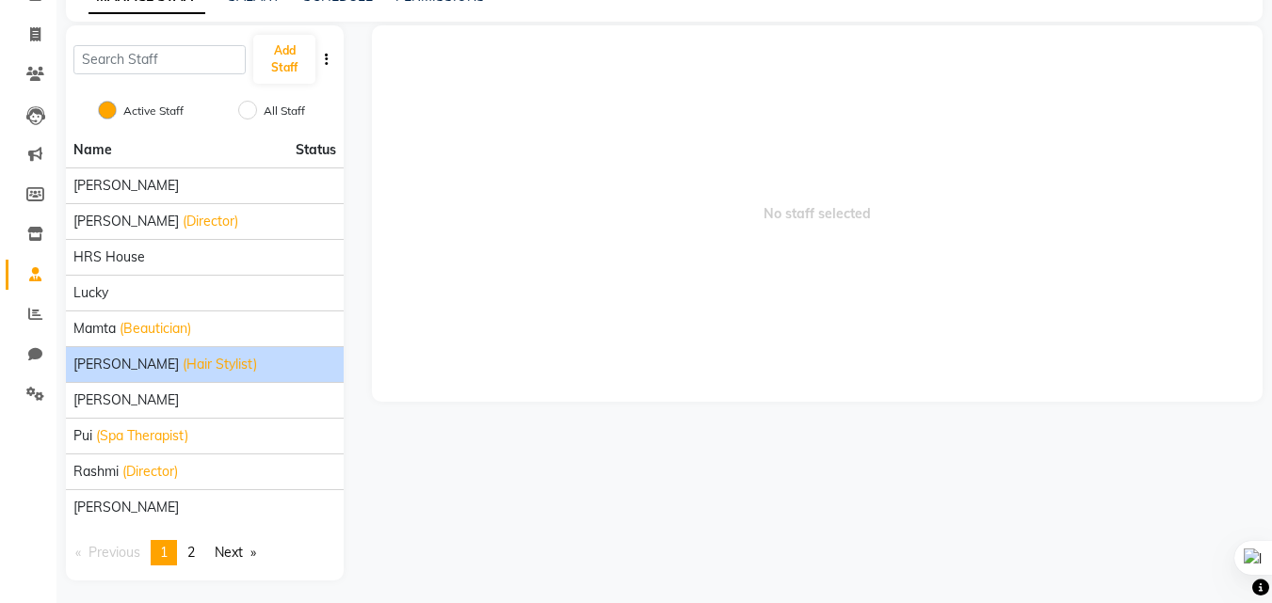
scroll to position [108, 0]
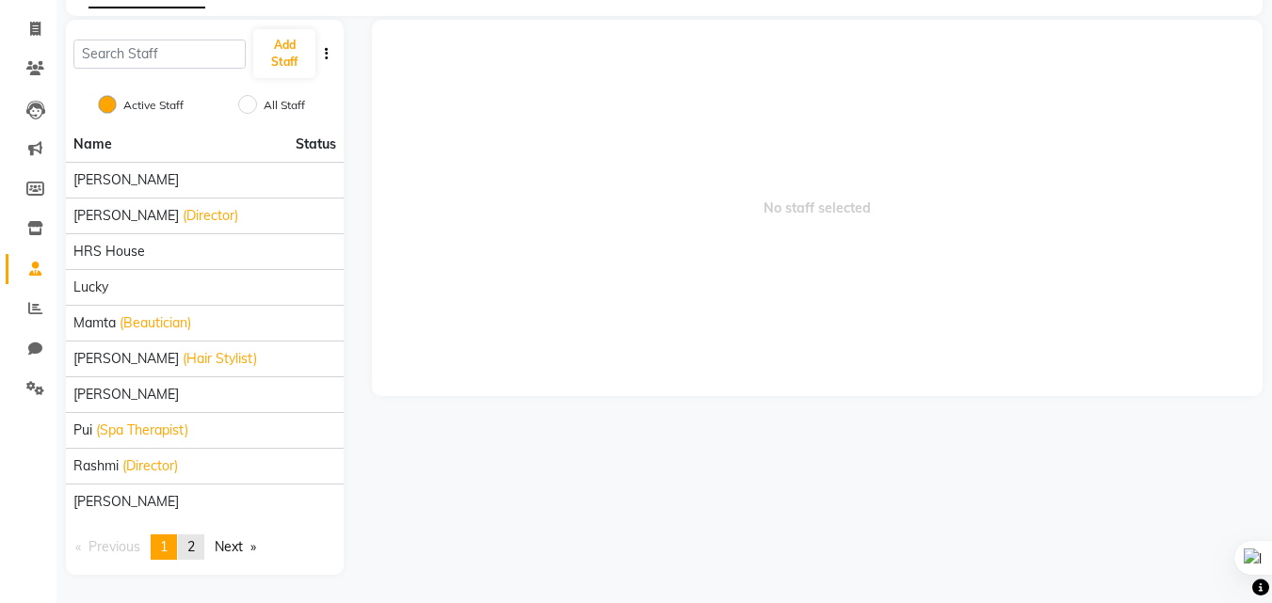
click at [201, 542] on link "page 2" at bounding box center [191, 547] width 26 height 25
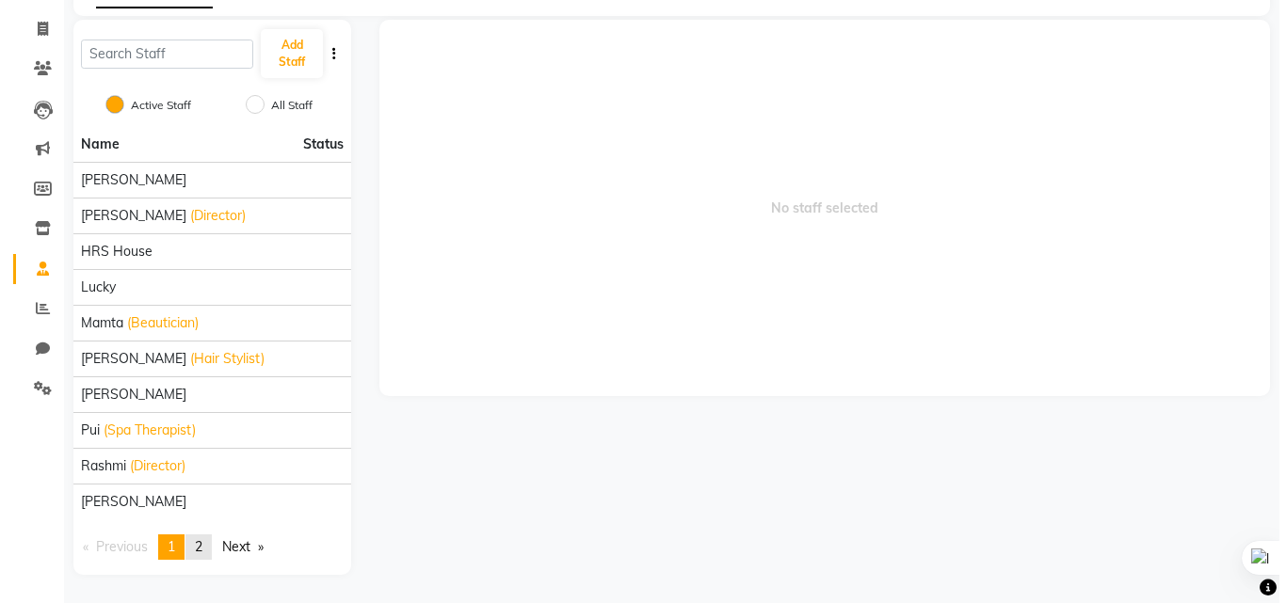
scroll to position [0, 0]
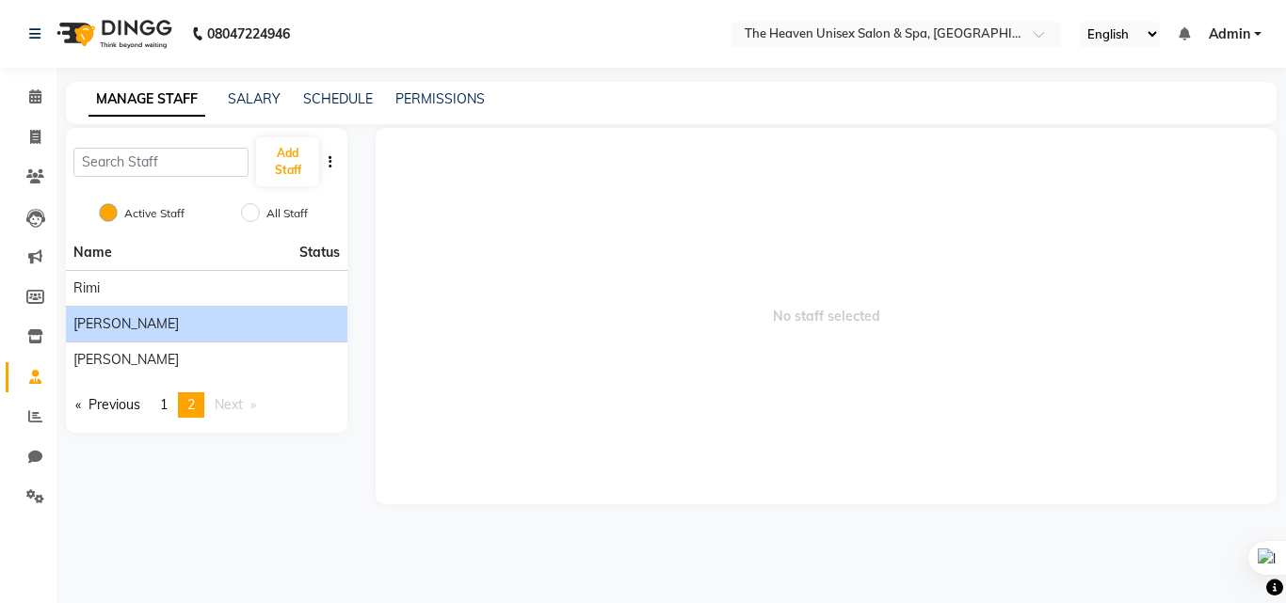
click at [129, 334] on li "[PERSON_NAME]" at bounding box center [206, 324] width 281 height 36
click at [188, 330] on div "[PERSON_NAME]" at bounding box center [206, 324] width 266 height 20
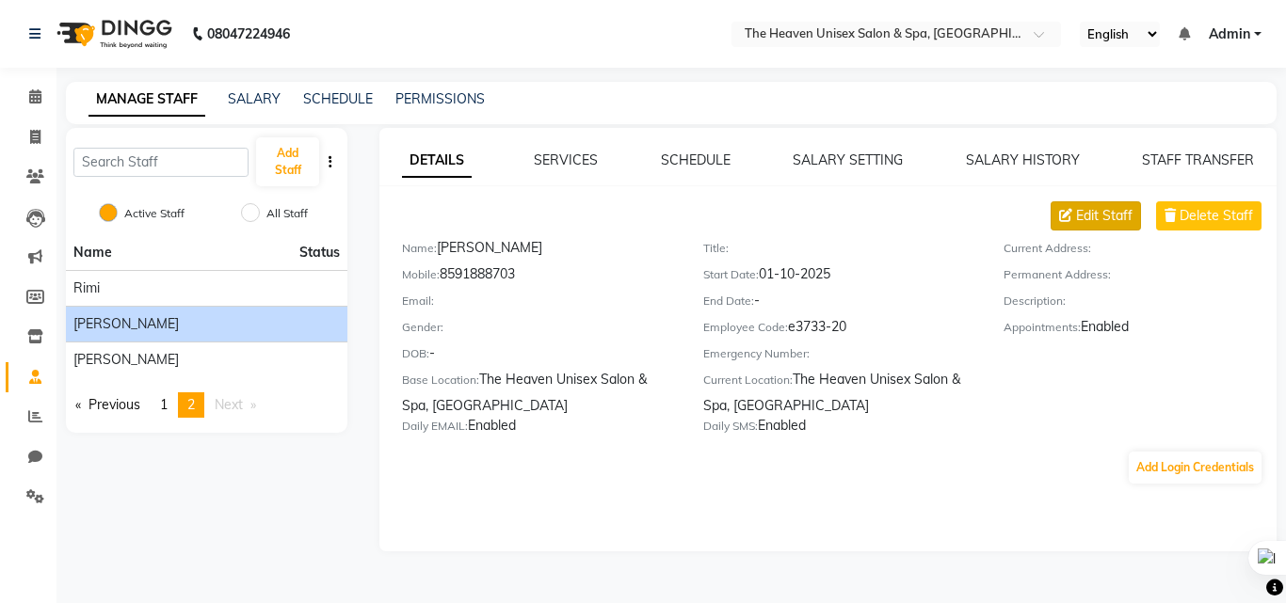
click at [1097, 215] on span "Edit Staff" at bounding box center [1104, 216] width 56 height 20
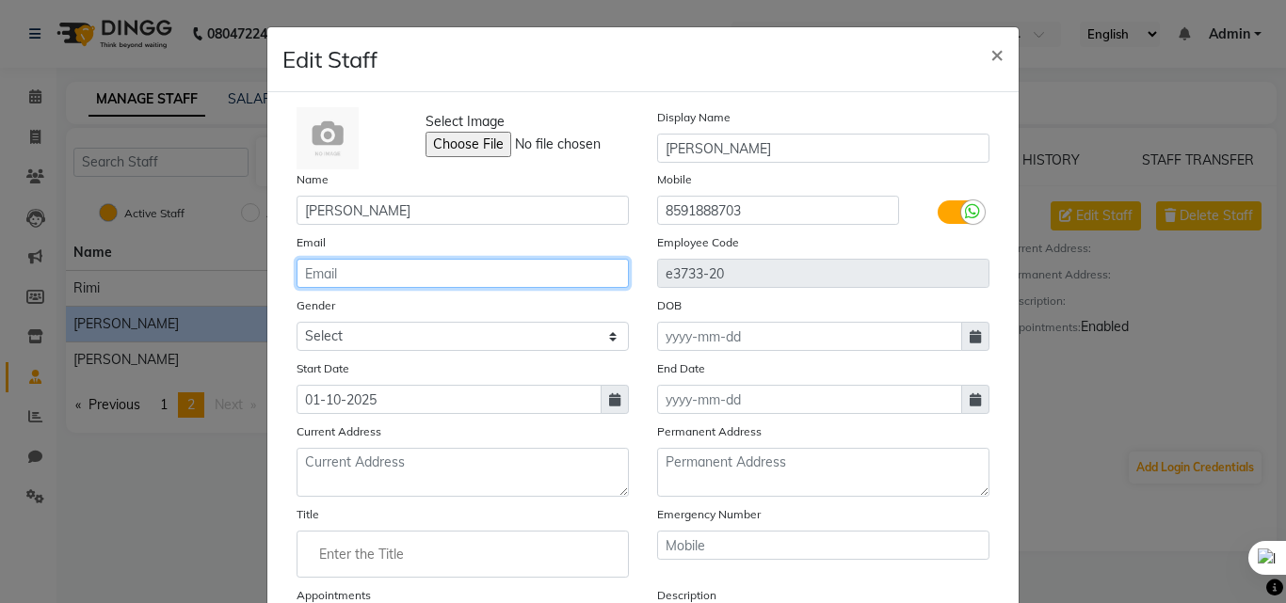
click at [368, 277] on input "email" at bounding box center [463, 273] width 332 height 29
click at [990, 50] on span "×" at bounding box center [996, 54] width 13 height 28
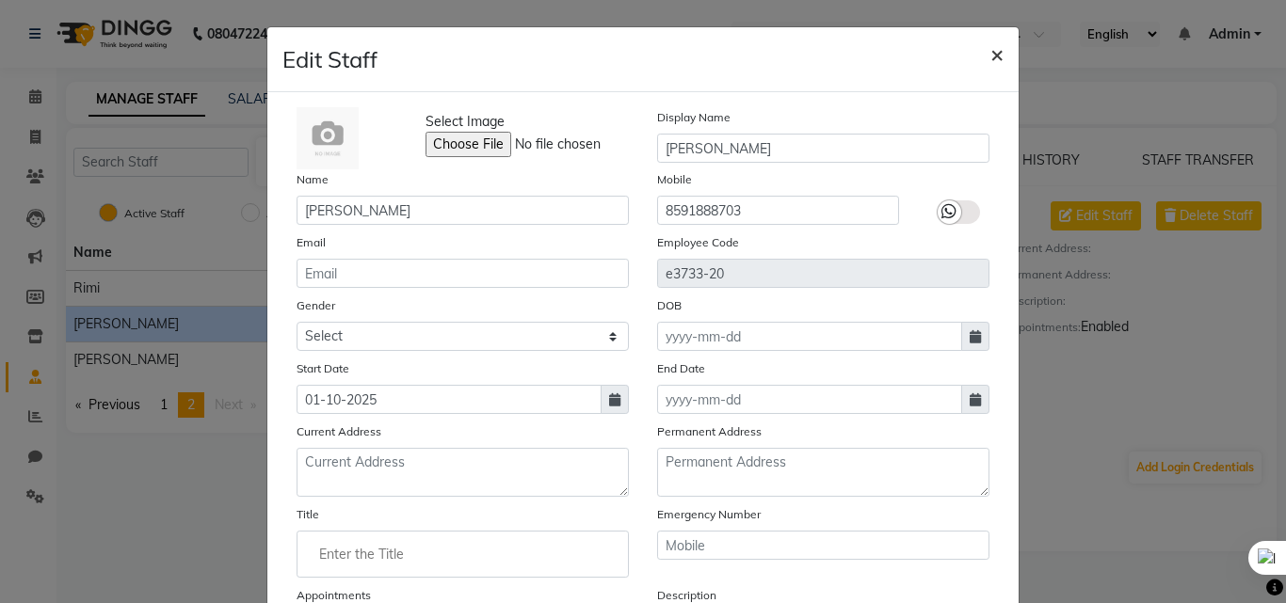
checkbox input "false"
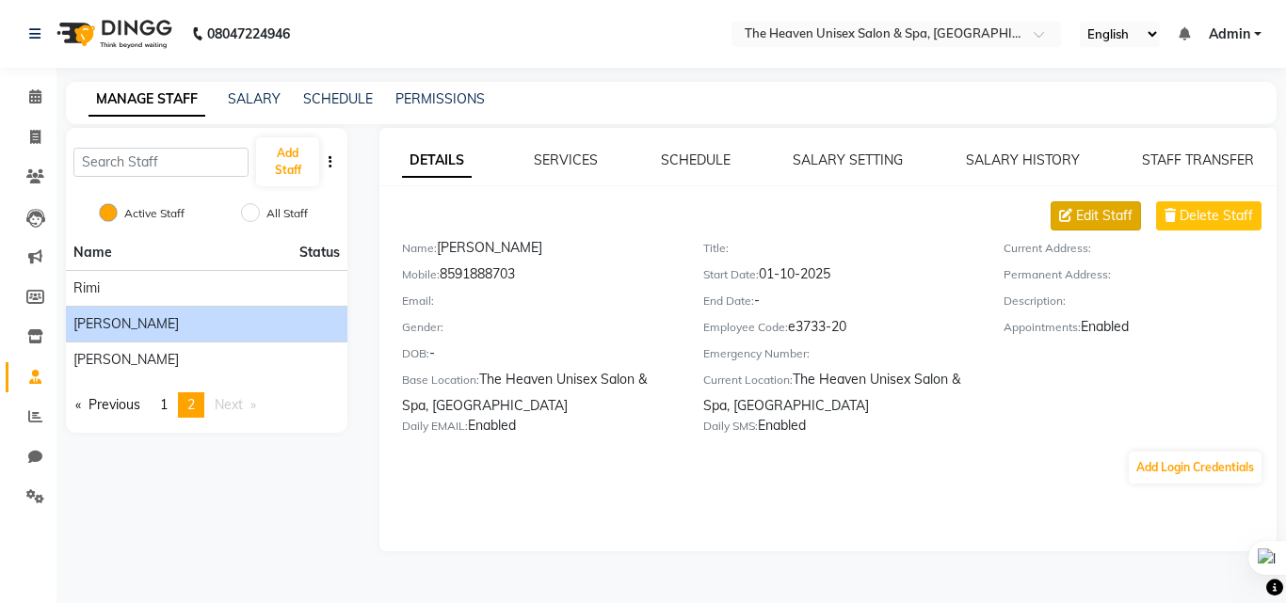
click at [1107, 220] on span "Edit Staff" at bounding box center [1104, 216] width 56 height 20
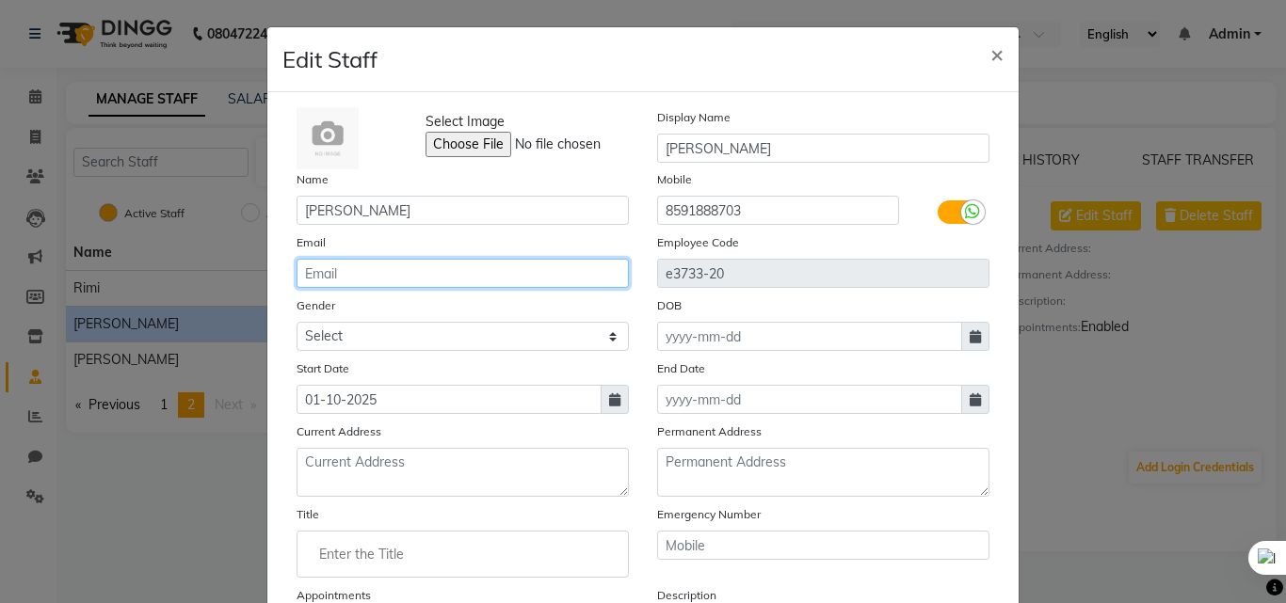
click at [338, 265] on input "email" at bounding box center [463, 273] width 332 height 29
paste input "khamkarsonali32@gmail.com"
type input "khamkarsonali32@gmail.com"
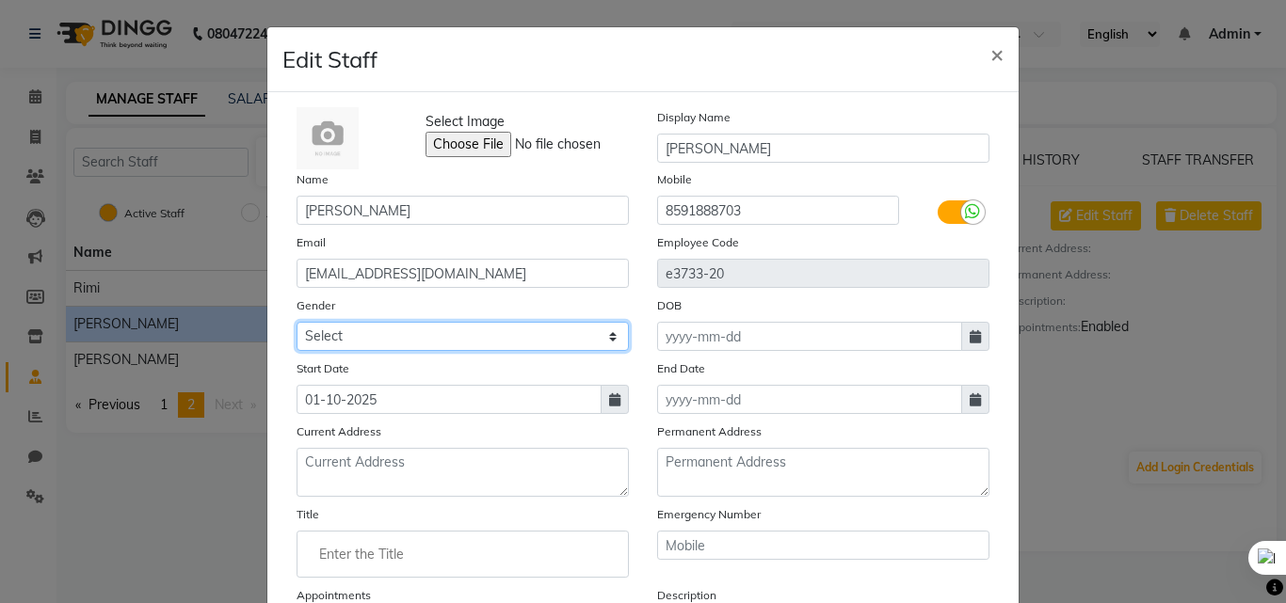
click at [396, 342] on select "Select Male Female Other Prefer Not To Say" at bounding box center [463, 336] width 332 height 29
select select "female"
click at [297, 322] on select "Select Male Female Other Prefer Not To Say" at bounding box center [463, 336] width 332 height 29
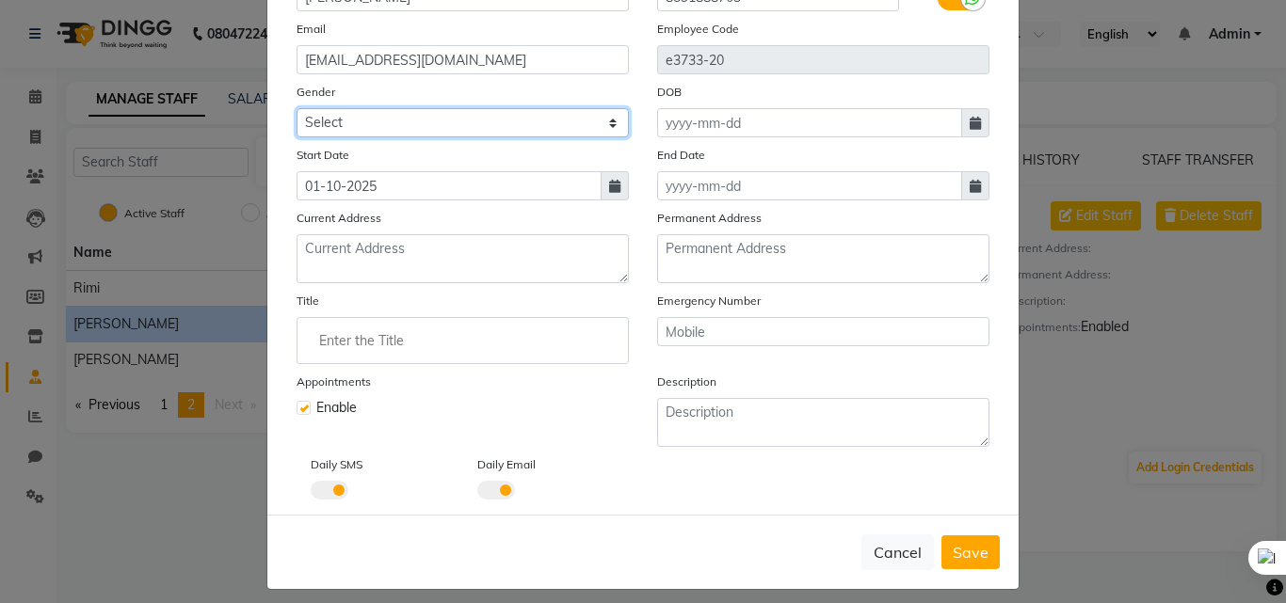
scroll to position [227, 0]
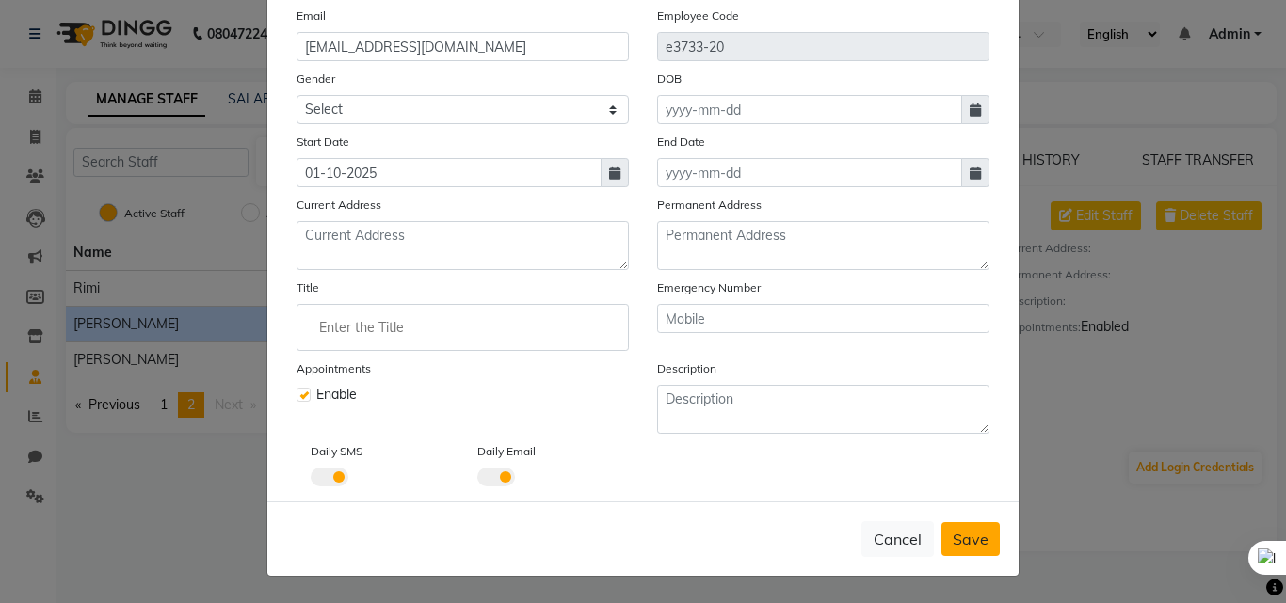
click at [970, 523] on button "Save" at bounding box center [970, 539] width 58 height 34
select select
checkbox input "false"
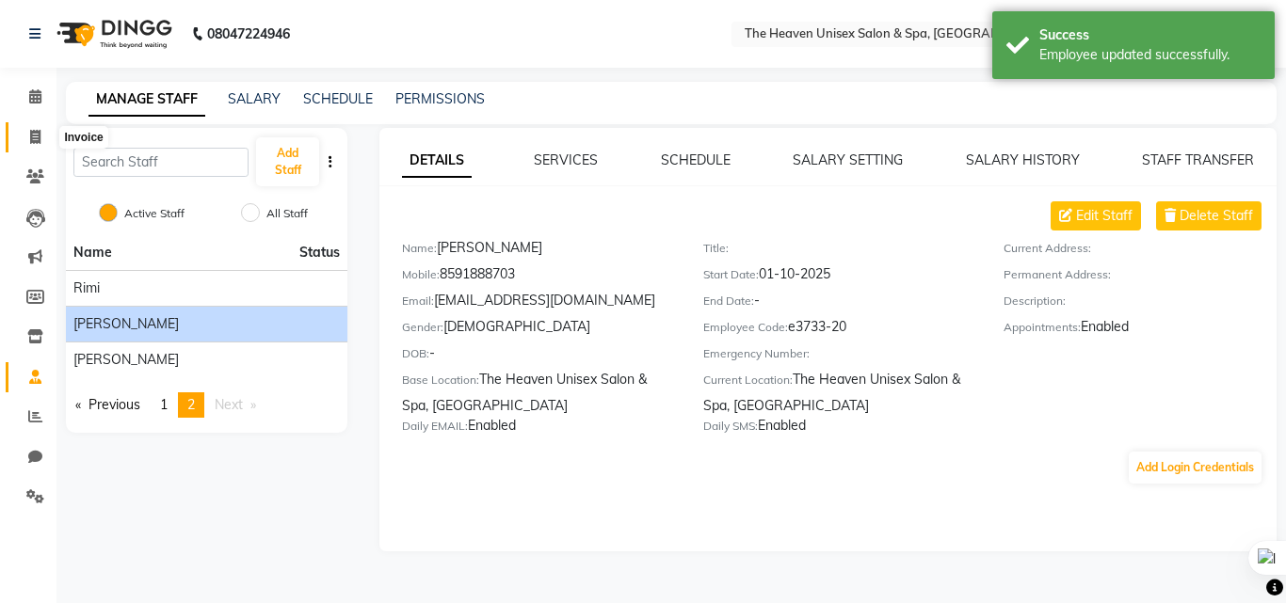
click at [44, 142] on span at bounding box center [35, 138] width 33 height 22
select select "service"
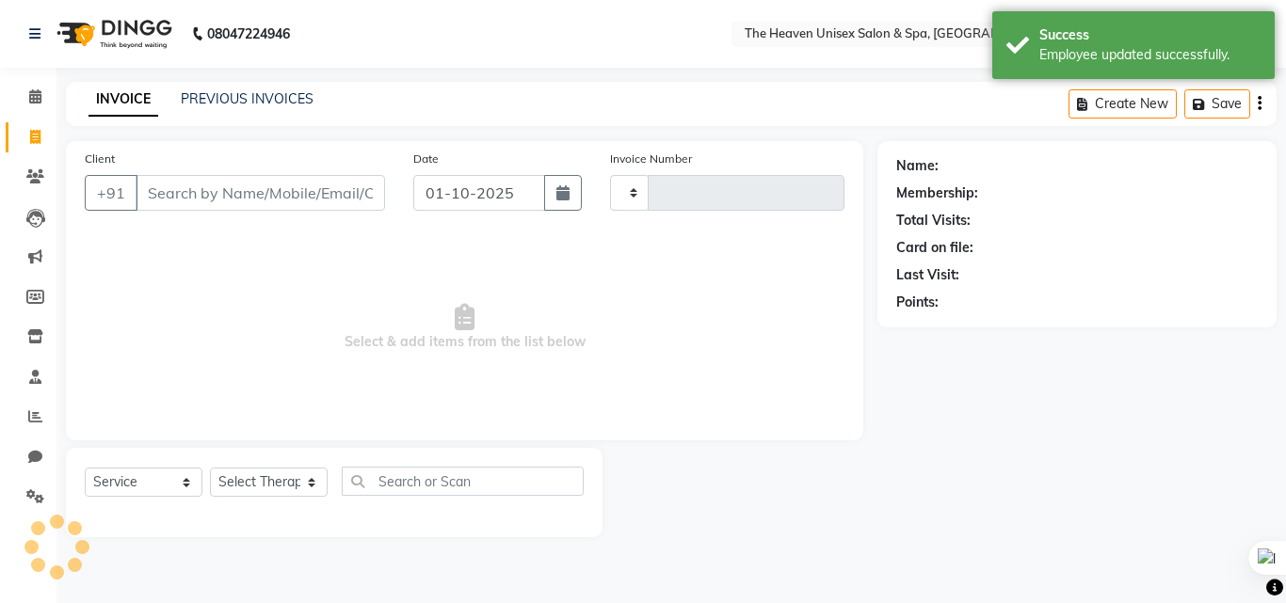
type input "0850"
select select "8417"
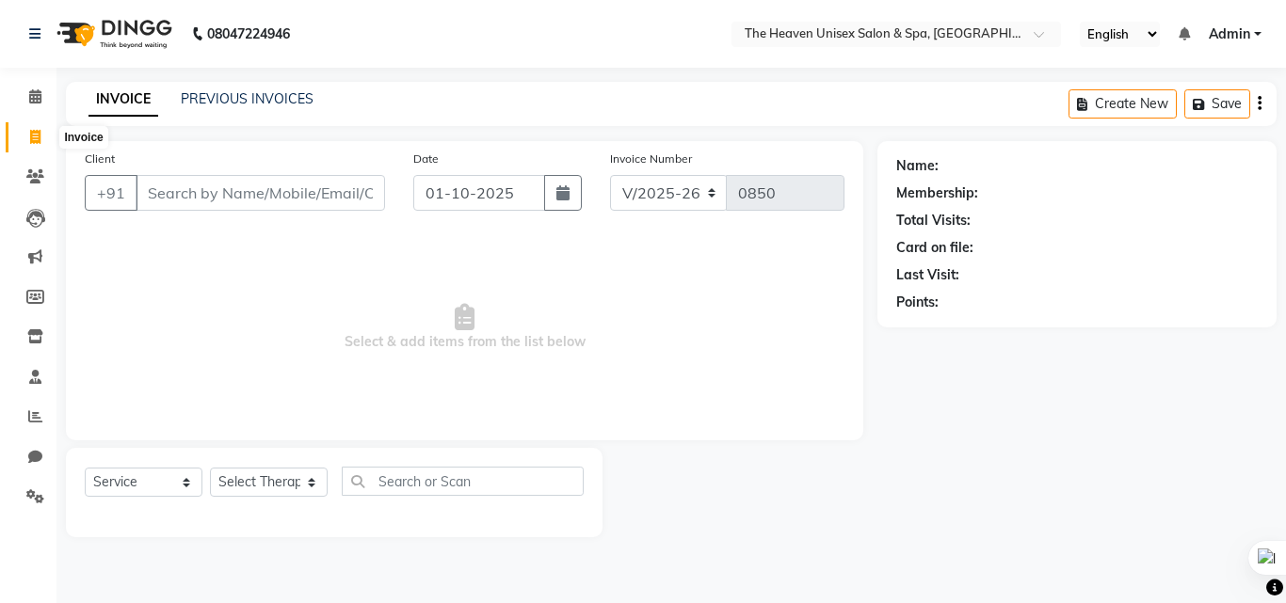
click at [32, 135] on icon at bounding box center [35, 137] width 10 height 14
select select "8417"
select select "service"
click at [250, 91] on link "PREVIOUS INVOICES" at bounding box center [247, 98] width 133 height 17
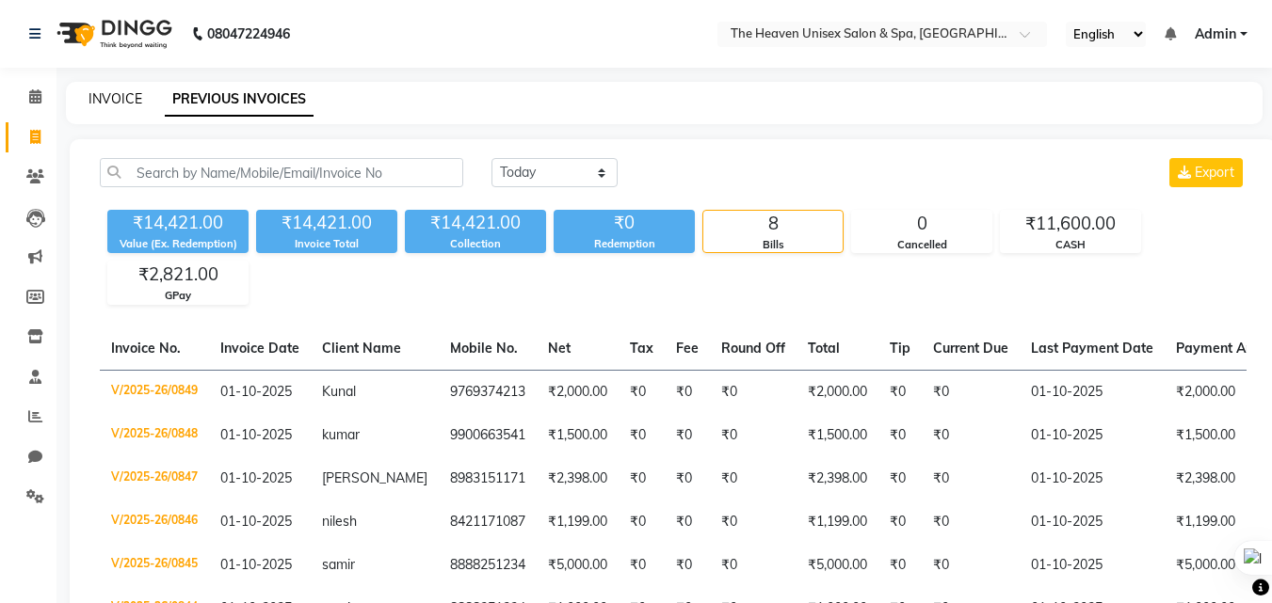
click at [129, 98] on link "INVOICE" at bounding box center [115, 98] width 54 height 17
select select "service"
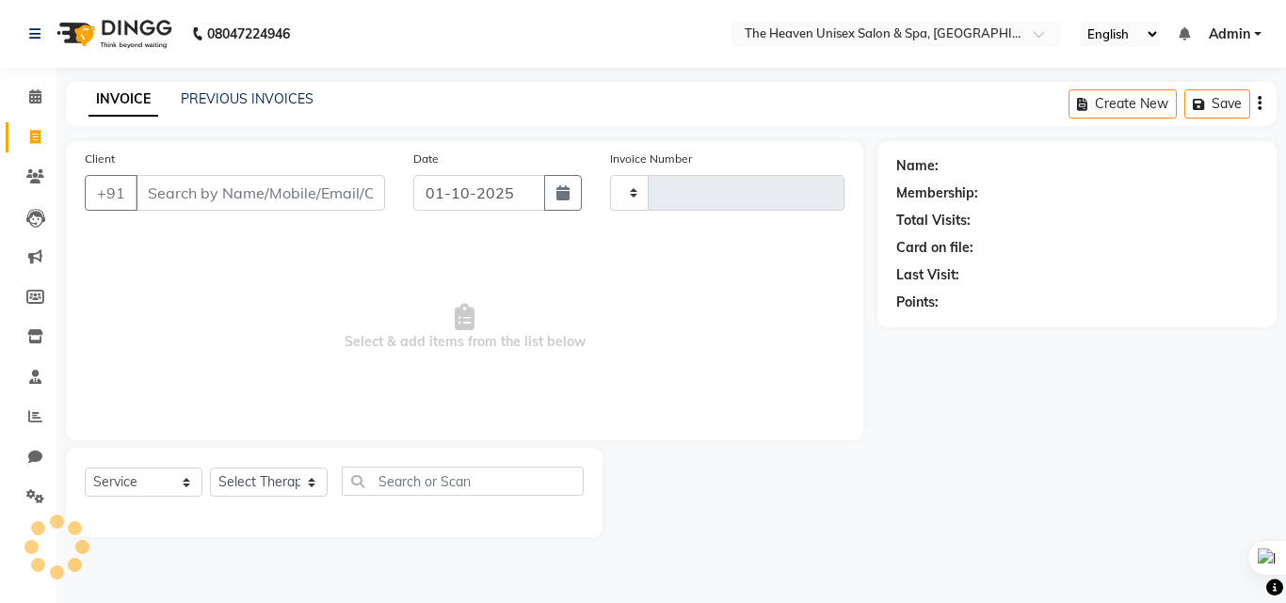
type input "0850"
select select "8417"
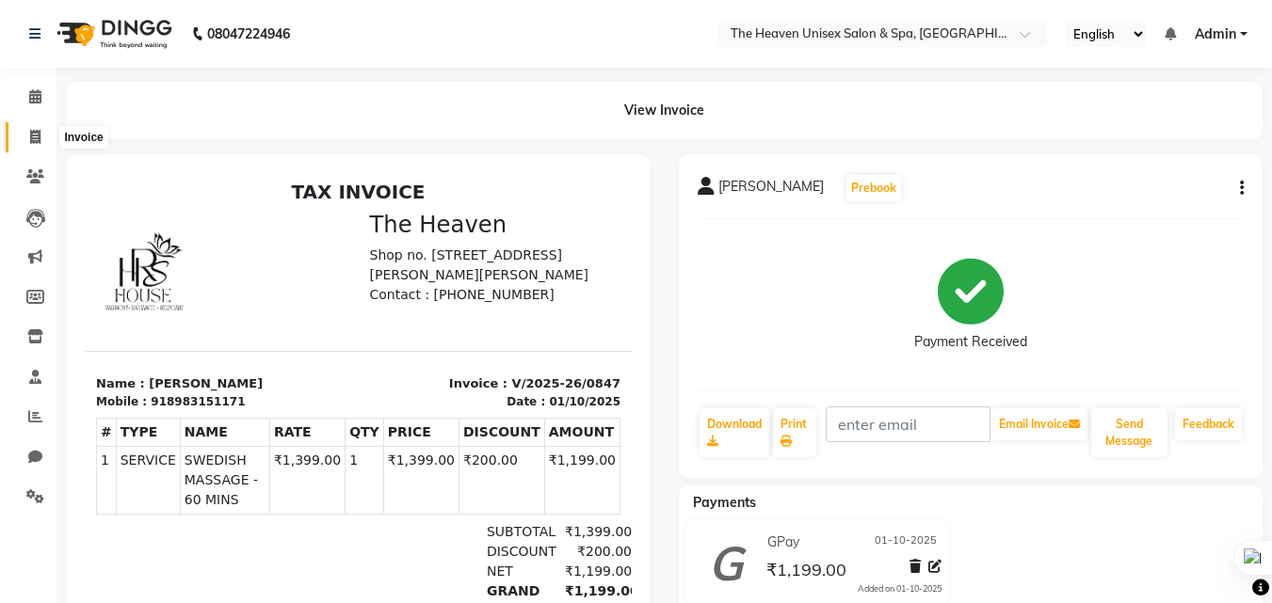
click at [39, 132] on icon at bounding box center [35, 137] width 10 height 14
select select "8417"
select select "service"
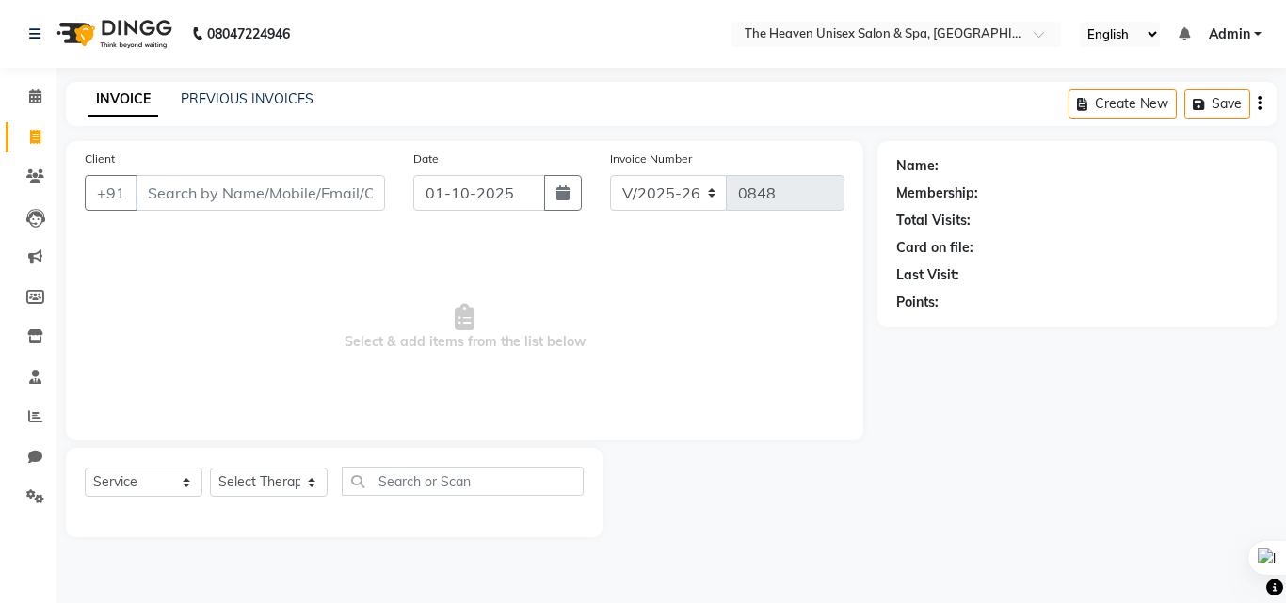
select select "8417"
select select "service"
click at [248, 95] on link "PREVIOUS INVOICES" at bounding box center [247, 98] width 133 height 17
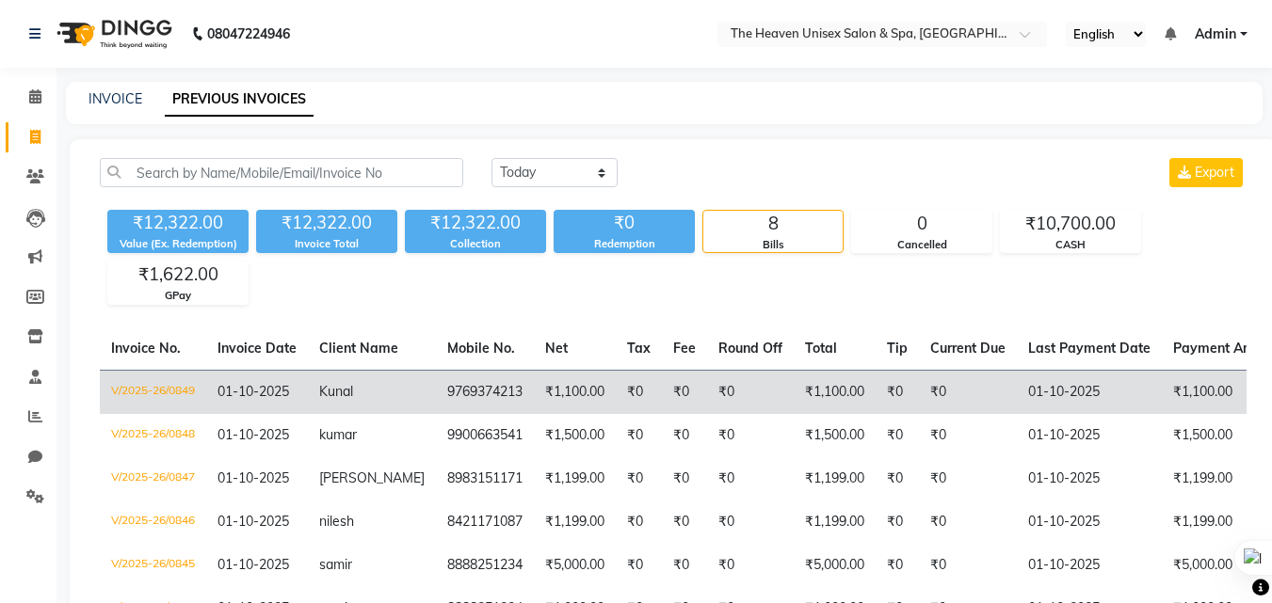
click at [436, 391] on td "9769374213" at bounding box center [485, 392] width 98 height 44
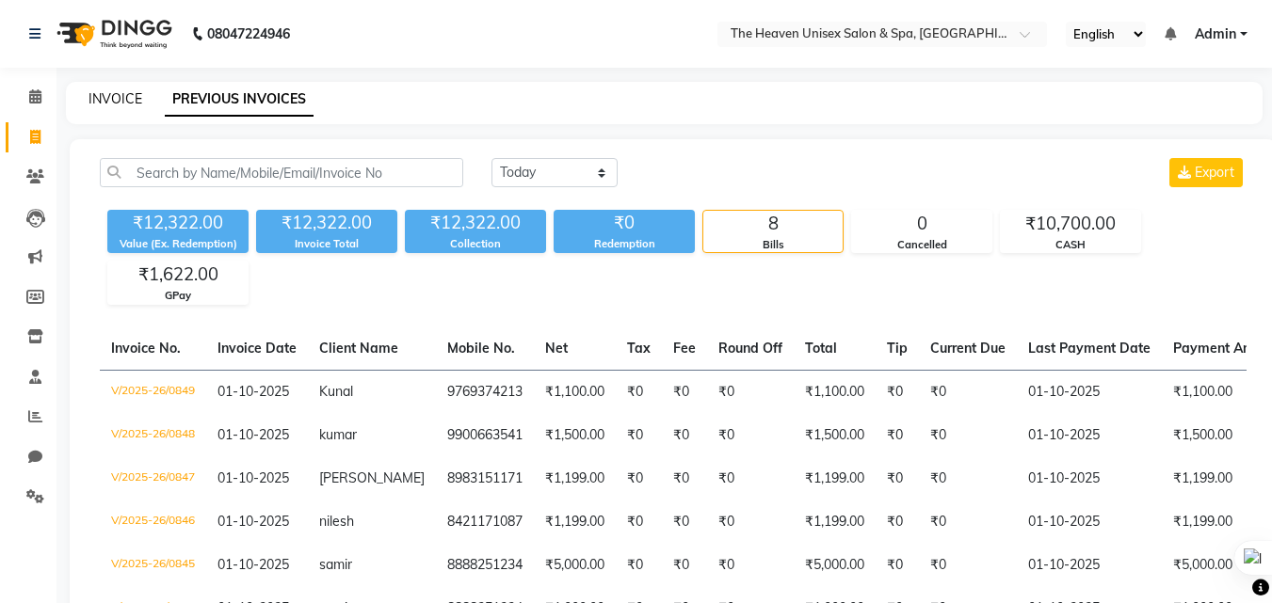
click at [116, 91] on link "INVOICE" at bounding box center [115, 98] width 54 height 17
select select "8417"
select select "service"
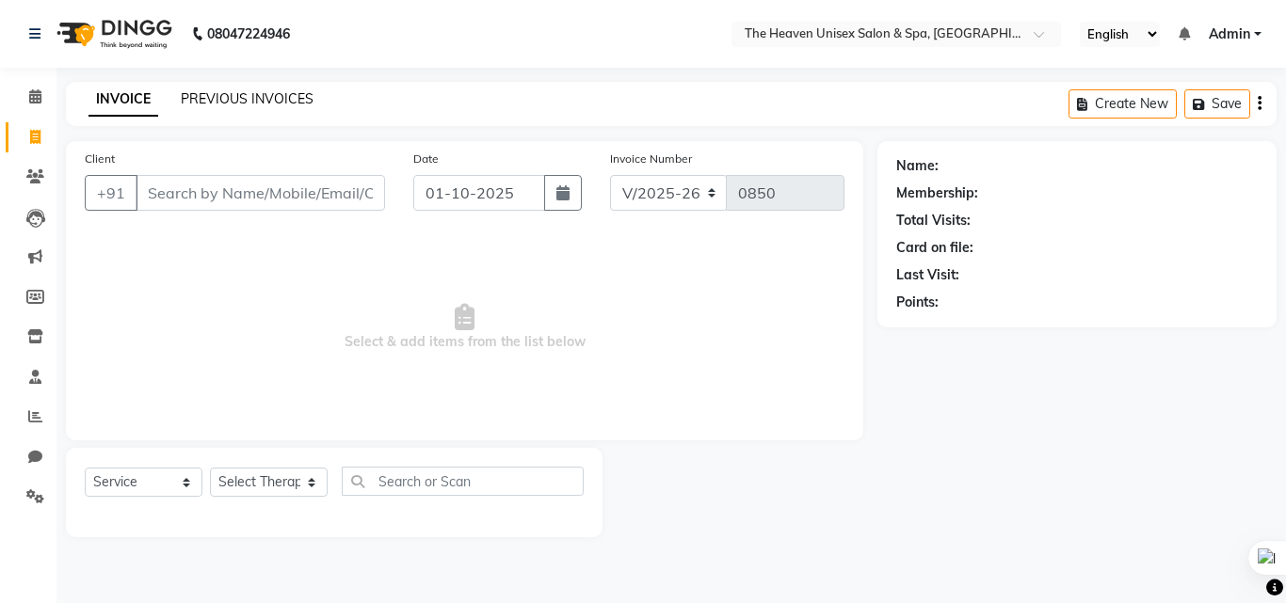
click at [281, 99] on link "PREVIOUS INVOICES" at bounding box center [247, 98] width 133 height 17
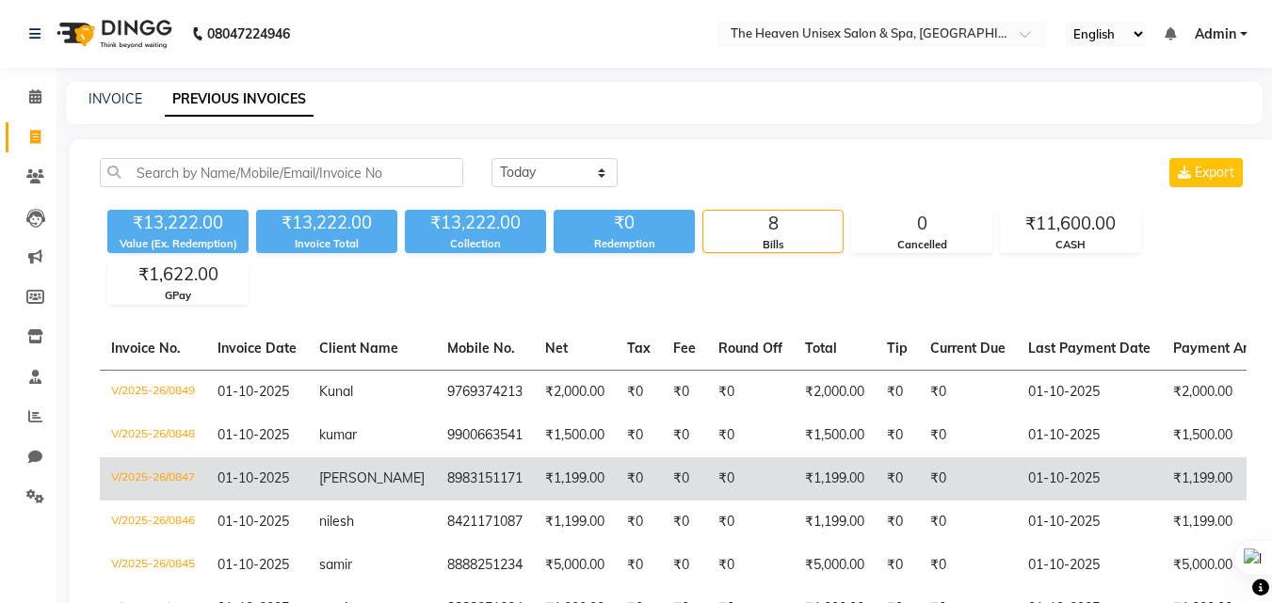
click at [450, 483] on td "8983151171" at bounding box center [485, 479] width 98 height 43
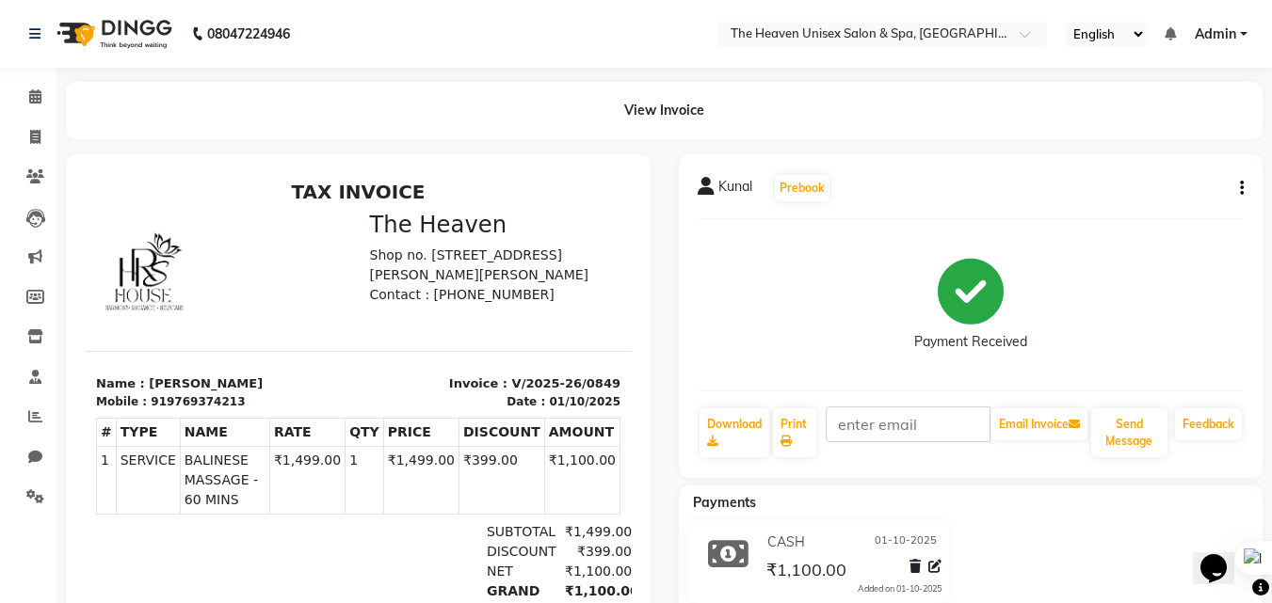
click at [1236, 187] on button "button" at bounding box center [1237, 189] width 11 height 20
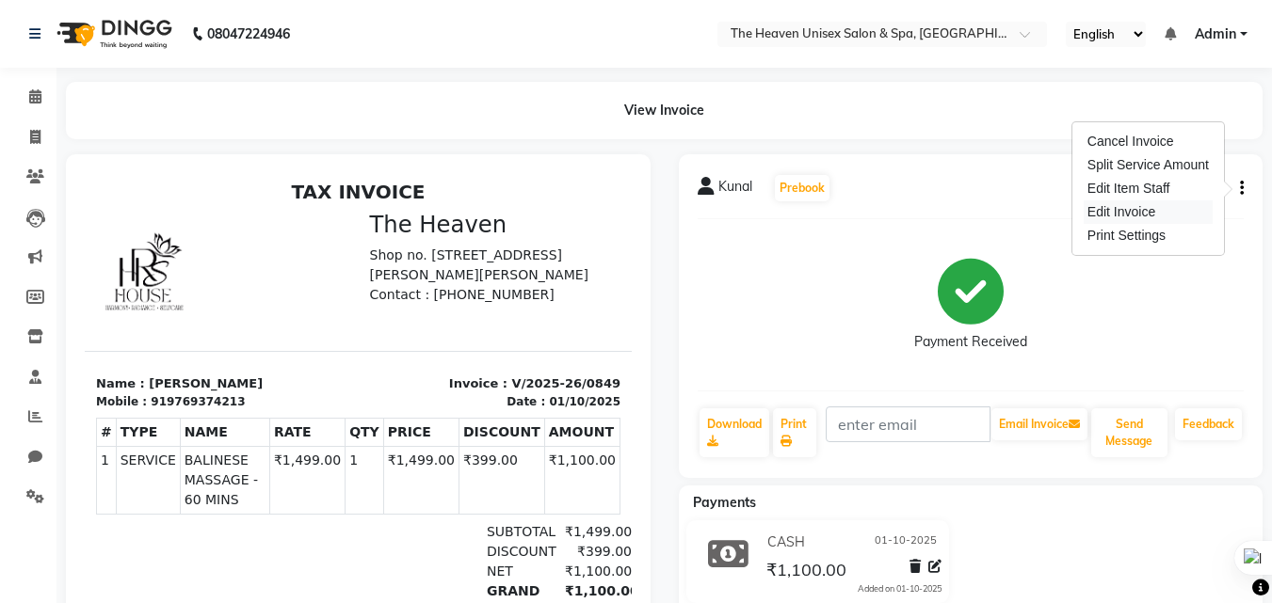
click at [1127, 208] on div "Edit Invoice" at bounding box center [1148, 213] width 129 height 24
select select "service"
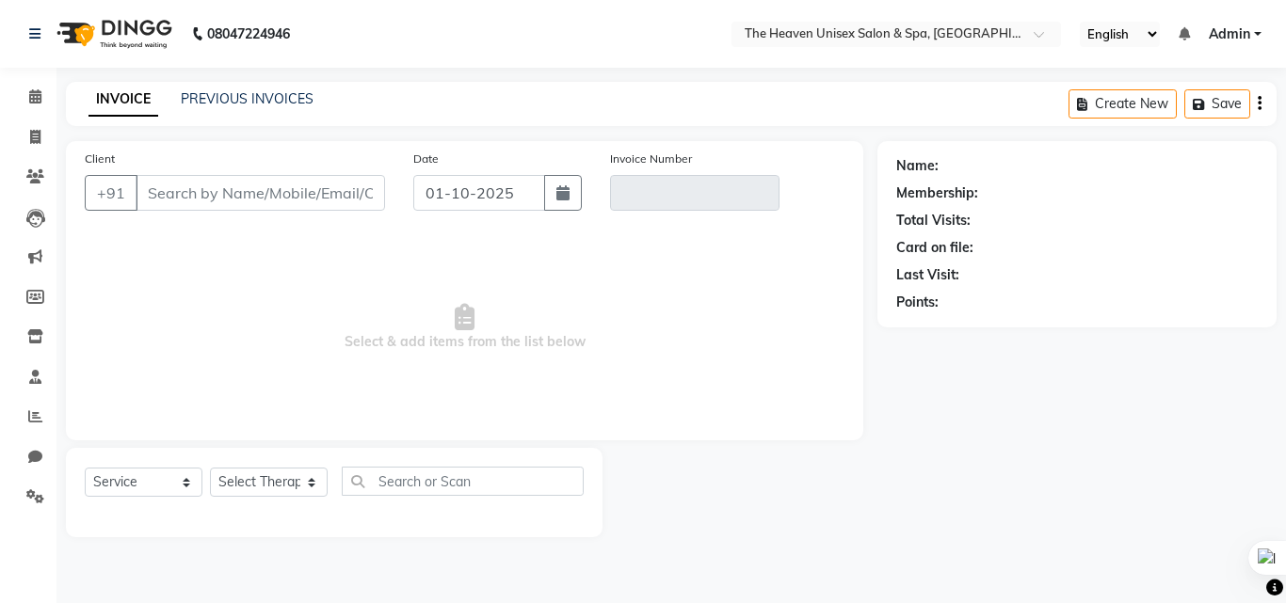
type input "9769374213"
type input "V/2025-26/0849"
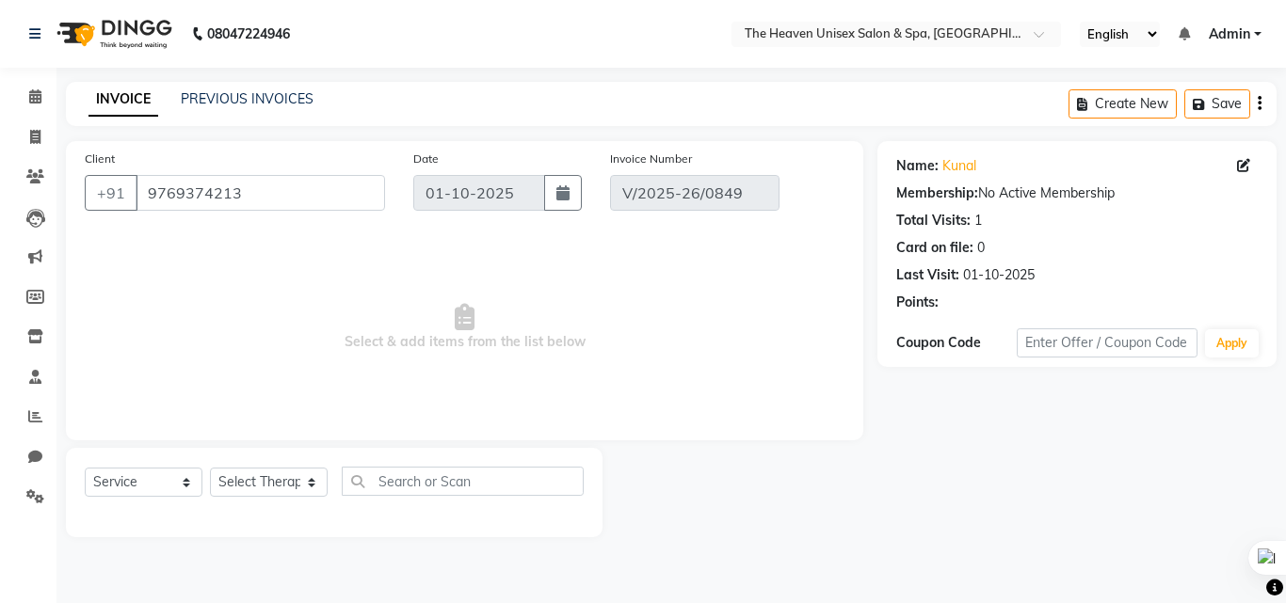
select select "select"
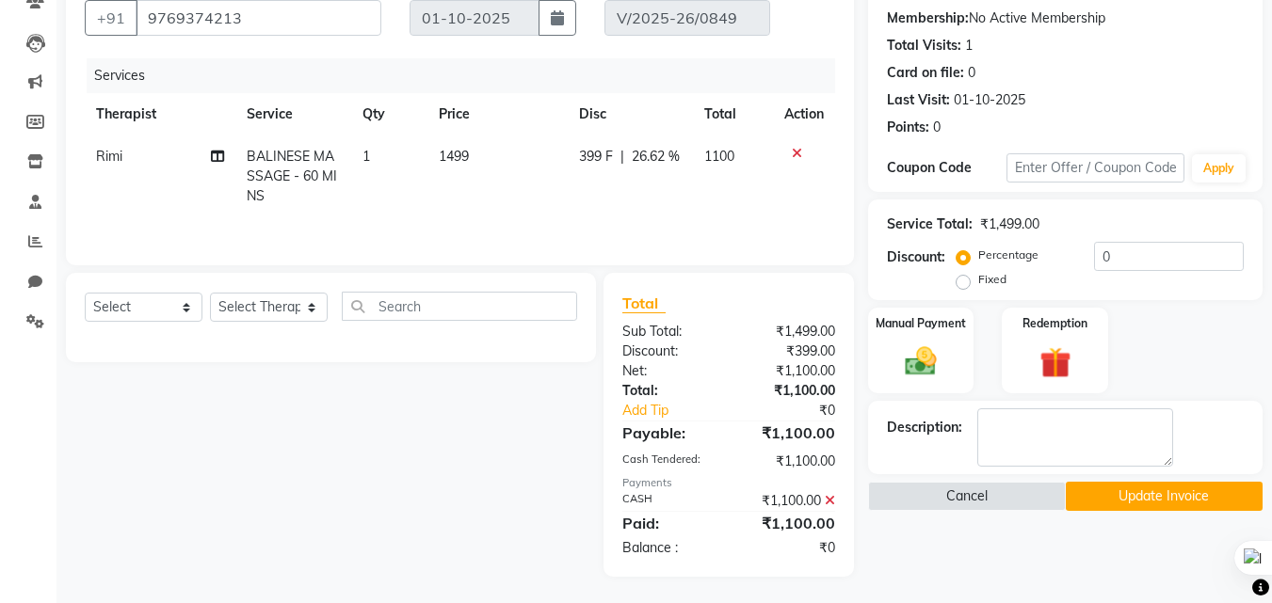
scroll to position [177, 0]
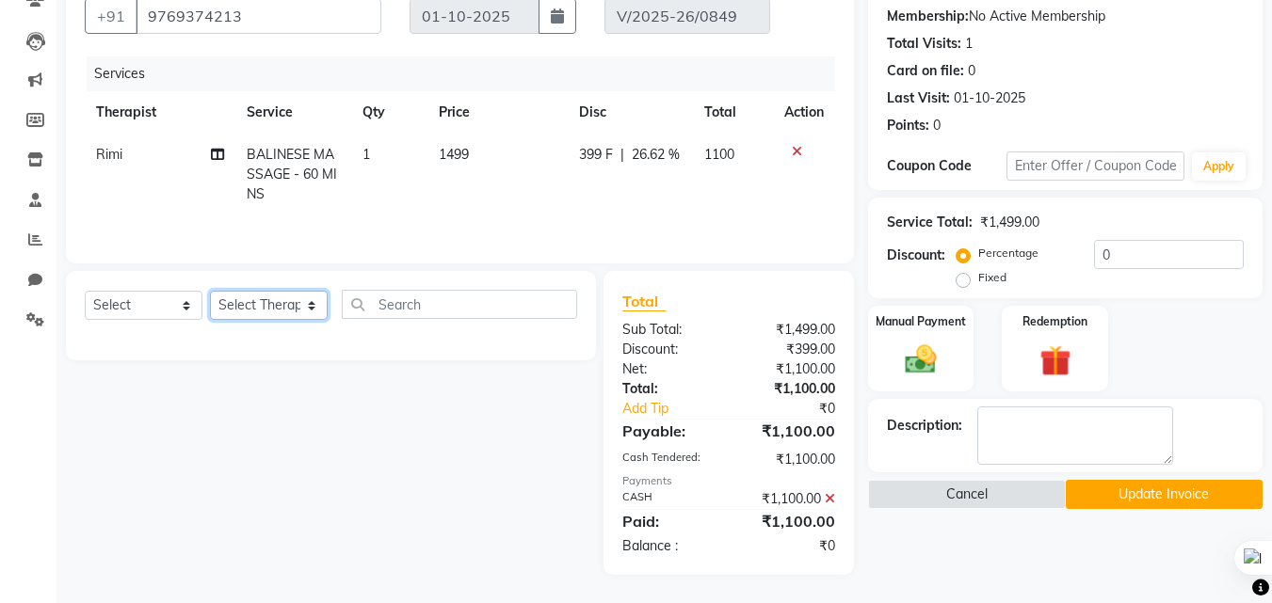
click at [256, 306] on select "Select Therapist [PERSON_NAME] [PERSON_NAME] HRS House Lucky [PERSON_NAME] [PER…" at bounding box center [269, 305] width 118 height 29
select select "92174"
click at [210, 291] on select "Select Therapist [PERSON_NAME] [PERSON_NAME] HRS House Lucky [PERSON_NAME] [PER…" at bounding box center [269, 305] width 118 height 29
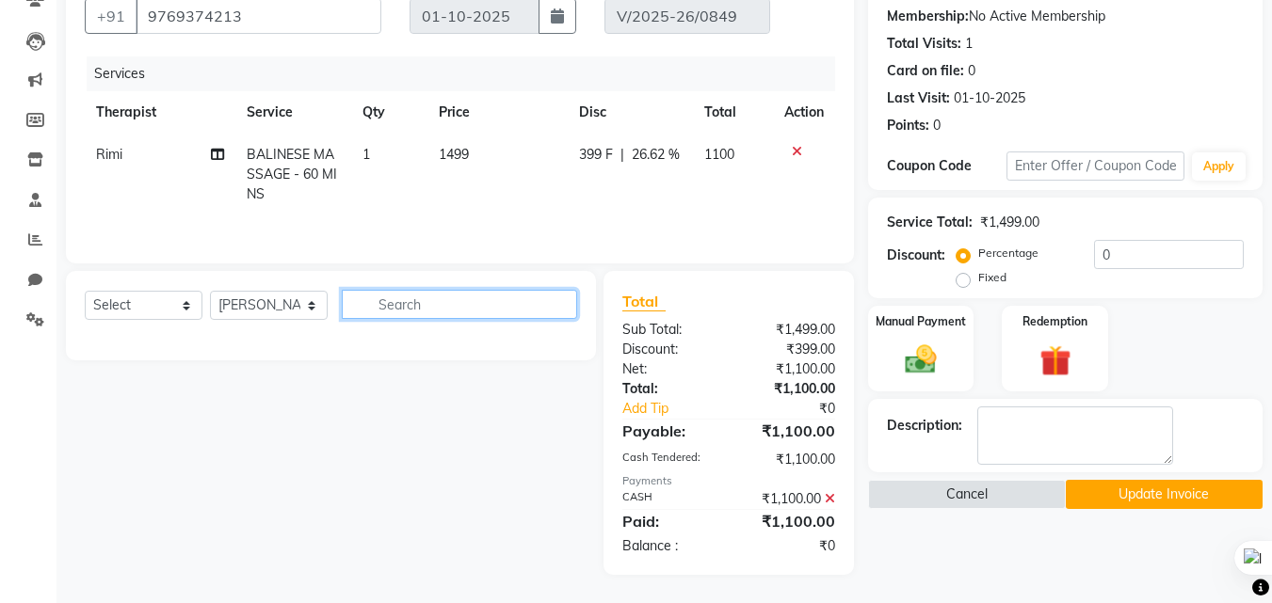
click at [466, 318] on input "text" at bounding box center [459, 304] width 235 height 29
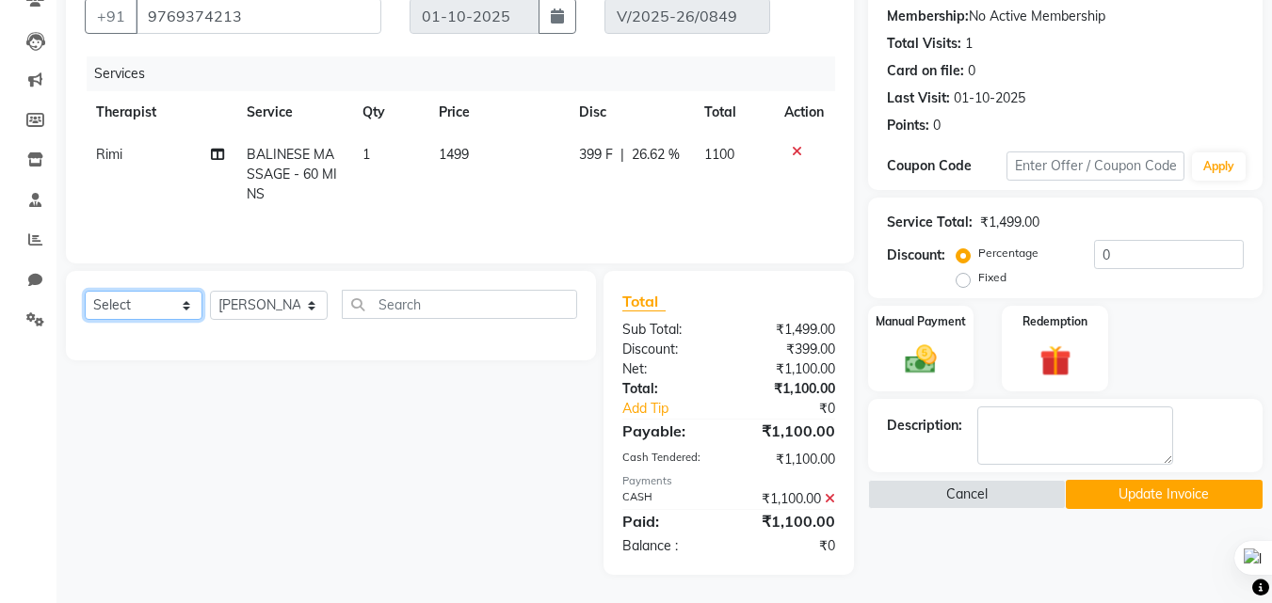
click at [133, 305] on select "Select Service Product Membership Package Voucher Prepaid Gift Card" at bounding box center [144, 305] width 118 height 29
click at [85, 291] on select "Select Service Product Membership Package Voucher Prepaid Gift Card" at bounding box center [144, 305] width 118 height 29
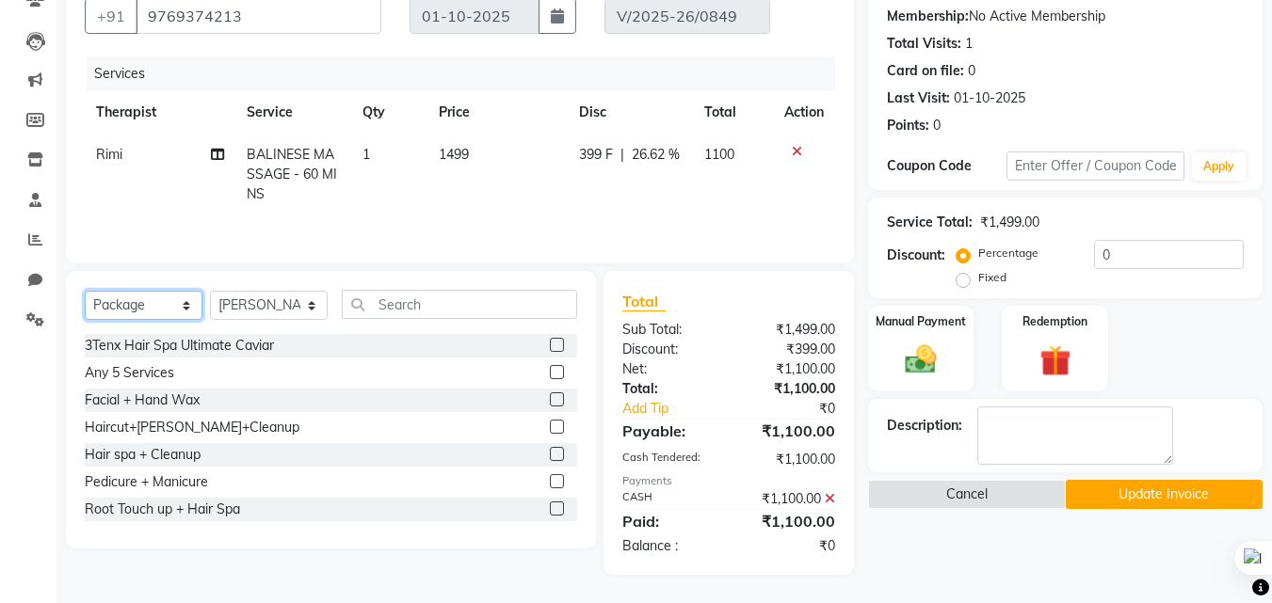
scroll to position [3, 0]
click at [150, 307] on select "Select Service Product Membership Package Voucher Prepaid Gift Card" at bounding box center [144, 305] width 118 height 29
click at [85, 291] on select "Select Service Product Membership Package Voucher Prepaid Gift Card" at bounding box center [144, 305] width 118 height 29
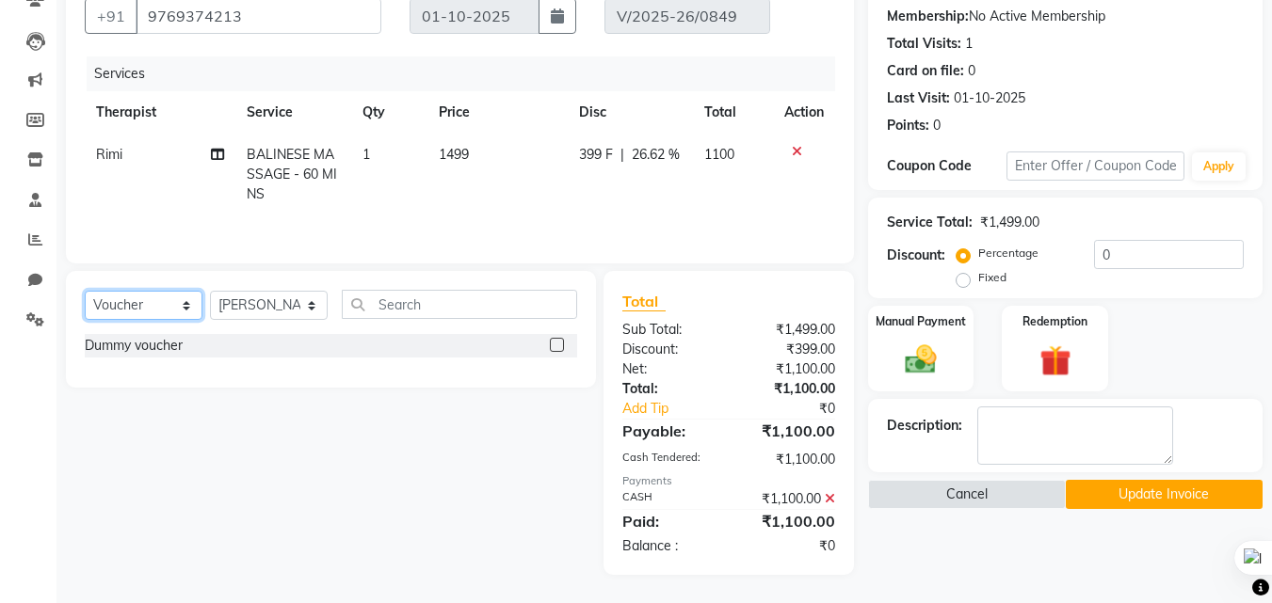
scroll to position [0, 0]
click at [162, 311] on select "Select Service Product Membership Package Voucher Prepaid Gift Card" at bounding box center [144, 305] width 118 height 29
click at [85, 291] on select "Select Service Product Membership Package Voucher Prepaid Gift Card" at bounding box center [144, 305] width 118 height 29
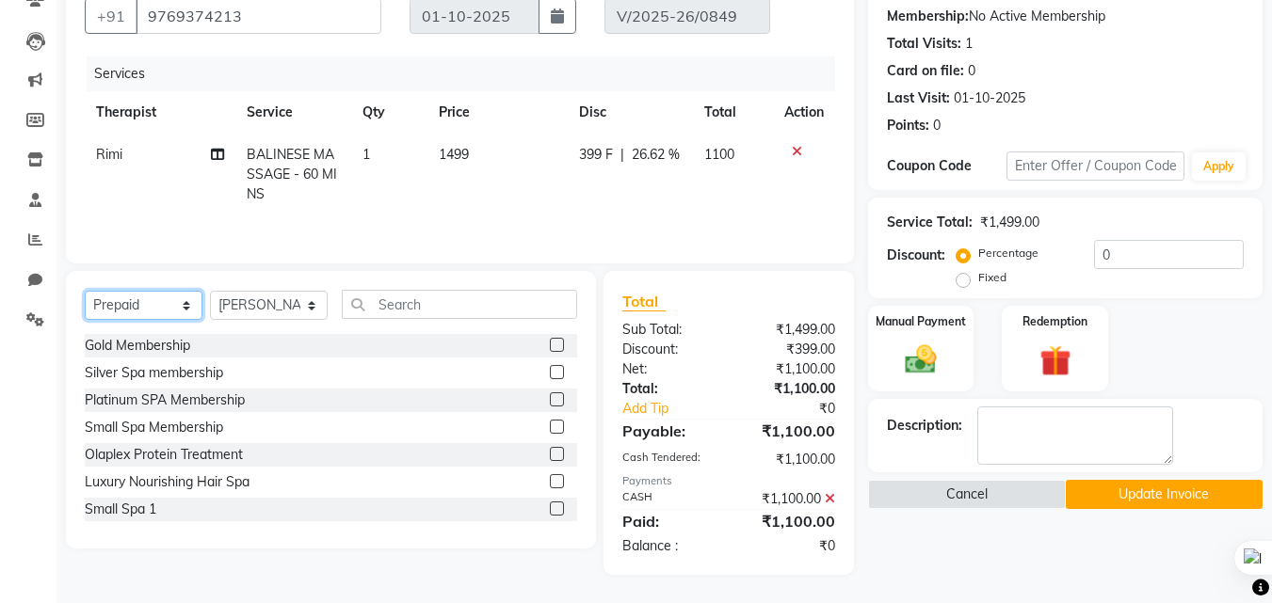
click at [160, 302] on select "Select Service Product Membership Package Voucher Prepaid Gift Card" at bounding box center [144, 305] width 118 height 29
select select "service"
click at [85, 291] on select "Select Service Product Membership Package Voucher Prepaid Gift Card" at bounding box center [144, 305] width 118 height 29
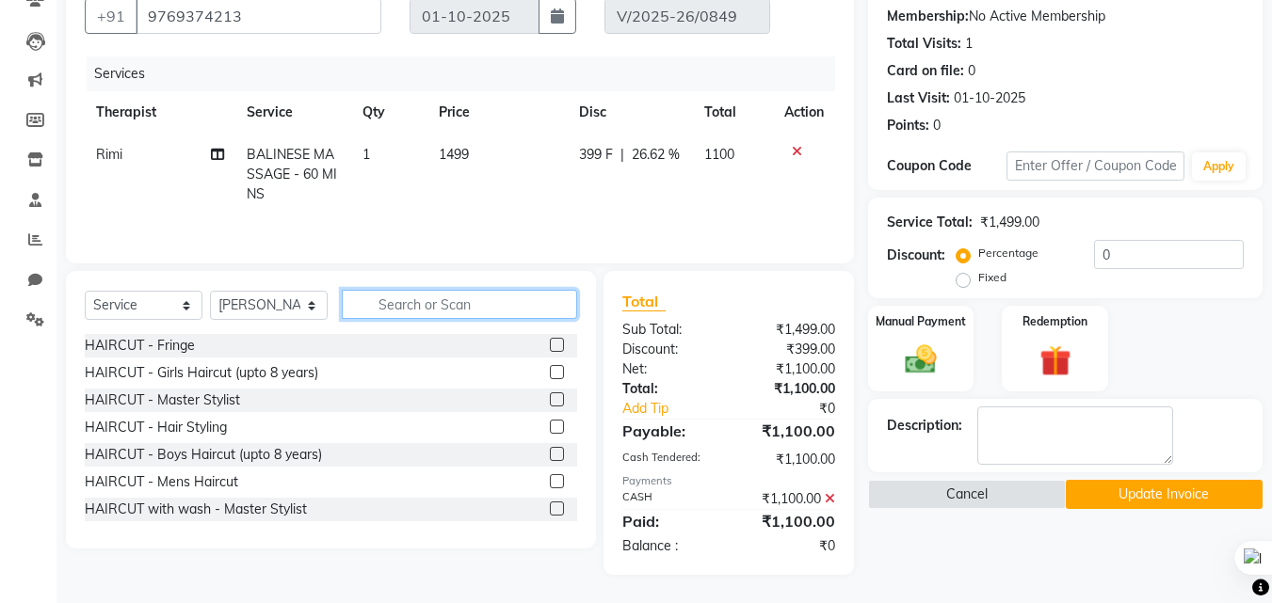
click at [427, 313] on input "text" at bounding box center [459, 304] width 235 height 29
type input "hair"
click at [550, 480] on label at bounding box center [557, 481] width 14 height 14
click at [550, 480] on input "checkbox" at bounding box center [556, 482] width 12 height 12
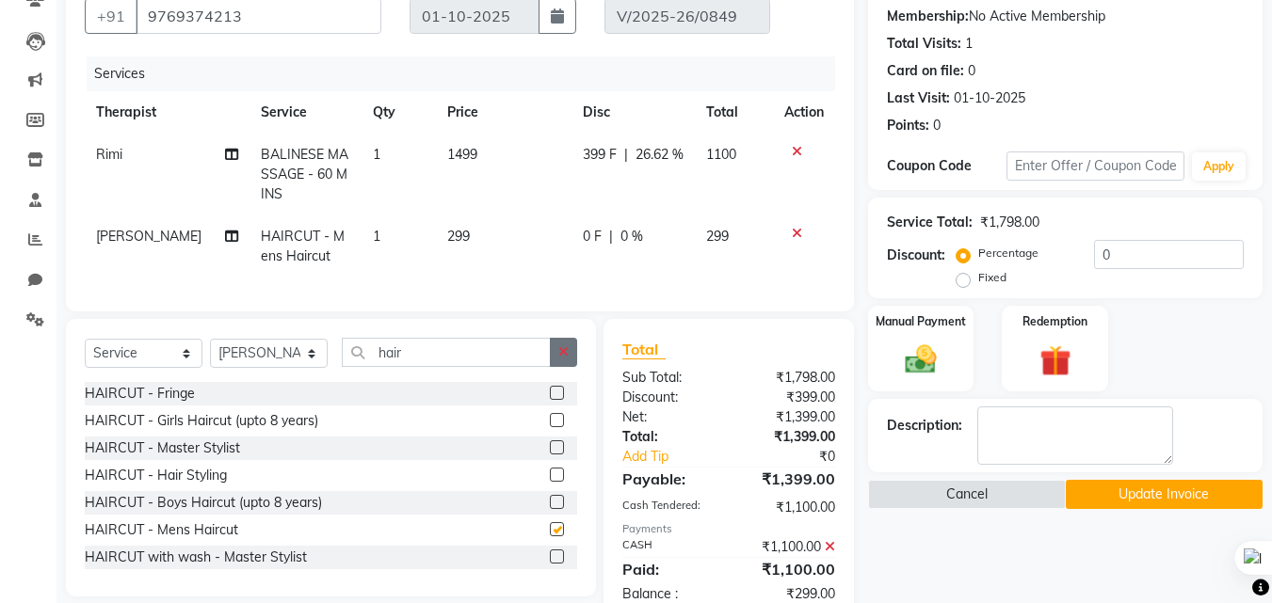
checkbox input "false"
drag, startPoint x: 566, startPoint y: 369, endPoint x: 485, endPoint y: 364, distance: 81.1
click at [566, 359] on icon "button" at bounding box center [563, 351] width 10 height 13
click at [485, 364] on input "text" at bounding box center [459, 352] width 235 height 29
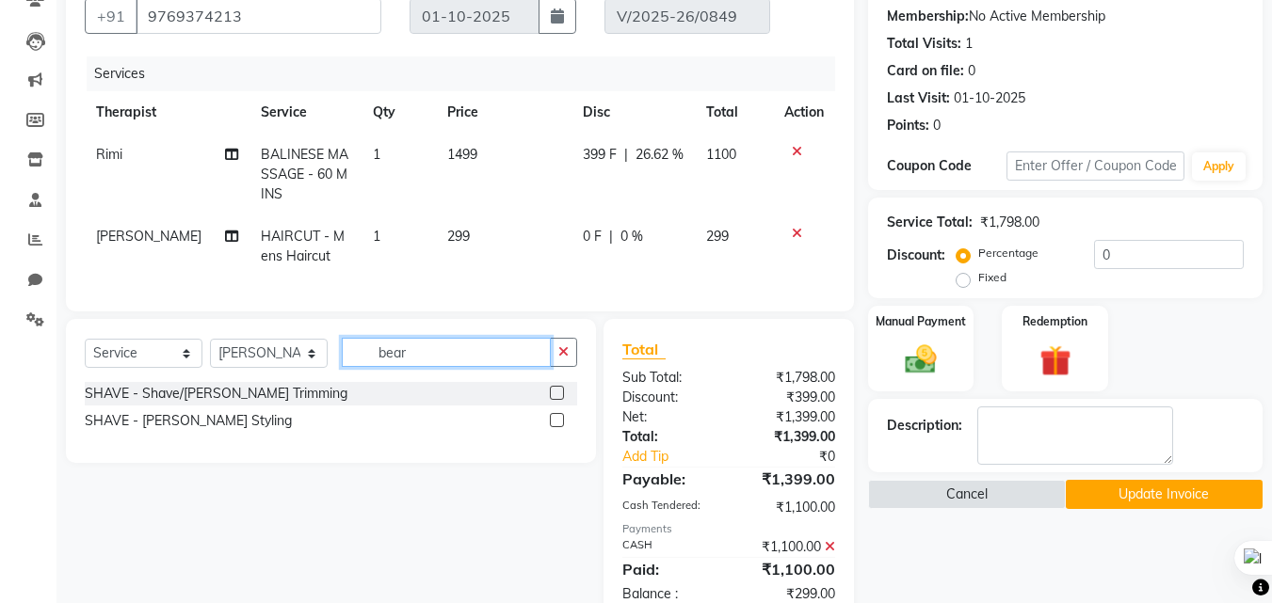
type input "bear"
click at [560, 400] on label at bounding box center [557, 393] width 14 height 14
click at [560, 400] on input "checkbox" at bounding box center [556, 394] width 12 height 12
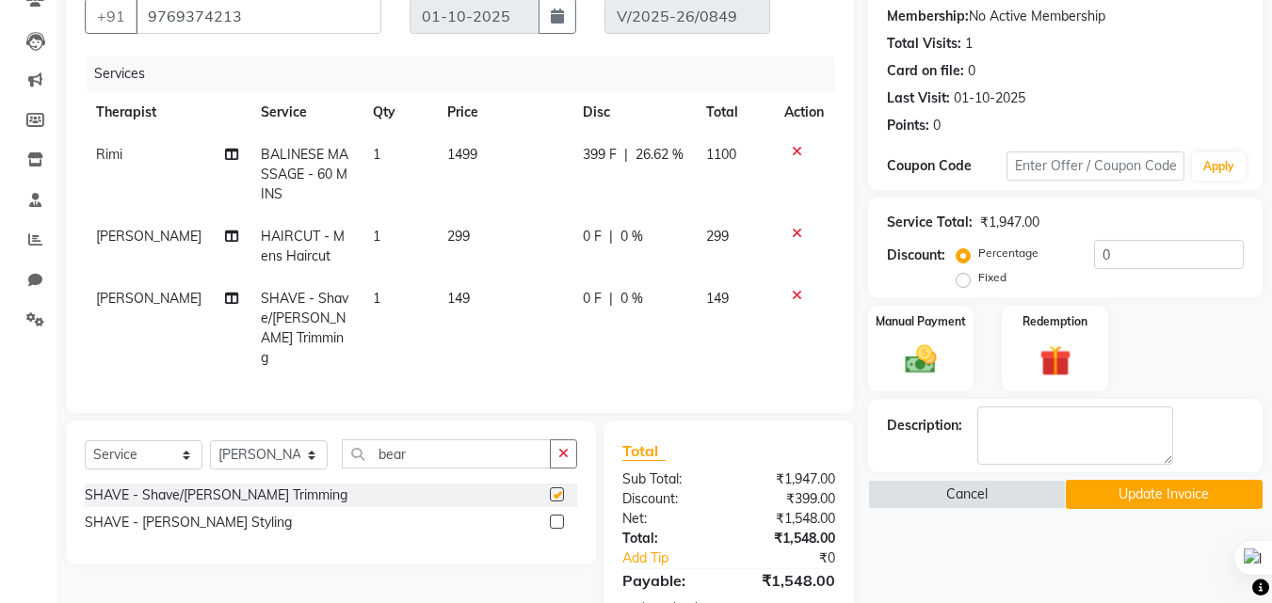
checkbox input "false"
click at [565, 447] on icon "button" at bounding box center [563, 453] width 10 height 13
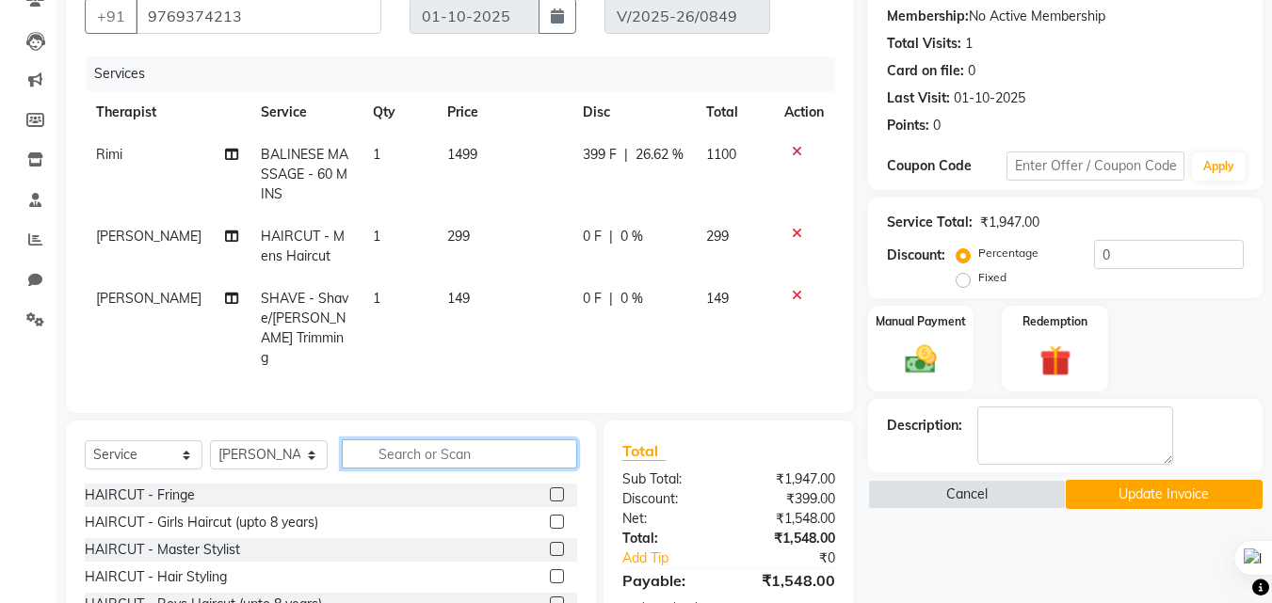
click at [429, 455] on input "text" at bounding box center [459, 454] width 235 height 29
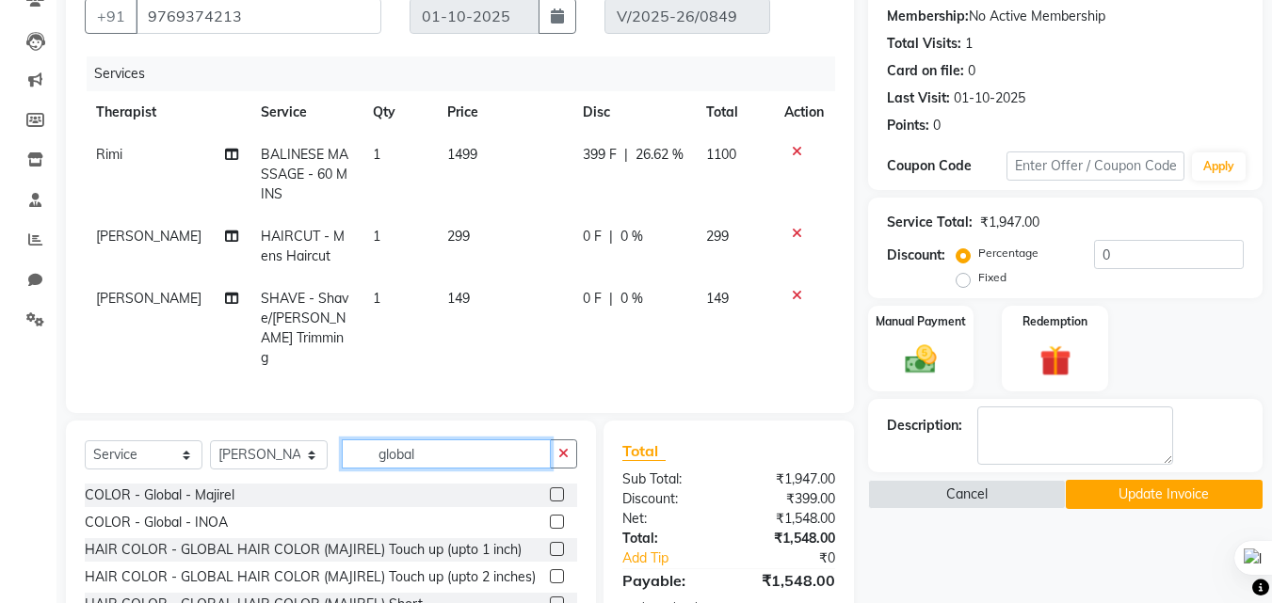
type input "global"
click at [550, 489] on label at bounding box center [557, 495] width 14 height 14
click at [550, 490] on input "checkbox" at bounding box center [556, 496] width 12 height 12
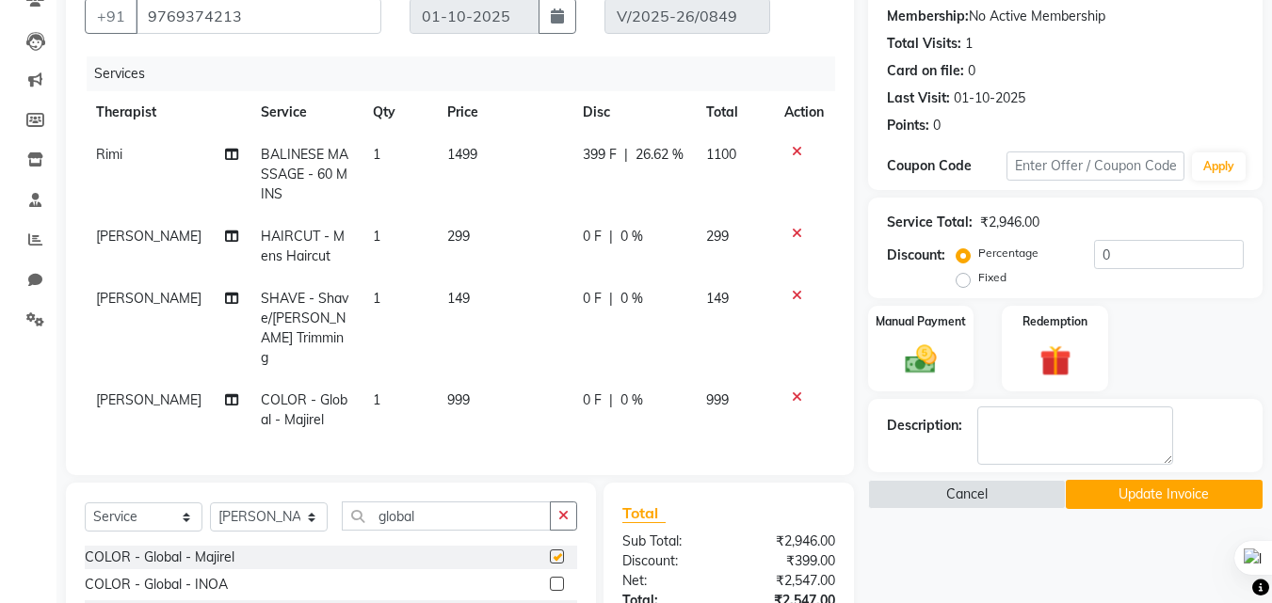
checkbox input "false"
click at [621, 236] on span "0 %" at bounding box center [631, 237] width 23 height 20
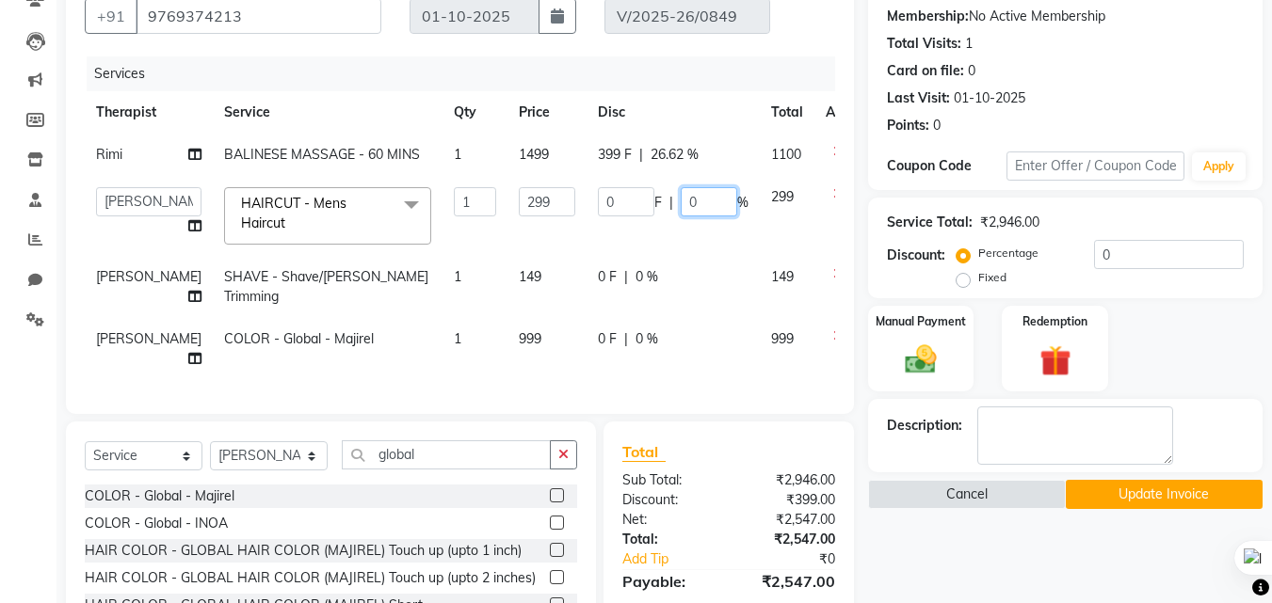
click at [681, 201] on input "0" at bounding box center [709, 201] width 56 height 29
type input "3"
type input "50"
click at [610, 277] on tbody "Rimi BALINESE MASSAGE - 60 MINS 1 1499 399 F | 26.62 % 1100 Emtiyaz Himanshu Si…" at bounding box center [481, 257] width 792 height 247
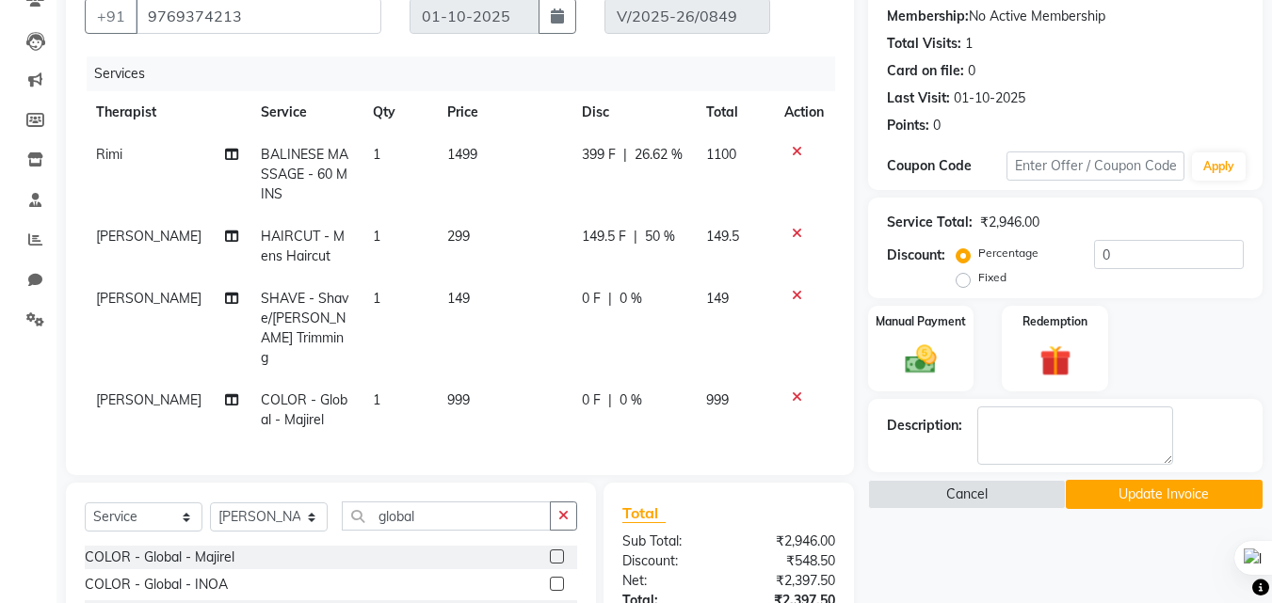
click at [623, 292] on span "0 %" at bounding box center [630, 299] width 23 height 20
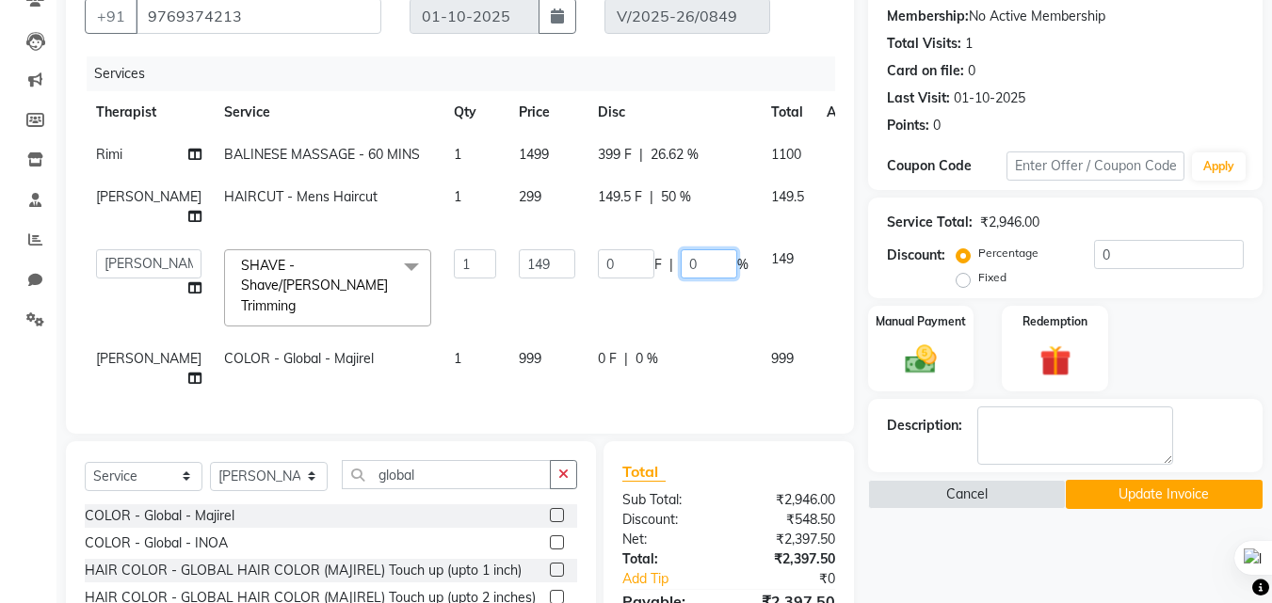
click at [681, 276] on input "0" at bounding box center [709, 263] width 56 height 29
type input "50"
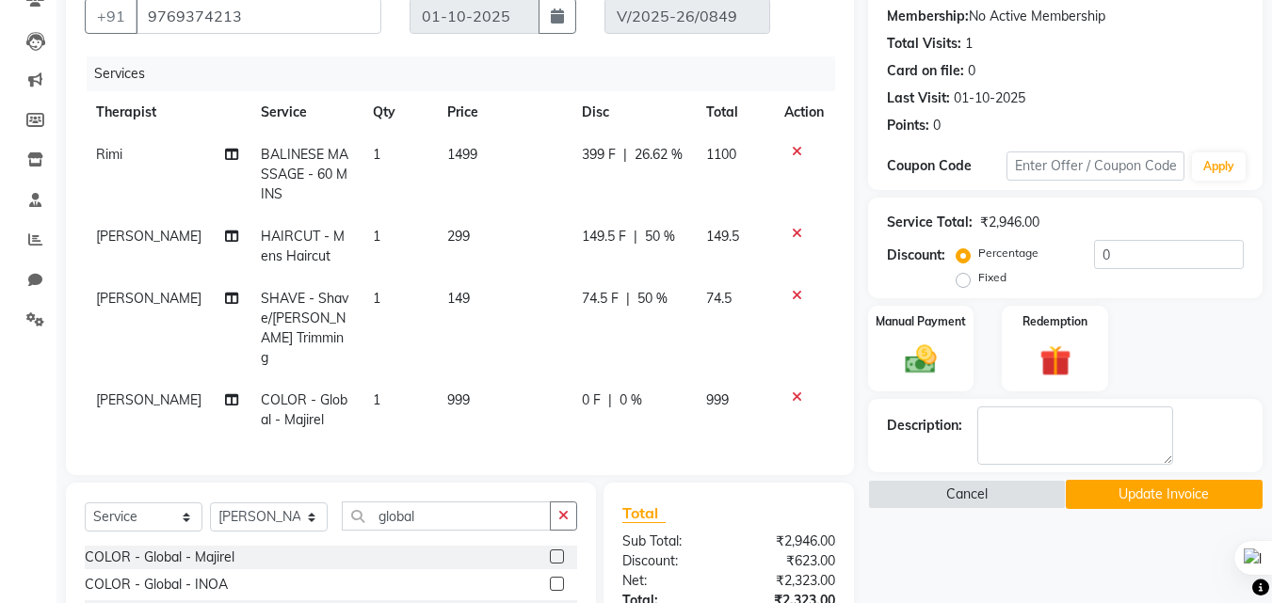
click at [679, 295] on td "74.5 F | 50 %" at bounding box center [631, 329] width 123 height 102
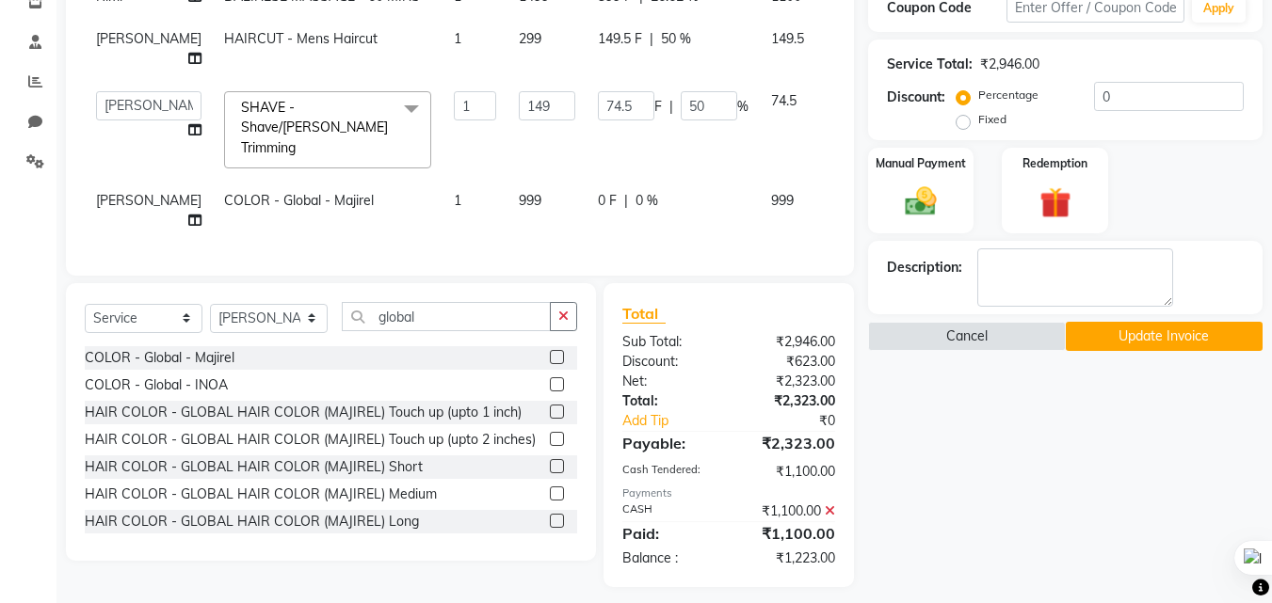
scroll to position [342, 0]
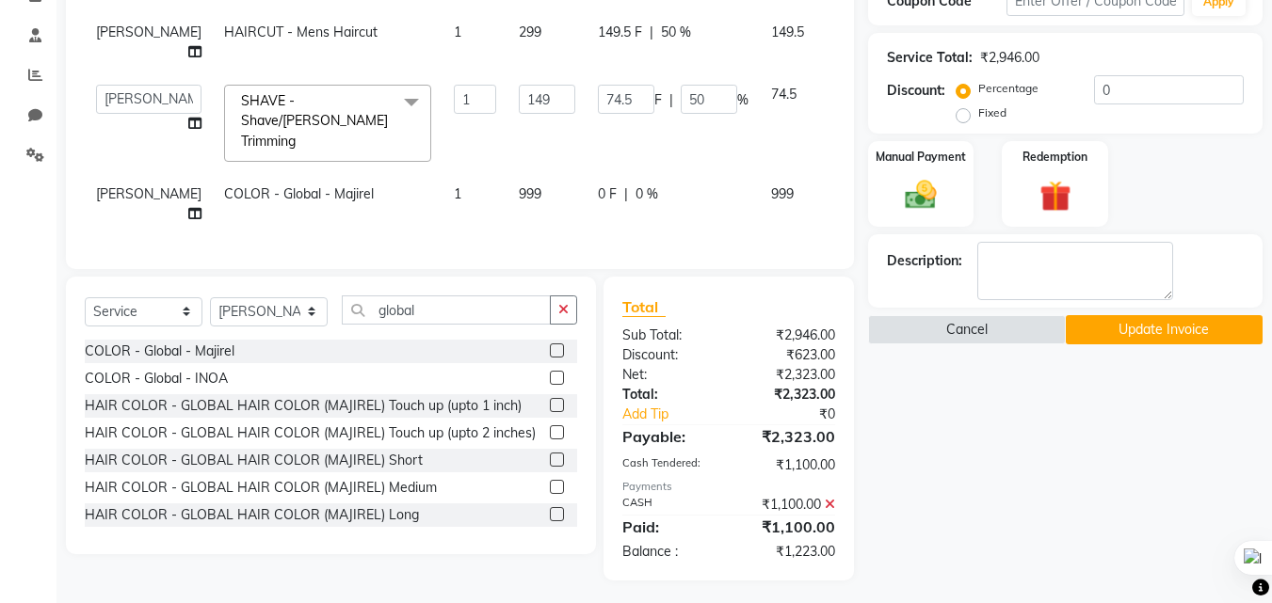
click at [835, 498] on icon at bounding box center [830, 504] width 10 height 13
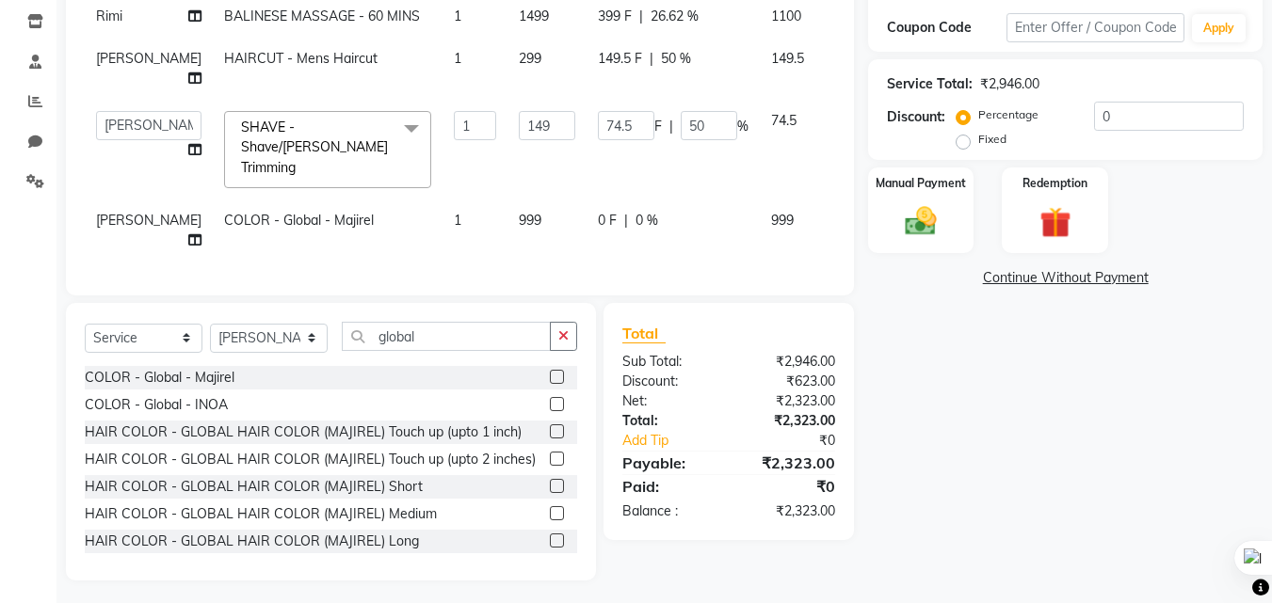
click at [598, 211] on span "0 F" at bounding box center [607, 221] width 19 height 20
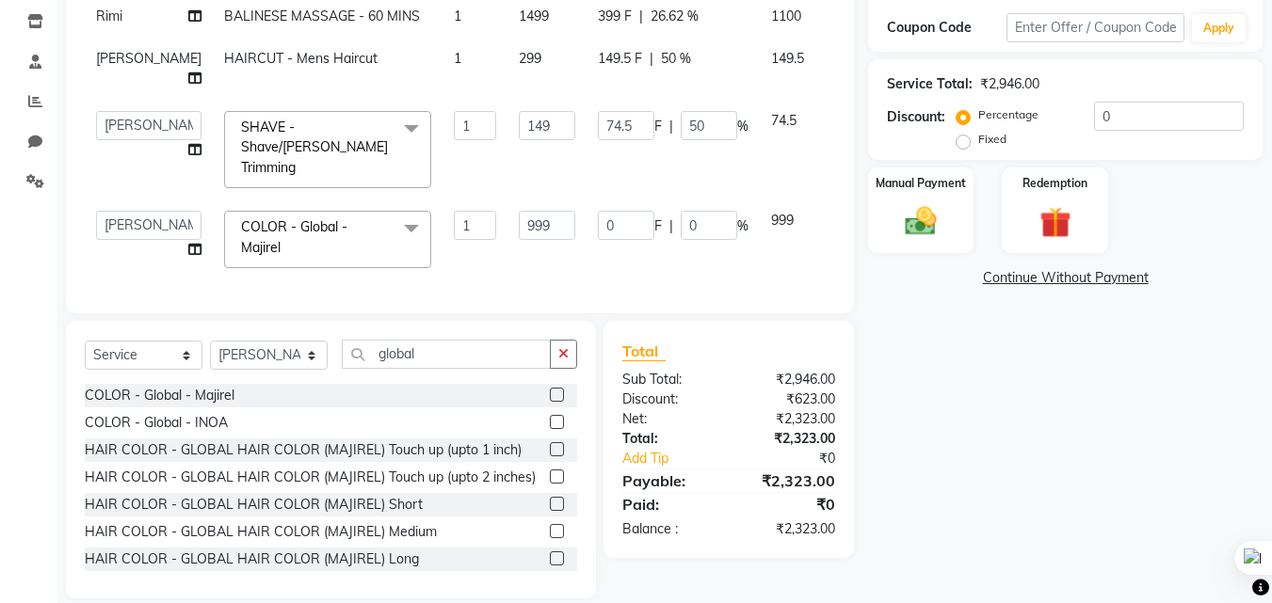
scroll to position [333, 0]
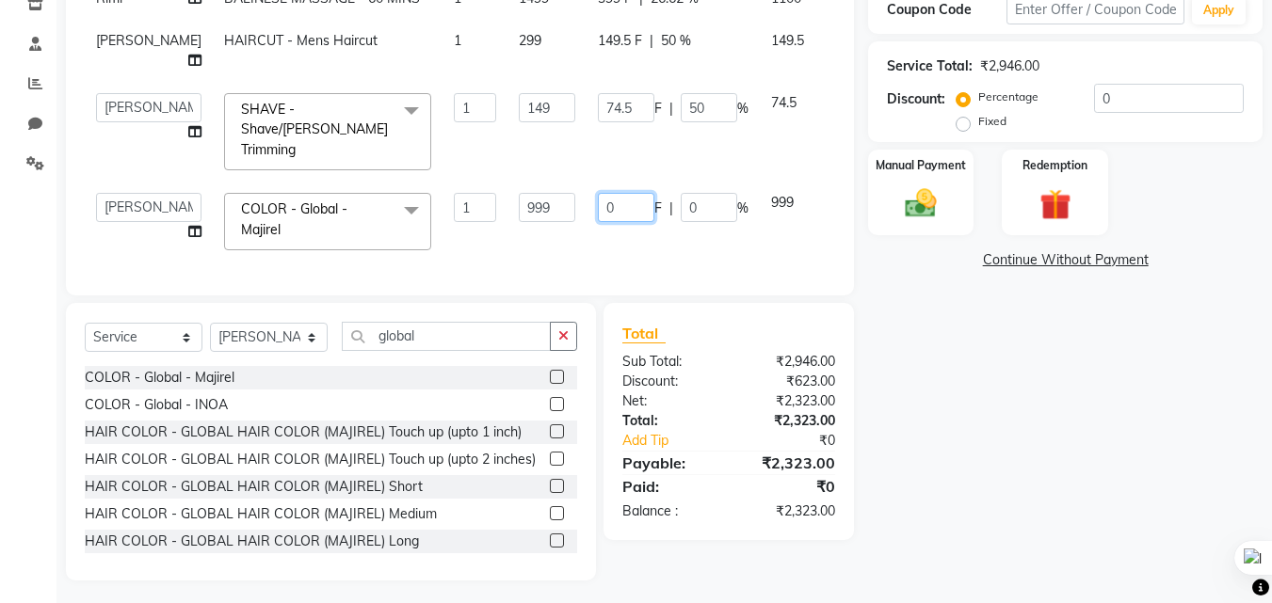
click at [598, 193] on input "0" at bounding box center [626, 207] width 56 height 29
type input "323"
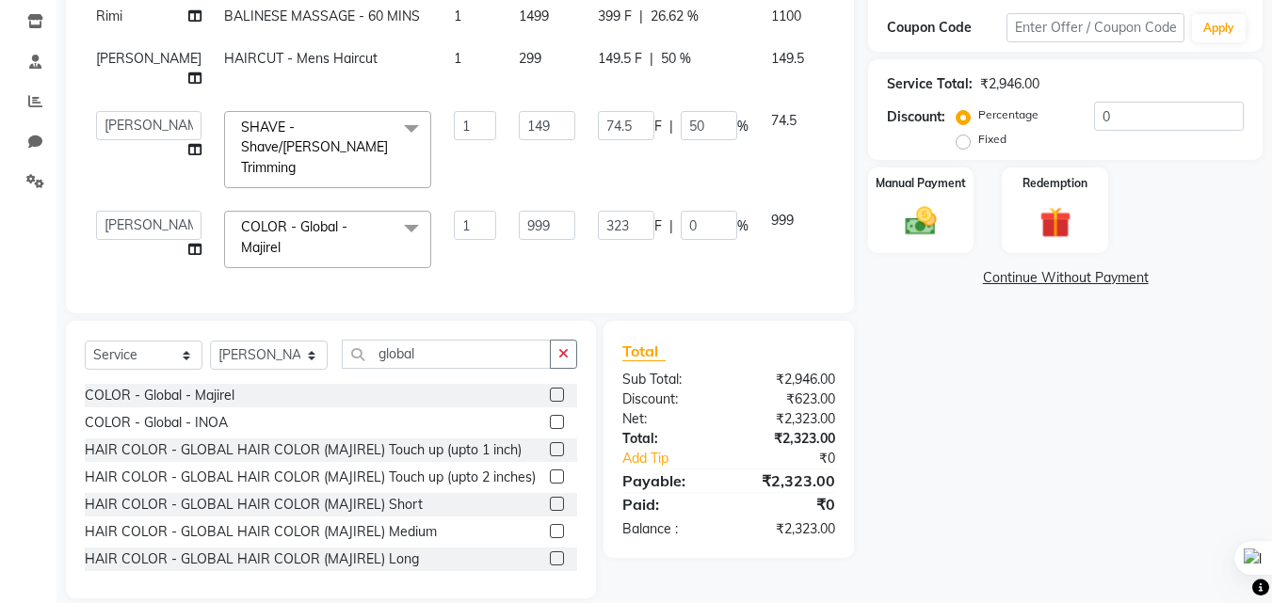
click at [934, 292] on div "Name: Kunal Membership: No Active Membership Total Visits: 1 Card on file: 0 La…" at bounding box center [1072, 212] width 409 height 773
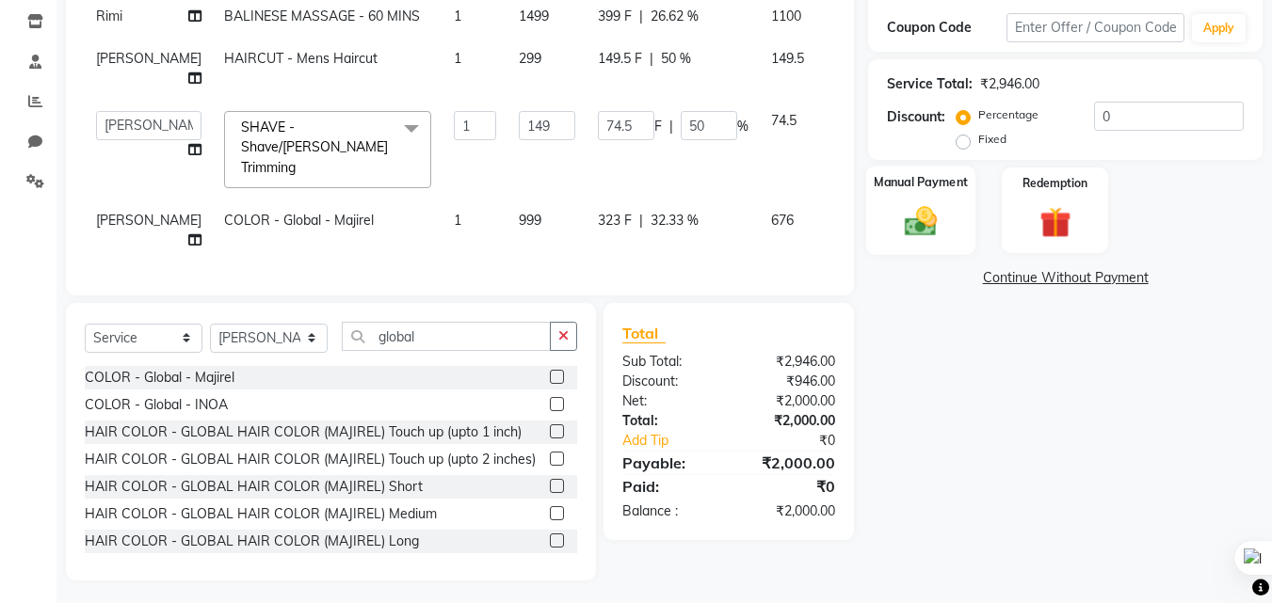
click at [923, 219] on img at bounding box center [920, 221] width 53 height 38
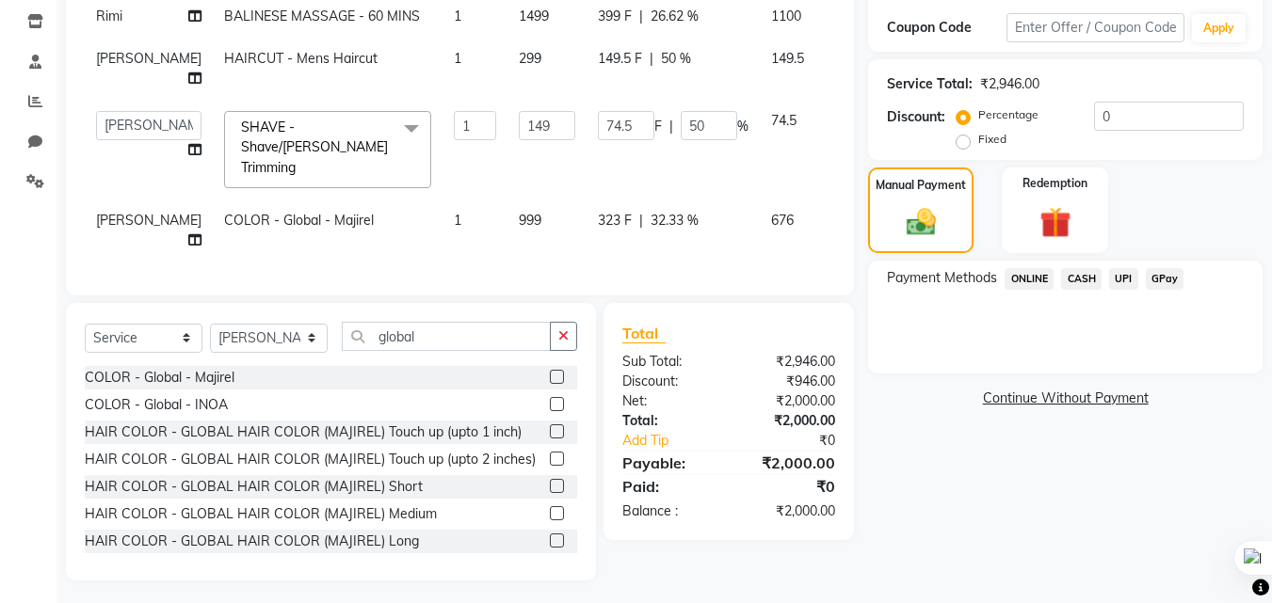
click at [1085, 281] on span "CASH" at bounding box center [1081, 279] width 40 height 22
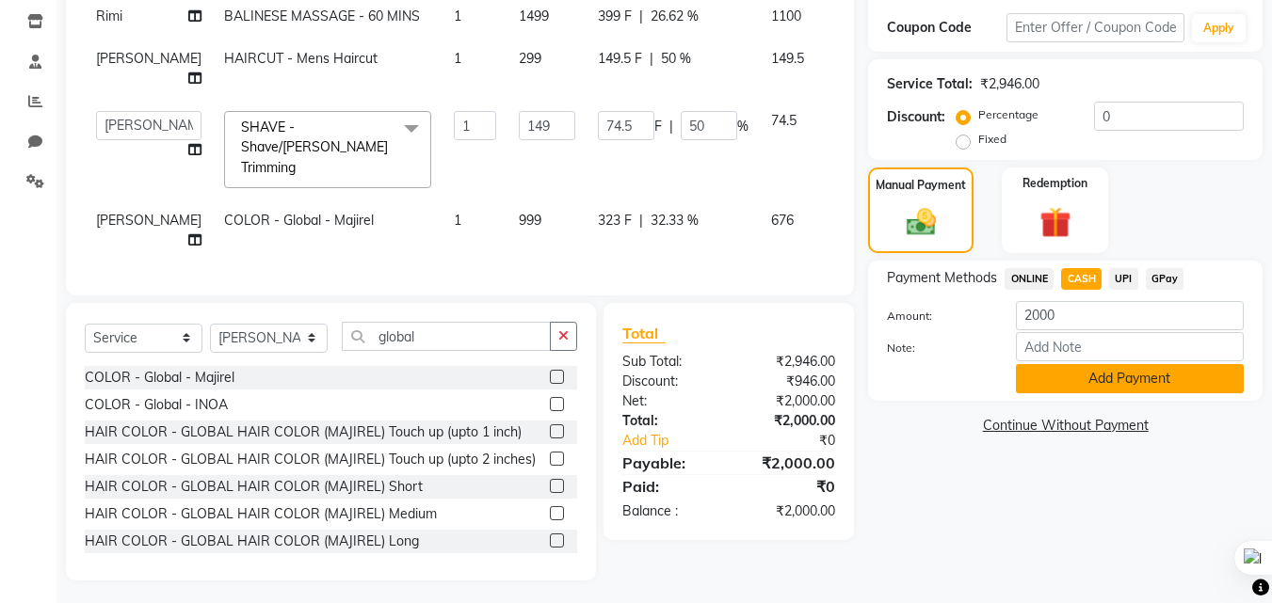
click at [1117, 390] on button "Add Payment" at bounding box center [1130, 378] width 228 height 29
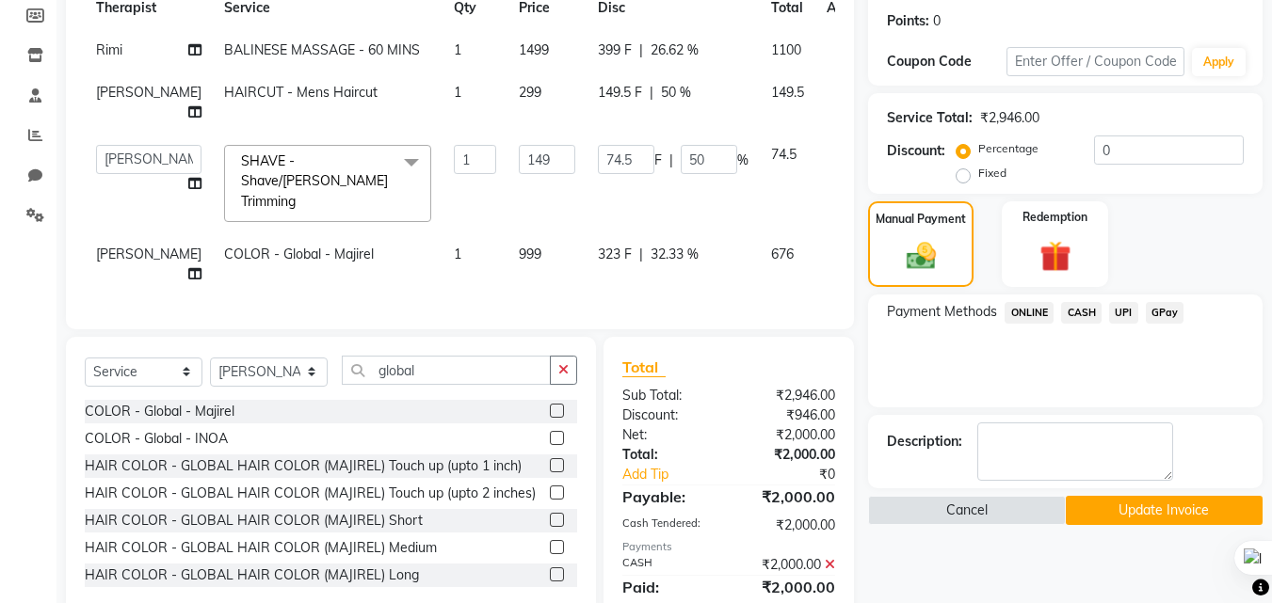
scroll to position [342, 0]
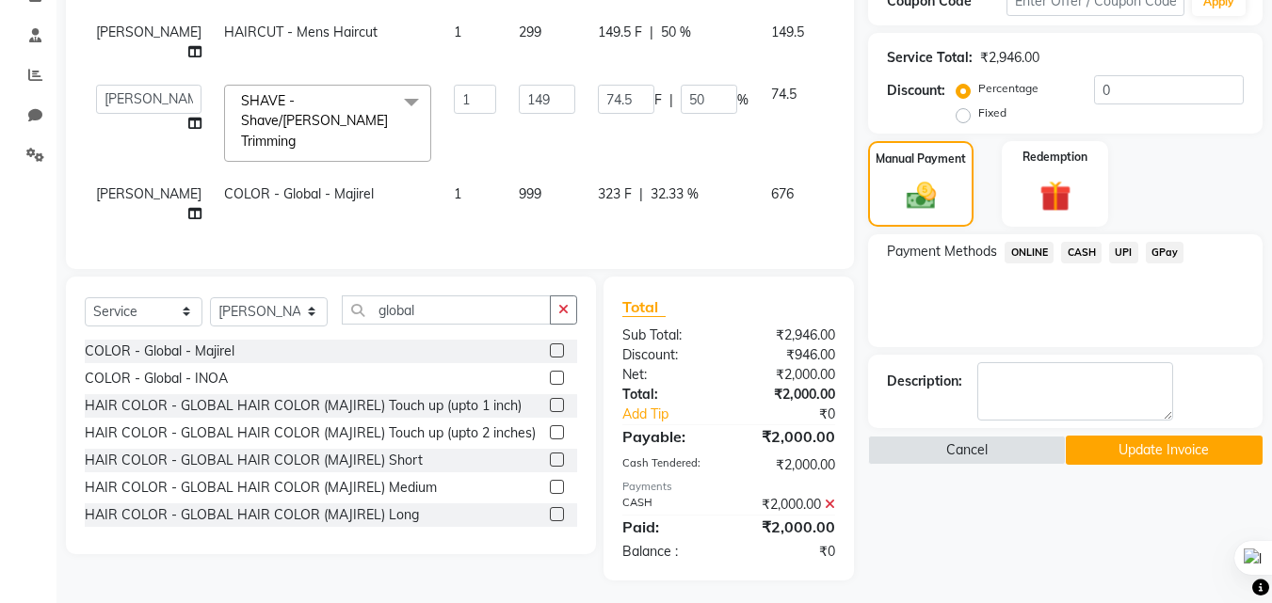
click at [1149, 454] on button "Update Invoice" at bounding box center [1164, 450] width 197 height 29
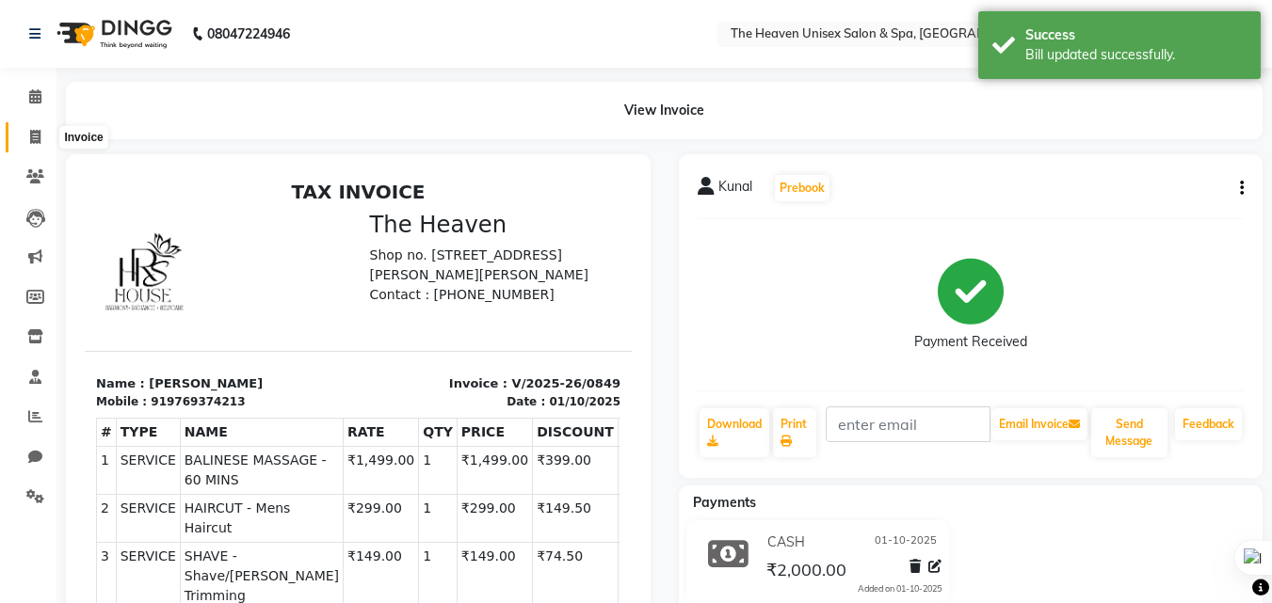
click at [25, 127] on span at bounding box center [35, 138] width 33 height 22
select select "8417"
select select "service"
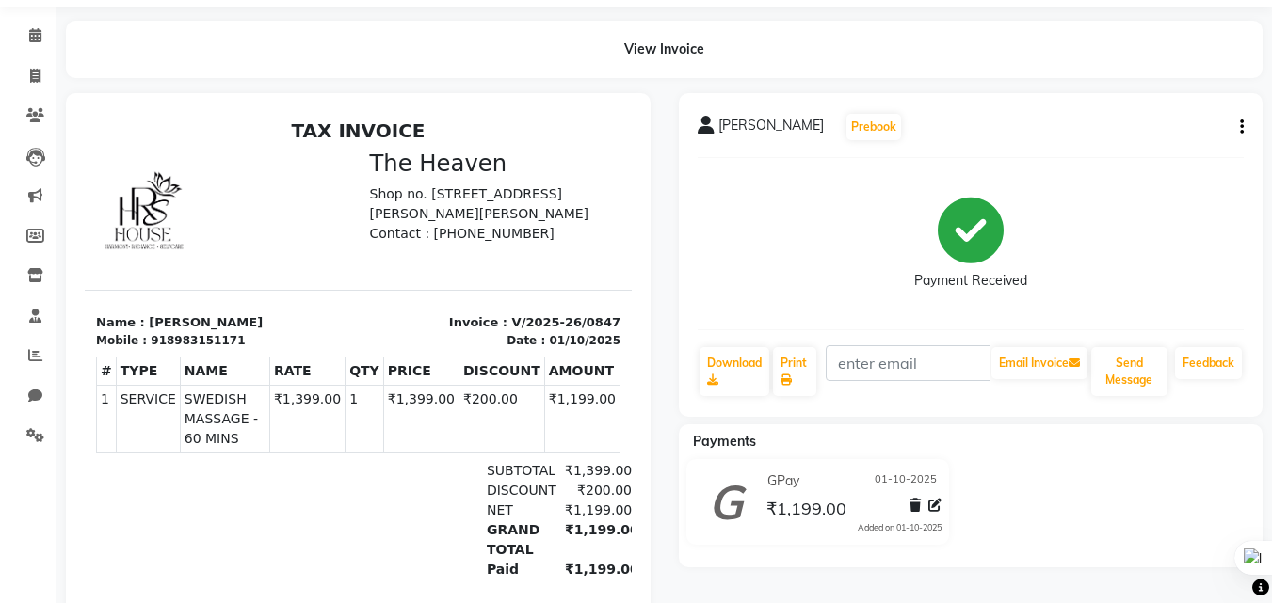
scroll to position [94, 0]
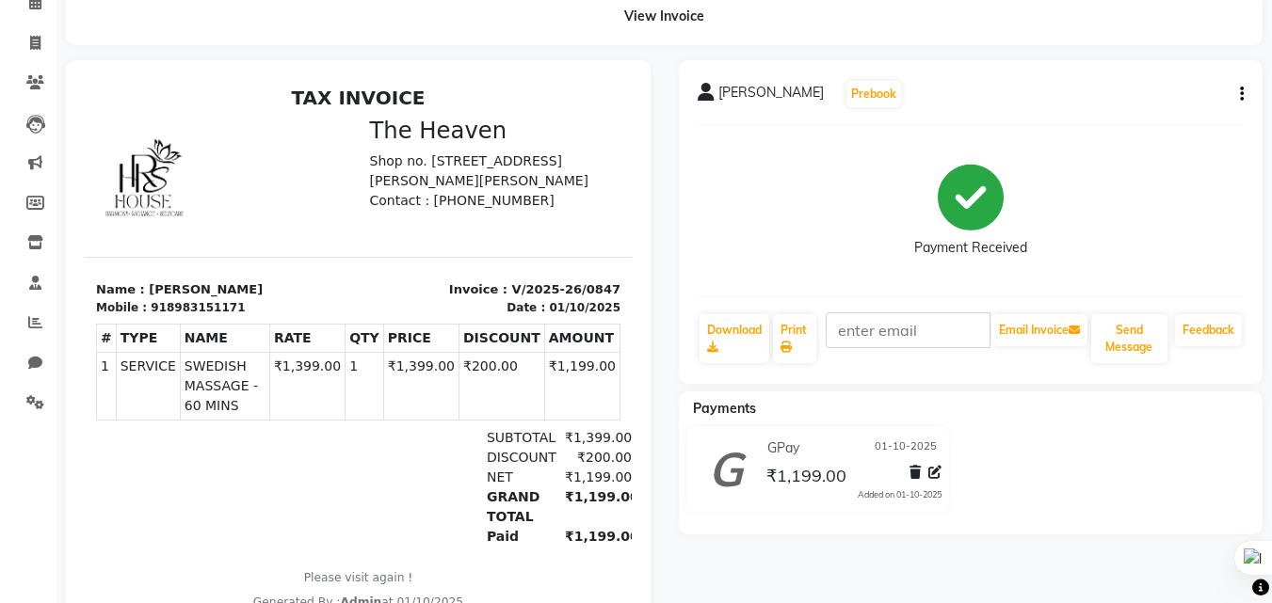
click at [1238, 94] on button "button" at bounding box center [1237, 95] width 11 height 20
click at [1124, 119] on div "Edit Invoice" at bounding box center [1148, 118] width 129 height 24
select select "service"
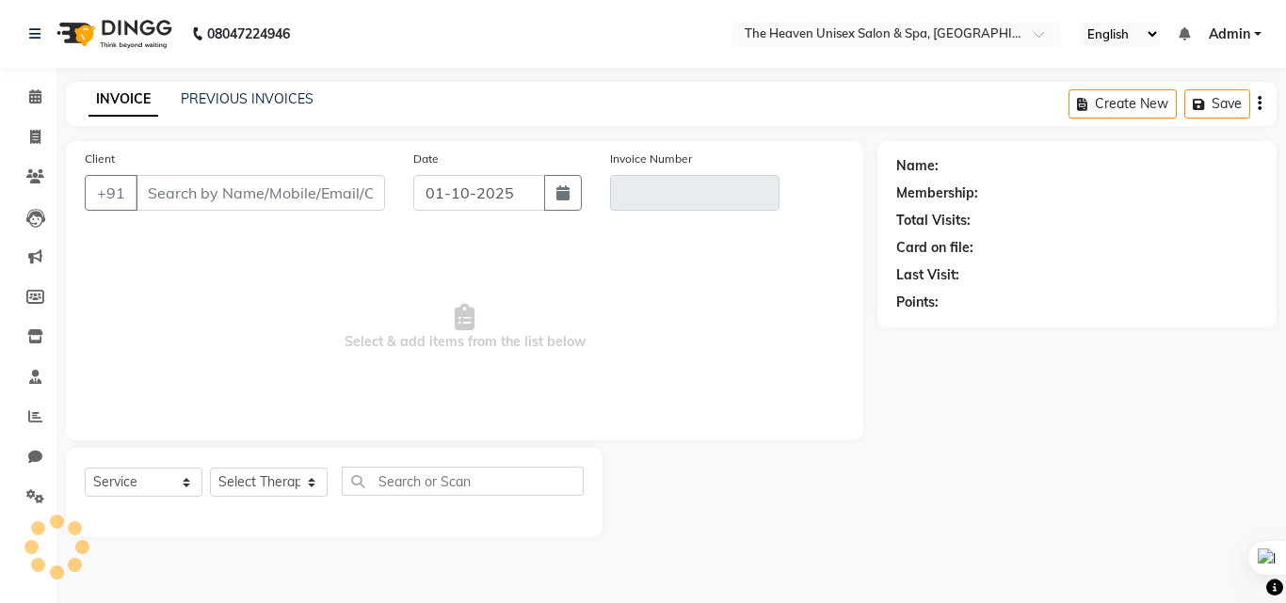
type input "8983151171"
type input "V/2025-26/0847"
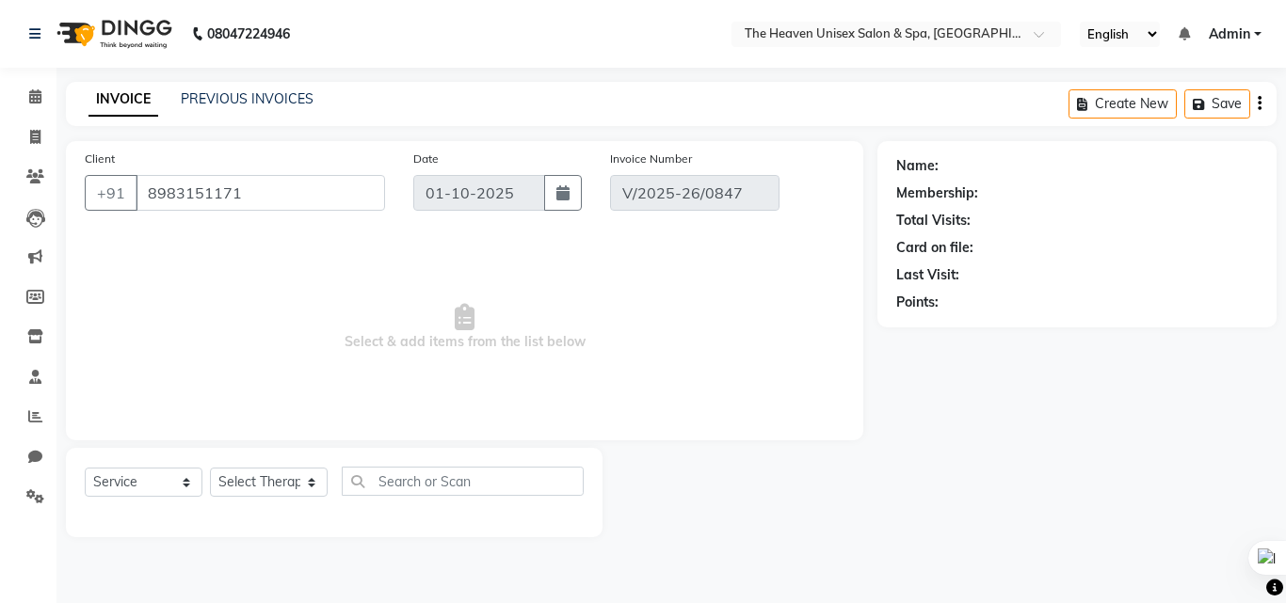
select select "select"
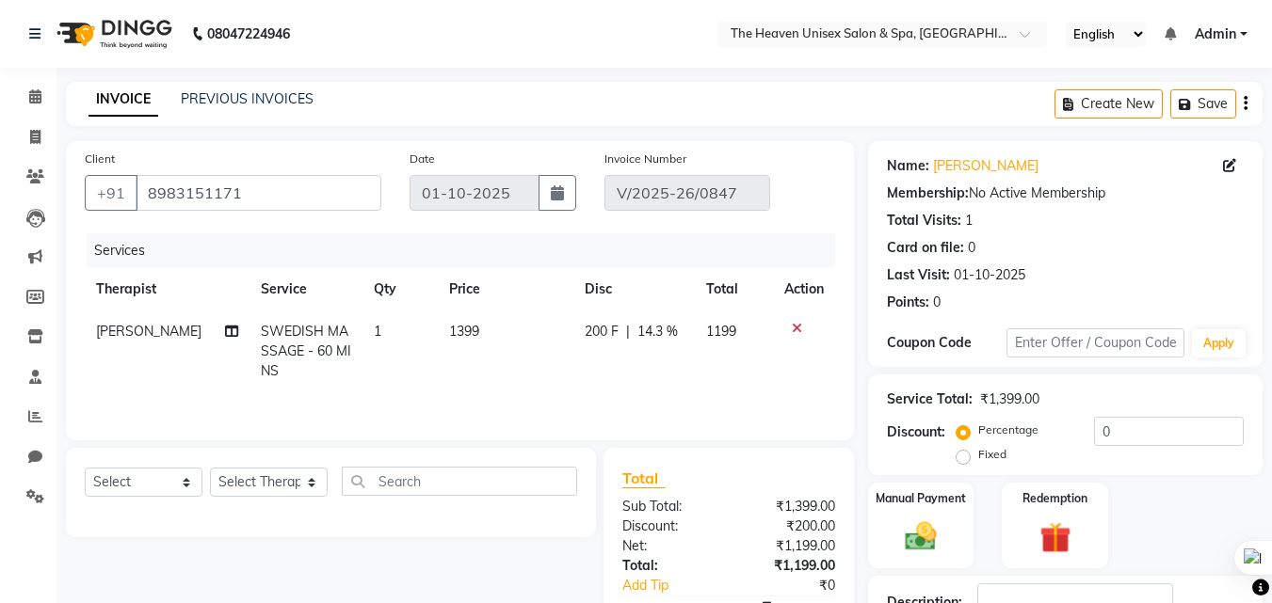
scroll to position [94, 0]
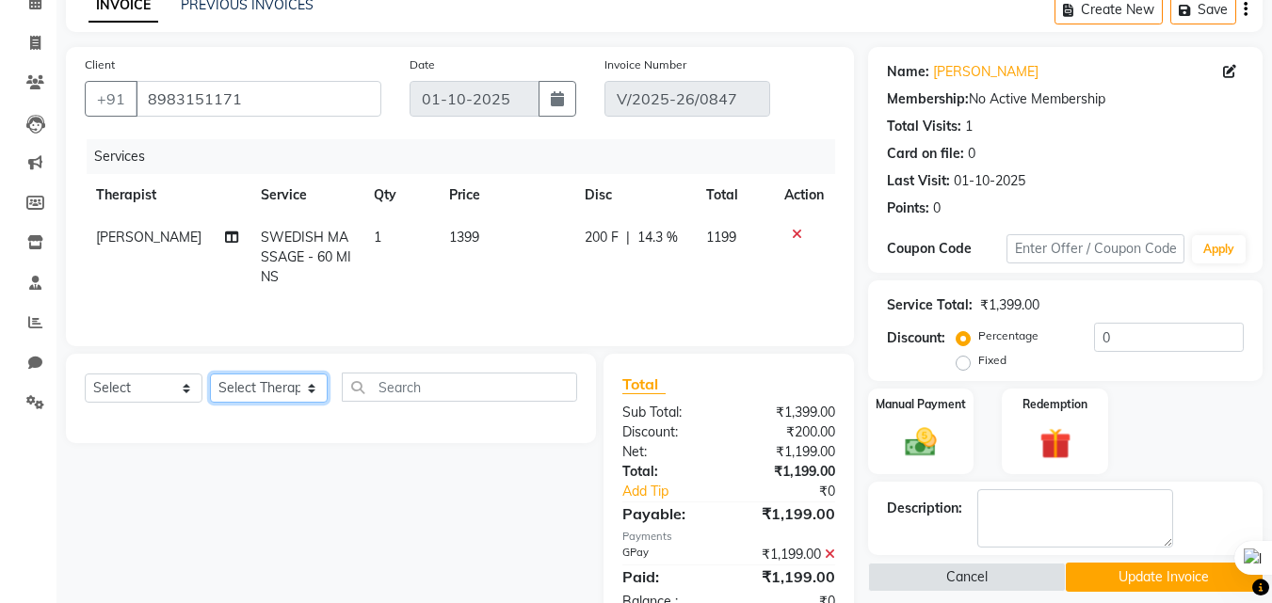
click at [274, 384] on select "Select Therapist [PERSON_NAME] [PERSON_NAME] HRS House Lucky [PERSON_NAME] [PER…" at bounding box center [269, 388] width 118 height 29
select select "91764"
click at [210, 374] on select "Select Therapist [PERSON_NAME] [PERSON_NAME] HRS House Lucky [PERSON_NAME] [PER…" at bounding box center [269, 388] width 118 height 29
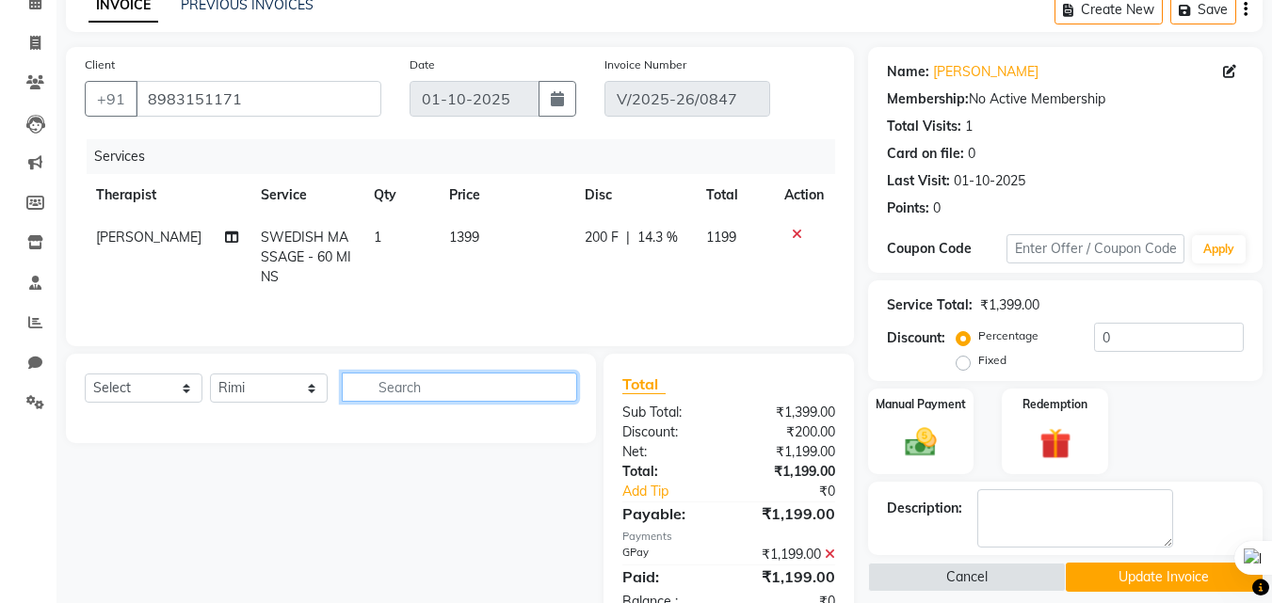
click at [453, 395] on input "text" at bounding box center [459, 387] width 235 height 29
type input "swed"
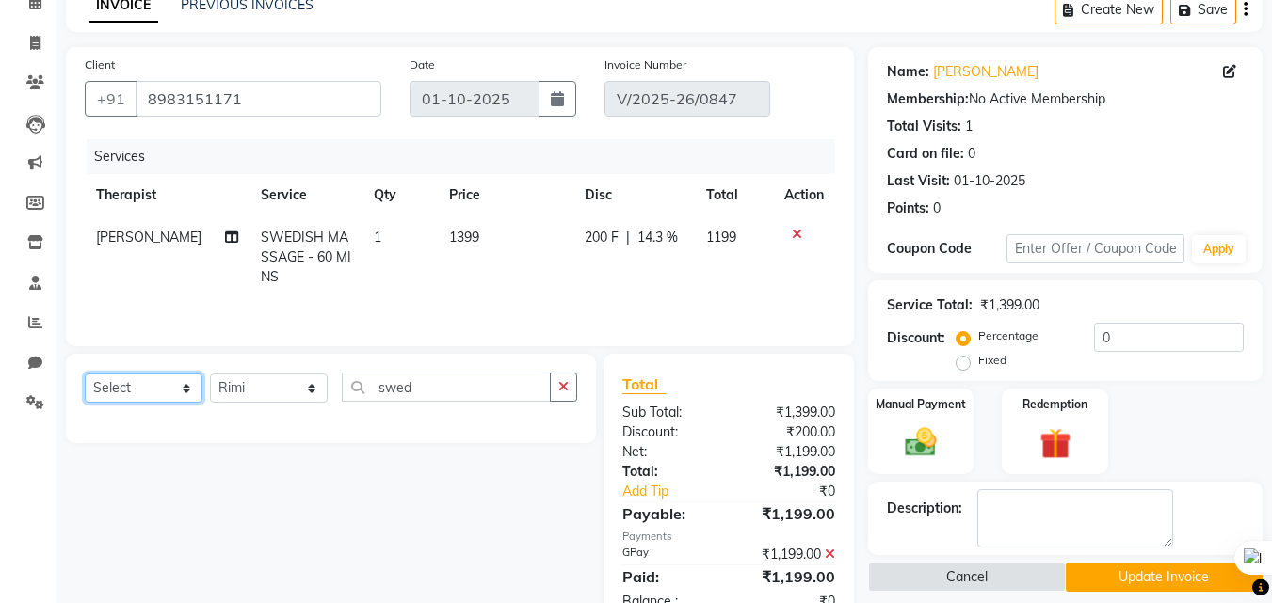
click at [146, 393] on select "Select Service Product Membership Package Voucher Prepaid Gift Card" at bounding box center [144, 388] width 118 height 29
select select "service"
click at [85, 374] on select "Select Service Product Membership Package Voucher Prepaid Gift Card" at bounding box center [144, 388] width 118 height 29
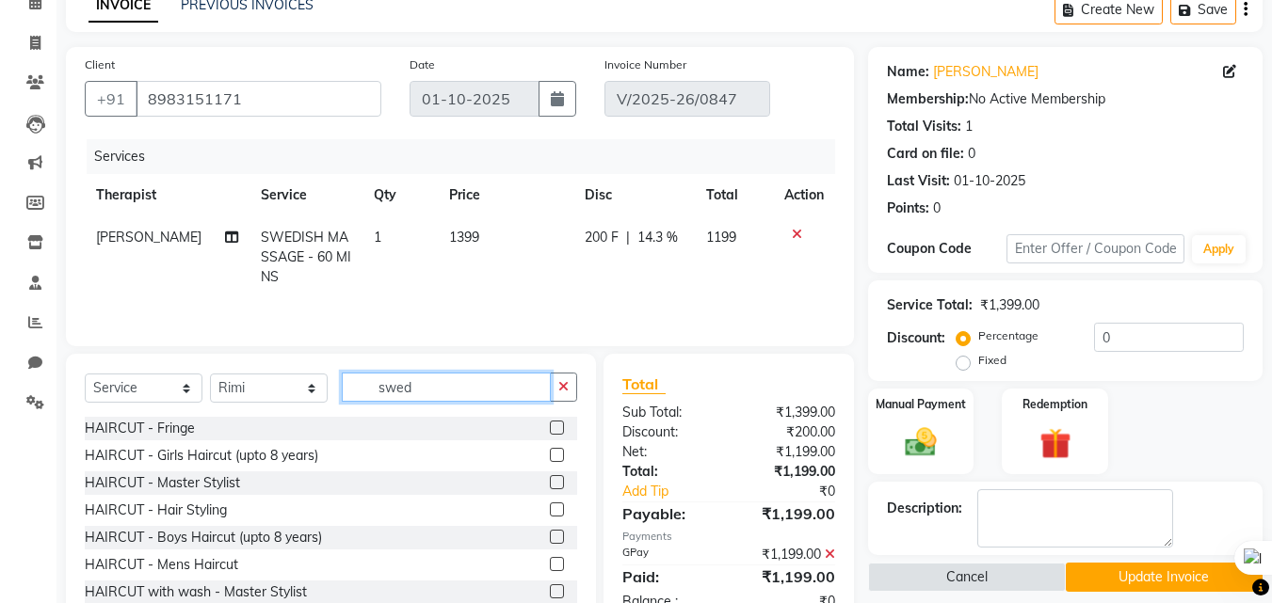
click at [466, 385] on input "swed" at bounding box center [446, 387] width 209 height 29
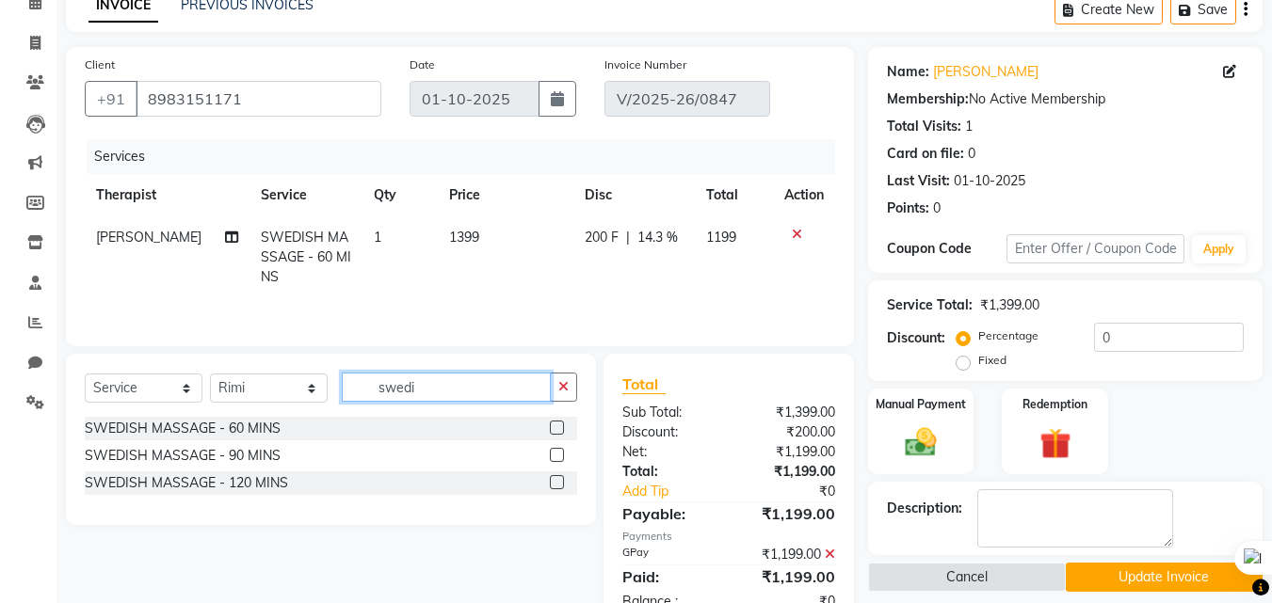
type input "swedi"
click at [552, 433] on label at bounding box center [557, 428] width 14 height 14
click at [552, 433] on input "checkbox" at bounding box center [556, 429] width 12 height 12
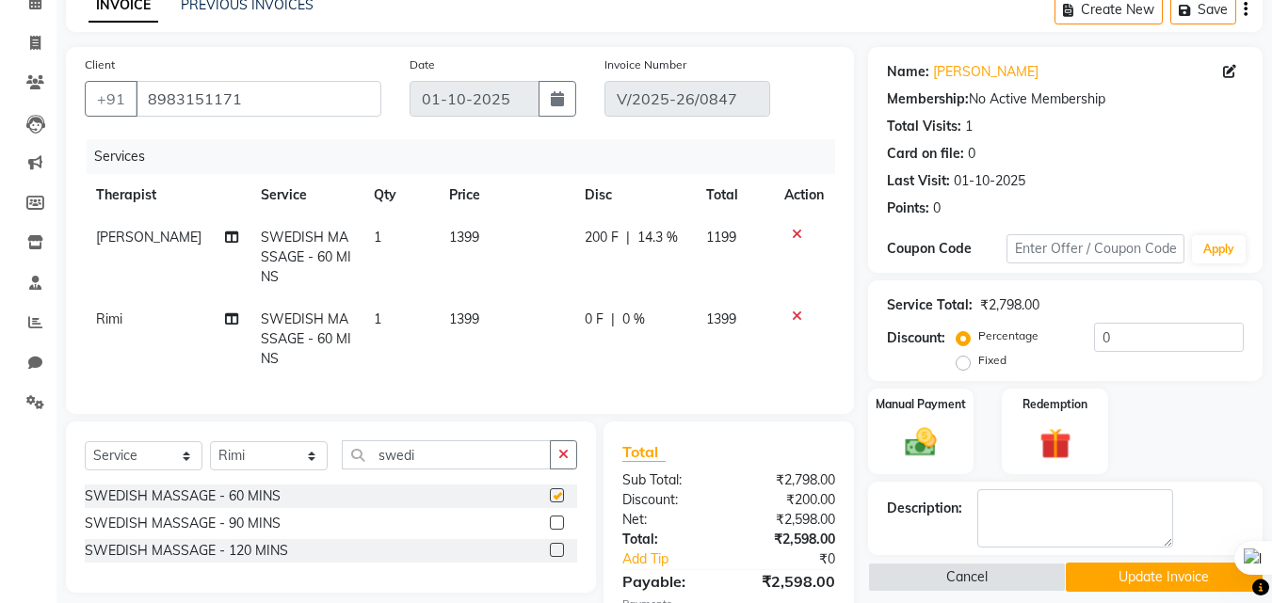
checkbox input "false"
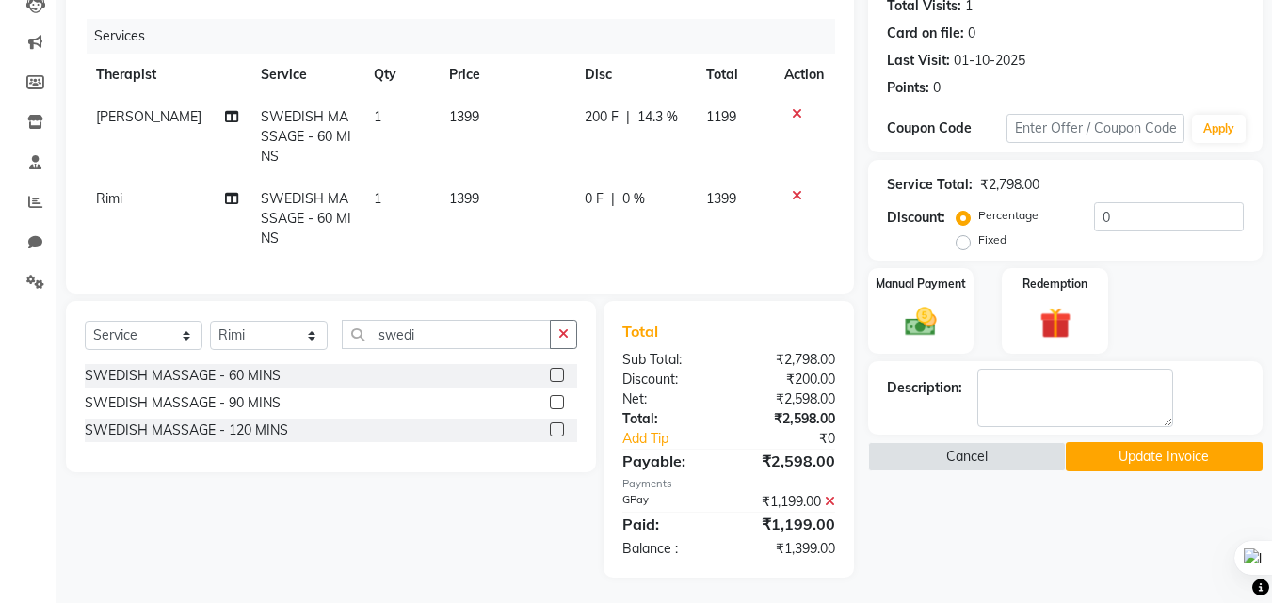
scroll to position [232, 0]
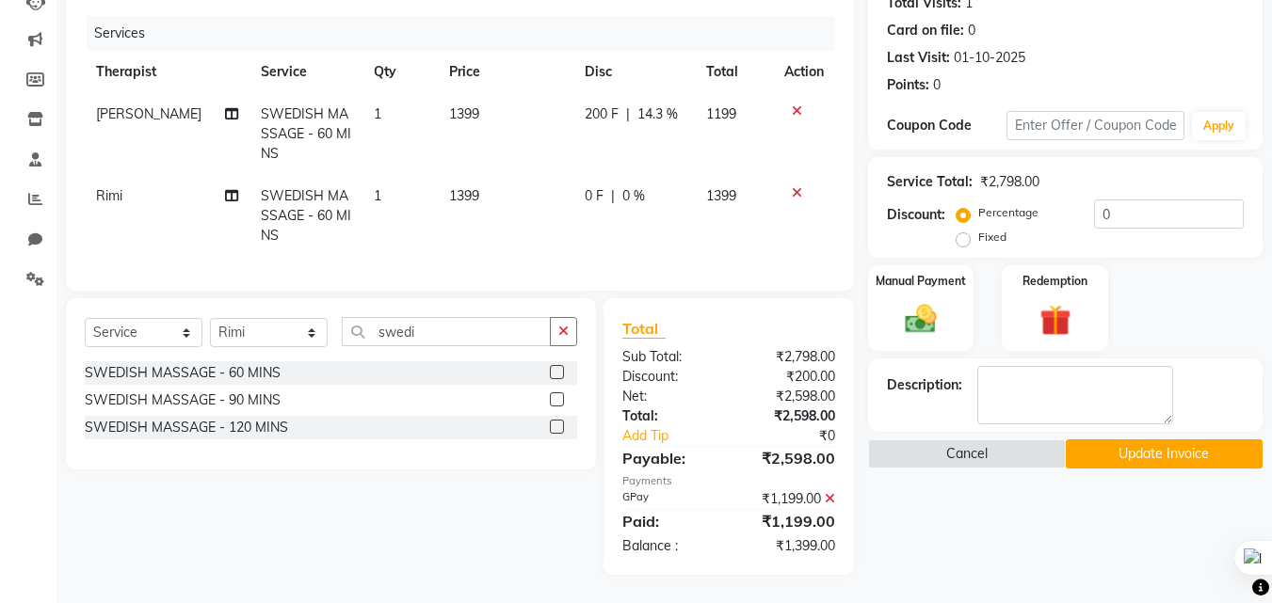
click at [586, 186] on span "0 F" at bounding box center [594, 196] width 19 height 20
select select "91764"
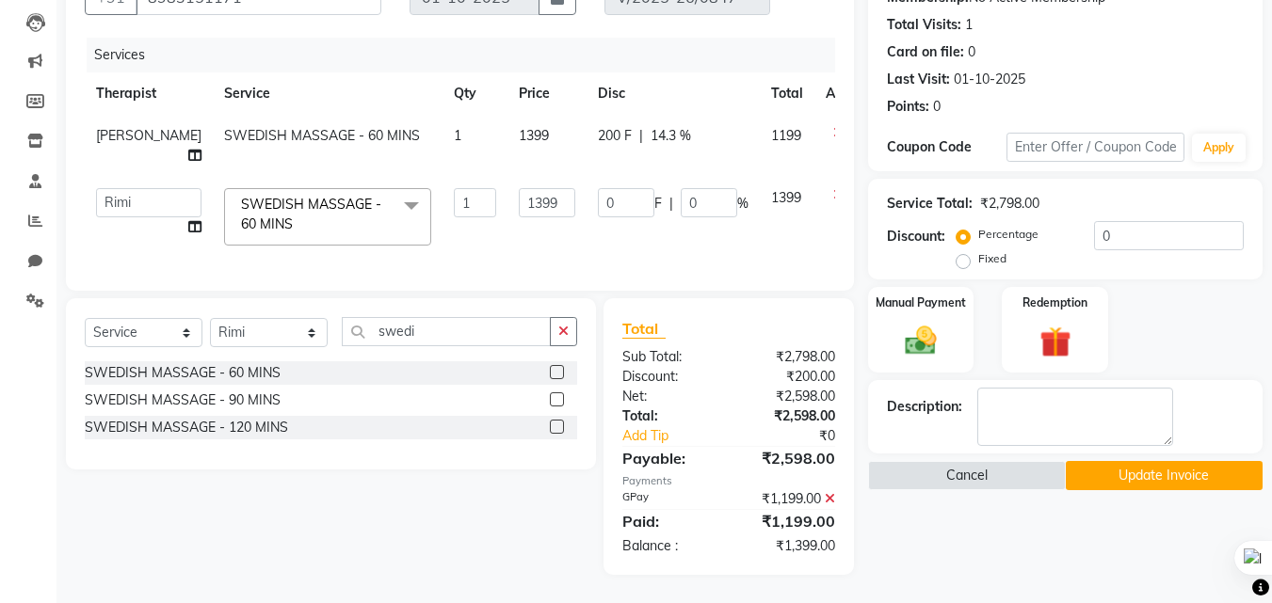
scroll to position [190, 0]
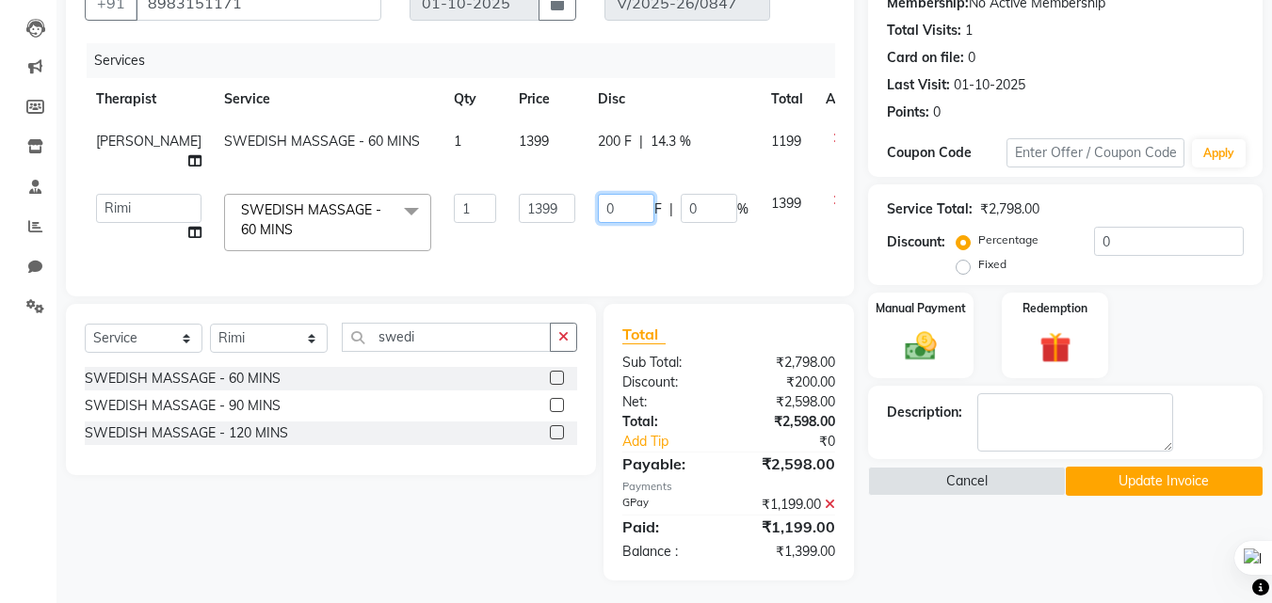
click at [598, 194] on input "0" at bounding box center [626, 208] width 56 height 29
type input "199"
click at [916, 523] on div "Name: Charan Singh Membership: No Active Membership Total Visits: 1 Card on fil…" at bounding box center [1072, 266] width 409 height 630
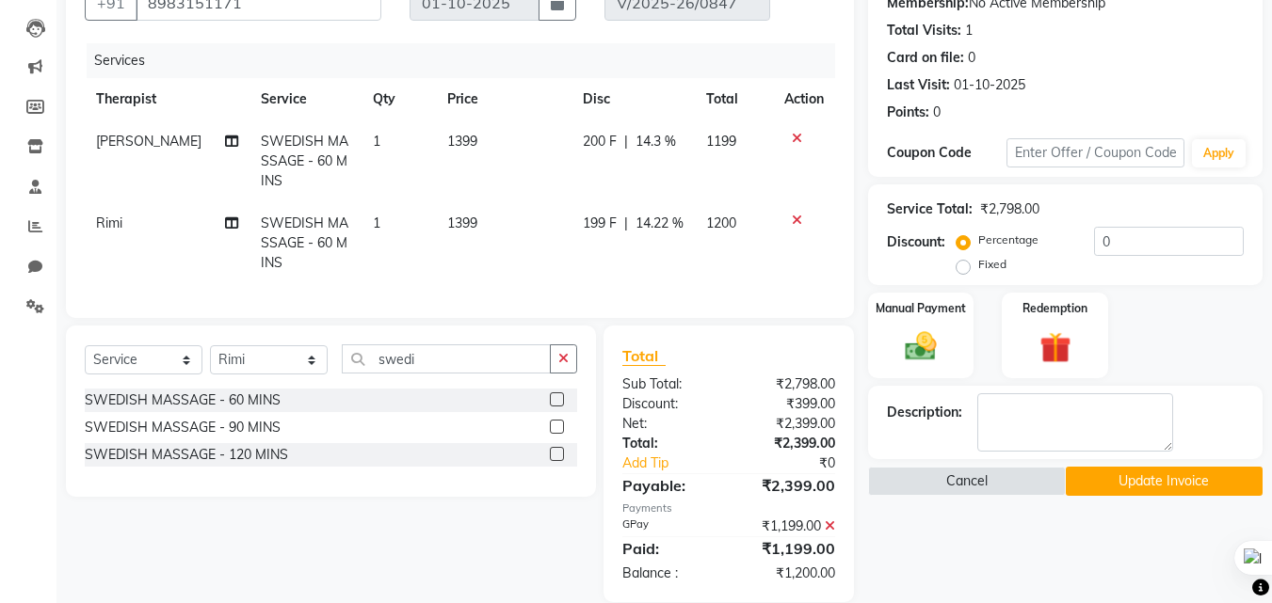
click at [591, 225] on span "199 F" at bounding box center [600, 224] width 34 height 20
select select "91764"
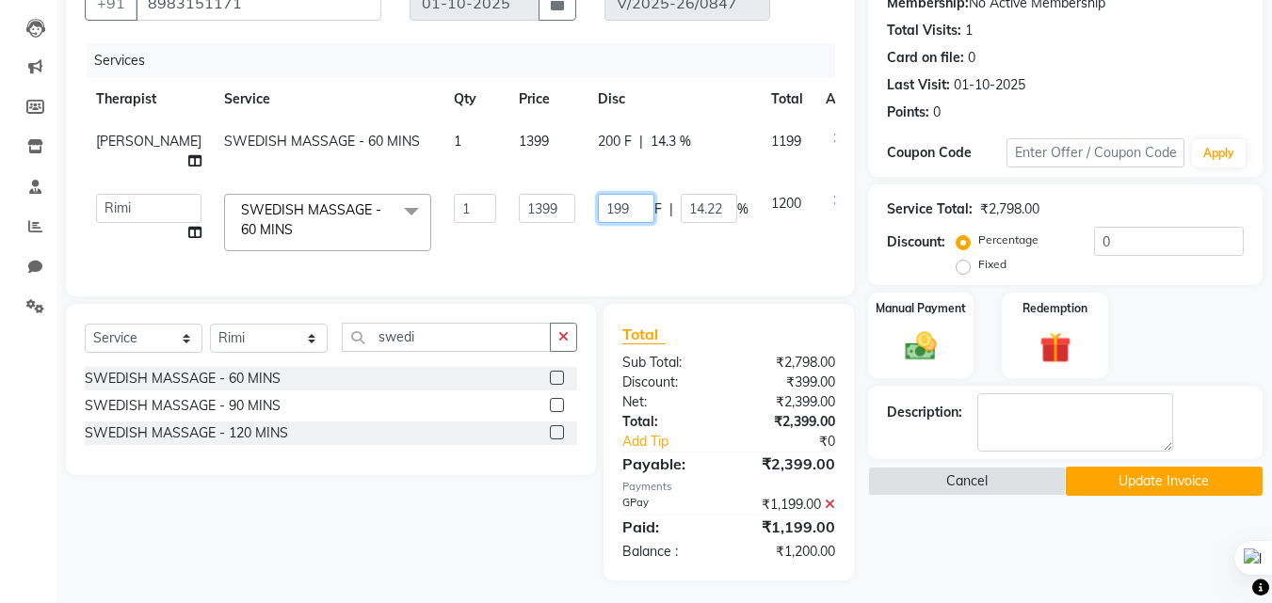
drag, startPoint x: 598, startPoint y: 185, endPoint x: 583, endPoint y: 188, distance: 15.5
click at [598, 194] on input "199" at bounding box center [626, 208] width 56 height 29
type input "1"
type input "200"
click at [948, 554] on div "Name: Charan Singh Membership: No Active Membership Total Visits: 1 Card on fil…" at bounding box center [1072, 266] width 409 height 630
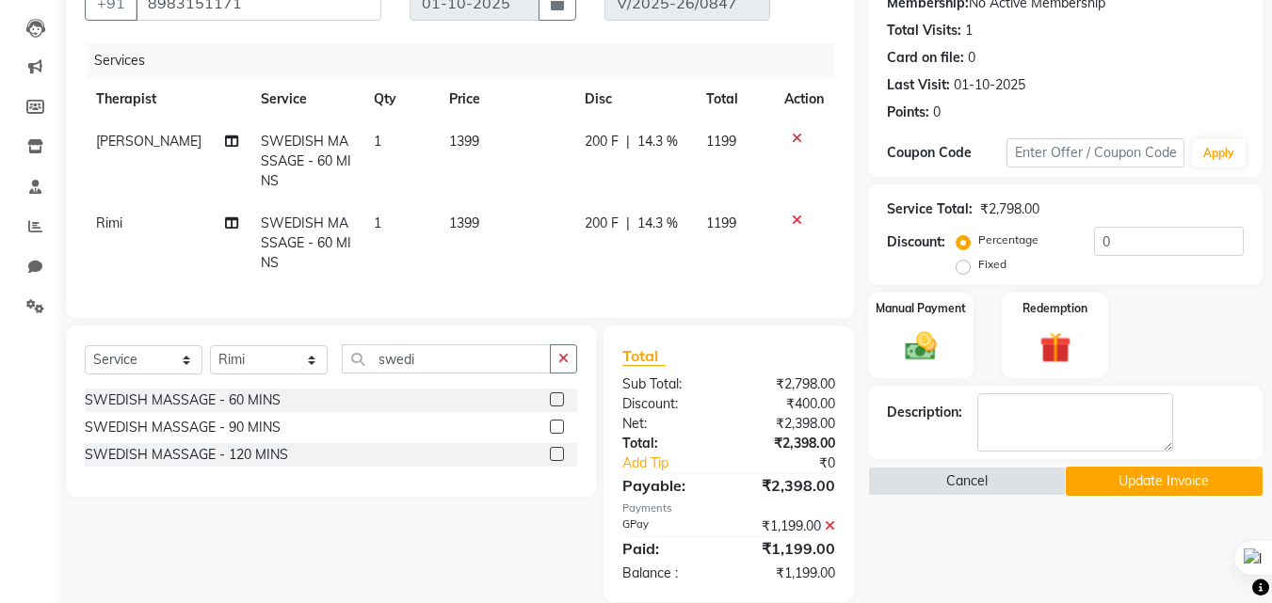
scroll to position [232, 0]
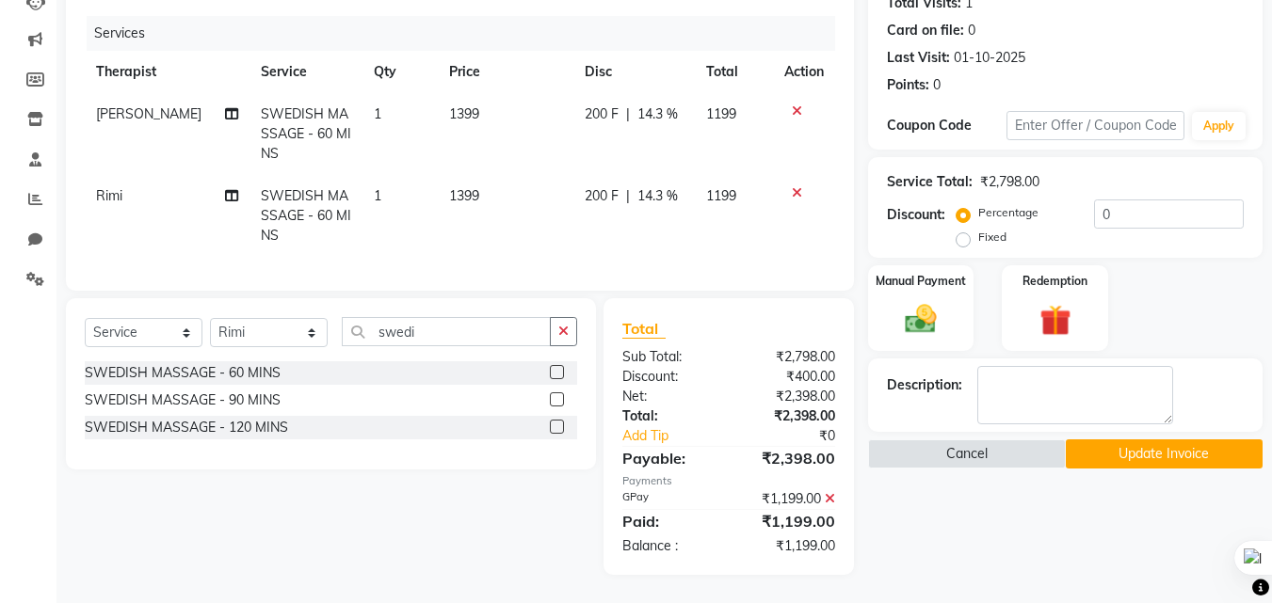
click at [1145, 445] on button "Update Invoice" at bounding box center [1164, 454] width 197 height 29
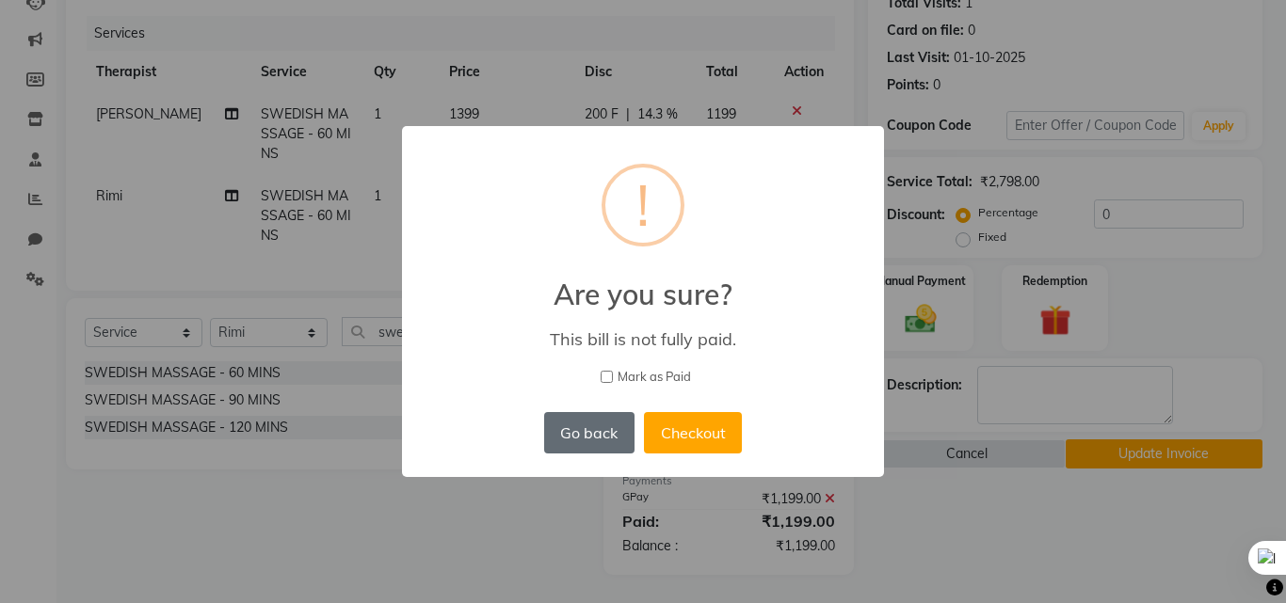
click at [613, 435] on button "Go back" at bounding box center [589, 432] width 90 height 41
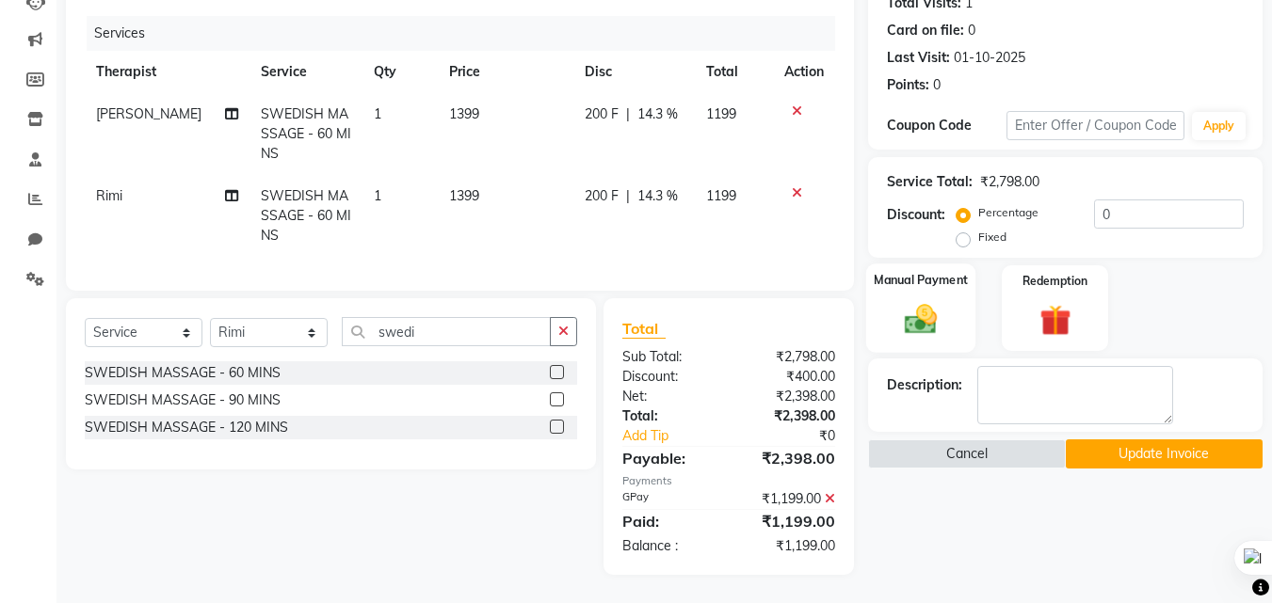
click at [919, 300] on img at bounding box center [920, 319] width 53 height 38
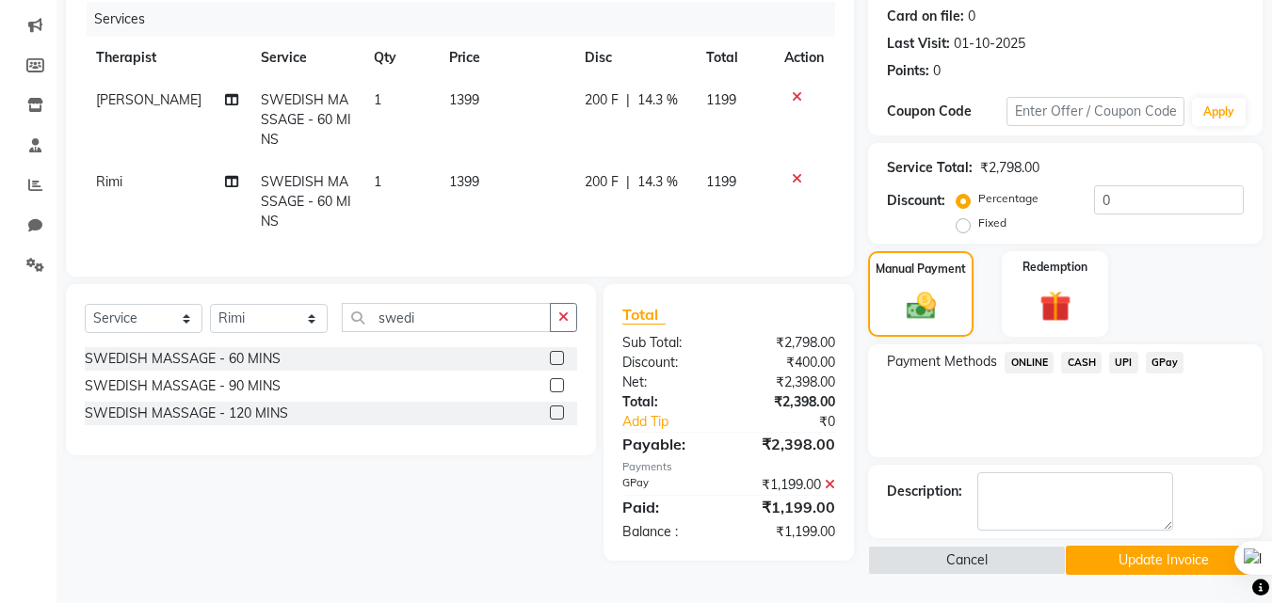
click at [1165, 362] on span "GPay" at bounding box center [1165, 363] width 39 height 22
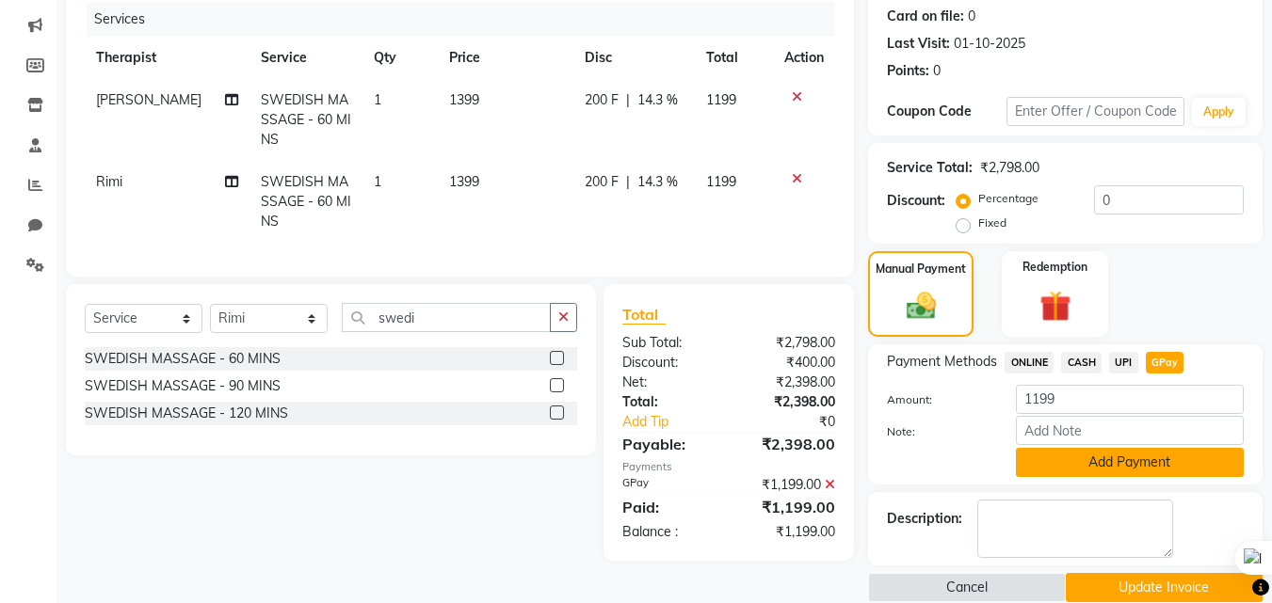
click at [1108, 465] on button "Add Payment" at bounding box center [1130, 462] width 228 height 29
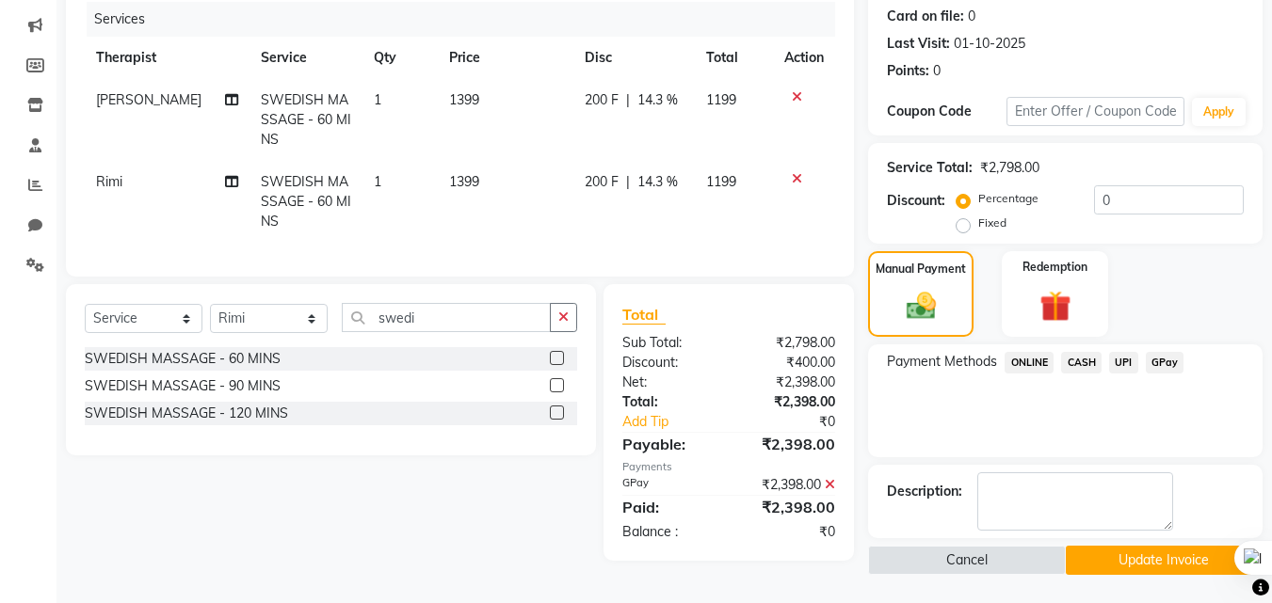
click at [1116, 558] on button "Update Invoice" at bounding box center [1164, 560] width 197 height 29
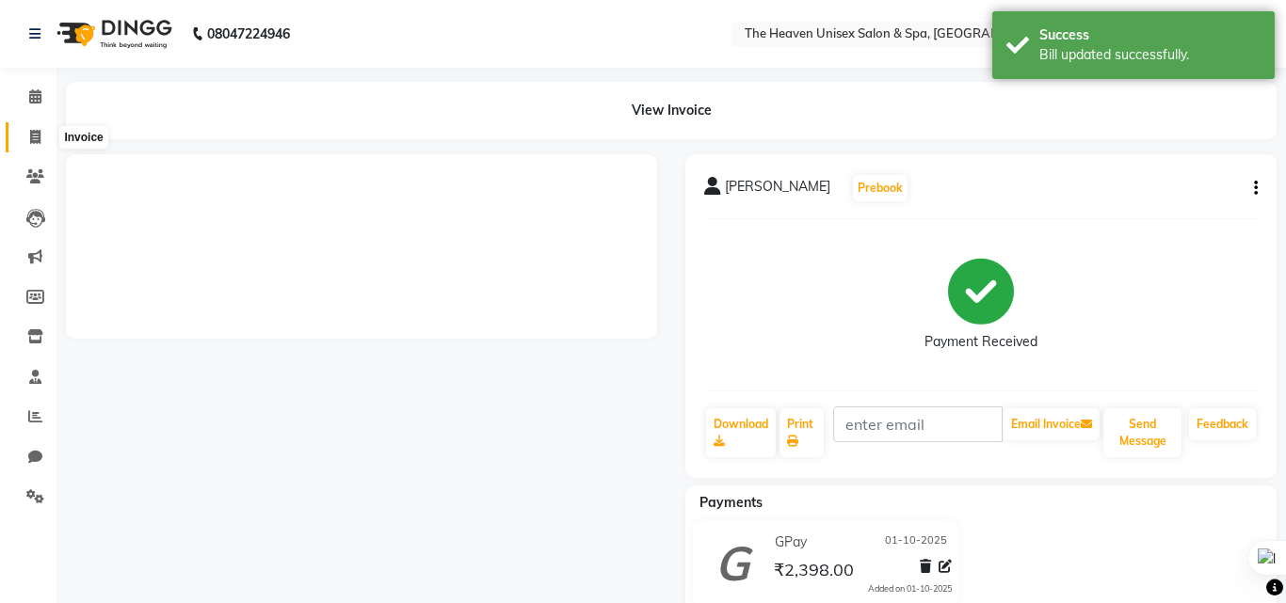
click at [31, 136] on icon at bounding box center [35, 137] width 10 height 14
select select "service"
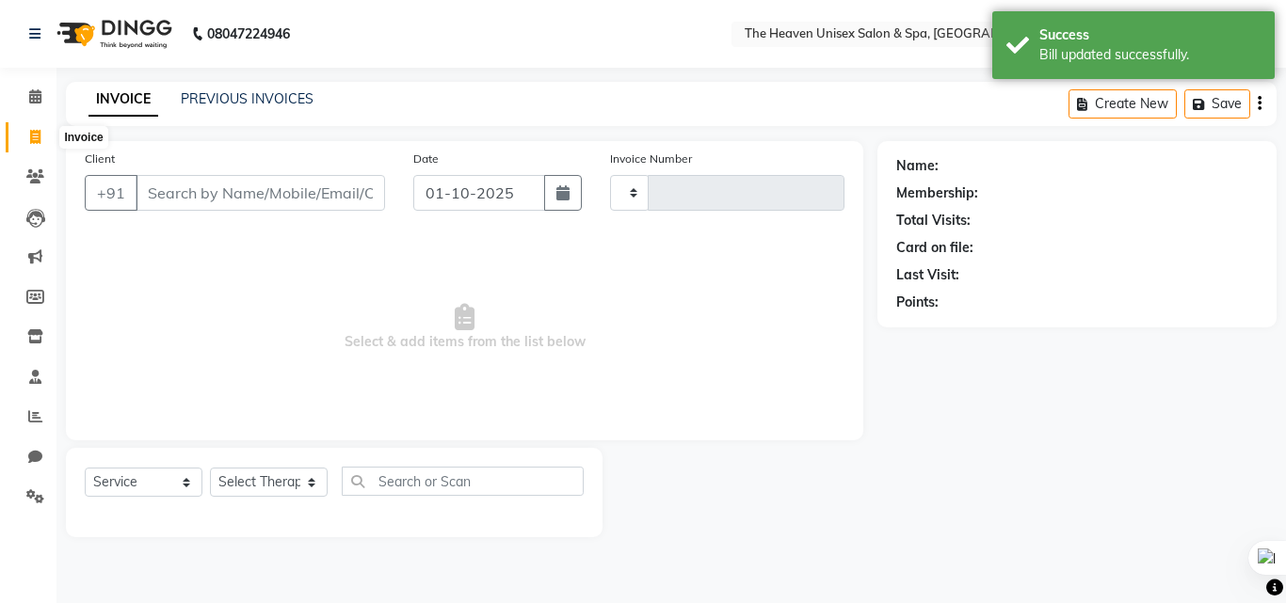
type input "0850"
select select "8417"
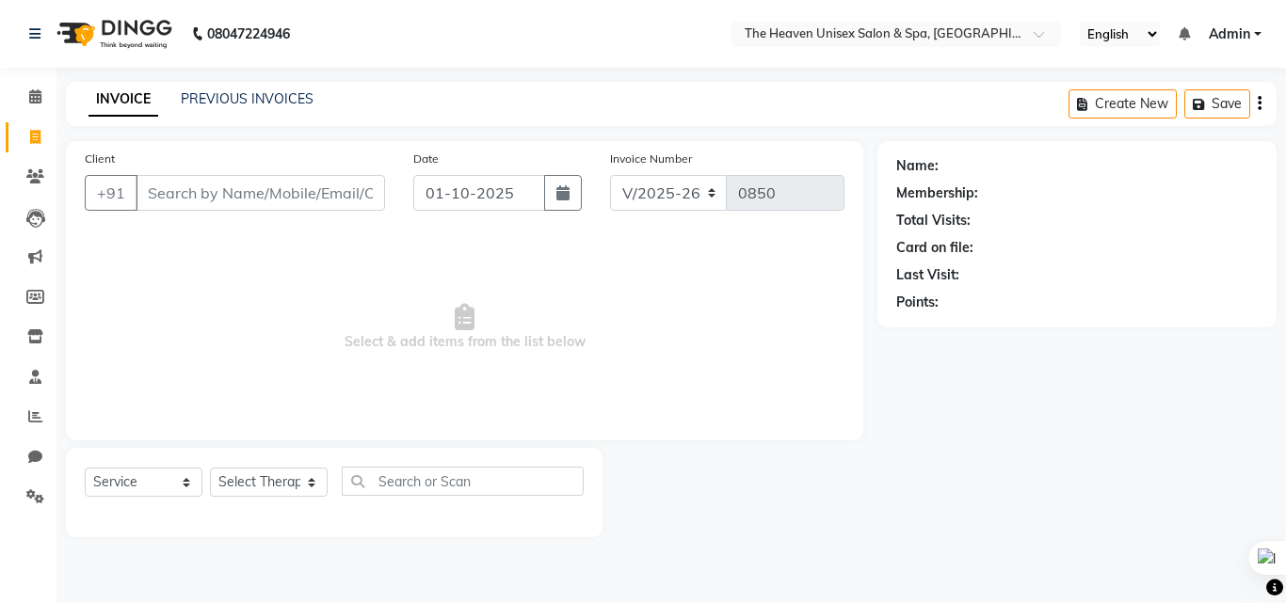
select select "8417"
select select "service"
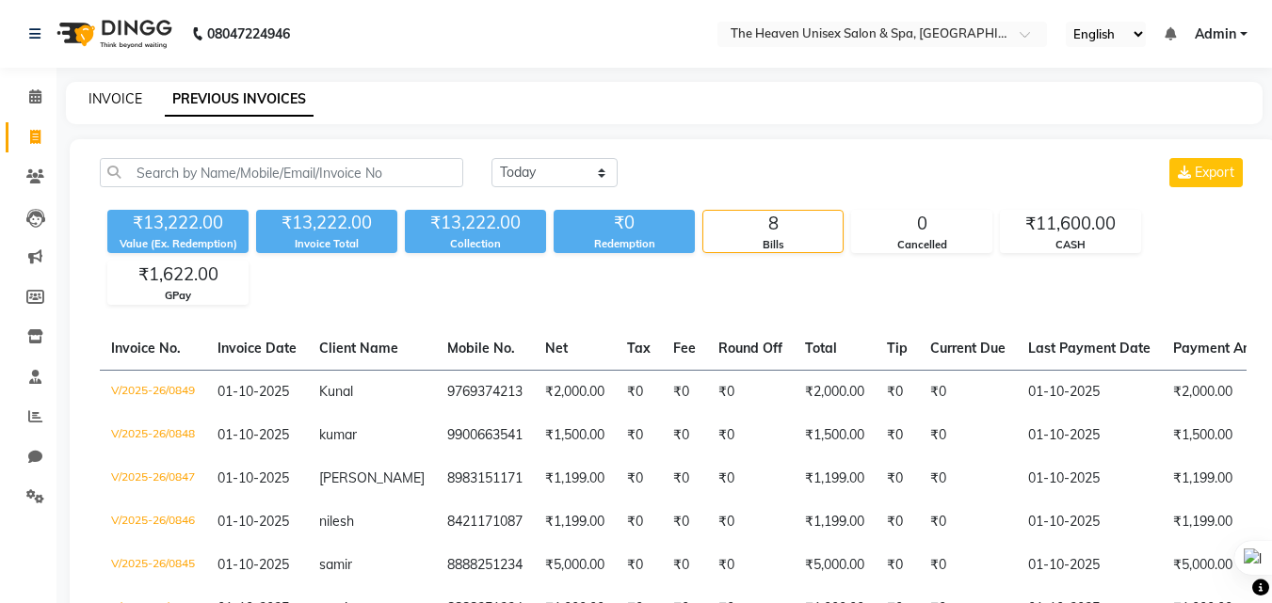
click at [135, 92] on link "INVOICE" at bounding box center [115, 98] width 54 height 17
select select "service"
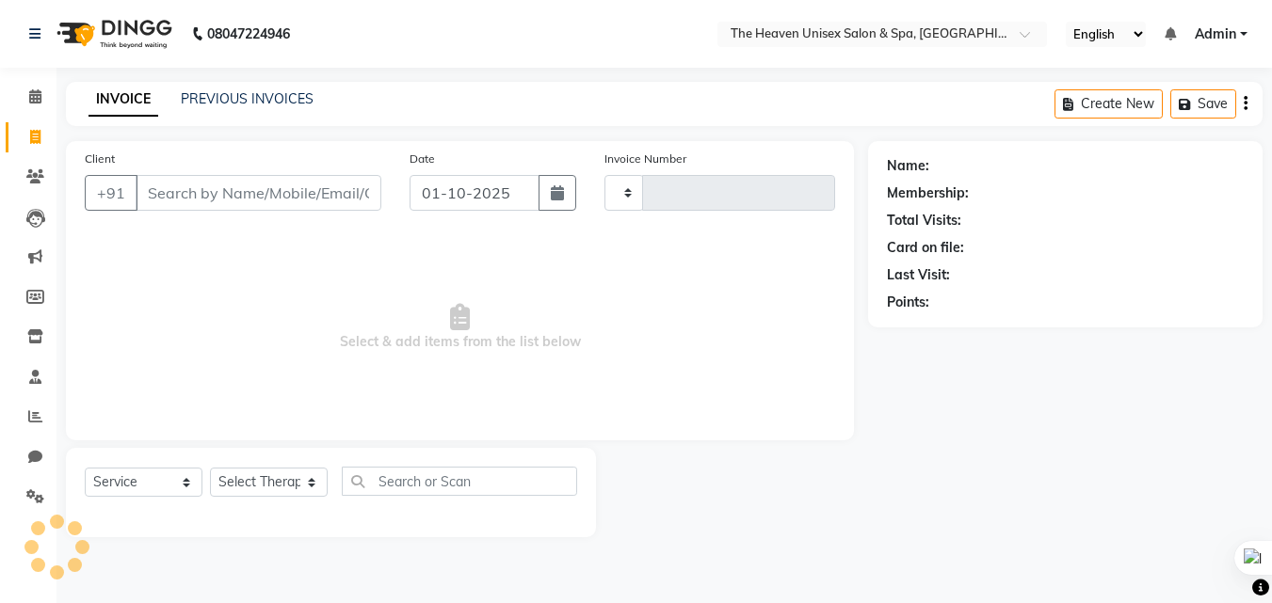
type input "0850"
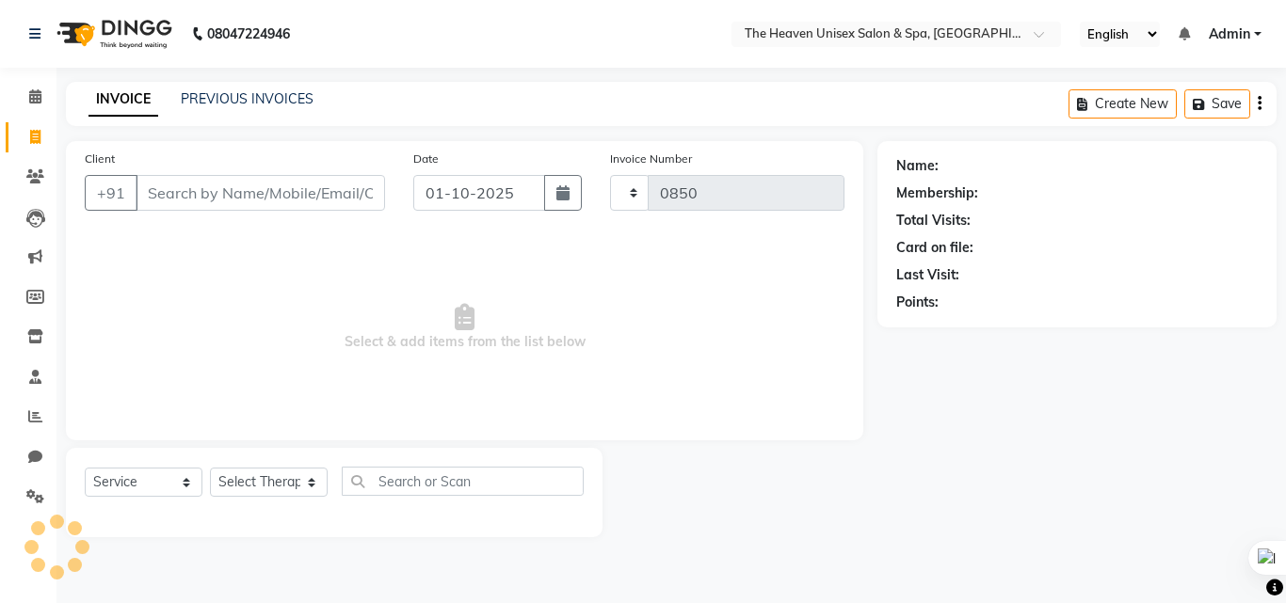
select select "8417"
click at [262, 97] on link "PREVIOUS INVOICES" at bounding box center [247, 98] width 133 height 17
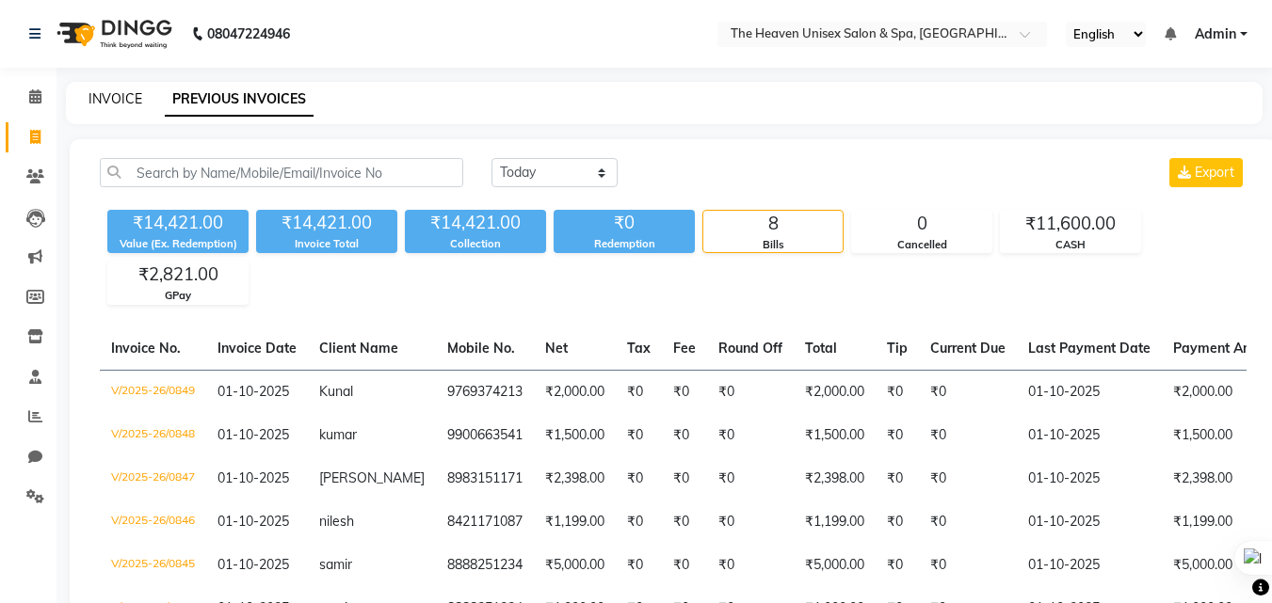
click at [112, 99] on link "INVOICE" at bounding box center [115, 98] width 54 height 17
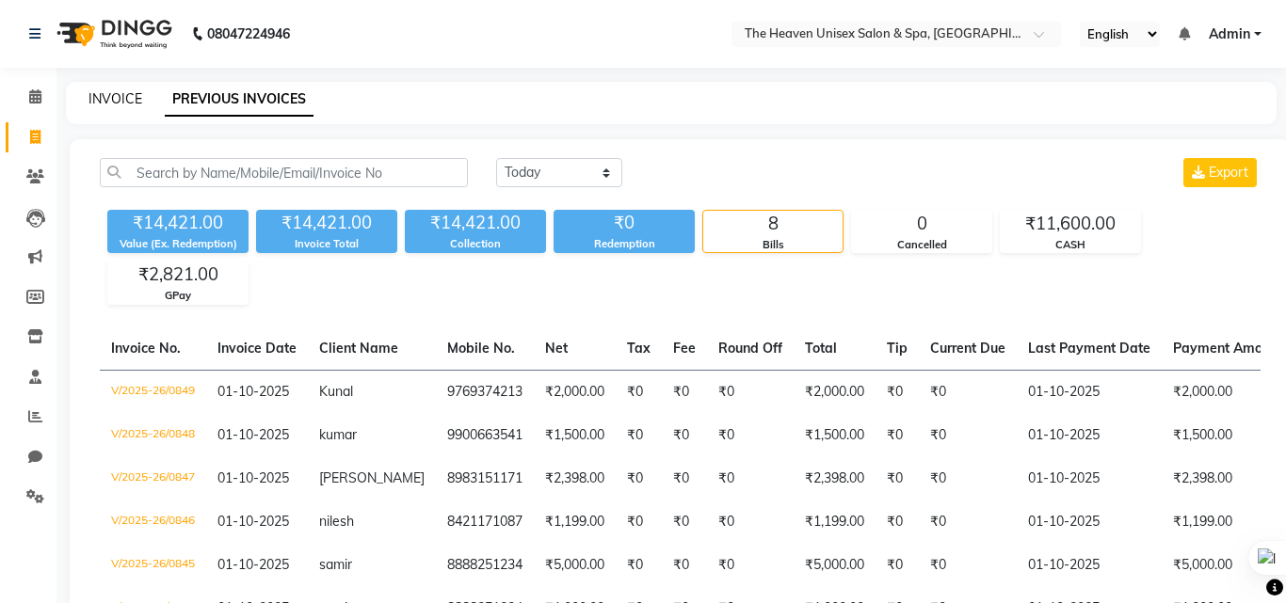
select select "8417"
select select "service"
